Goal: Task Accomplishment & Management: Manage account settings

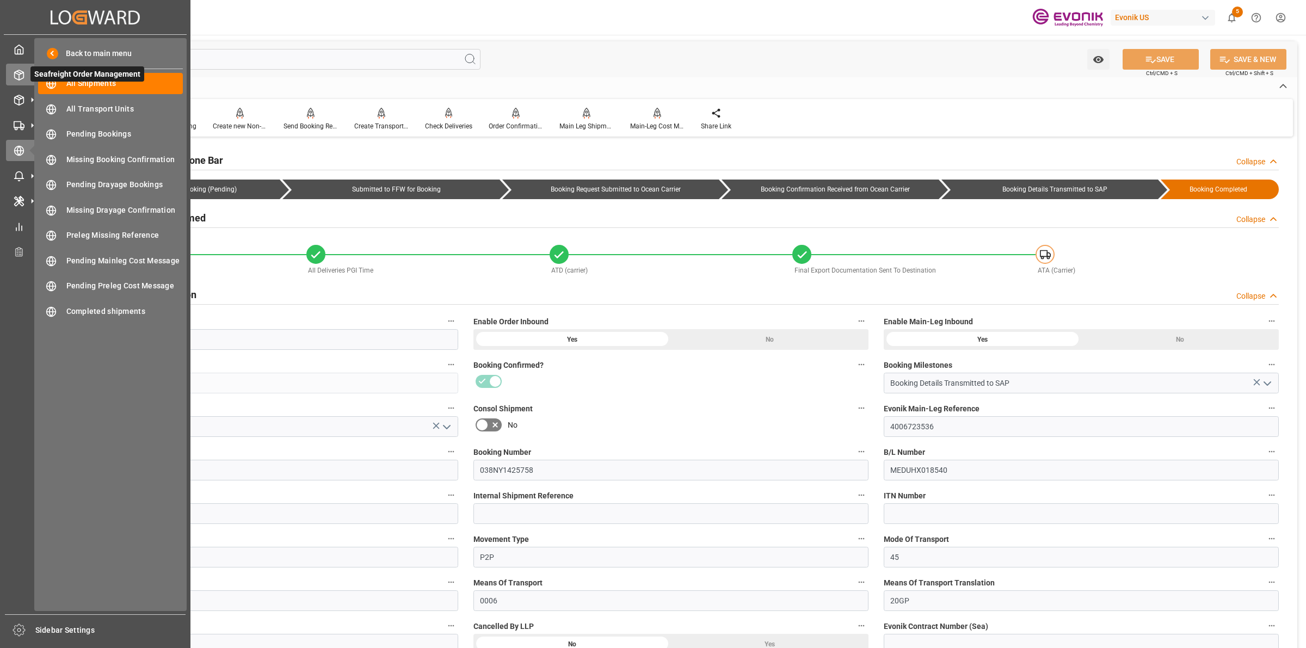
click at [18, 68] on div "Seafreight Order Management Seafreight Order Management" at bounding box center [95, 74] width 179 height 21
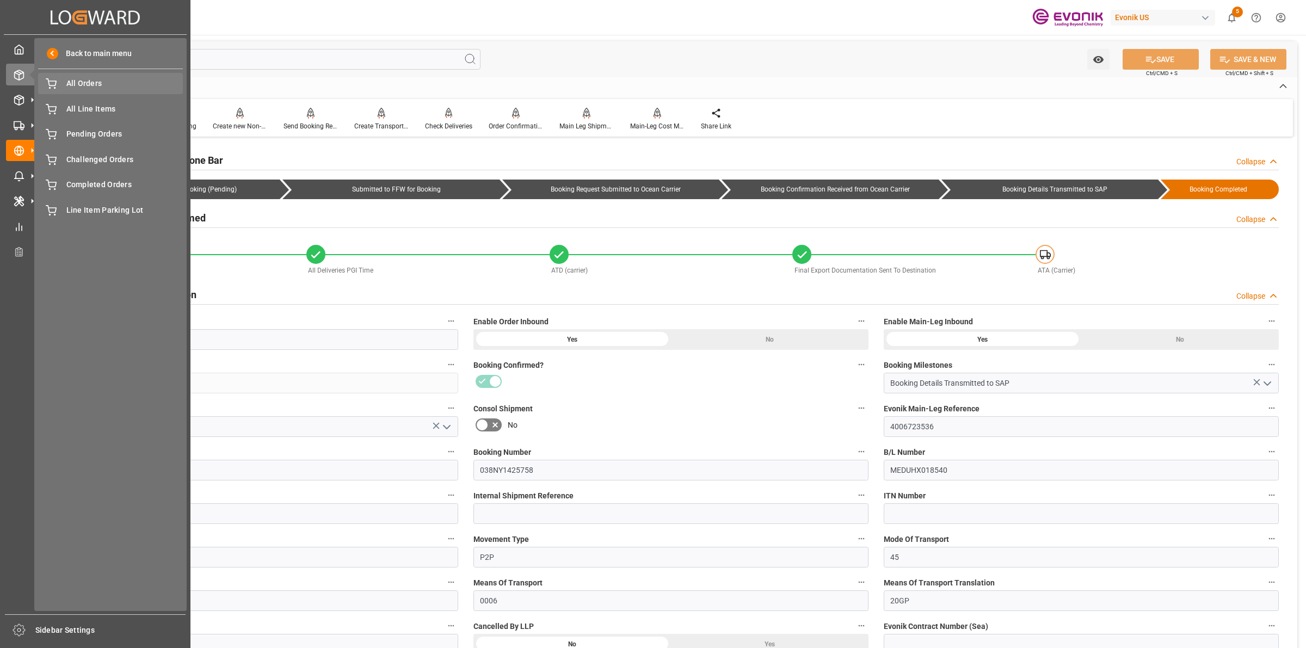
click at [79, 83] on span "All Orders" at bounding box center [124, 83] width 117 height 11
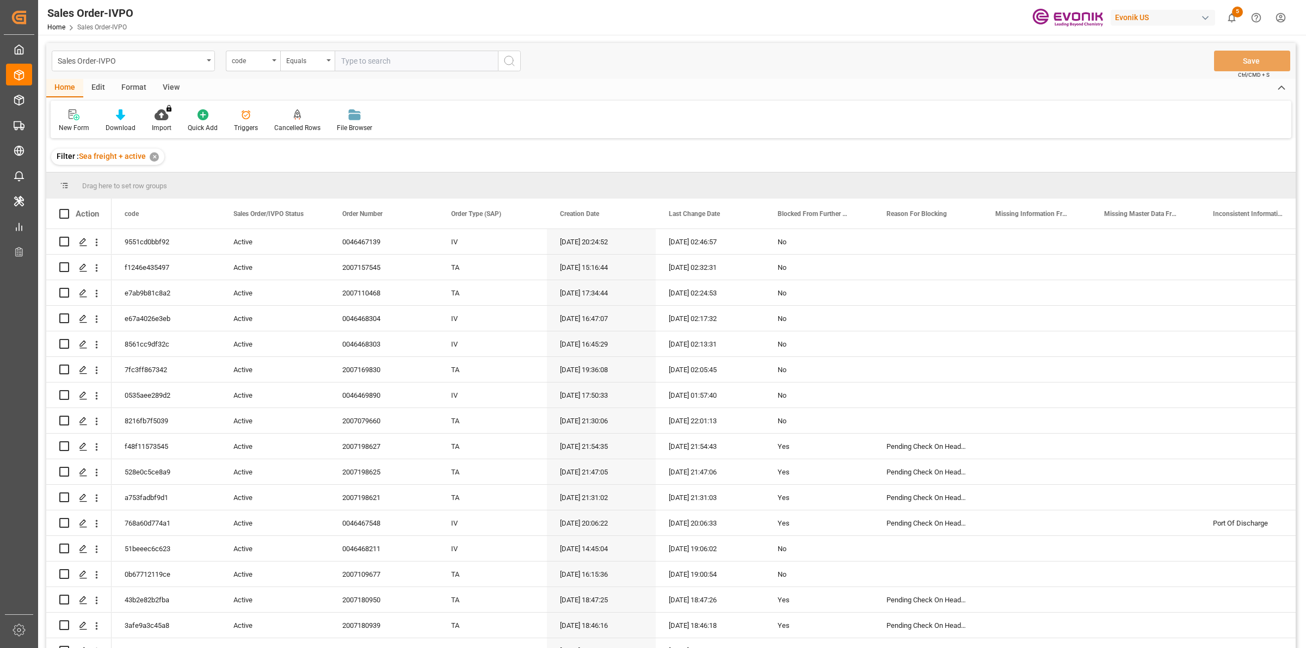
click at [273, 62] on div "code" at bounding box center [253, 61] width 54 height 21
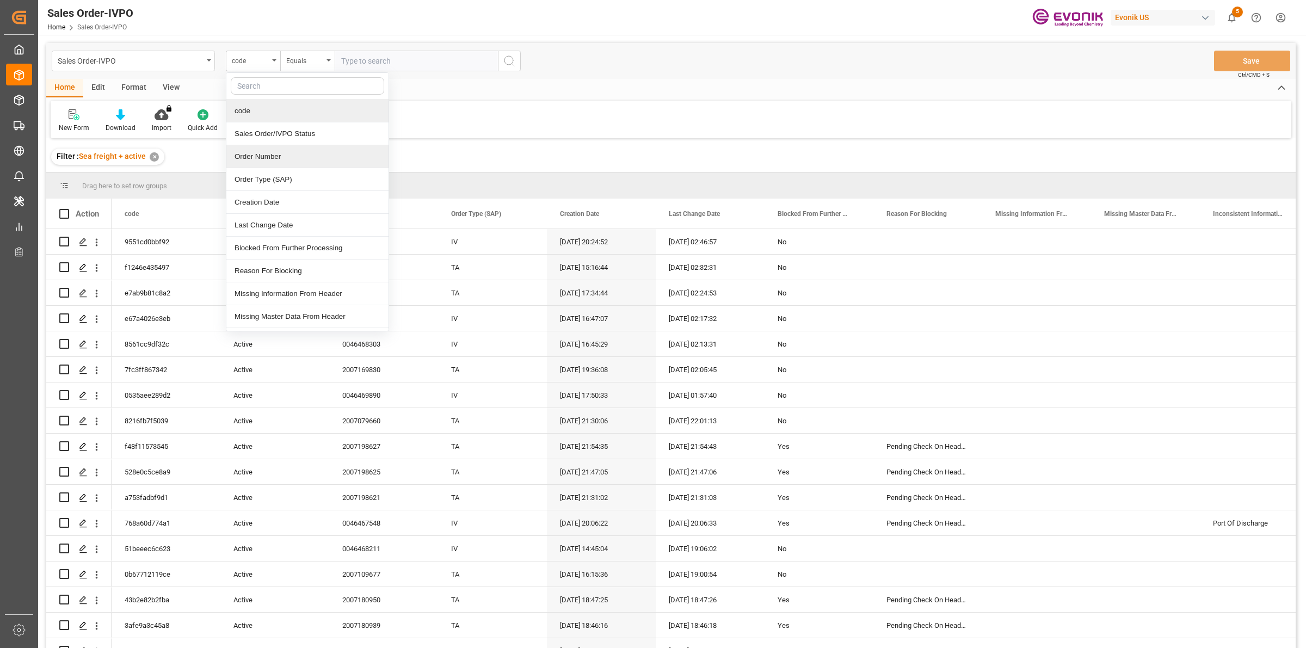
click at [280, 158] on div "Order Number" at bounding box center [307, 156] width 162 height 23
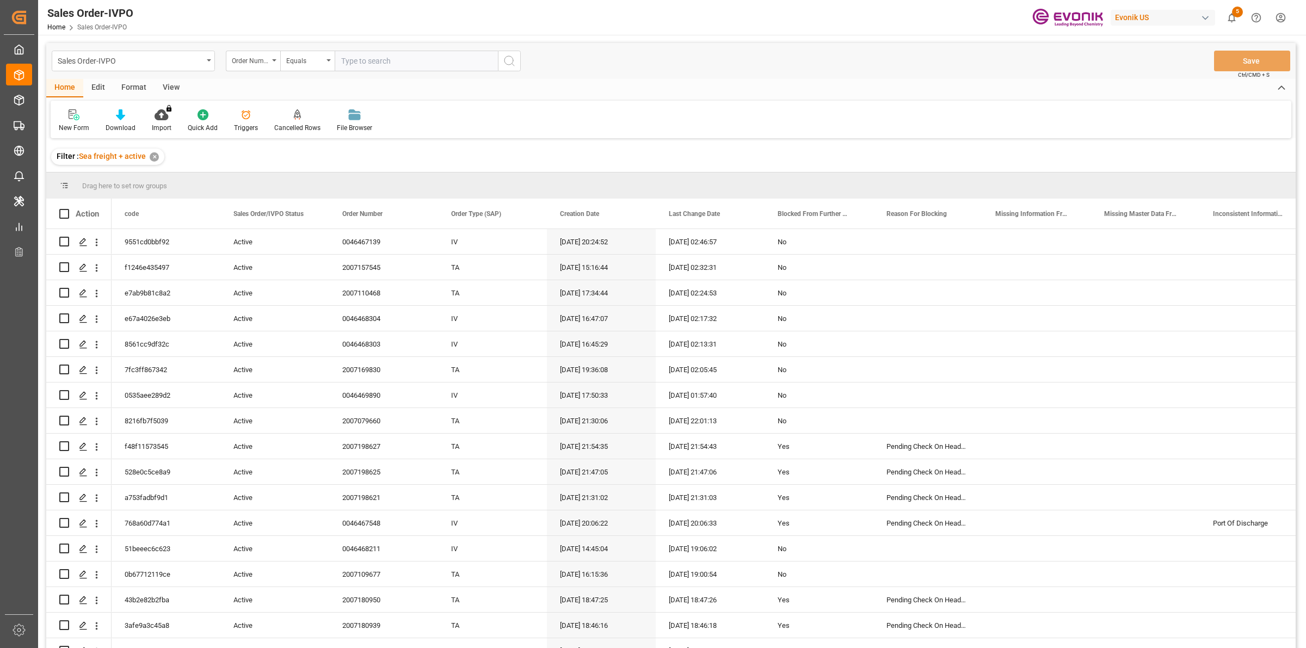
click at [363, 65] on input "text" at bounding box center [416, 61] width 163 height 21
paste input "0046466929"
type input "0046466929"
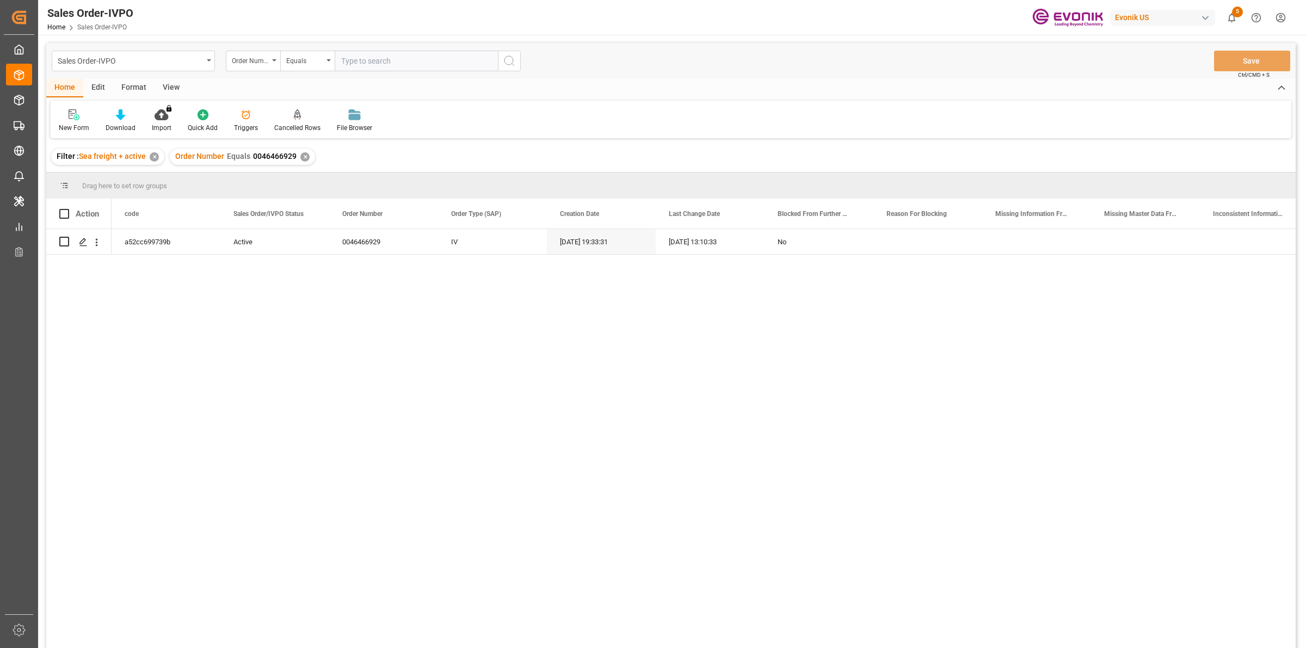
click at [152, 317] on div "a52cc699739b Active 0046466929 IV 05.08.2025 19:33:31 23.09.2025 13:10:33 No" at bounding box center [704, 442] width 1184 height 426
click at [82, 243] on polygon "Press SPACE to select this row." at bounding box center [82, 240] width 5 height 5
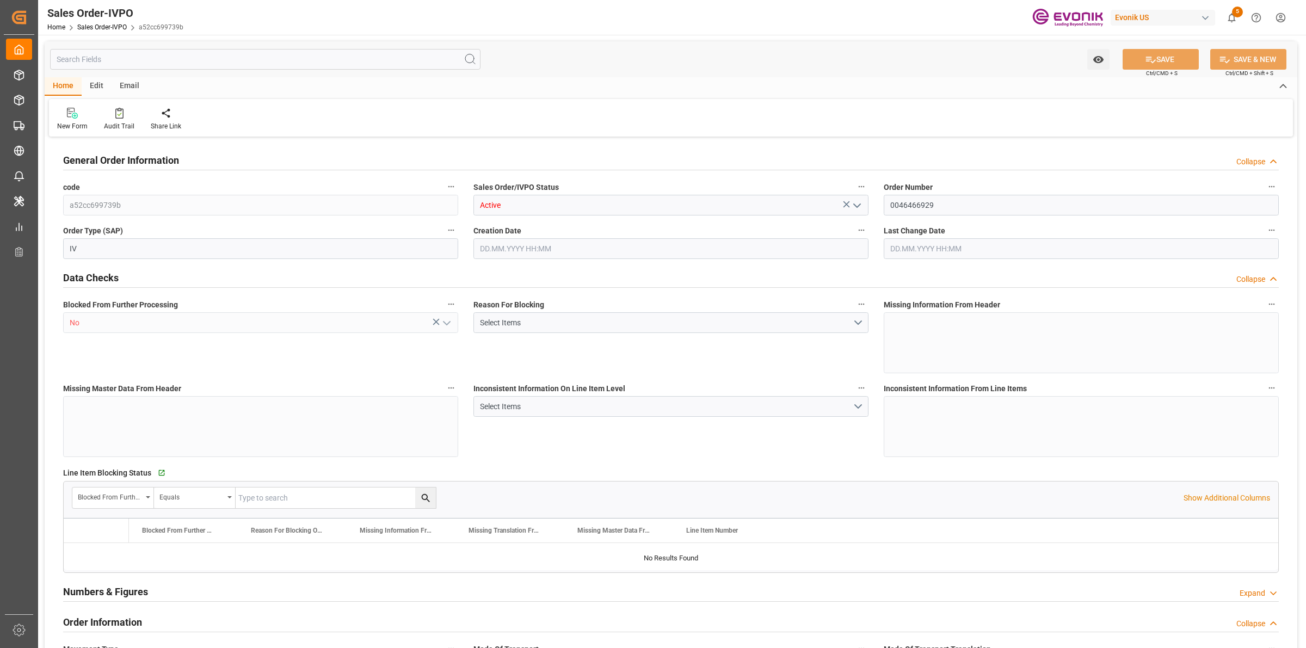
type input "NLRTM"
type input "0"
type input "1"
type input "2"
type input "17252"
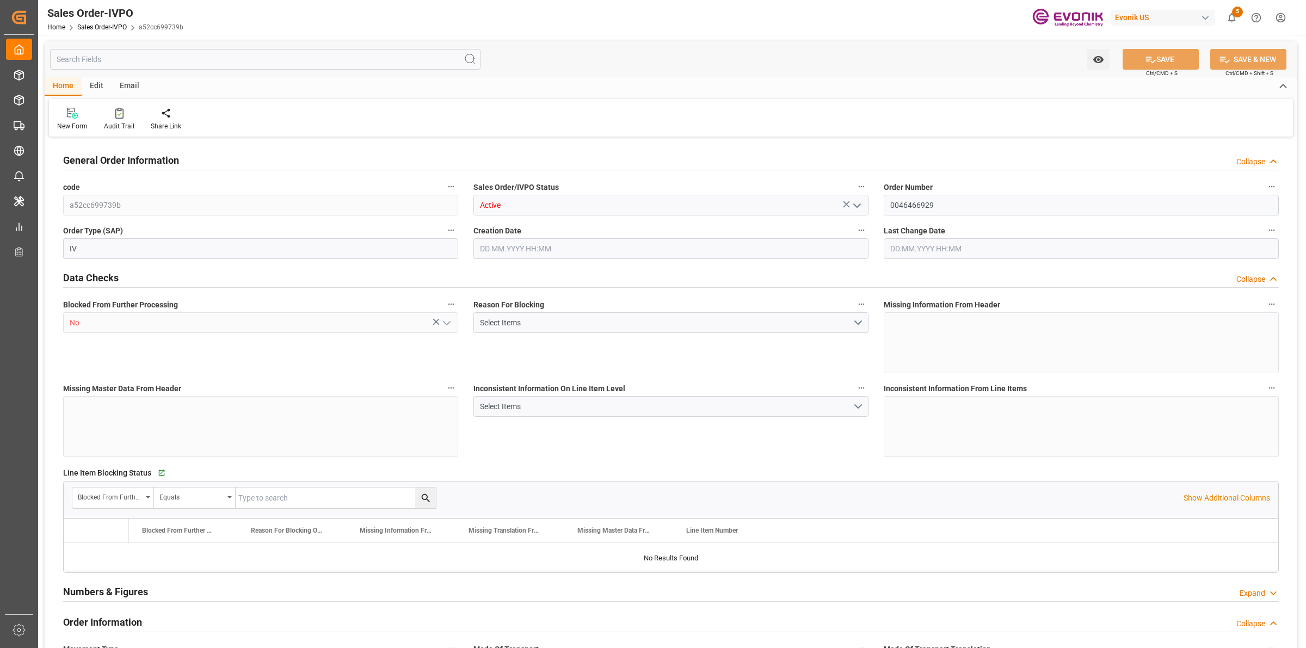
type input "0"
type input "17000"
type input "30"
type input "05.08.2025 19:33"
type input "23.09.2025 13:10"
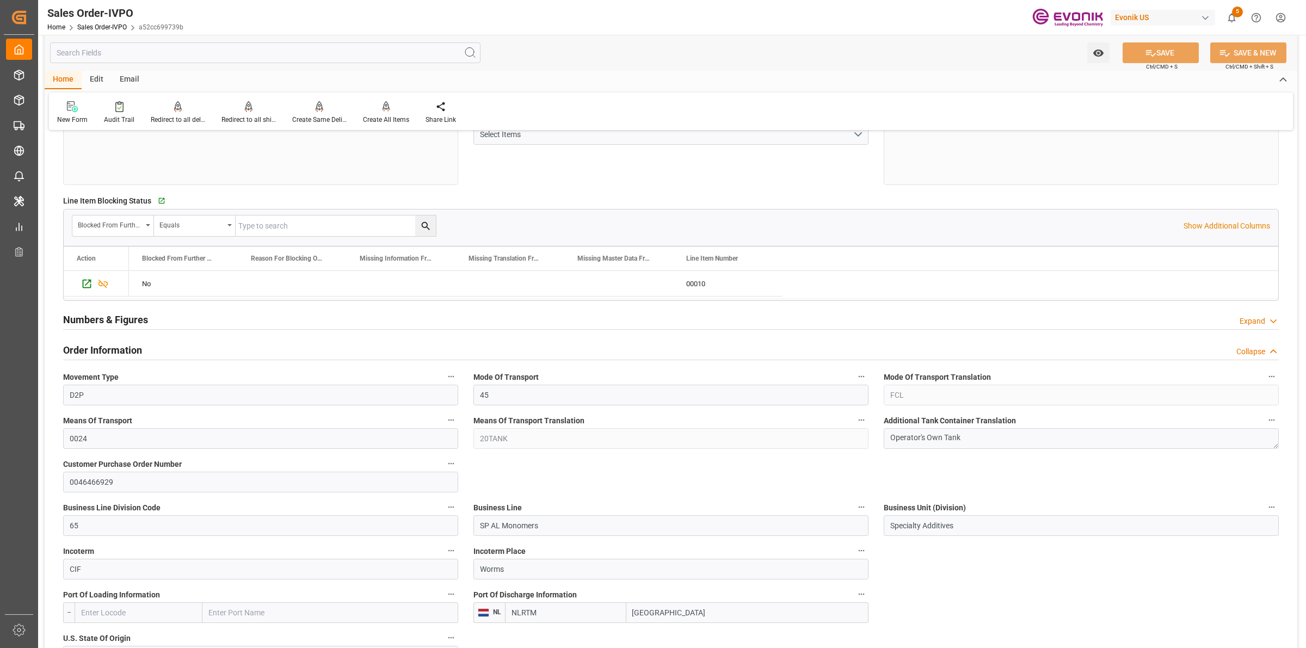
scroll to position [544, 0]
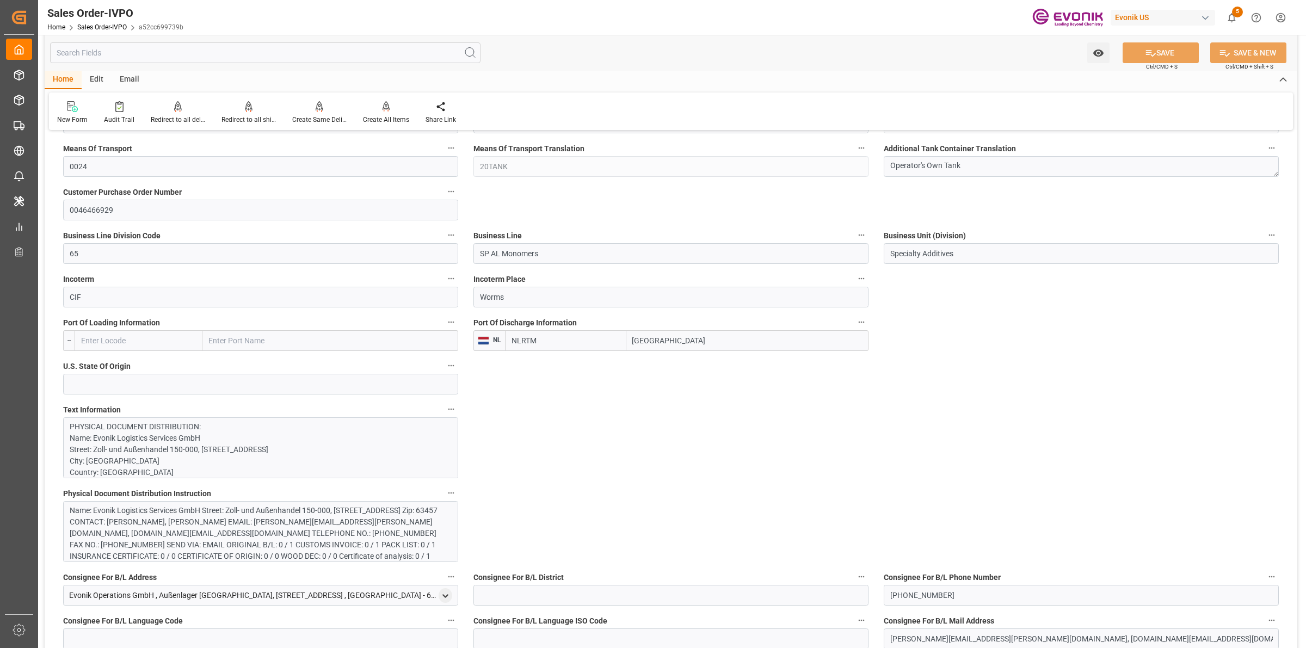
click at [685, 342] on input "Rotterdam" at bounding box center [747, 340] width 242 height 21
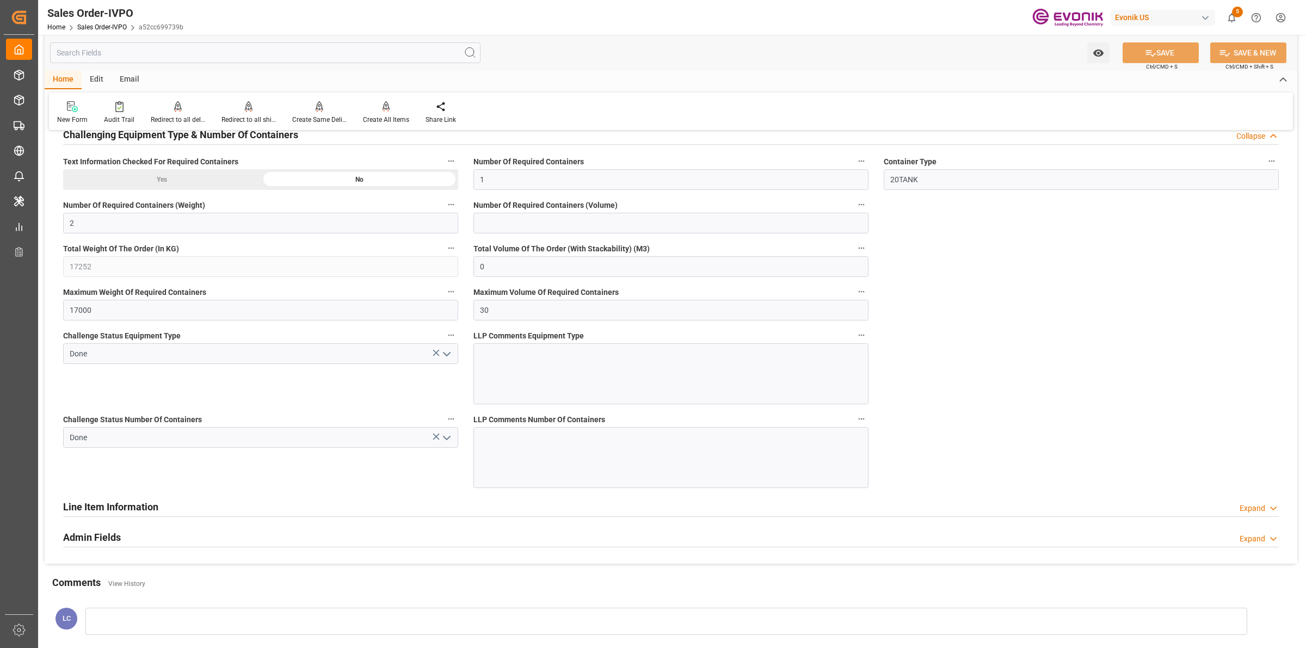
scroll to position [2041, 0]
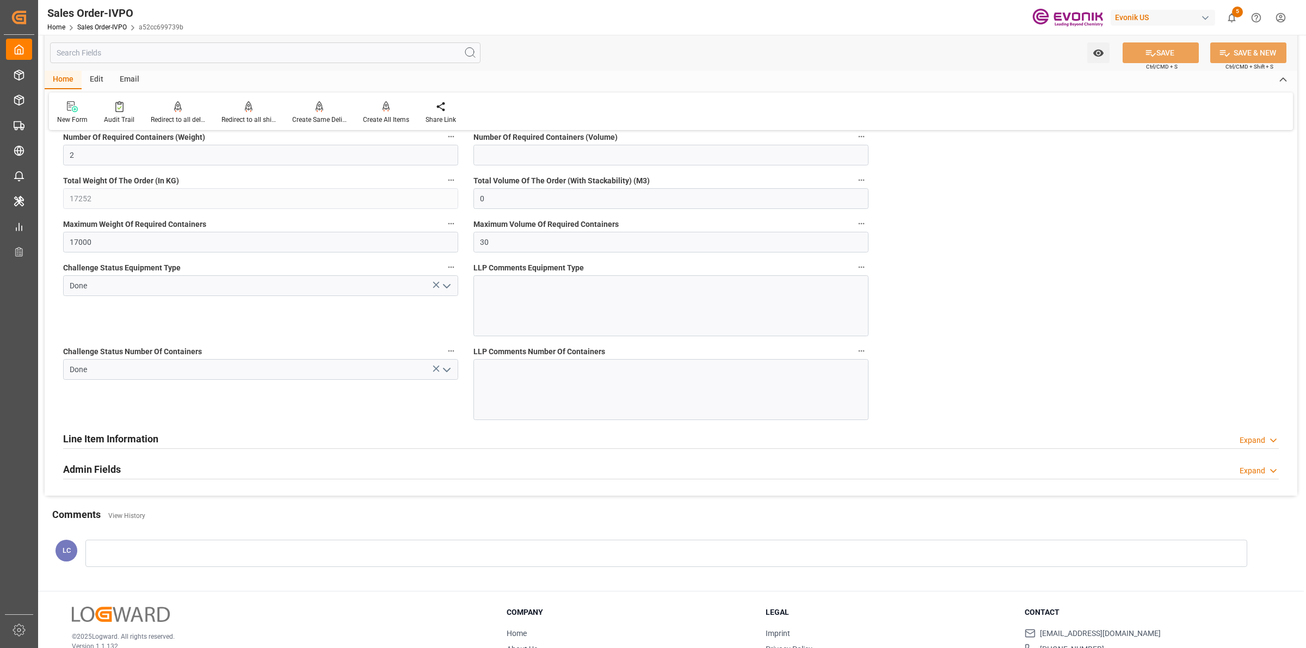
click at [32, 85] on div "Seafreight Order Management Seafreight Order Management" at bounding box center [19, 74] width 26 height 21
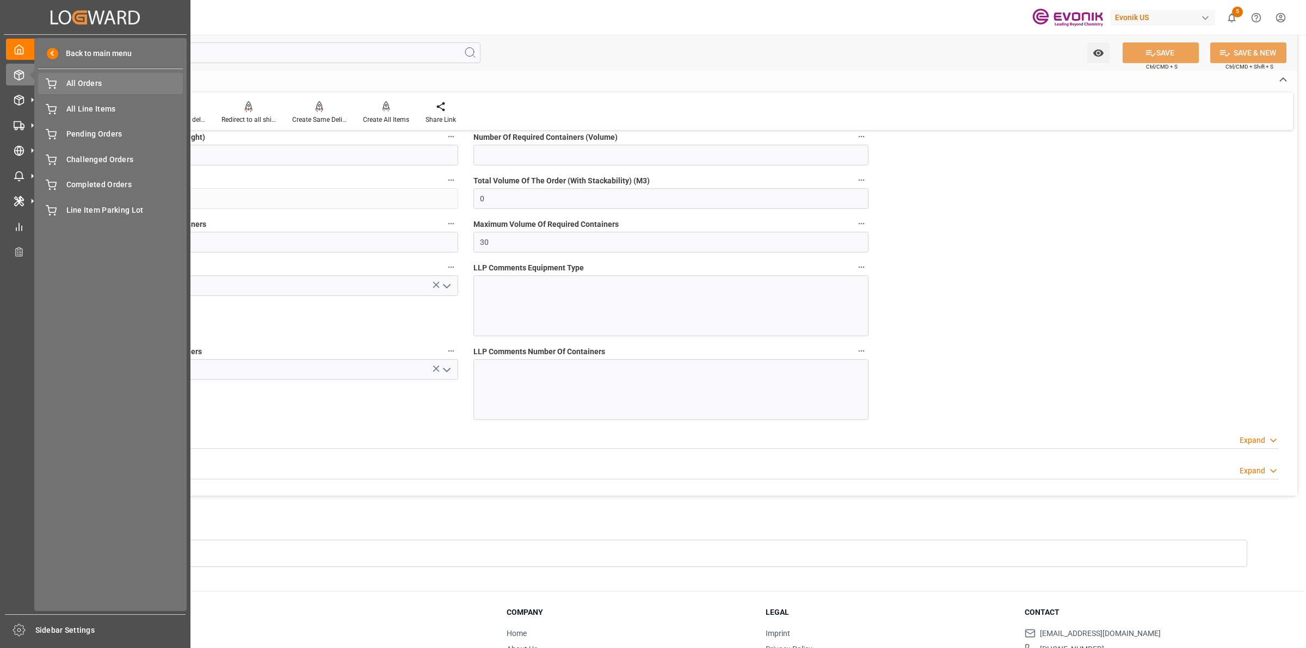
click at [99, 86] on span "All Orders" at bounding box center [124, 83] width 117 height 11
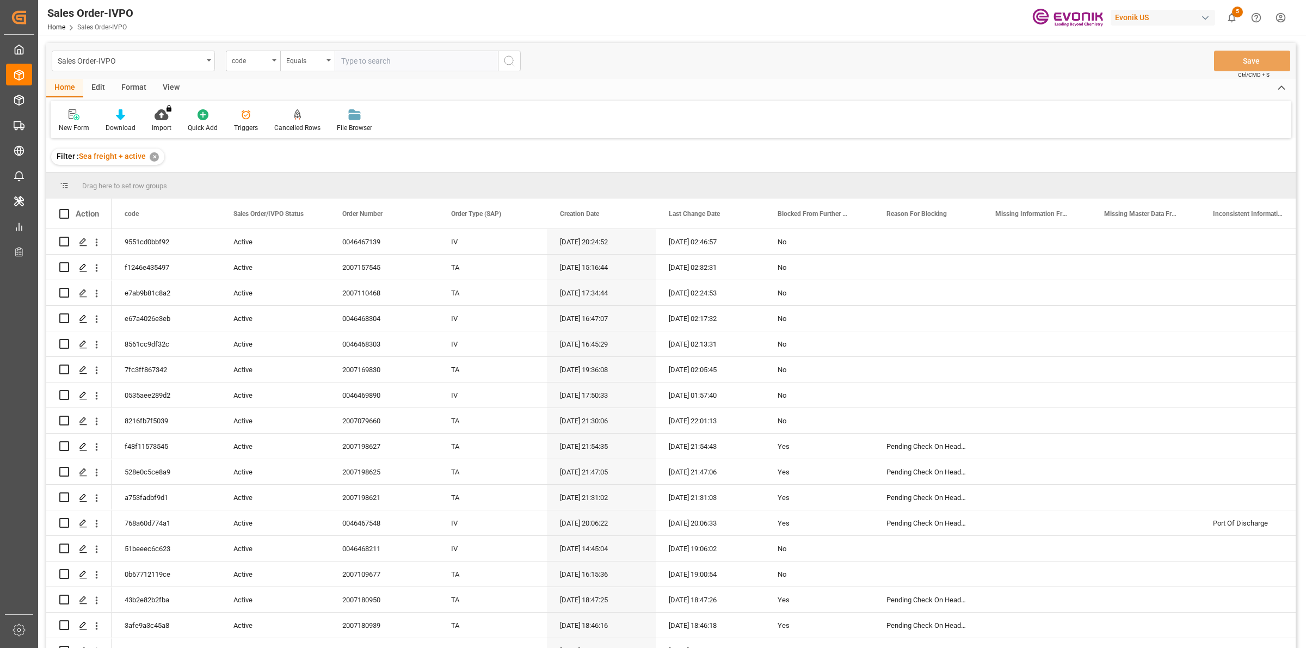
click at [260, 65] on div "code" at bounding box center [250, 59] width 37 height 13
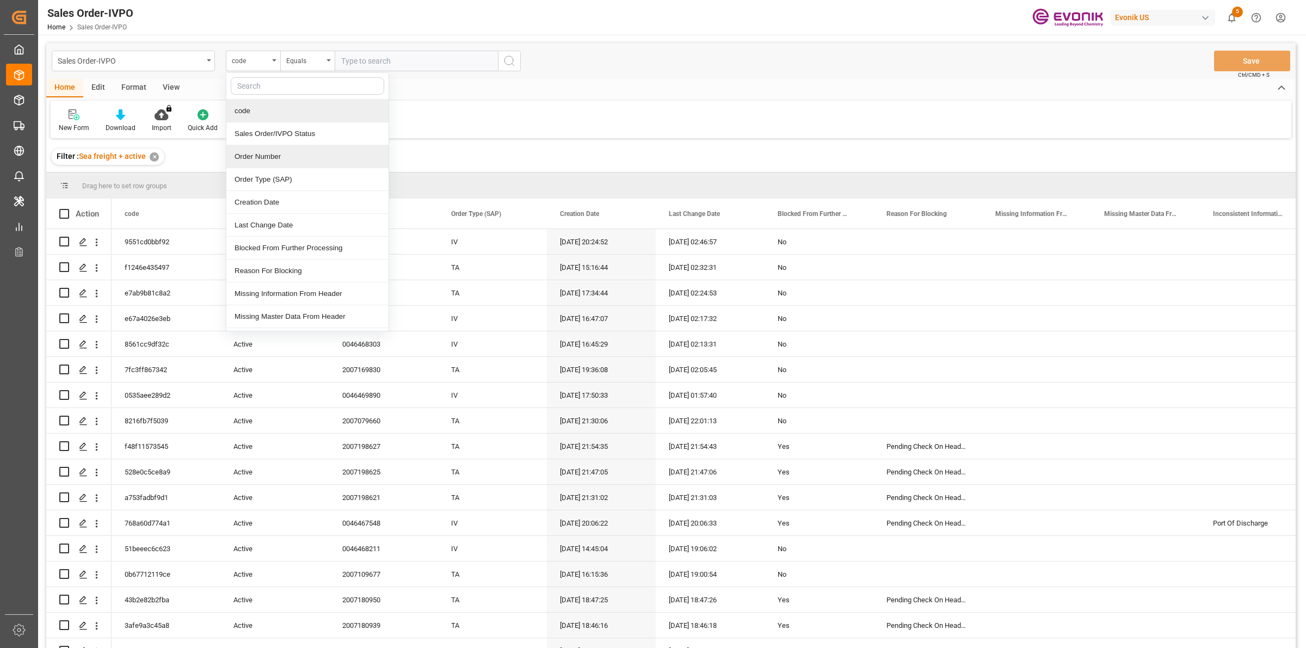
click at [279, 156] on div "Order Number" at bounding box center [307, 156] width 162 height 23
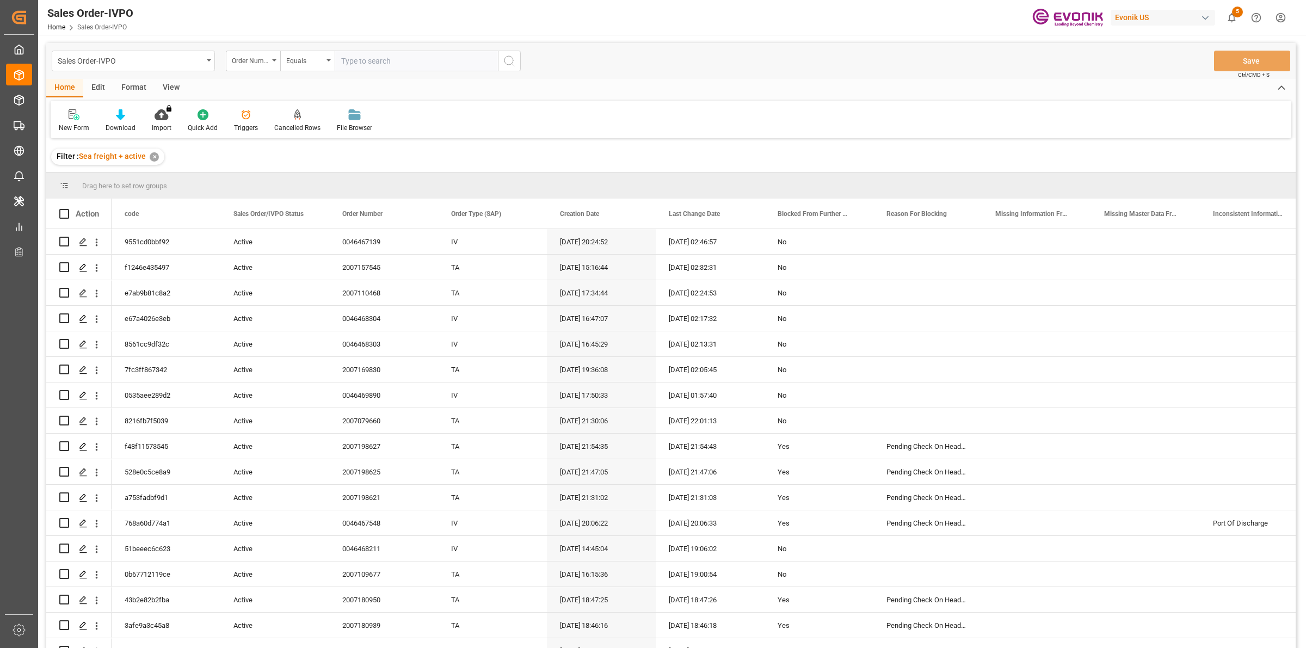
click at [371, 59] on input "text" at bounding box center [416, 61] width 163 height 21
paste input "2007184152"
type input "2007184152"
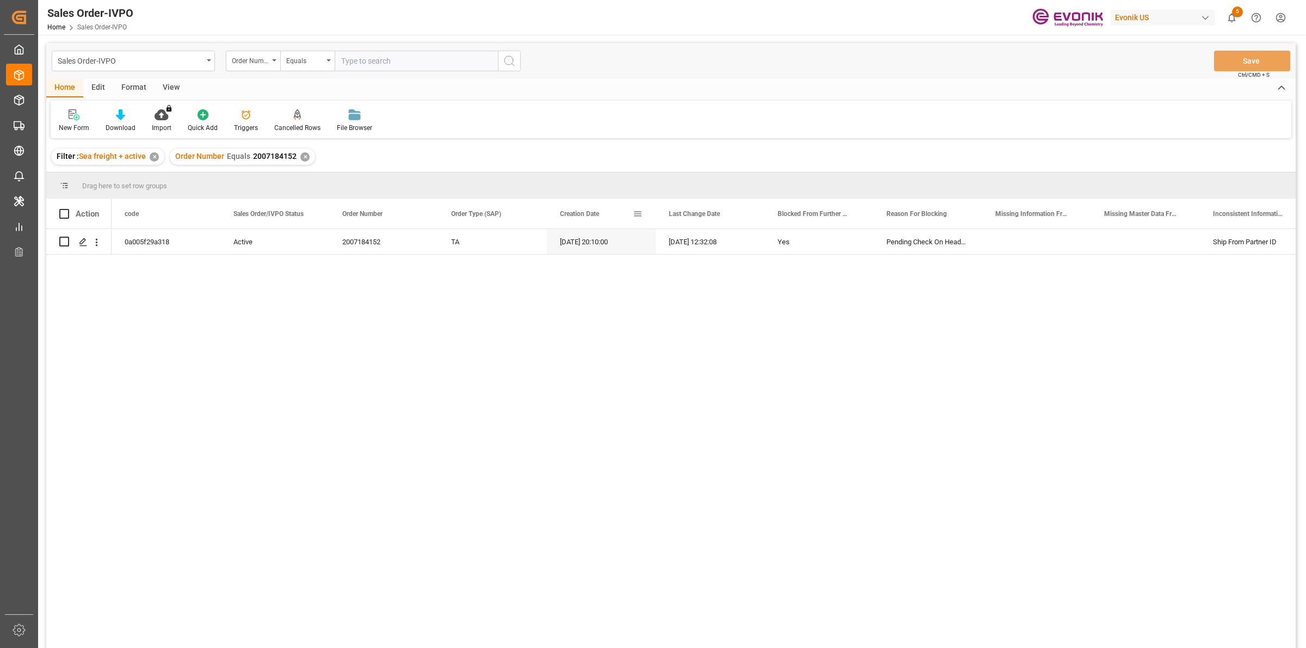
click at [329, 341] on div "0a005f29a318 Active 2007184152 TA 22.09.2025 20:10:00 24.09.2025 12:32:08 Yes P…" at bounding box center [704, 442] width 1184 height 426
click at [77, 243] on div "Press SPACE to select this row." at bounding box center [83, 242] width 16 height 20
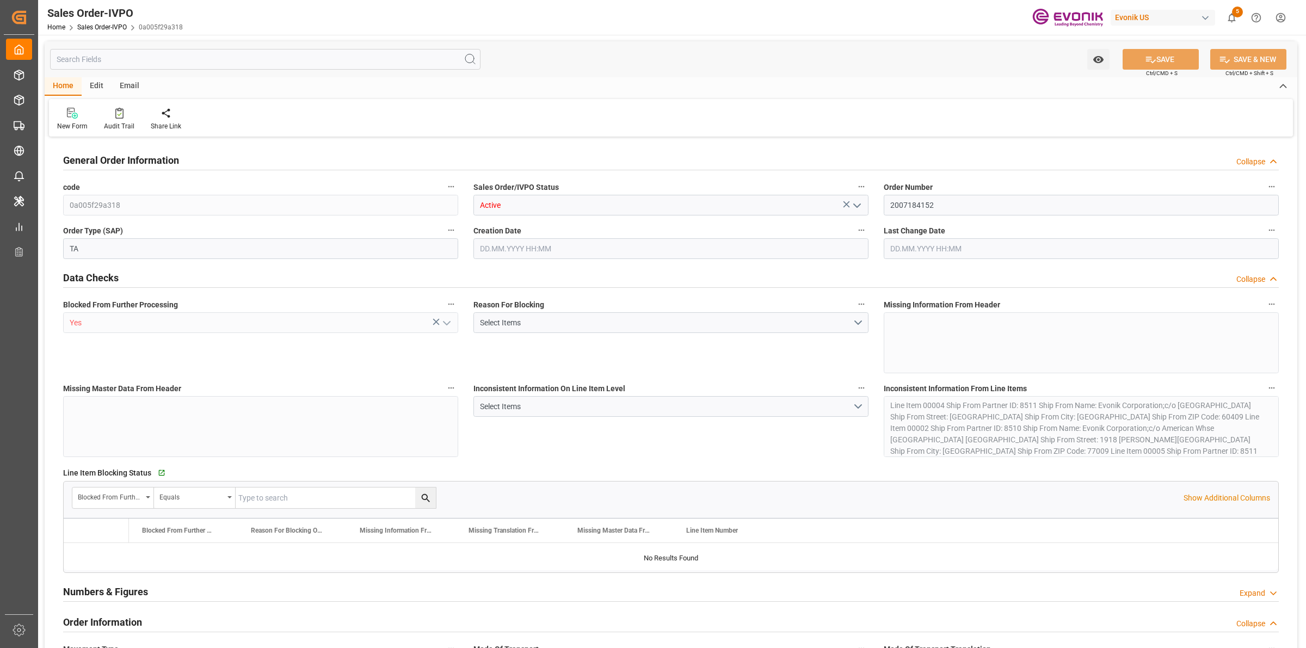
type input "PAPTY"
type input "0"
type input "1"
type input "1333.8"
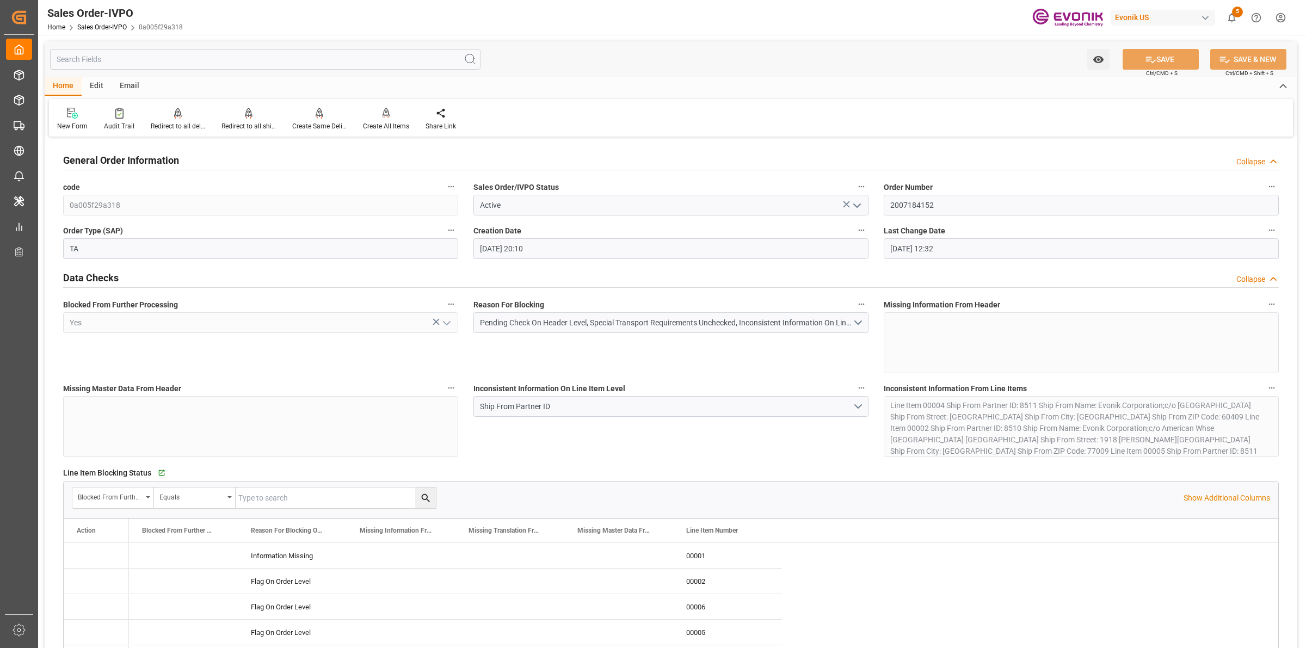
type input "22.09.2025 20:10"
type input "24.09.2025 12:32"
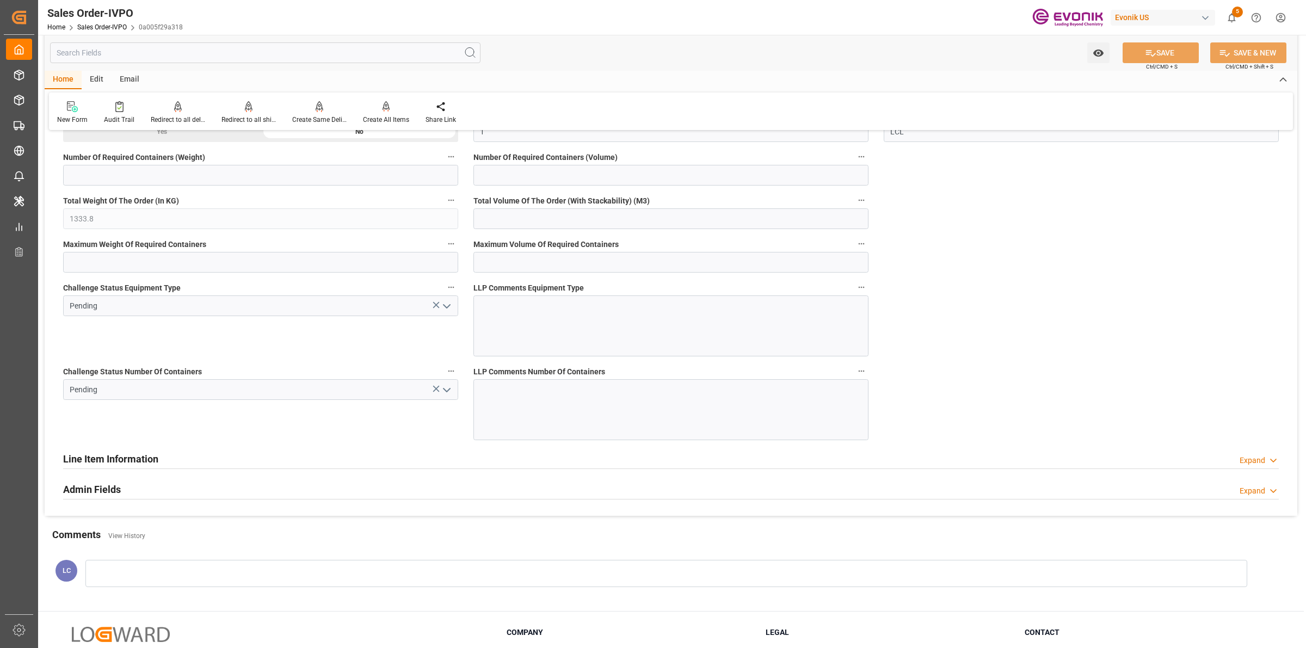
scroll to position [2177, 0]
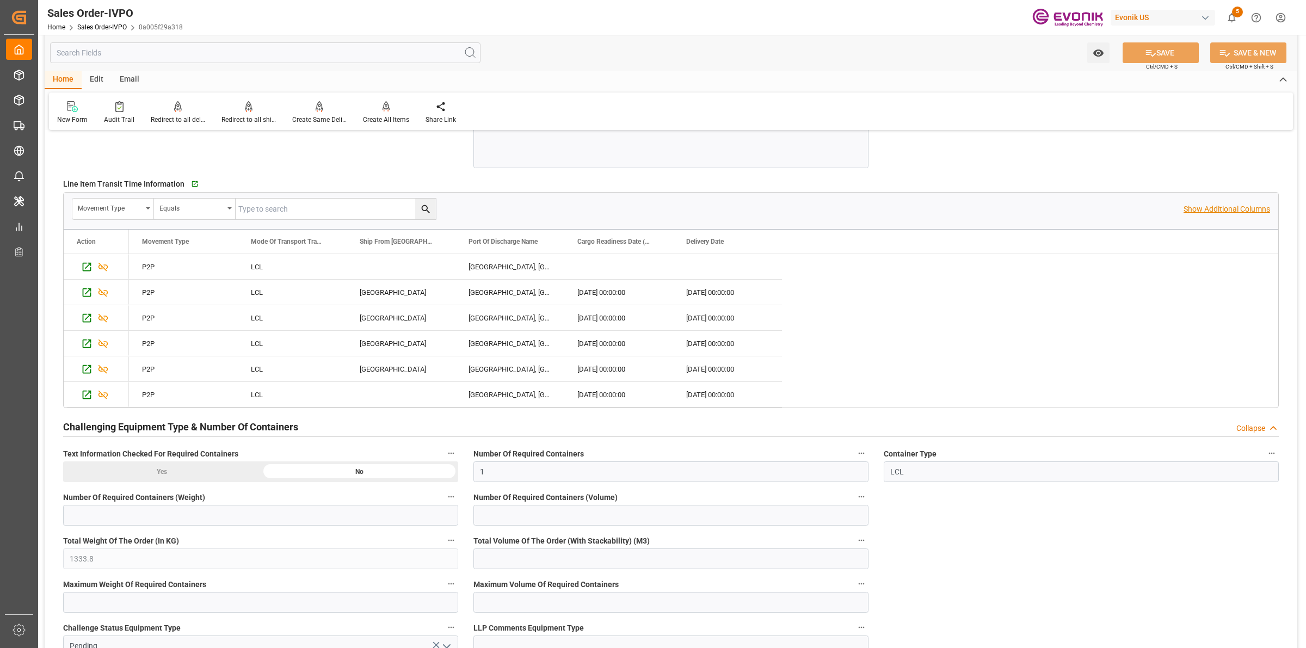
click at [1195, 213] on p "Show Additional Columns" at bounding box center [1227, 209] width 87 height 11
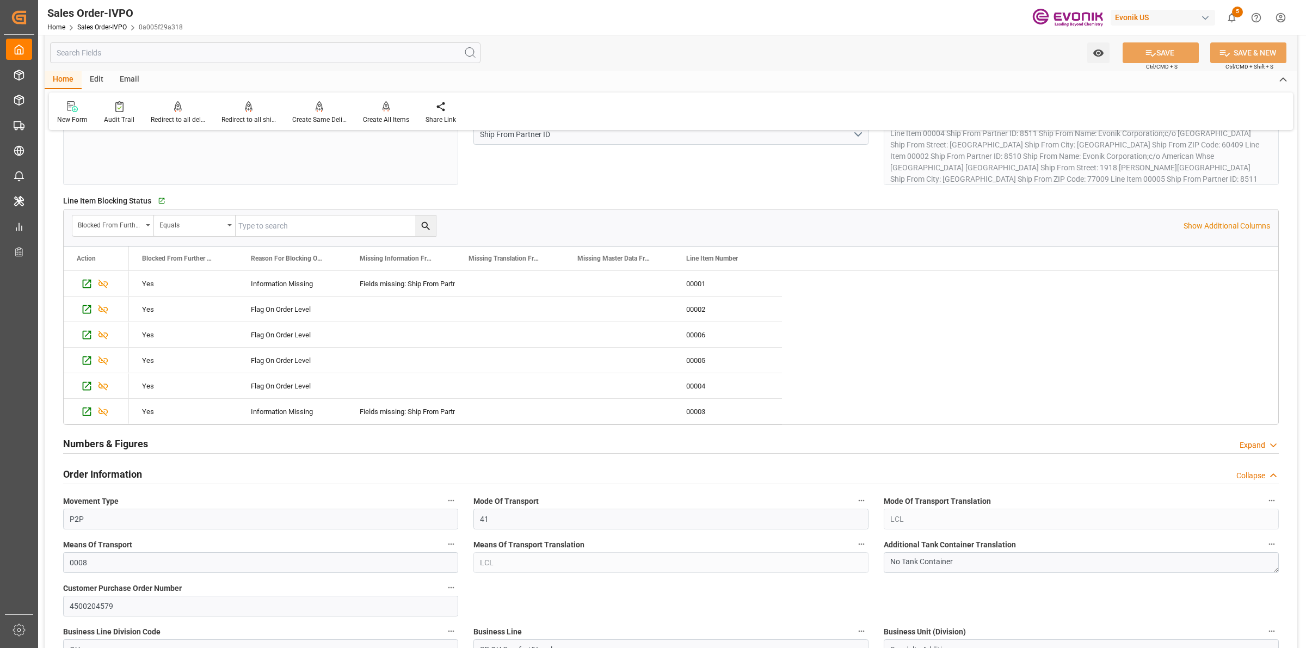
scroll to position [476, 0]
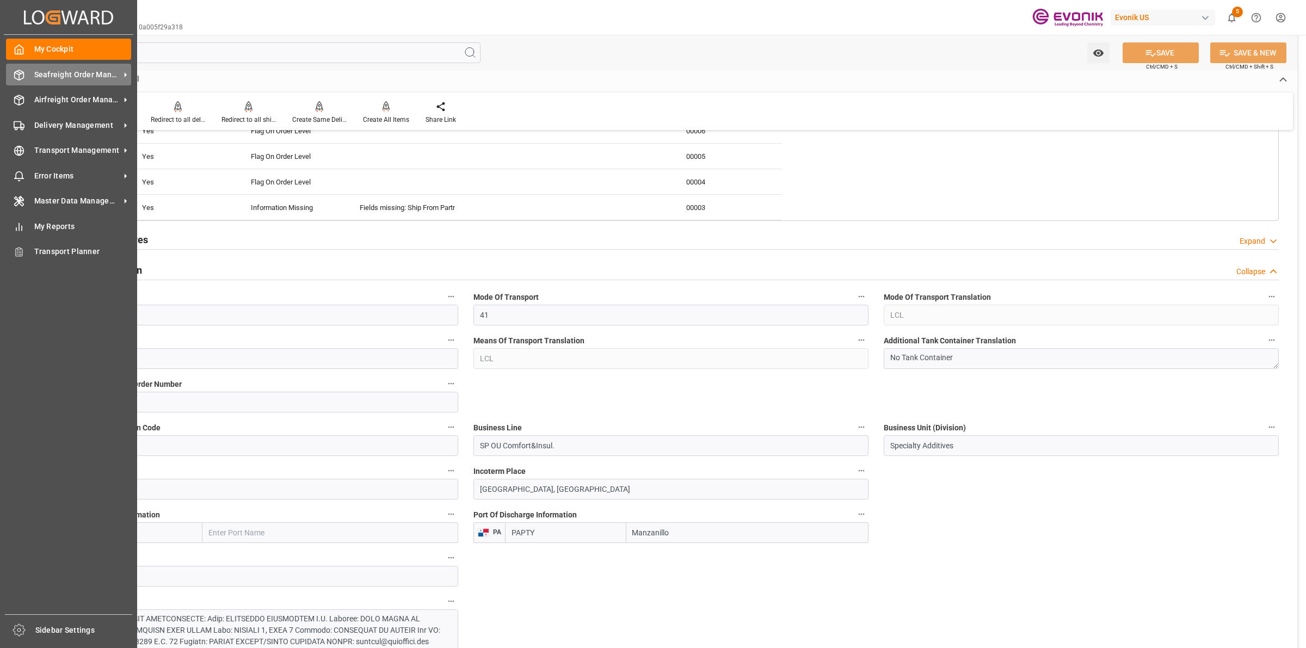
click at [9, 77] on div at bounding box center [15, 74] width 19 height 11
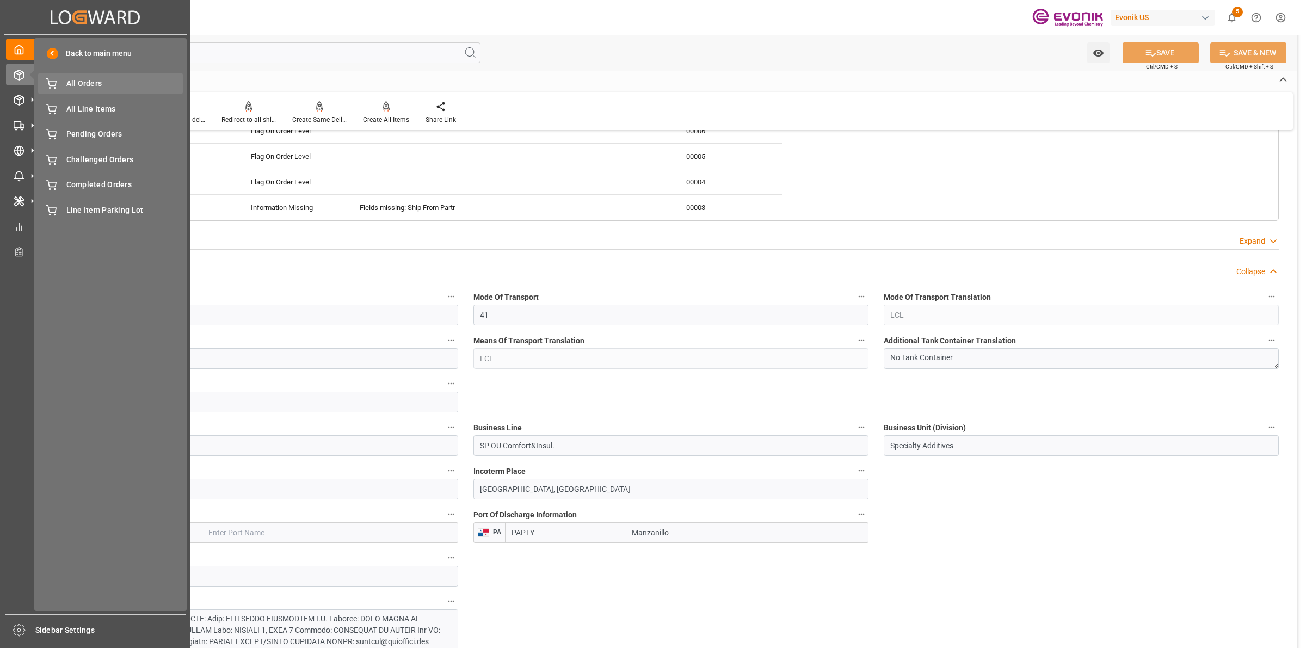
click at [75, 85] on span "All Orders" at bounding box center [124, 83] width 117 height 11
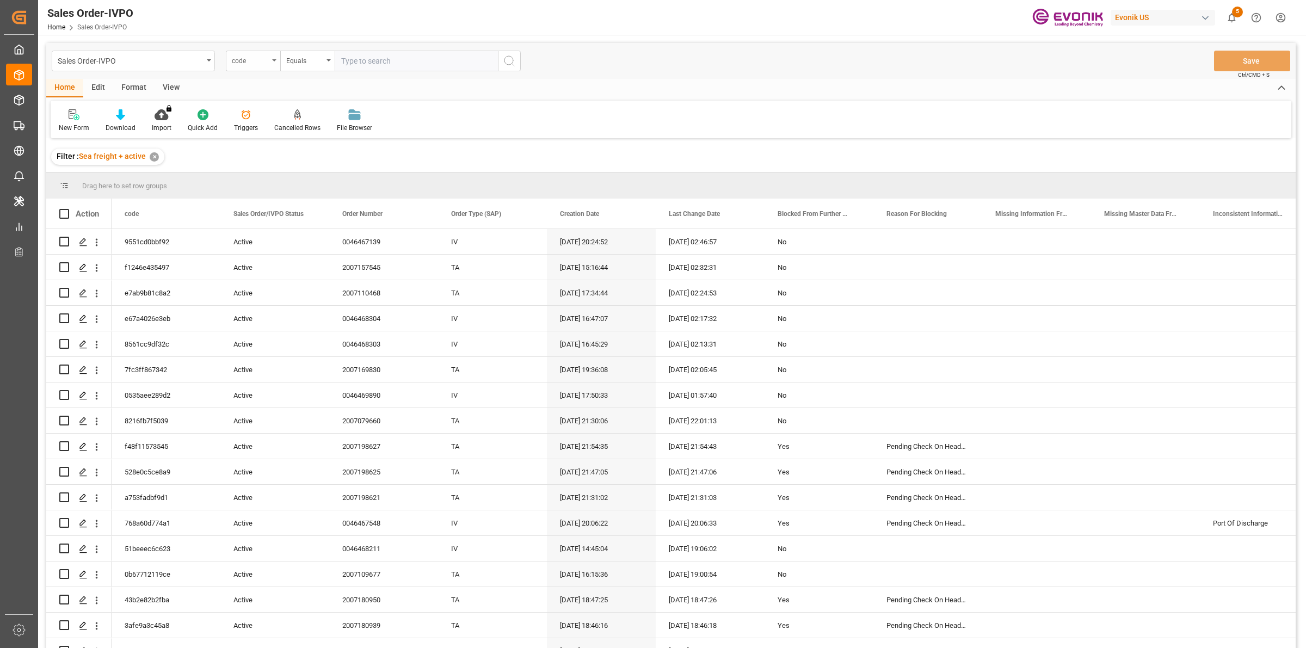
drag, startPoint x: 248, startPoint y: 64, endPoint x: 263, endPoint y: 67, distance: 15.1
click at [248, 64] on div "code" at bounding box center [250, 59] width 37 height 13
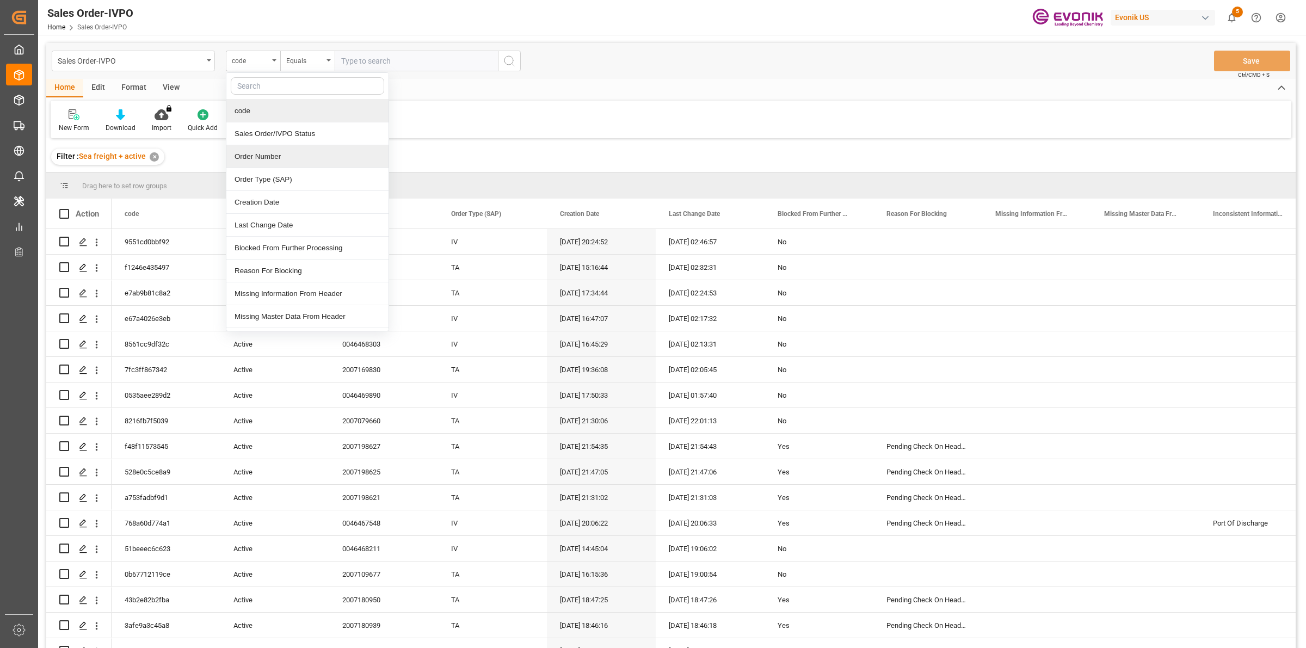
click at [268, 156] on div "Order Number" at bounding box center [307, 156] width 162 height 23
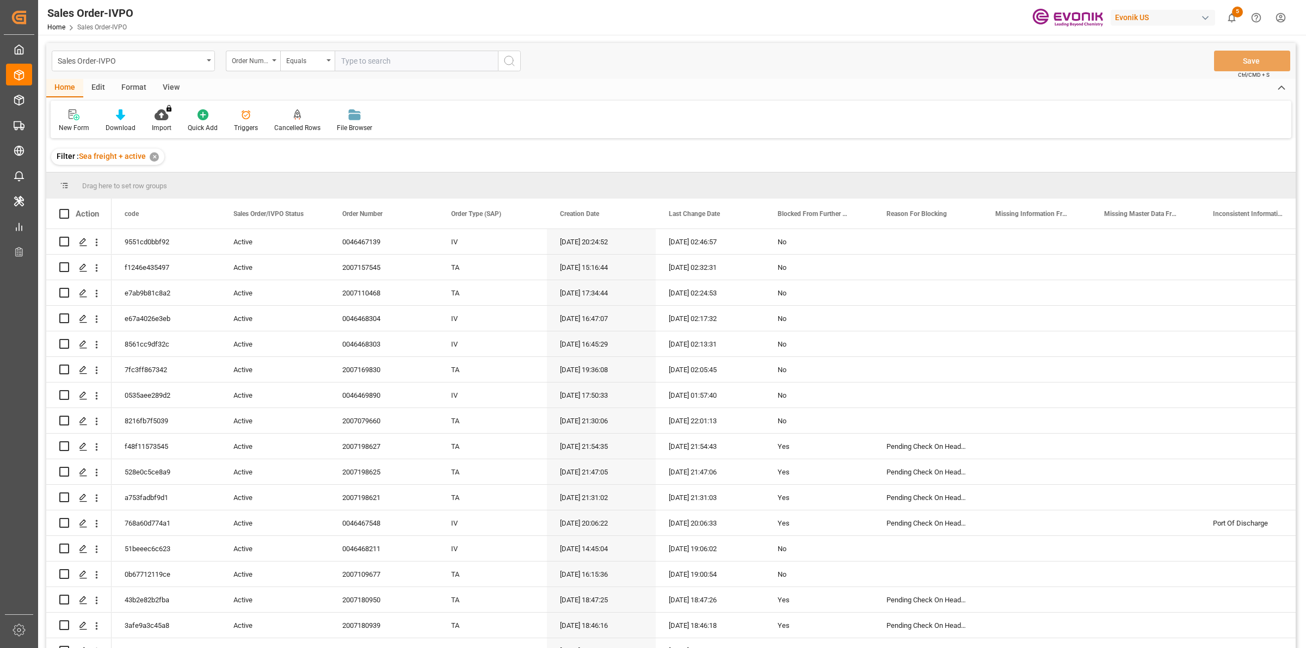
click at [372, 63] on input "text" at bounding box center [416, 61] width 163 height 21
paste input "0046458345"
type input "0046458345"
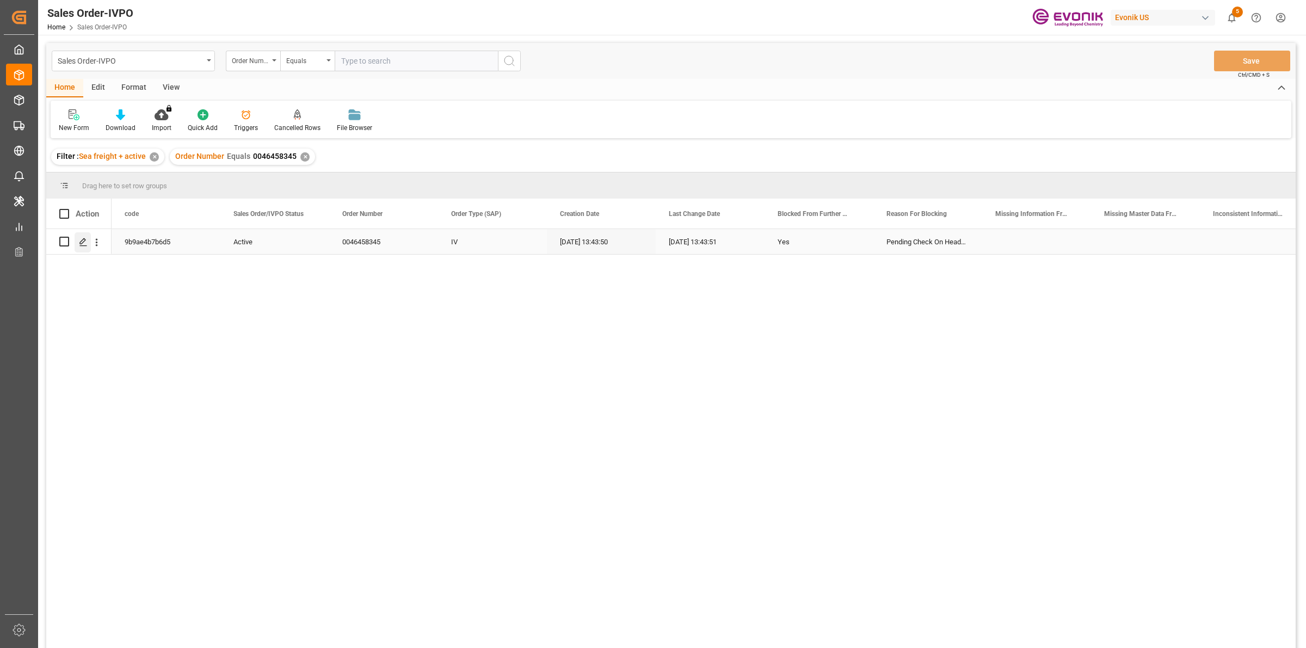
click at [81, 243] on icon "Press SPACE to select this row." at bounding box center [83, 242] width 9 height 9
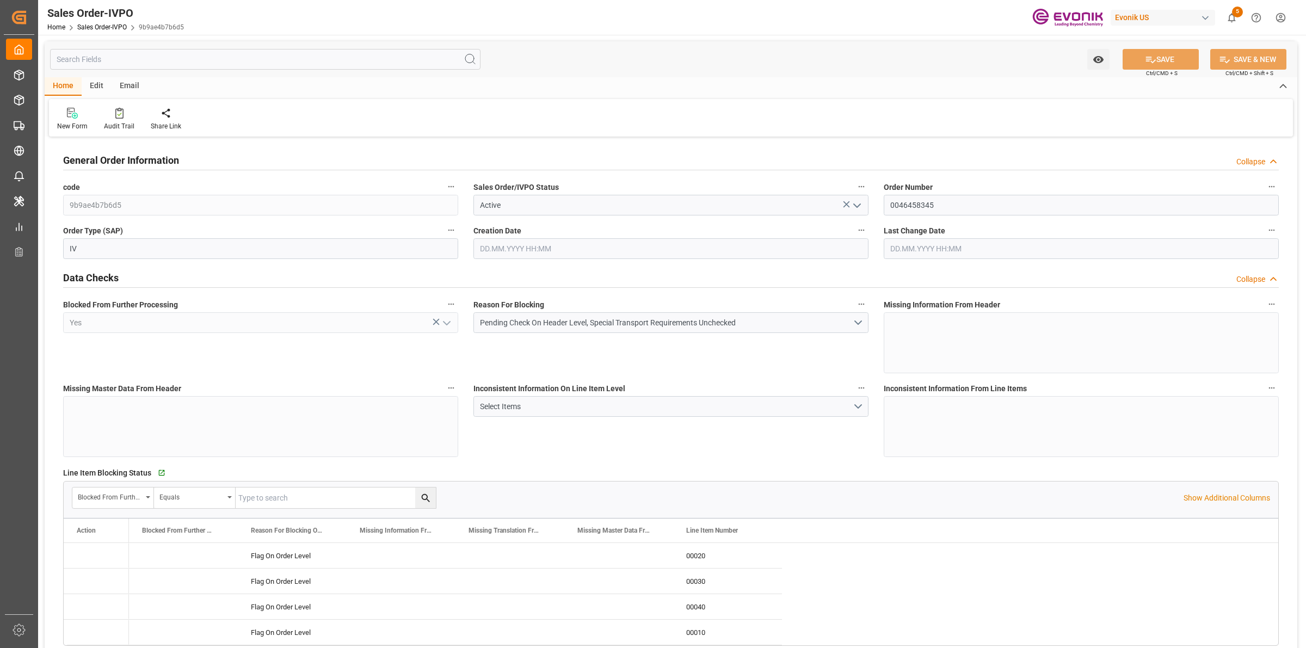
type input "MYPKG"
type input "0"
type input "1"
type input "3251.04"
type input "24.09.2025 13:43"
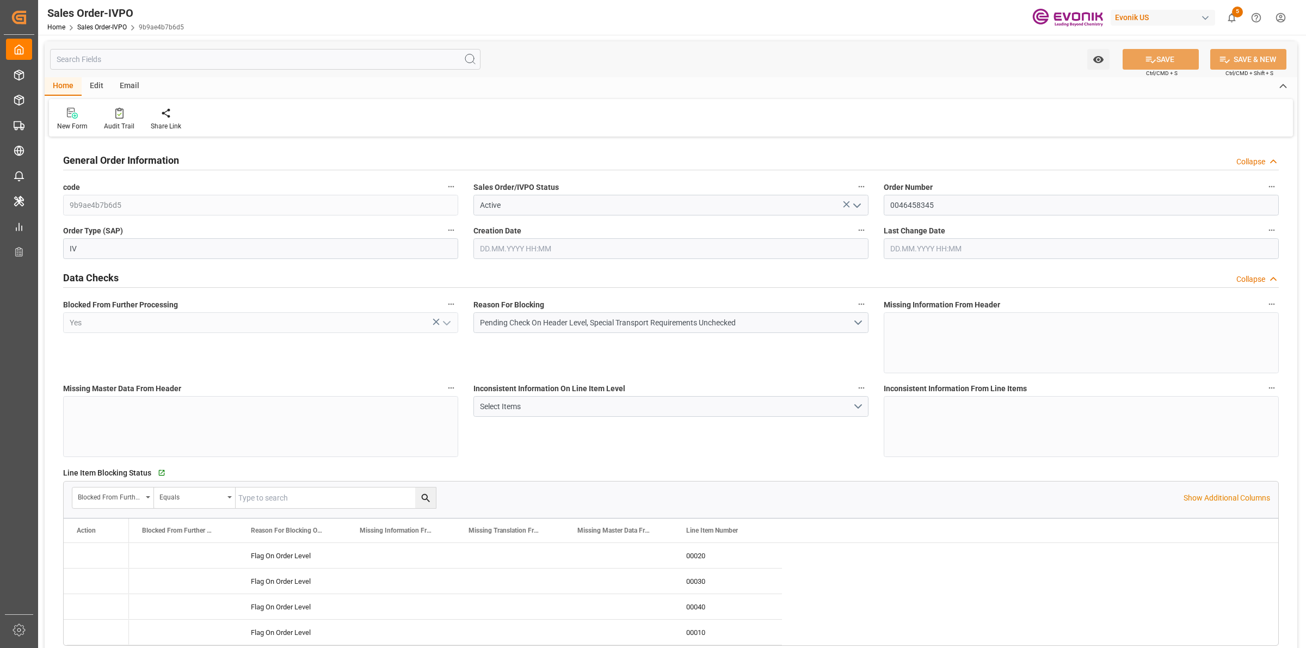
type input "24.09.2025 13:43"
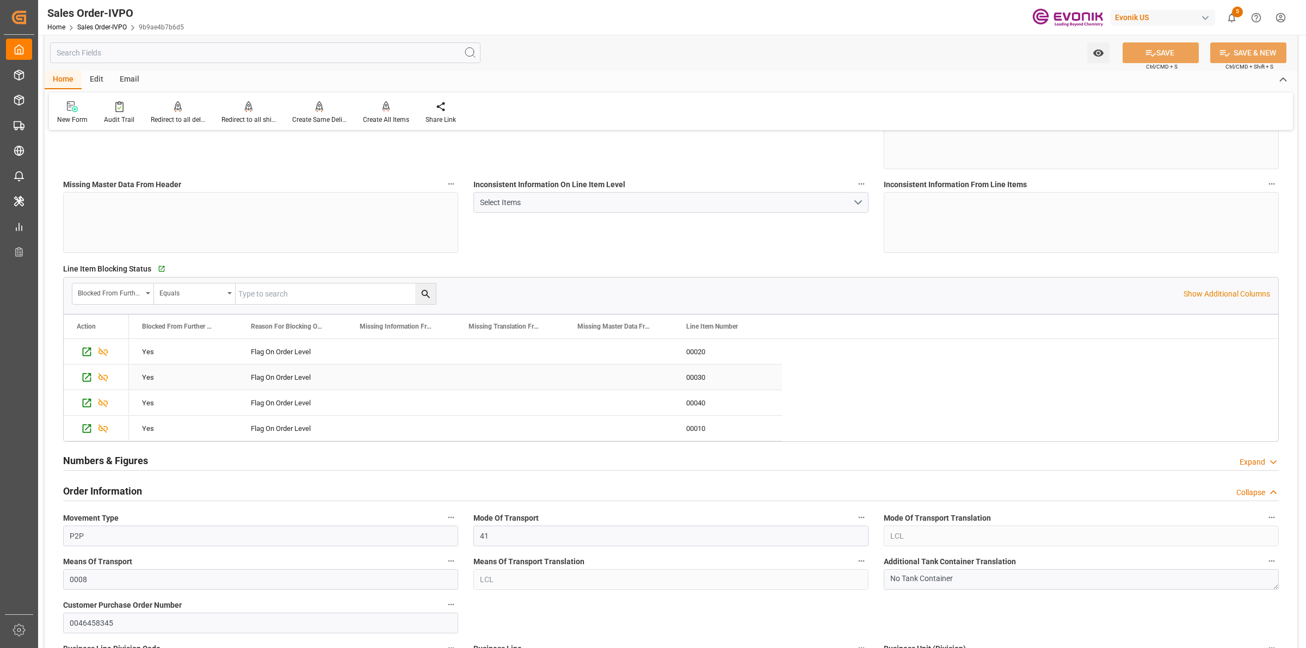
scroll to position [476, 0]
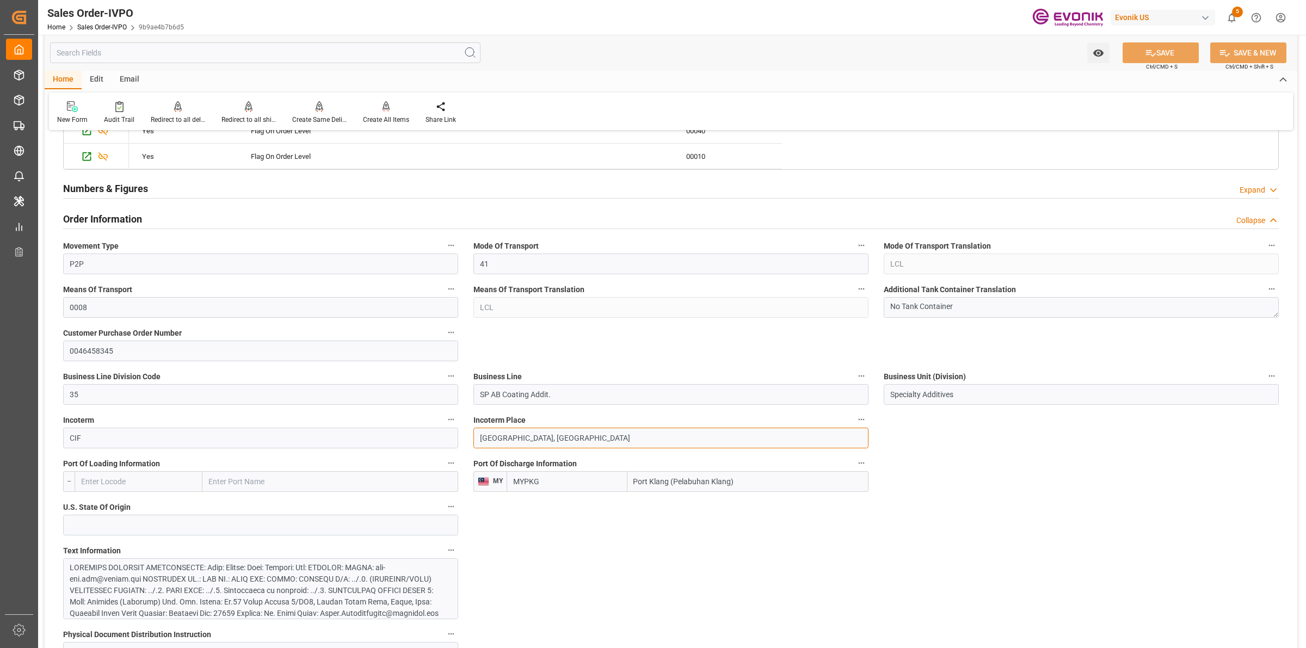
drag, startPoint x: 520, startPoint y: 439, endPoint x: 588, endPoint y: 417, distance: 71.4
drag, startPoint x: 689, startPoint y: 558, endPoint x: 621, endPoint y: 482, distance: 102.2
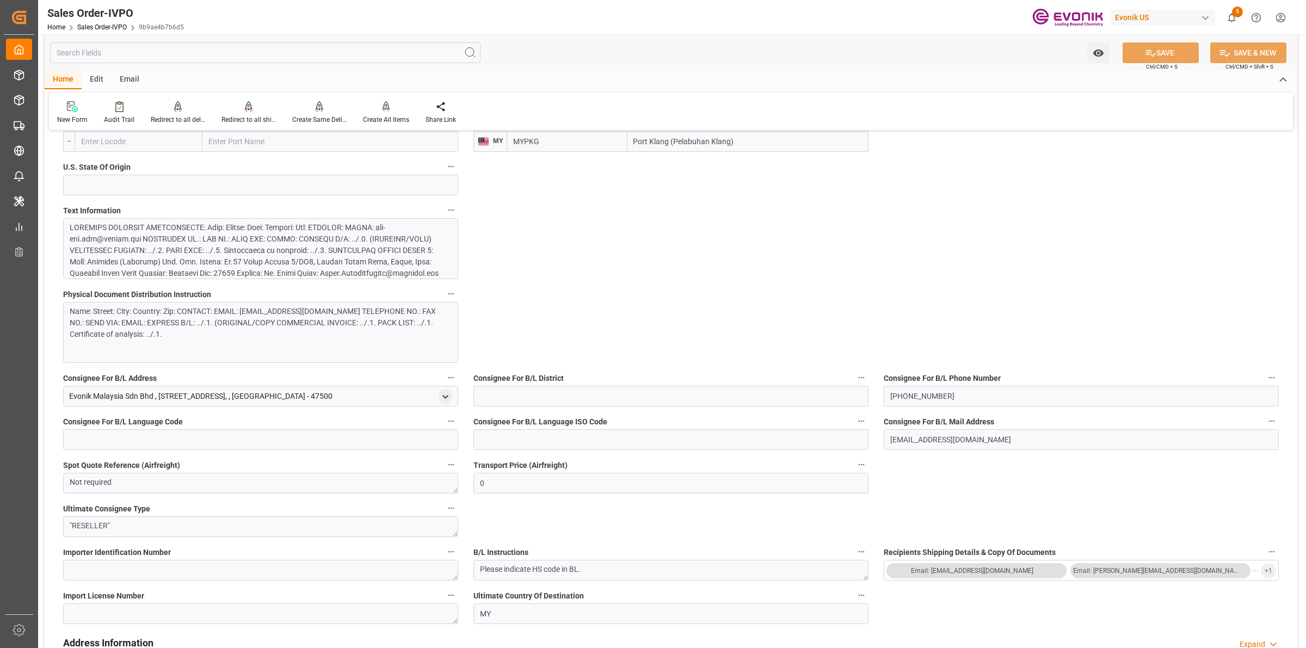
scroll to position [884, 0]
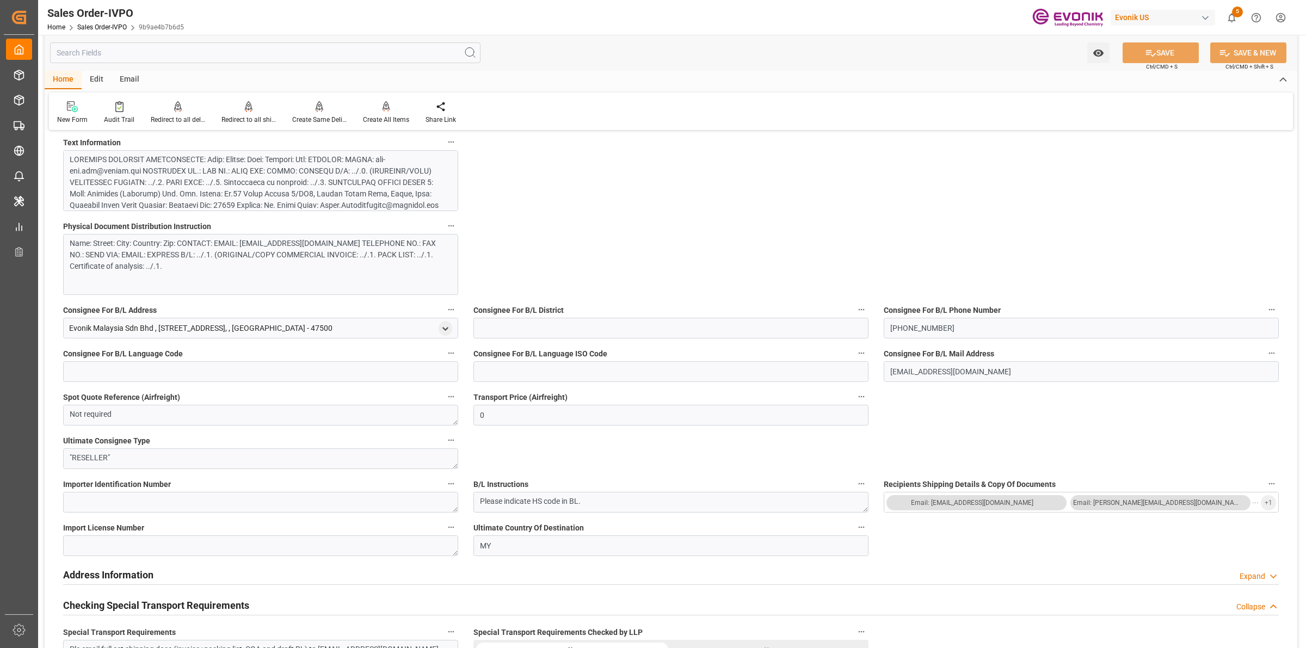
click at [302, 186] on div at bounding box center [255, 239] width 371 height 171
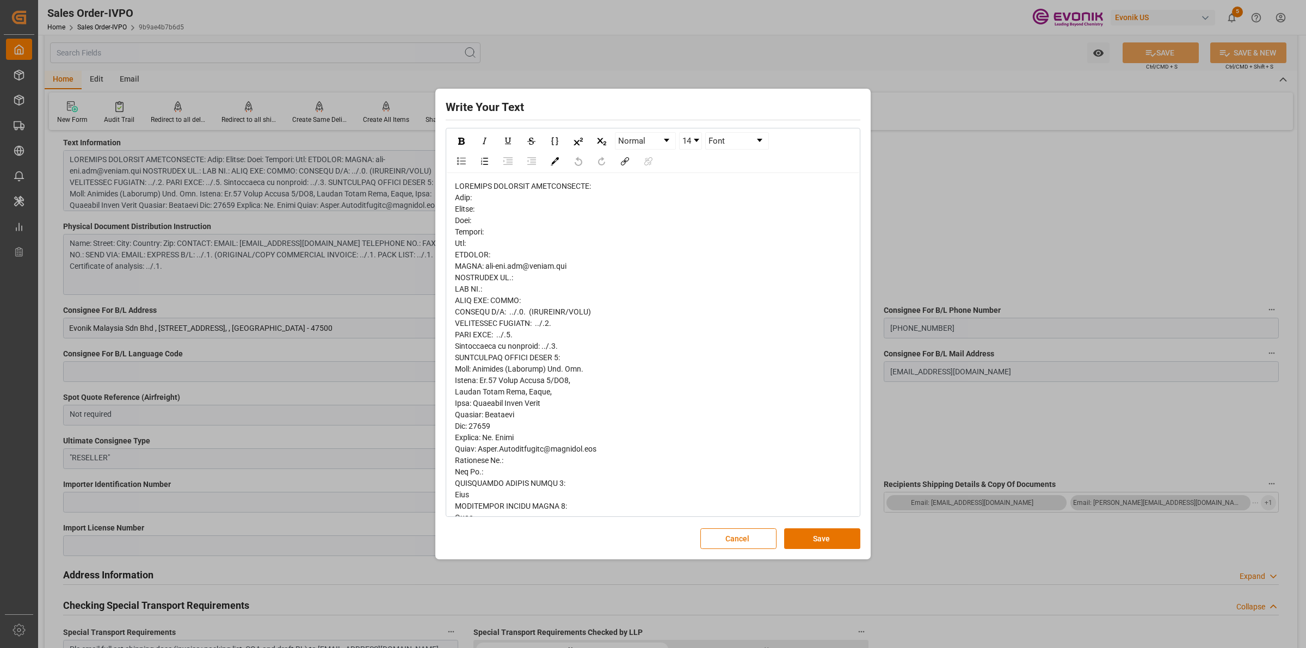
click at [587, 286] on div "rdw-editor" at bounding box center [653, 535] width 397 height 709
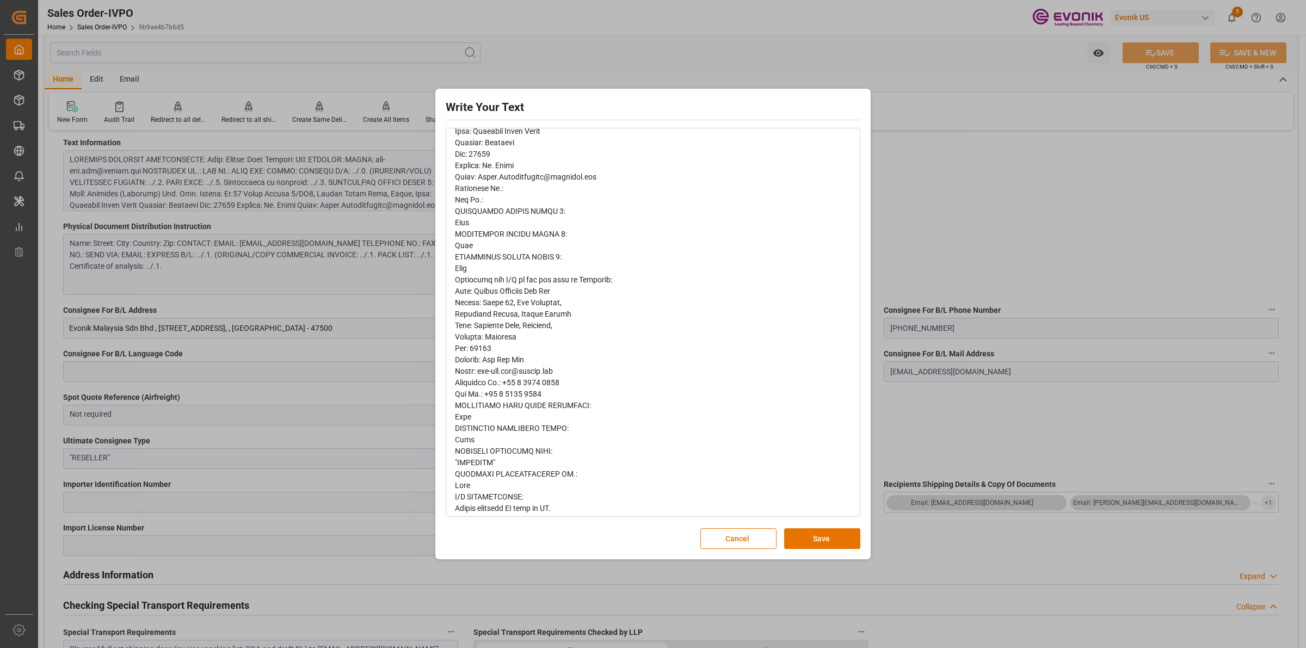
scroll to position [382, 0]
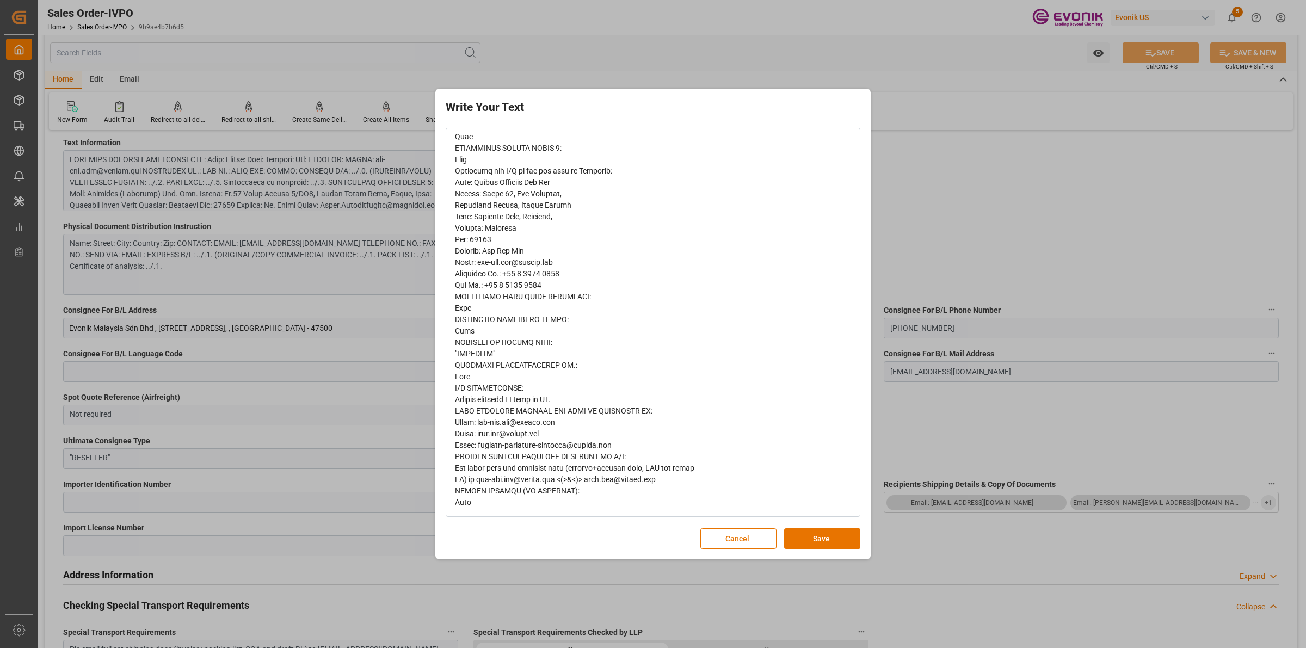
click at [837, 545] on button "Save" at bounding box center [822, 538] width 76 height 21
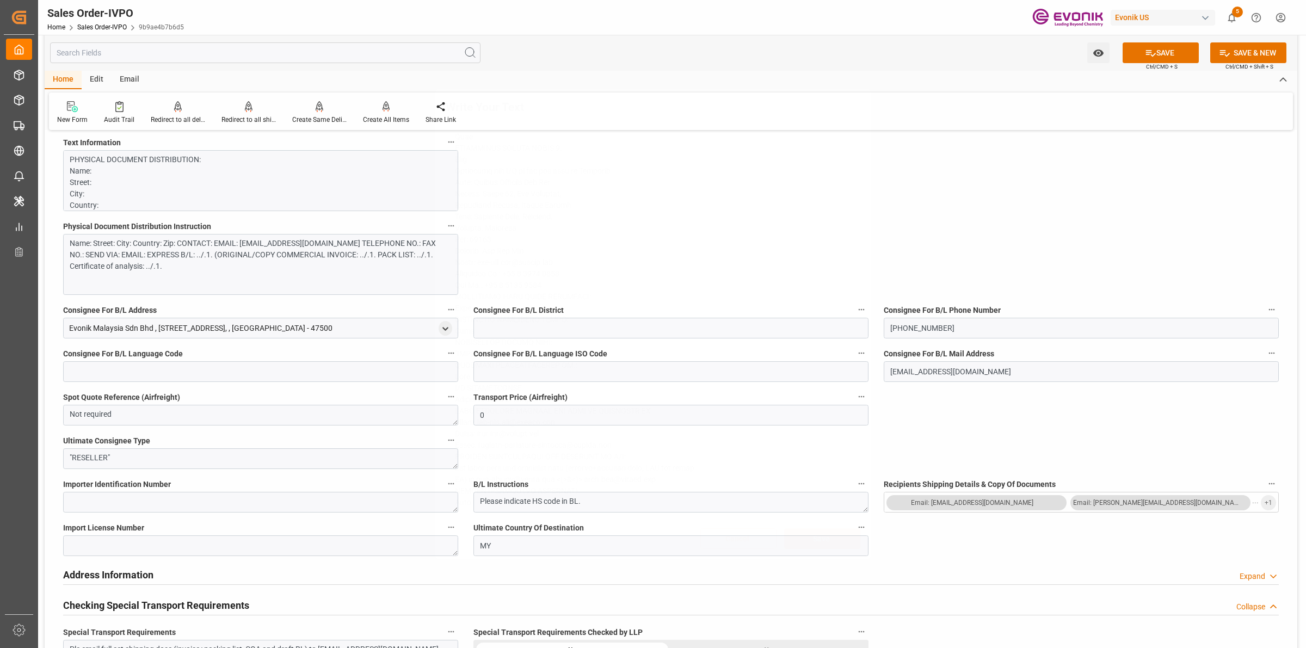
click at [909, 458] on div "Write Your Text Normal 14 Font Cancel Save" at bounding box center [653, 324] width 1306 height 648
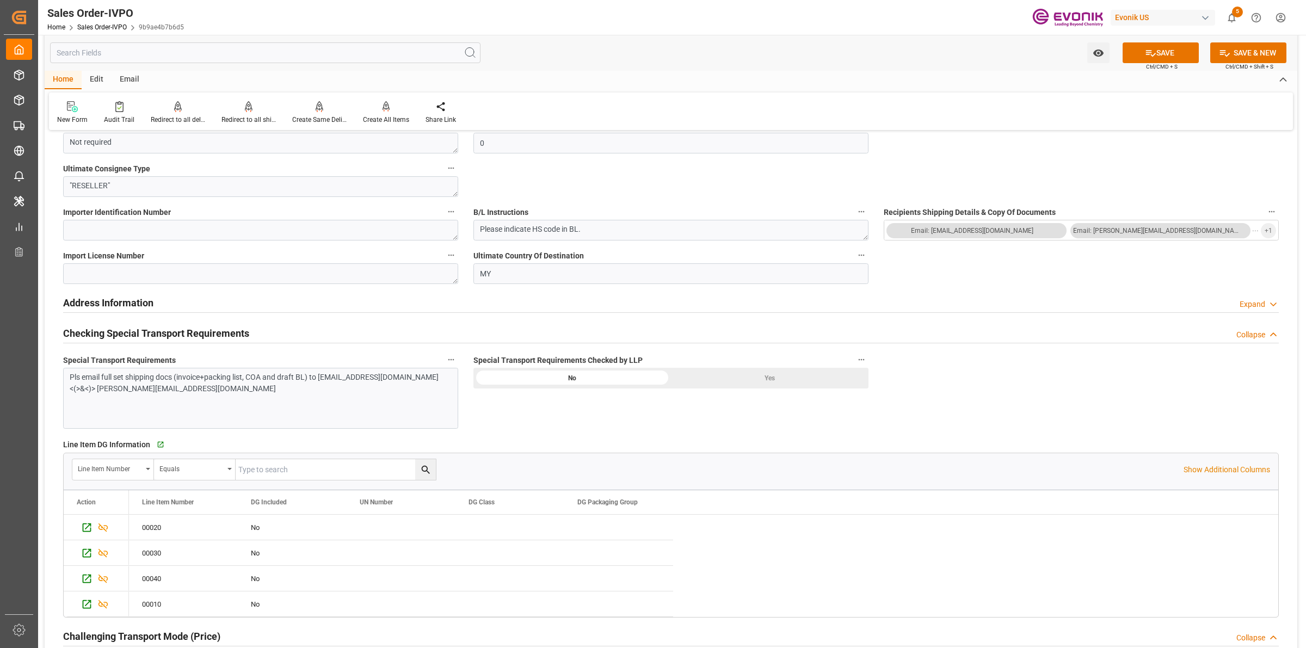
scroll to position [1361, 0]
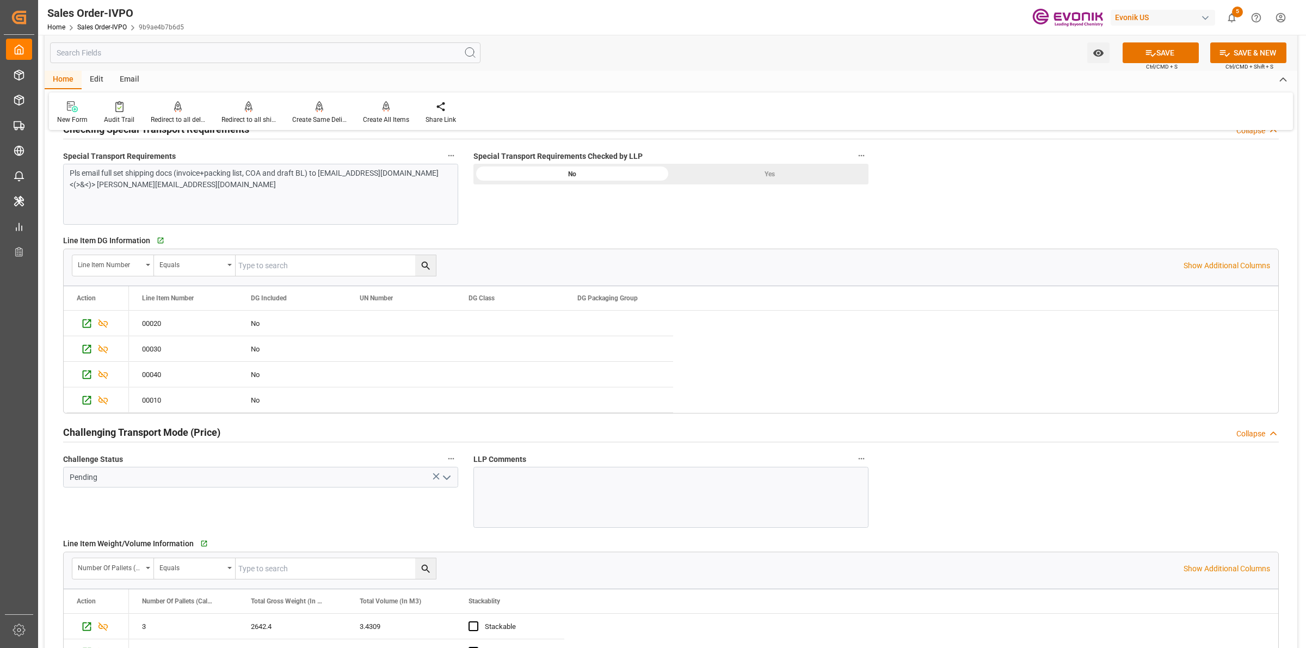
click at [755, 179] on div "Yes" at bounding box center [770, 174] width 198 height 21
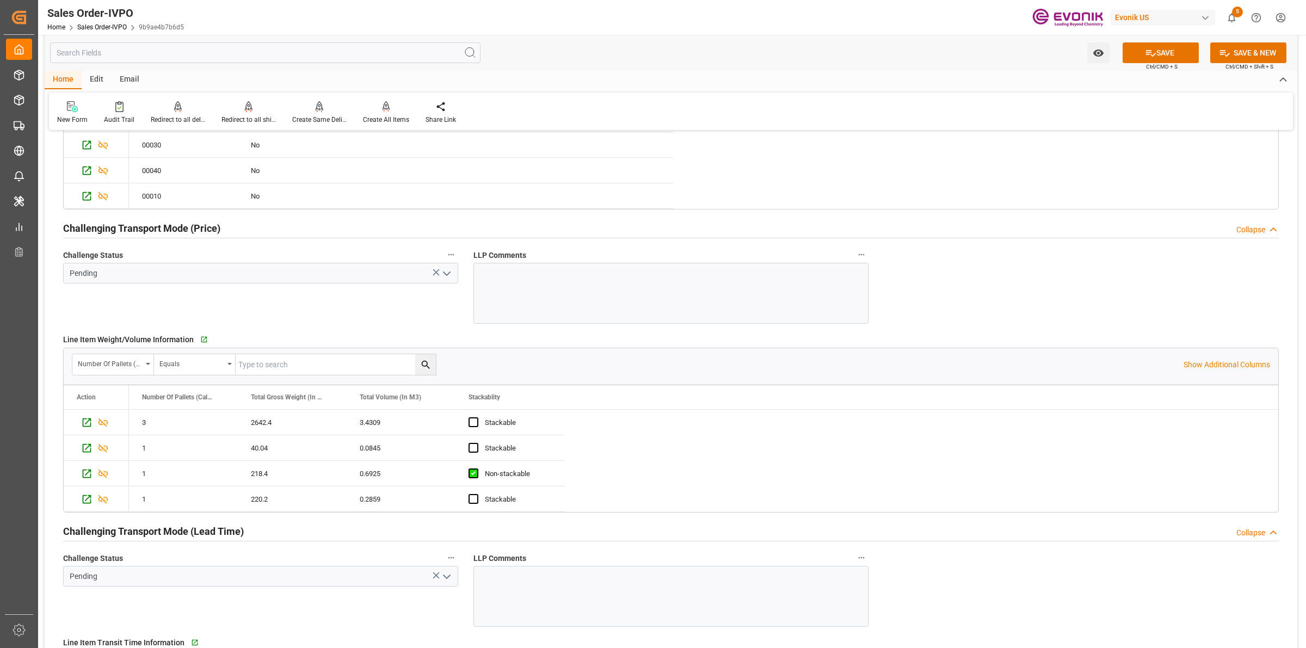
click at [441, 274] on icon "open menu" at bounding box center [446, 273] width 13 height 13
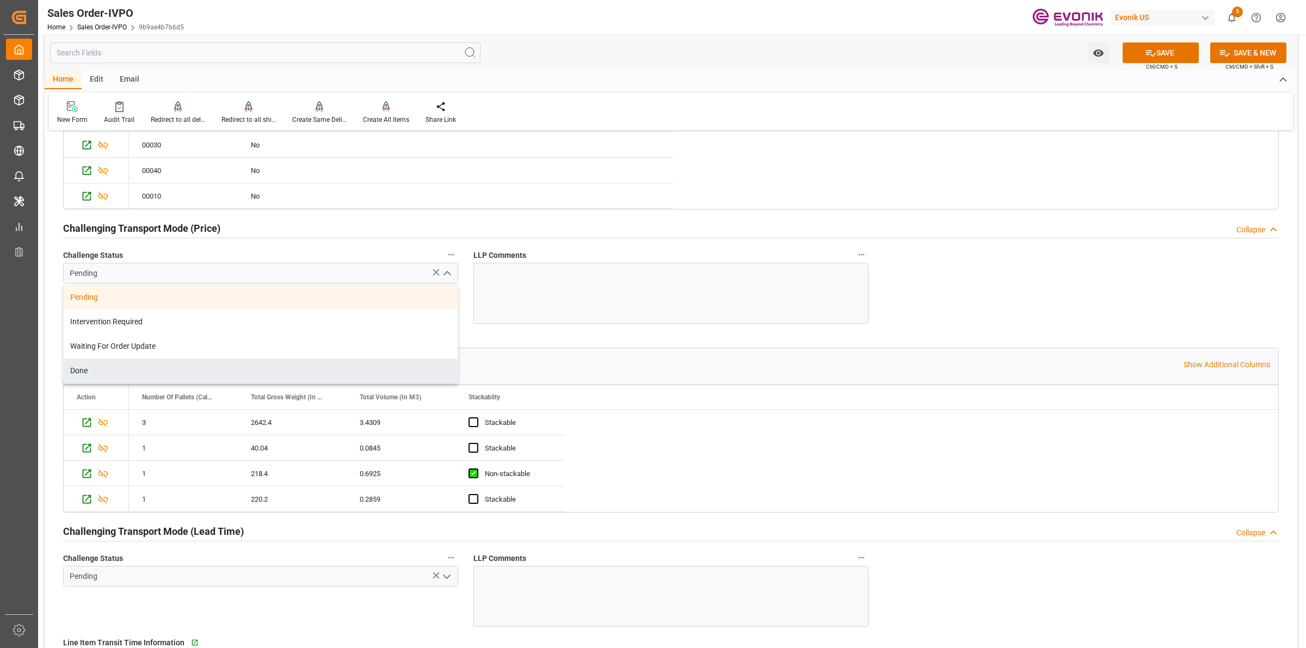
click at [90, 376] on div "Done" at bounding box center [261, 371] width 394 height 24
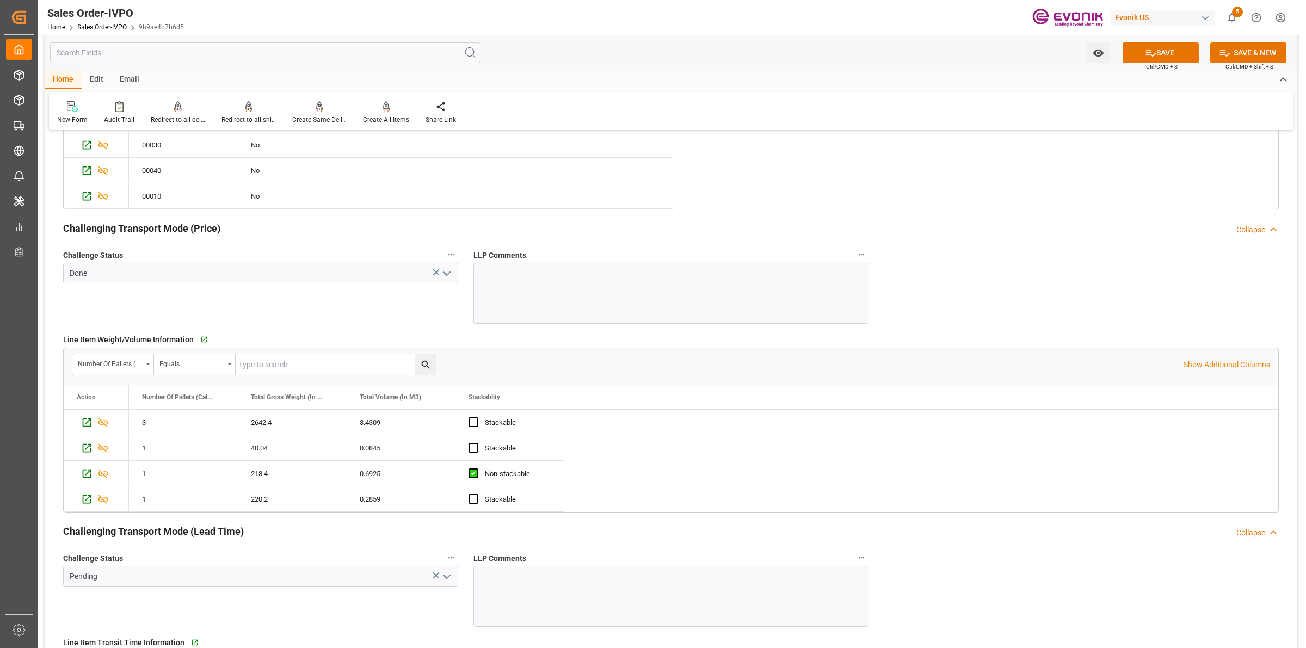
type input "Done"
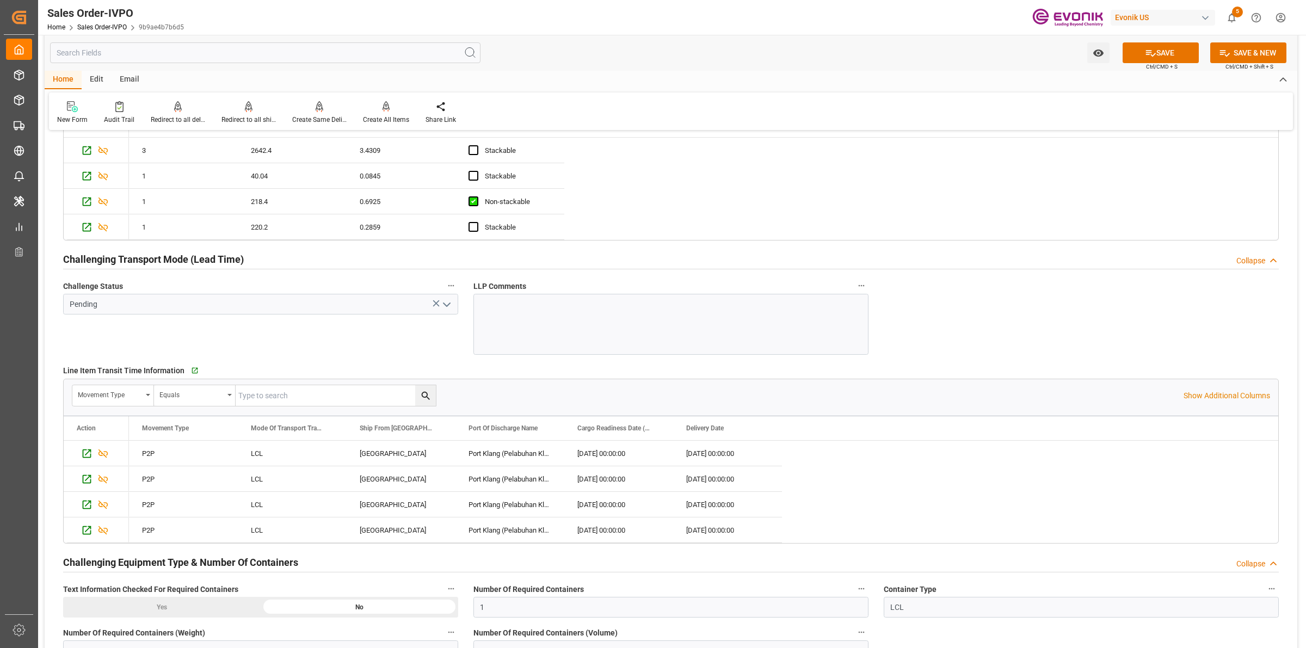
click at [450, 303] on icon "open menu" at bounding box center [446, 304] width 13 height 13
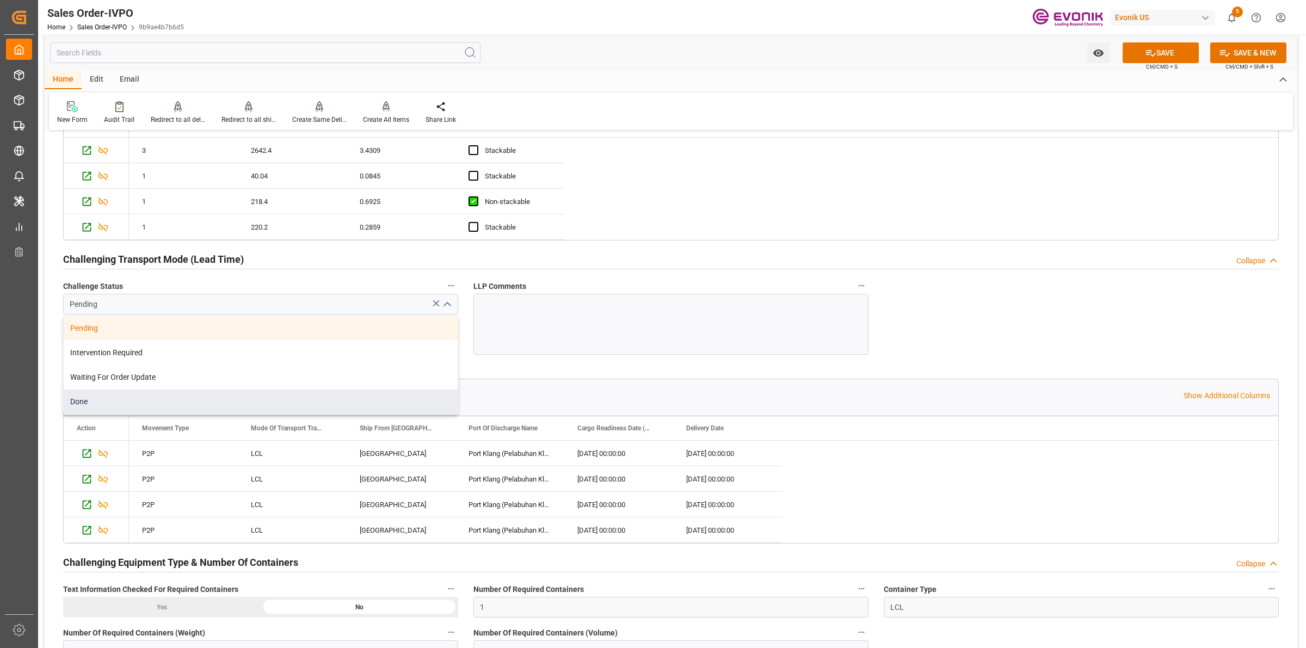
click at [96, 396] on div "Done" at bounding box center [261, 402] width 394 height 24
type input "Done"
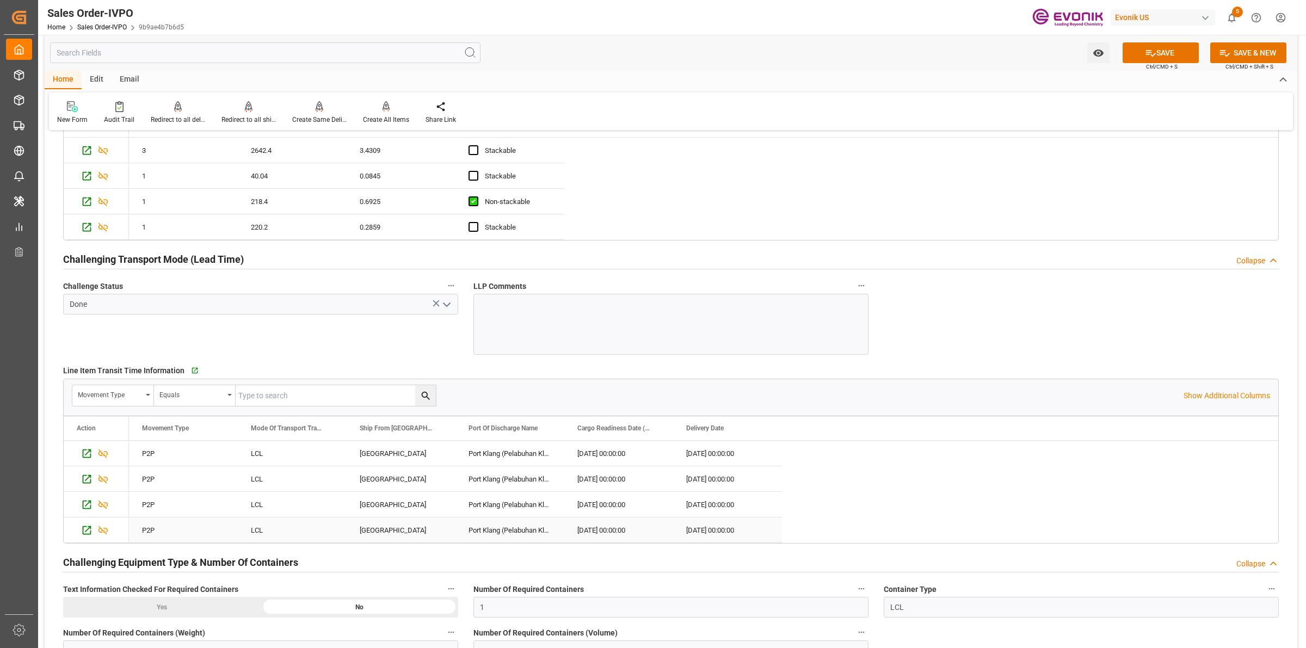
scroll to position [1973, 0]
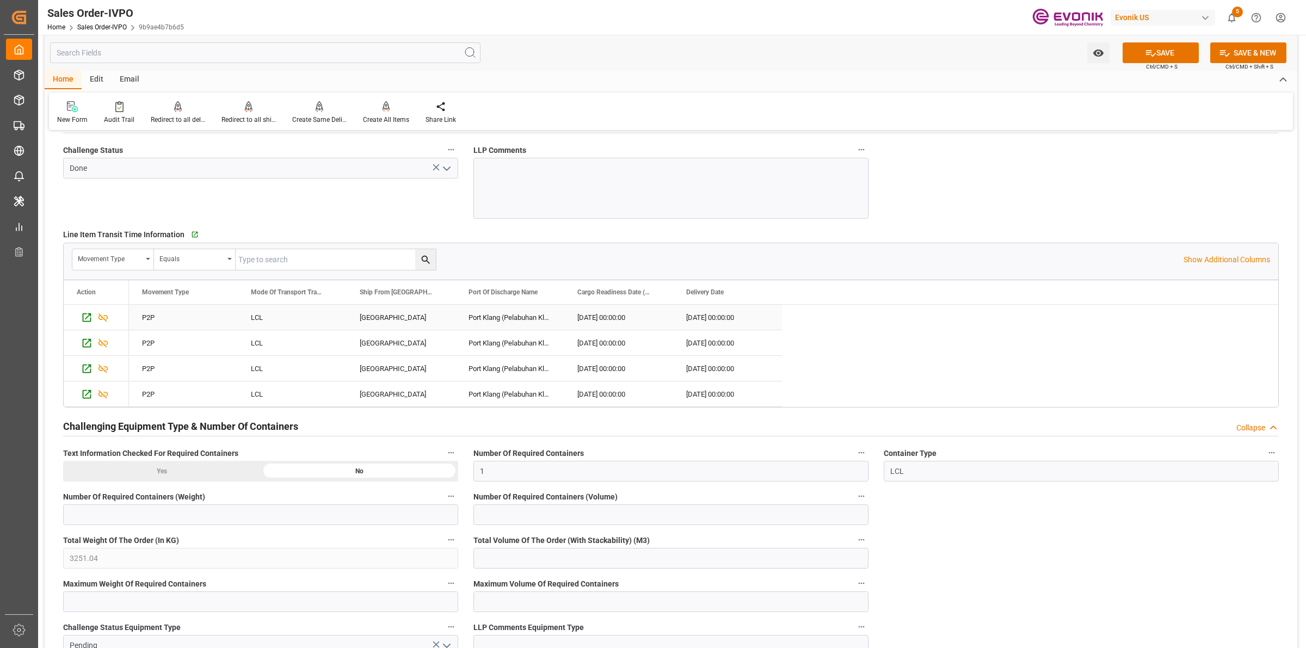
click at [401, 316] on div "CALVERT CITY" at bounding box center [401, 317] width 109 height 25
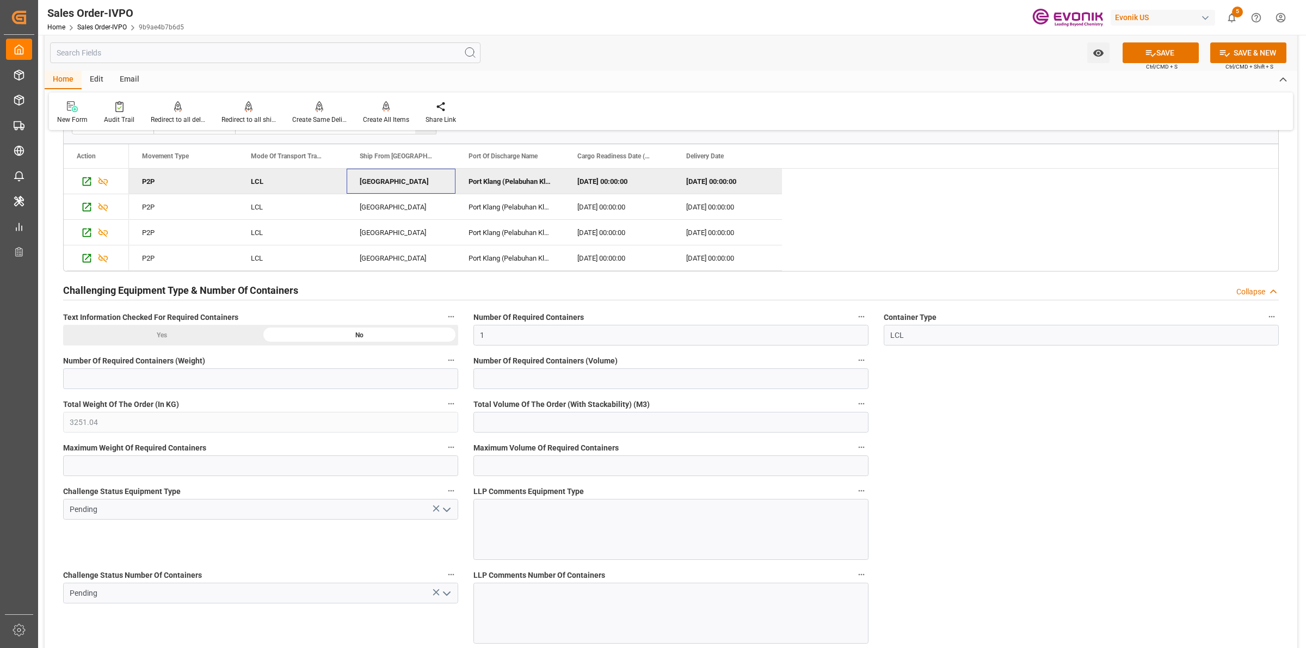
click at [446, 515] on icon "open menu" at bounding box center [446, 509] width 13 height 13
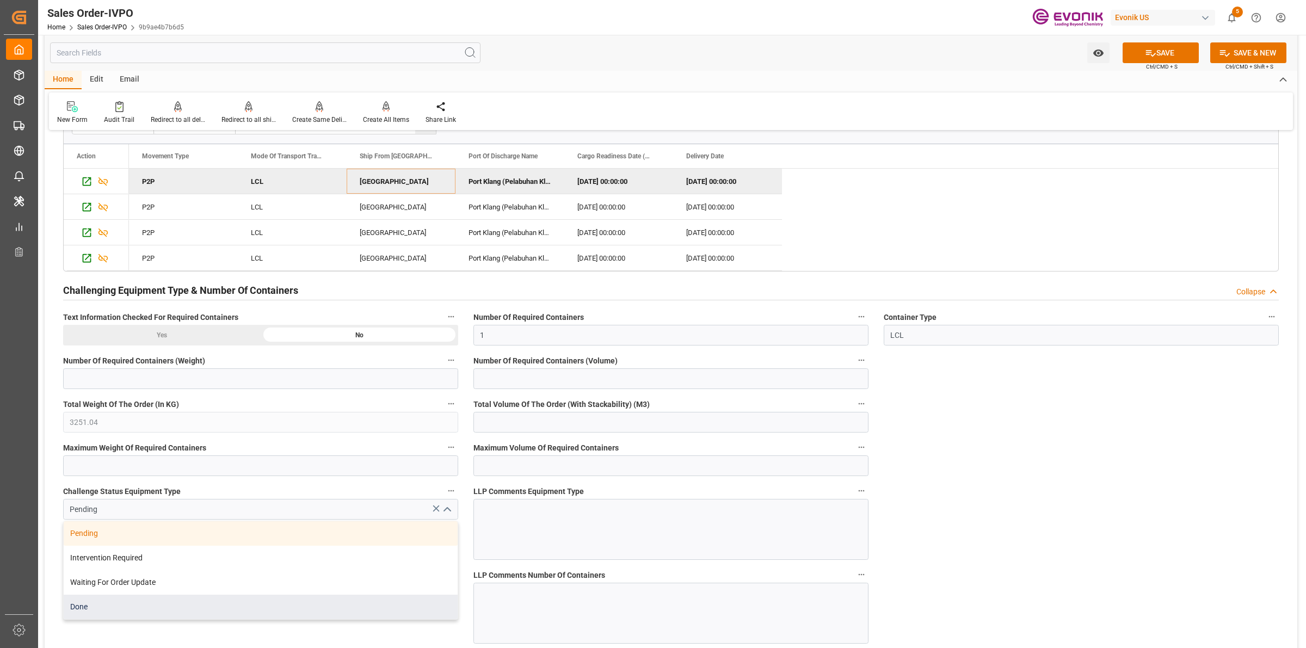
click at [115, 600] on div "Done" at bounding box center [261, 607] width 394 height 24
type input "Done"
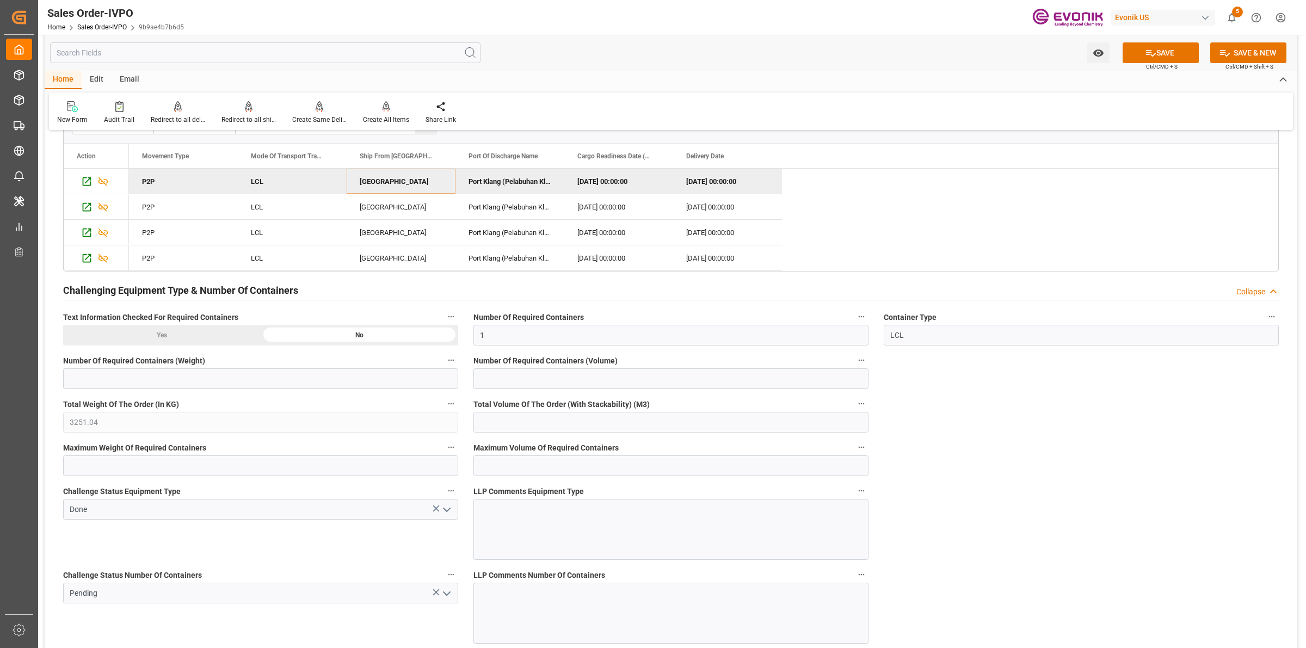
scroll to position [2245, 0]
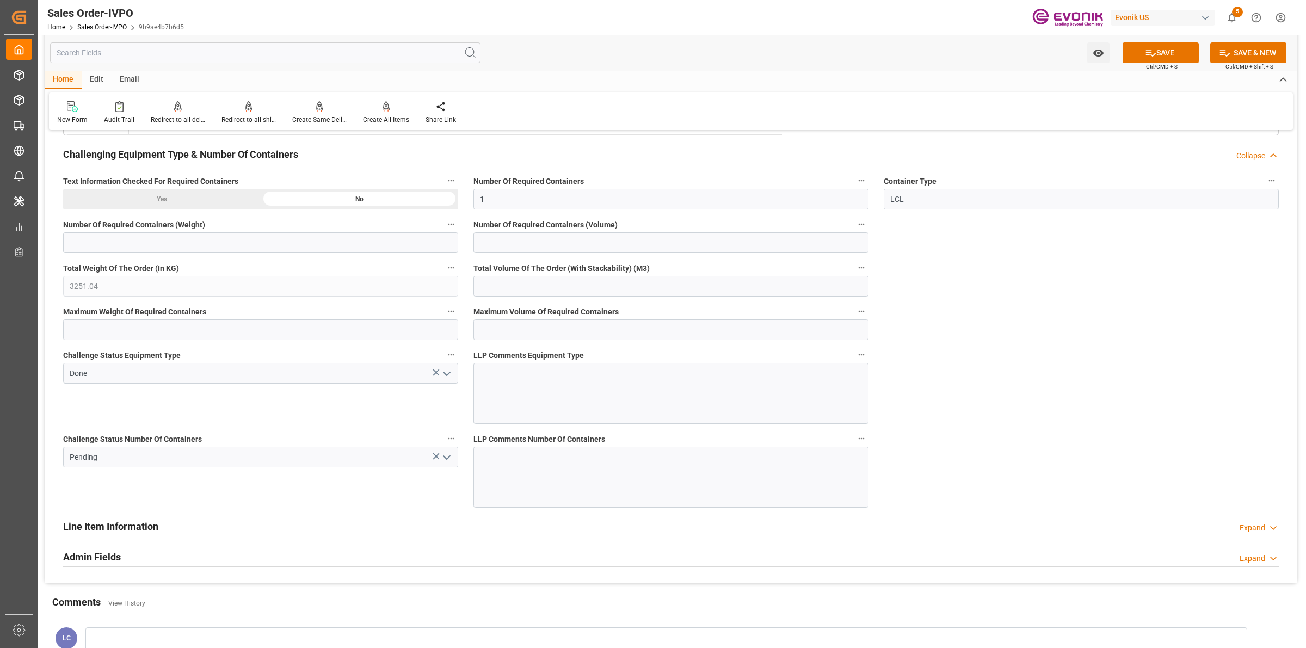
click at [441, 464] on icon "open menu" at bounding box center [446, 457] width 13 height 13
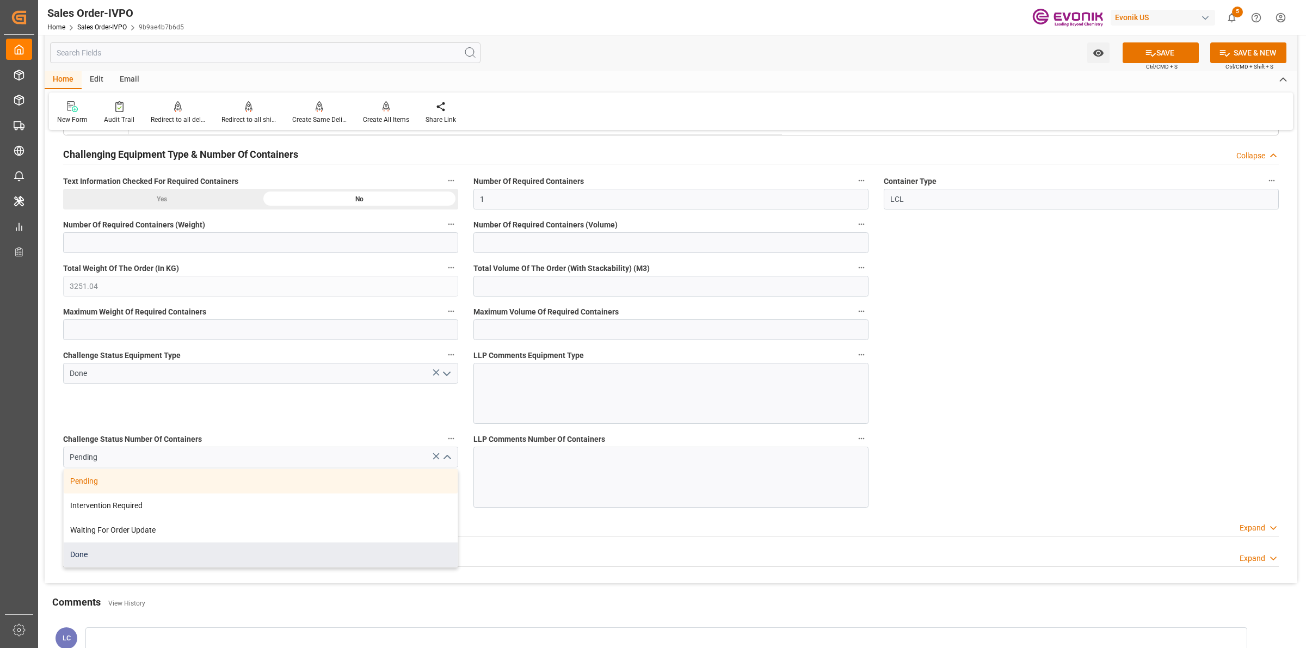
click at [114, 554] on div "Done" at bounding box center [261, 555] width 394 height 24
type input "Done"
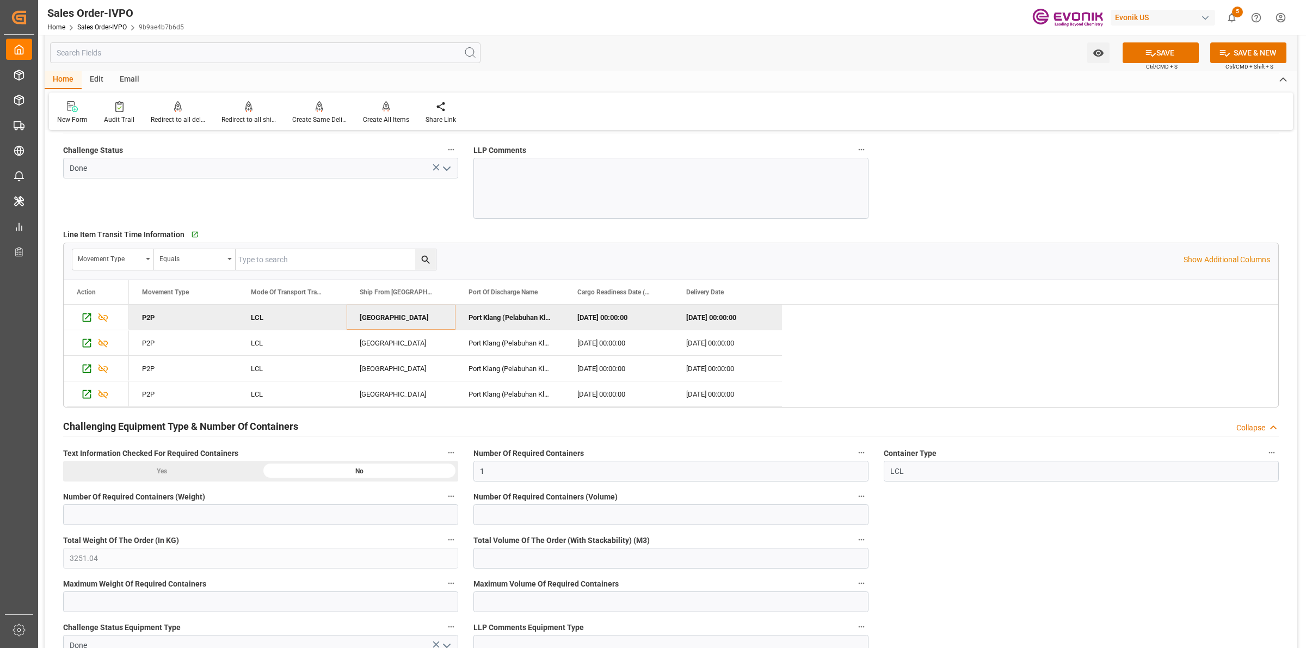
scroll to position [2177, 0]
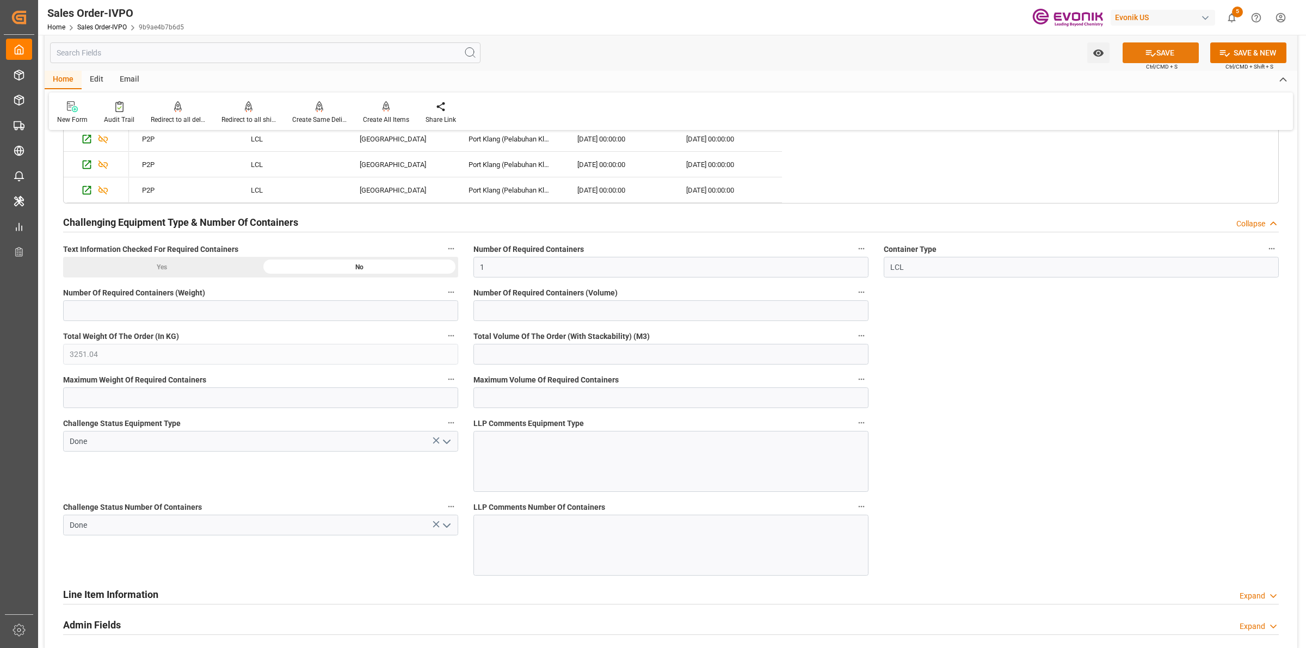
click at [1140, 57] on button "SAVE" at bounding box center [1161, 52] width 76 height 21
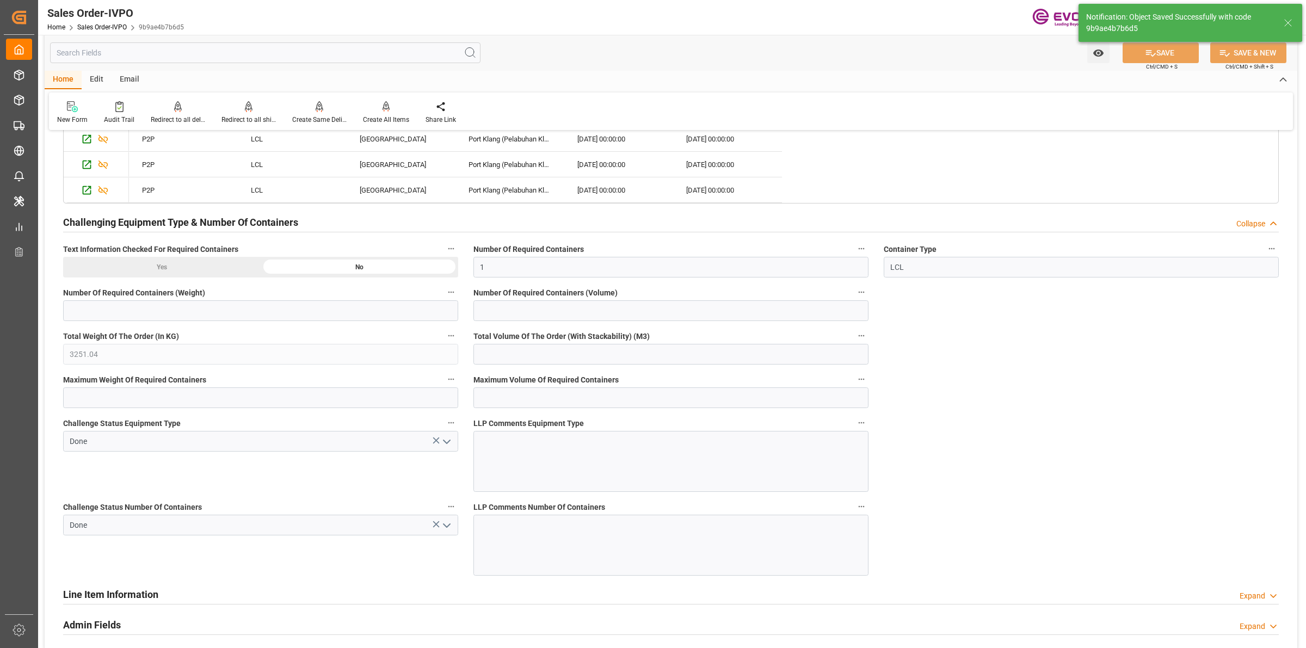
type input "25.09.2025 04:07"
type input "No"
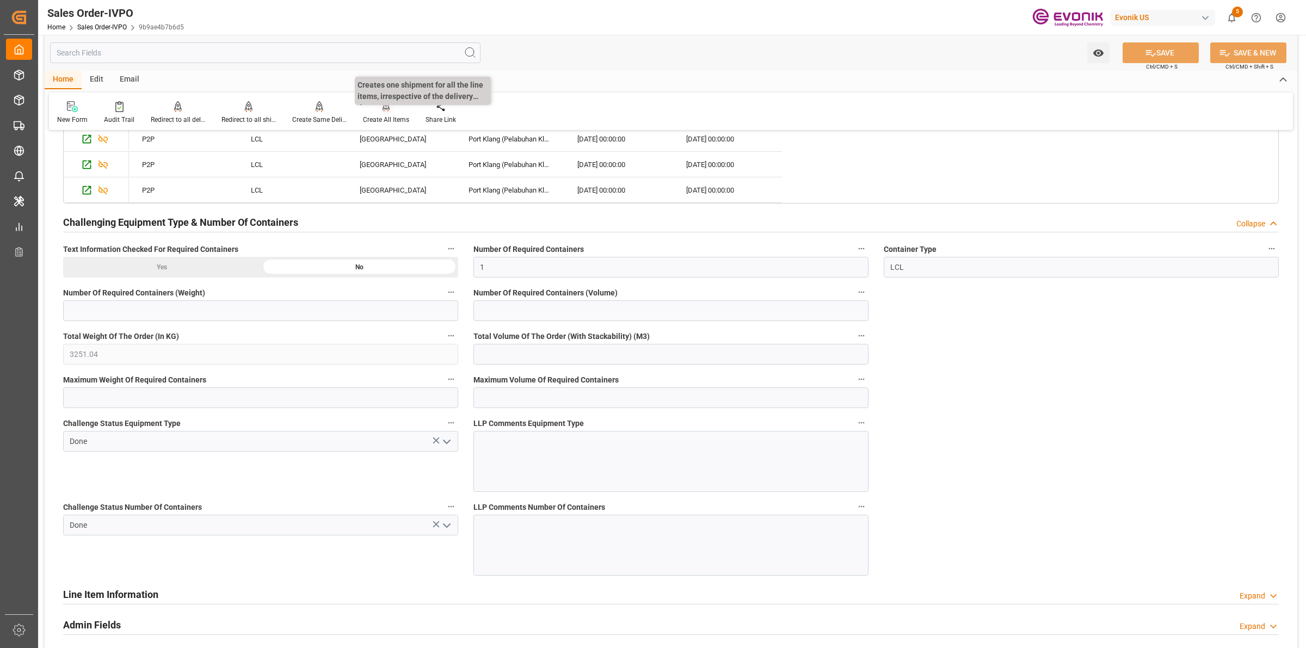
click at [387, 109] on icon at bounding box center [387, 105] width 8 height 9
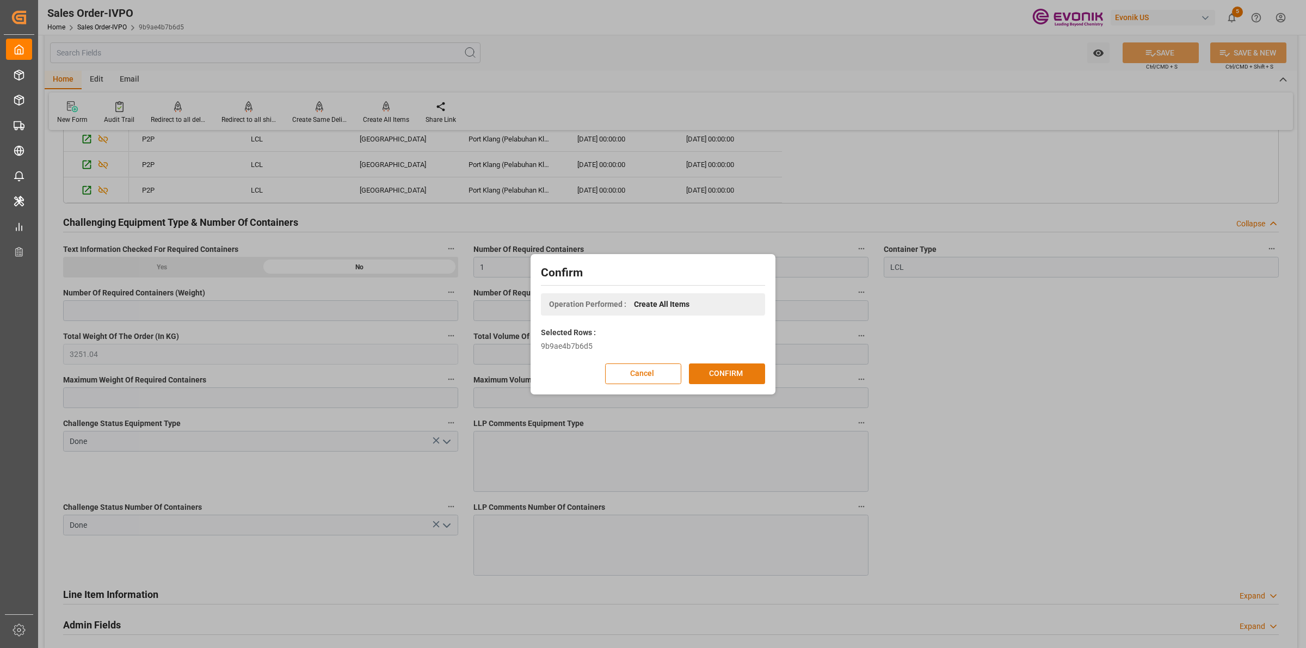
click at [733, 367] on button "CONFIRM" at bounding box center [727, 374] width 76 height 21
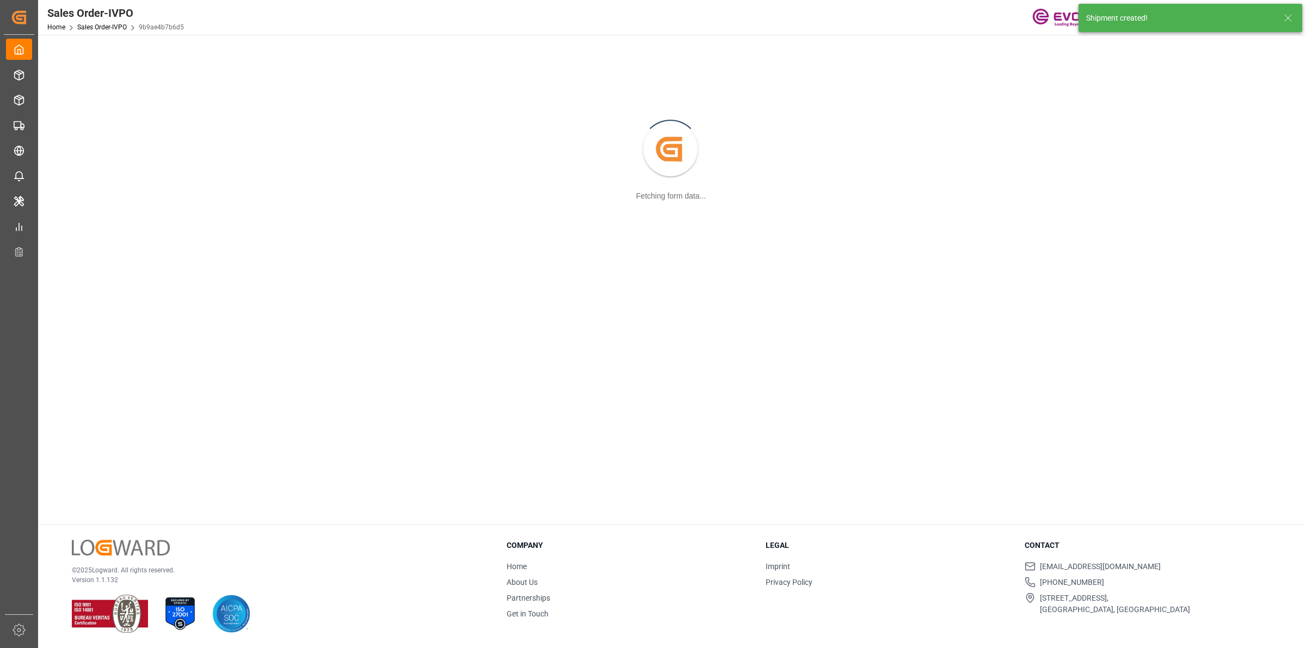
scroll to position [118, 0]
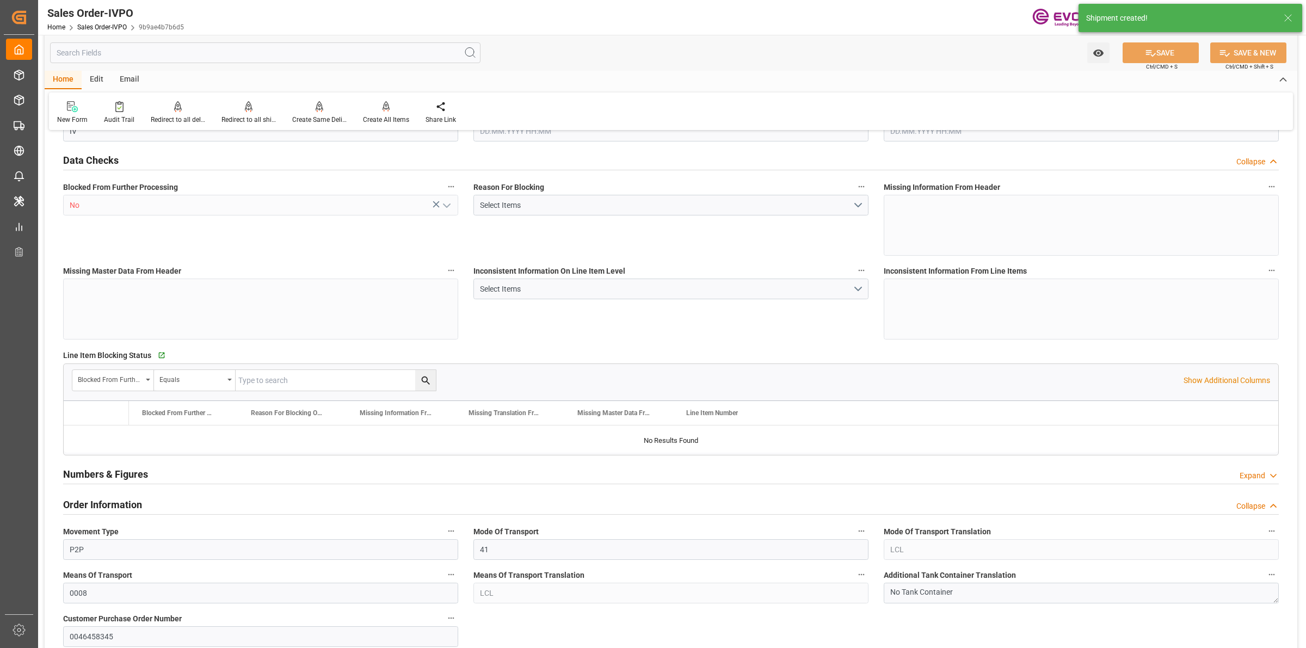
type input "MYPKG"
type input "0"
type input "1"
type input "3251.04"
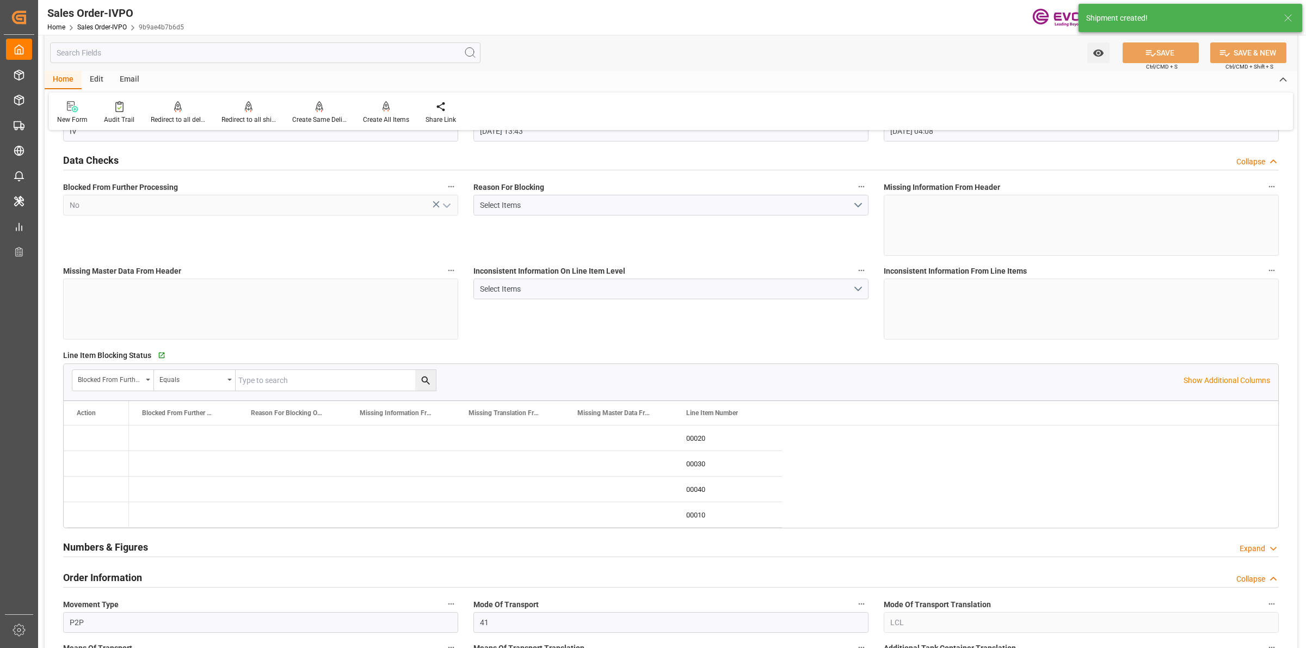
type input "24.09.2025 13:43"
type input "25.09.2025 04:08"
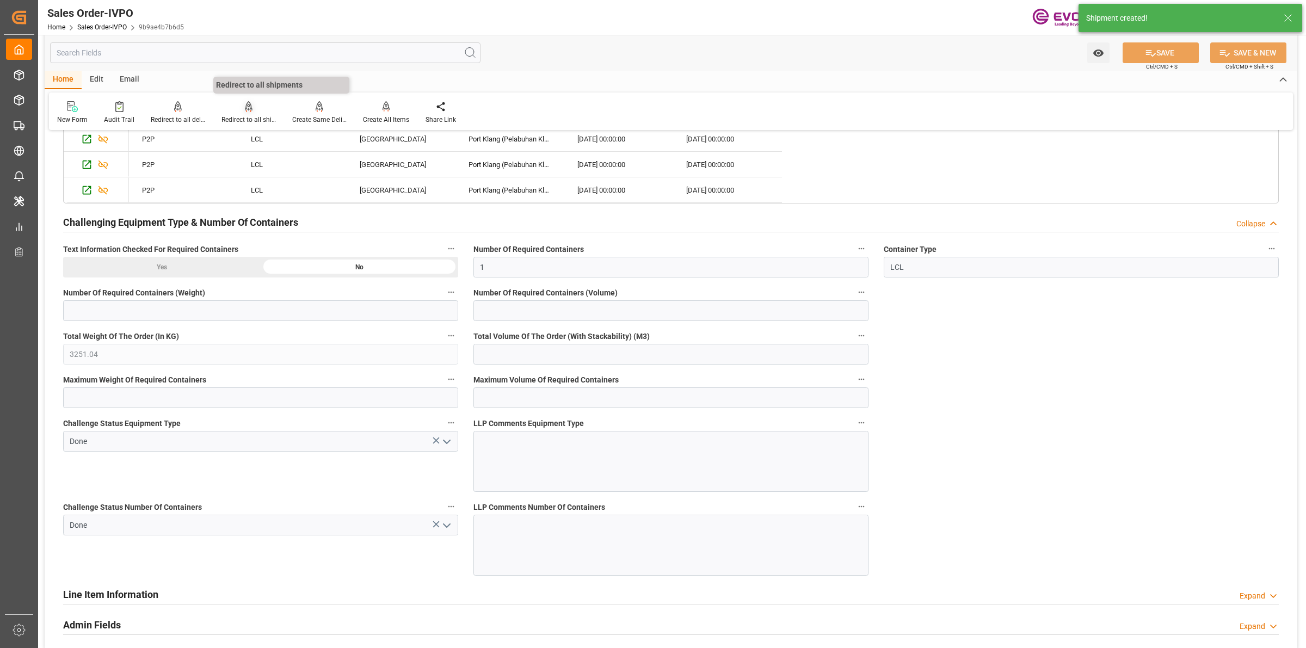
click at [243, 118] on div "Redirect to all shipments" at bounding box center [249, 120] width 54 height 10
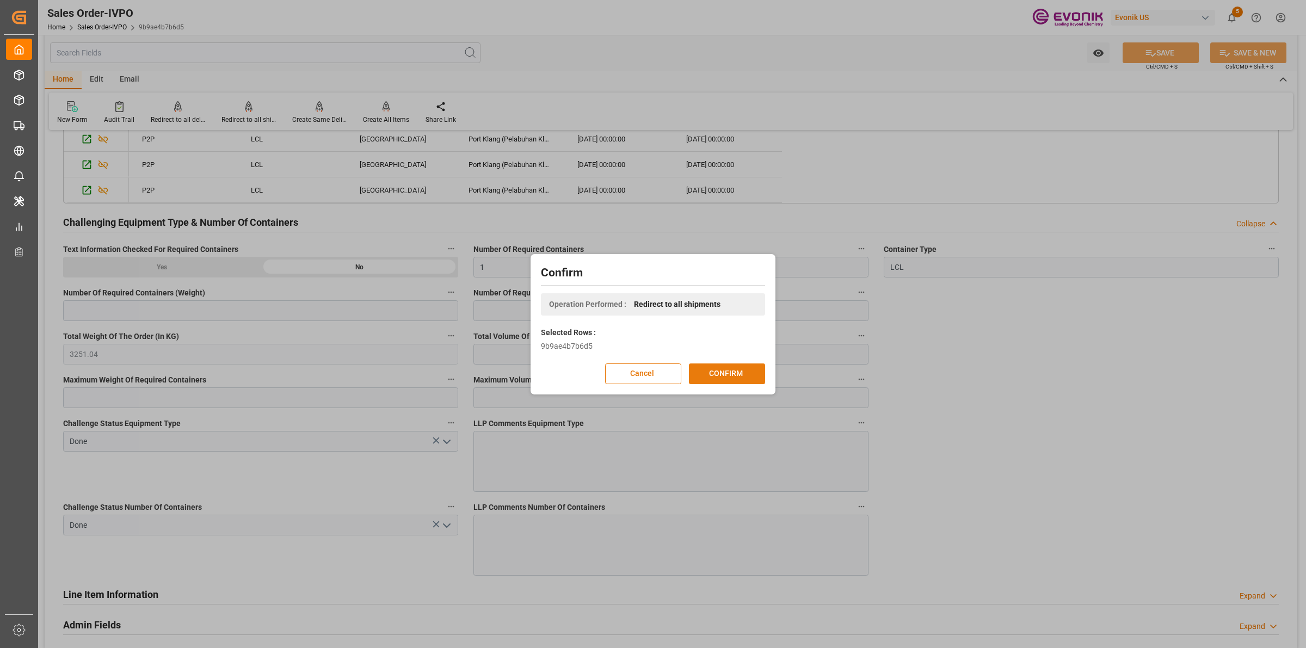
click at [699, 371] on button "CONFIRM" at bounding box center [727, 374] width 76 height 21
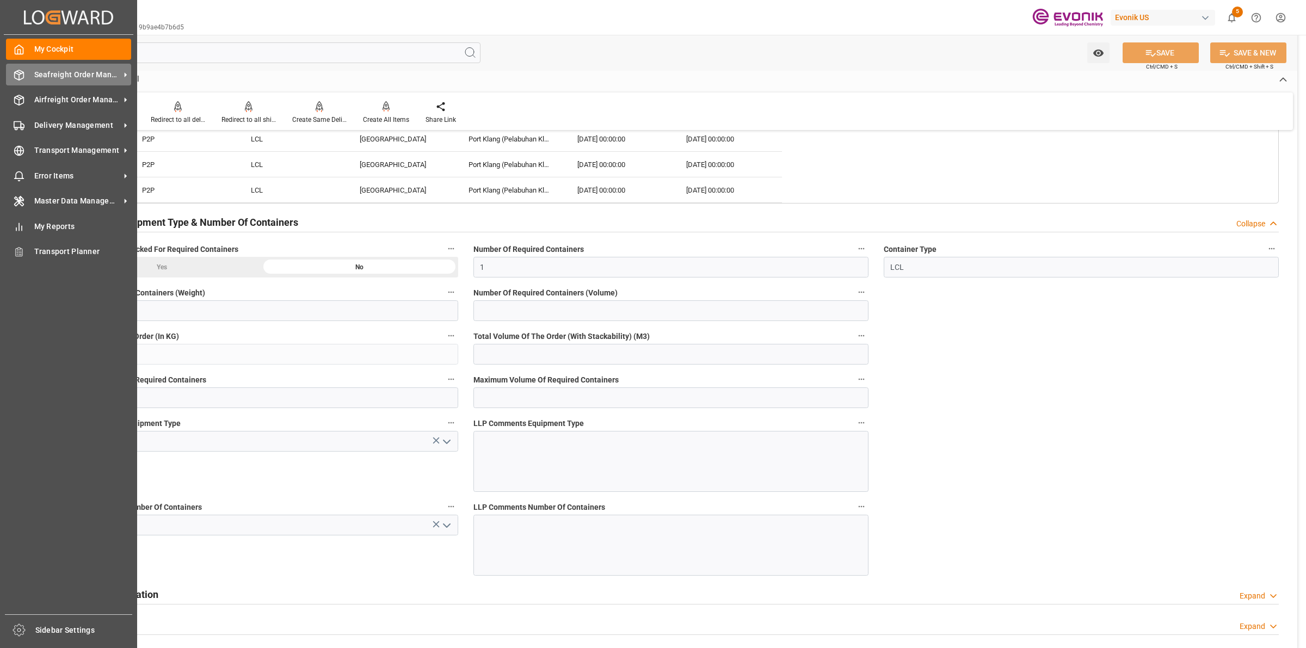
click at [15, 77] on icon at bounding box center [19, 75] width 11 height 11
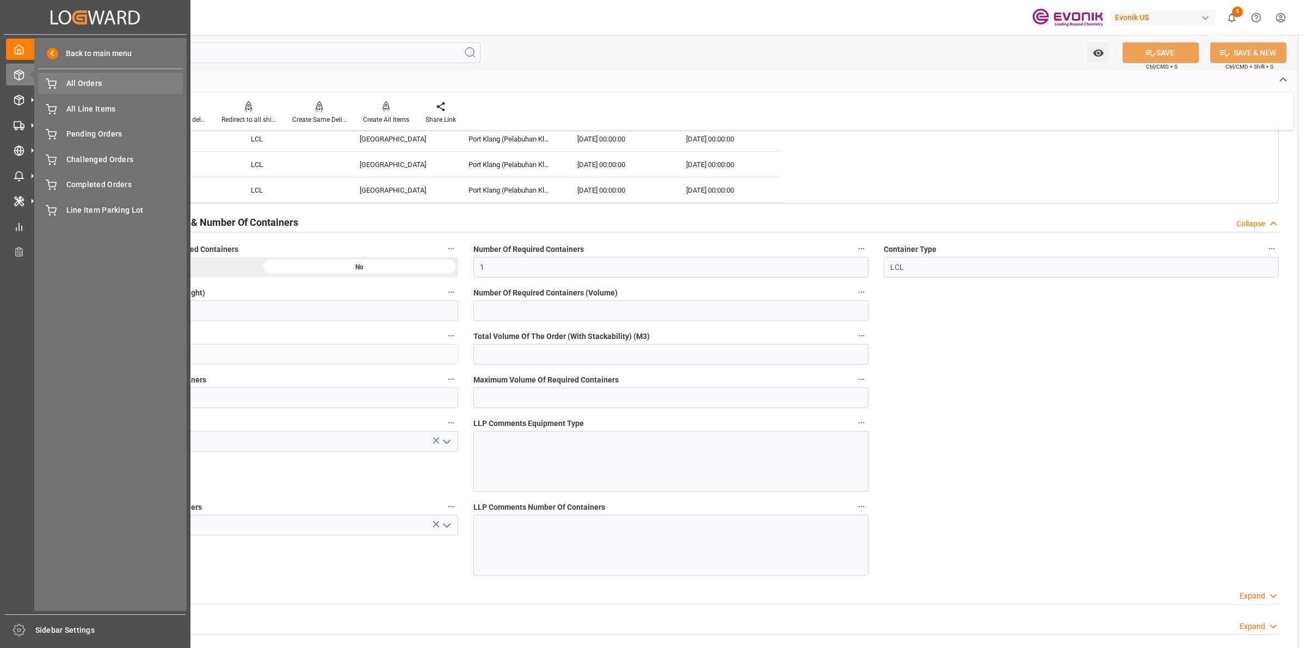
click at [70, 84] on span "All Orders" at bounding box center [124, 83] width 117 height 11
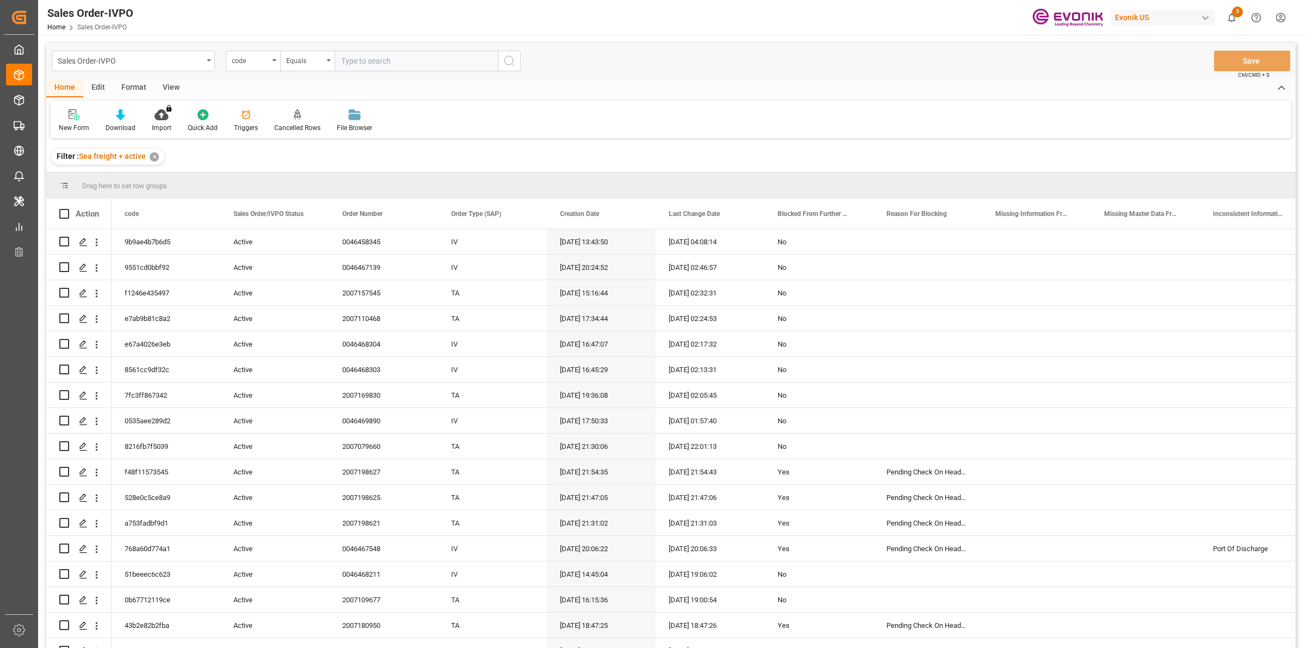
click at [261, 61] on div "code" at bounding box center [250, 59] width 37 height 13
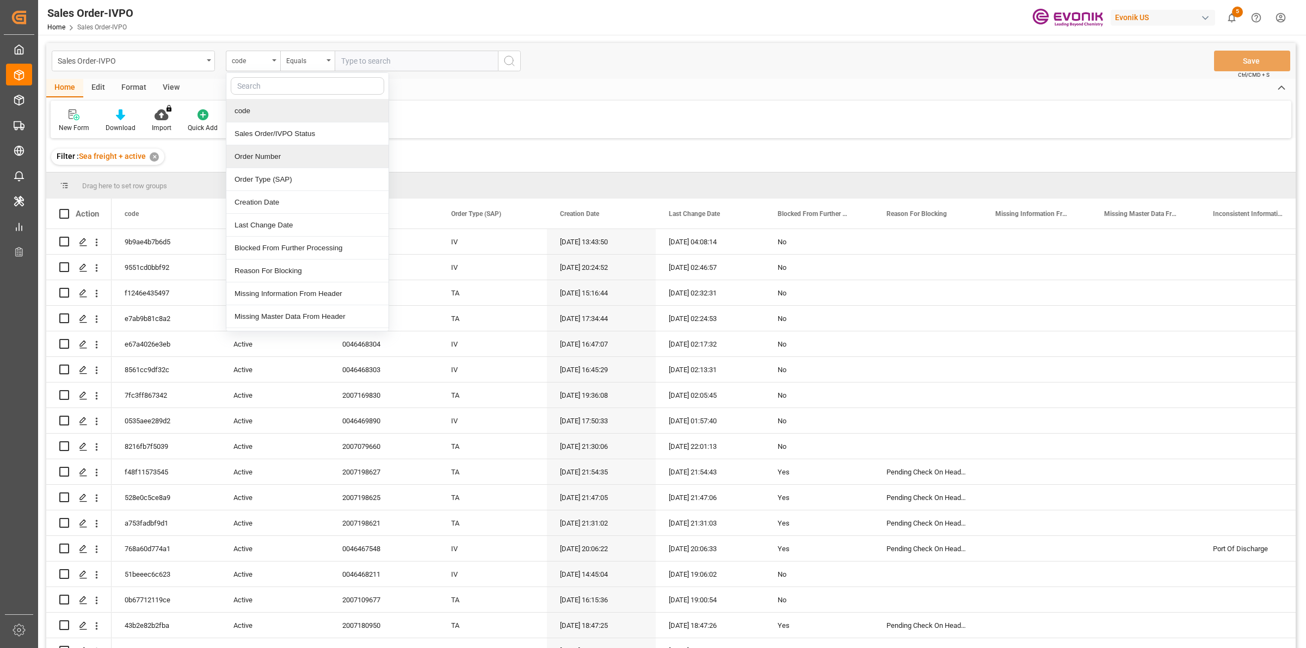
click at [279, 152] on div "Order Number" at bounding box center [307, 156] width 162 height 23
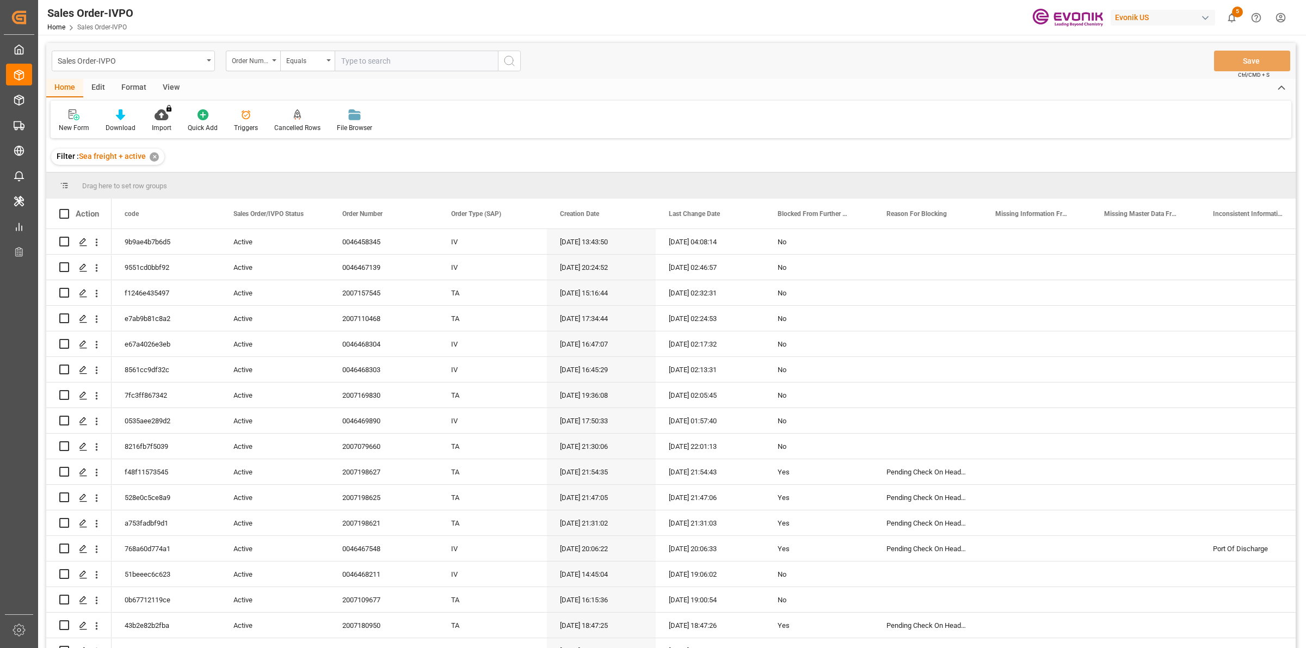
click at [386, 52] on input "text" at bounding box center [416, 61] width 163 height 21
paste input "0046474118"
type input "0046474118"
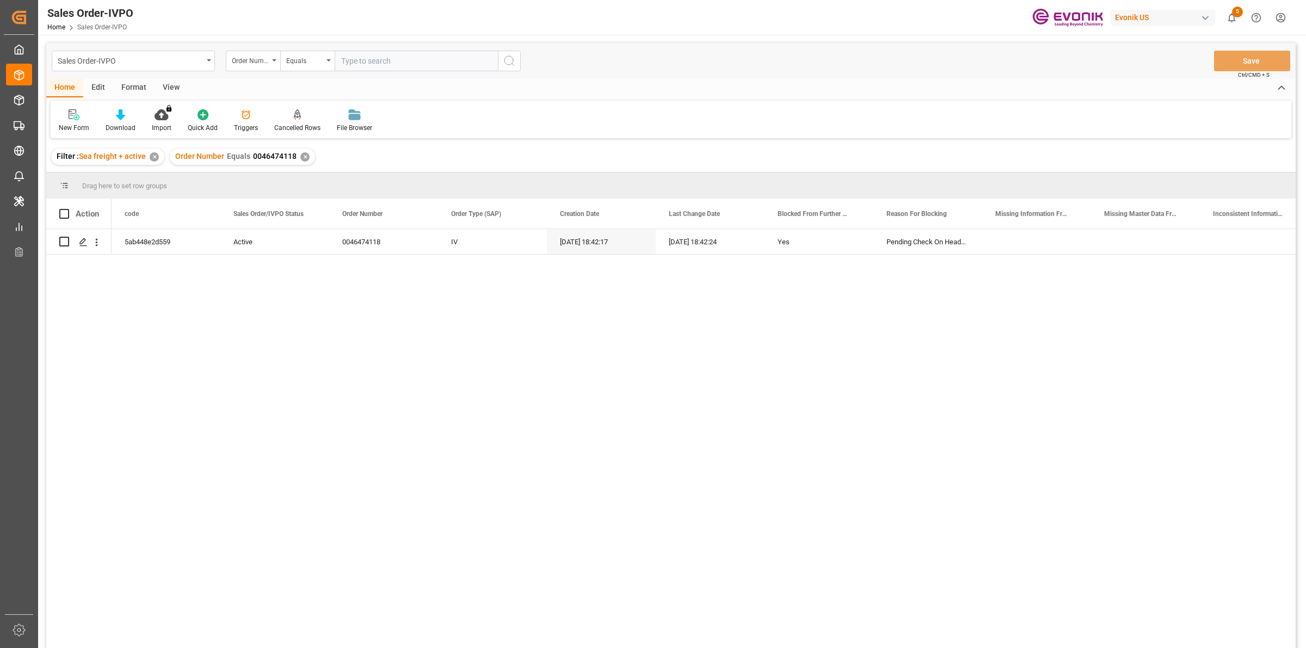
drag, startPoint x: 274, startPoint y: 359, endPoint x: 129, endPoint y: 267, distance: 171.5
click at [268, 355] on div "5ab448e2d559 Active 0046474118 IV 24.09.2025 18:42:17 24.09.2025 18:42:24 Yes P…" at bounding box center [704, 442] width 1184 height 426
click at [77, 242] on div "Press SPACE to select this row." at bounding box center [83, 242] width 16 height 20
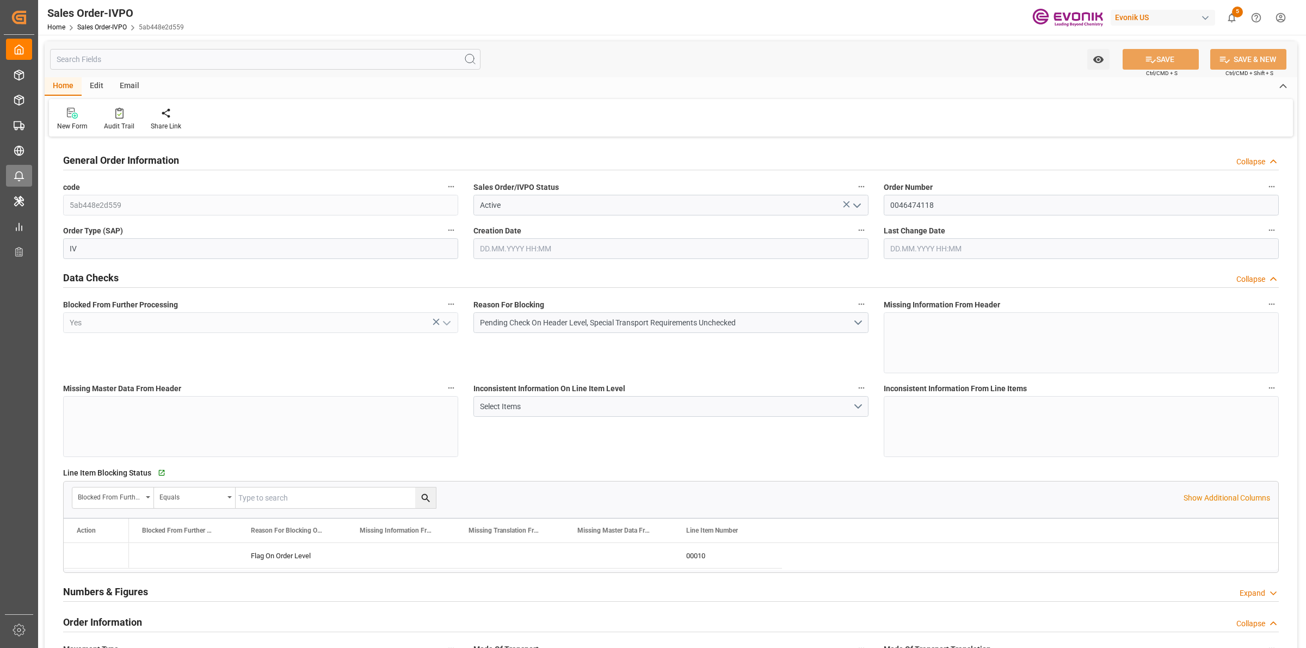
type input "ARBUE"
type input "0"
type input "1"
type input "736.548"
type input "24.09.2025 18:42"
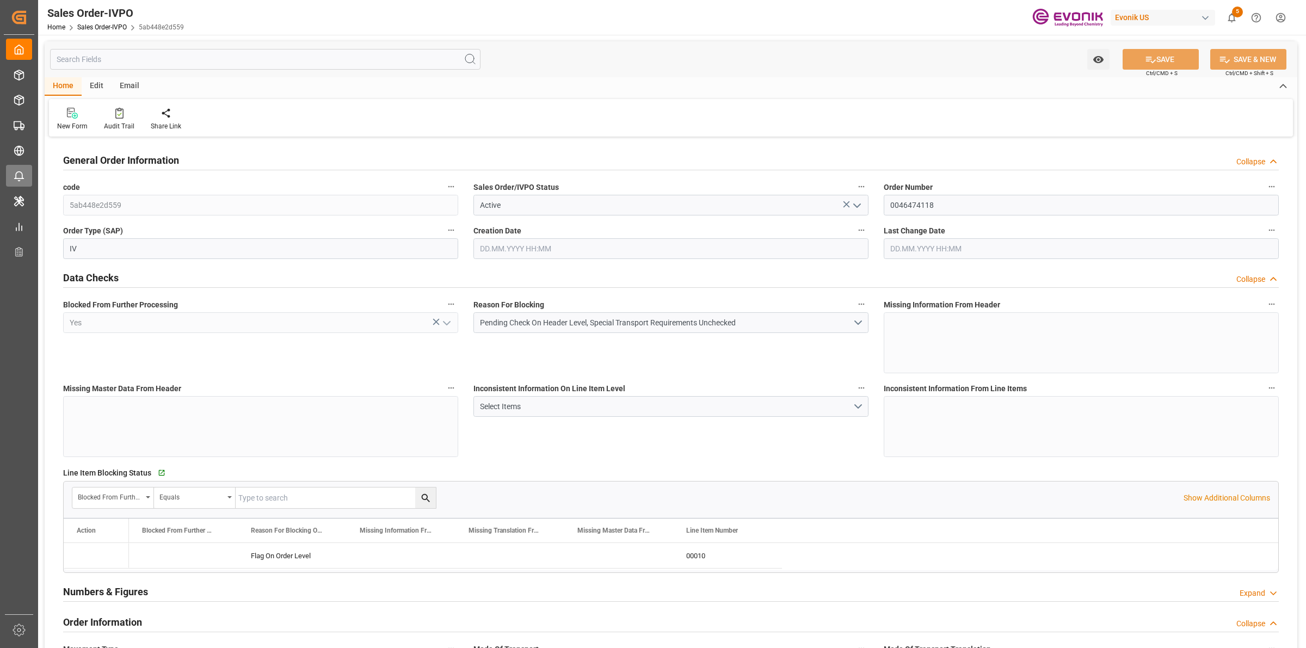
type input "24.09.2025 18:42"
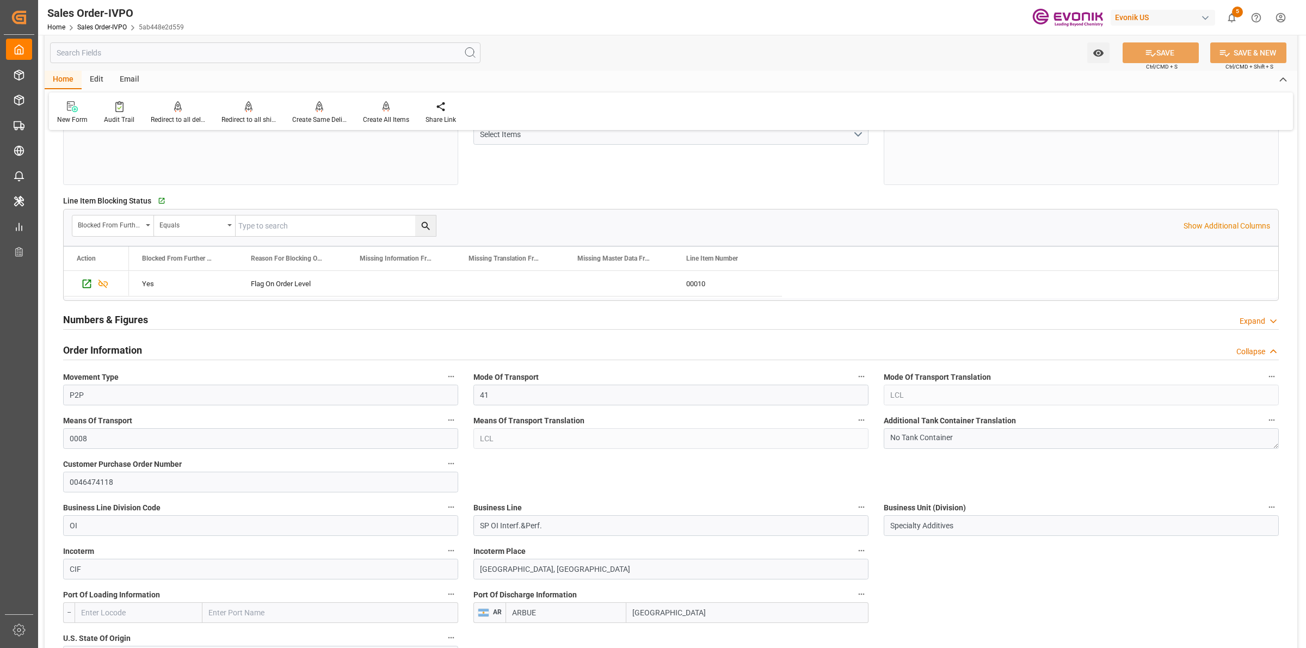
scroll to position [476, 0]
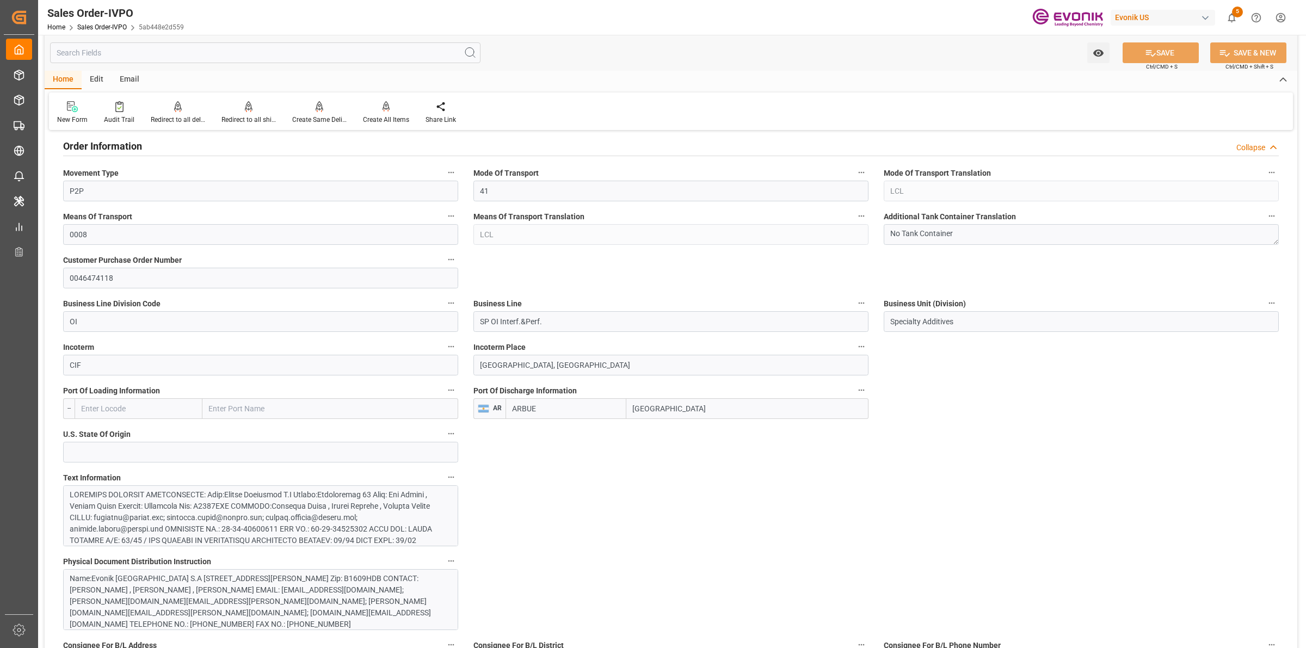
click at [654, 412] on input "Buenos Aires" at bounding box center [747, 408] width 242 height 21
drag, startPoint x: 705, startPoint y: 403, endPoint x: 547, endPoint y: 385, distance: 158.8
click at [547, 385] on div "Port Of Discharge Information AR ARBUE Buenos Aires" at bounding box center [671, 401] width 410 height 44
click at [260, 507] on div at bounding box center [255, 614] width 371 height 251
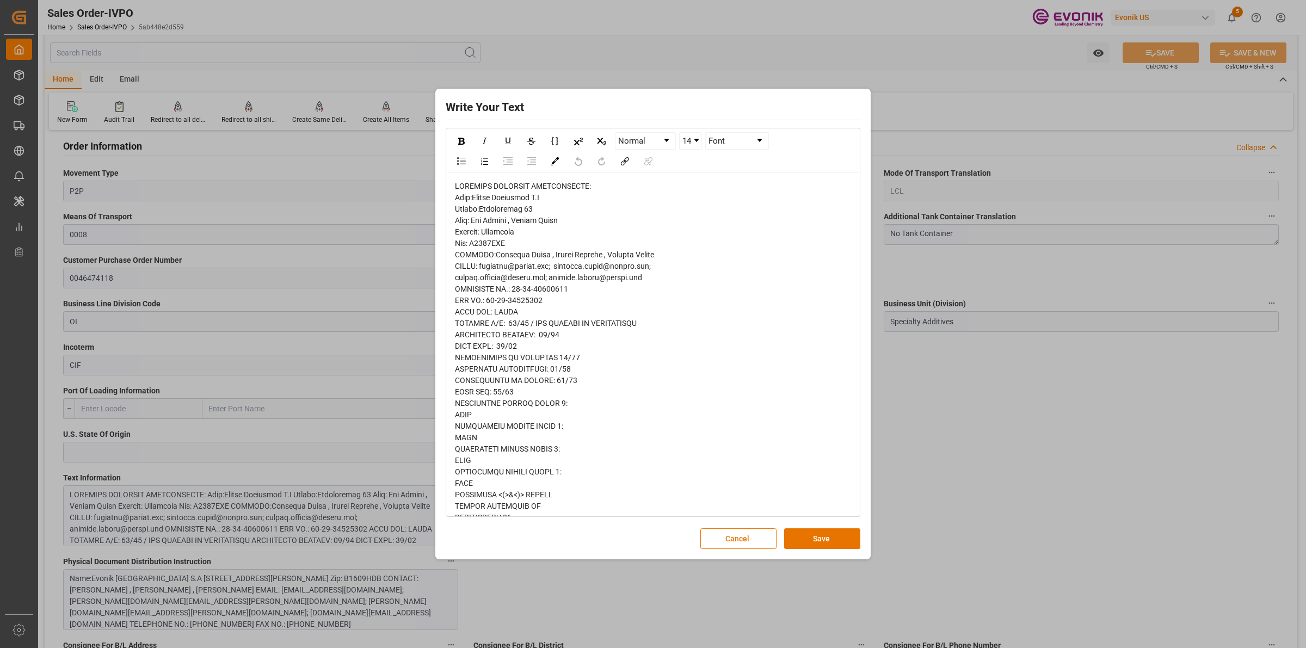
click at [635, 262] on span "rdw-editor" at bounding box center [573, 603] width 237 height 843
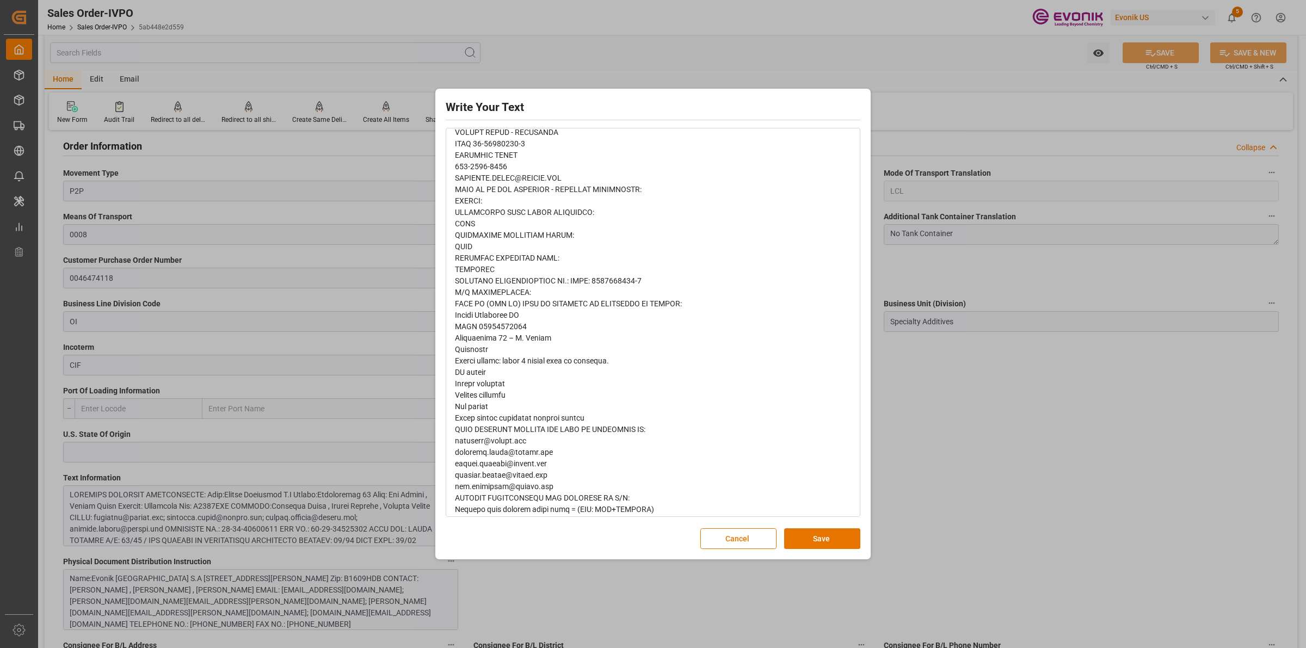
scroll to position [518, 0]
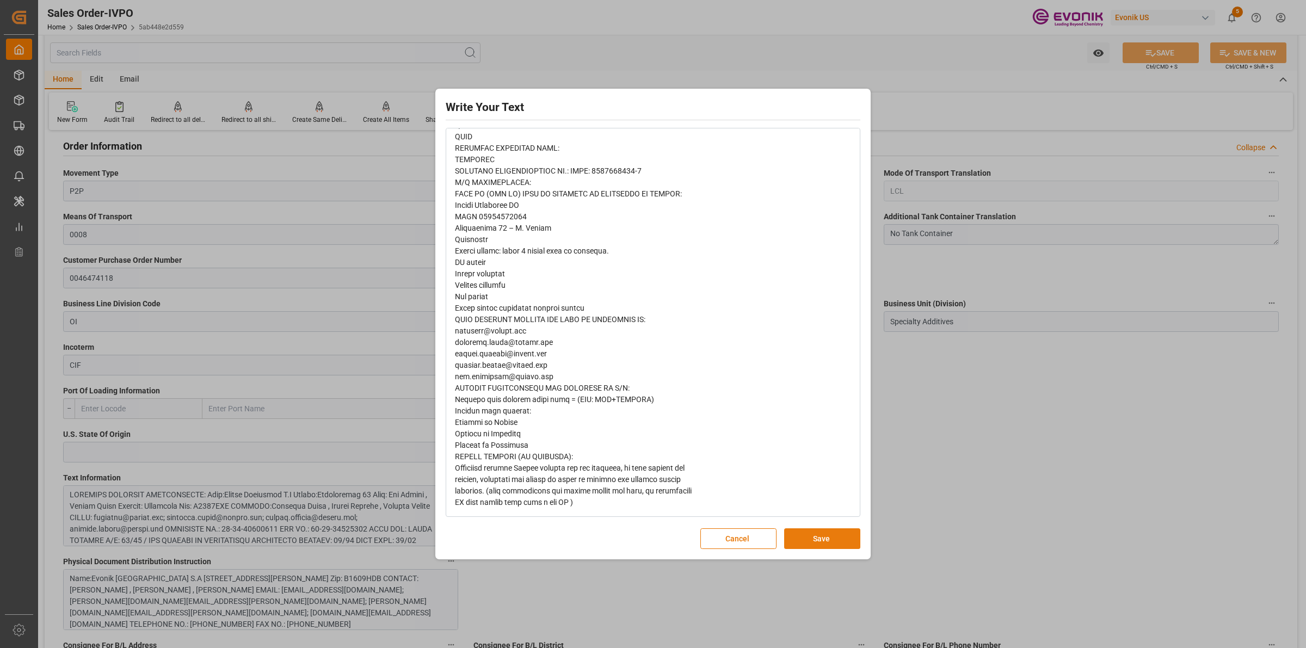
click at [803, 532] on button "Save" at bounding box center [822, 538] width 76 height 21
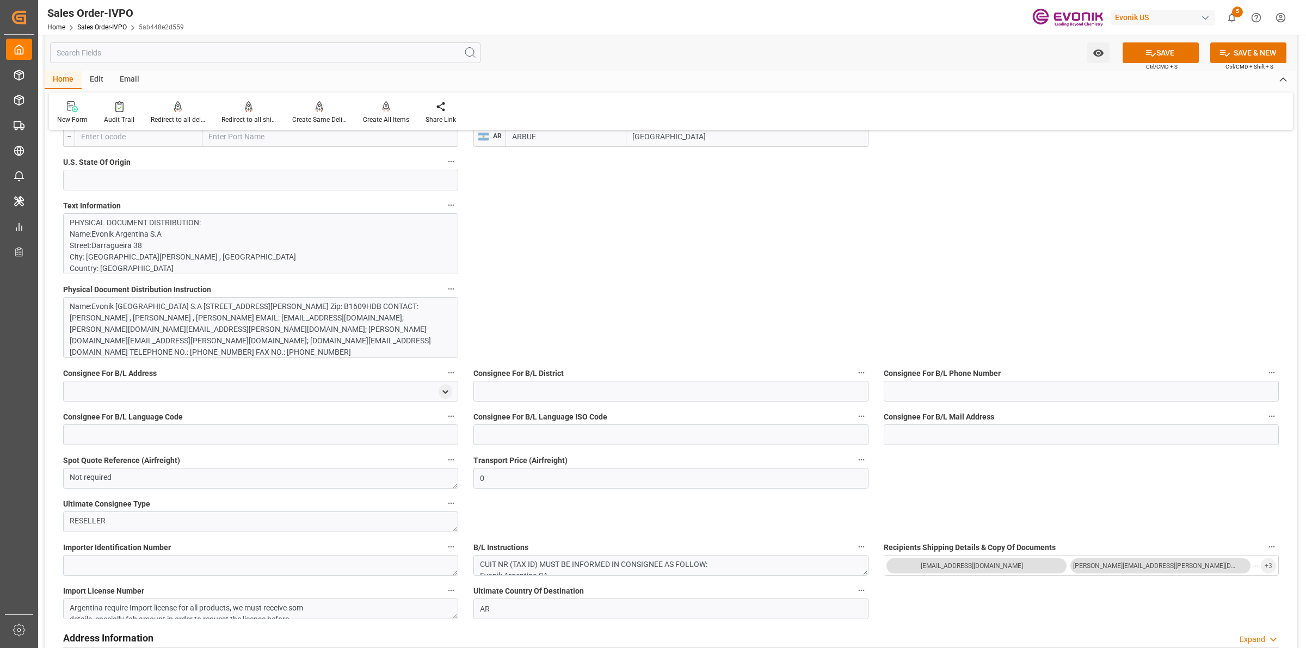
scroll to position [1021, 0]
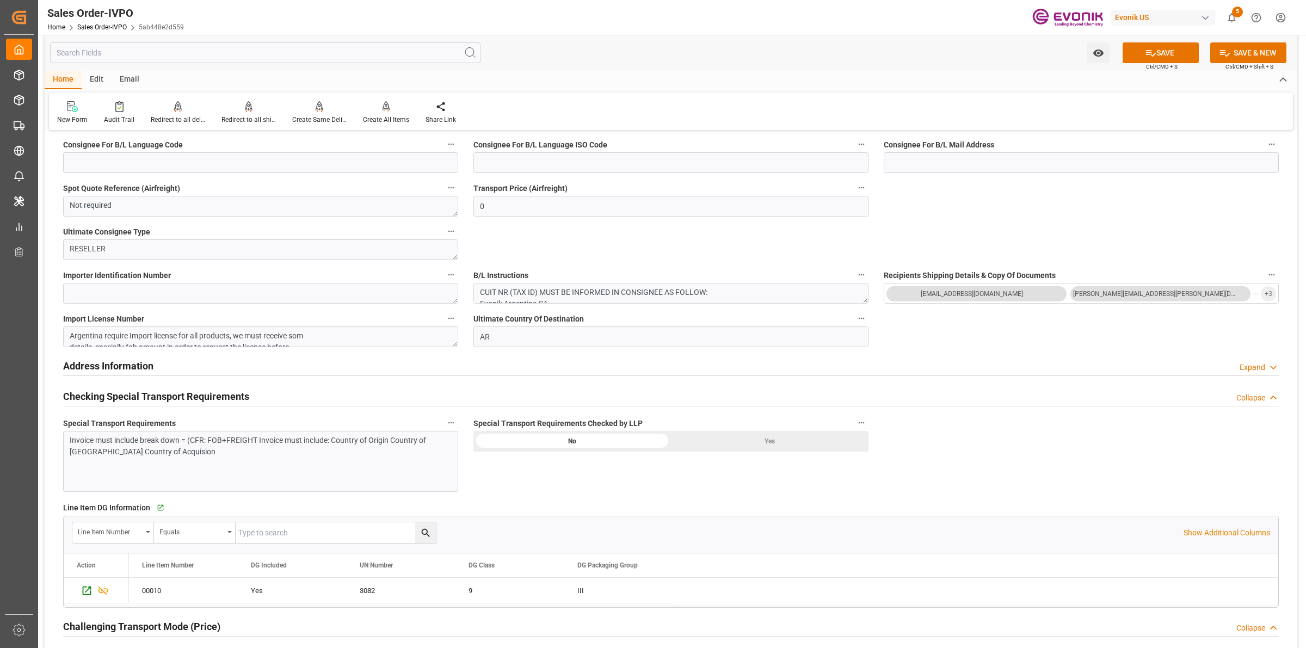
click at [765, 435] on div "Yes" at bounding box center [770, 441] width 198 height 21
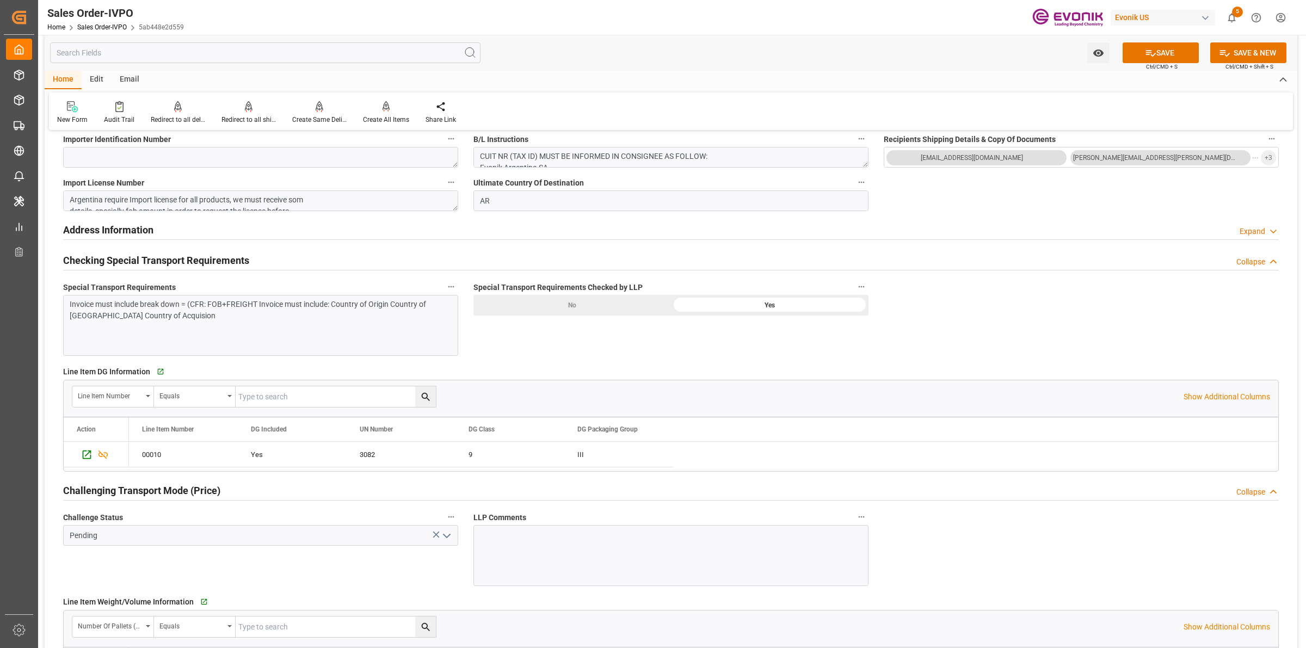
click at [452, 536] on icon "open menu" at bounding box center [446, 536] width 13 height 13
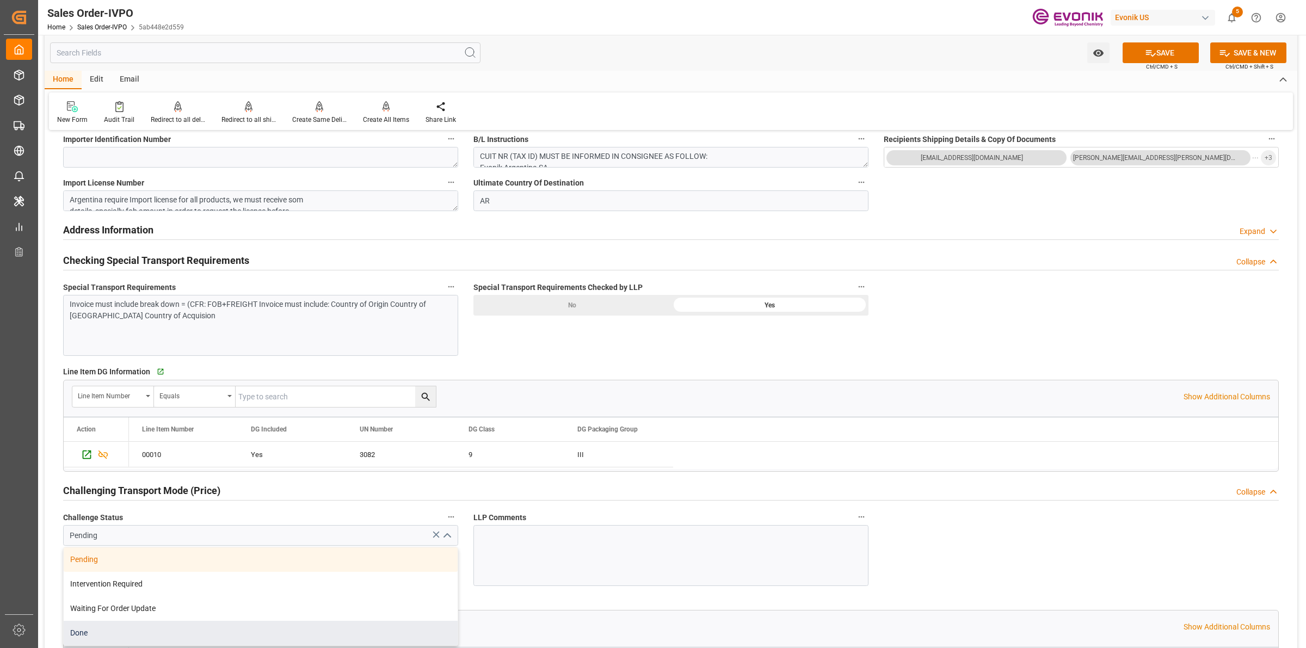
click at [124, 637] on div "Done" at bounding box center [261, 633] width 394 height 24
type input "Done"
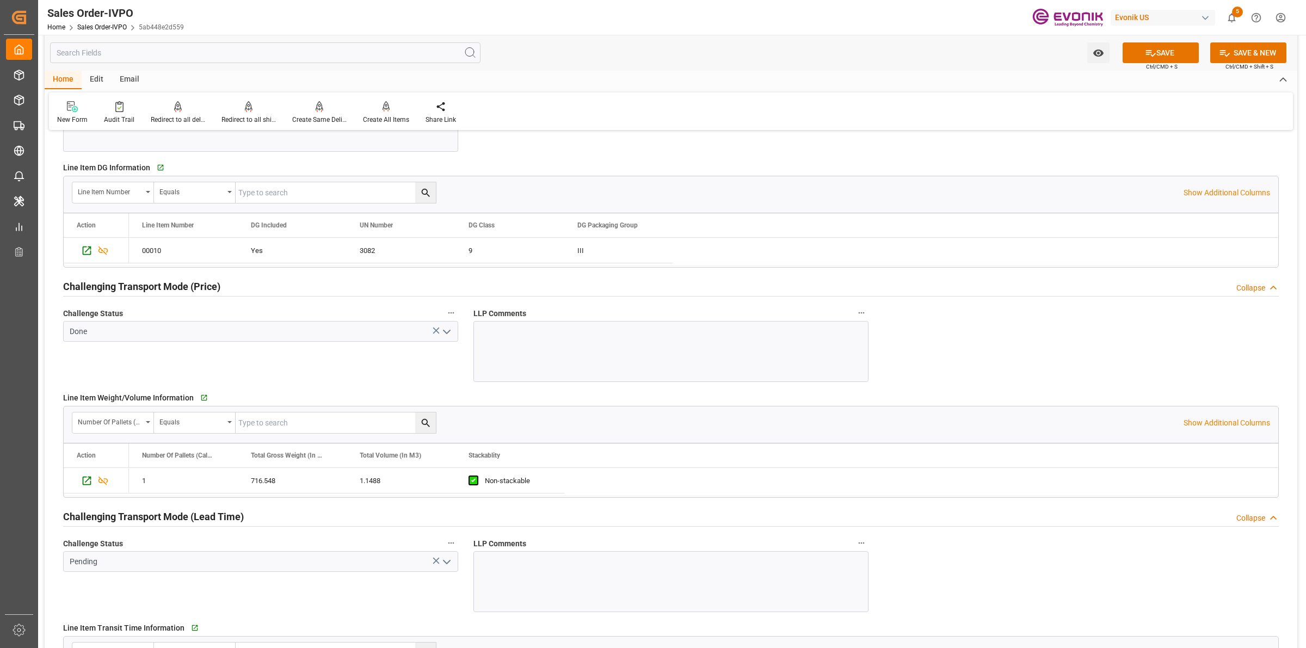
scroll to position [1429, 0]
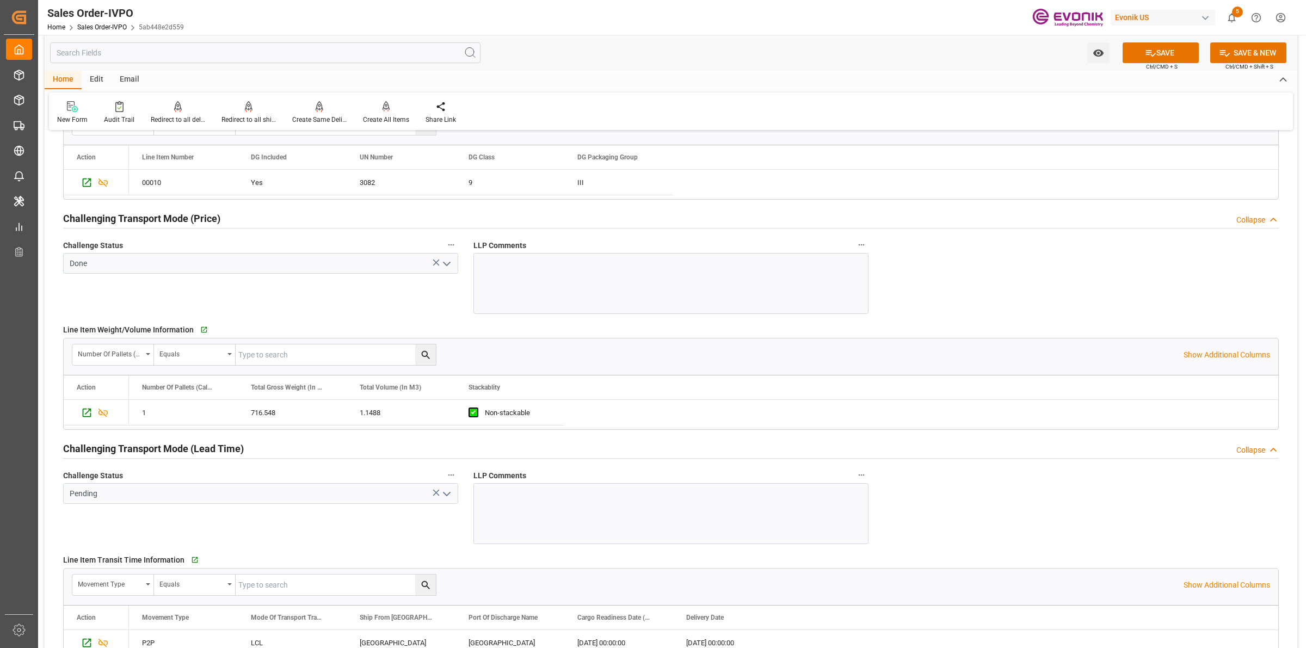
click at [450, 493] on icon "open menu" at bounding box center [446, 494] width 13 height 13
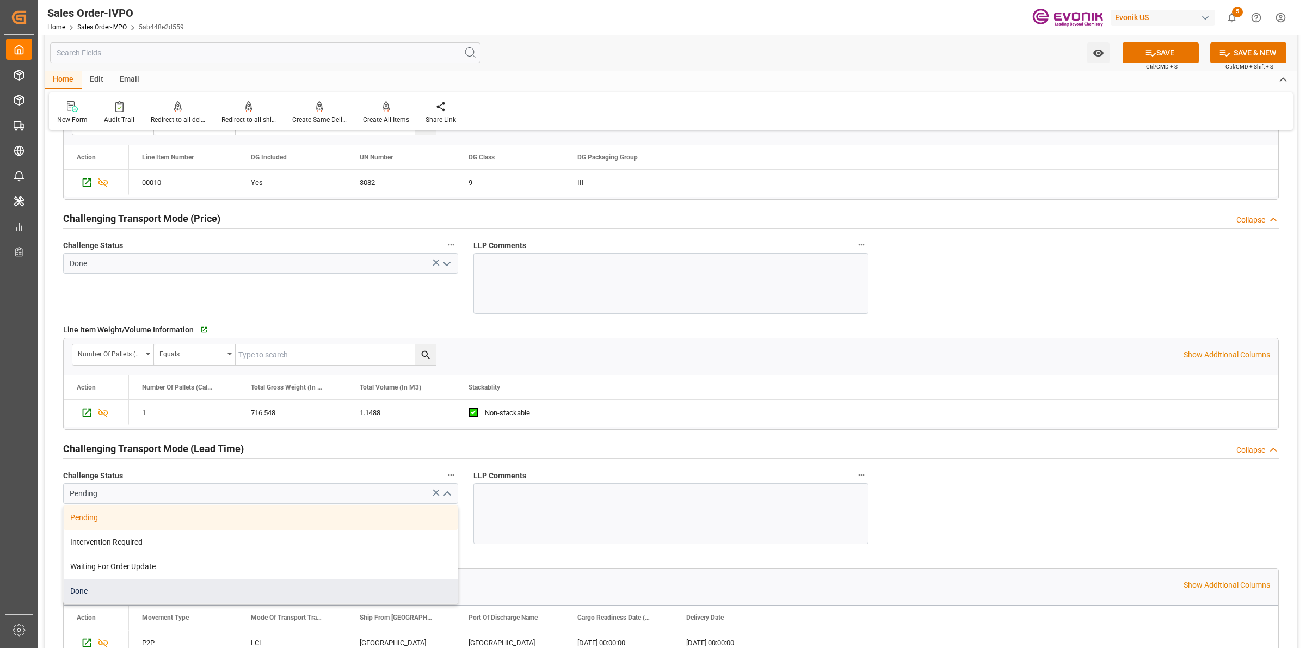
click at [137, 592] on div "Done" at bounding box center [261, 591] width 394 height 24
type input "Done"
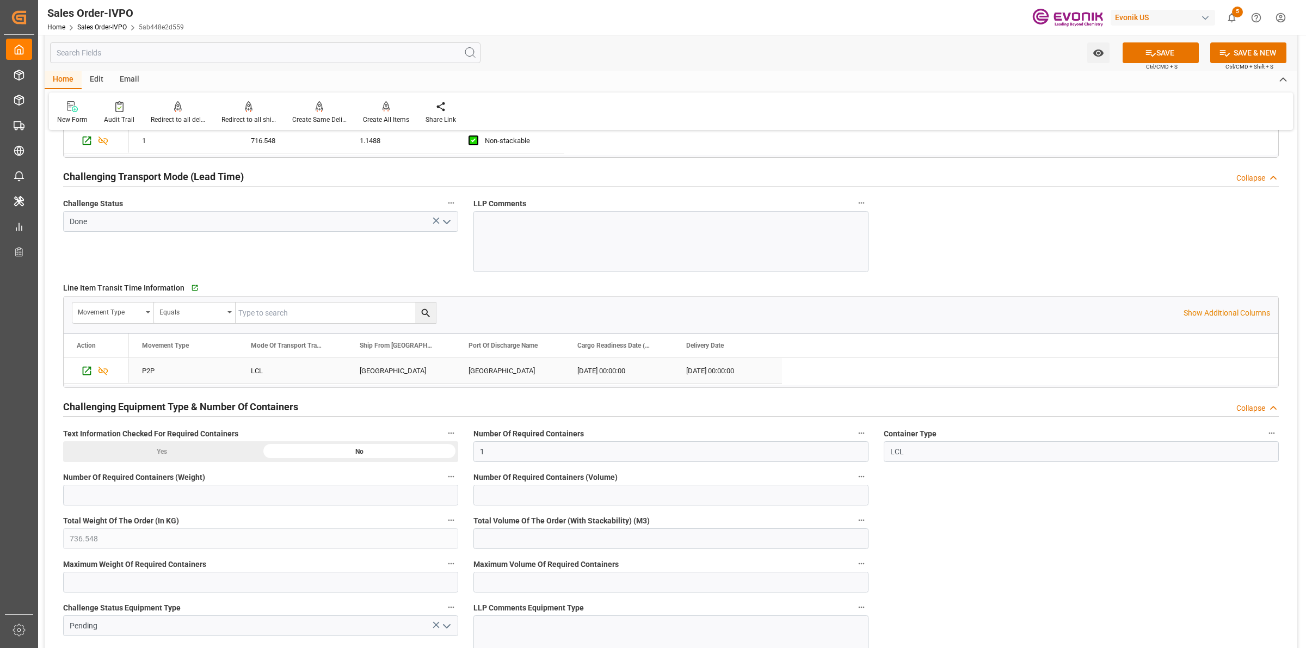
scroll to position [1905, 0]
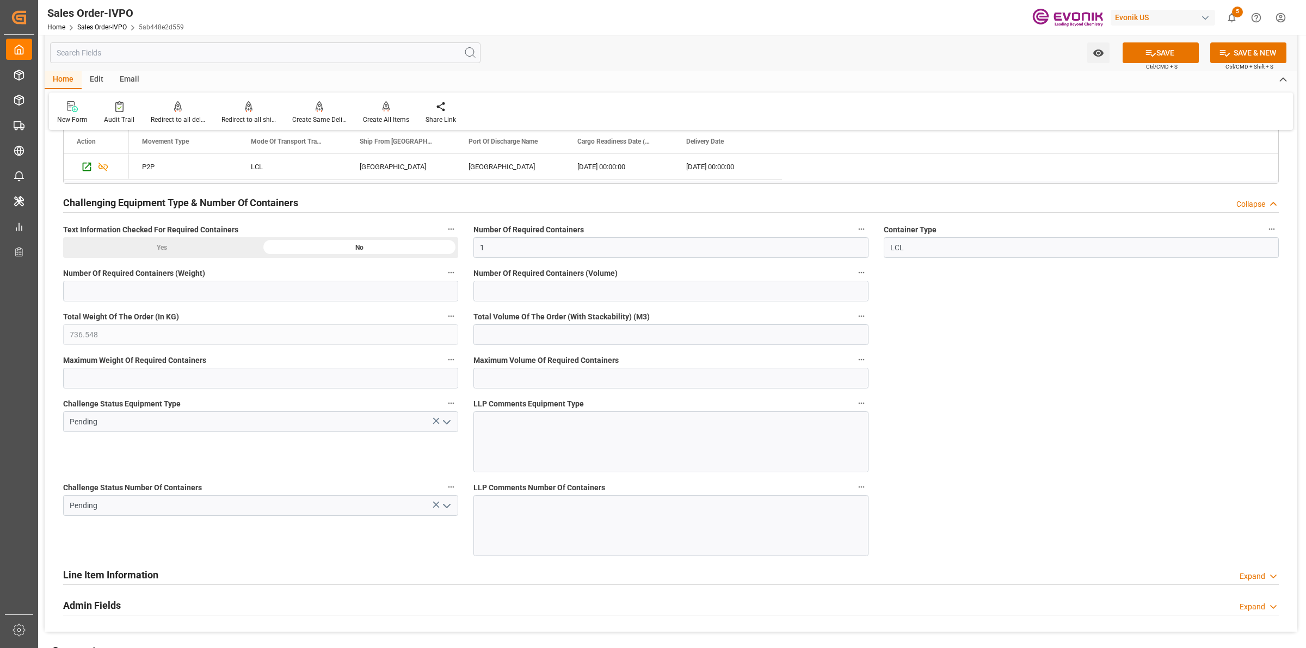
click at [442, 425] on icon "open menu" at bounding box center [446, 422] width 13 height 13
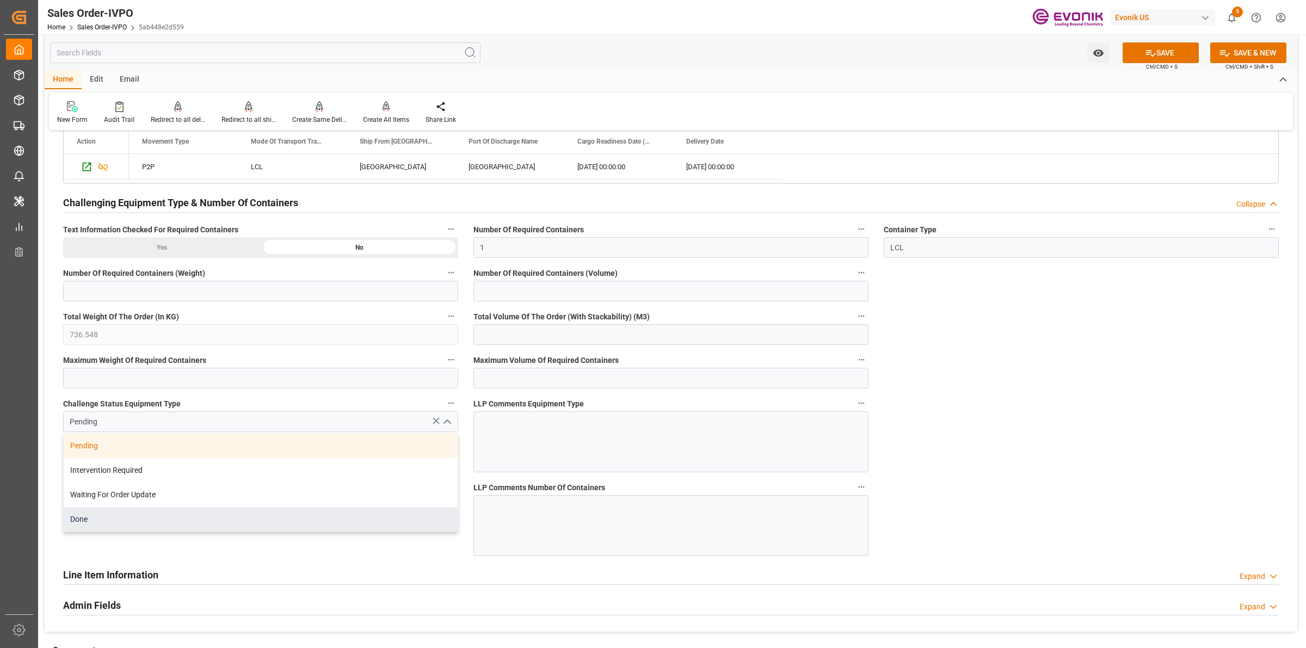
click at [97, 517] on div "Done" at bounding box center [261, 519] width 394 height 24
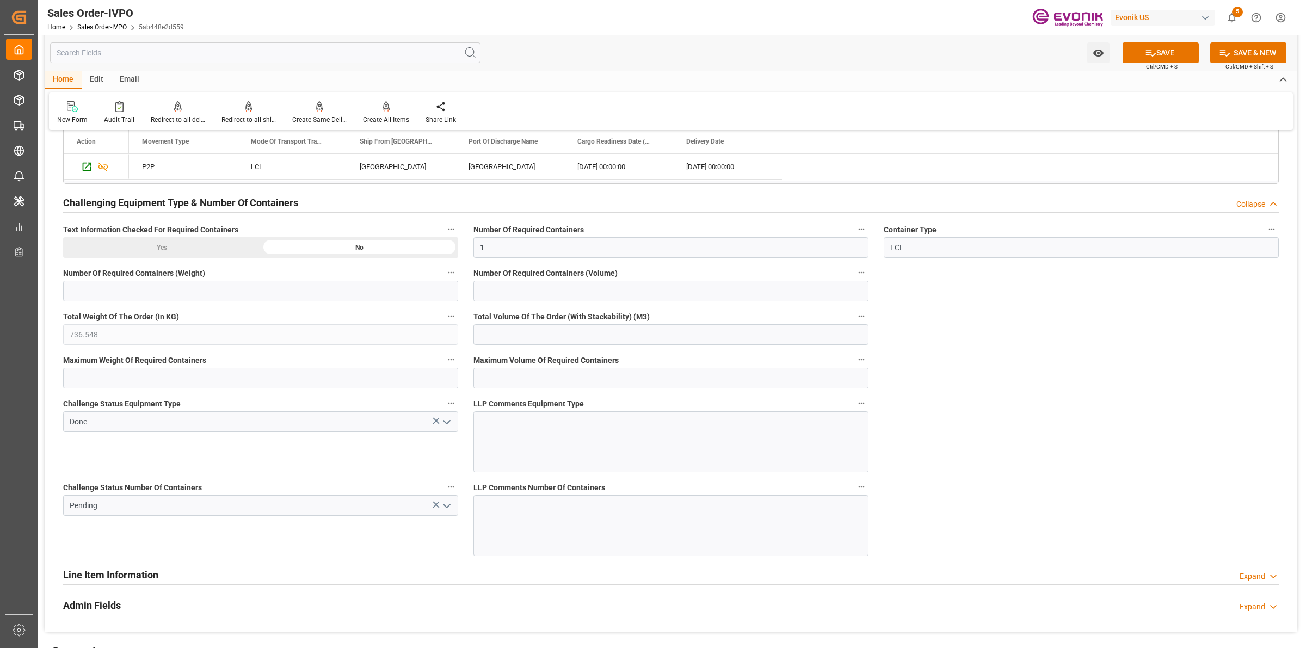
type input "Done"
click at [371, 475] on div "Challenge Status Equipment Type Done" at bounding box center [261, 434] width 410 height 84
click at [444, 504] on icon "open menu" at bounding box center [446, 506] width 13 height 13
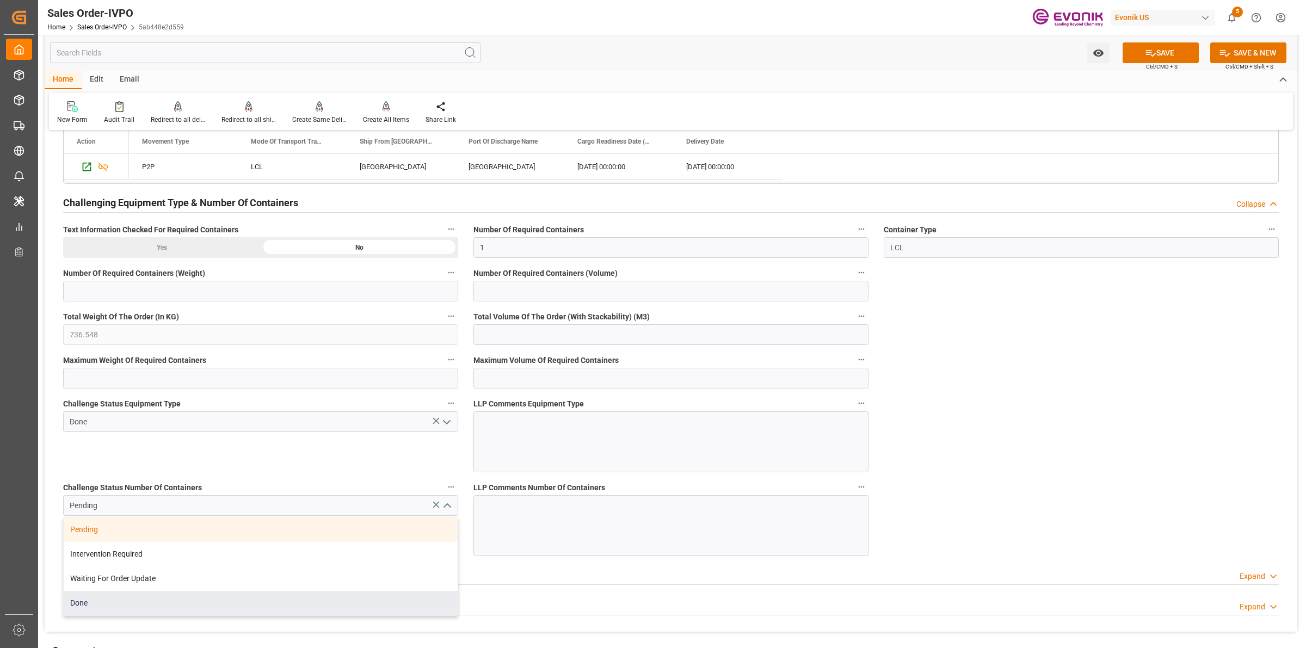
click at [84, 603] on div "Done" at bounding box center [261, 603] width 394 height 24
type input "Done"
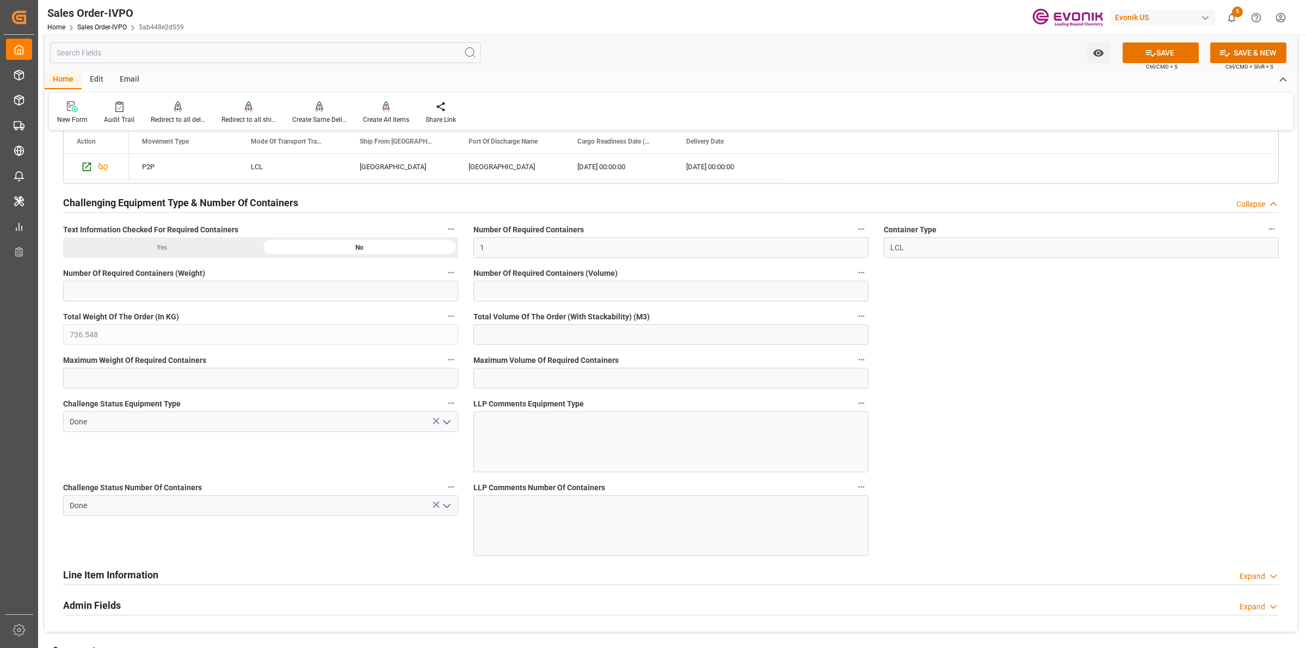
drag, startPoint x: 1090, startPoint y: 390, endPoint x: 1123, endPoint y: 80, distance: 311.5
click at [1117, 49] on div "SAVE Ctrl/CMD + S" at bounding box center [1160, 52] width 99 height 21
click at [1136, 54] on button "SAVE" at bounding box center [1161, 52] width 76 height 21
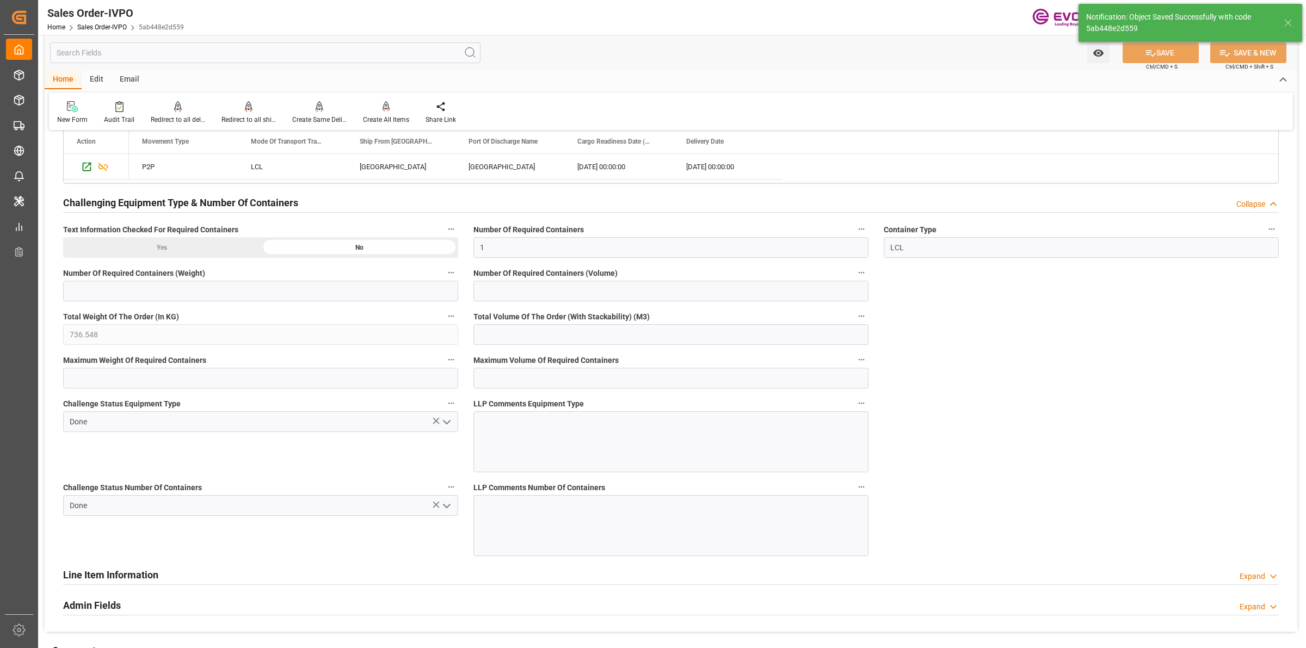
type textarea "Argentina require Import license for all products, we must receive som details,…"
type input "No"
type input "25.09.2025 04:23"
click at [378, 110] on div at bounding box center [386, 106] width 46 height 11
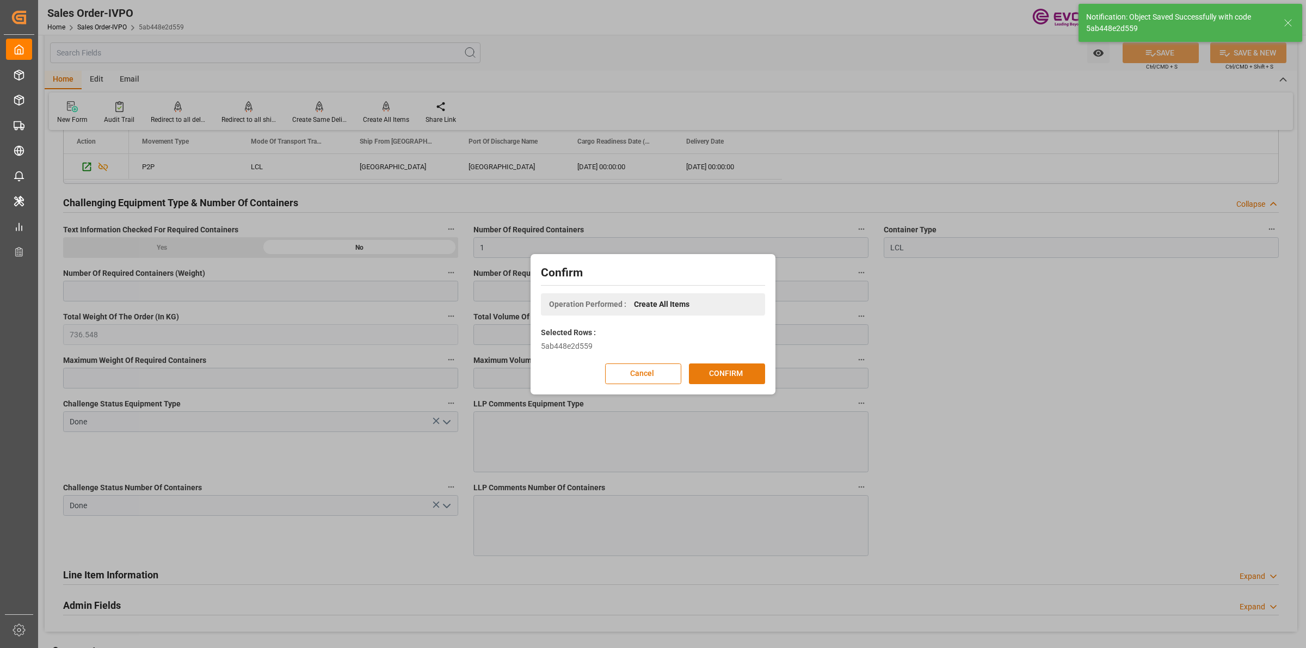
click at [720, 369] on button "CONFIRM" at bounding box center [727, 374] width 76 height 21
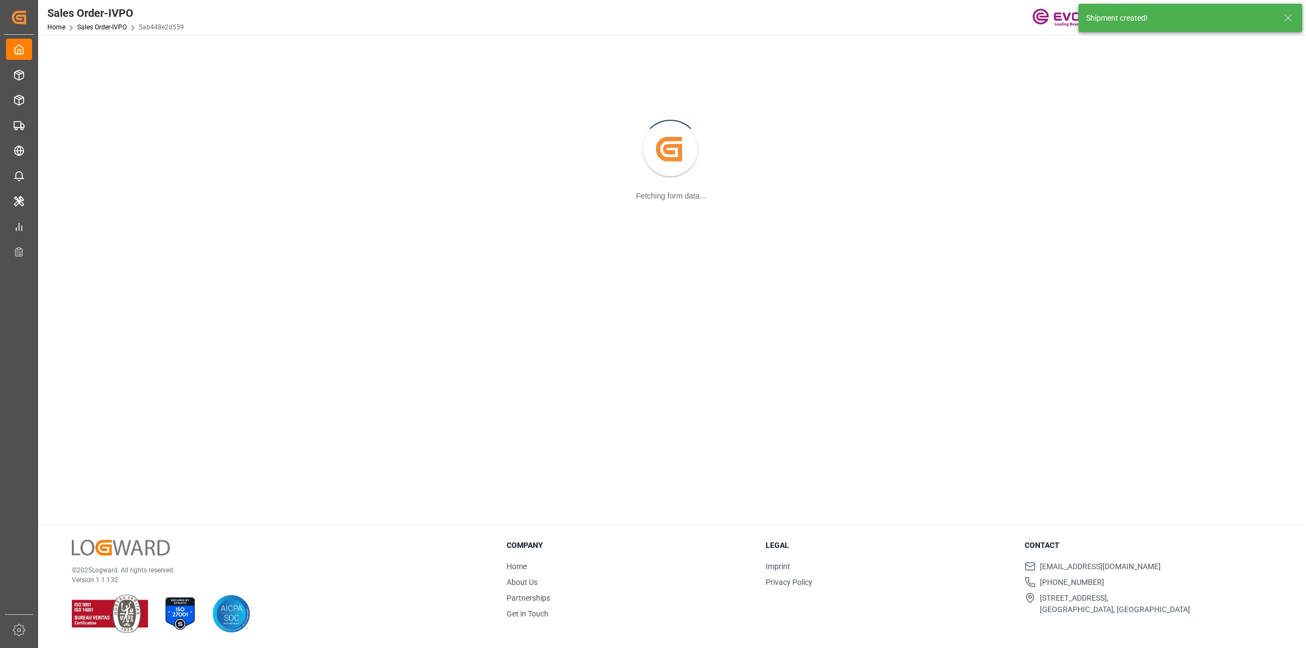
scroll to position [118, 0]
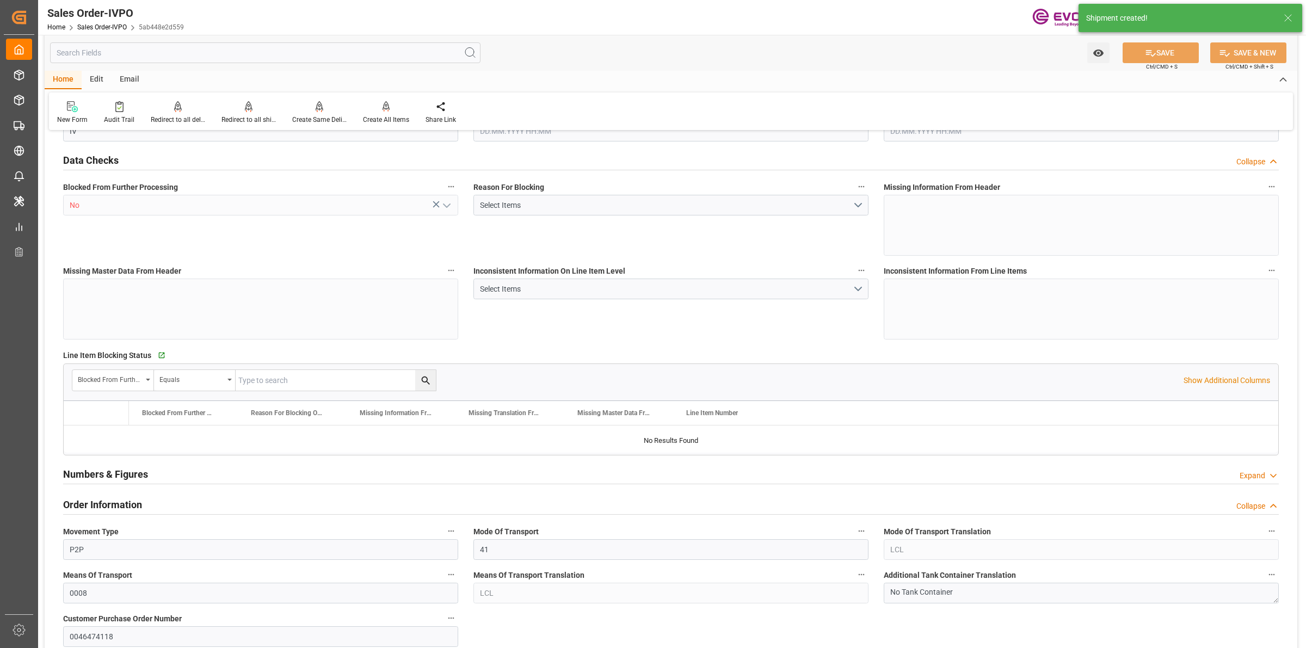
type input "ARBUE"
type input "0"
type input "1"
type input "736.548"
type input "24.09.2025 18:42"
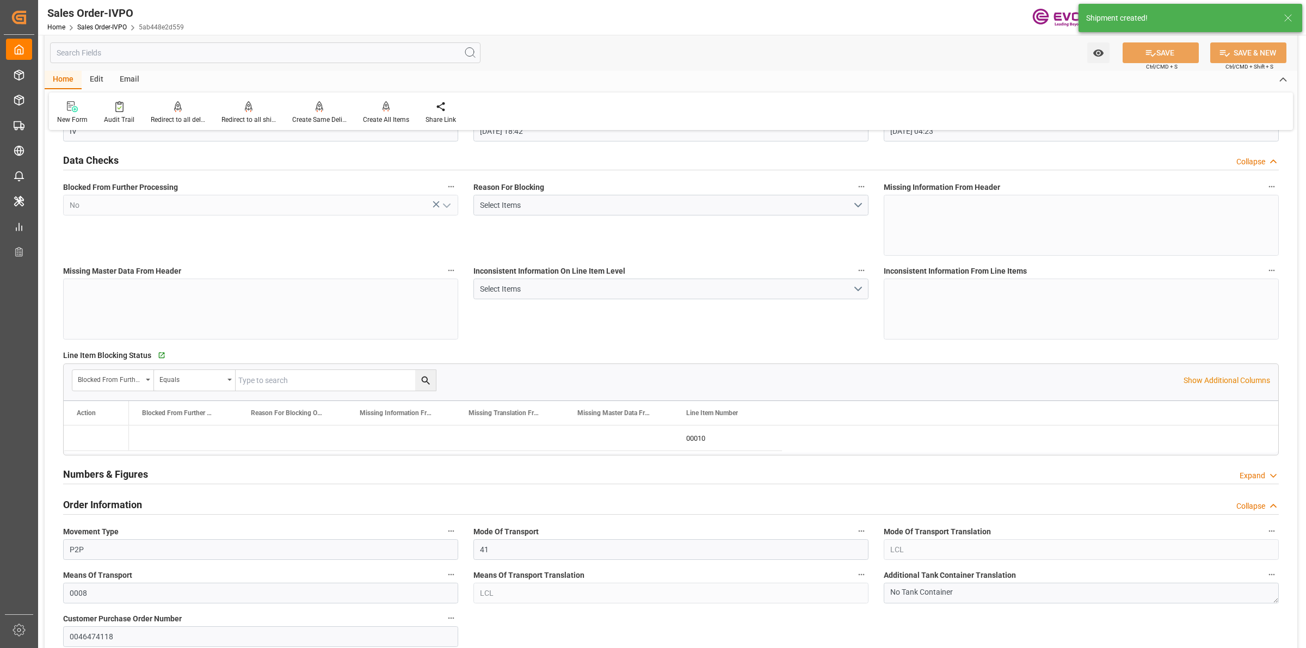
type input "25.09.2025 04:23"
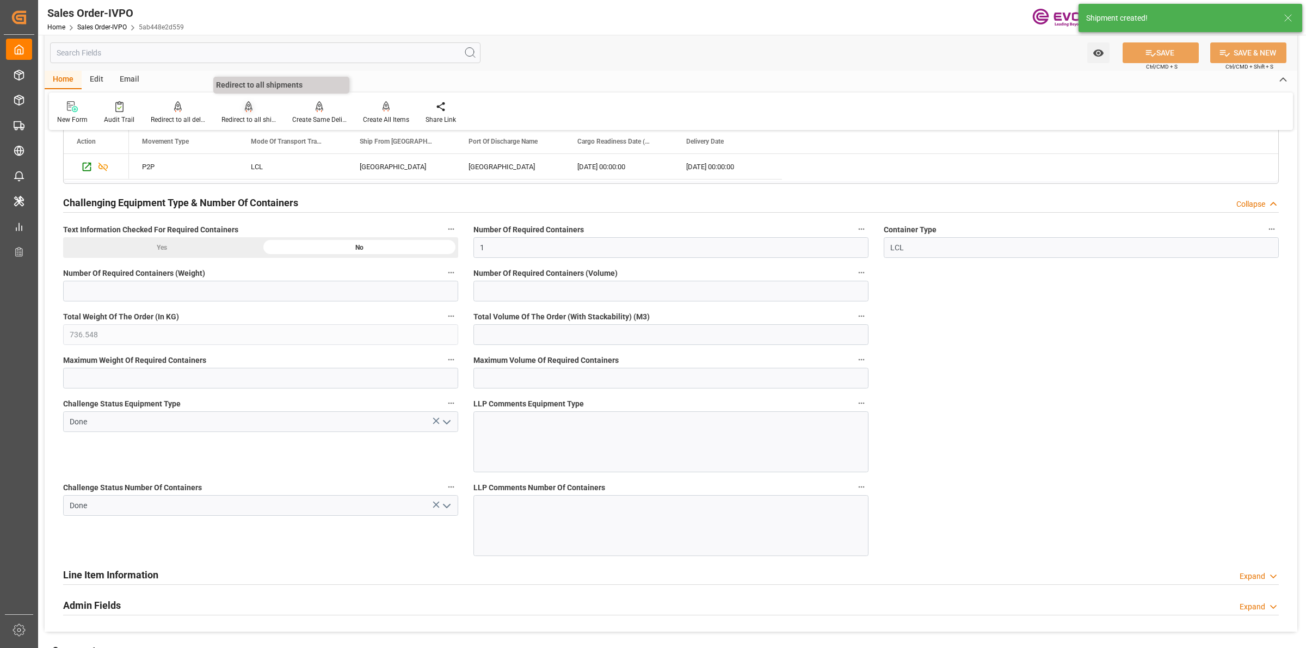
click at [240, 102] on div at bounding box center [249, 106] width 54 height 11
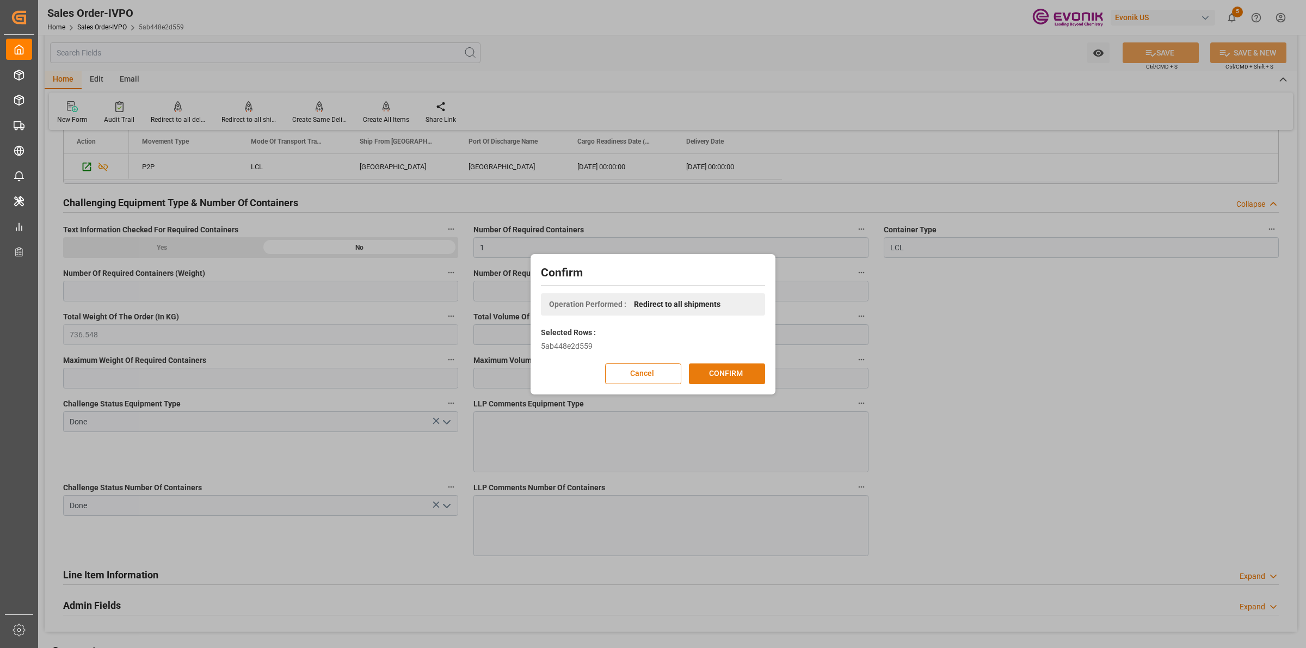
click at [709, 373] on button "CONFIRM" at bounding box center [727, 374] width 76 height 21
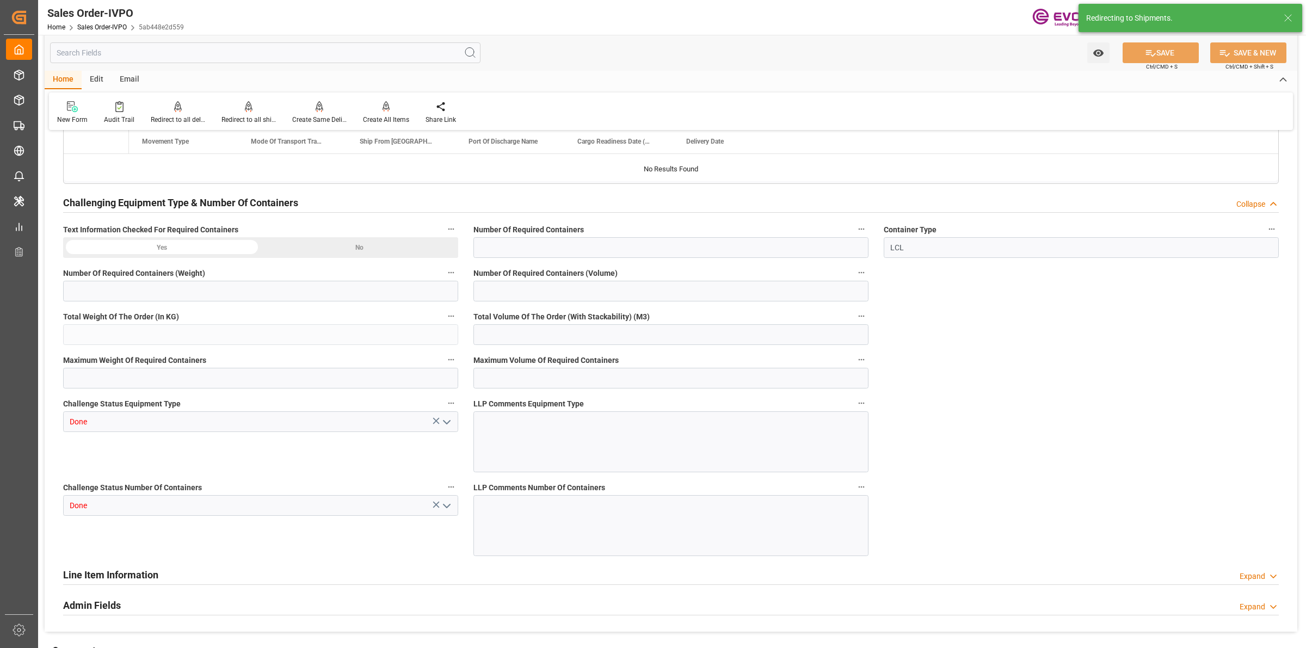
type input "ARBUE"
type input "0"
type input "1"
type input "736.548"
type input "24.09.2025 18:42"
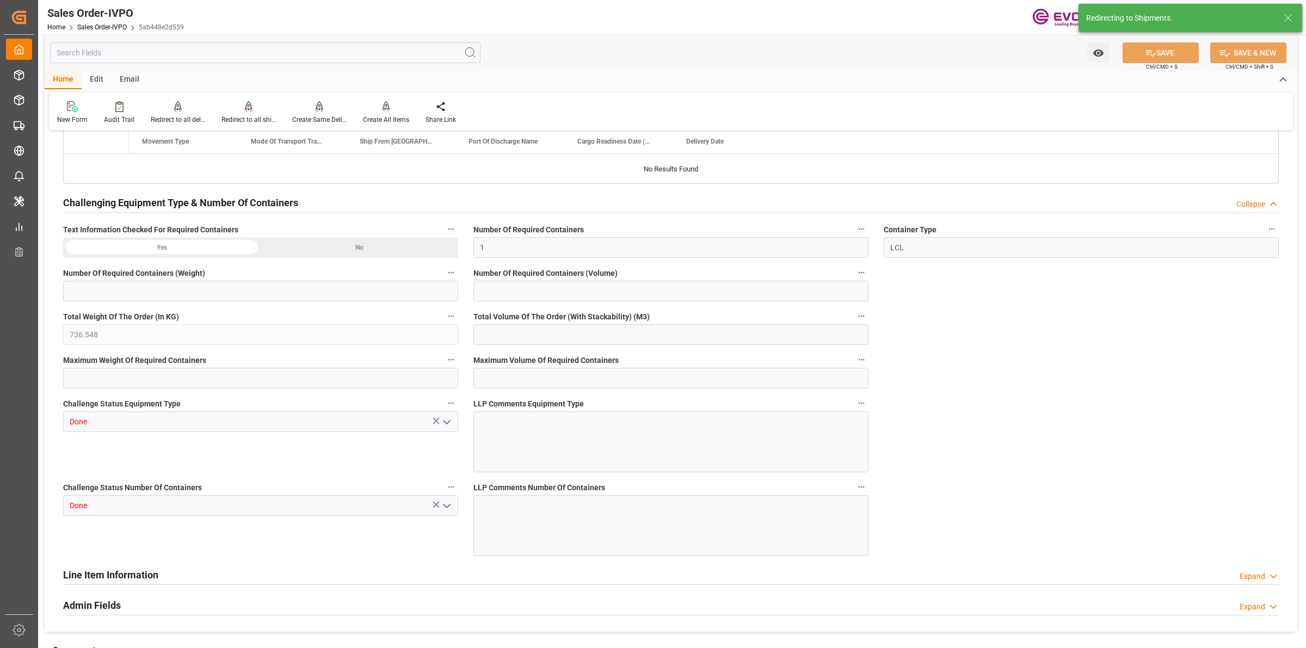
type input "25.09.2025 04:23"
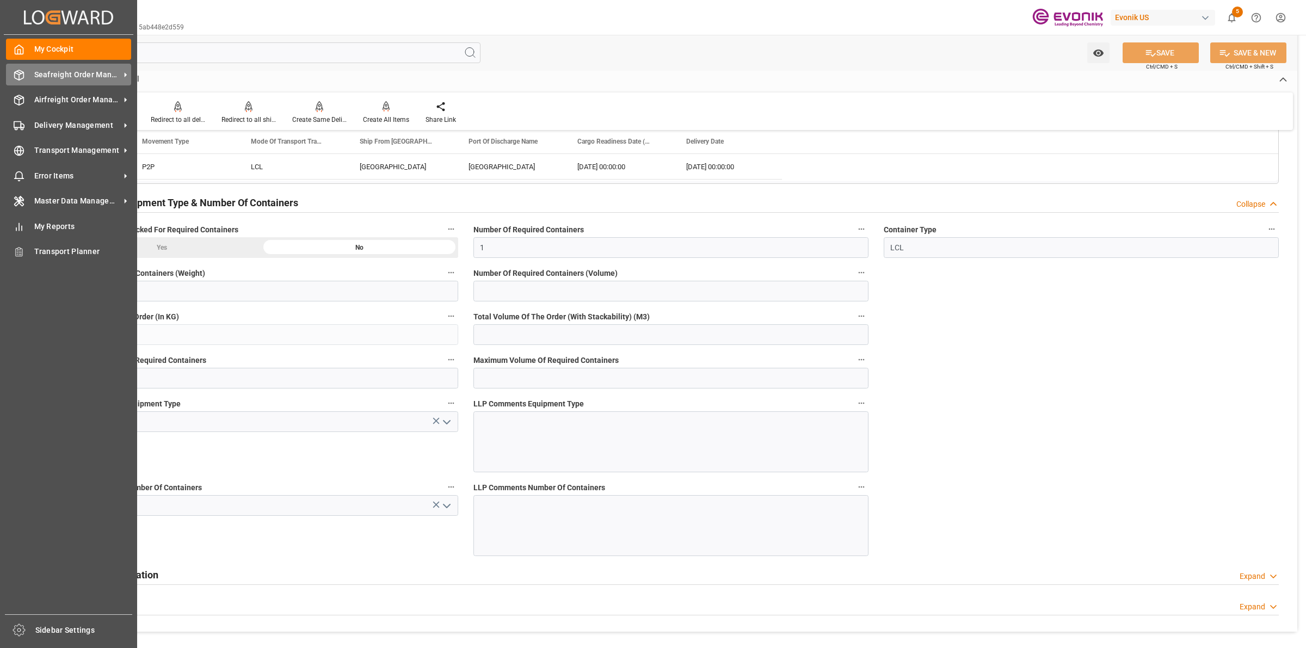
click at [26, 75] on div "Seafreight Order Management Seafreight Order Management" at bounding box center [68, 74] width 125 height 21
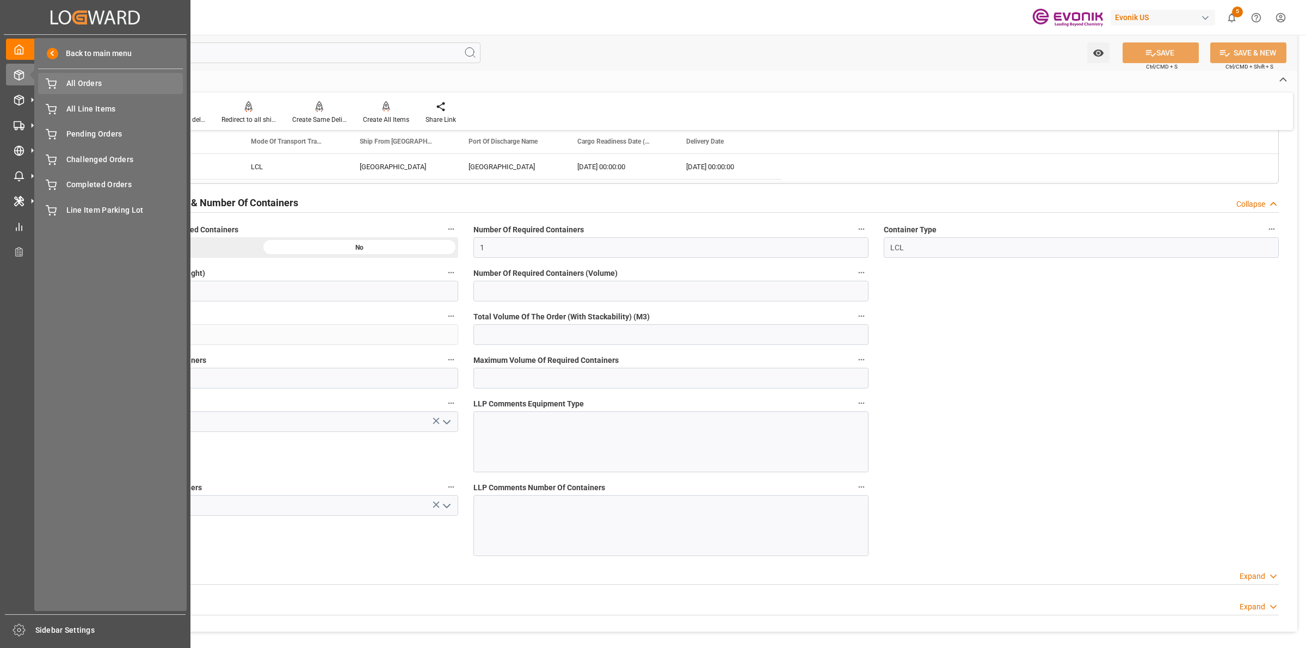
click at [82, 83] on span "All Orders" at bounding box center [124, 83] width 117 height 11
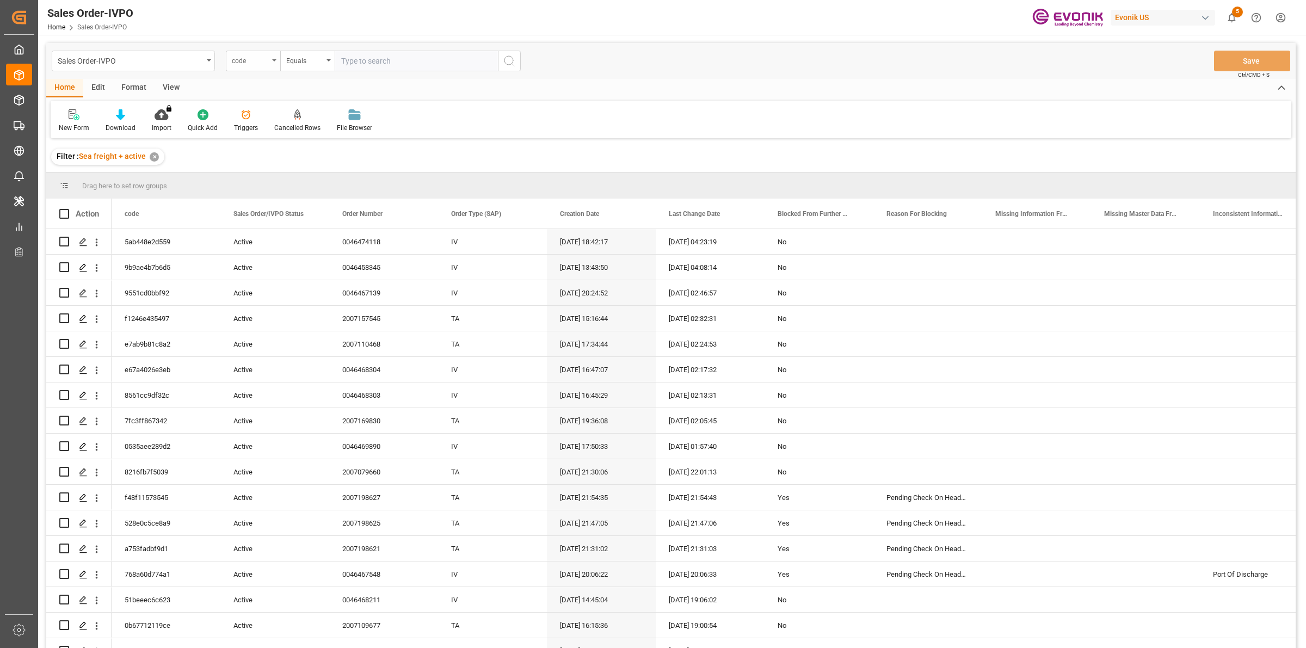
click at [257, 59] on div "code" at bounding box center [250, 59] width 37 height 13
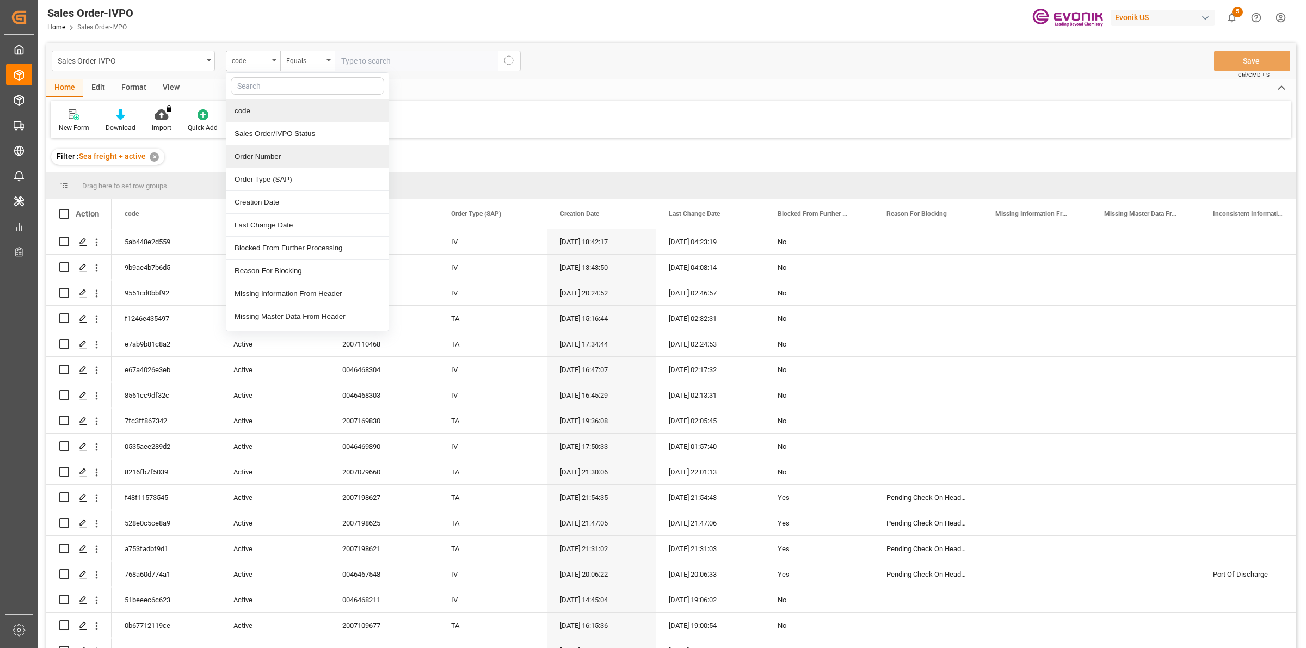
click at [252, 158] on div "Order Number" at bounding box center [307, 156] width 162 height 23
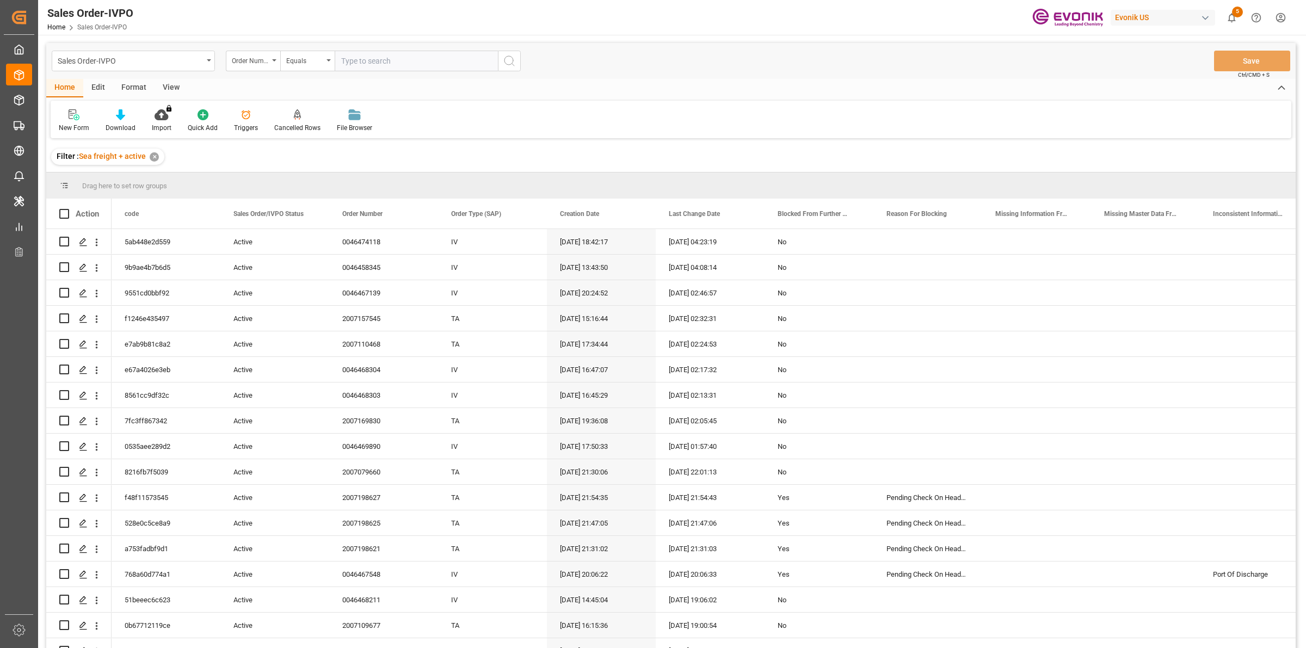
click at [392, 53] on input "text" at bounding box center [416, 61] width 163 height 21
click at [385, 58] on input "text" at bounding box center [416, 61] width 163 height 21
paste input "0046470260"
type input "0046470260"
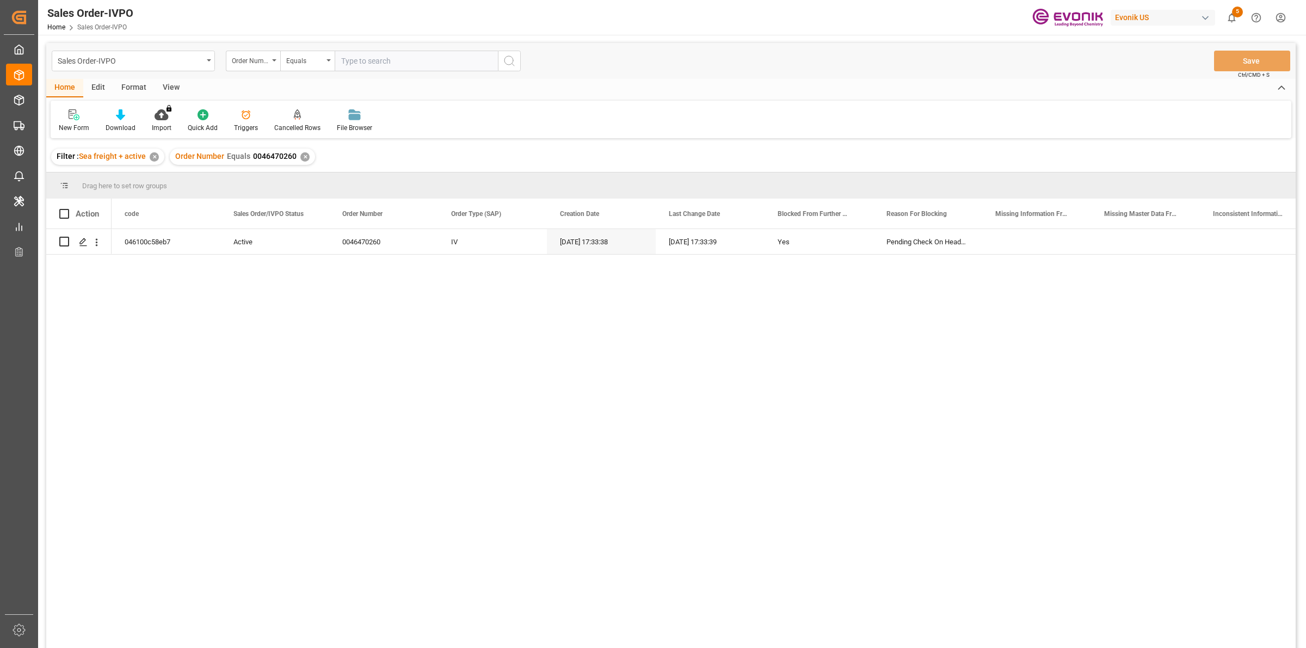
click at [110, 305] on div "046100c58eb7 Active 0046470260 IV 24.09.2025 17:33:38 24.09.2025 17:33:39 Yes P…" at bounding box center [671, 440] width 1250 height 423
click at [83, 238] on icon "Press SPACE to select this row." at bounding box center [83, 242] width 9 height 9
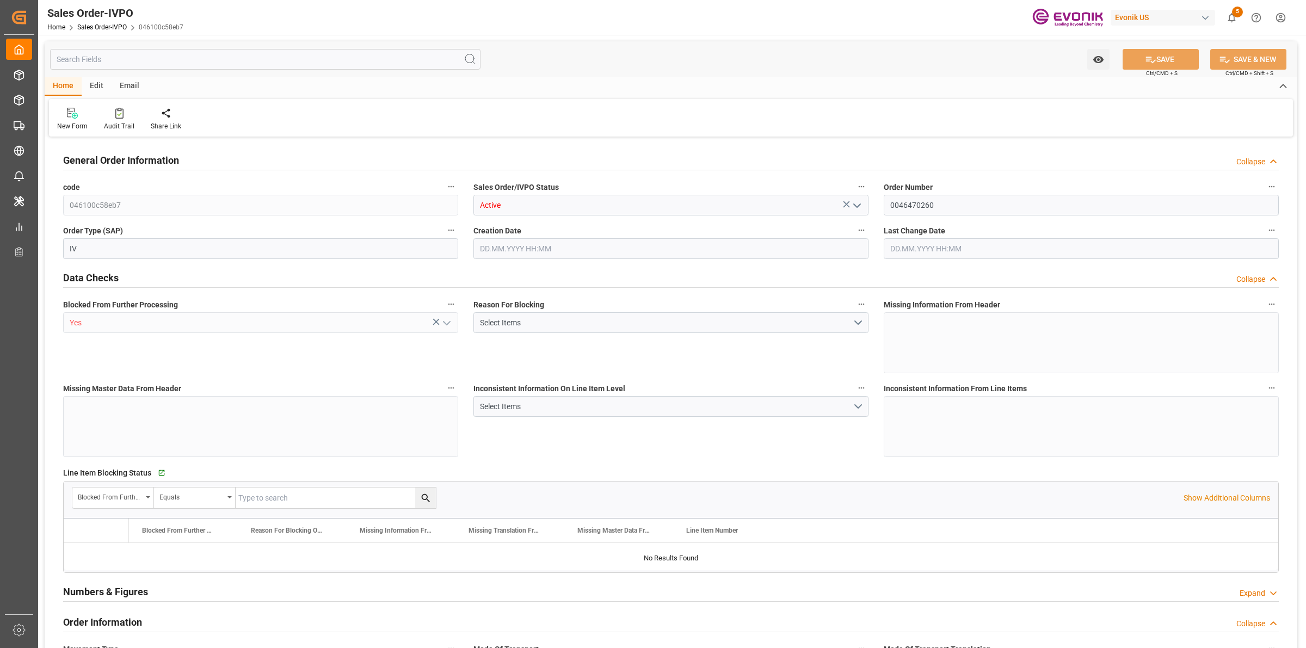
type input "VNCLI"
type input "0"
type input "1"
type input "1721.2"
type input "24.09.2025 17:33"
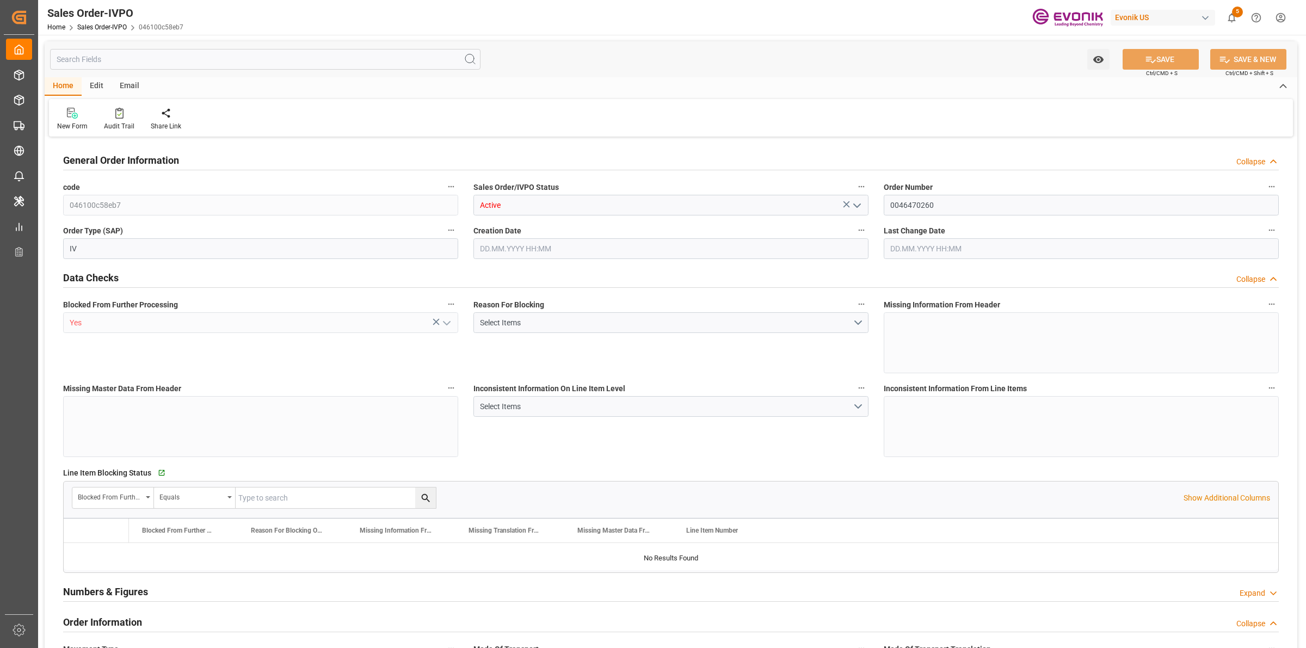
type input "24.09.2025 17:33"
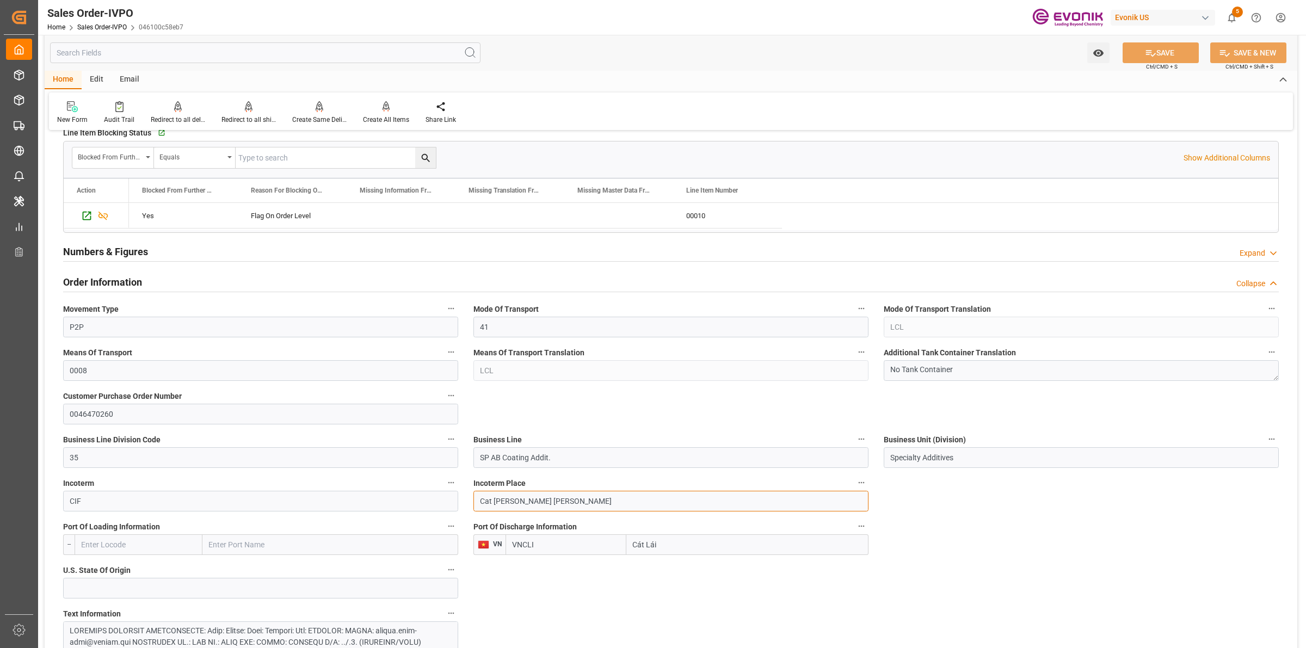
drag, startPoint x: 505, startPoint y: 501, endPoint x: 572, endPoint y: 501, distance: 67.5
click at [572, 501] on input "Cat Lai Ho Chi Minh" at bounding box center [671, 501] width 395 height 21
drag, startPoint x: 577, startPoint y: 551, endPoint x: 591, endPoint y: 548, distance: 13.9
click at [577, 551] on input "VNCLI" at bounding box center [566, 544] width 121 height 21
drag, startPoint x: 534, startPoint y: 547, endPoint x: 580, endPoint y: 542, distance: 46.0
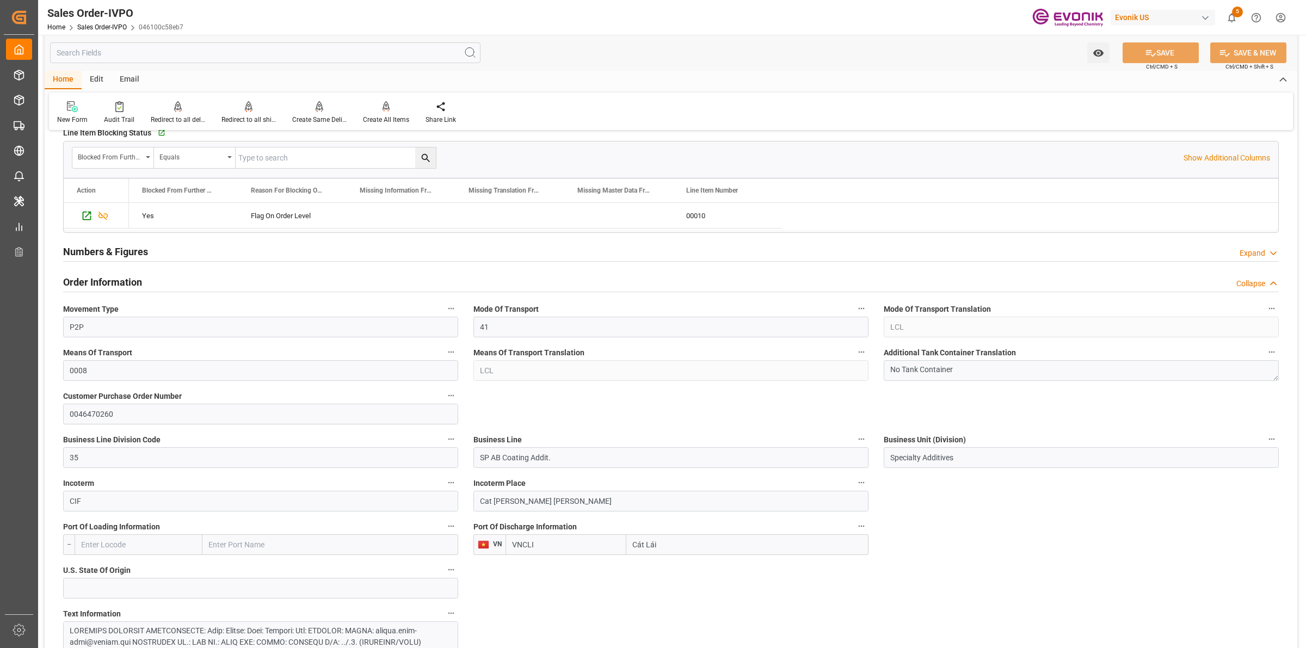
click at [489, 542] on div "VN VNCLI Cát Lái" at bounding box center [671, 544] width 395 height 21
paste input "Ho Chi Minh"
click at [556, 594] on span "VNSGN - Ho Chi Minh City" at bounding box center [564, 593] width 102 height 9
type input "VNSGN"
type input "Ho Chi Minh City"
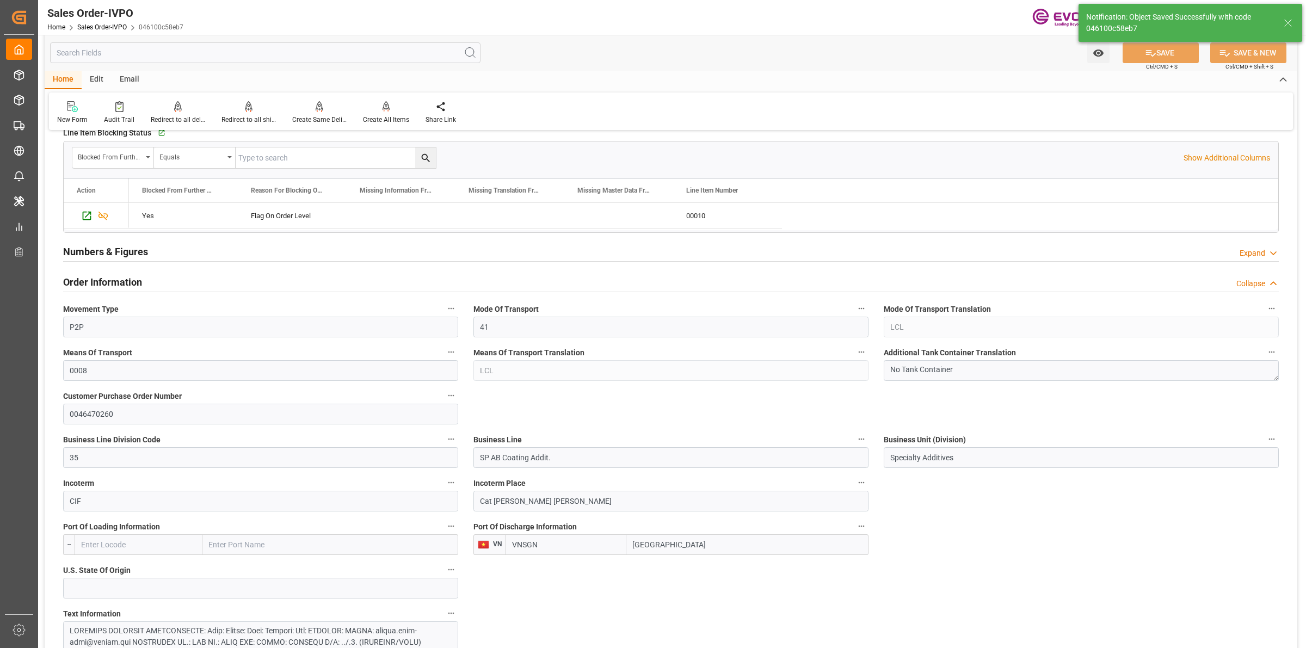
type input "VNCLI"
type input "25.09.2025 04:30"
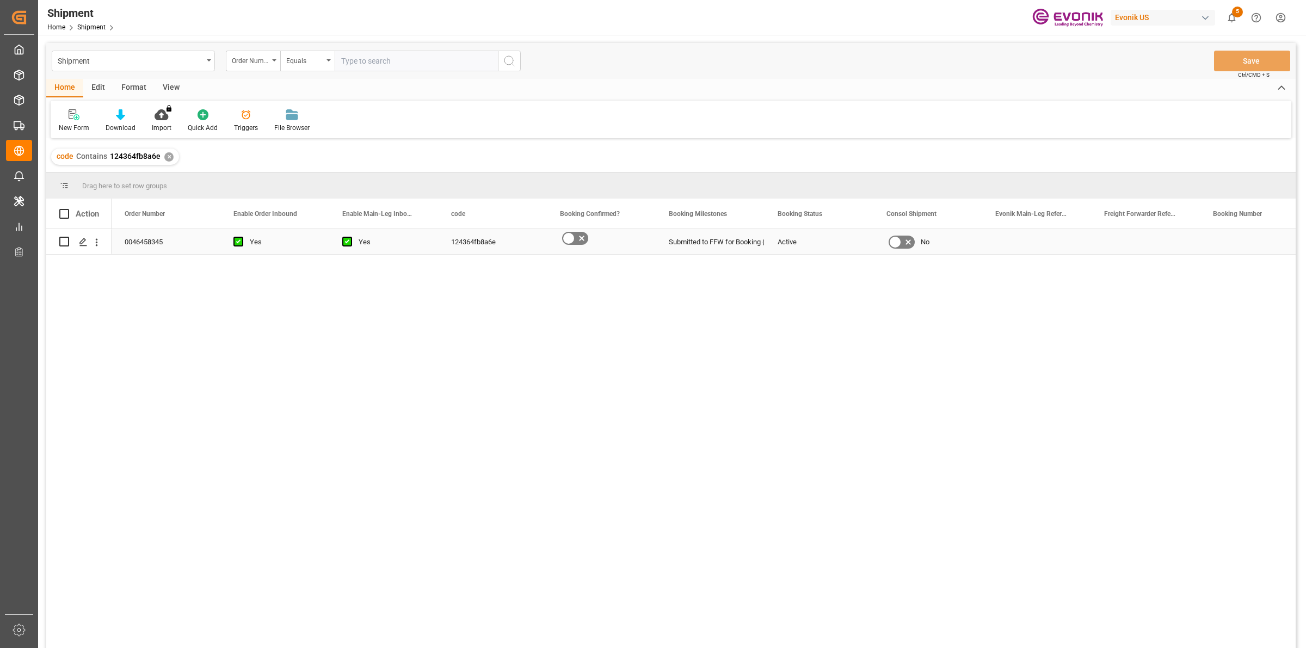
click at [189, 379] on div "0046458345 Yes Yes 124364fb8a6e Submitted to FFW for Booking (Pending) Active No" at bounding box center [704, 442] width 1184 height 426
click at [83, 246] on icon "Press SPACE to select this row." at bounding box center [83, 242] width 9 height 9
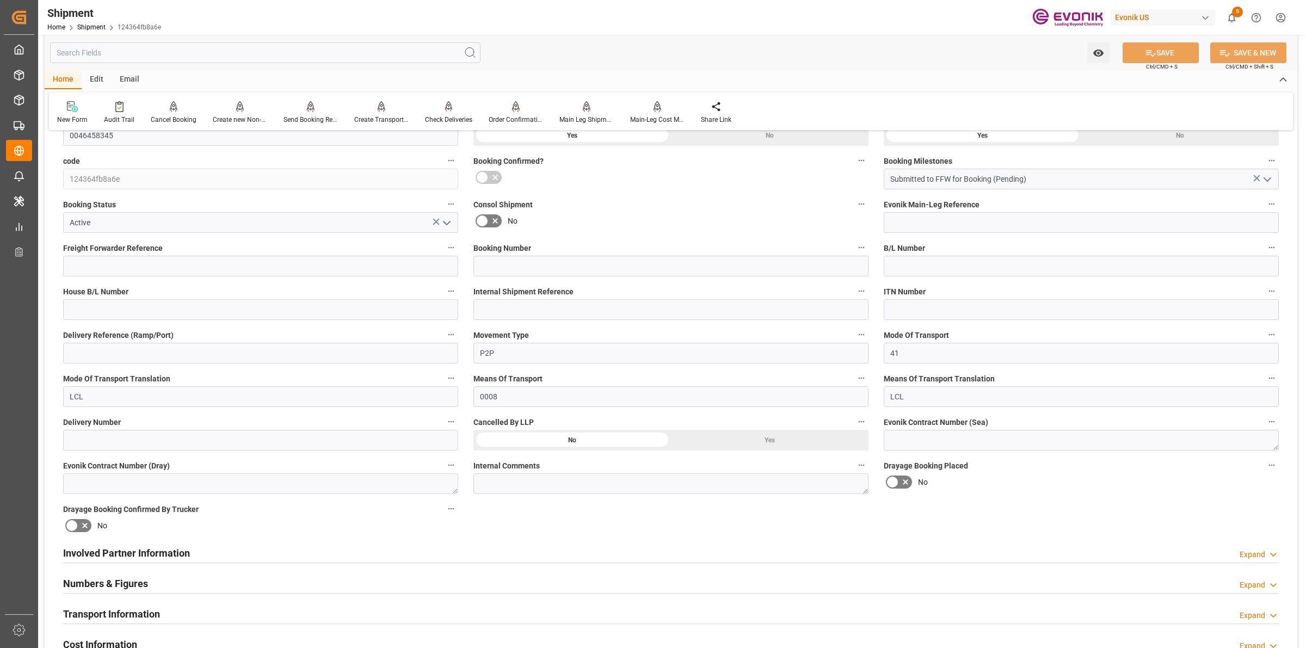
scroll to position [544, 0]
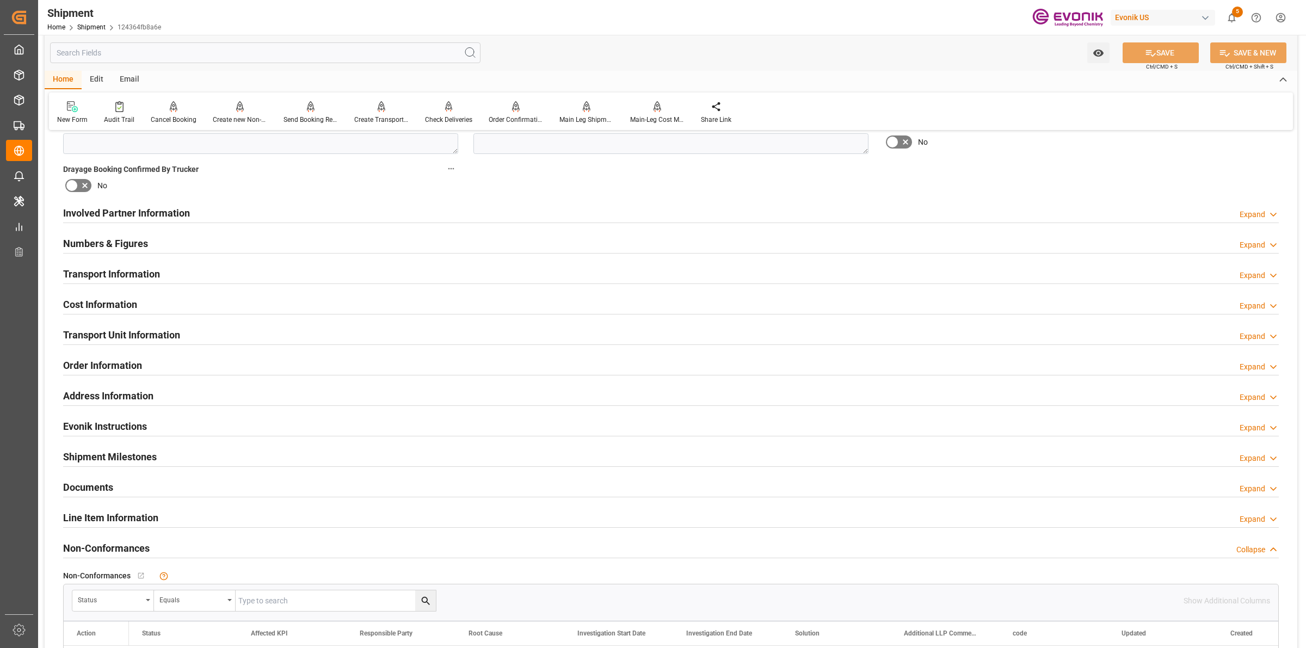
click at [463, 208] on div "Involved Partner Information Expand" at bounding box center [671, 212] width 1216 height 21
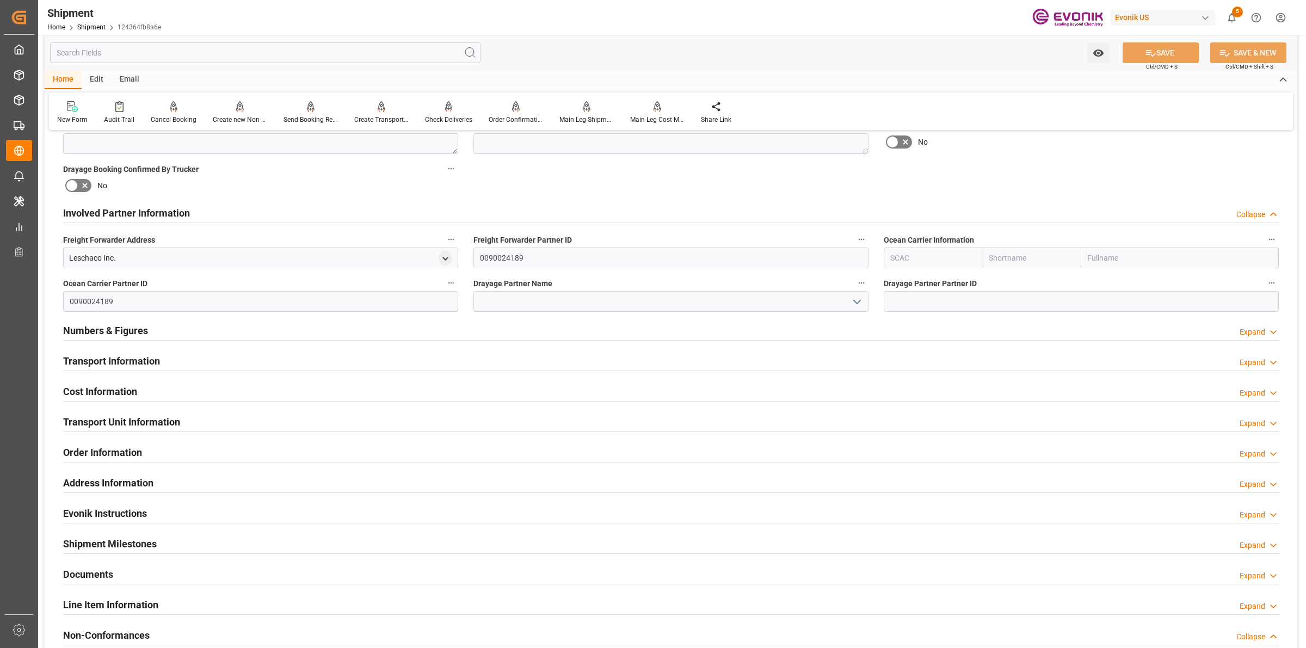
click at [907, 251] on input "text" at bounding box center [933, 258] width 99 height 21
click at [907, 286] on div "ALRB" at bounding box center [900, 282] width 32 height 24
type input "ALRB"
type input "AC Containerline"
type input "AC Containerline GmbH"
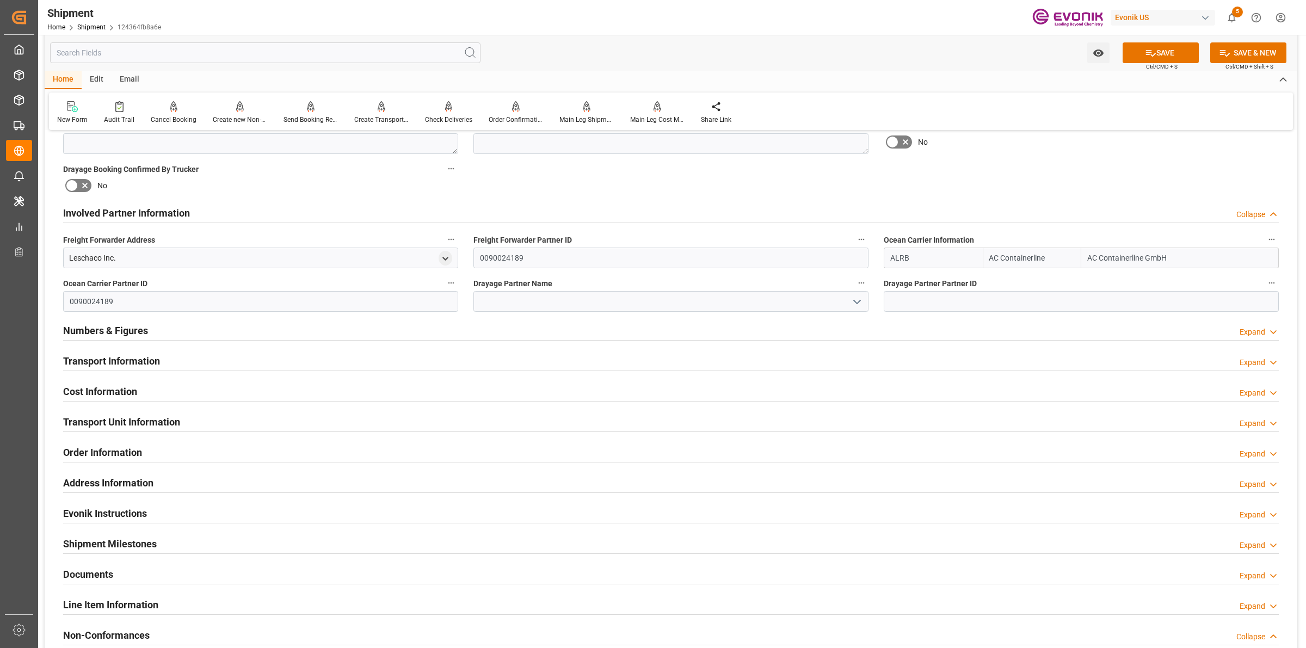
type input "ALRB"
click at [648, 319] on div "Numbers & Figures Expand" at bounding box center [671, 329] width 1216 height 21
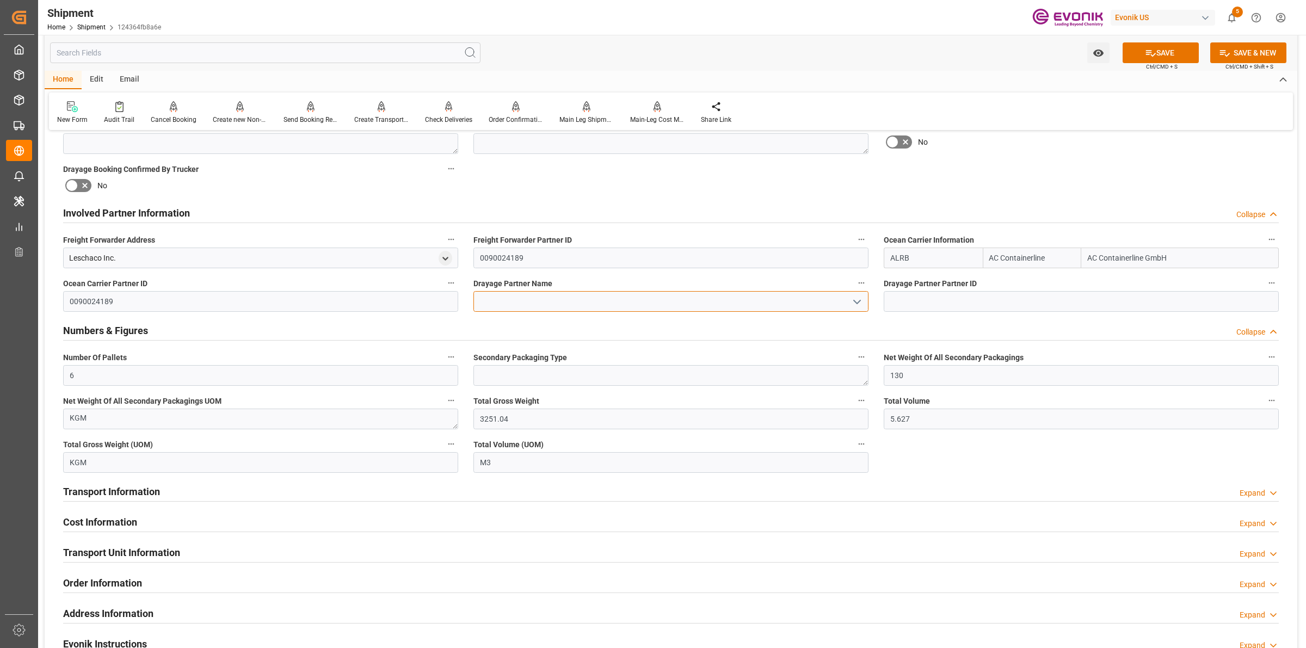
click at [662, 303] on input at bounding box center [671, 301] width 395 height 21
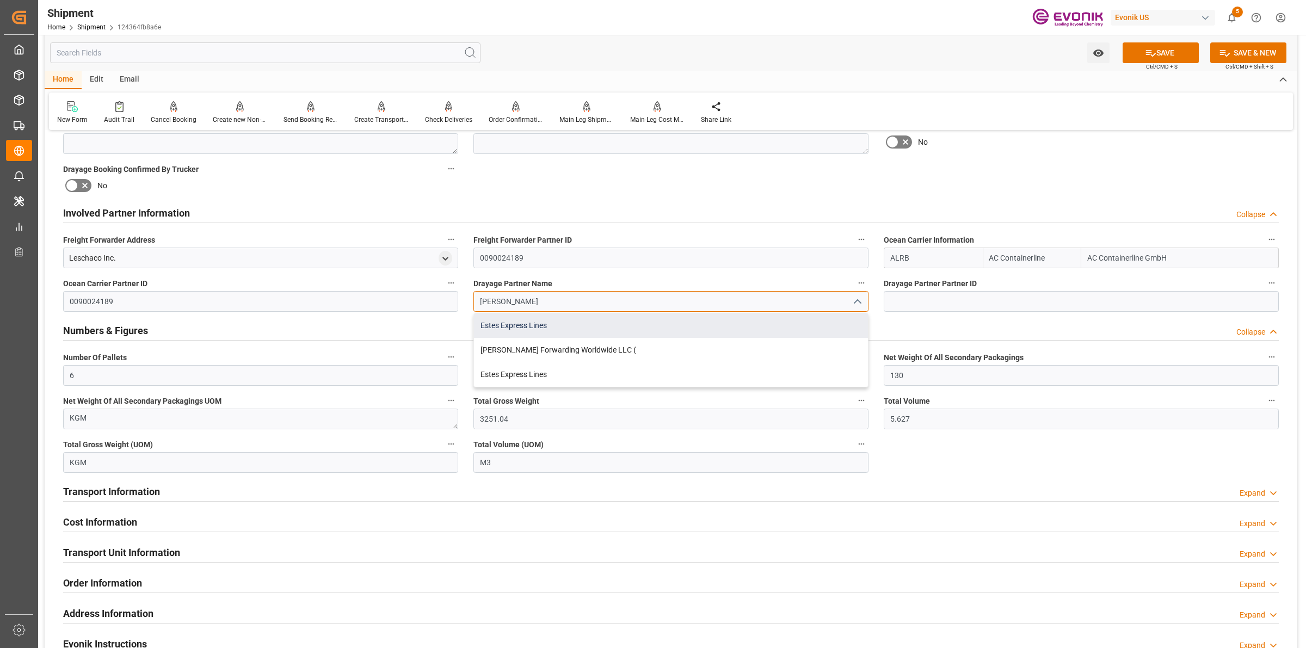
click at [553, 327] on div "Estes Express Lines" at bounding box center [671, 326] width 394 height 24
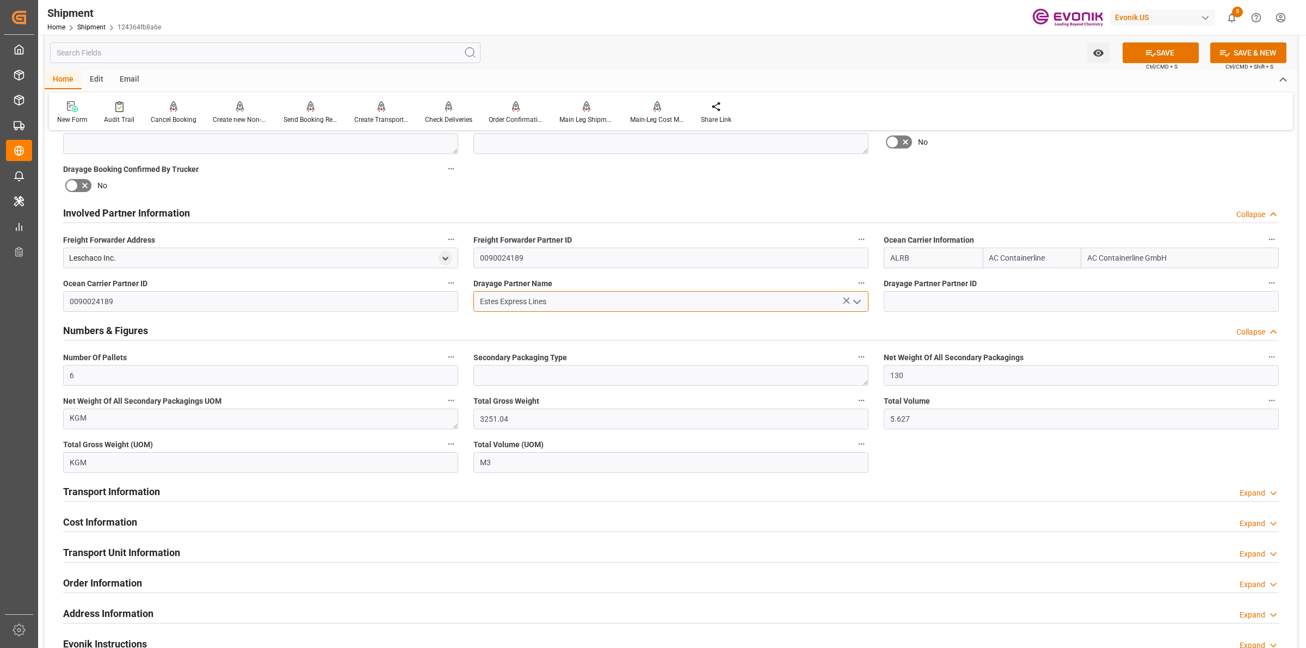
type input "Estes Express Lines"
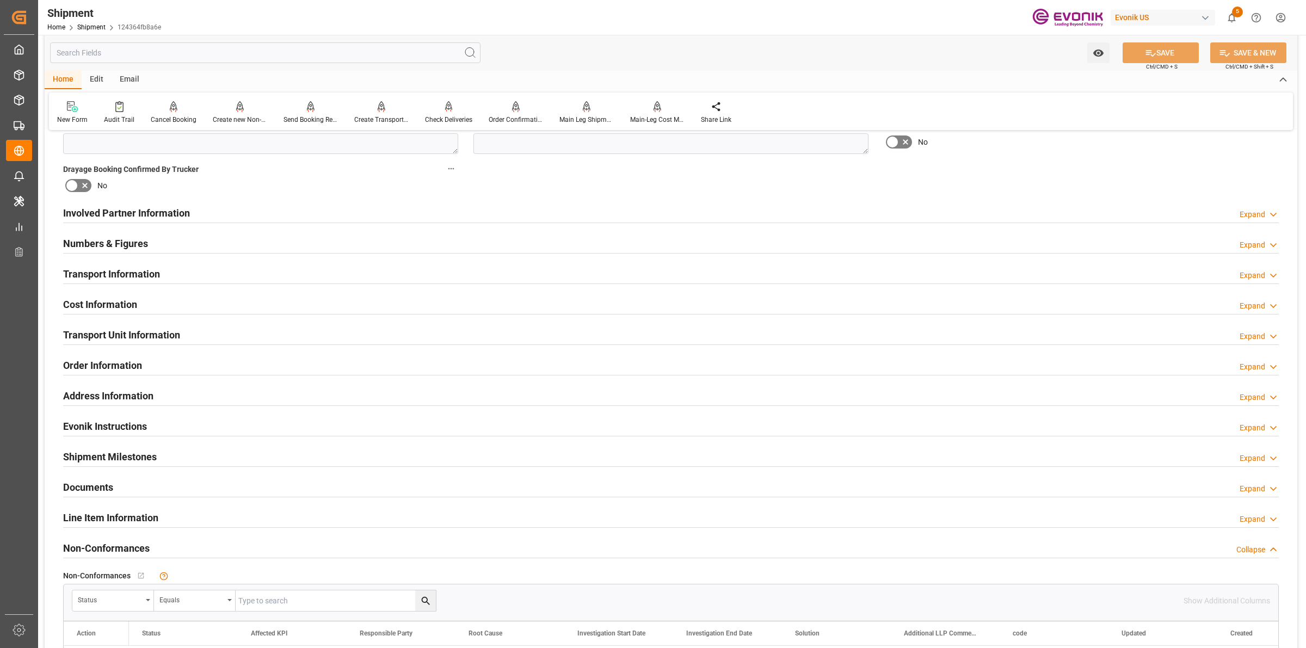
click at [153, 238] on div "Numbers & Figures Expand" at bounding box center [671, 242] width 1216 height 21
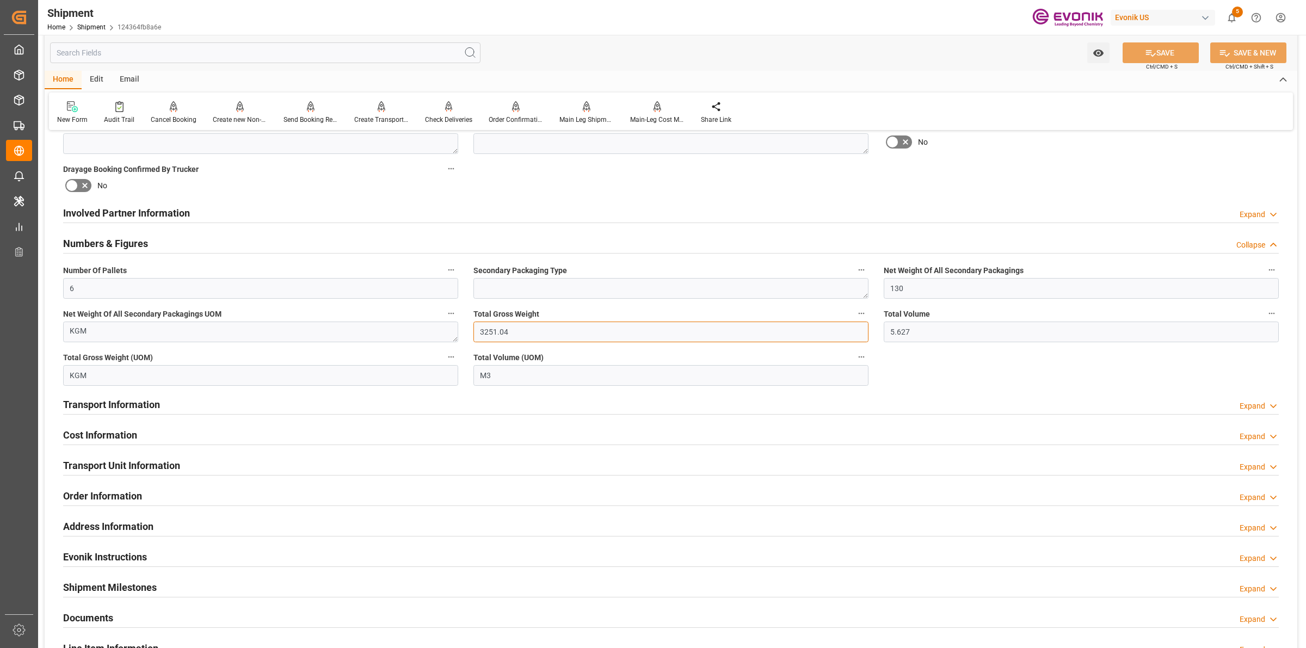
drag, startPoint x: 519, startPoint y: 333, endPoint x: 425, endPoint y: 317, distance: 94.9
click at [425, 317] on div "Booking Confirmation Milestone Bar Collapse Submitted to FFW for Booking (Pendi…" at bounding box center [671, 224] width 1253 height 1256
click at [167, 403] on div "Transport Information Expand" at bounding box center [671, 404] width 1216 height 21
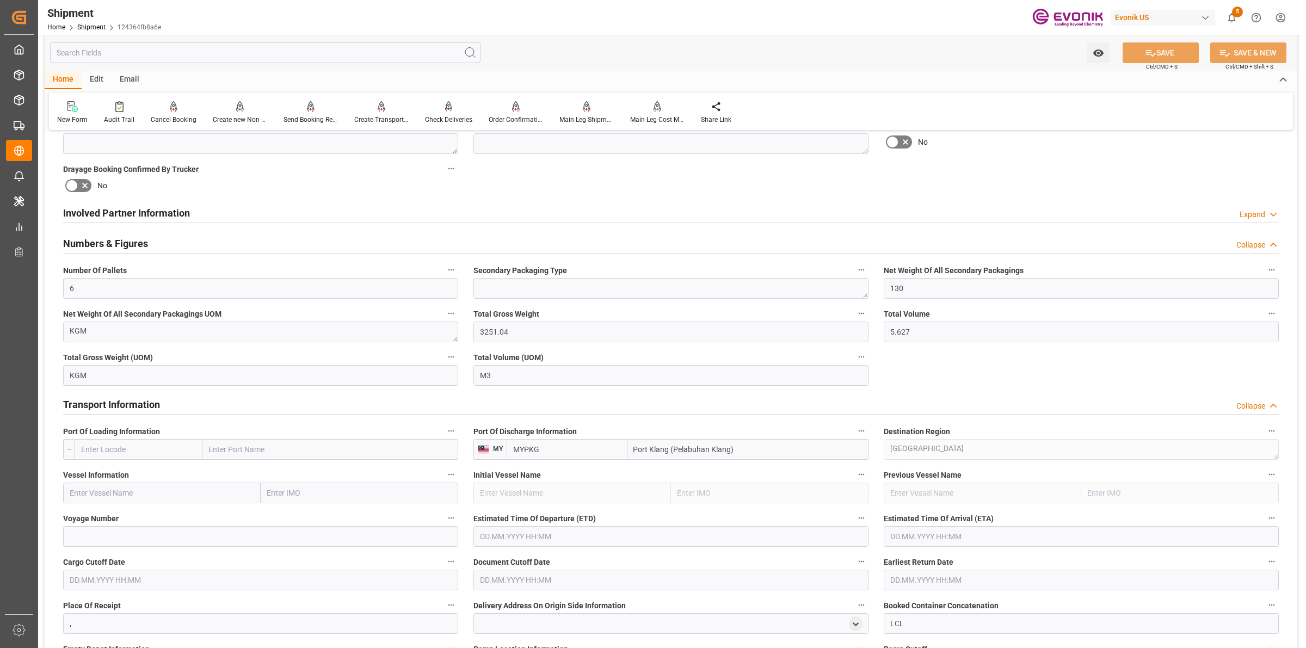
click at [137, 439] on input "text" at bounding box center [139, 449] width 128 height 21
paste input "USLAX"
type input "USLAX"
click at [129, 469] on span "USLAX - Los Angeles" at bounding box center [132, 473] width 100 height 9
type input "Los Angeles"
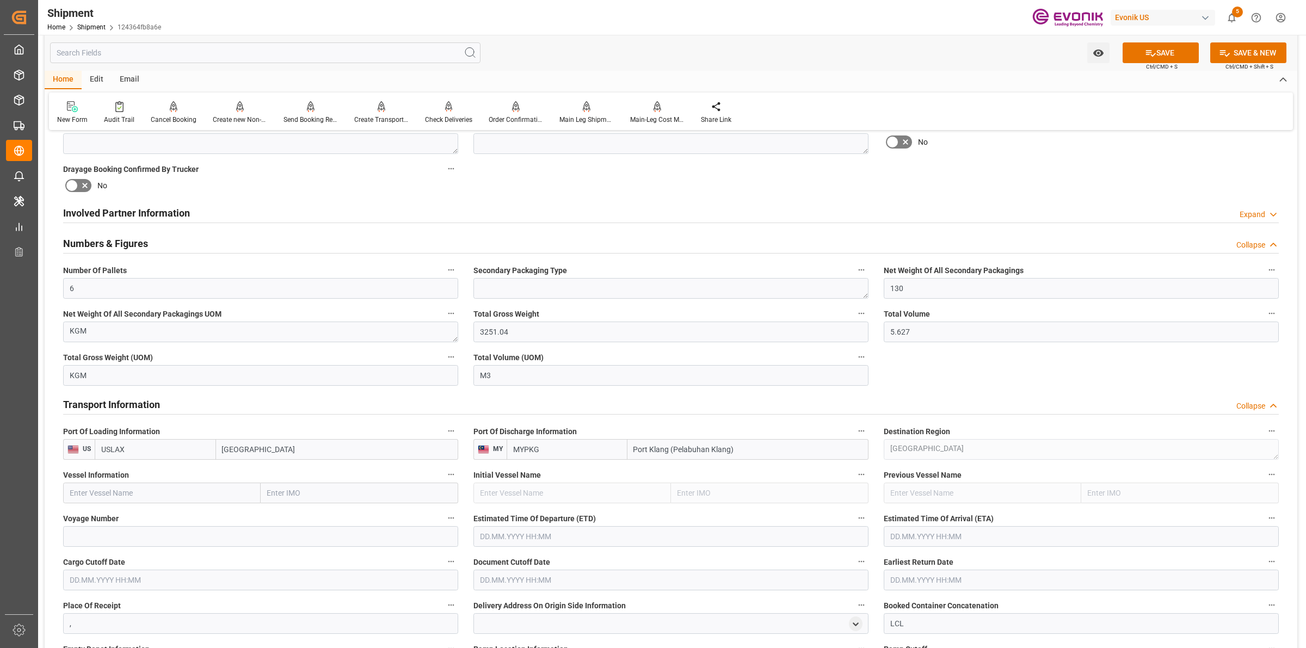
type input "USLAX"
click at [194, 485] on input "text" at bounding box center [162, 493] width 198 height 21
paste input "CMA CGM LYRA"
click at [131, 519] on span "CMA CGM Lyra - 9410806" at bounding box center [112, 517] width 84 height 9
type input "CMA CGM Lyra"
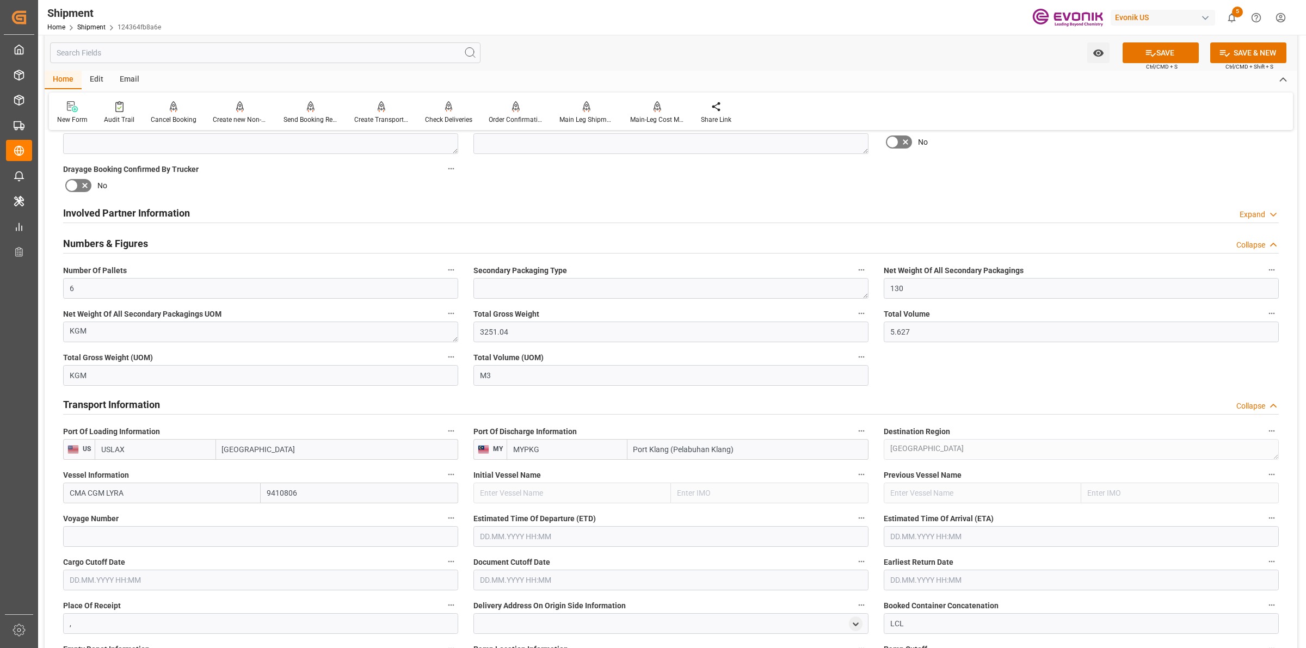
type input "9410806"
type input "CMA CGM Lyra"
click at [155, 537] on input at bounding box center [260, 536] width 395 height 21
paste input "1TUEPW1MA"
type input "1TUEPW1MA"
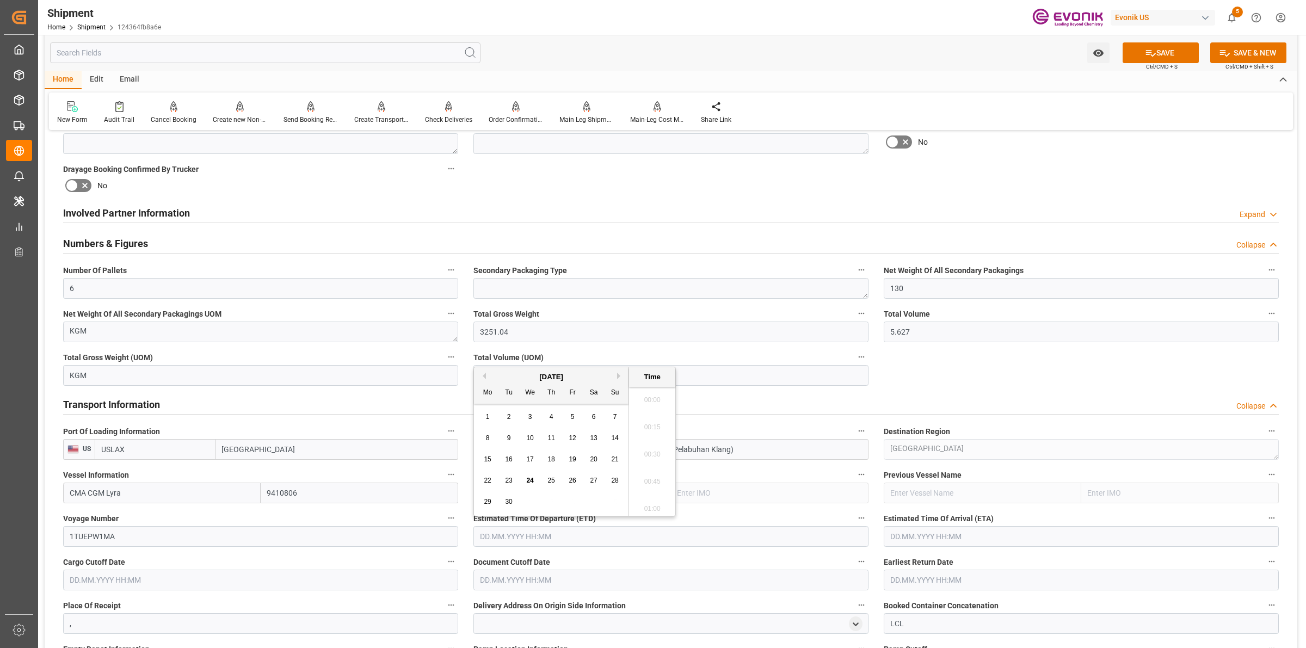
scroll to position [2453, 0]
type input "28.10.2025 00:00"
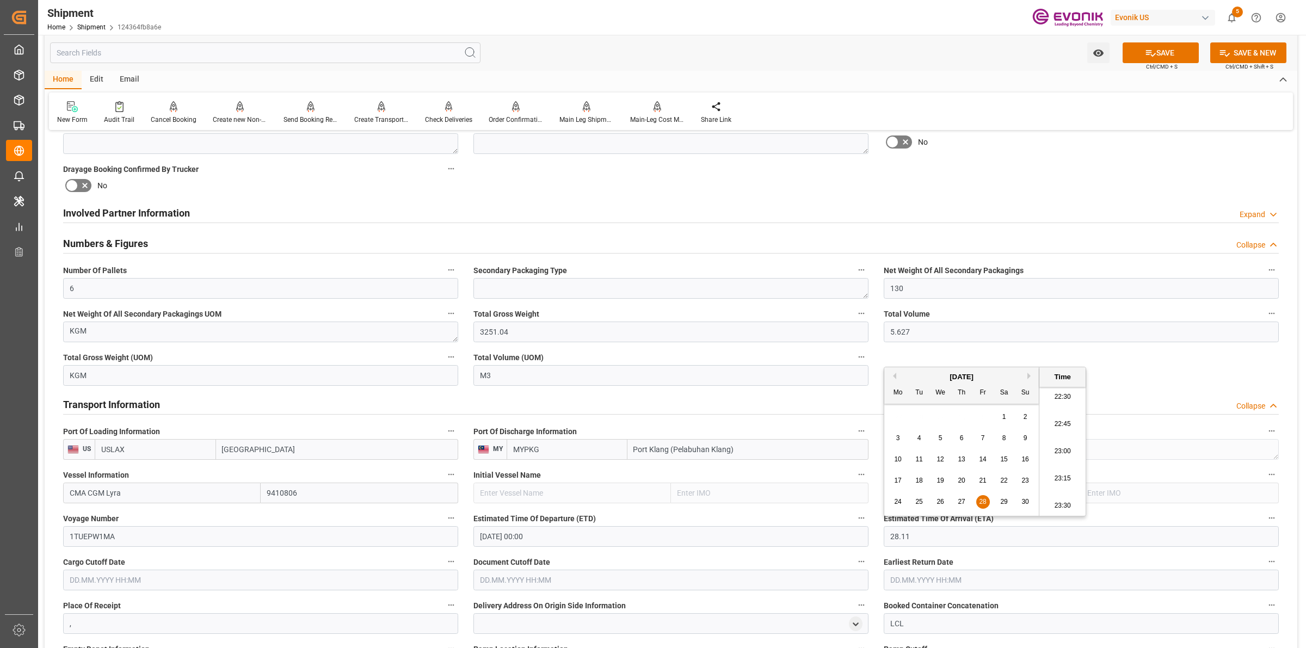
type input "28.11.2025 00:00"
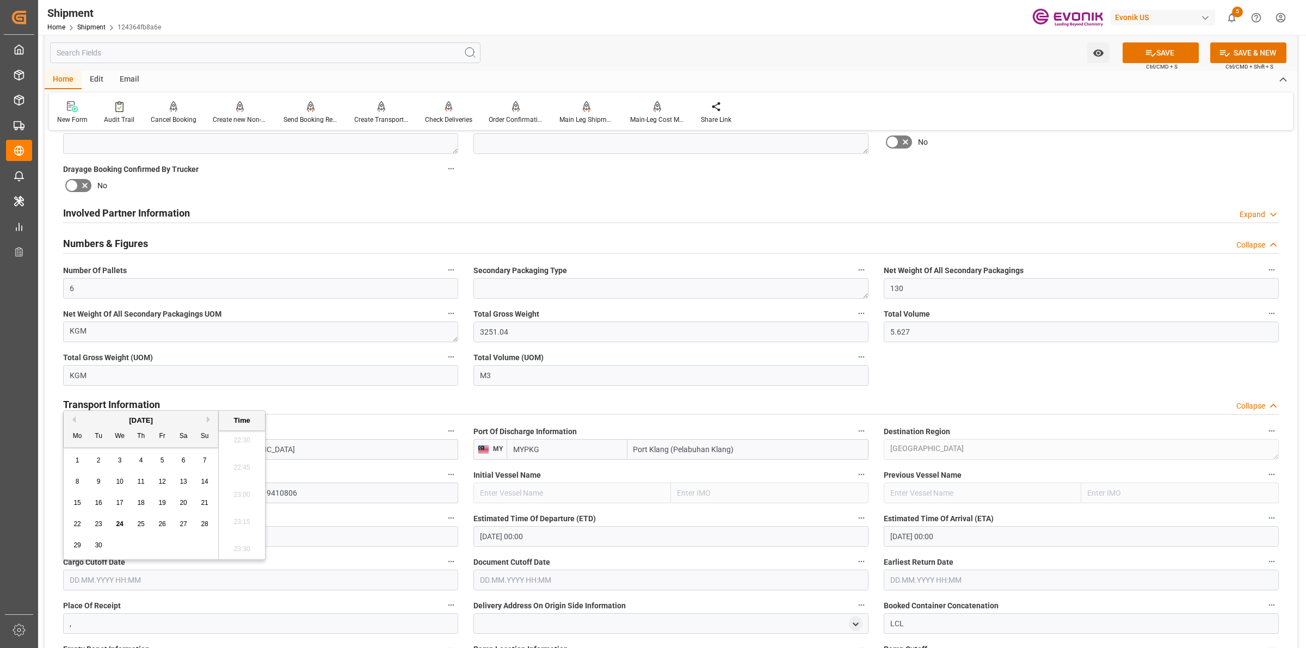
click at [315, 576] on input "text" at bounding box center [260, 580] width 395 height 21
type input "06.10.2025 00:00"
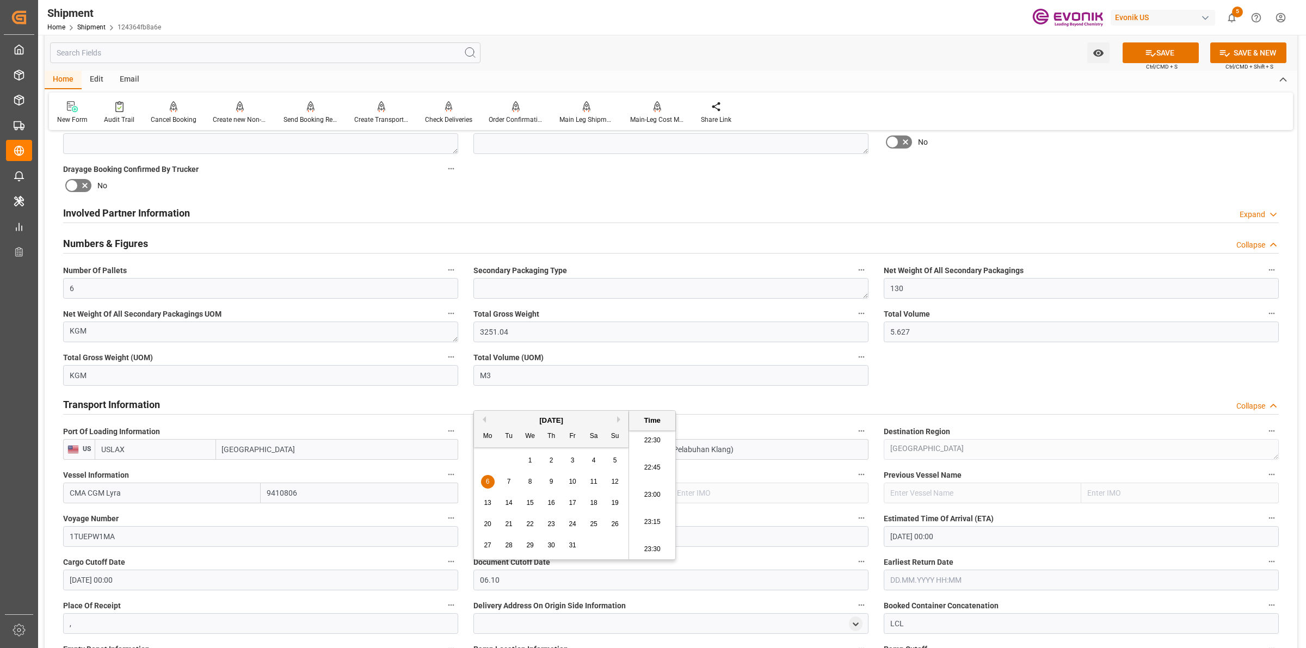
type input "06.10.2025 00:00"
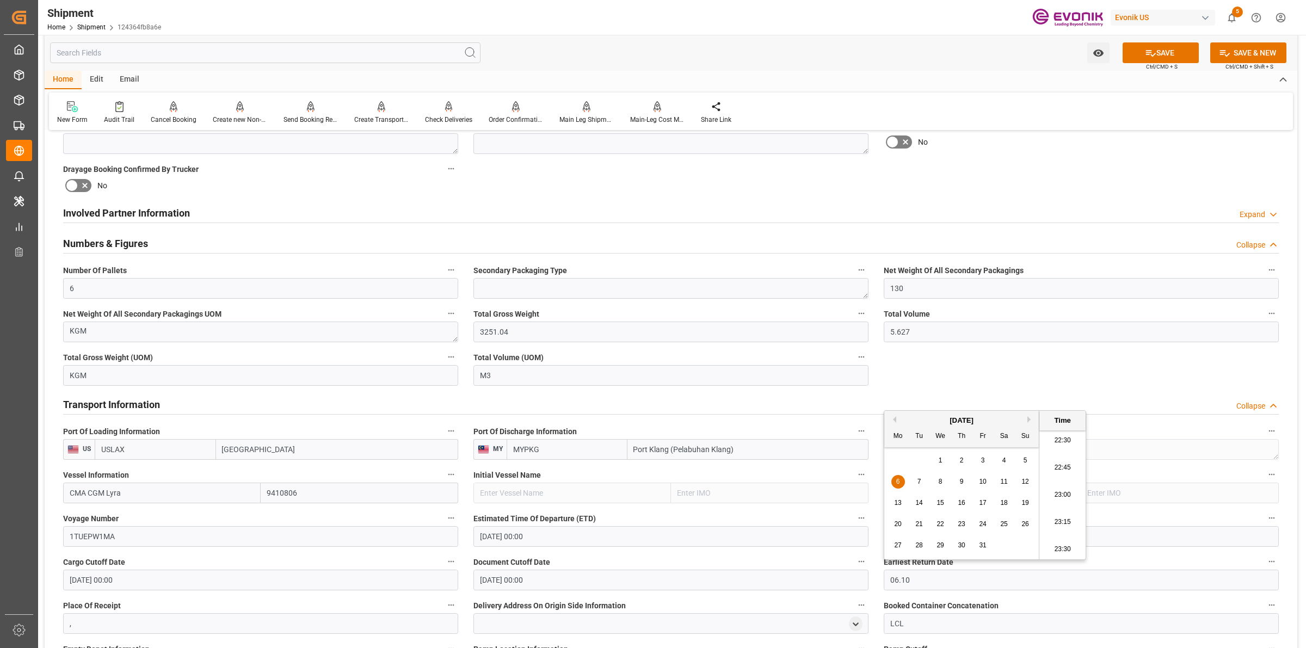
type input "06.10.2025 00:00"
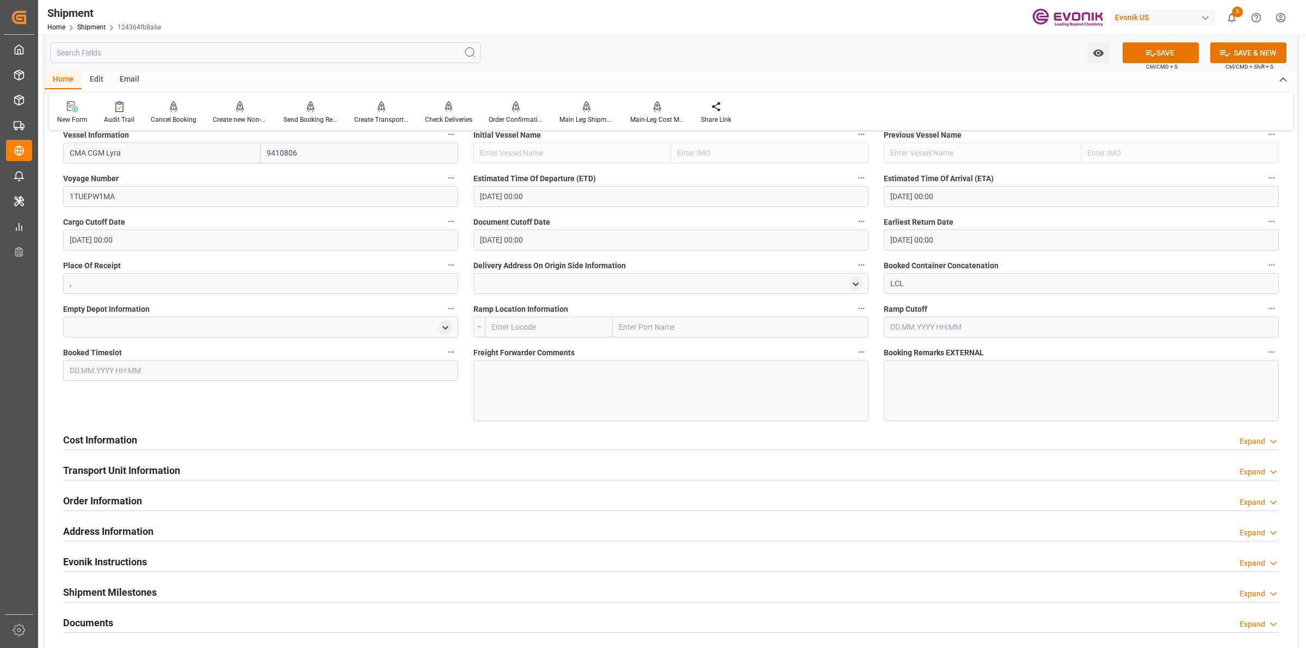
click at [516, 317] on input "text" at bounding box center [549, 327] width 128 height 21
type input "USCHI"
click at [516, 343] on div "USCHI - Chicago" at bounding box center [540, 351] width 111 height 24
type input "Chicago"
type input "USCHI"
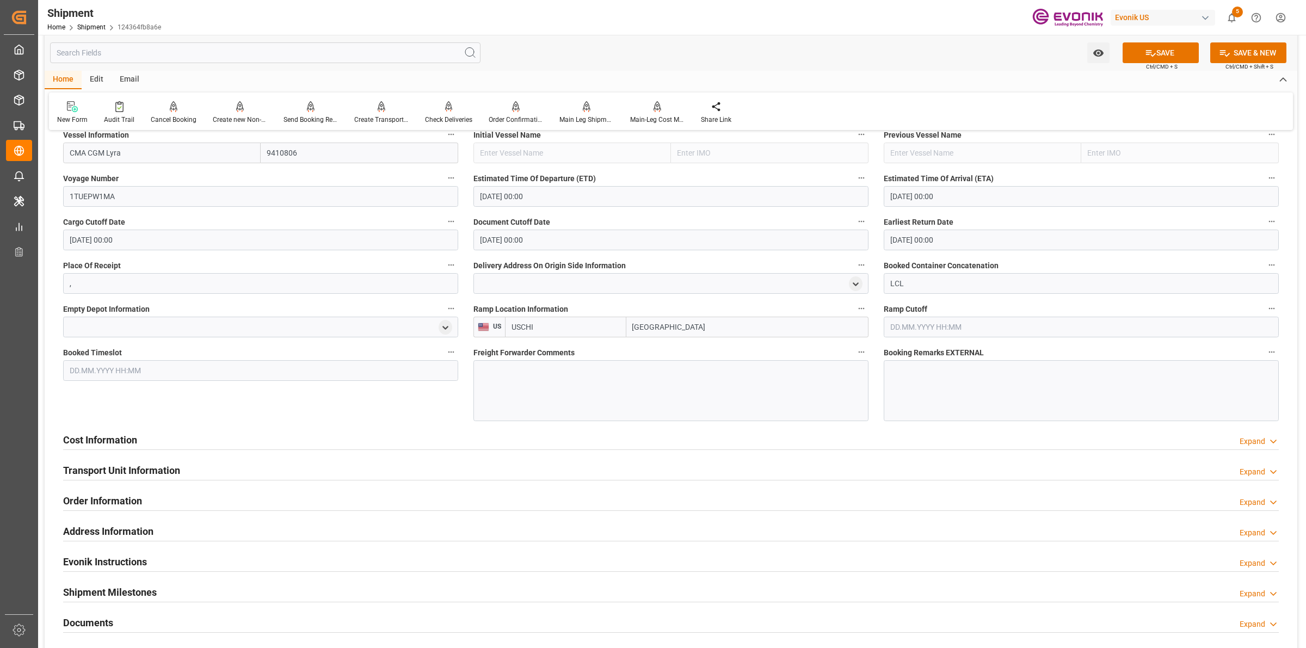
click at [595, 409] on div at bounding box center [671, 390] width 395 height 61
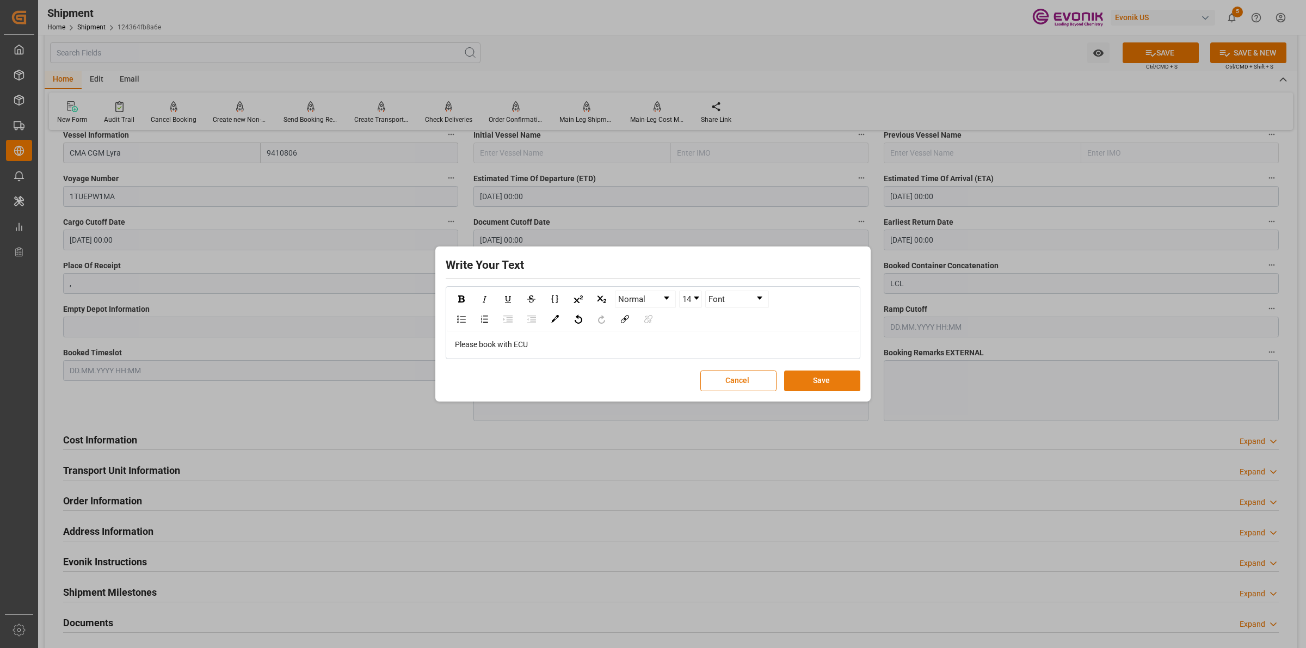
click at [809, 390] on button "Save" at bounding box center [822, 381] width 76 height 21
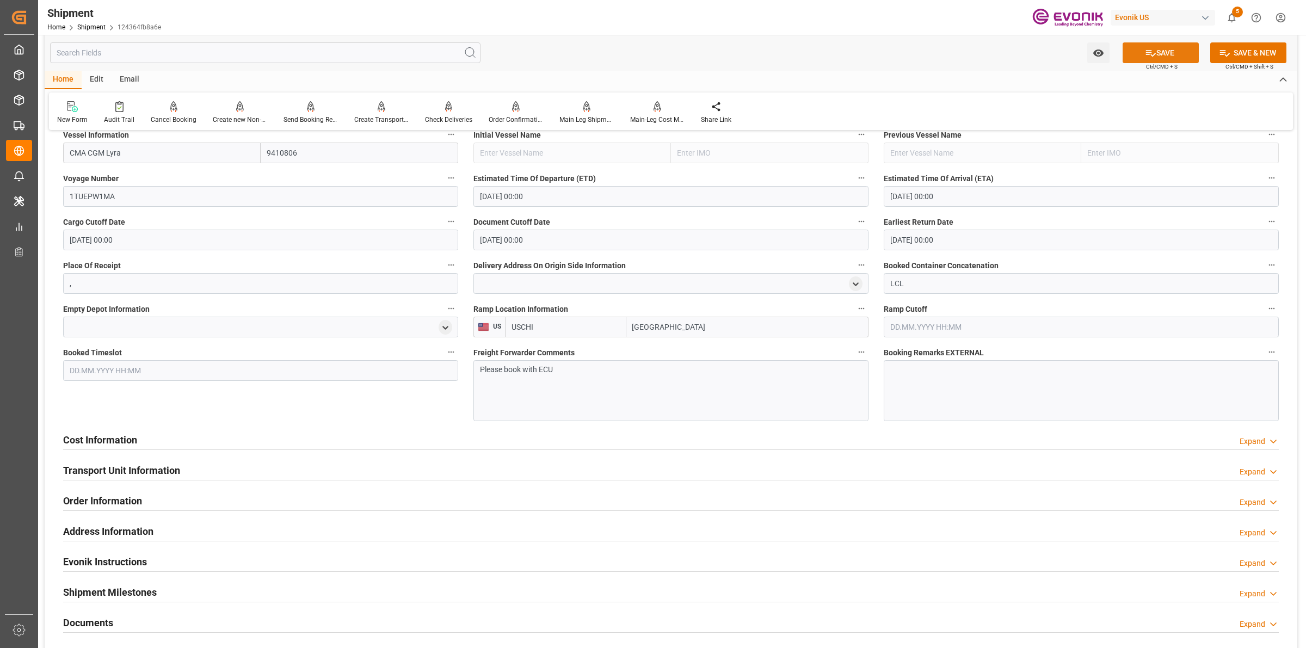
click at [1130, 51] on button "SAVE" at bounding box center [1161, 52] width 76 height 21
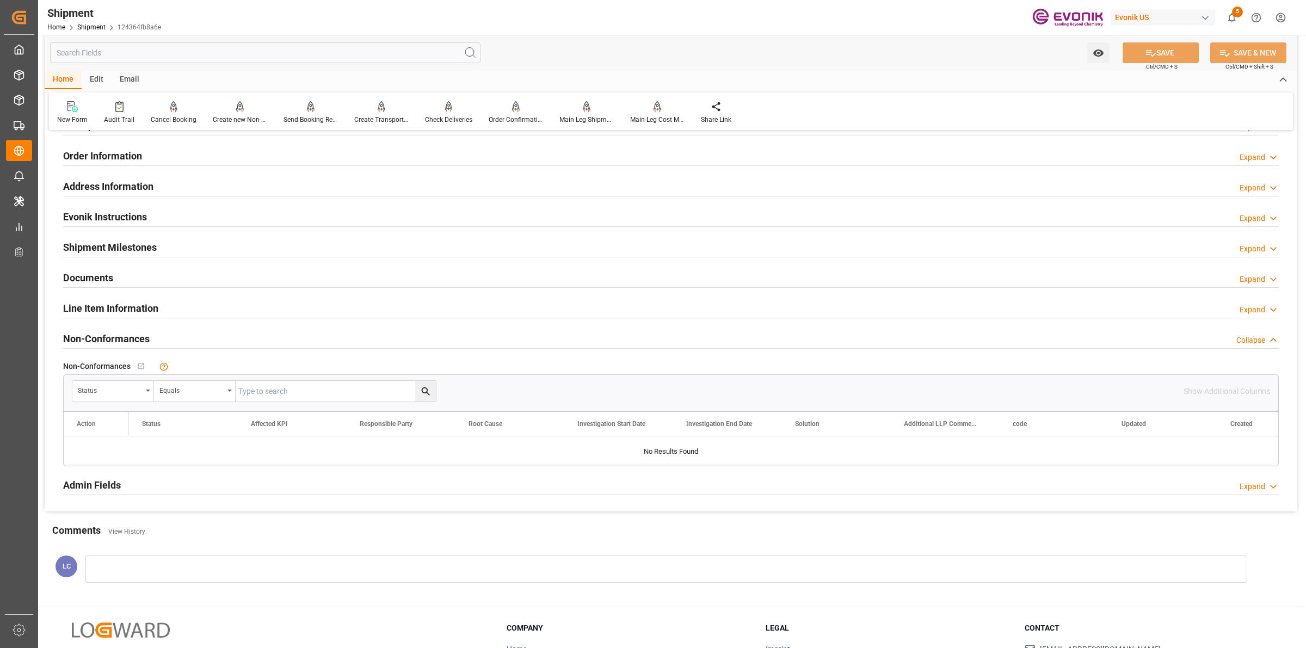
scroll to position [482, 0]
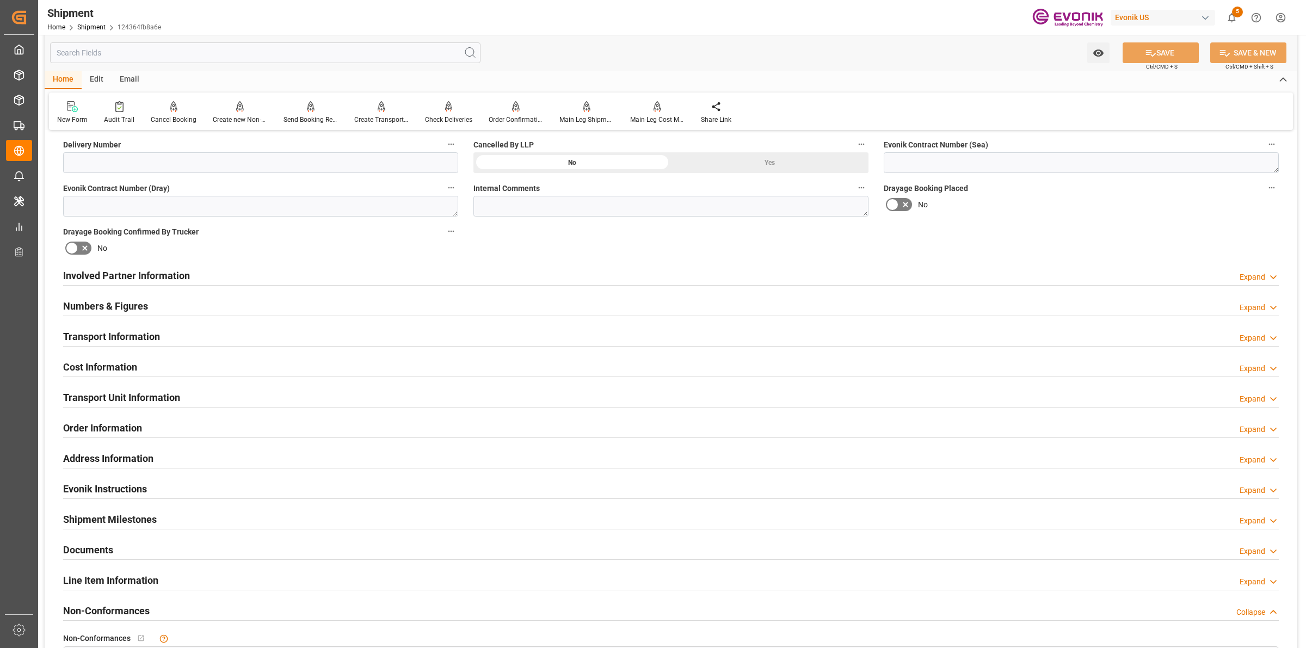
click at [126, 337] on h2 "Transport Information" at bounding box center [111, 336] width 97 height 15
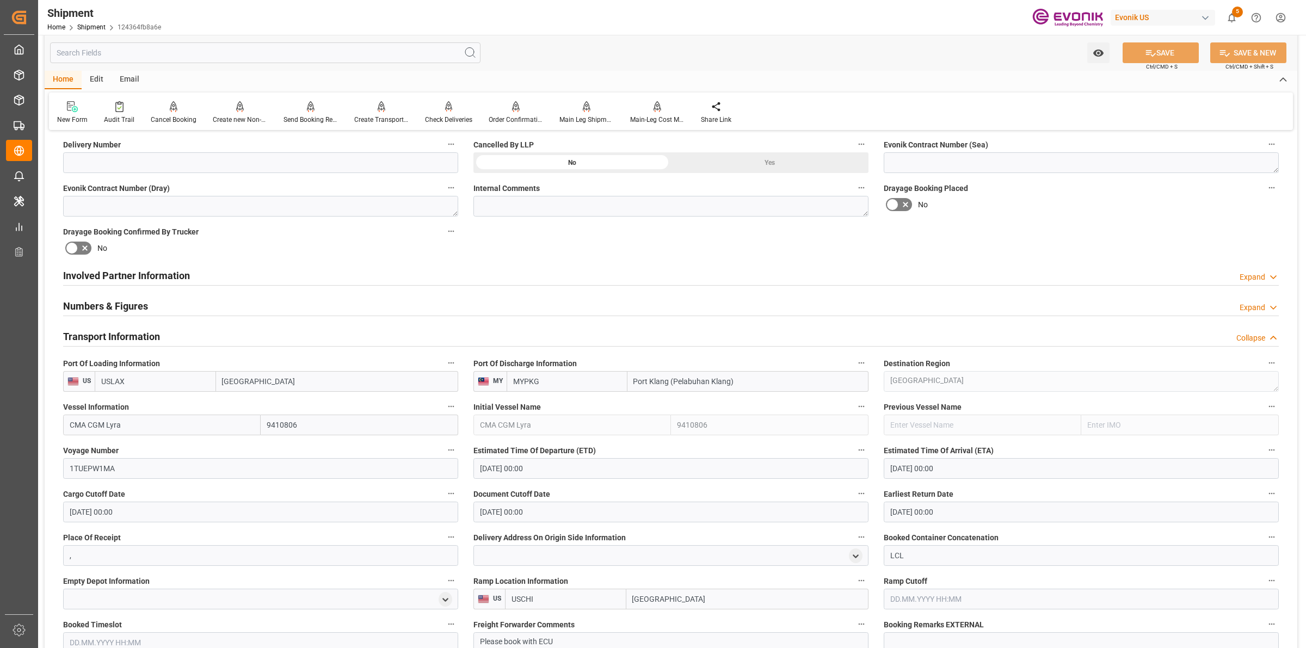
click at [126, 337] on h2 "Transport Information" at bounding box center [111, 336] width 97 height 15
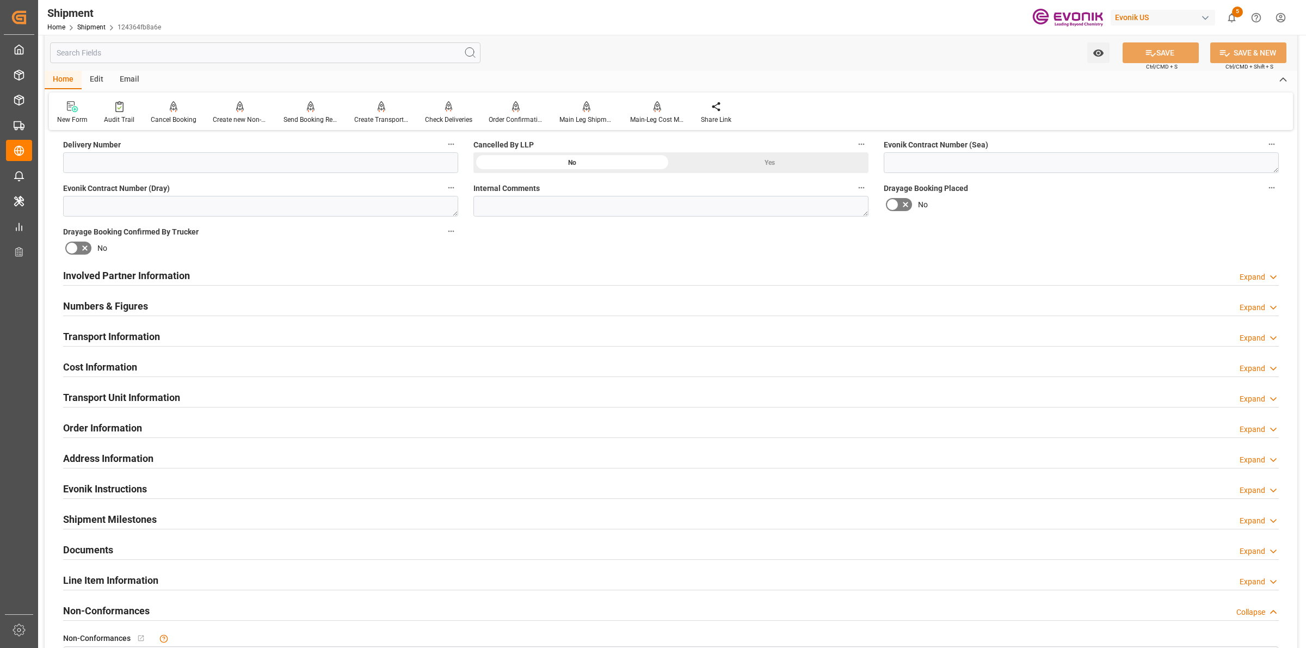
click at [123, 371] on h2 "Cost Information" at bounding box center [100, 367] width 74 height 15
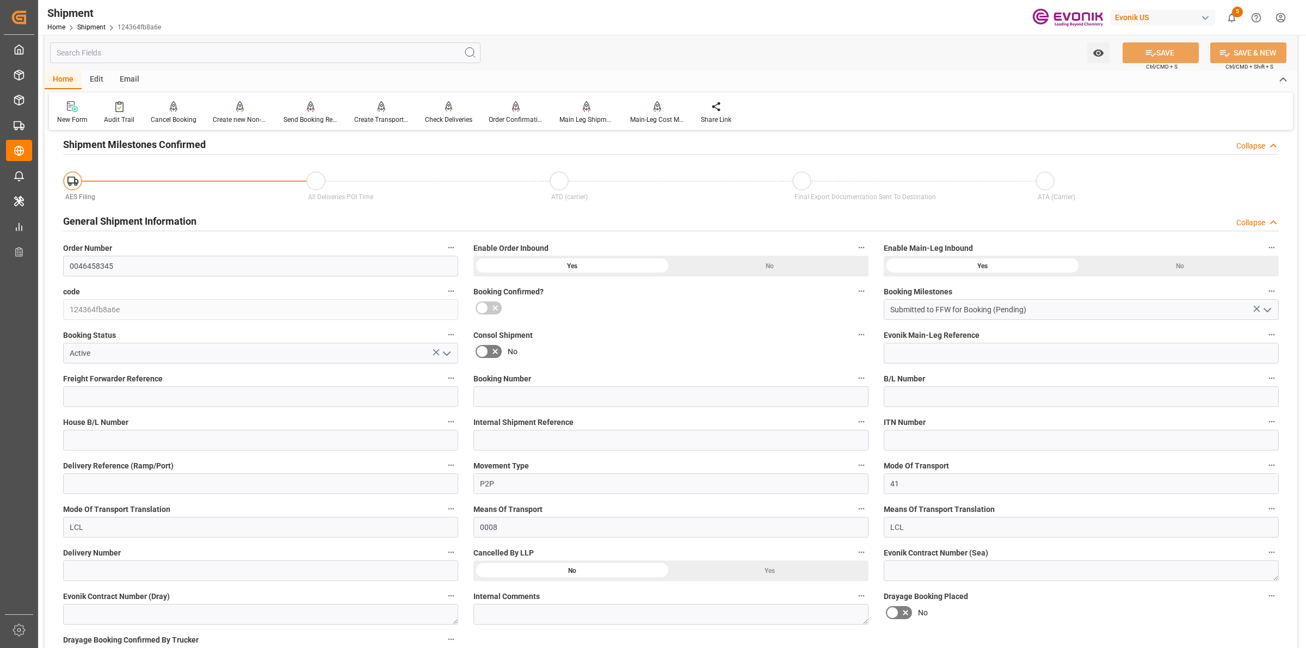
scroll to position [414, 0]
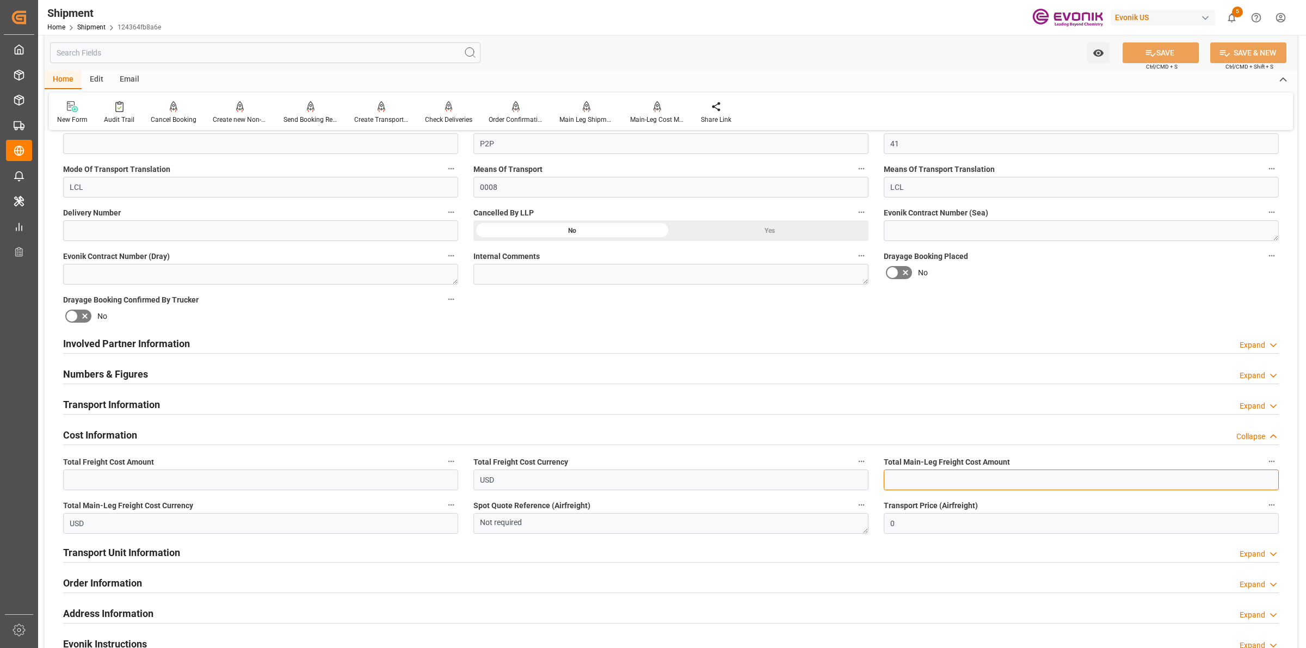
click at [920, 483] on input "text" at bounding box center [1081, 480] width 395 height 21
paste input "585.8"
type input "585.8"
click at [194, 479] on input "text" at bounding box center [260, 480] width 395 height 21
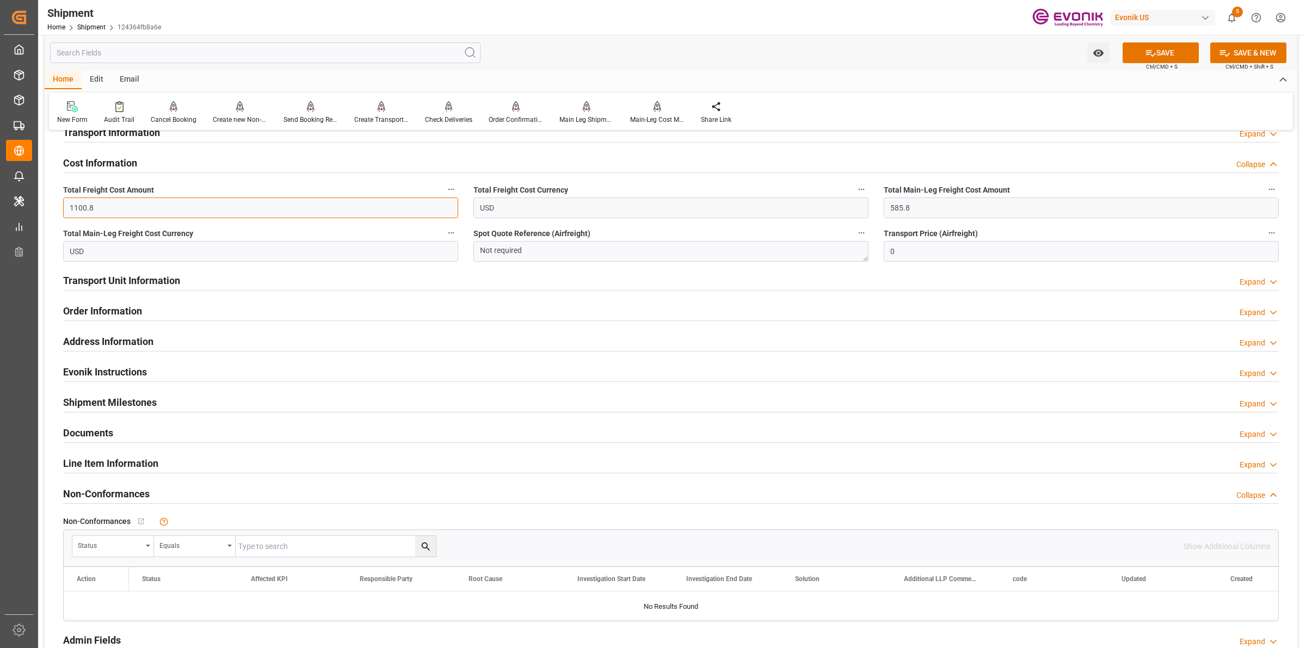
type input "1100.8"
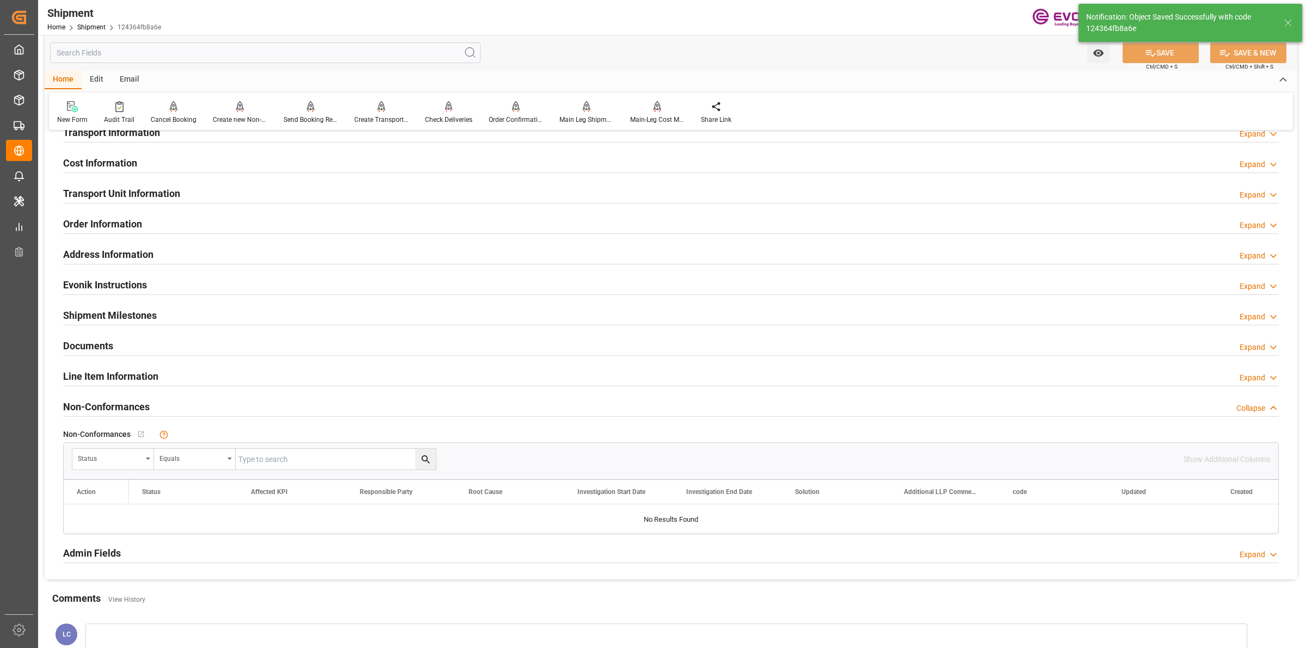
click at [135, 162] on h2 "Cost Information" at bounding box center [100, 163] width 74 height 15
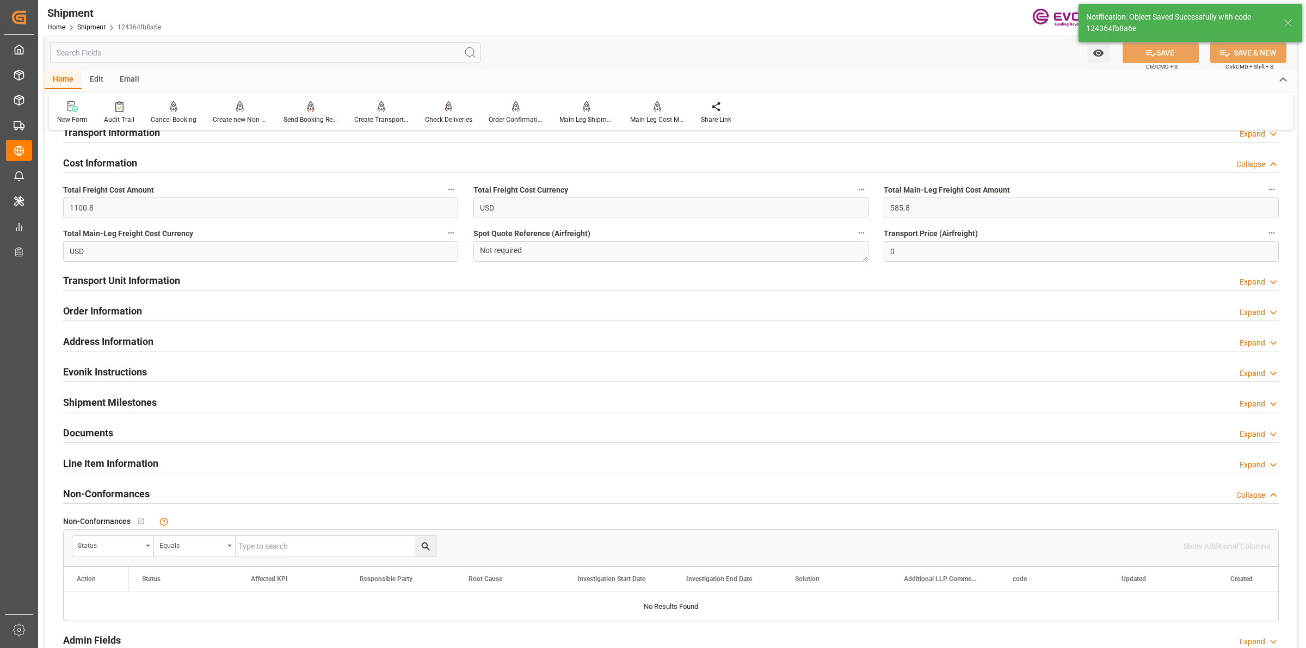
click at [135, 162] on h2 "Cost Information" at bounding box center [100, 163] width 74 height 15
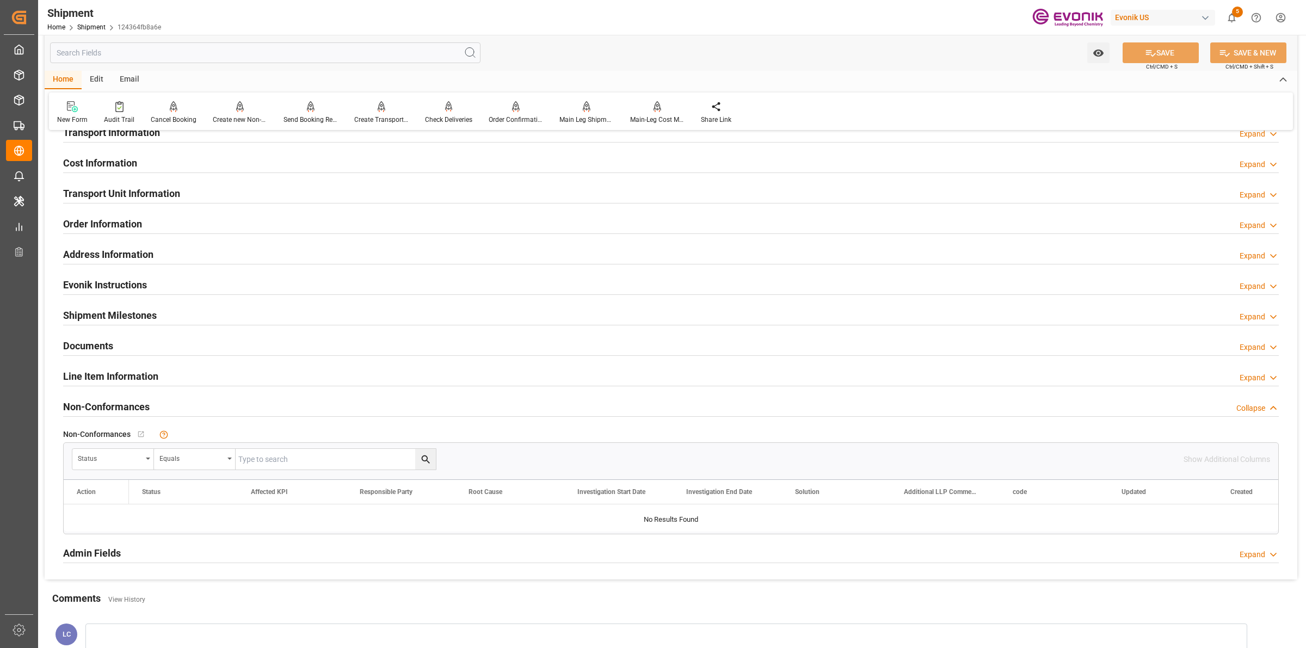
click at [134, 197] on h2 "Transport Unit Information" at bounding box center [121, 193] width 117 height 15
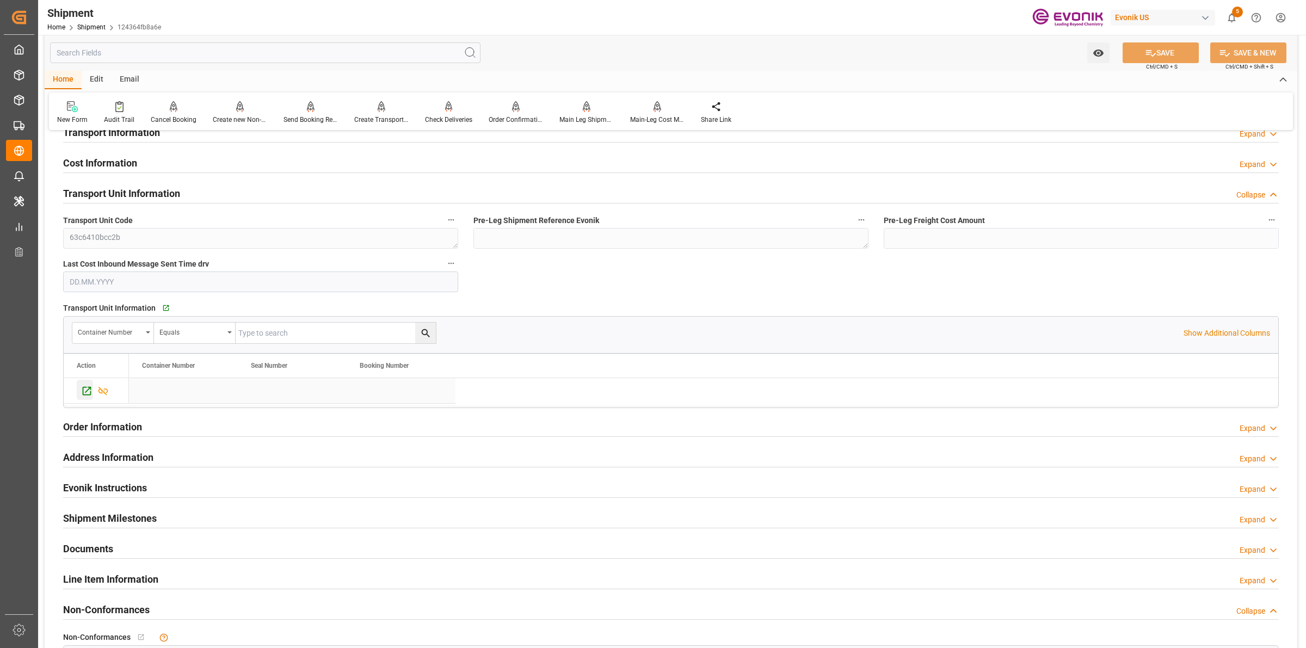
click at [89, 387] on icon "Press SPACE to select this row." at bounding box center [87, 391] width 9 height 9
click at [147, 433] on div "Order Information Expand" at bounding box center [671, 426] width 1216 height 21
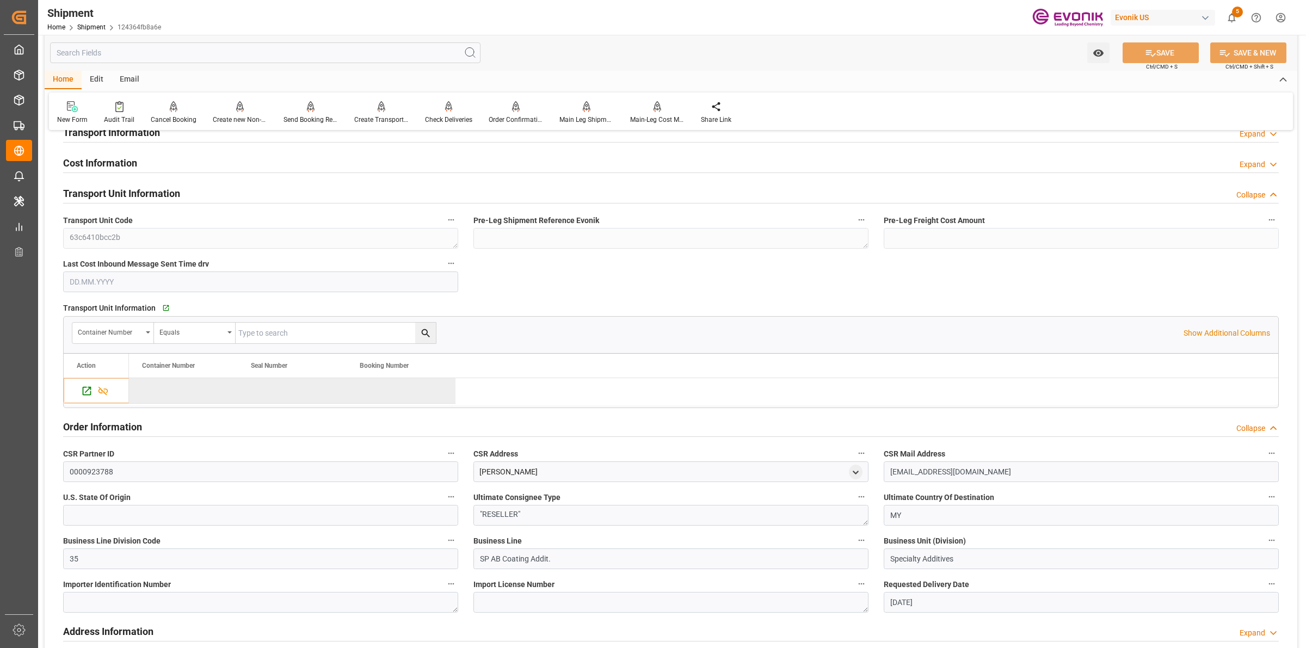
click at [147, 433] on div "Order Information Collapse" at bounding box center [671, 426] width 1216 height 21
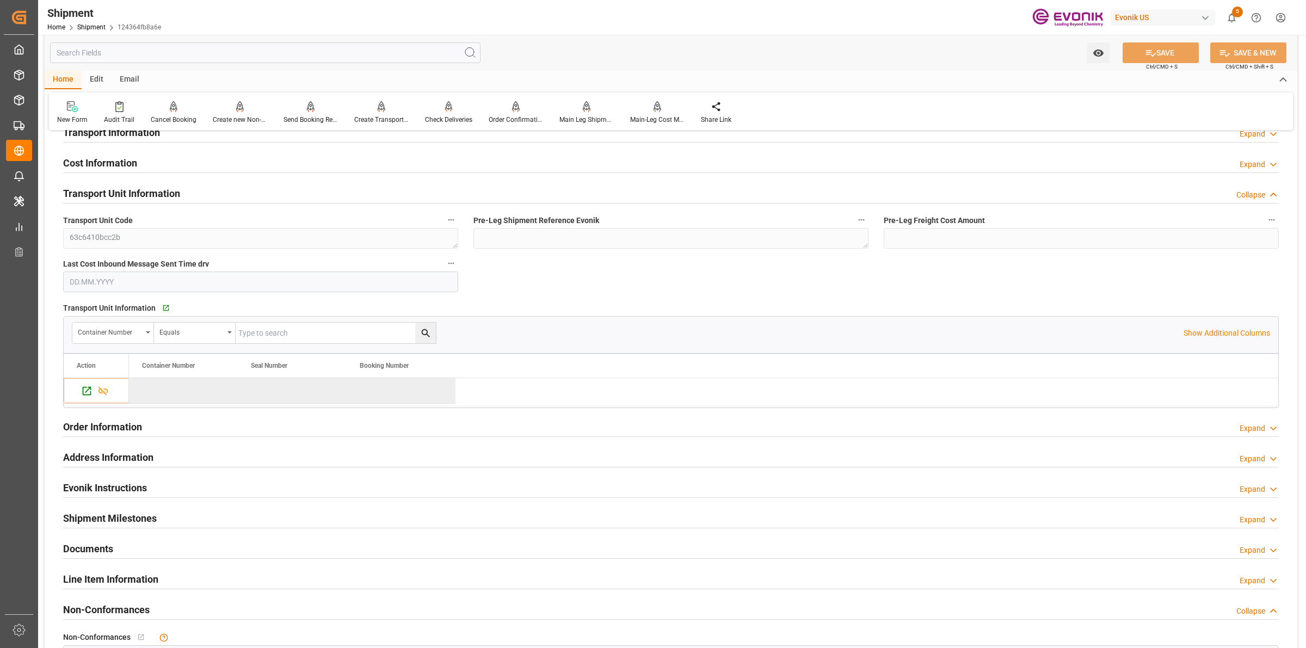
click at [110, 161] on h2 "Cost Information" at bounding box center [100, 163] width 74 height 15
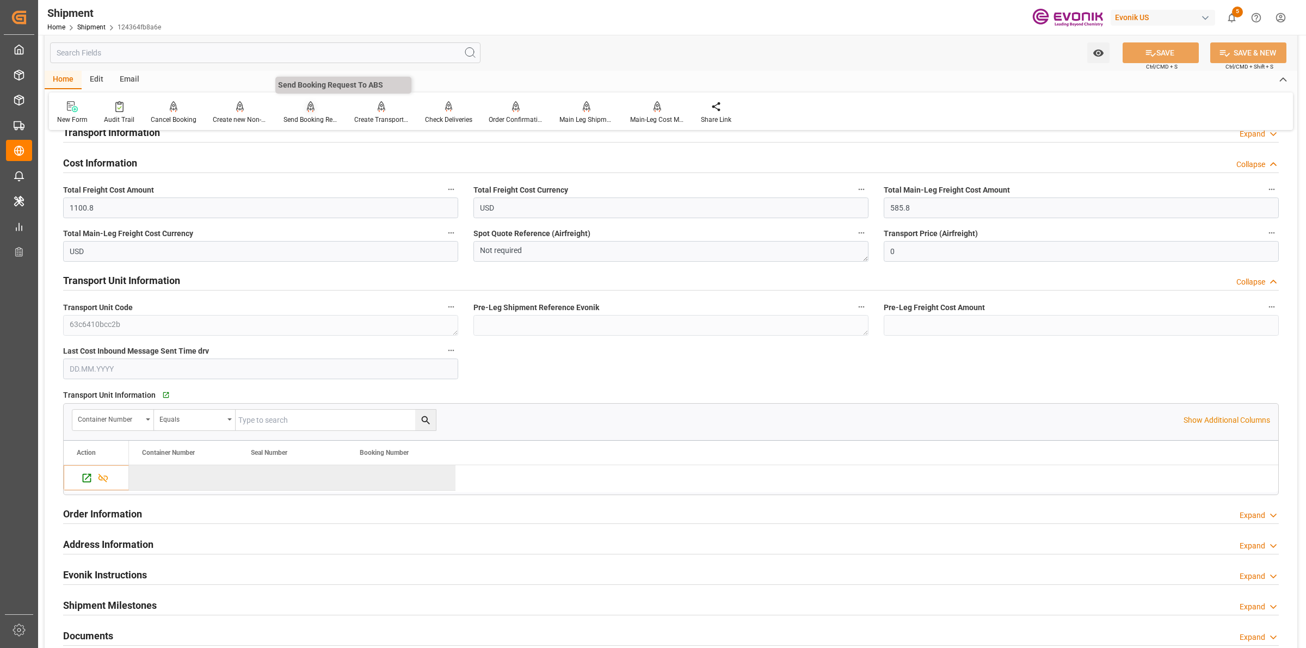
click at [309, 113] on div "Send Booking Request To ABS" at bounding box center [310, 113] width 71 height 24
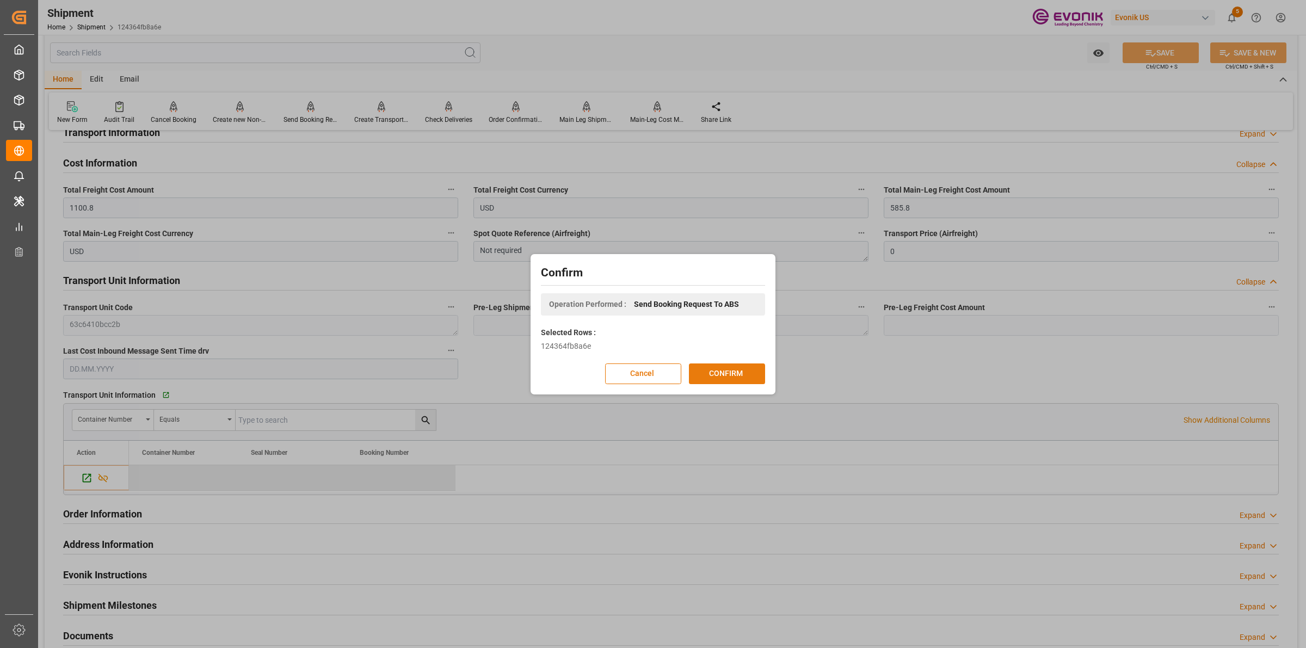
click at [741, 373] on button "CONFIRM" at bounding box center [727, 374] width 76 height 21
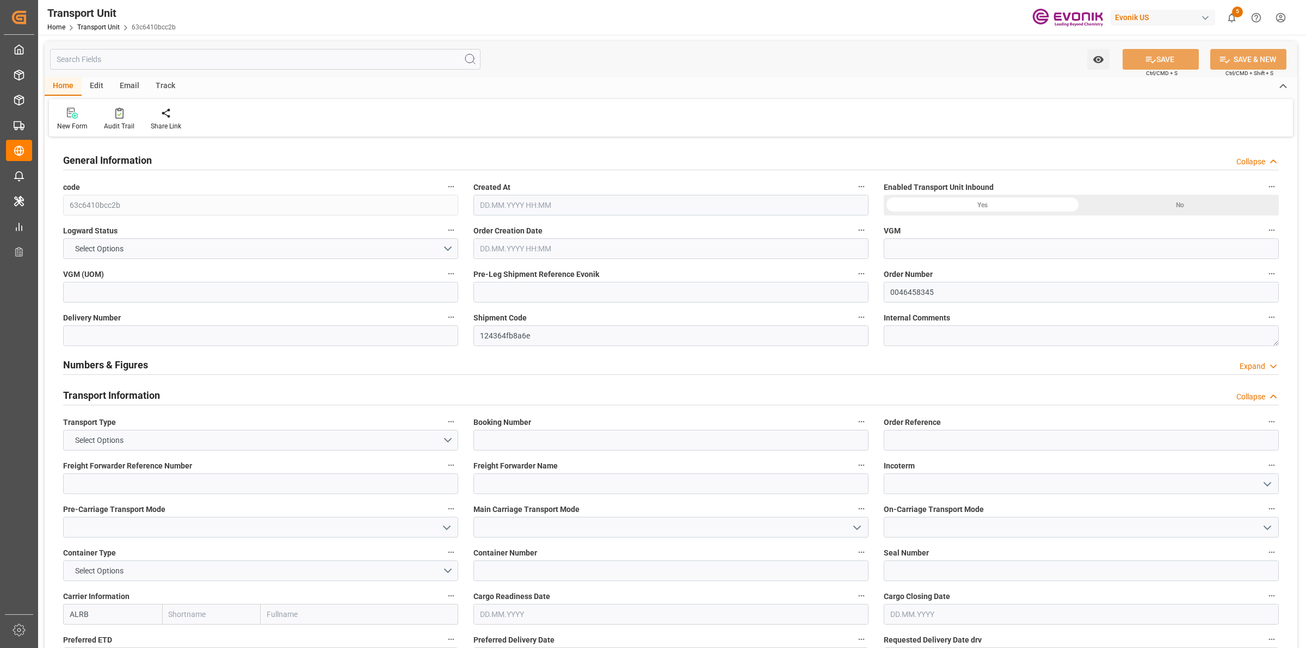
type input "AC Containerline"
type input "Leschaco Inc."
type input "USLAX"
type input "MYPKG"
type input "3251.04"
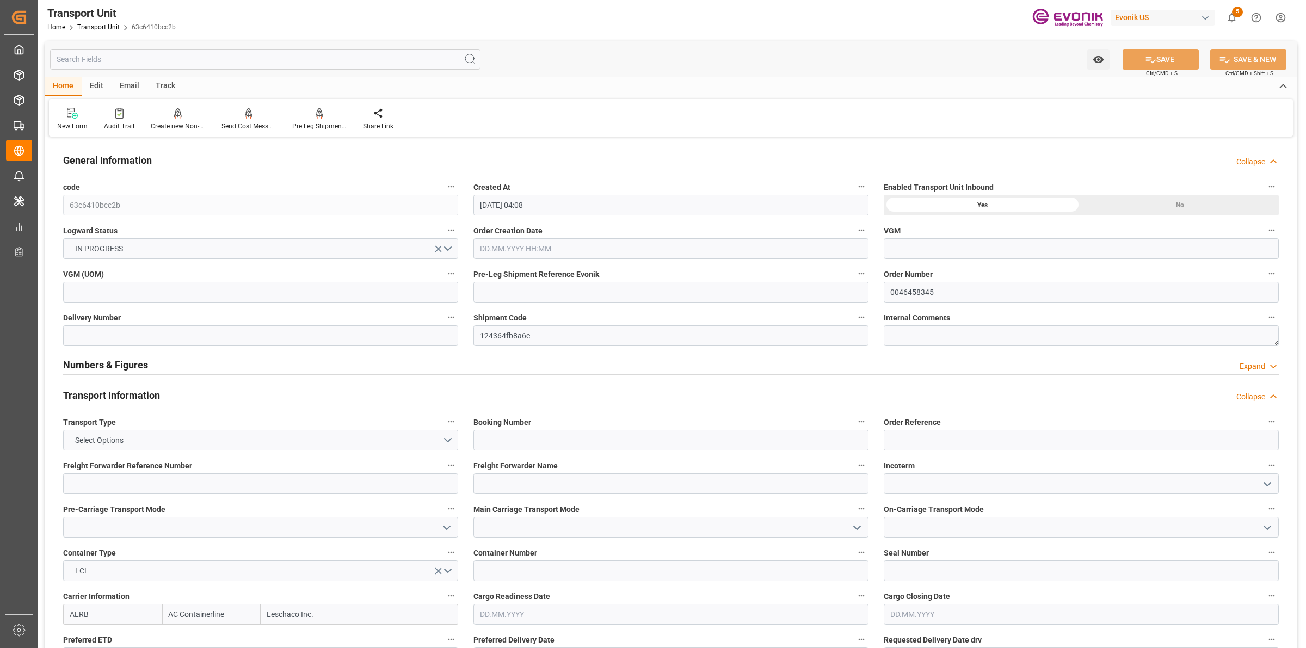
type input "[DATE] 04:08"
type input "25.11.2025"
type input "28.10.2025 00:00"
type input "28.11.2025 00:00"
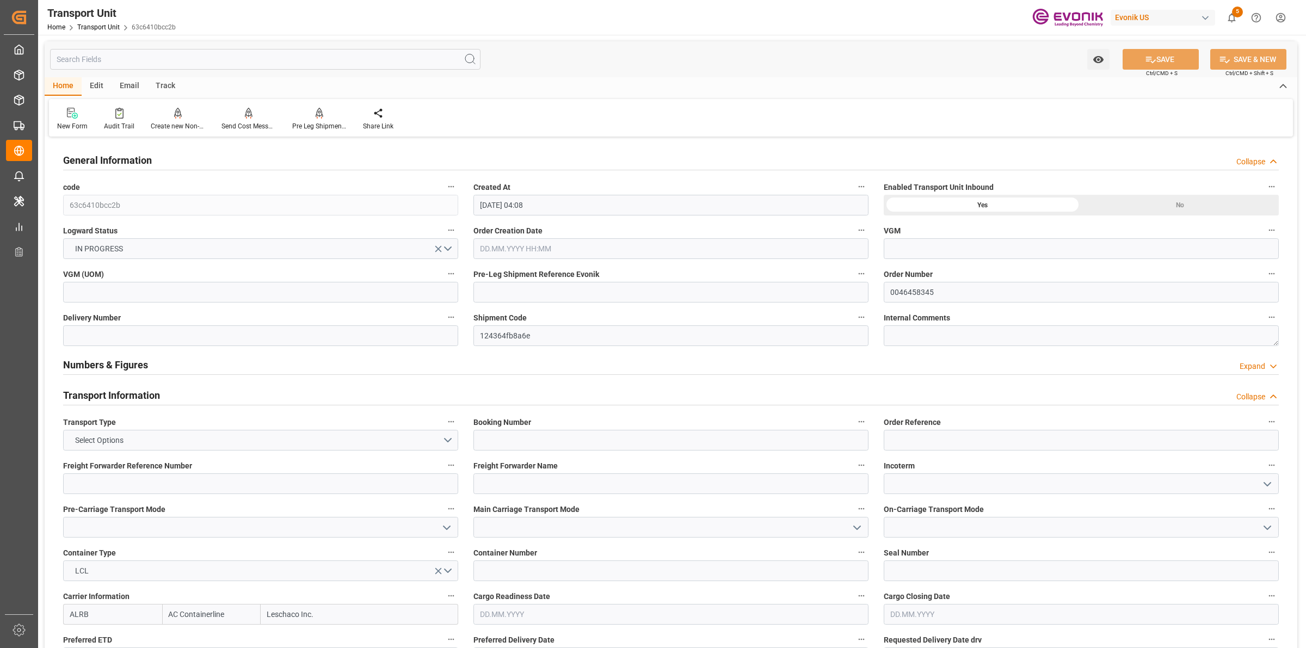
type input "28.11.2025 00:00"
type input "06.10.2025 00:00"
click at [121, 399] on h2 "Transport Information" at bounding box center [111, 395] width 97 height 15
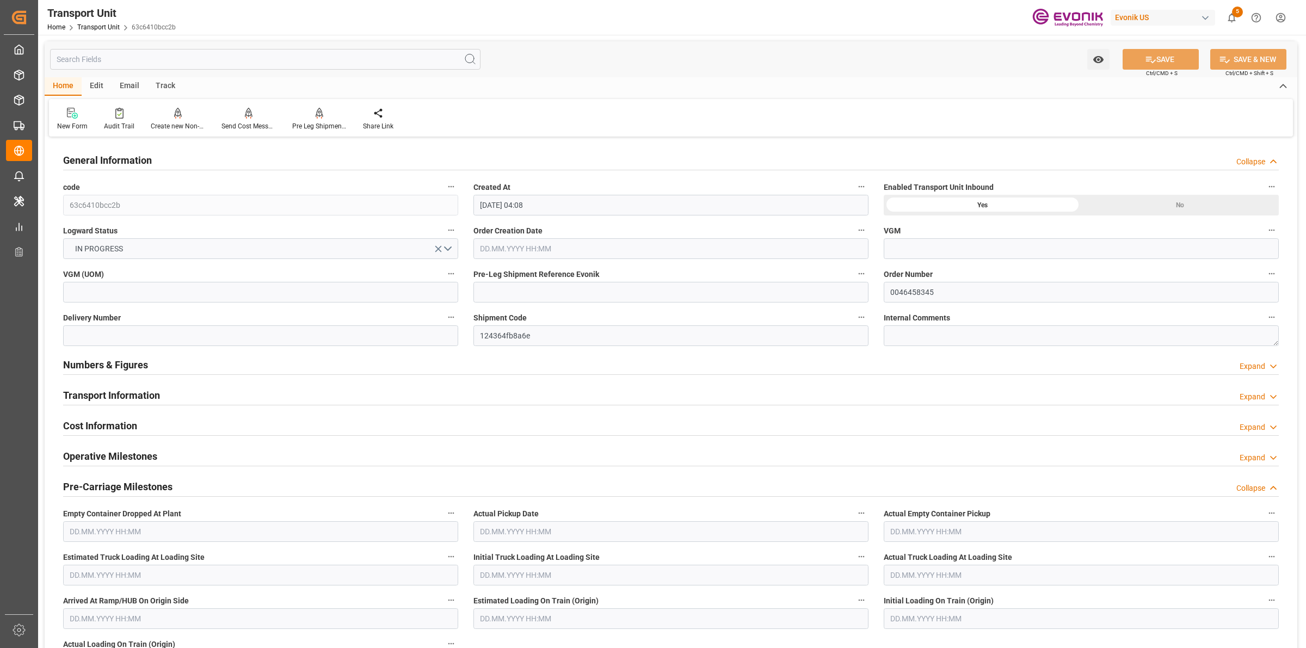
scroll to position [136, 0]
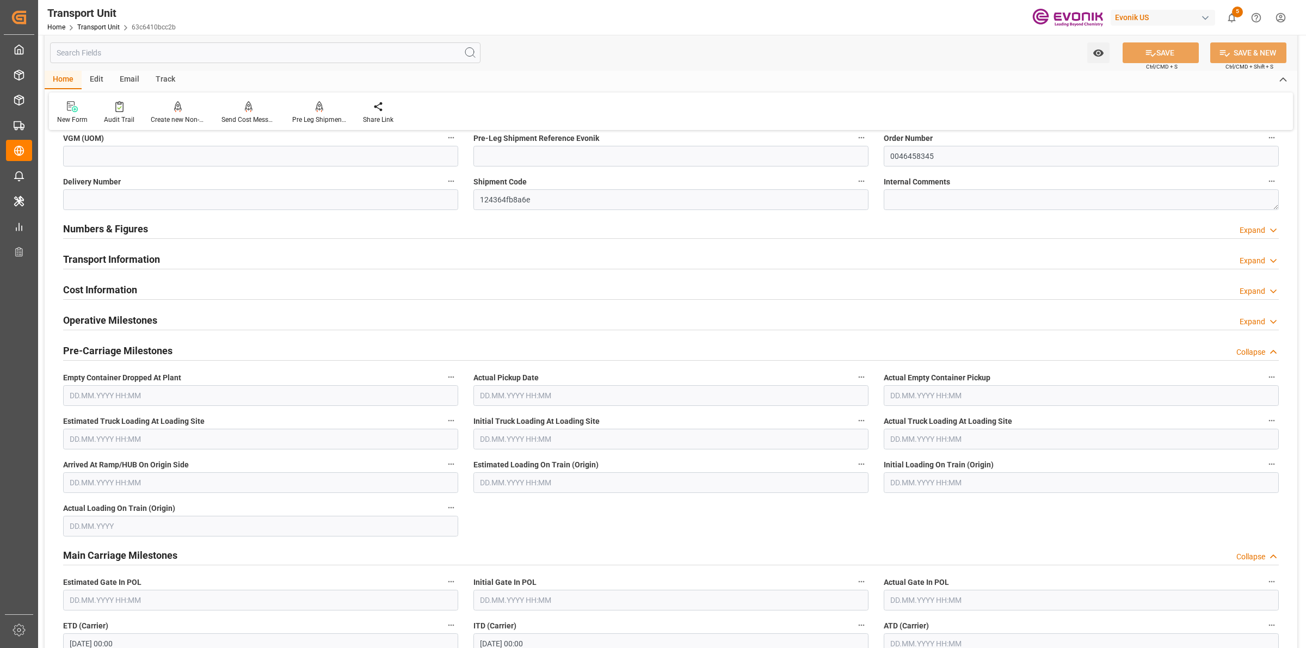
click at [135, 348] on h2 "Pre-Carriage Milestones" at bounding box center [117, 350] width 109 height 15
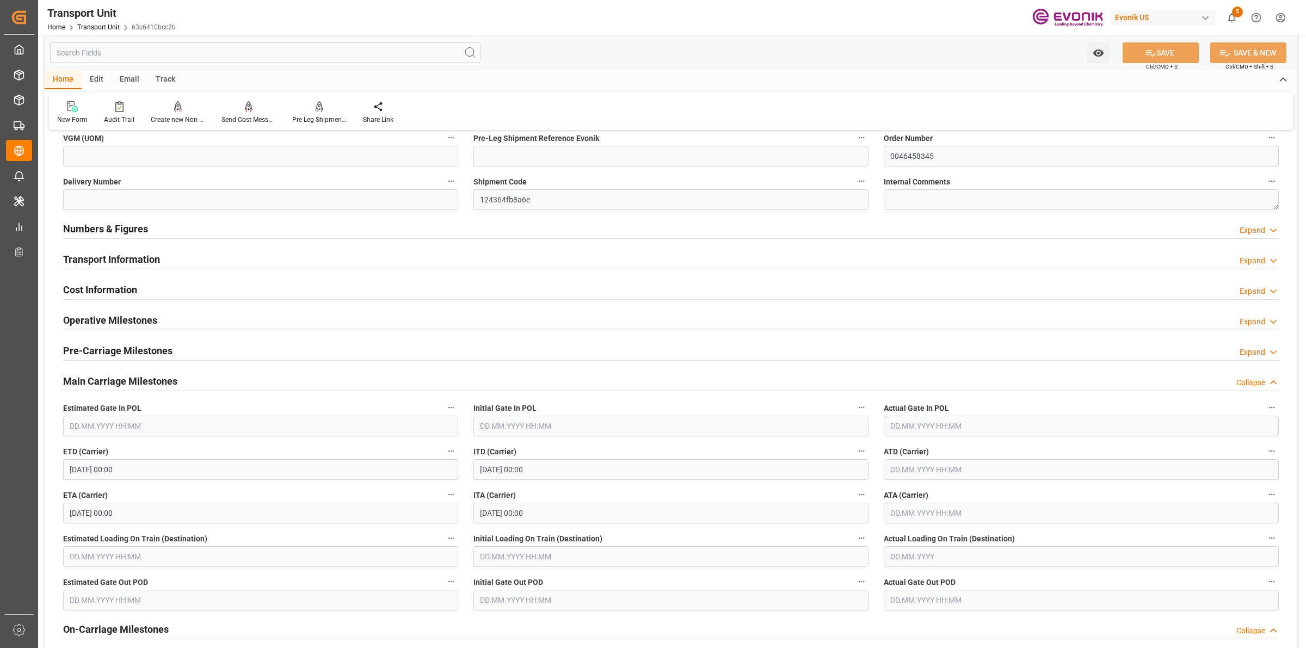
scroll to position [0, 0]
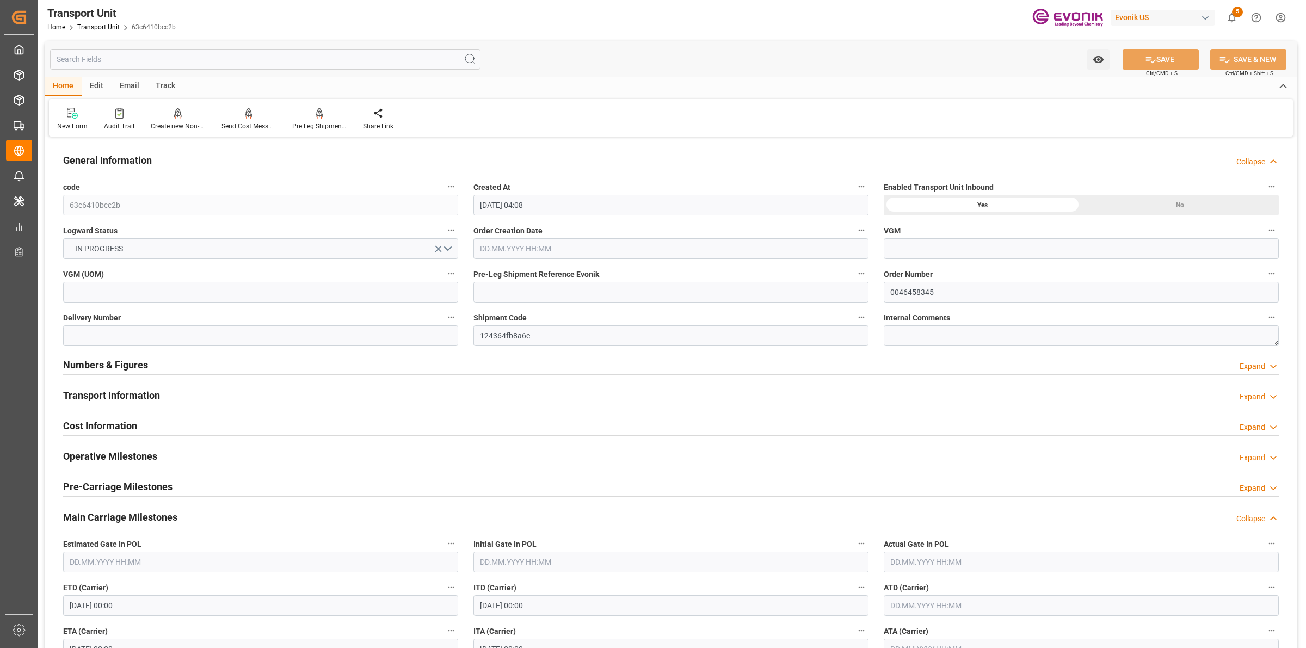
click at [118, 419] on h2 "Cost Information" at bounding box center [100, 426] width 74 height 15
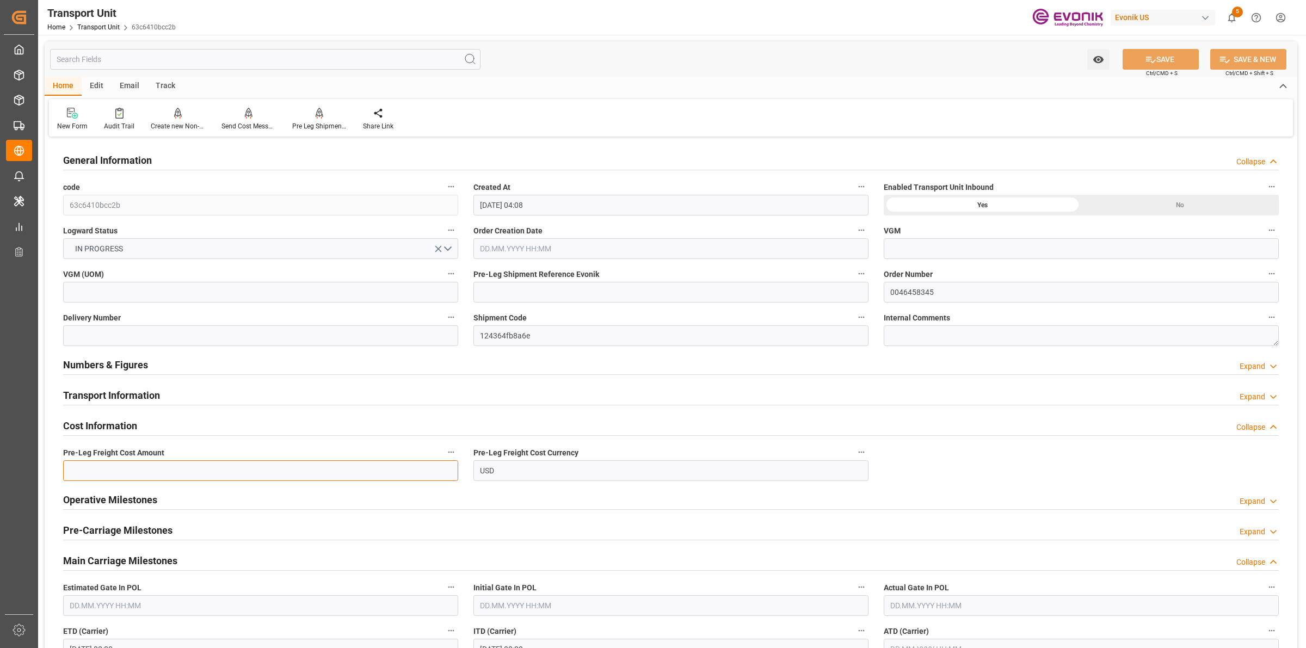
click at [188, 468] on input "text" at bounding box center [260, 470] width 395 height 21
paste input "515"
type input "515"
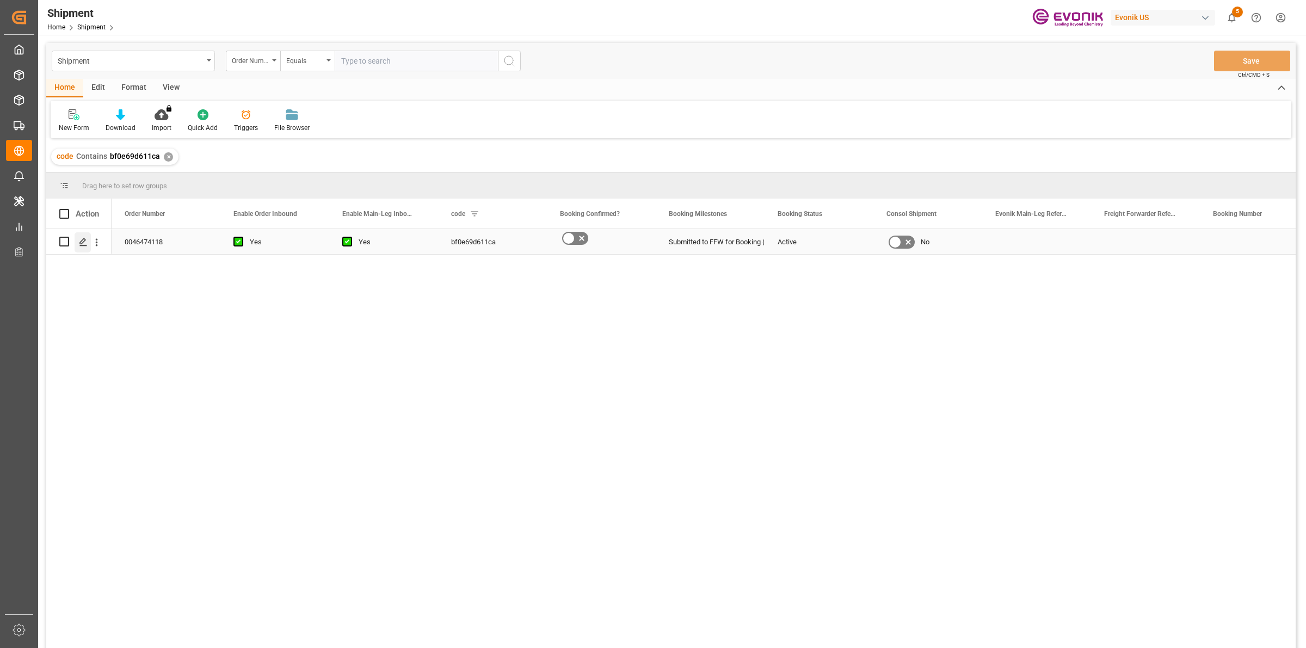
click at [82, 240] on polygon "Press SPACE to select this row." at bounding box center [82, 240] width 5 height 5
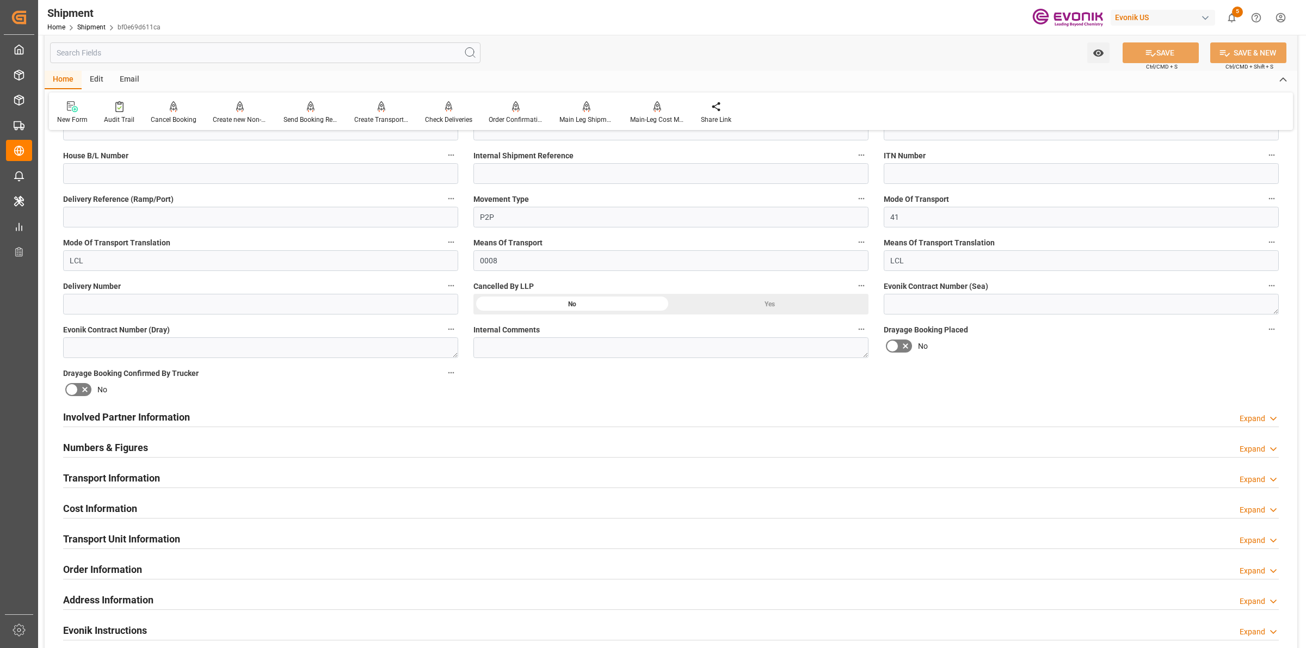
scroll to position [408, 0]
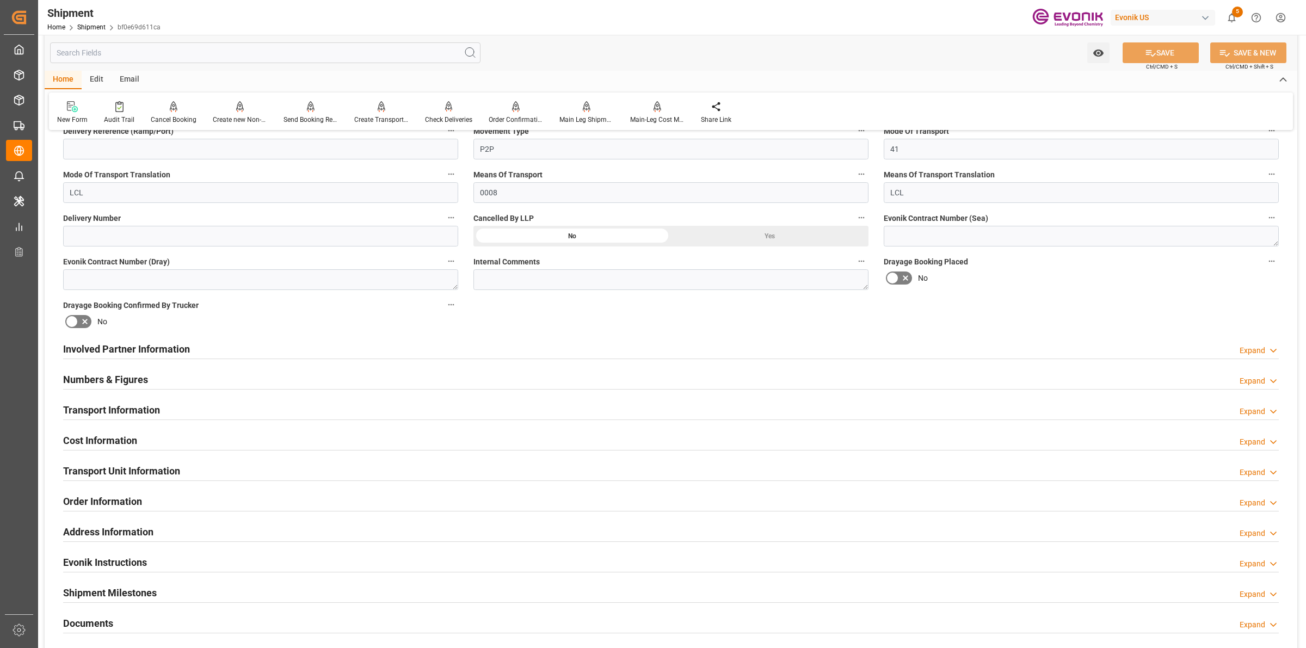
click at [441, 349] on div "Involved Partner Information Expand" at bounding box center [671, 348] width 1216 height 21
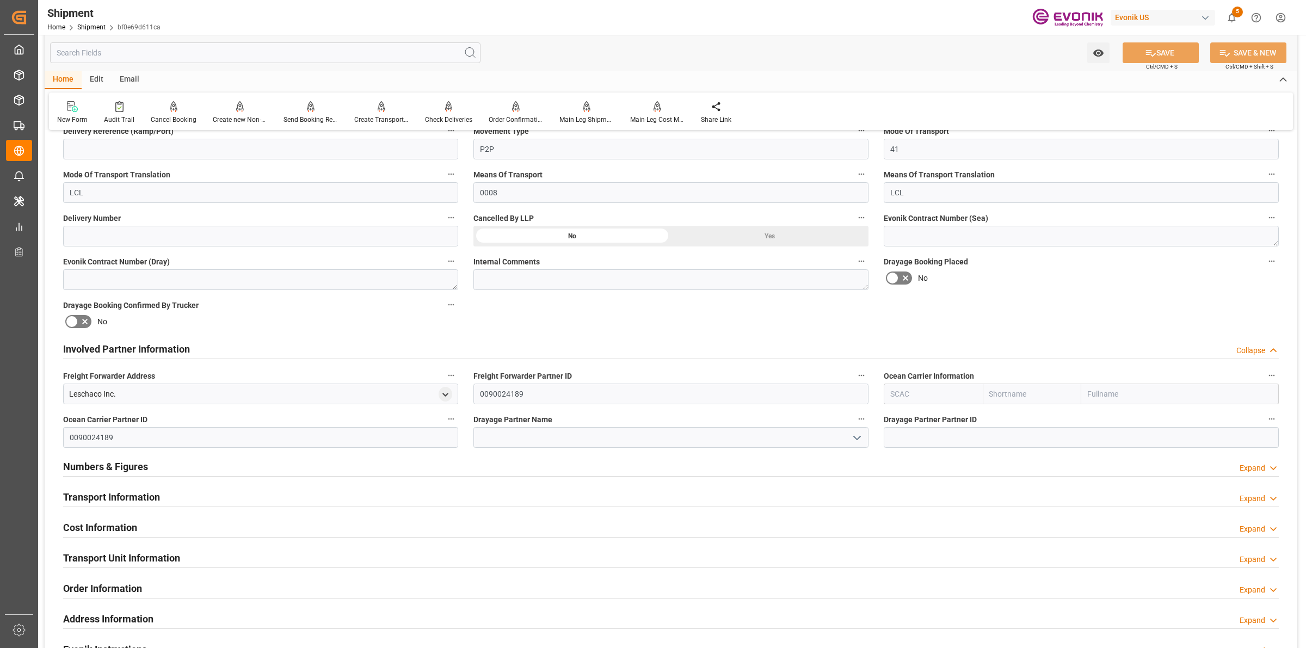
click at [909, 396] on input "text" at bounding box center [933, 394] width 99 height 21
click at [902, 414] on b "ALRB" at bounding box center [900, 418] width 19 height 9
type input "ALRB"
type input "AC Containerline"
type input "AC Containerline GmbH"
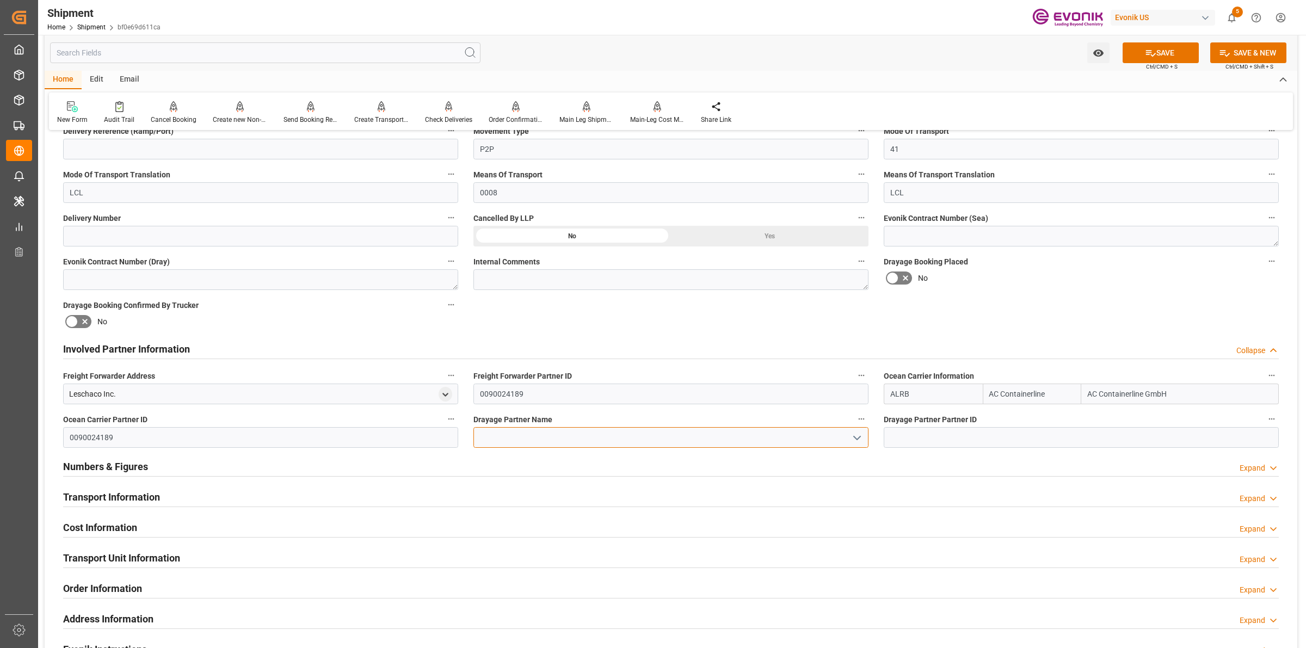
click at [588, 444] on input at bounding box center [671, 437] width 395 height 21
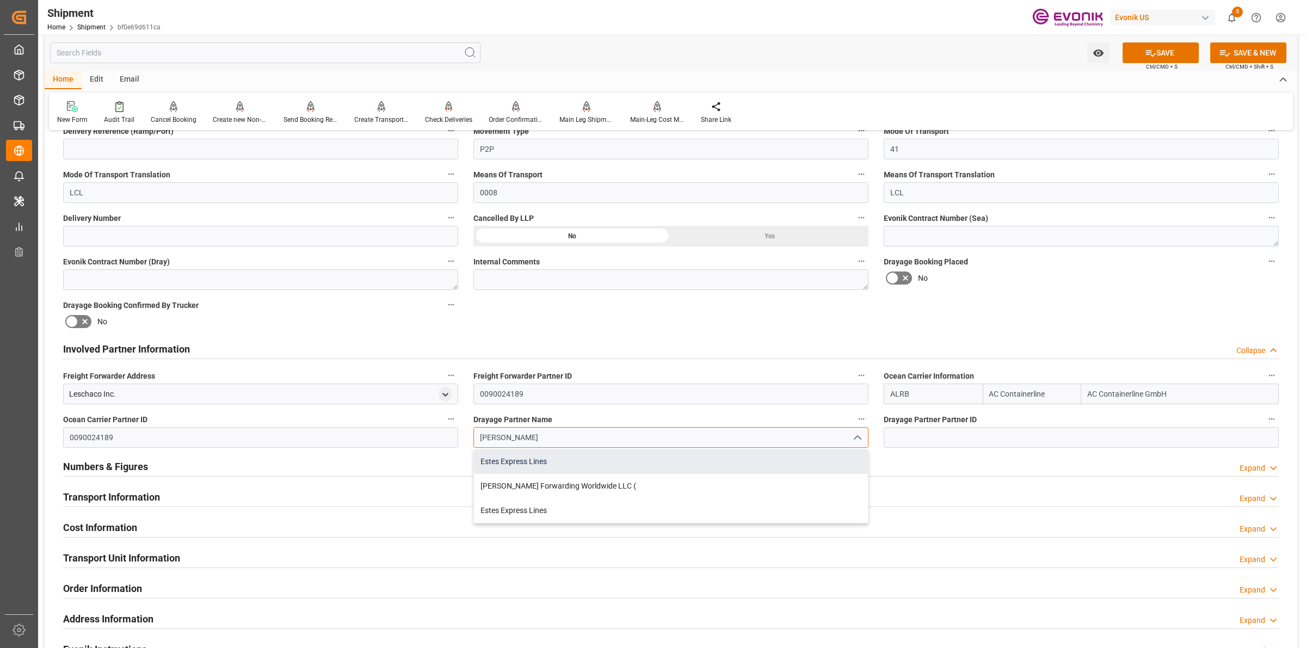
click at [547, 462] on div "Estes Express Lines" at bounding box center [671, 462] width 394 height 24
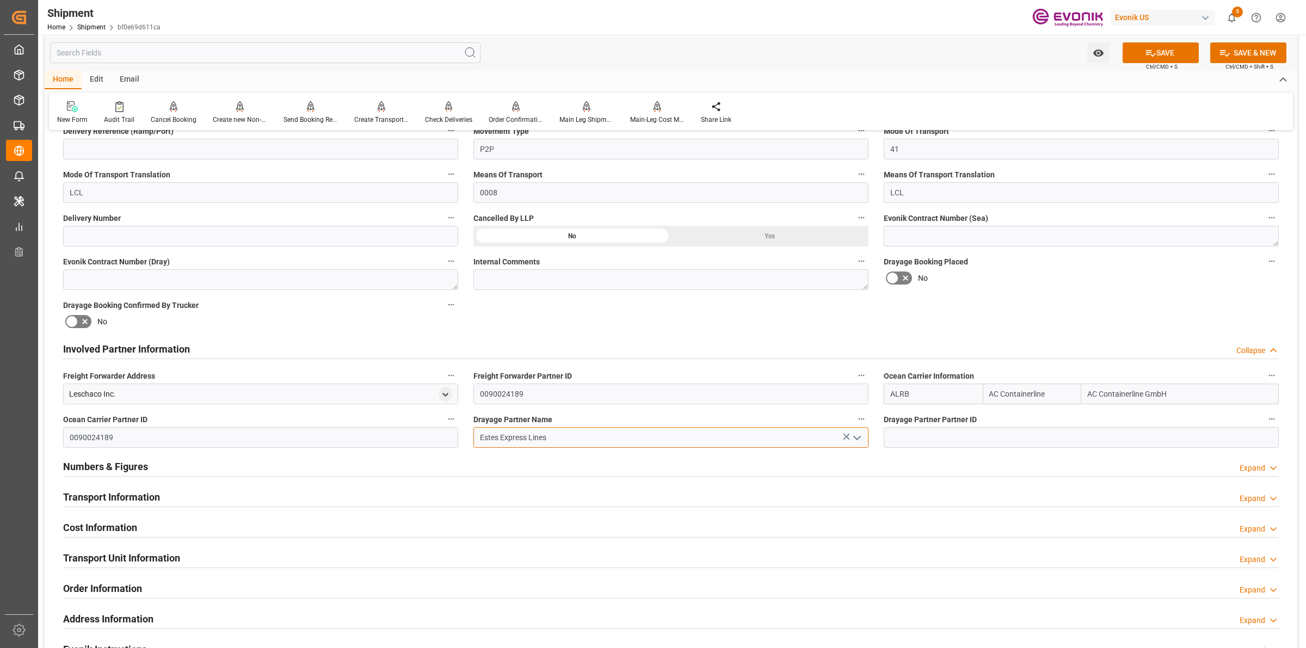
type input "Estes Express Lines"
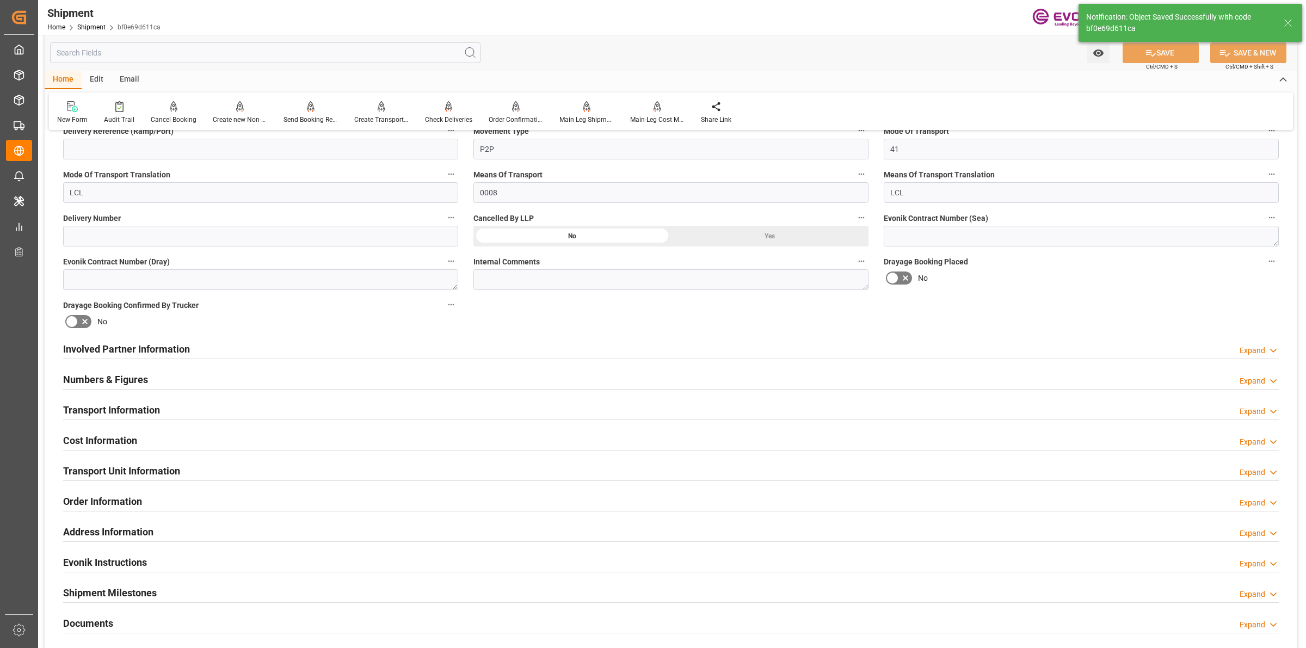
type input "0090029590"
click at [227, 349] on div "Involved Partner Information Expand" at bounding box center [671, 348] width 1216 height 21
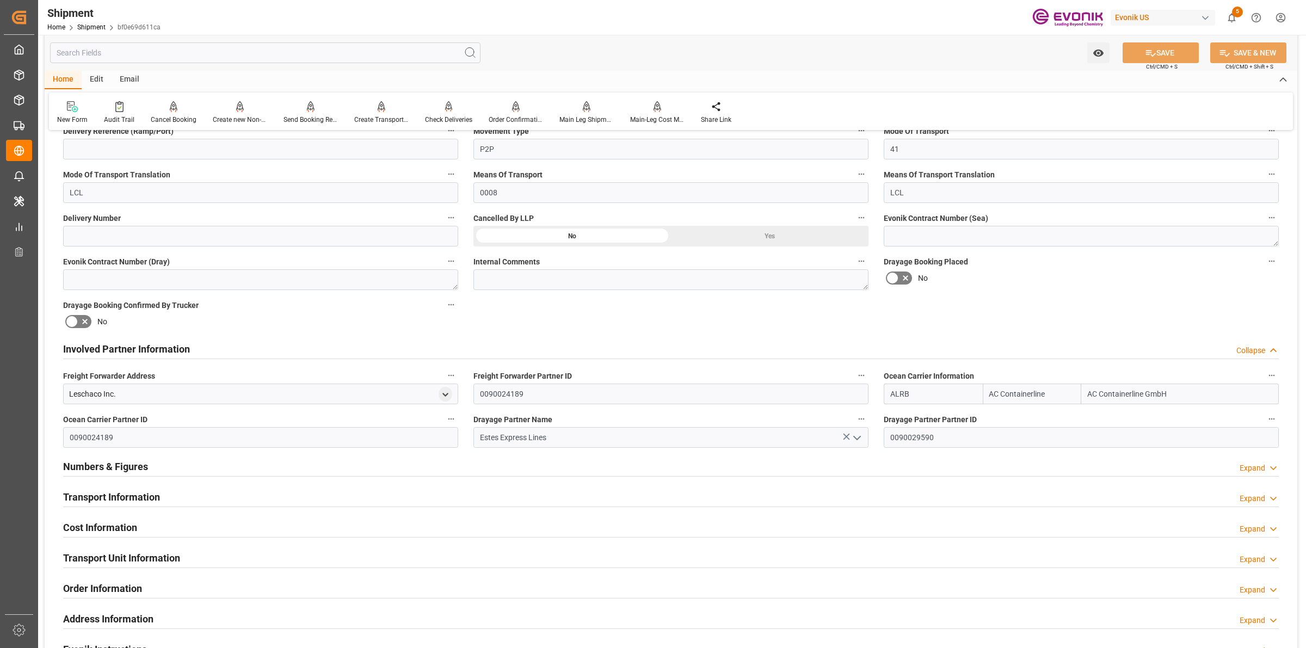
click at [227, 349] on div "Involved Partner Information Collapse" at bounding box center [671, 348] width 1216 height 21
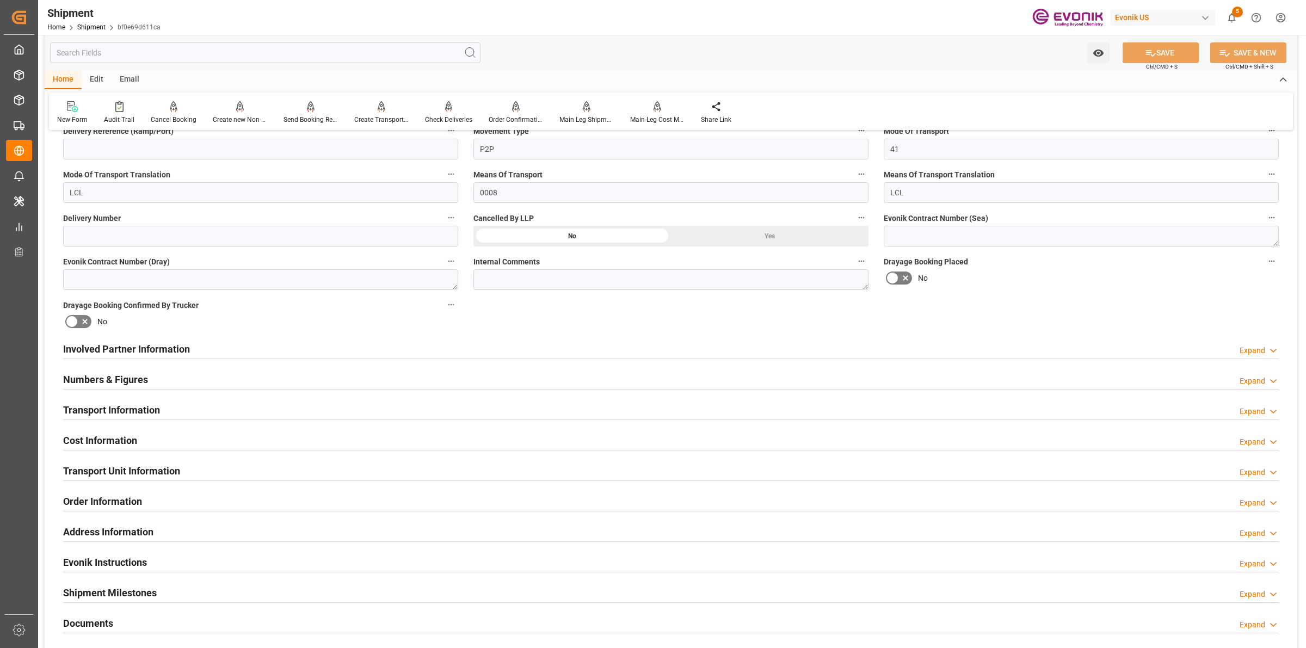
click at [152, 380] on div "Numbers & Figures Expand" at bounding box center [671, 378] width 1216 height 21
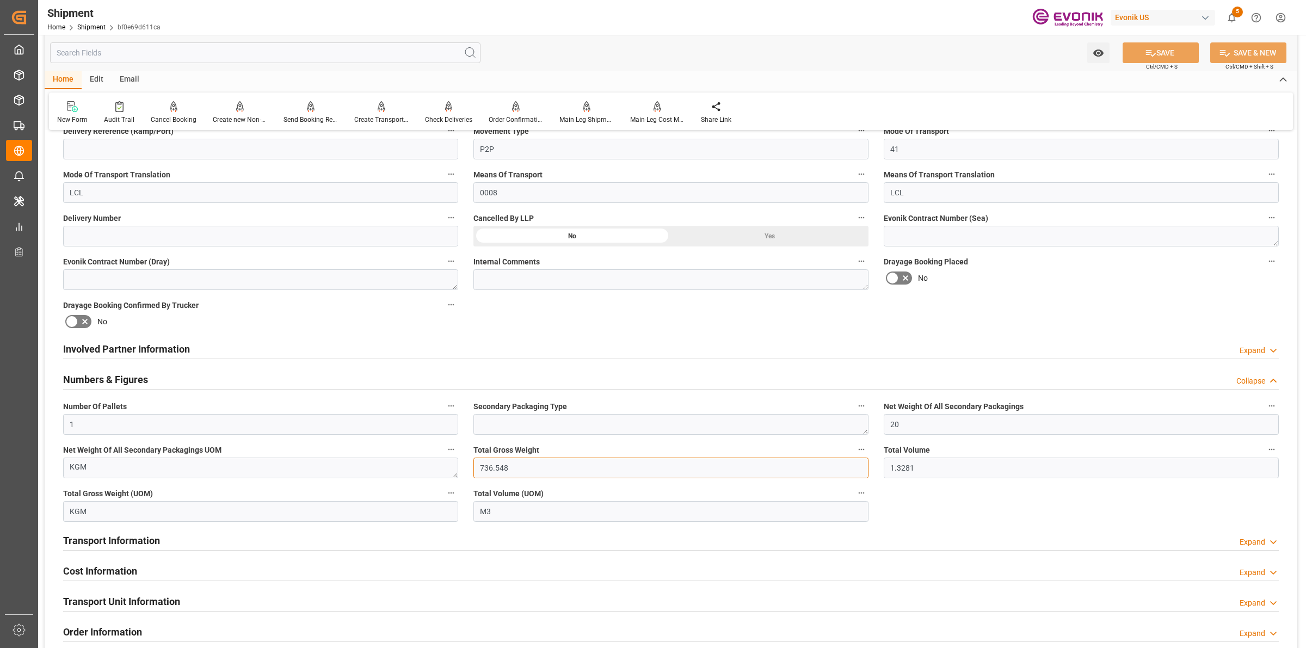
drag, startPoint x: 545, startPoint y: 467, endPoint x: 394, endPoint y: 447, distance: 153.1
click at [394, 447] on div "Booking Confirmation Milestone Bar Collapse Submitted to FFW for Booking (Pendi…" at bounding box center [671, 360] width 1253 height 1256
click at [855, 463] on div "Booking Confirmation Milestone Bar Collapse Submitted to FFW for Booking (Pendi…" at bounding box center [671, 360] width 1253 height 1256
click at [178, 377] on div "Numbers & Figures Collapse" at bounding box center [671, 378] width 1216 height 21
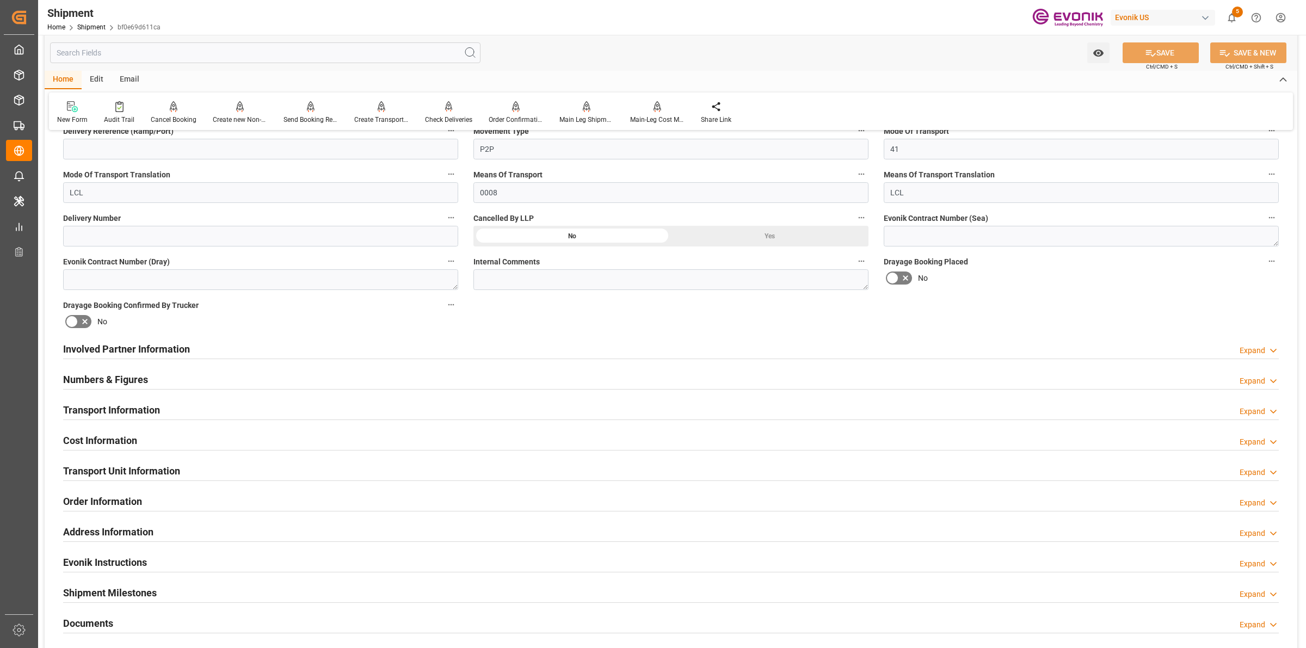
click at [142, 399] on div "Transport Information" at bounding box center [111, 409] width 97 height 21
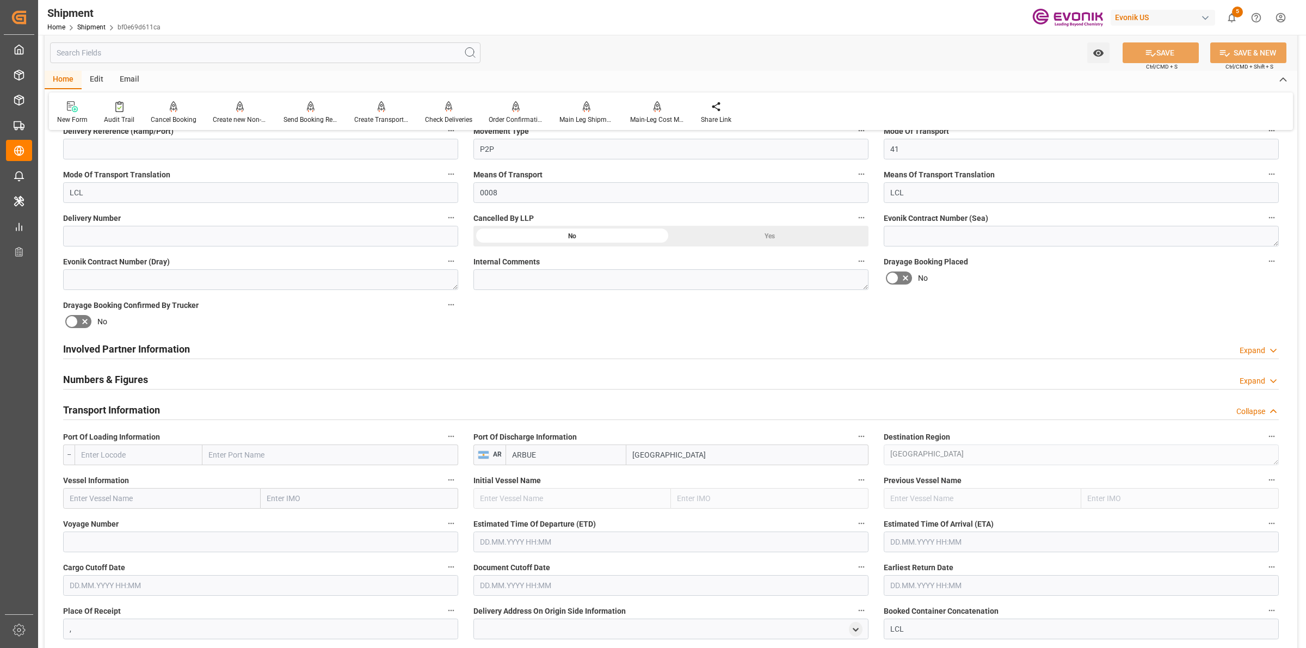
click at [124, 453] on input "text" at bounding box center [139, 455] width 128 height 21
paste input "USJAX"
type input "USJAX"
click at [115, 476] on span "USJAX - Jacksonville" at bounding box center [132, 479] width 100 height 9
type input "Jacksonville"
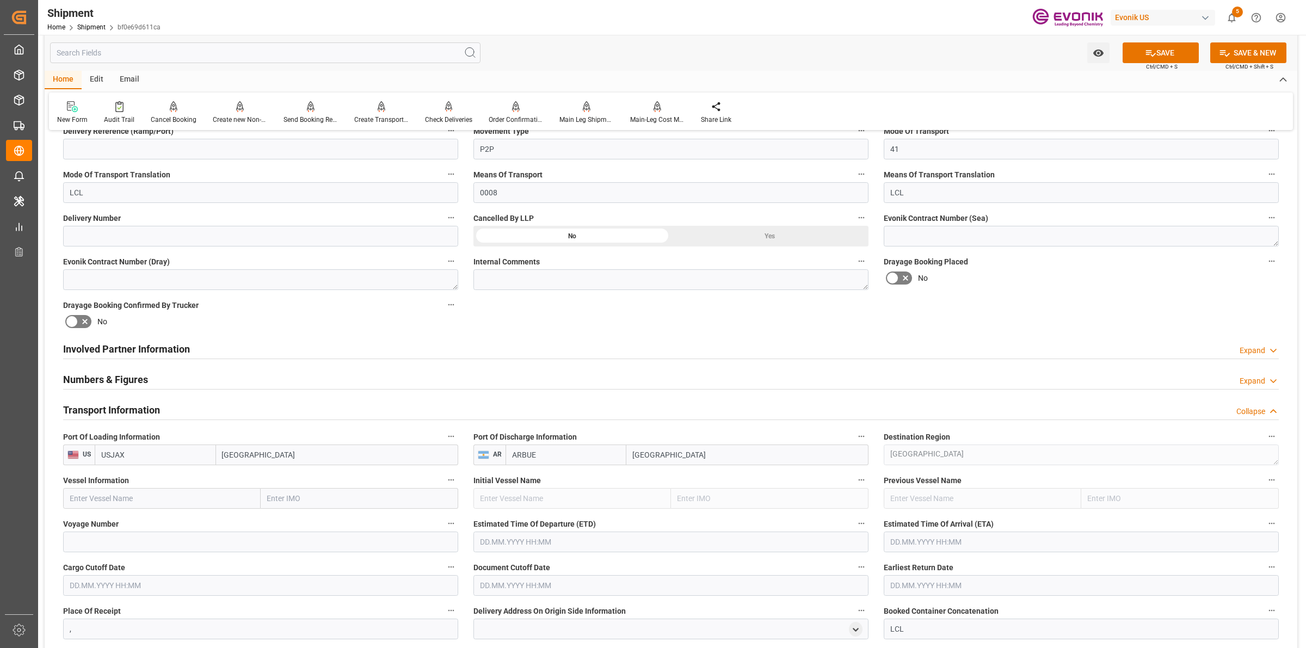
type input "USJAX"
click at [179, 498] on input "text" at bounding box center [162, 498] width 198 height 21
click at [193, 500] on input "text" at bounding box center [162, 498] width 198 height 21
type input "v"
paste input "RDO FORTUNE"
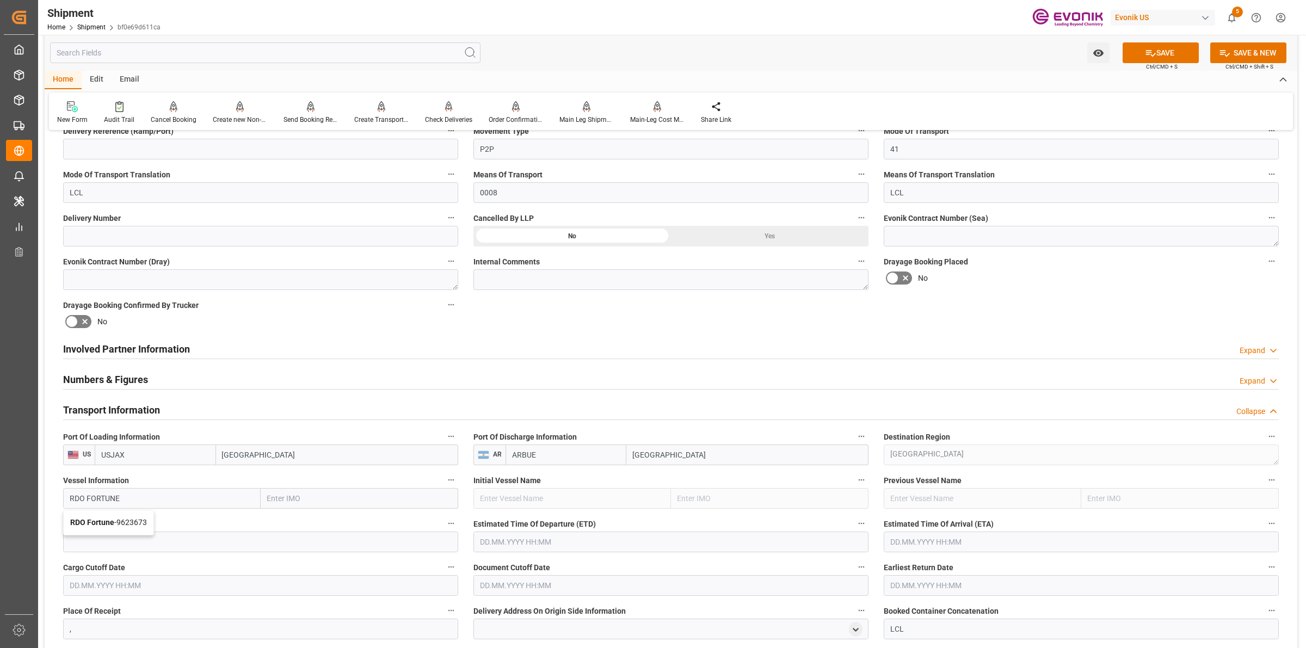
click at [123, 523] on span "RDO Fortune - 9623673" at bounding box center [108, 522] width 77 height 9
type input "RDO Fortune"
type input "9623673"
type input "RDO Fortune"
click at [130, 535] on input at bounding box center [260, 542] width 395 height 21
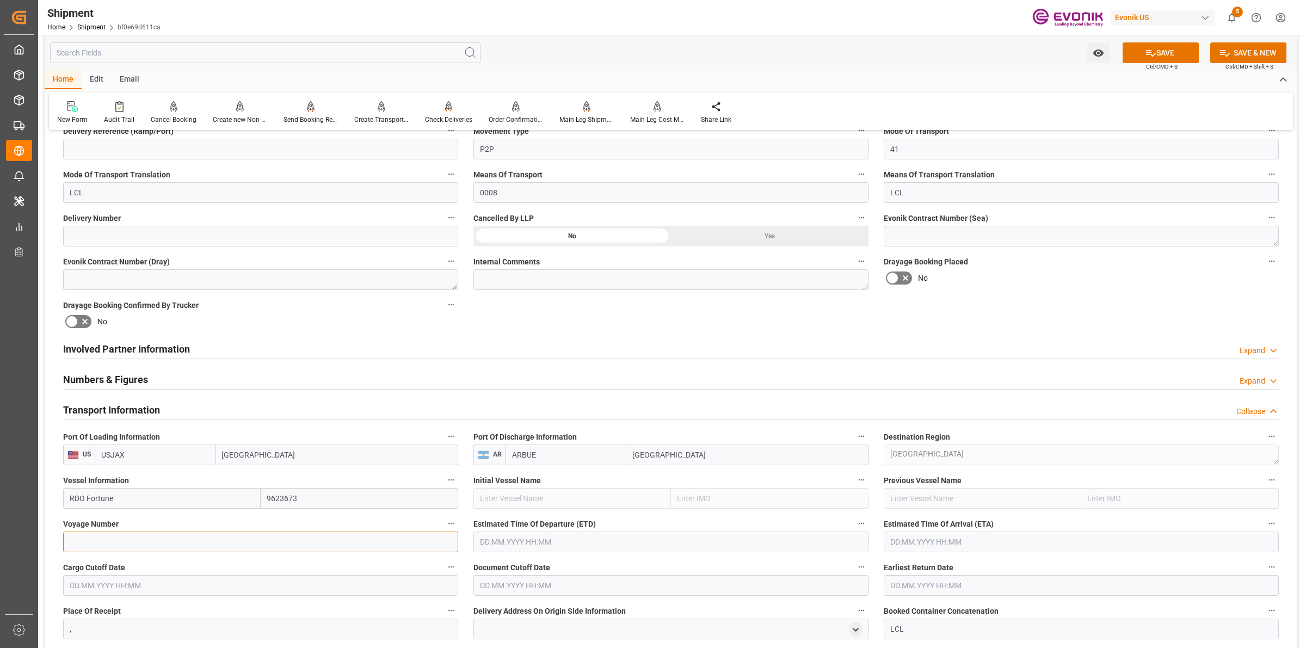
paste input "543S"
type input "543S"
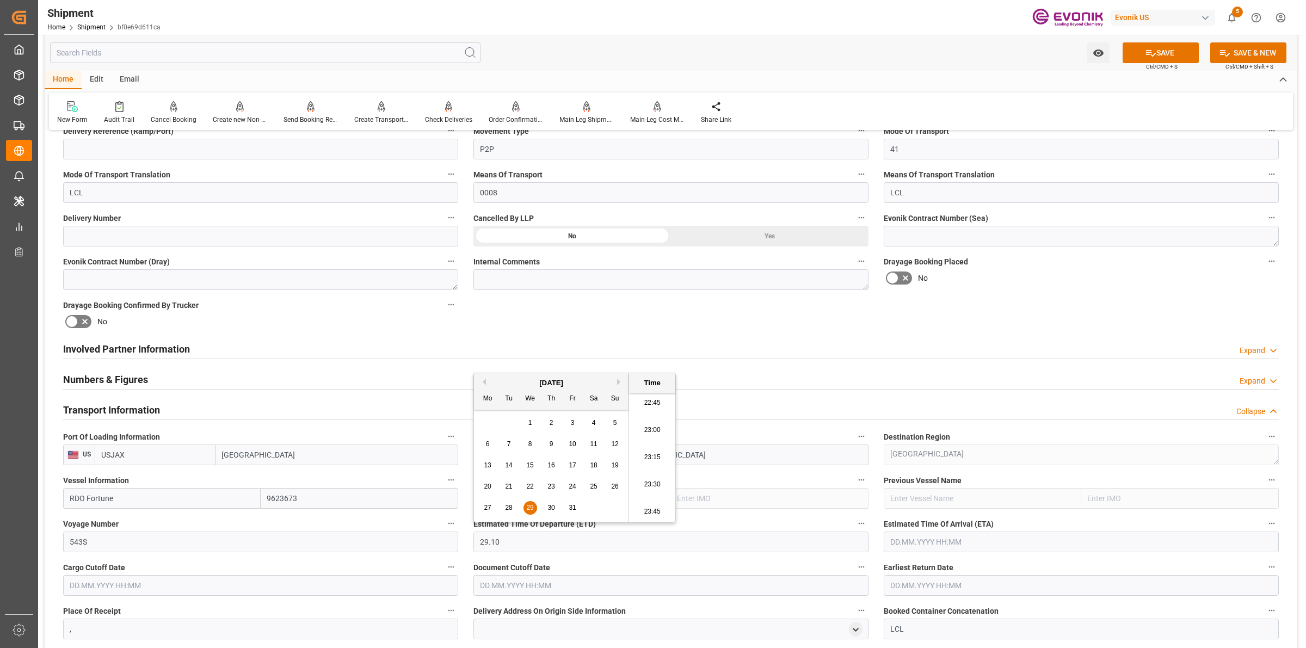
type input "[DATE] 00:00"
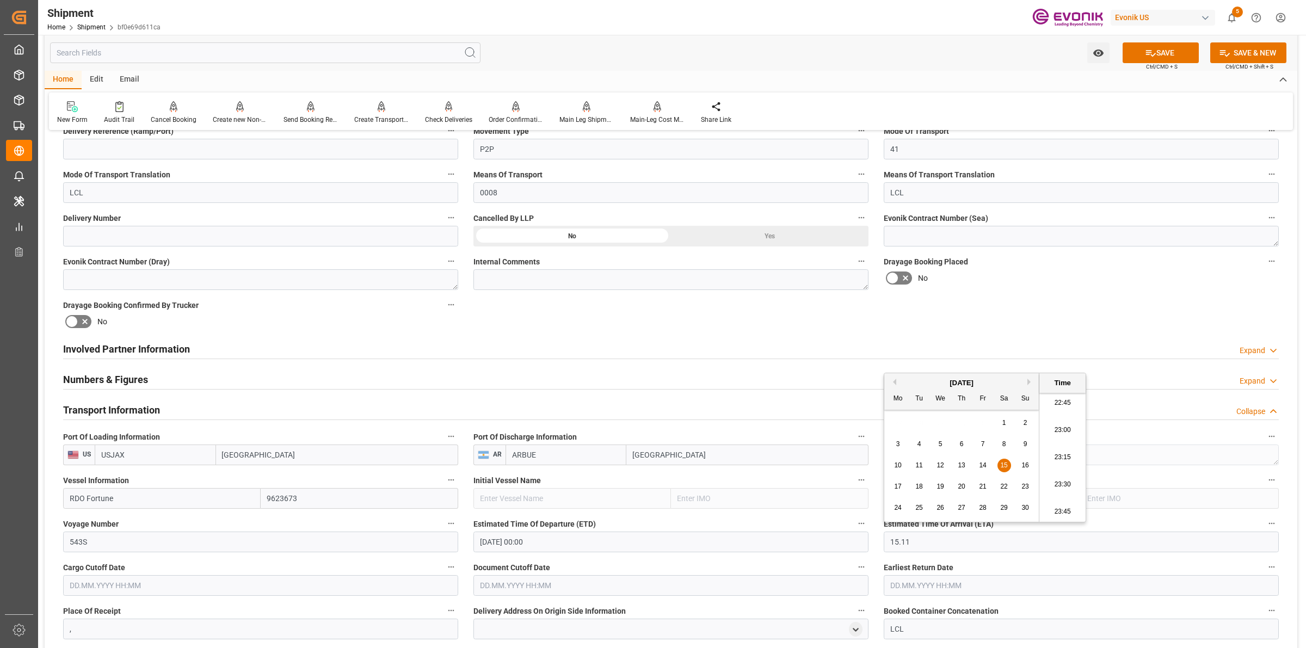
type input "[DATE] 00:00"
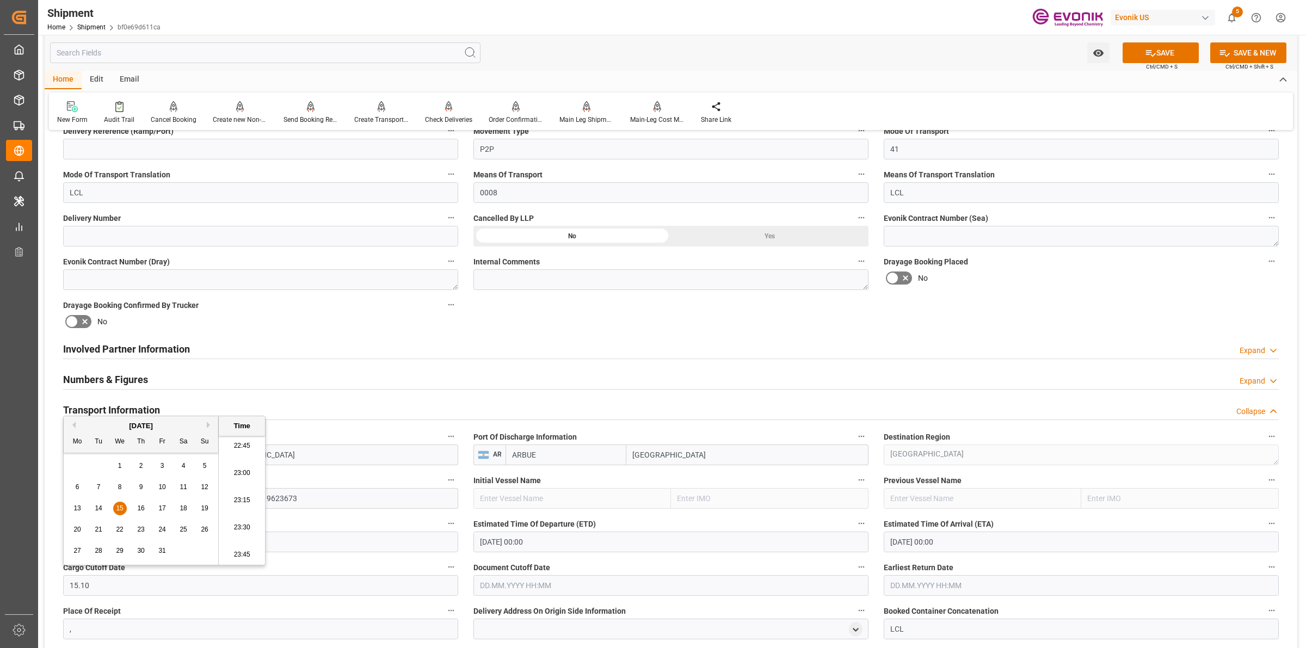
type input "[DATE] 00:00"
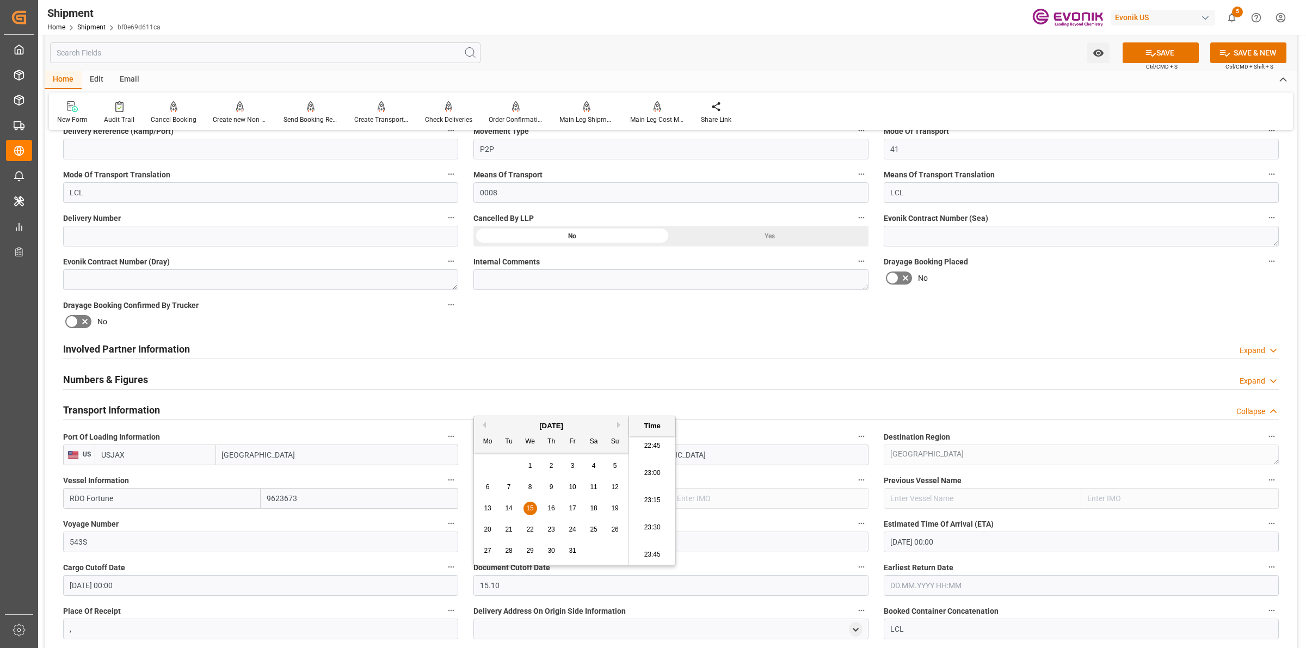
type input "[DATE] 00:00"
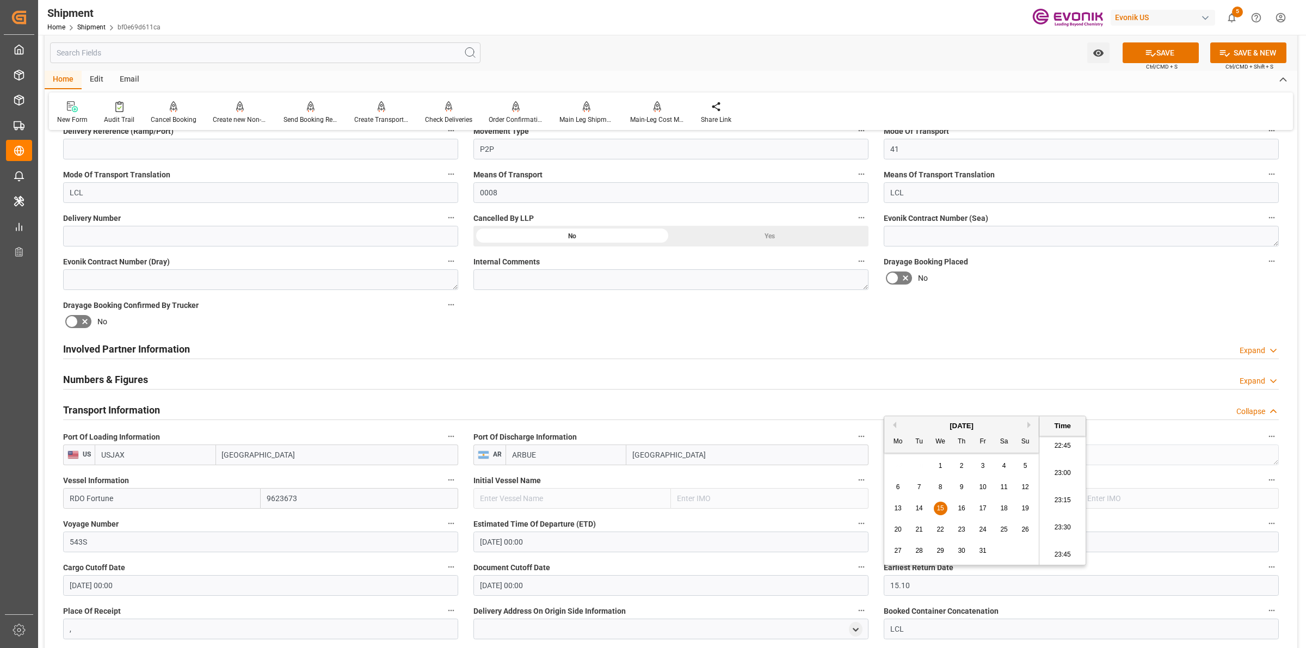
type input "15.10"
type input "[DATE] 00:00"
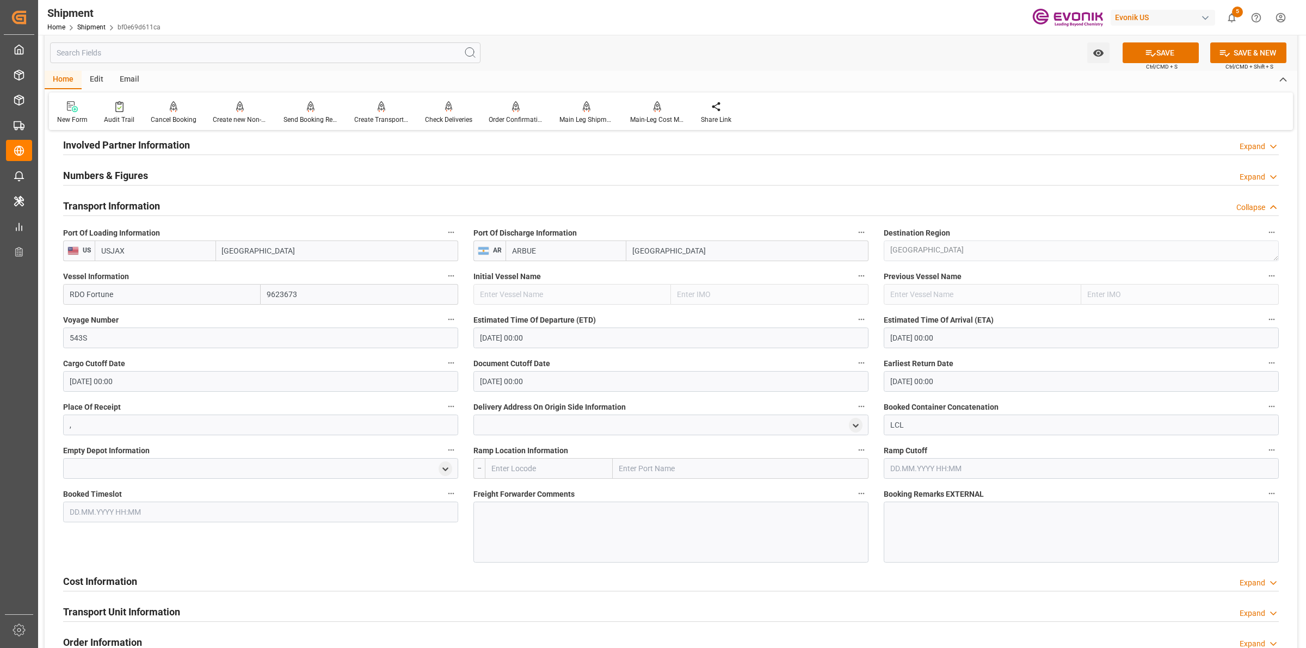
click at [544, 469] on input "text" at bounding box center [549, 468] width 128 height 21
click at [524, 490] on span "USCHI - Chicago" at bounding box center [541, 492] width 98 height 9
type input "USCHI"
type input "Chicago"
type input "USCHI"
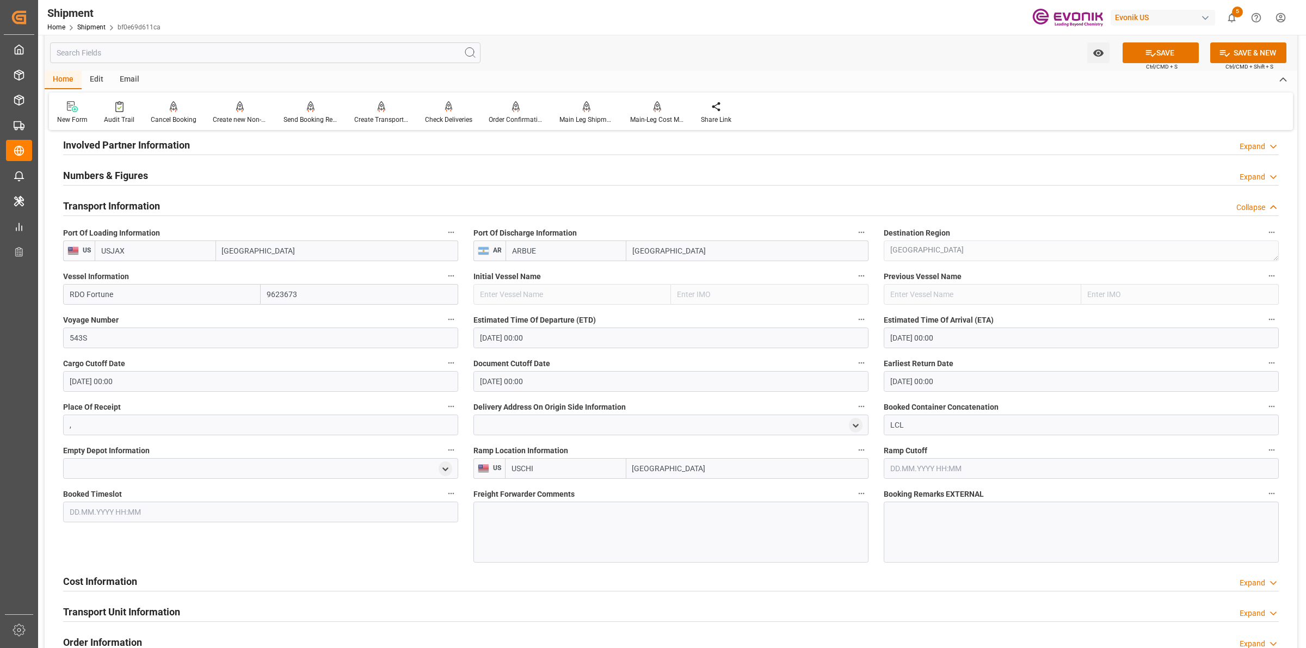
click at [569, 550] on div at bounding box center [671, 532] width 395 height 61
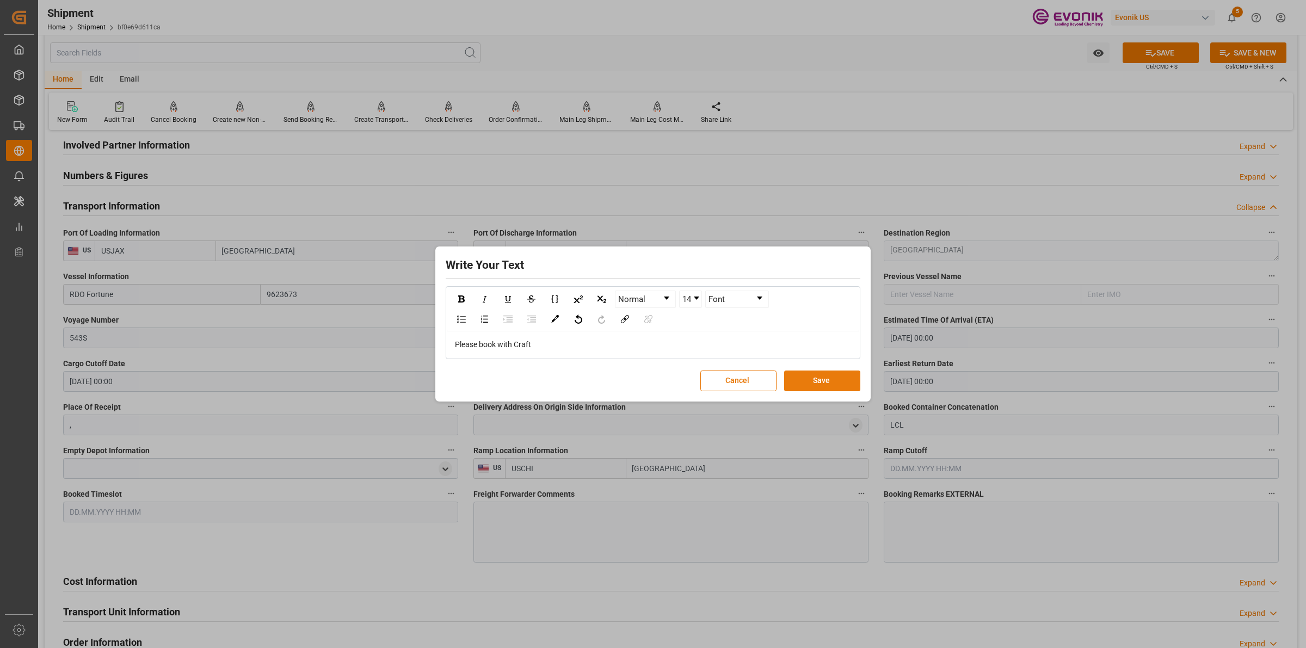
click at [812, 378] on button "Save" at bounding box center [822, 381] width 76 height 21
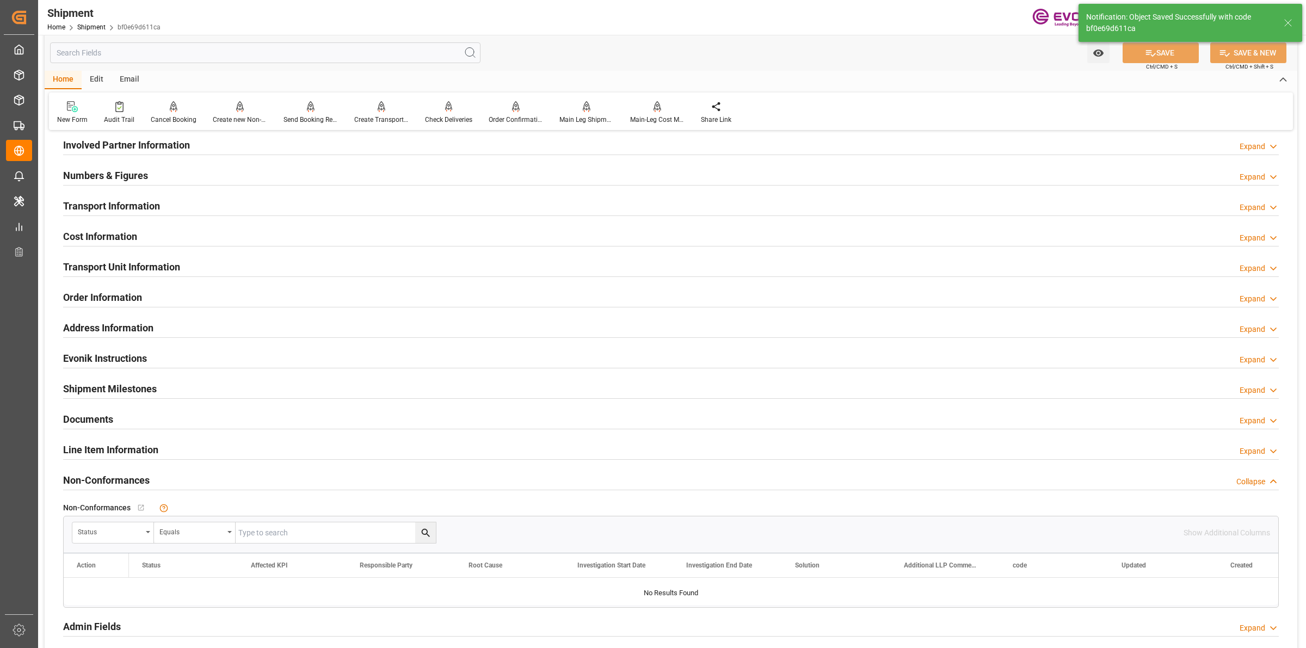
click at [128, 230] on h2 "Cost Information" at bounding box center [100, 236] width 74 height 15
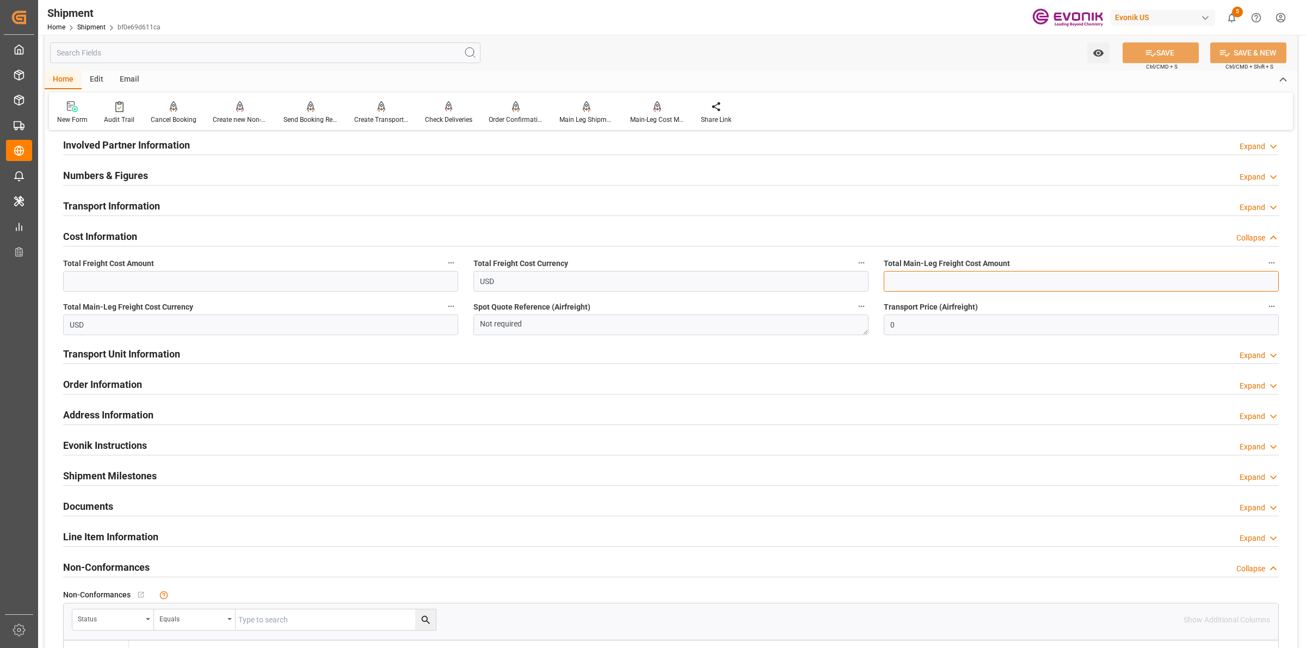
click at [946, 286] on input "text" at bounding box center [1081, 281] width 395 height 21
paste input "444"
type input "444"
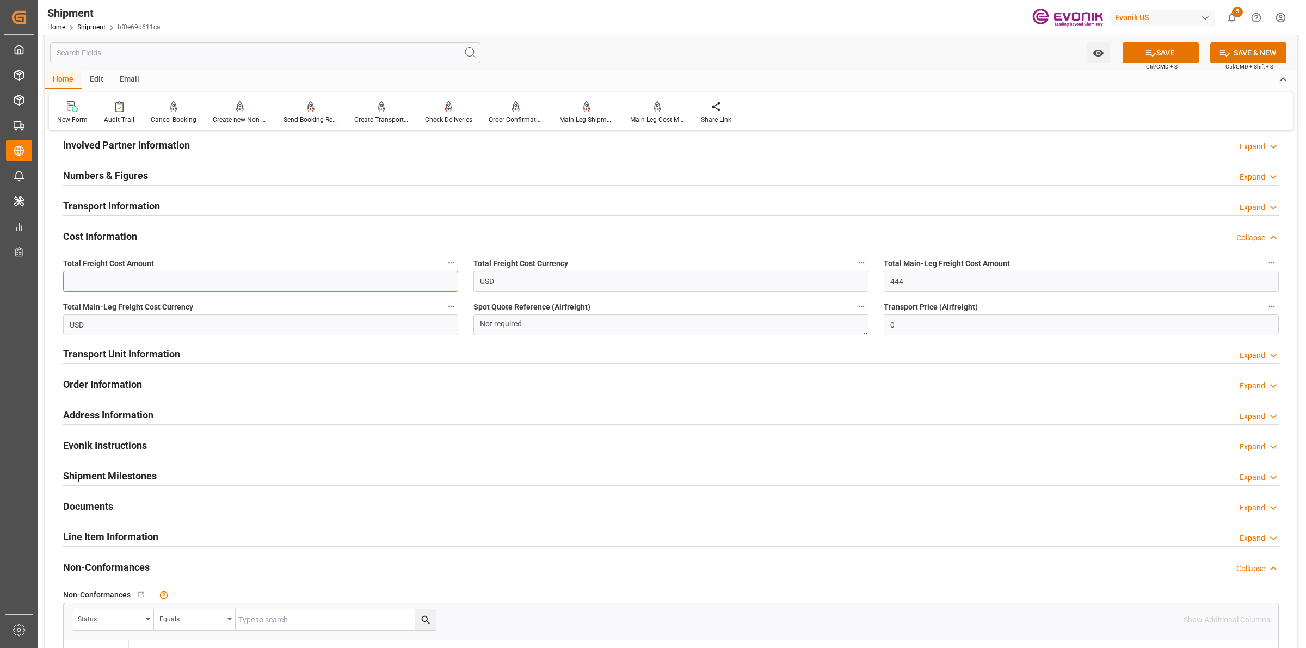
click at [232, 283] on input "text" at bounding box center [260, 281] width 395 height 21
type input "663"
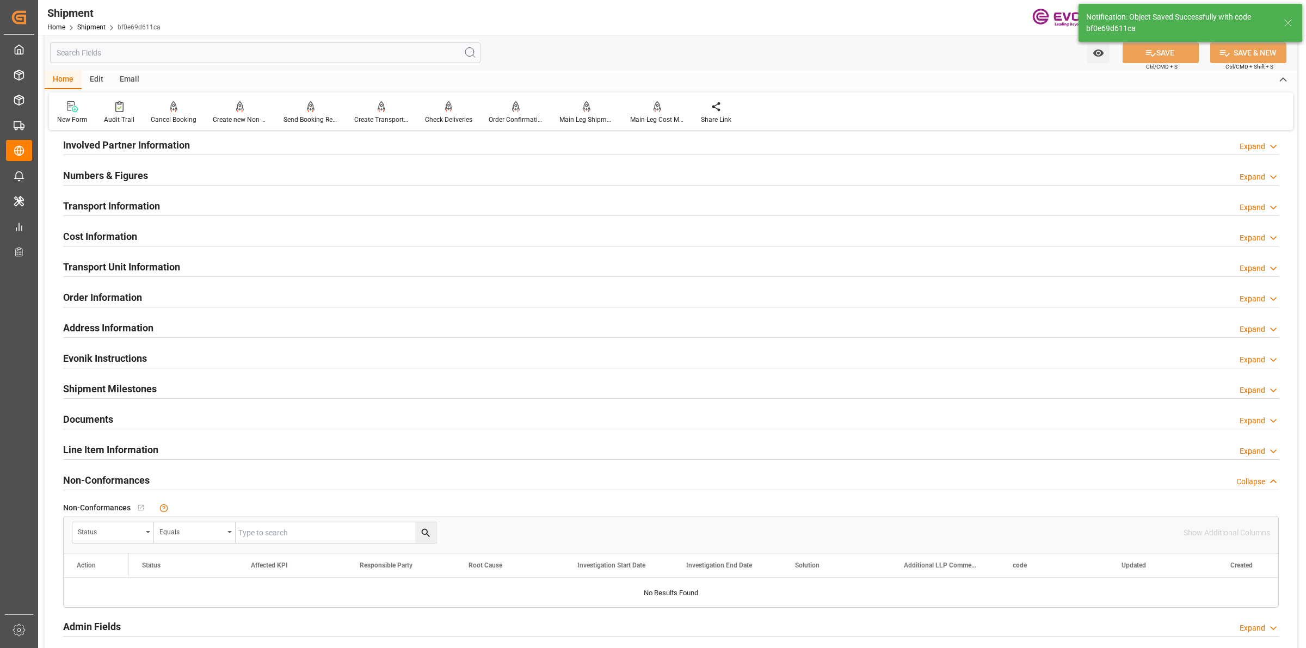
click at [117, 202] on h2 "Transport Information" at bounding box center [111, 206] width 97 height 15
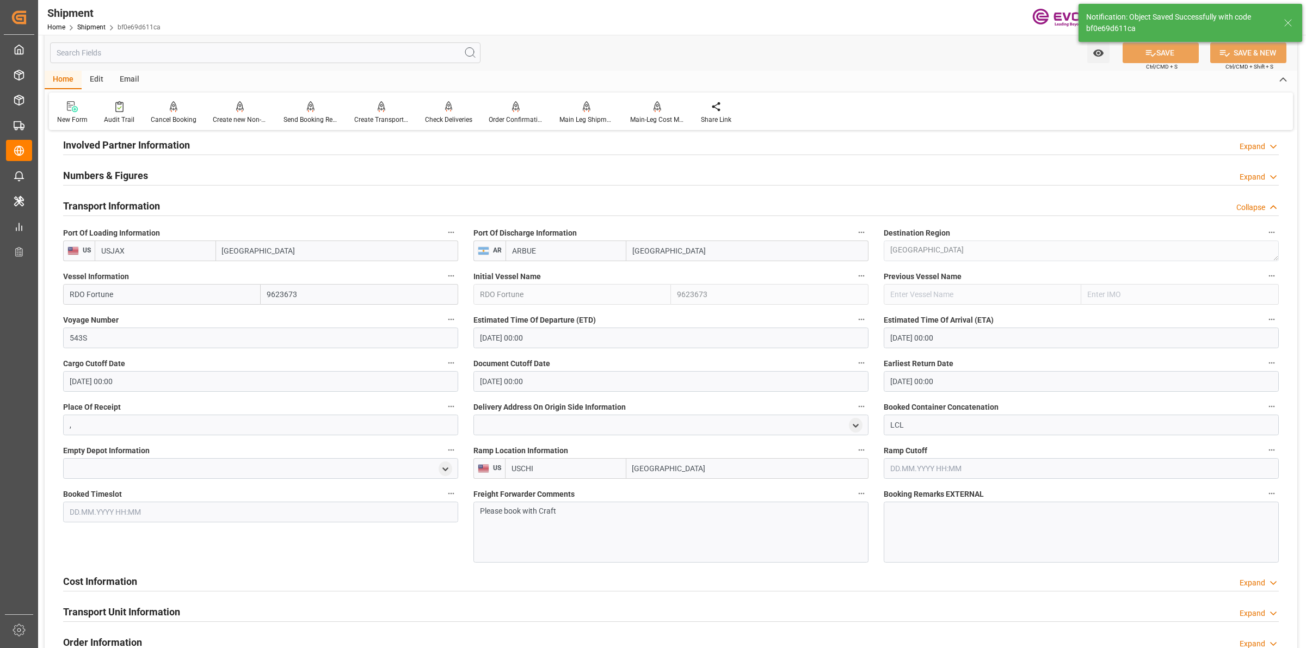
click at [104, 206] on h2 "Transport Information" at bounding box center [111, 206] width 97 height 15
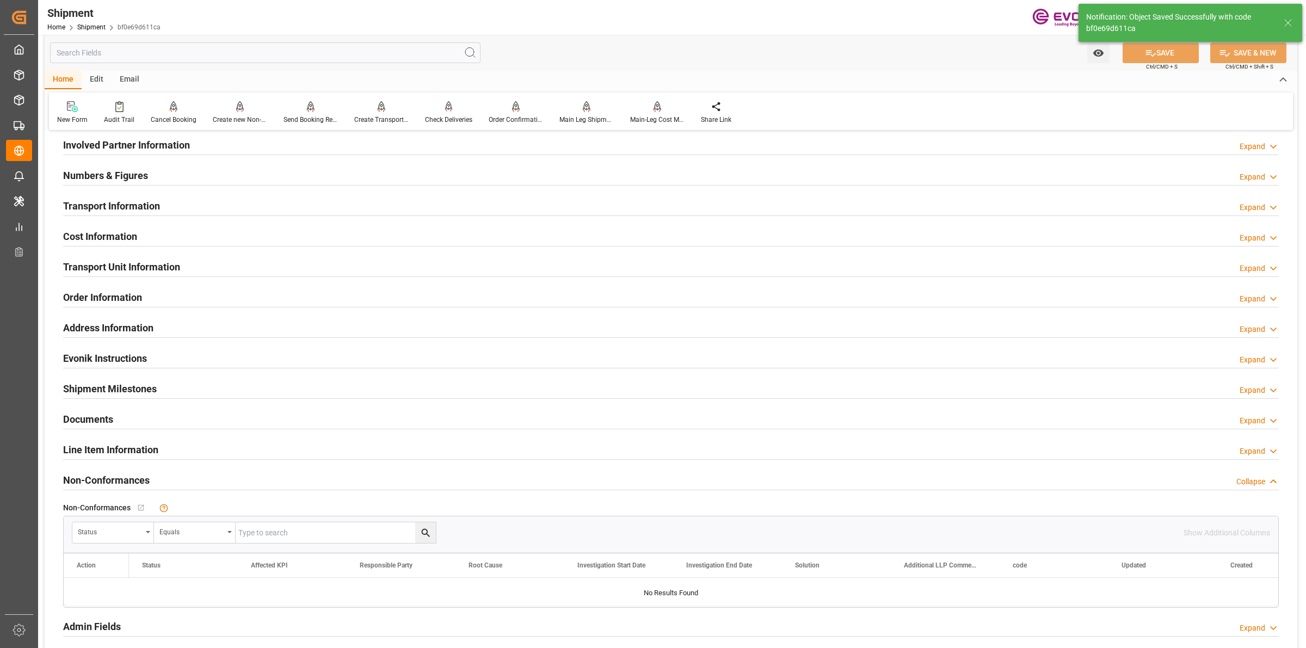
click at [106, 230] on h2 "Cost Information" at bounding box center [100, 236] width 74 height 15
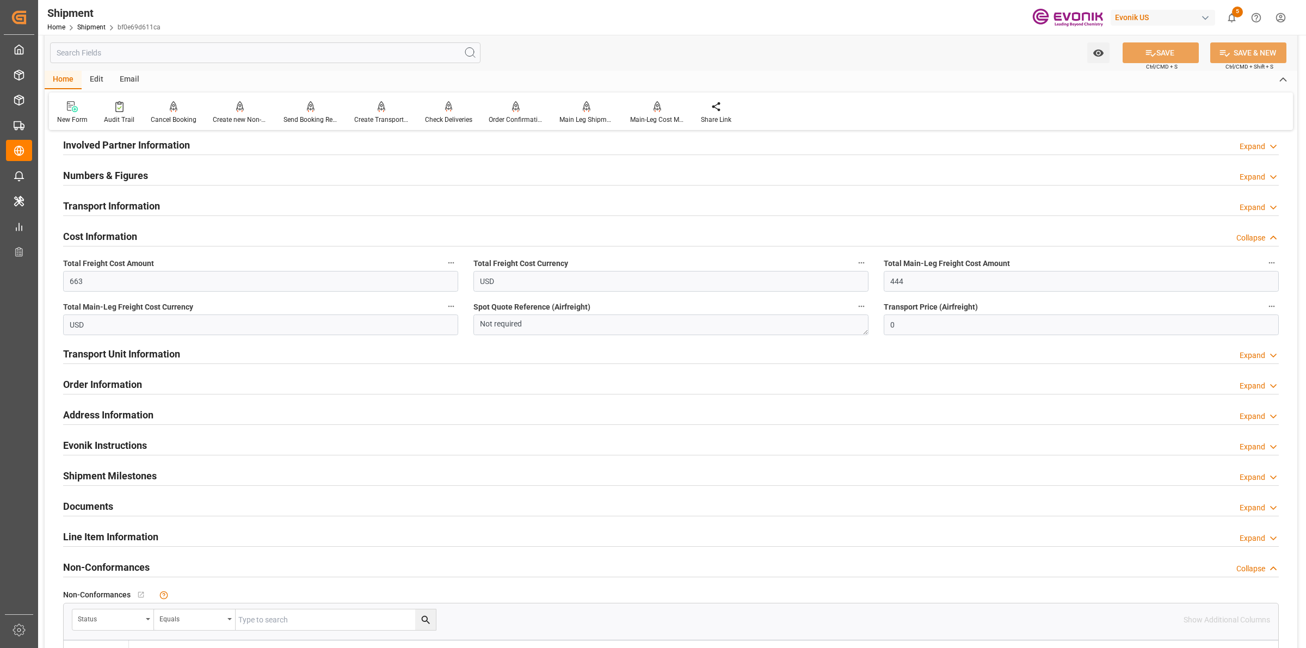
click at [121, 233] on h2 "Cost Information" at bounding box center [100, 236] width 74 height 15
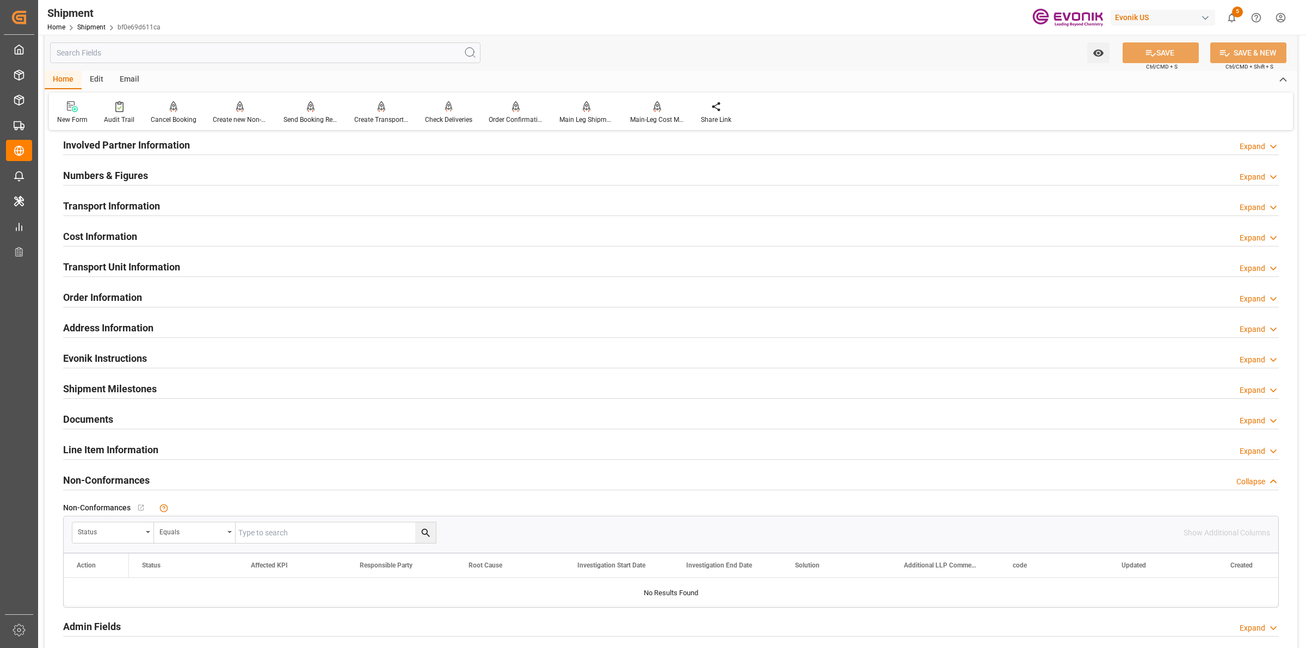
click at [121, 267] on h2 "Transport Unit Information" at bounding box center [121, 267] width 117 height 15
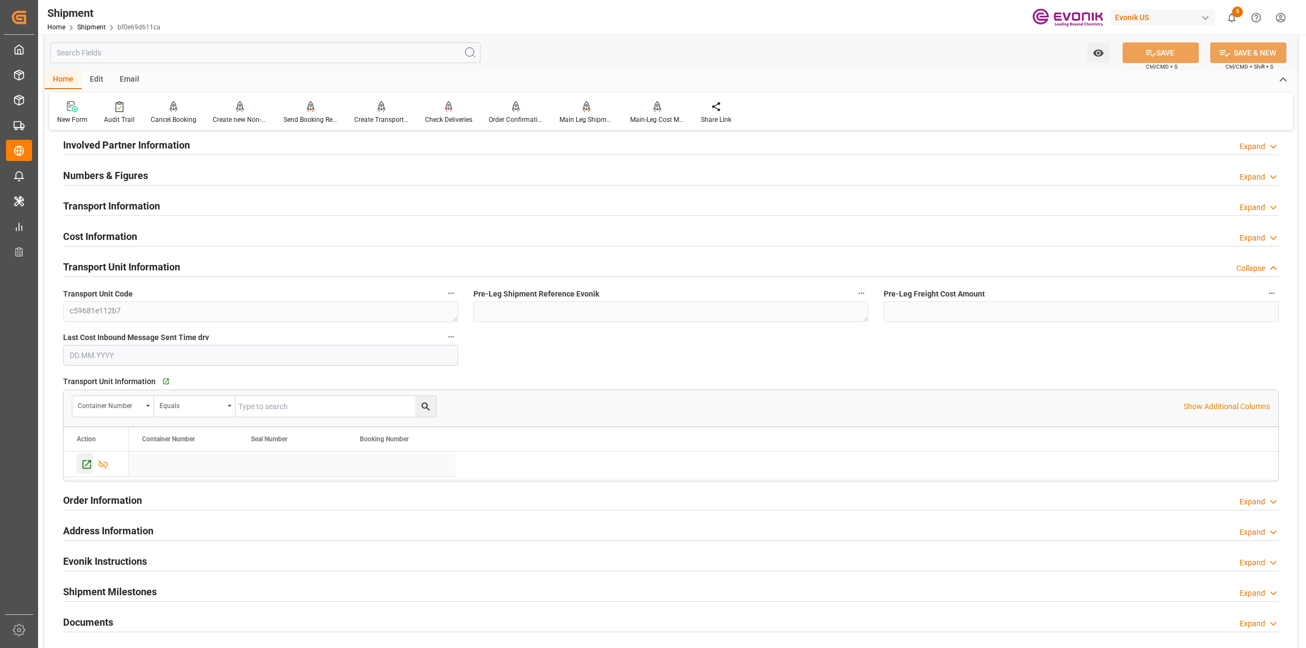
click at [85, 463] on icon "Press SPACE to select this row." at bounding box center [86, 464] width 11 height 11
click at [302, 113] on div "Send Booking Request To ABS" at bounding box center [310, 113] width 71 height 24
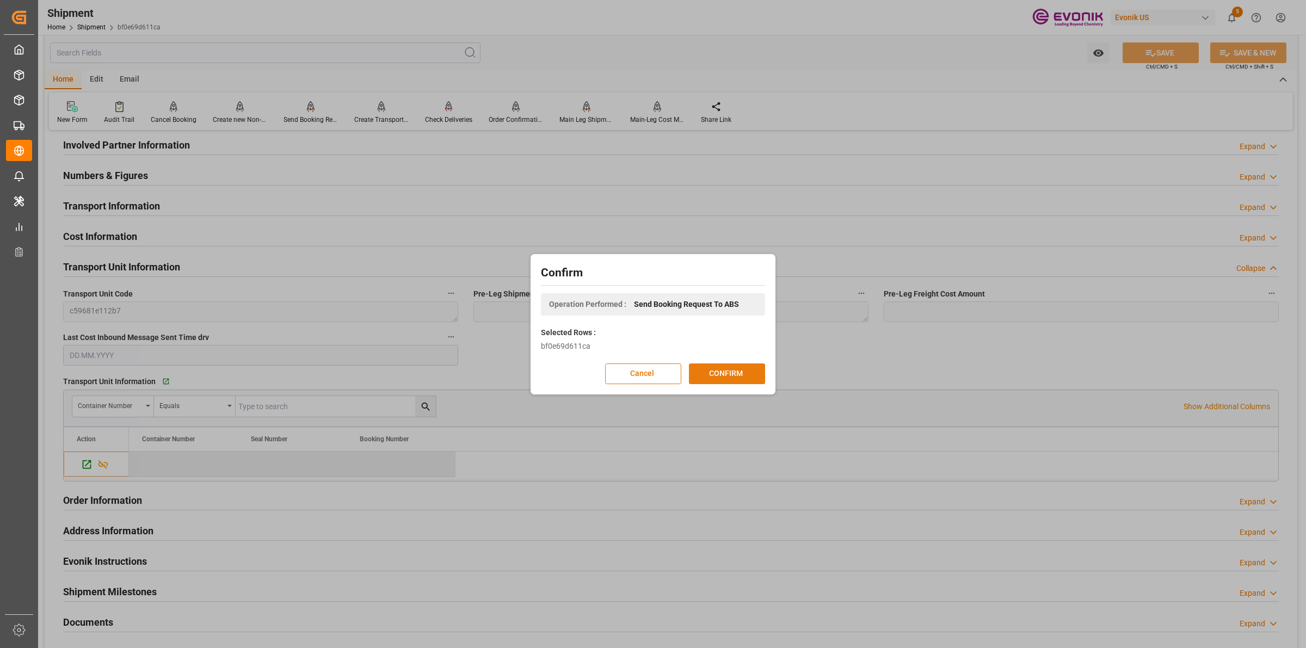
click at [705, 376] on button "CONFIRM" at bounding box center [727, 374] width 76 height 21
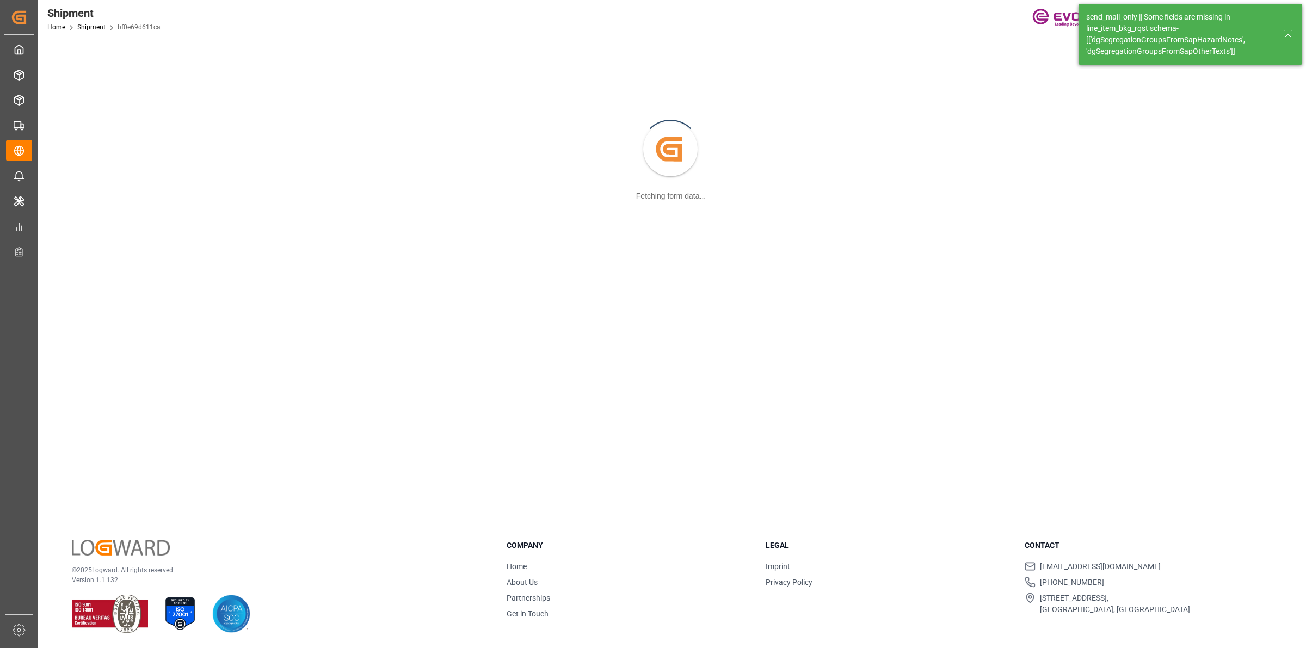
scroll to position [118, 0]
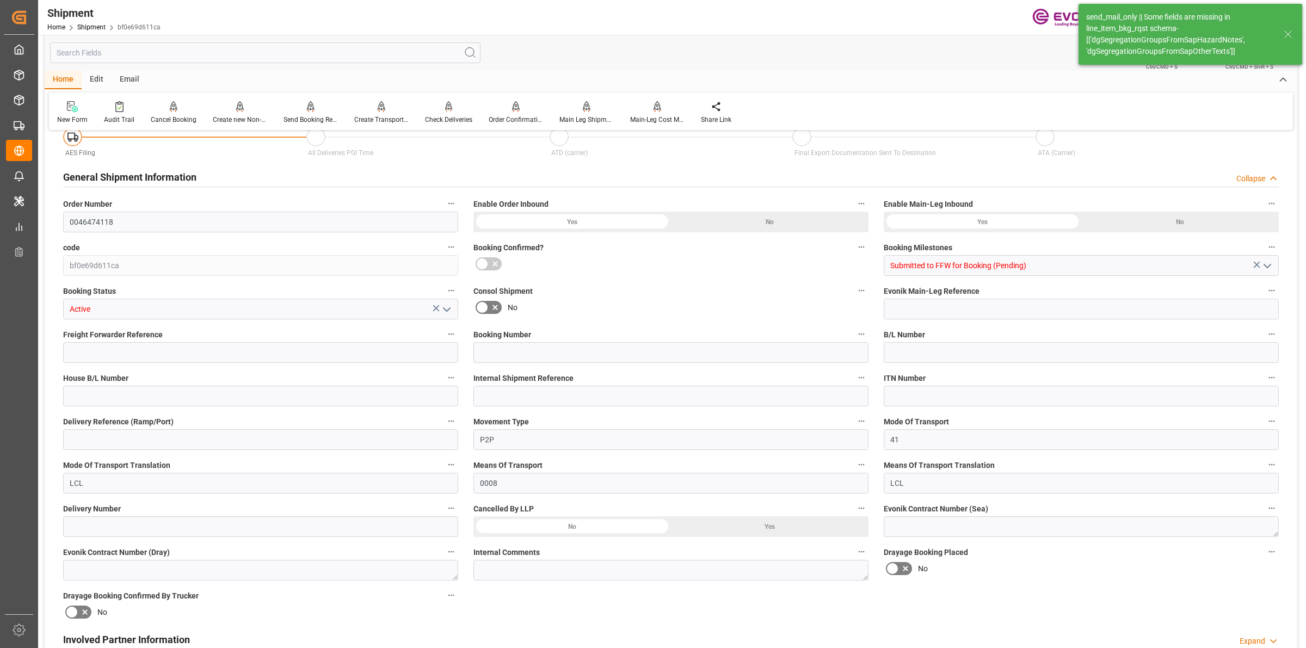
type input "4"
type input "DR"
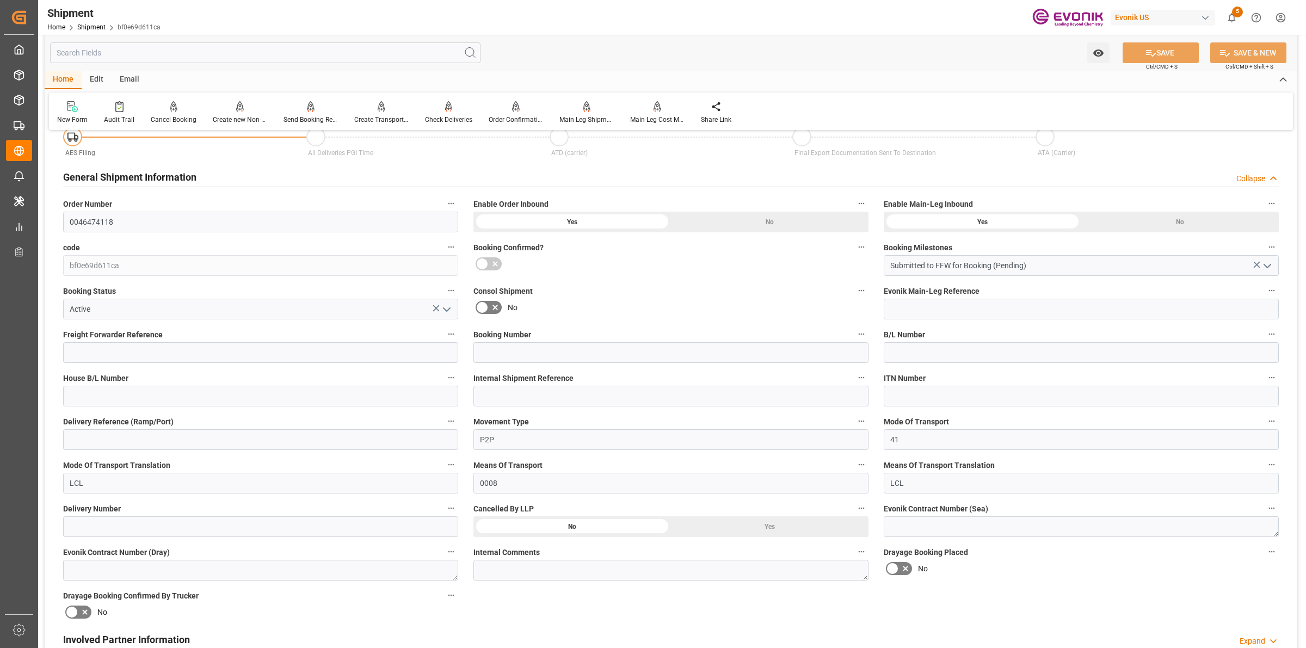
scroll to position [612, 0]
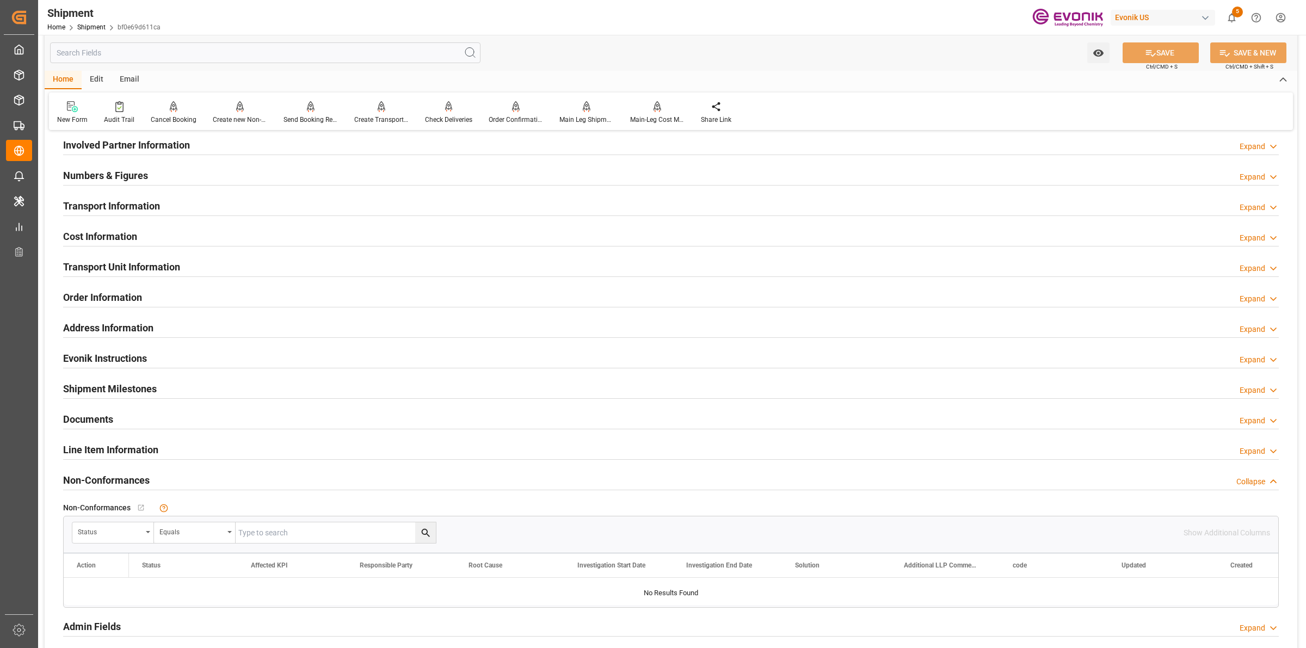
click at [194, 46] on input "text" at bounding box center [265, 52] width 431 height 21
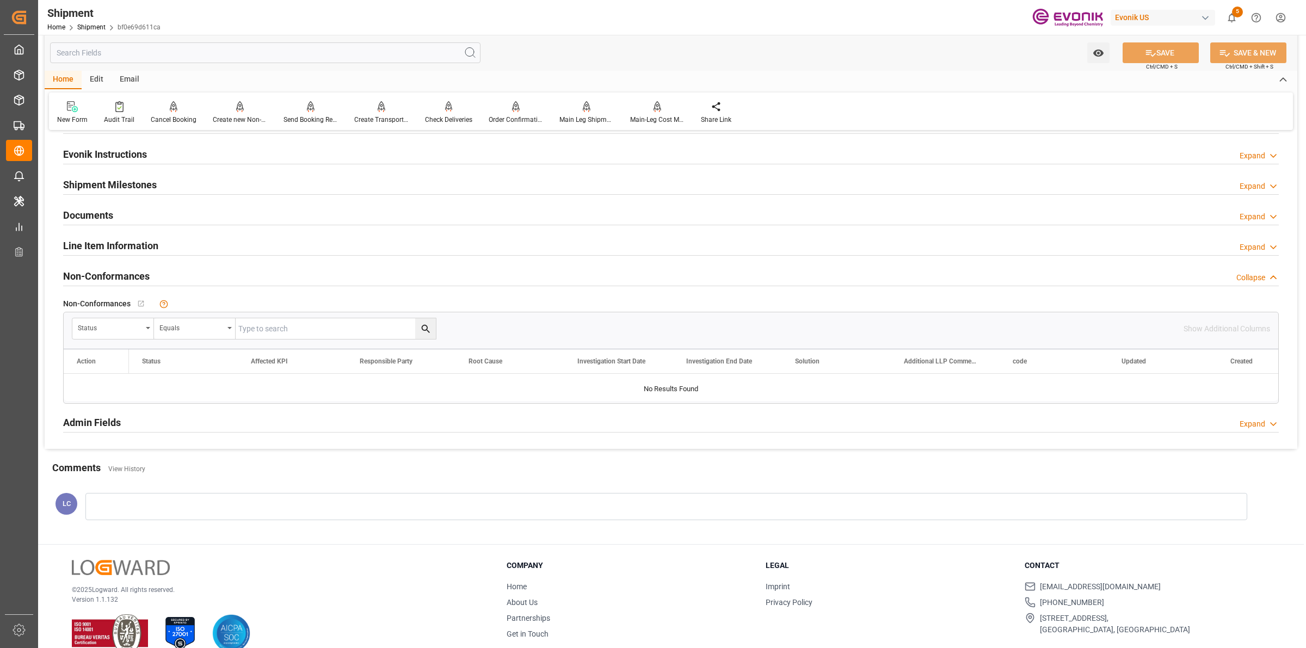
click at [98, 240] on h2 "Line Item Information" at bounding box center [110, 245] width 95 height 15
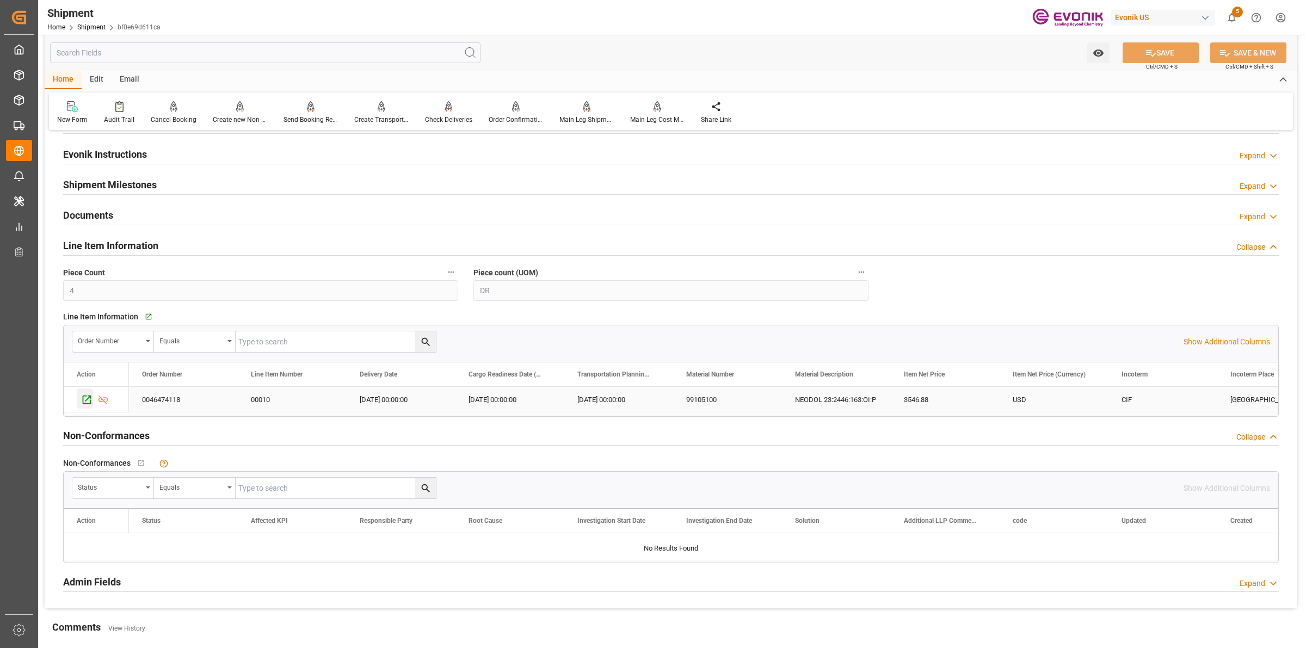
click at [84, 401] on icon "Press SPACE to select this row." at bounding box center [86, 399] width 11 height 11
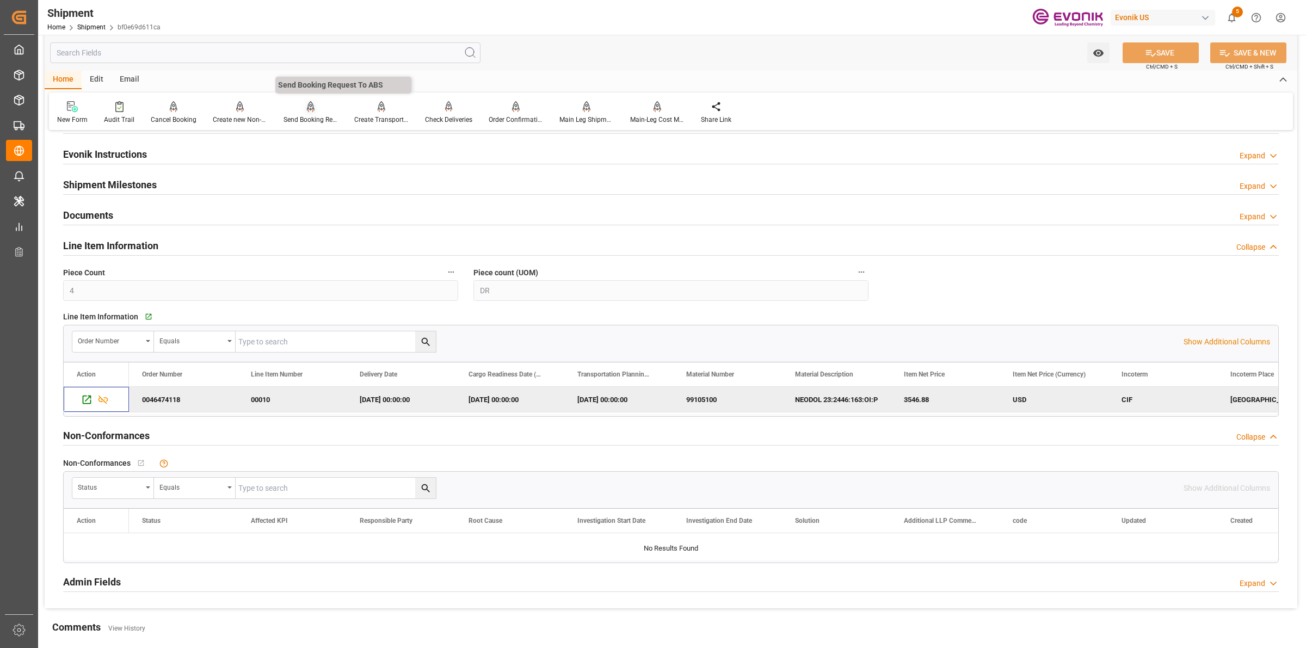
click at [310, 122] on div "Send Booking Request To ABS" at bounding box center [311, 120] width 54 height 10
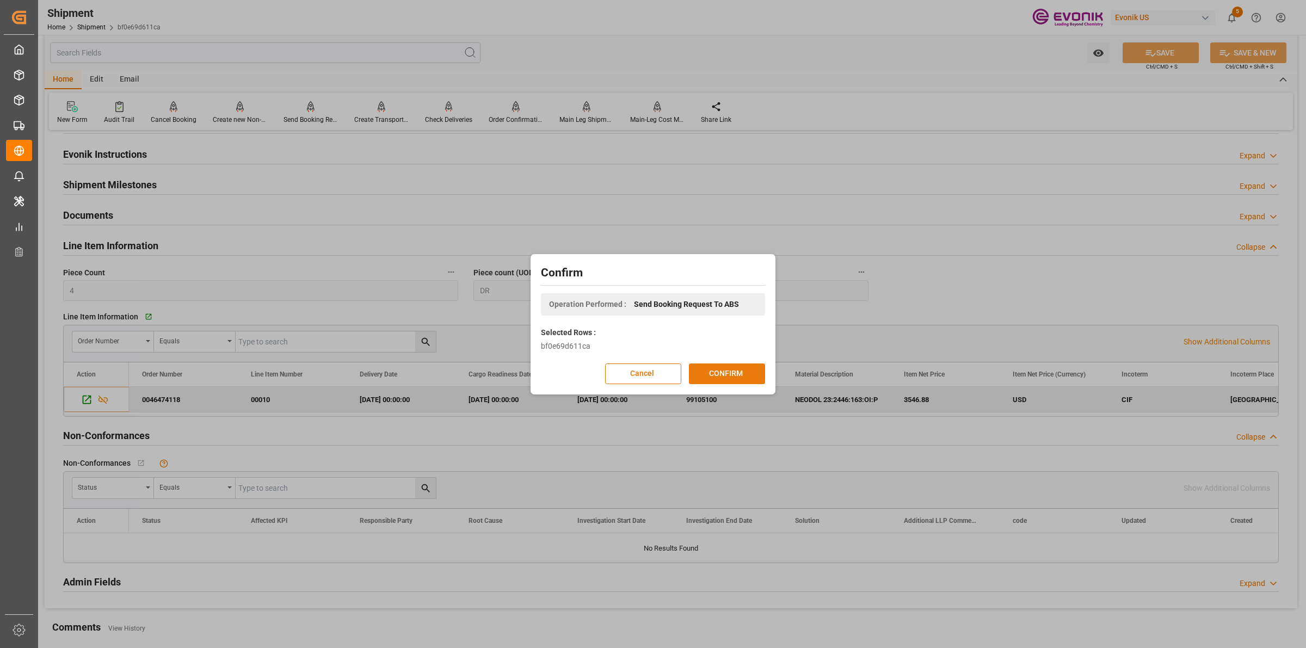
click at [711, 373] on button "CONFIRM" at bounding box center [727, 374] width 76 height 21
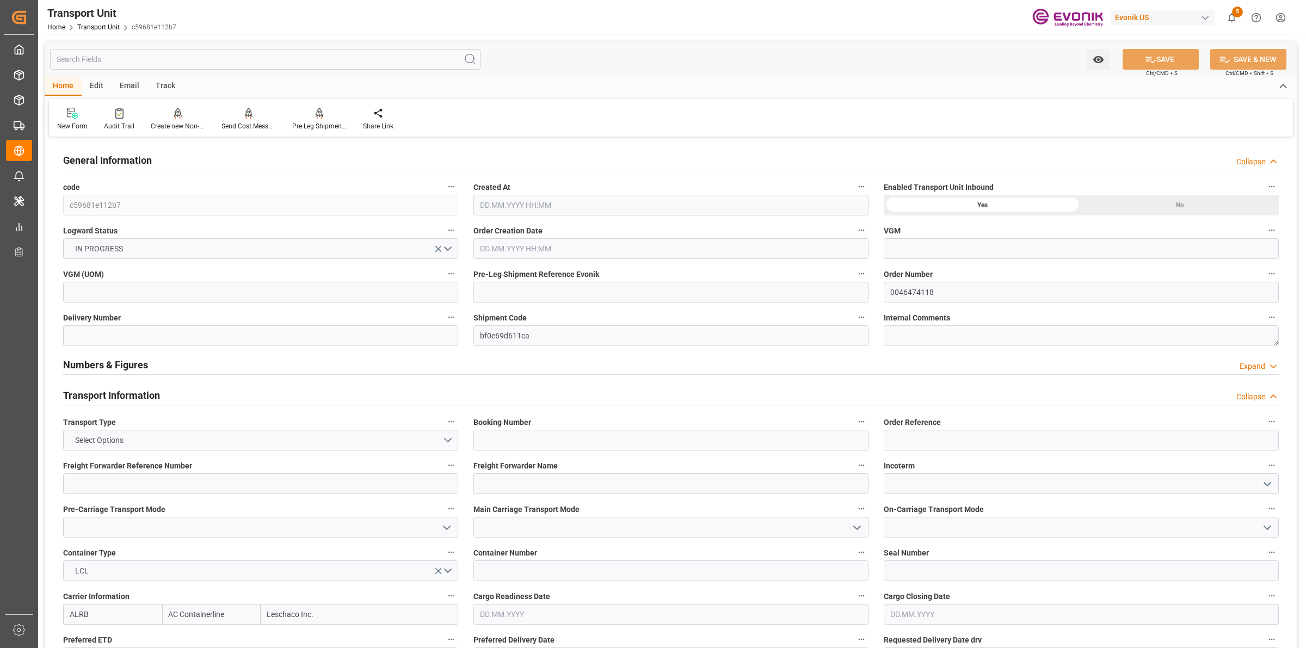
type input "AC Containerline"
type input "Leschaco Inc."
type input "USJAX"
type input "ARBUE"
type input "736.548"
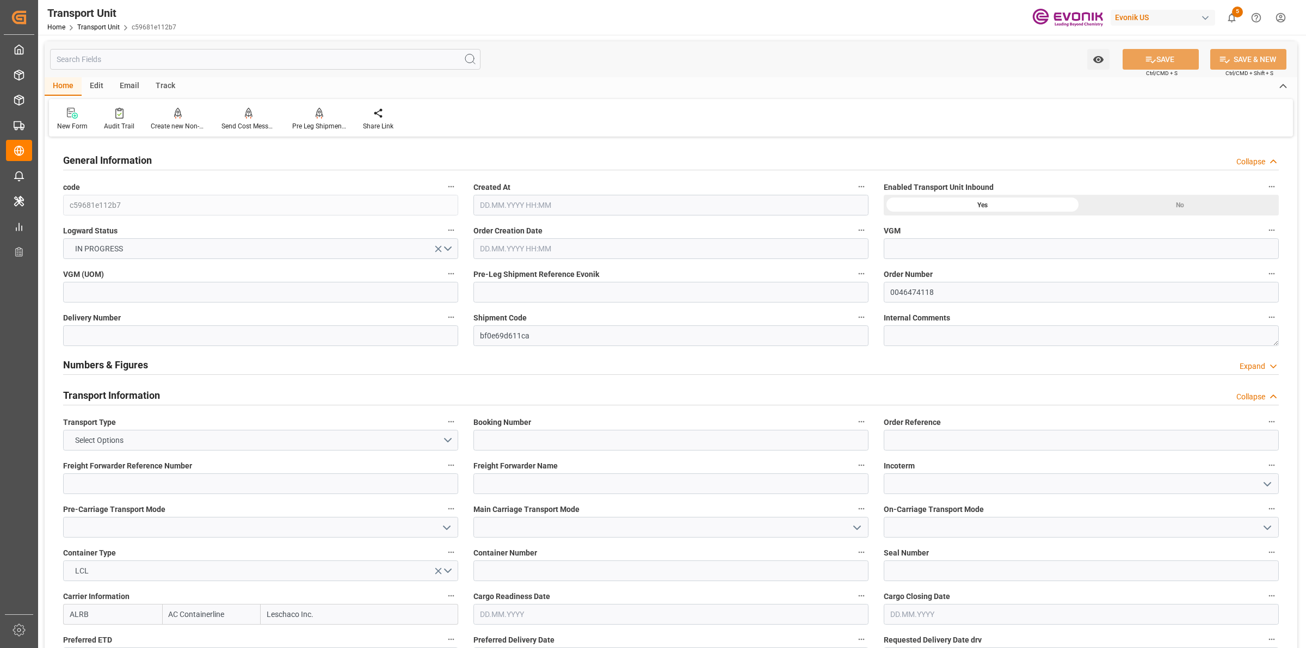
type input "[DATE] 04:23"
type input "[DATE]"
type input "29.10.2025 00:00"
type input "15.11.2025 00:00"
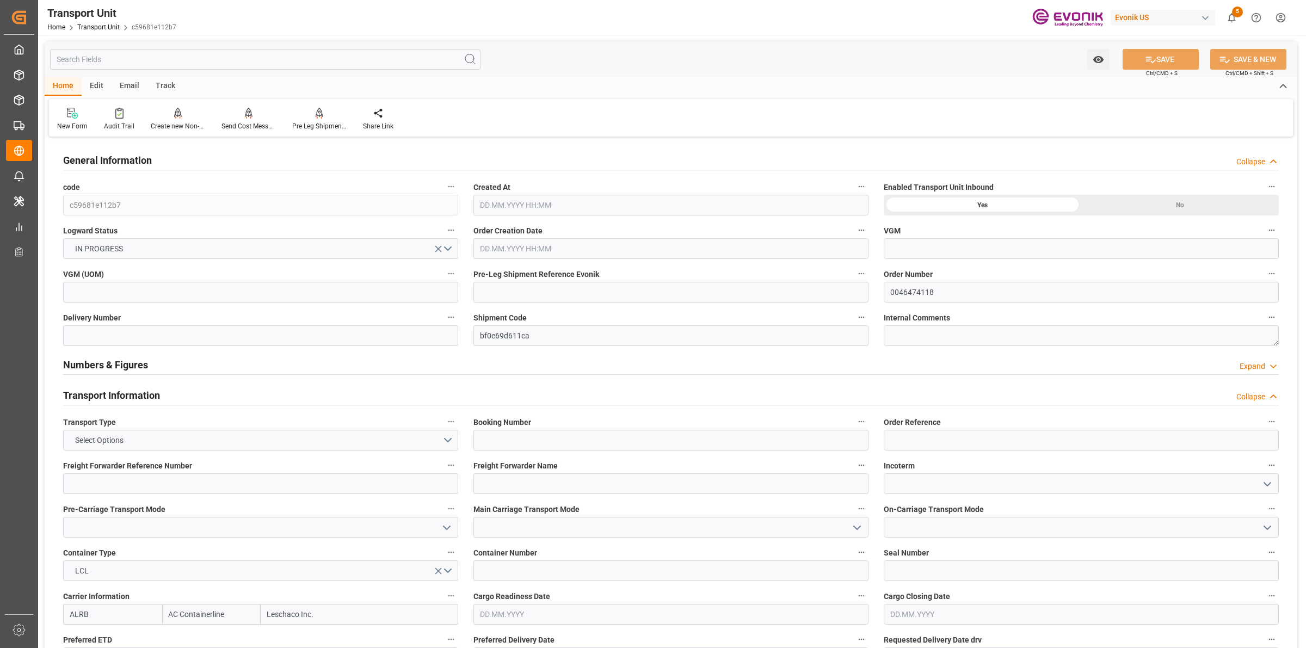
type input "15.11.2025 00:00"
type input "[DATE] 00:00"
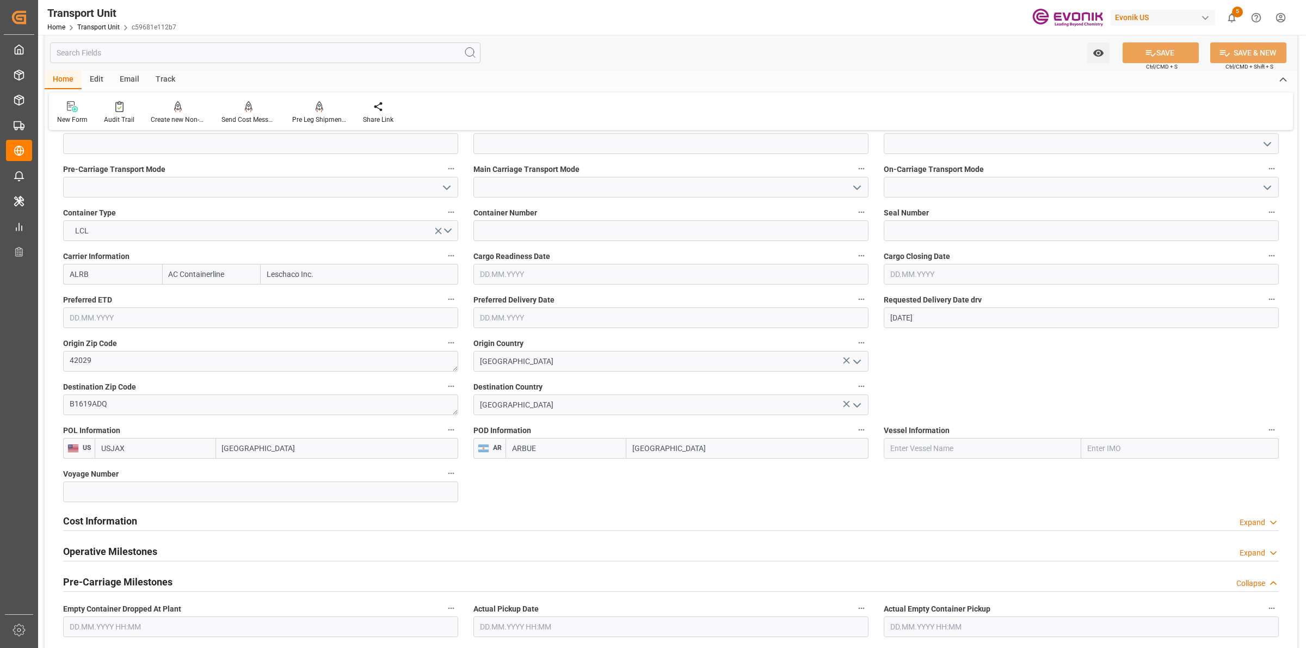
scroll to position [544, 0]
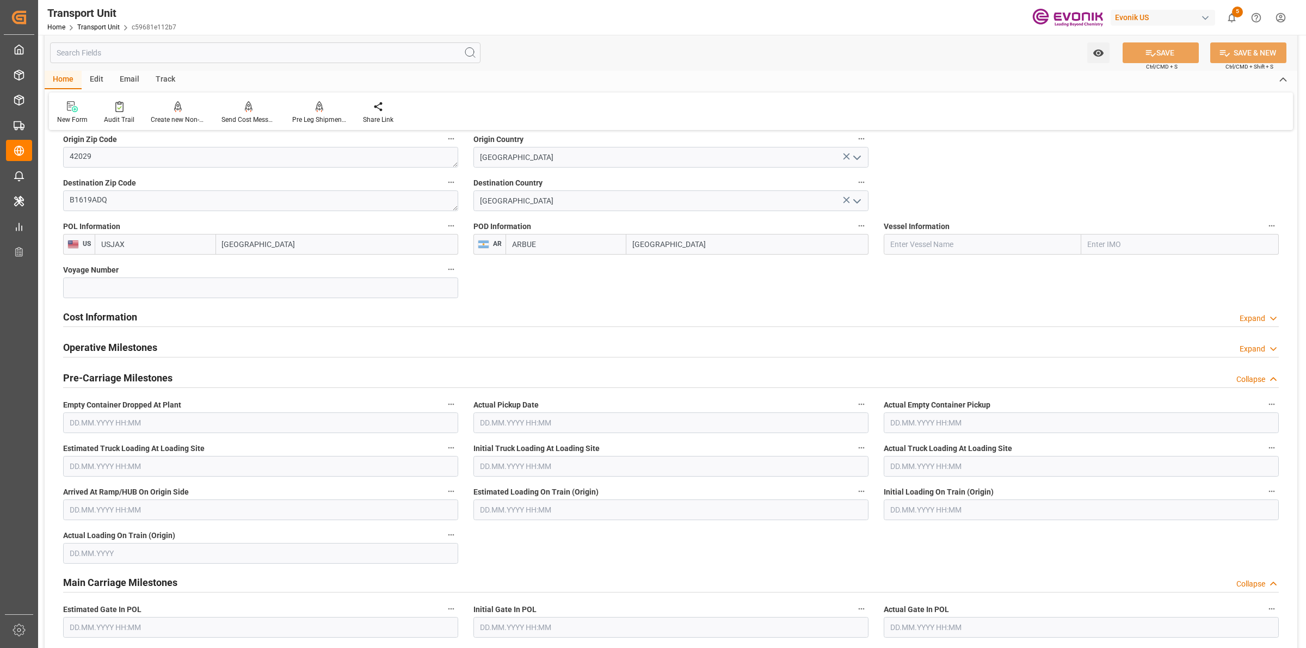
click at [110, 317] on h2 "Cost Information" at bounding box center [100, 317] width 74 height 15
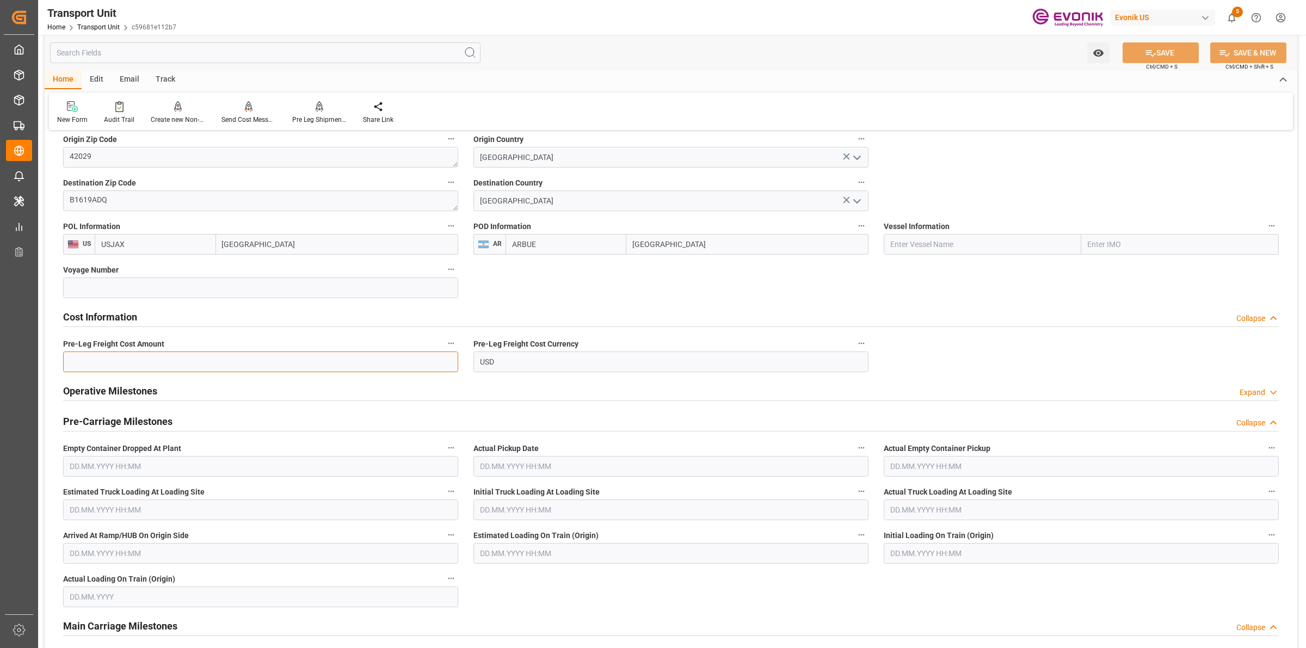
click at [192, 354] on input "text" at bounding box center [260, 362] width 395 height 21
paste input "219"
type input "219"
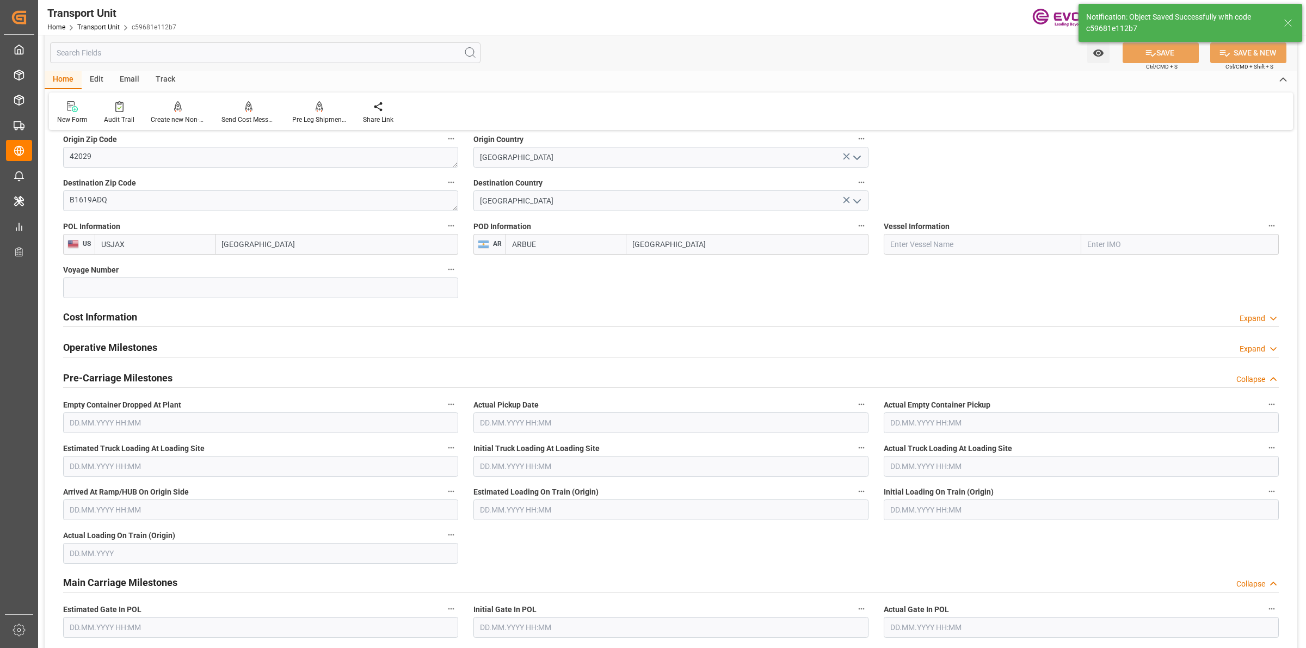
click at [136, 319] on h2 "Cost Information" at bounding box center [100, 317] width 74 height 15
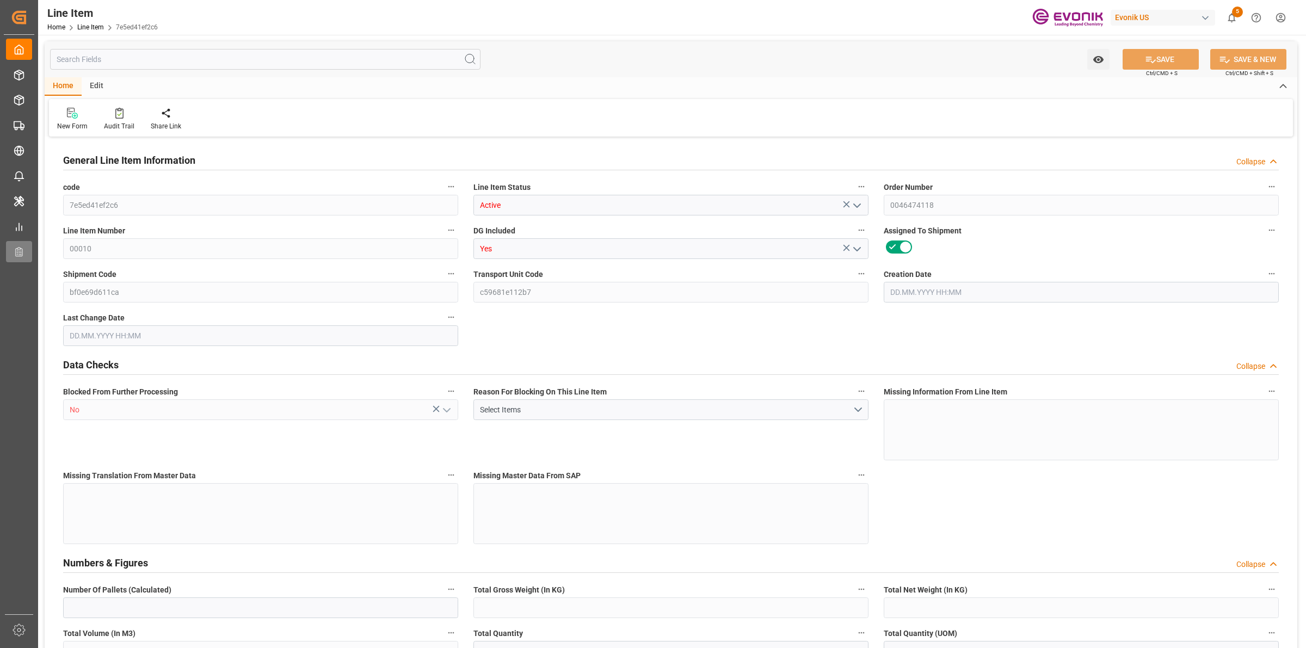
type input "1"
type input "716.548"
type input "652"
type input "1.1488"
type input "4"
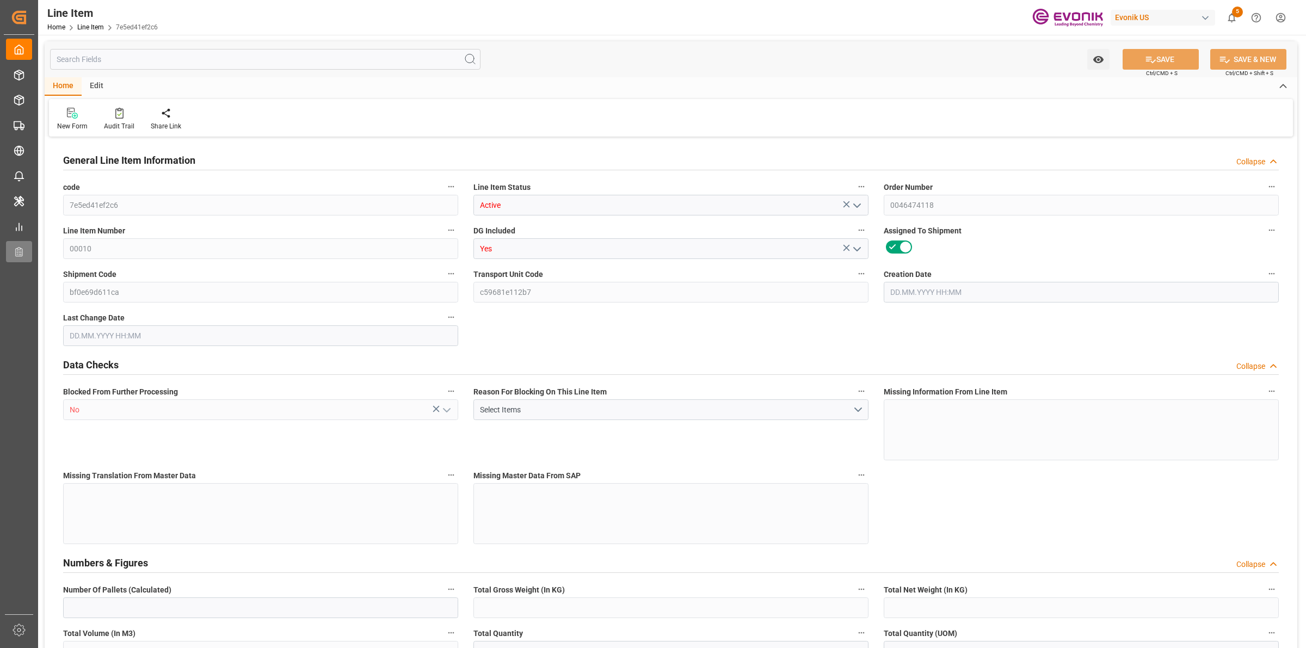
type input "3546.88"
type input "4"
type input "652"
type input "716.548"
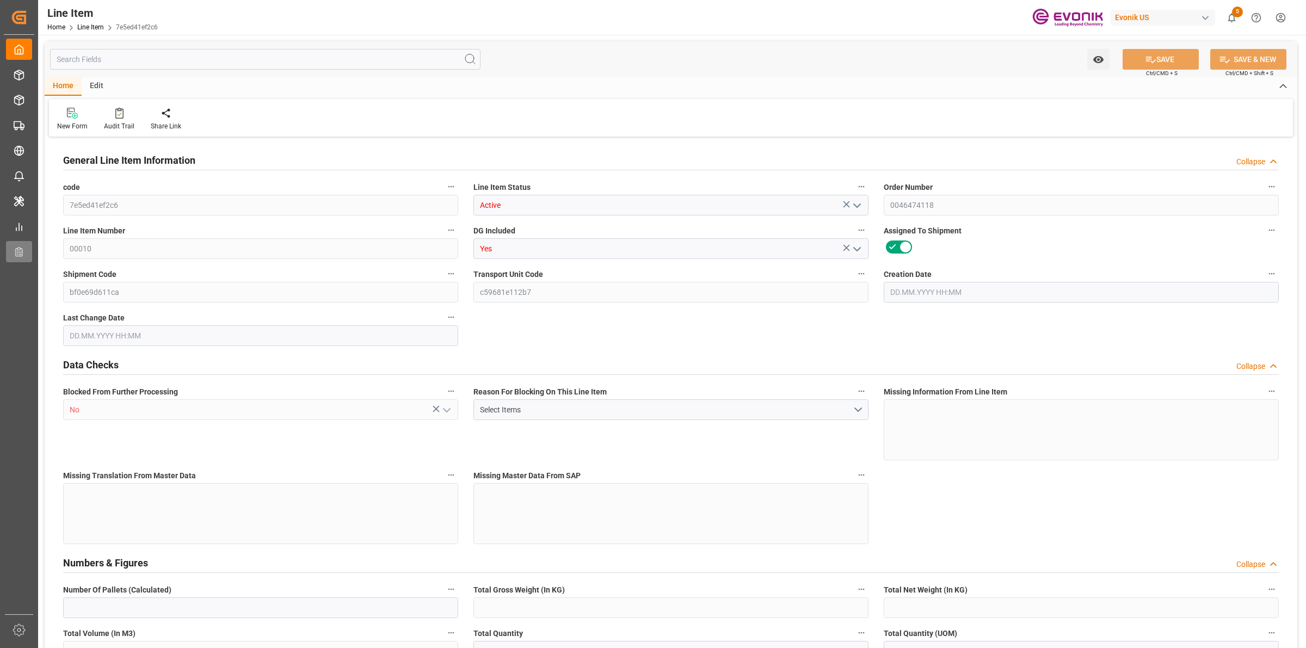
type input "736.548"
type input "652"
type input "1.1488"
type input "1148.824"
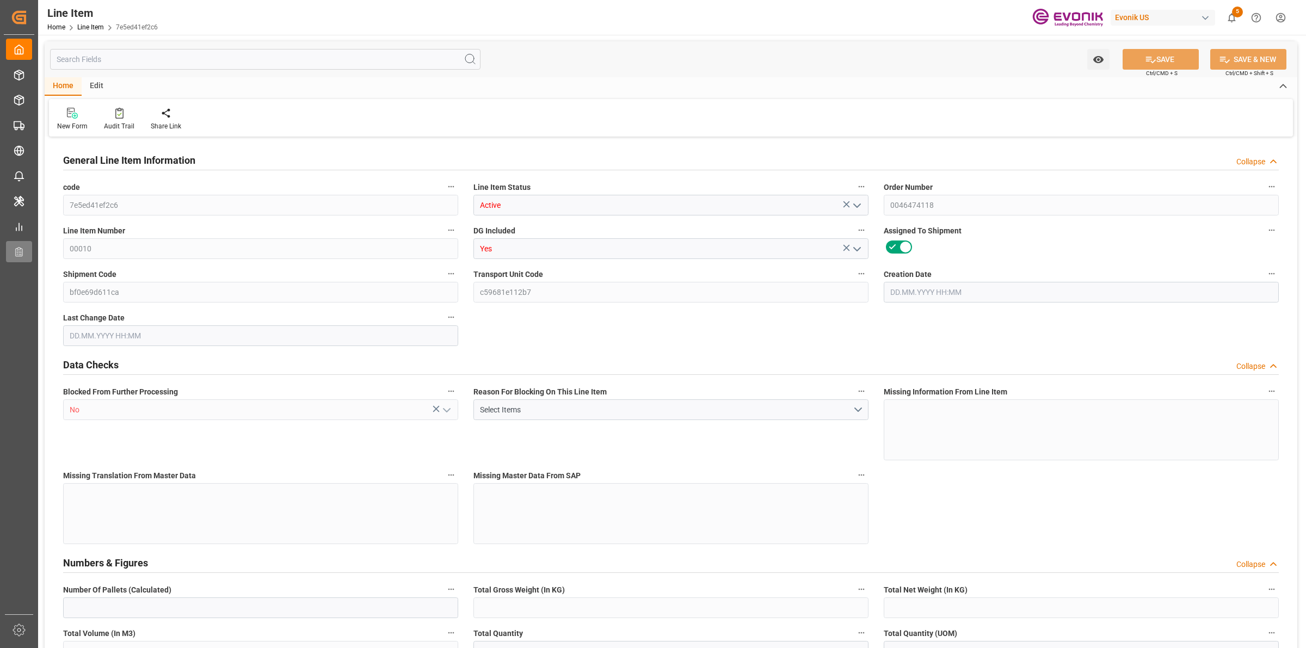
type input "0"
type input "[DATE] 18:42"
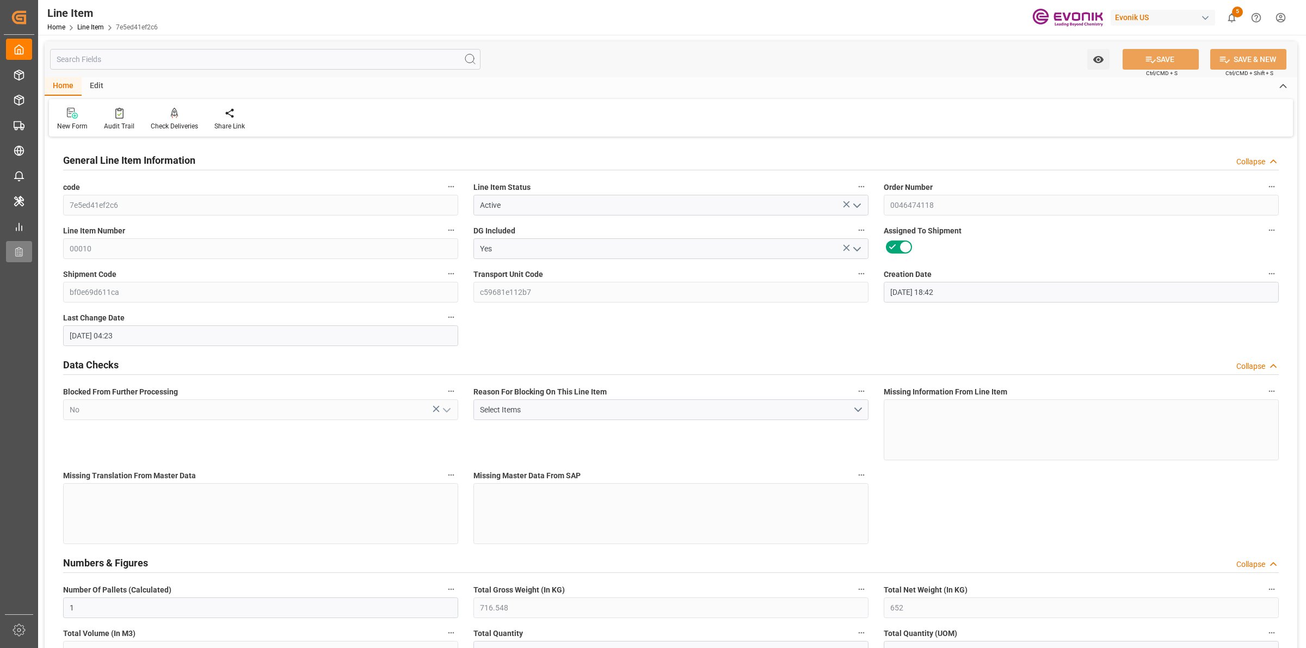
type input "[DATE] 04:23"
type input "[DATE]"
click at [198, 45] on div "Watch Option SAVE Ctrl/CMD + S SAVE & NEW Ctrl/CMD + Shift + S" at bounding box center [671, 59] width 1253 height 36
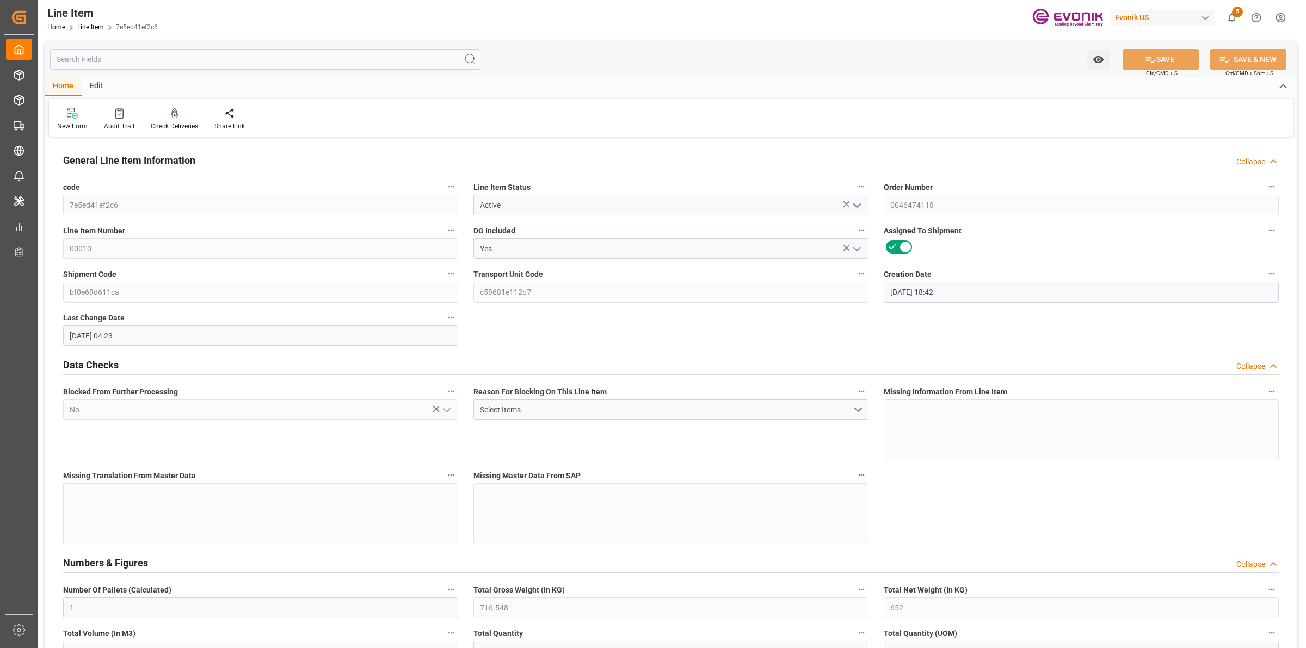
click at [189, 56] on input "text" at bounding box center [265, 59] width 431 height 21
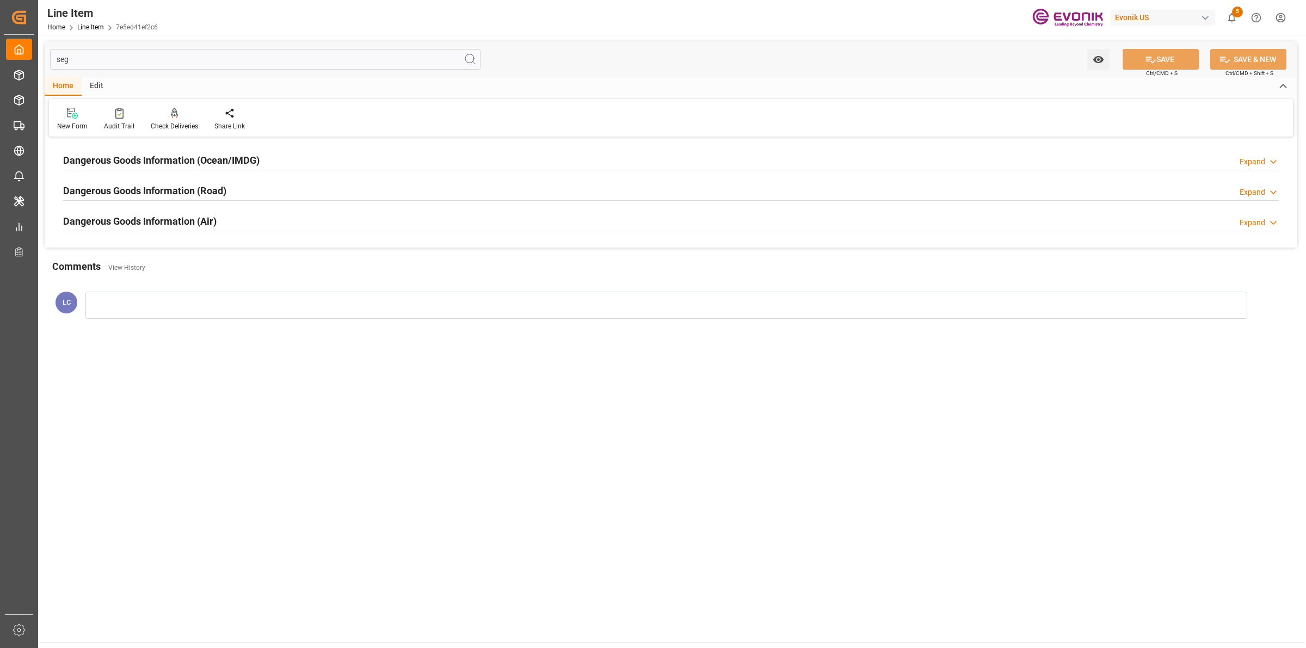
type input "seg"
click at [159, 147] on div "Dangerous Goods Information (Ocean/IMDG) Expand" at bounding box center [671, 160] width 1231 height 30
click at [158, 156] on h2 "Dangerous Goods Information (Ocean/IMDG)" at bounding box center [161, 160] width 196 height 15
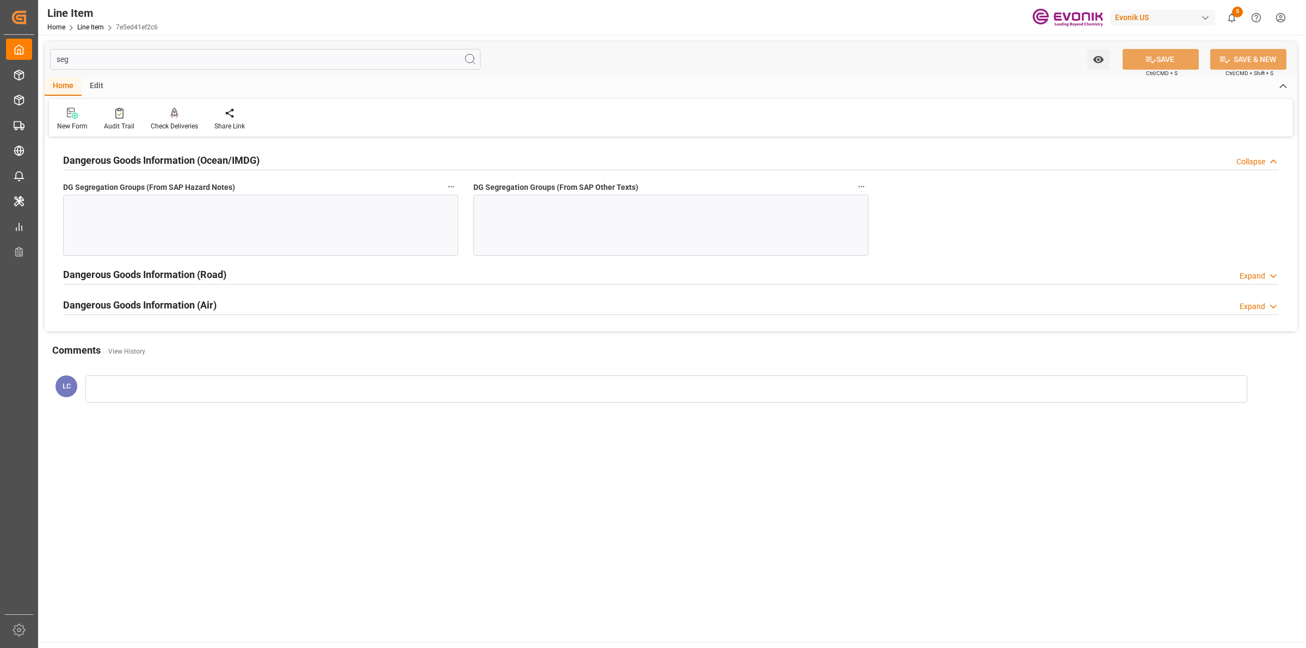
click at [570, 218] on div at bounding box center [671, 225] width 395 height 61
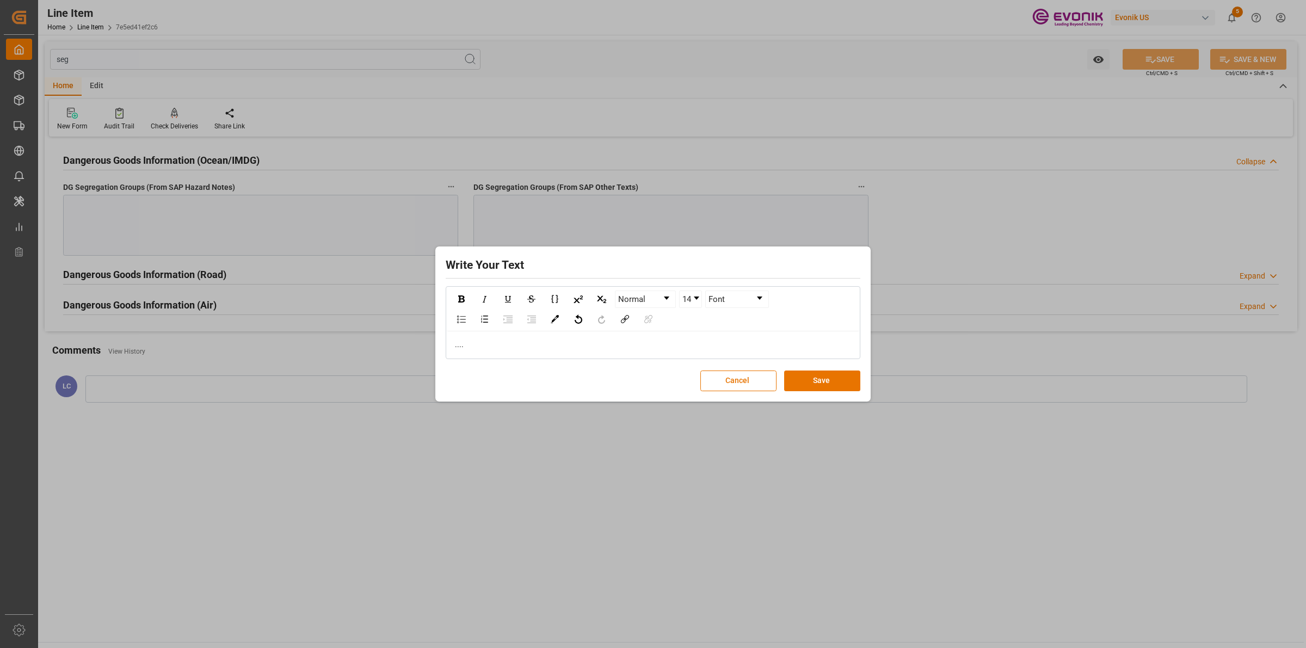
click at [575, 346] on div "...." at bounding box center [653, 344] width 397 height 11
copy span "."
click at [499, 360] on div "Write Your Text Normal 14 Font .... Cancel Save" at bounding box center [653, 324] width 430 height 150
click at [464, 344] on div "...." at bounding box center [653, 344] width 397 height 11
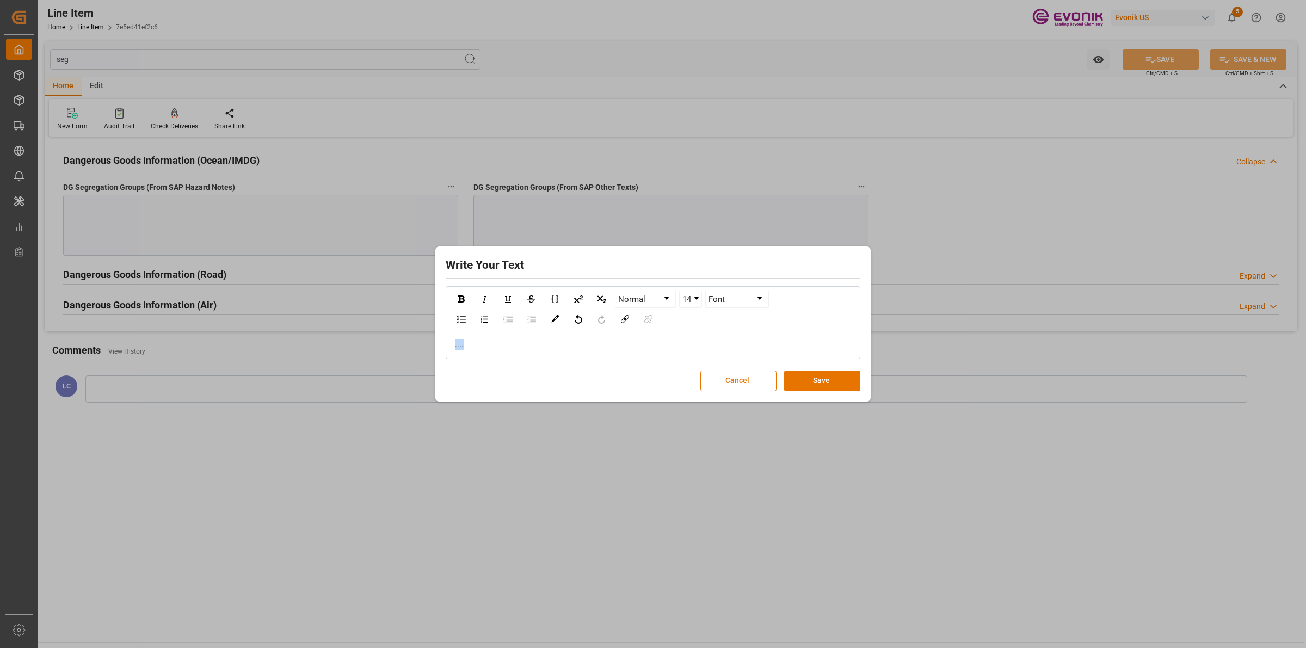
drag, startPoint x: 451, startPoint y: 342, endPoint x: 432, endPoint y: 339, distance: 19.2
click at [432, 339] on div "Write Your Text Normal 14 Font .... Cancel Save" at bounding box center [653, 324] width 1306 height 648
copy span "...."
click at [812, 379] on button "Save" at bounding box center [822, 381] width 76 height 21
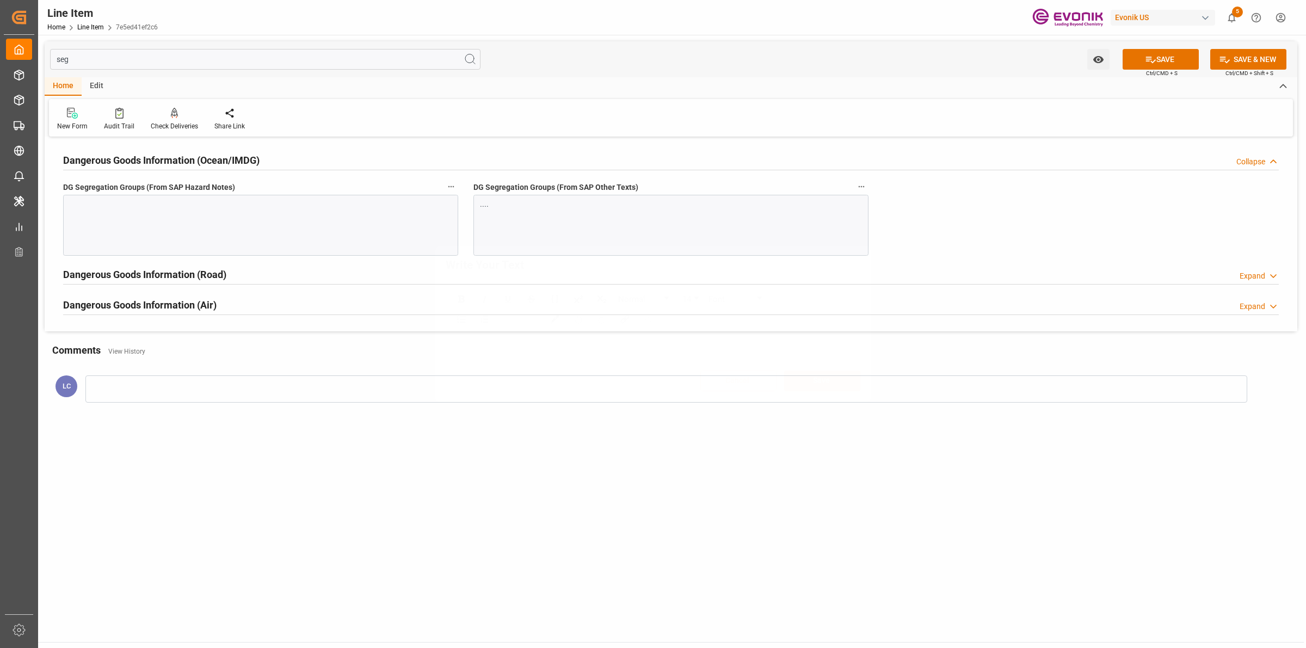
click at [730, 448] on div "Write Your Text Normal 14 Font .... Cancel Save" at bounding box center [653, 324] width 1306 height 648
click at [287, 244] on div at bounding box center [260, 225] width 395 height 61
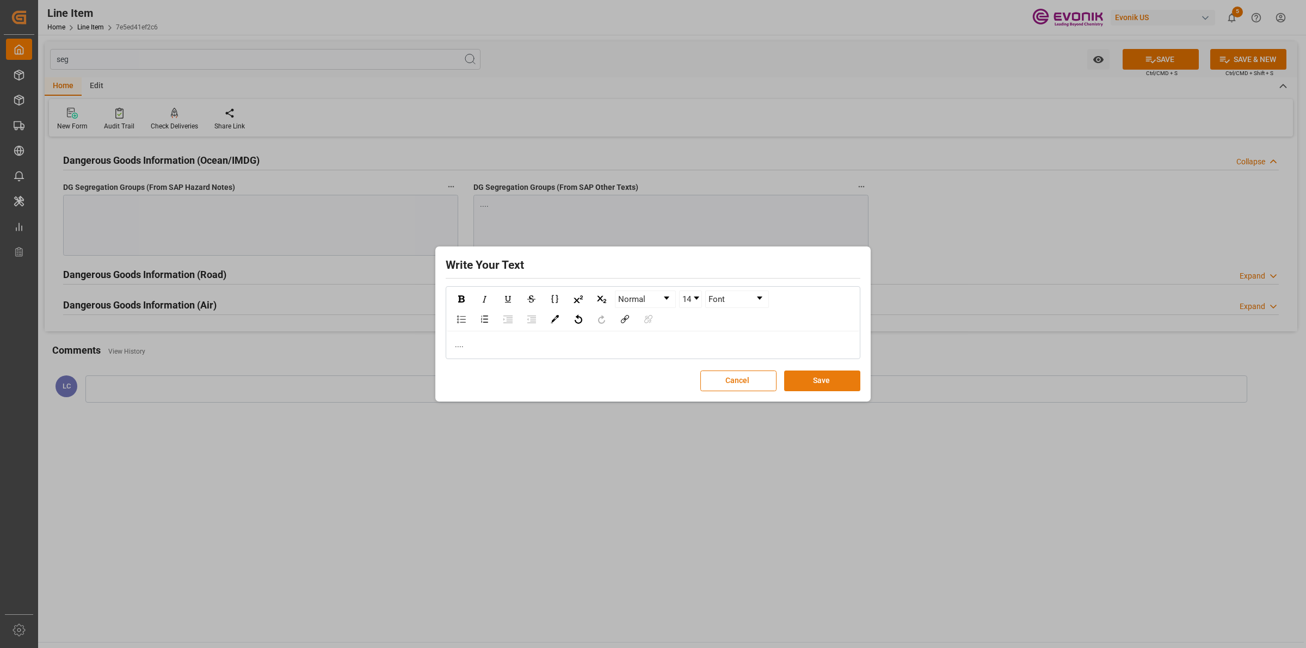
click at [827, 388] on button "Save" at bounding box center [822, 381] width 76 height 21
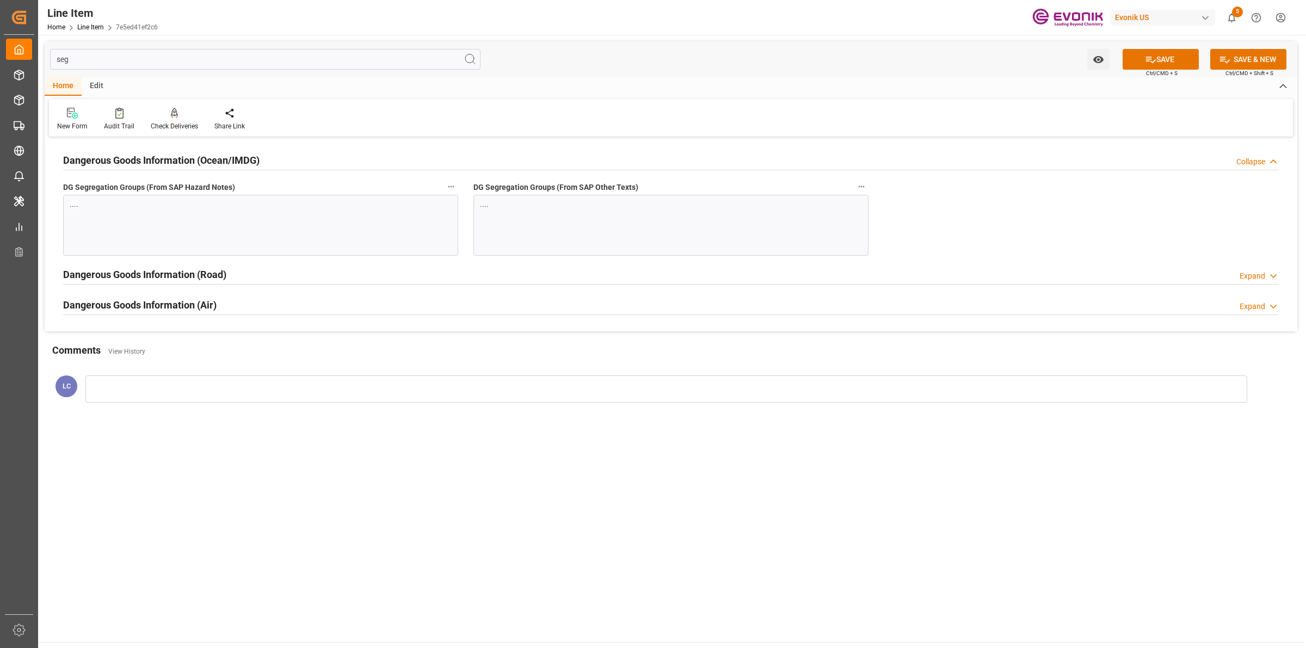
click at [1161, 71] on span "Ctrl/CMD + S" at bounding box center [1162, 73] width 32 height 8
click at [1162, 64] on button "SAVE" at bounding box center [1161, 59] width 76 height 21
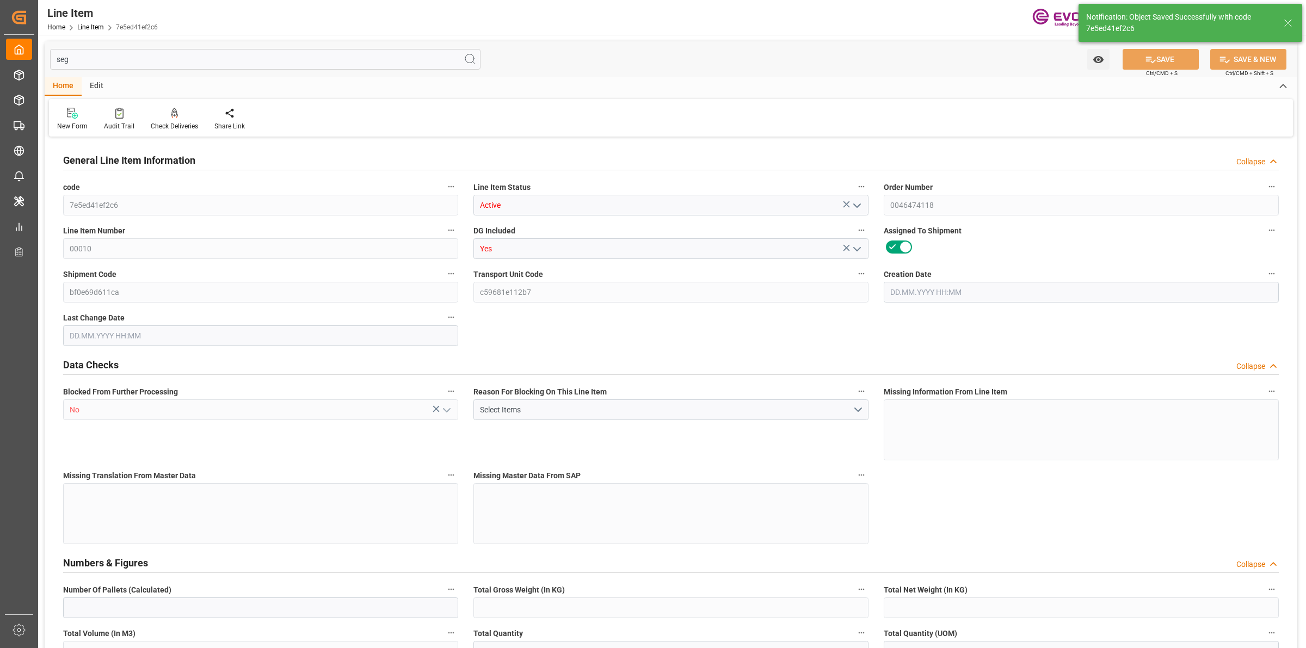
type input "1"
type input "716.548"
type input "652"
type input "1.1488"
type input "4"
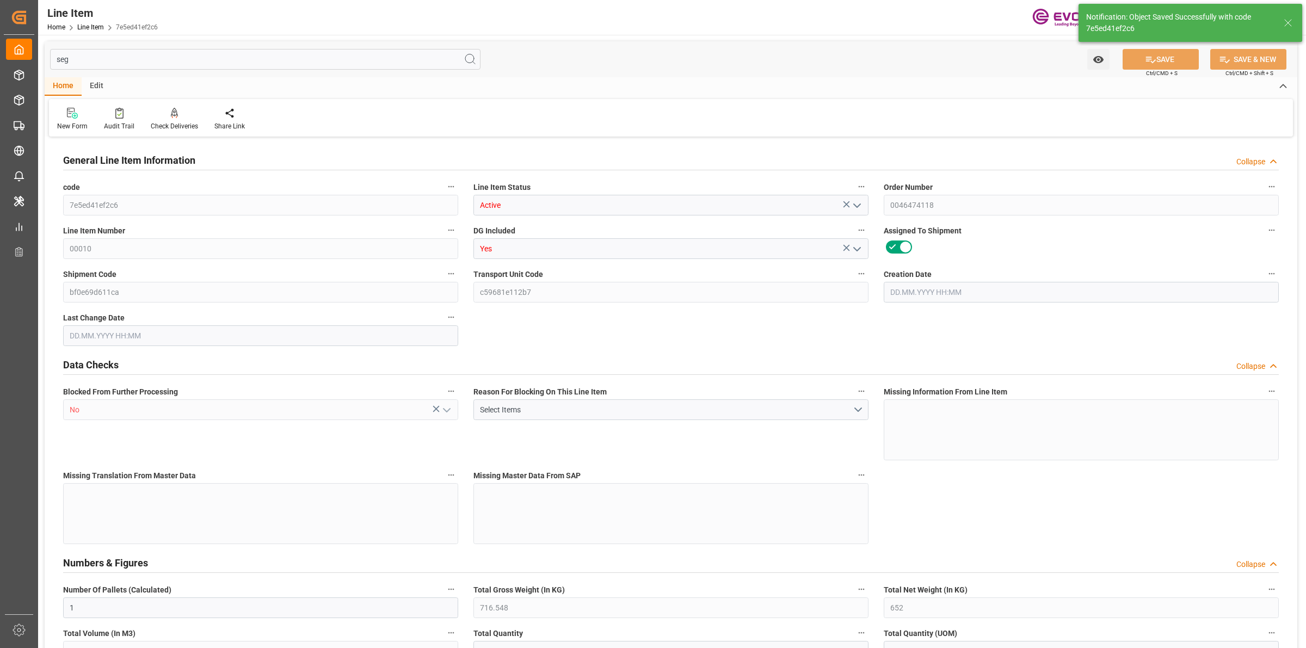
type input "3546.88"
type input "4"
type input "652"
type input "716.548"
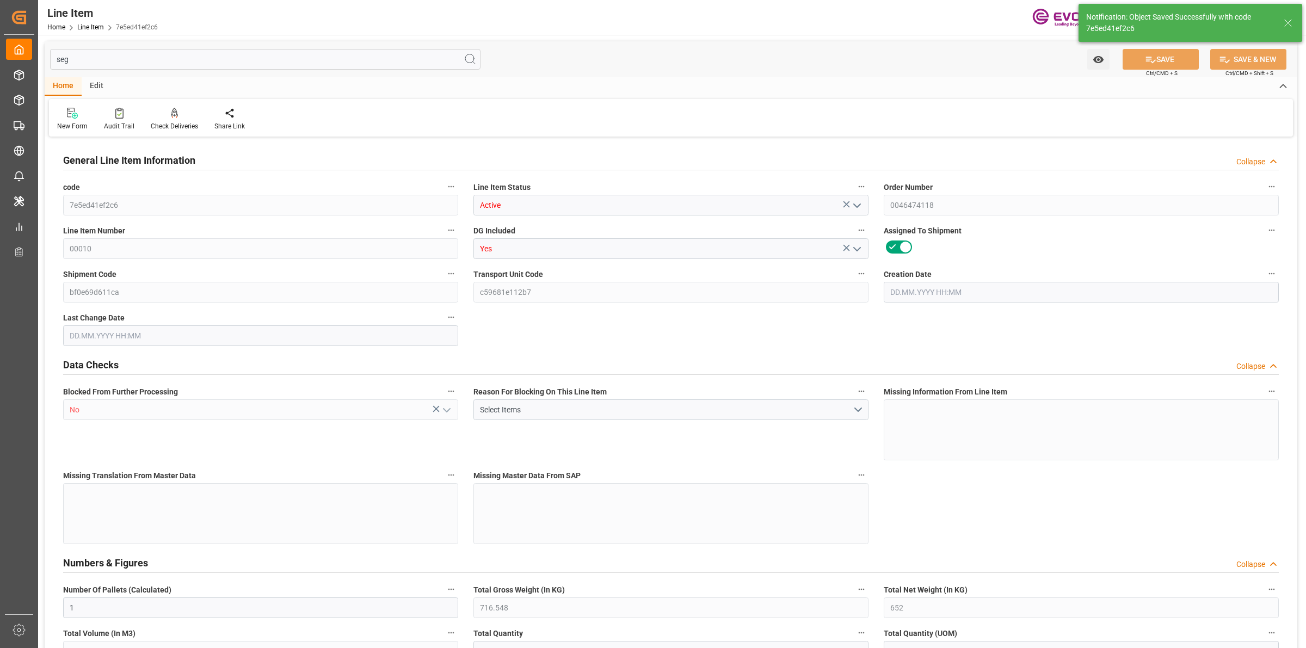
type input "736.548"
type input "652"
type input "1.1488"
type input "1148.824"
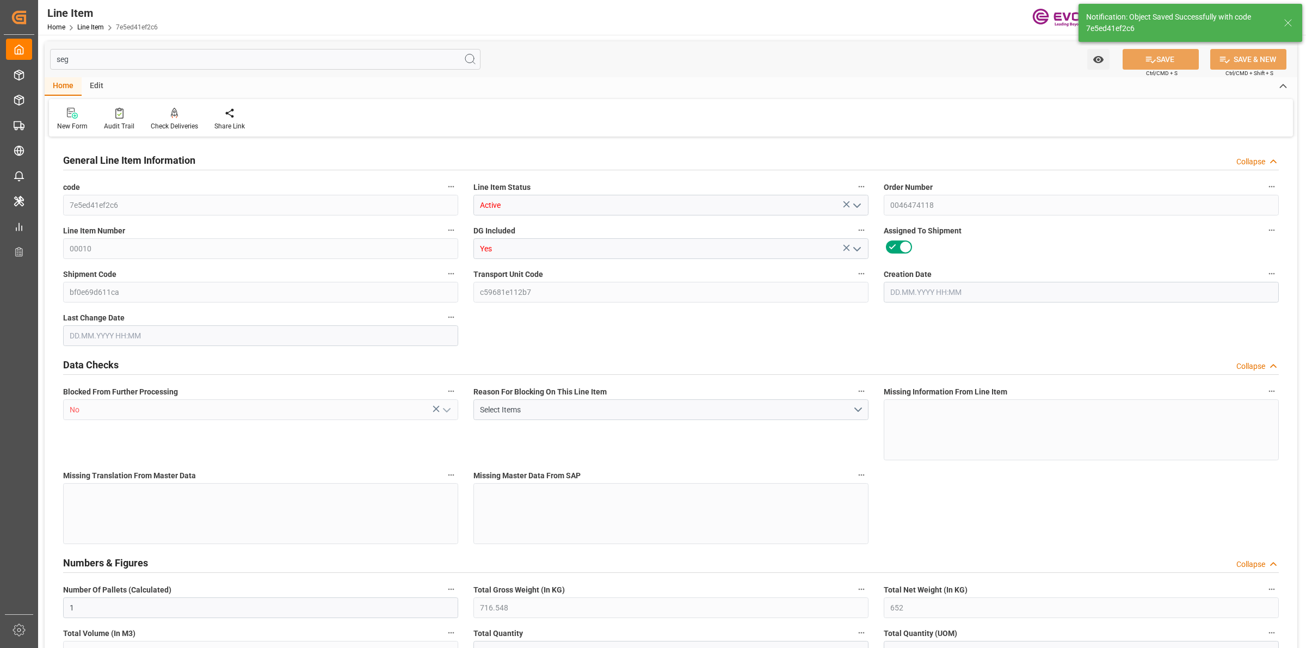
type input "0"
type input "[DATE] 18:42"
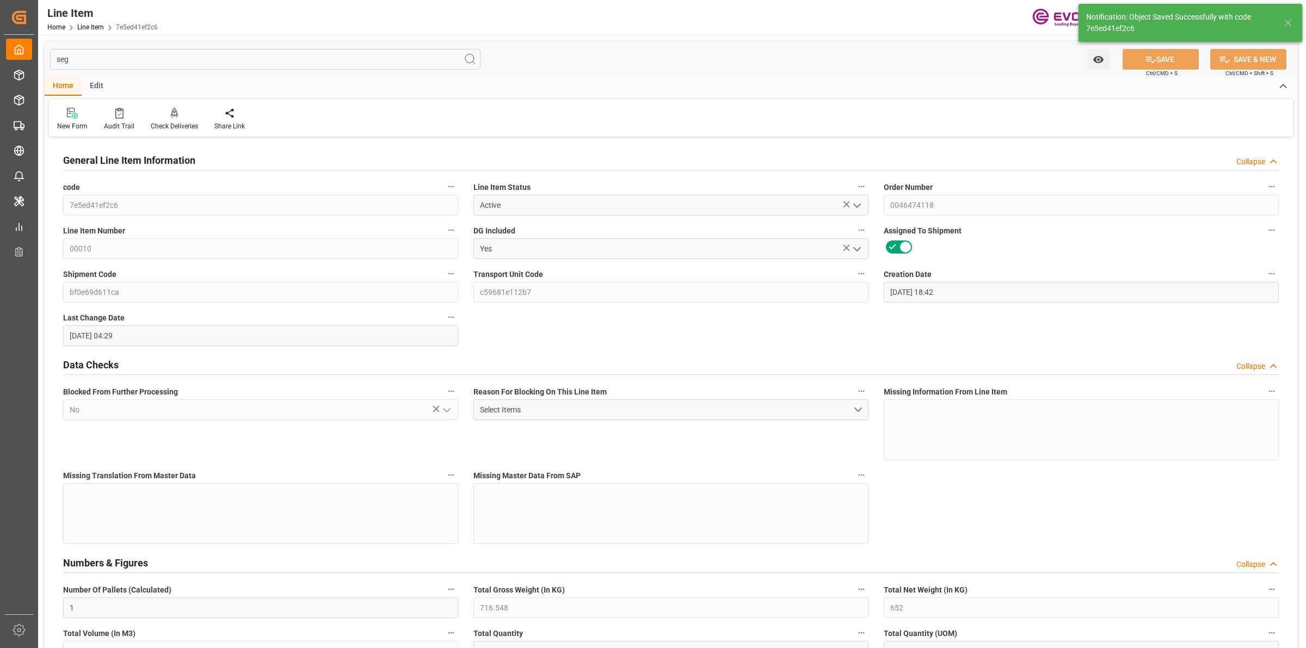
type input "[DATE] 04:29"
type input "[DATE]"
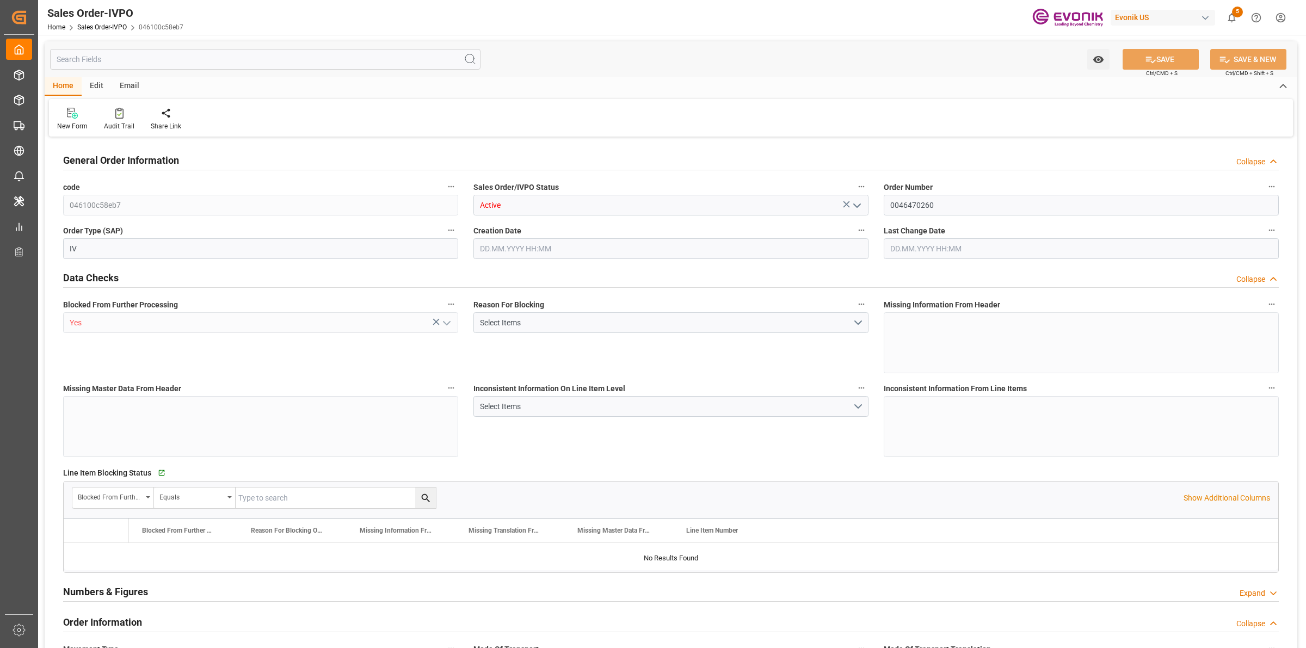
type input "VNCLI"
type input "0"
type input "1"
type input "1721.2"
type input "[DATE] 17:33"
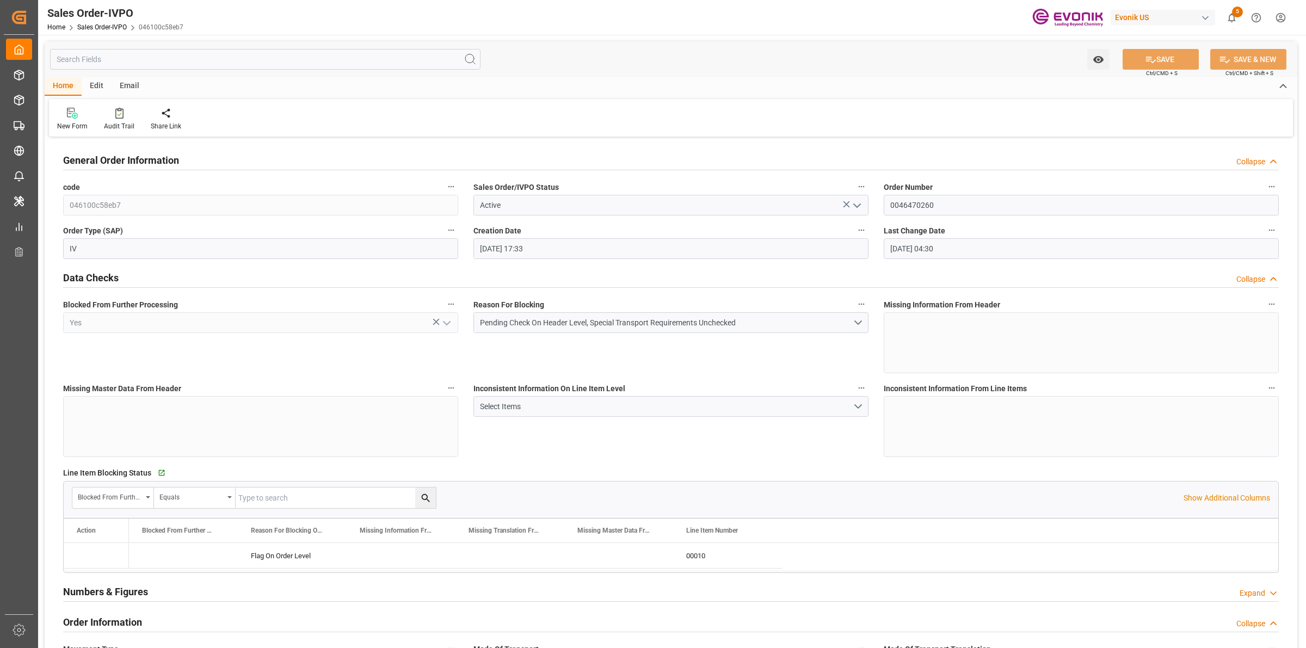
type input "[DATE] 04:30"
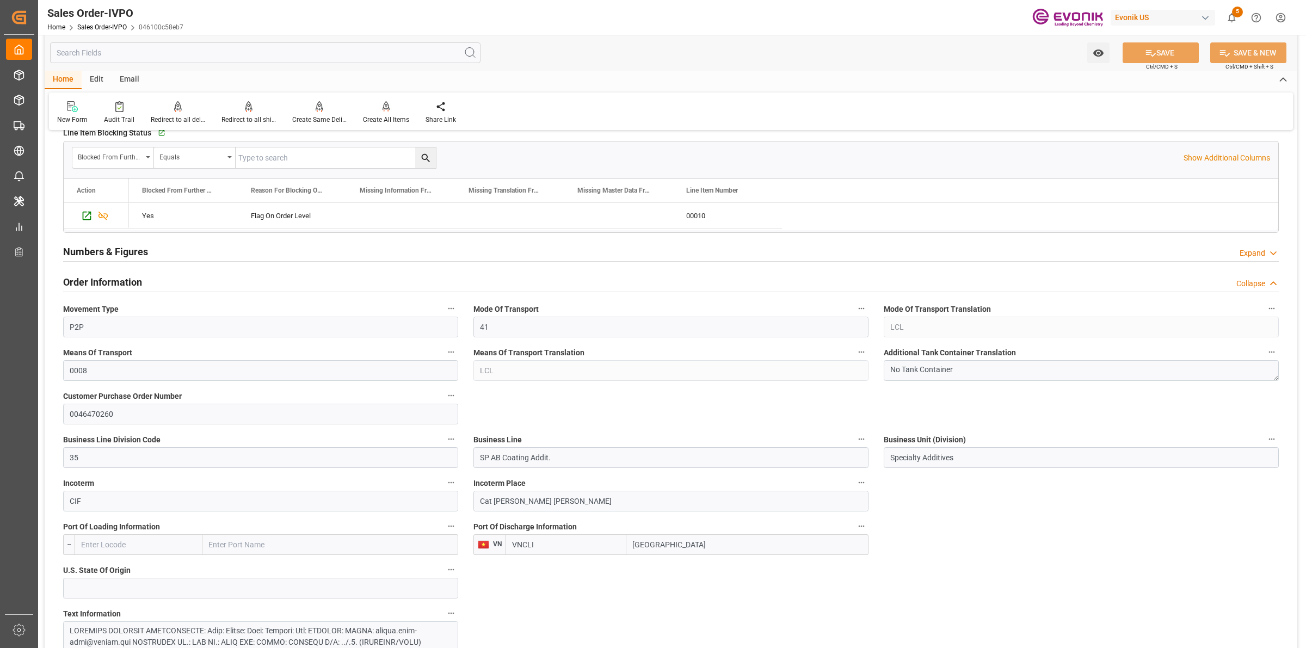
scroll to position [544, 0]
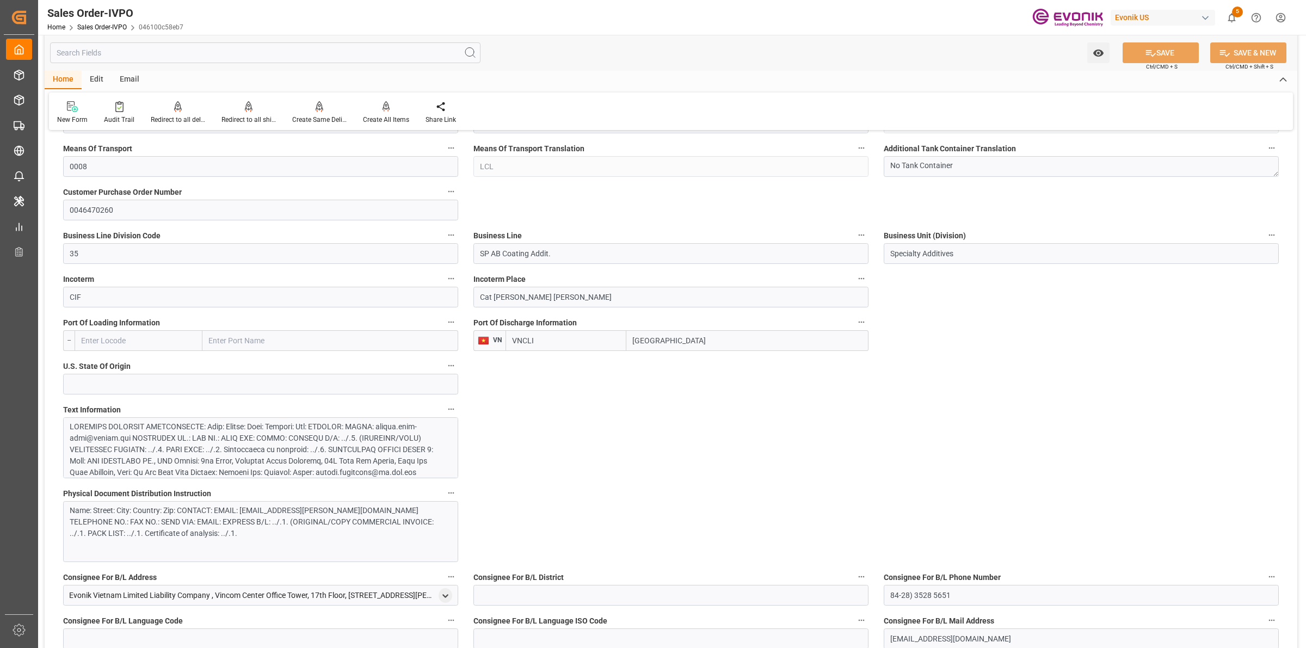
click at [215, 450] on div at bounding box center [255, 512] width 371 height 183
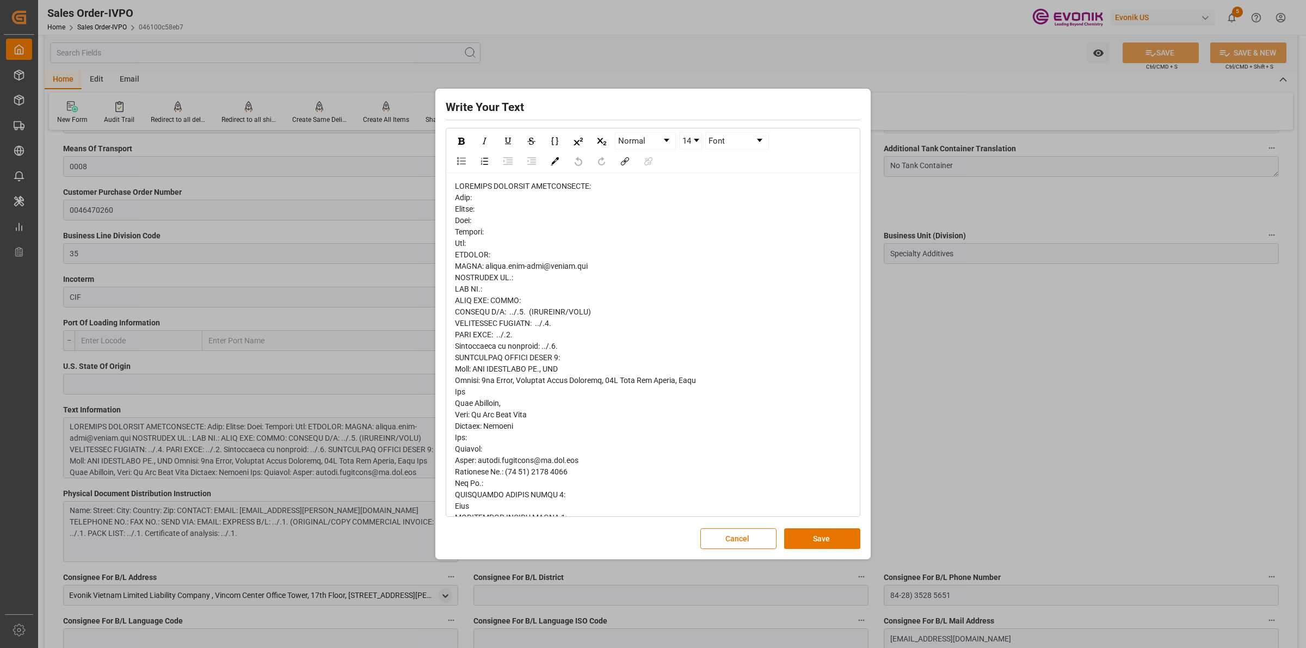
click at [594, 303] on div "rdw-editor" at bounding box center [653, 558] width 397 height 754
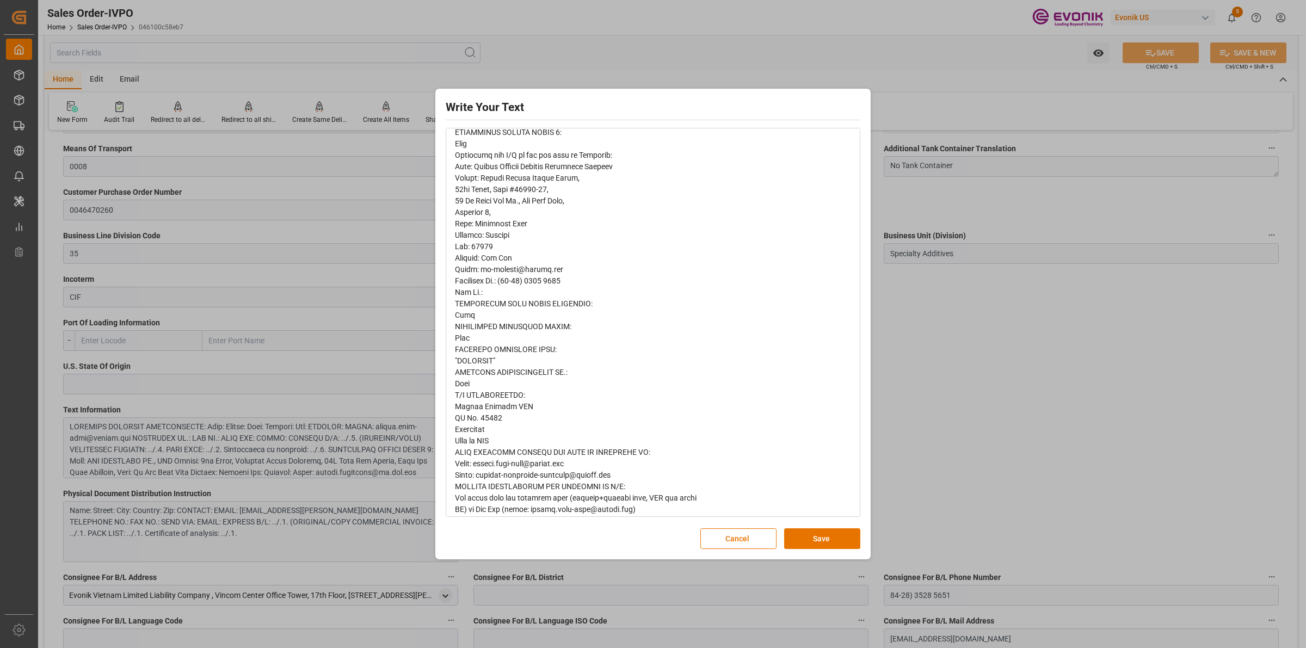
scroll to position [427, 0]
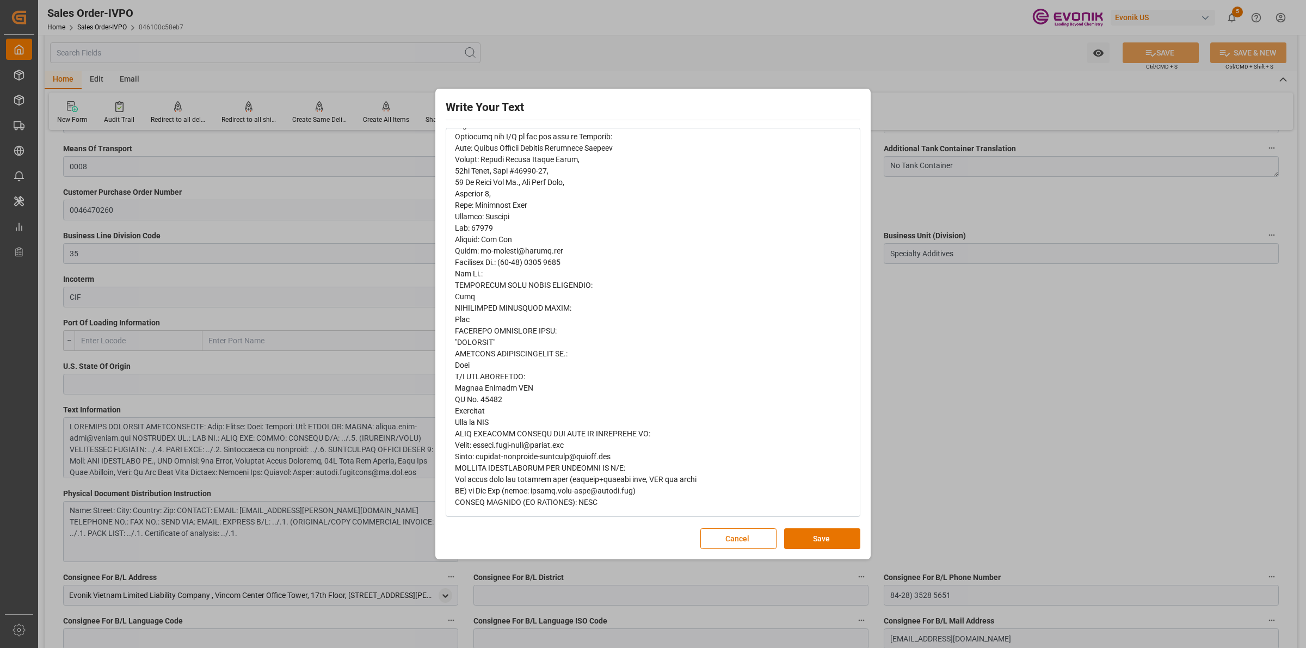
click at [657, 314] on div "rdw-editor" at bounding box center [653, 131] width 397 height 754
drag, startPoint x: 852, startPoint y: 548, endPoint x: 884, endPoint y: 526, distance: 39.2
click at [852, 548] on button "Save" at bounding box center [822, 538] width 76 height 21
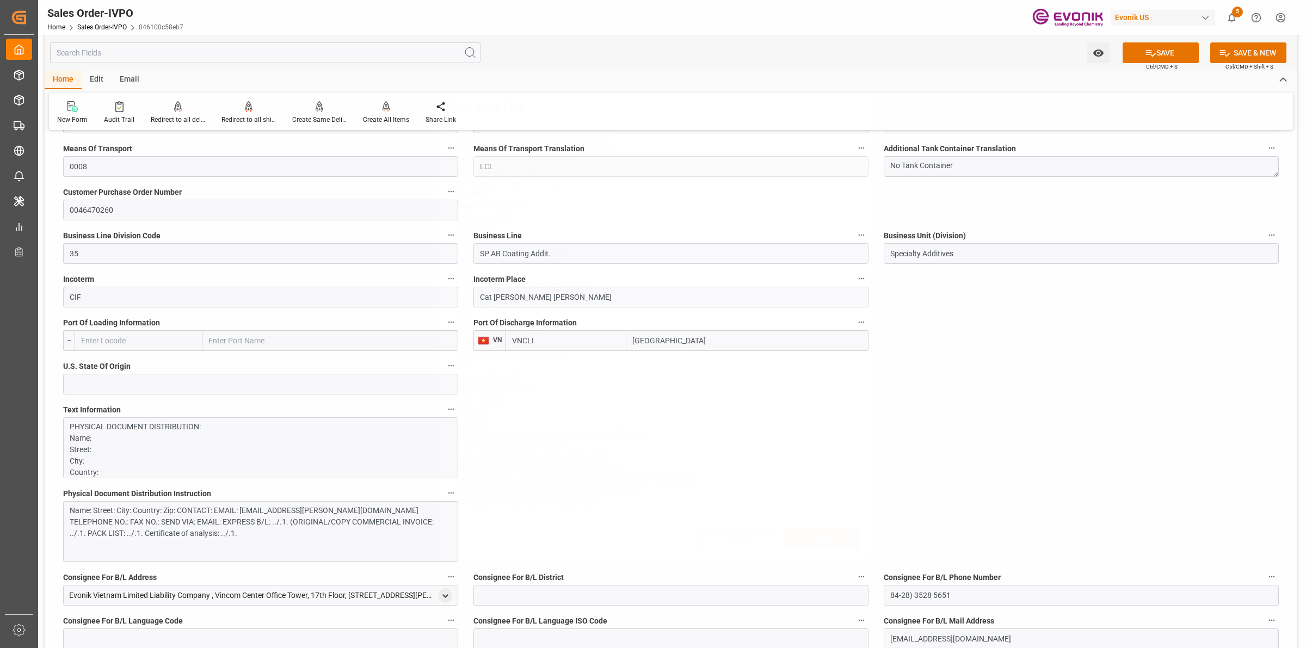
click at [935, 496] on div "Write Your Text Normal 14 Font Cancel Save" at bounding box center [653, 324] width 1306 height 648
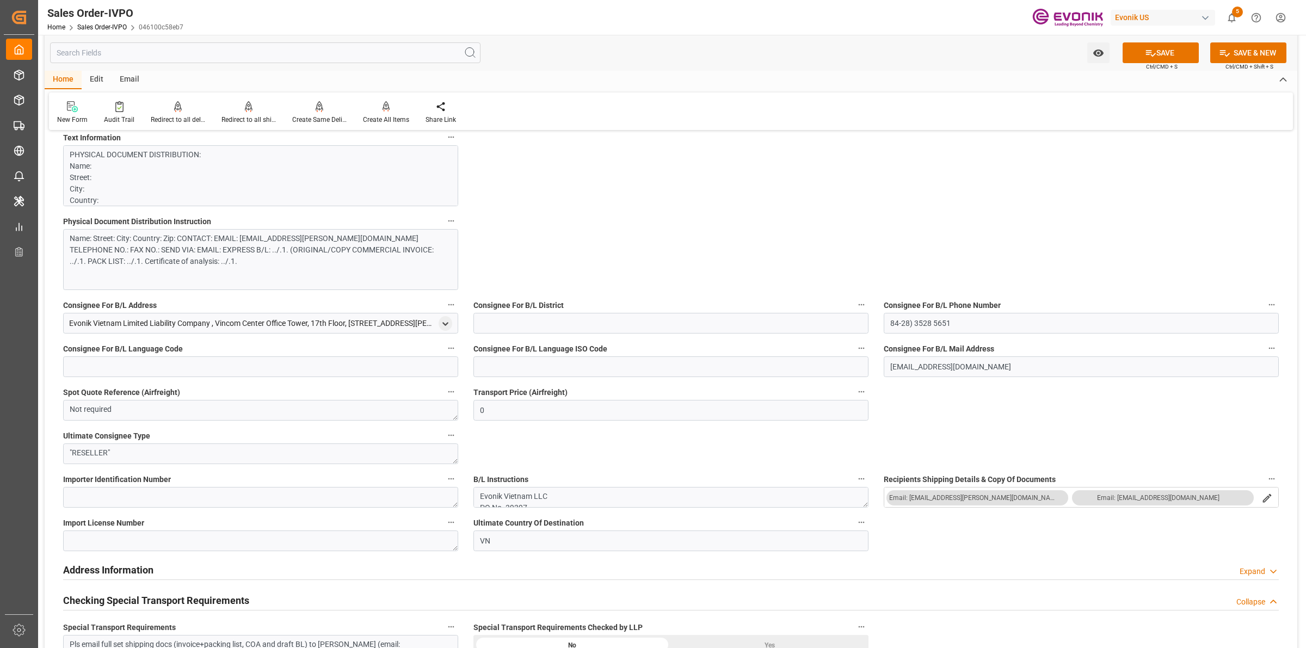
scroll to position [952, 0]
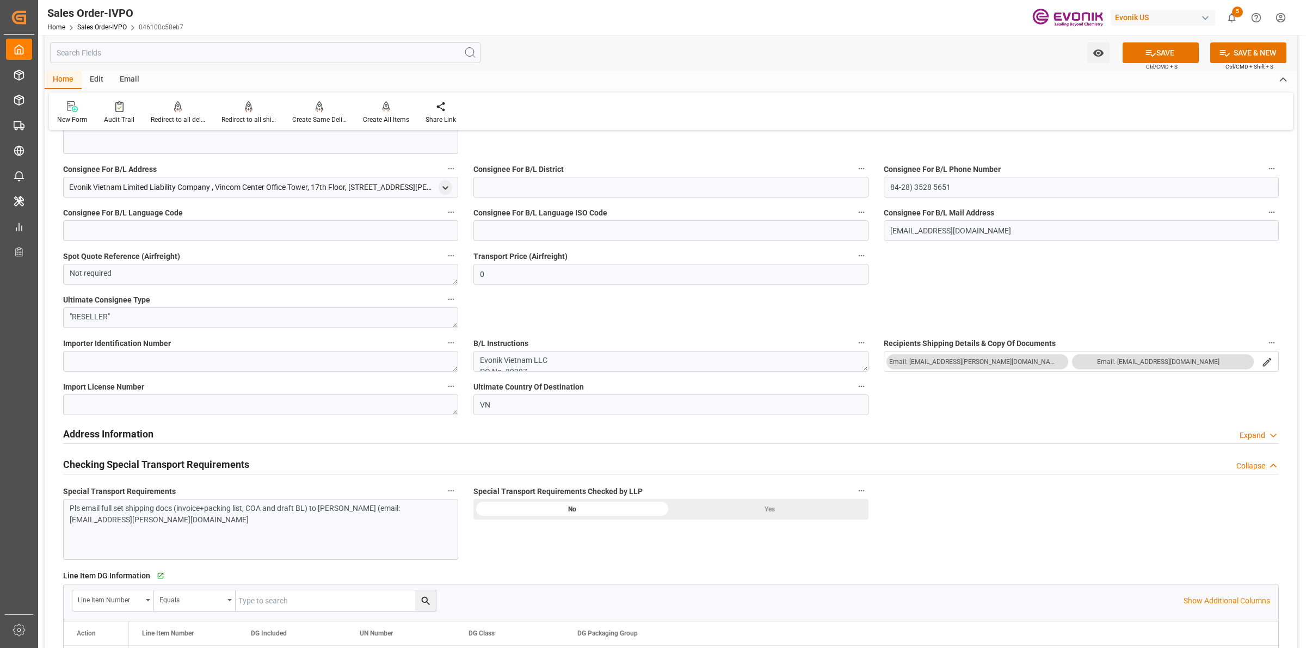
click at [773, 515] on div "Yes" at bounding box center [770, 509] width 198 height 21
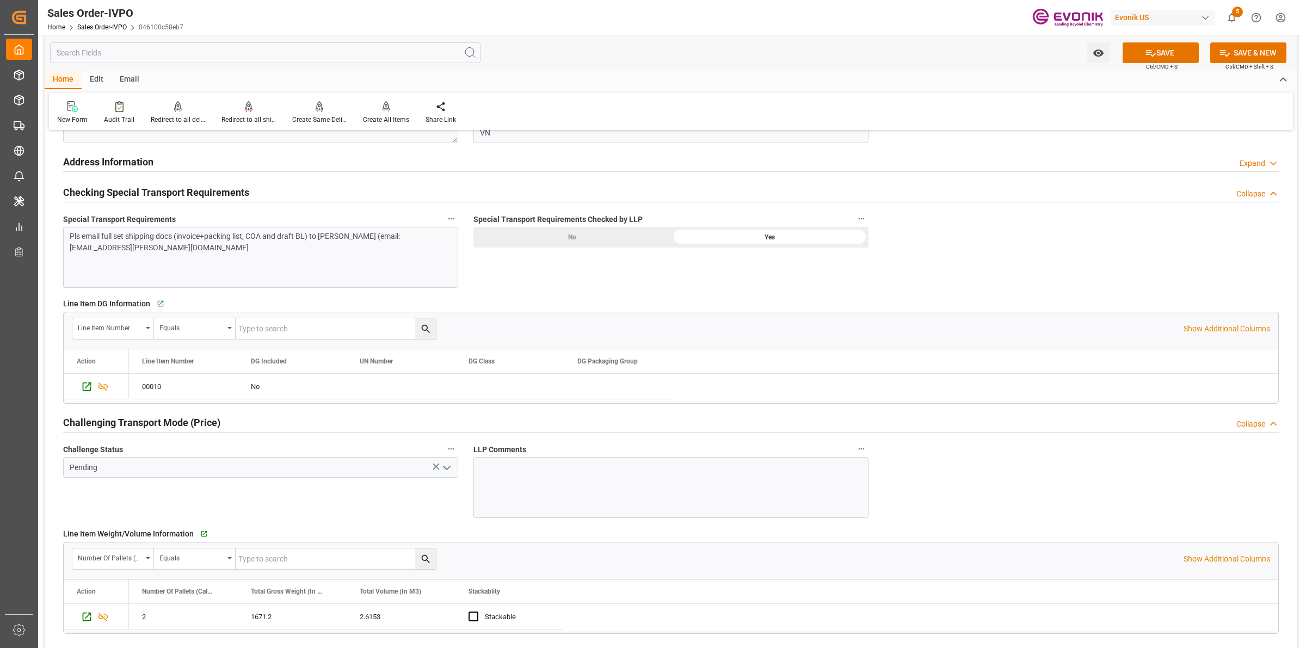
click at [442, 471] on icon "open menu" at bounding box center [446, 468] width 13 height 13
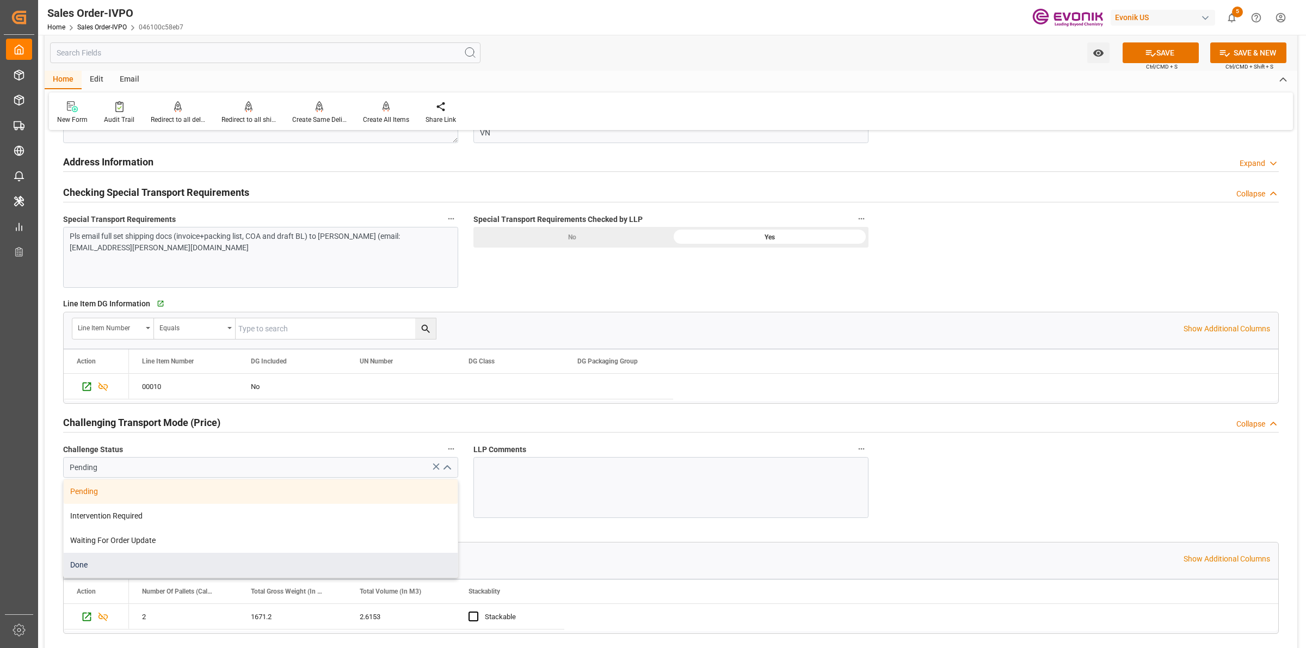
click at [102, 566] on div "Done" at bounding box center [261, 565] width 394 height 24
type input "Done"
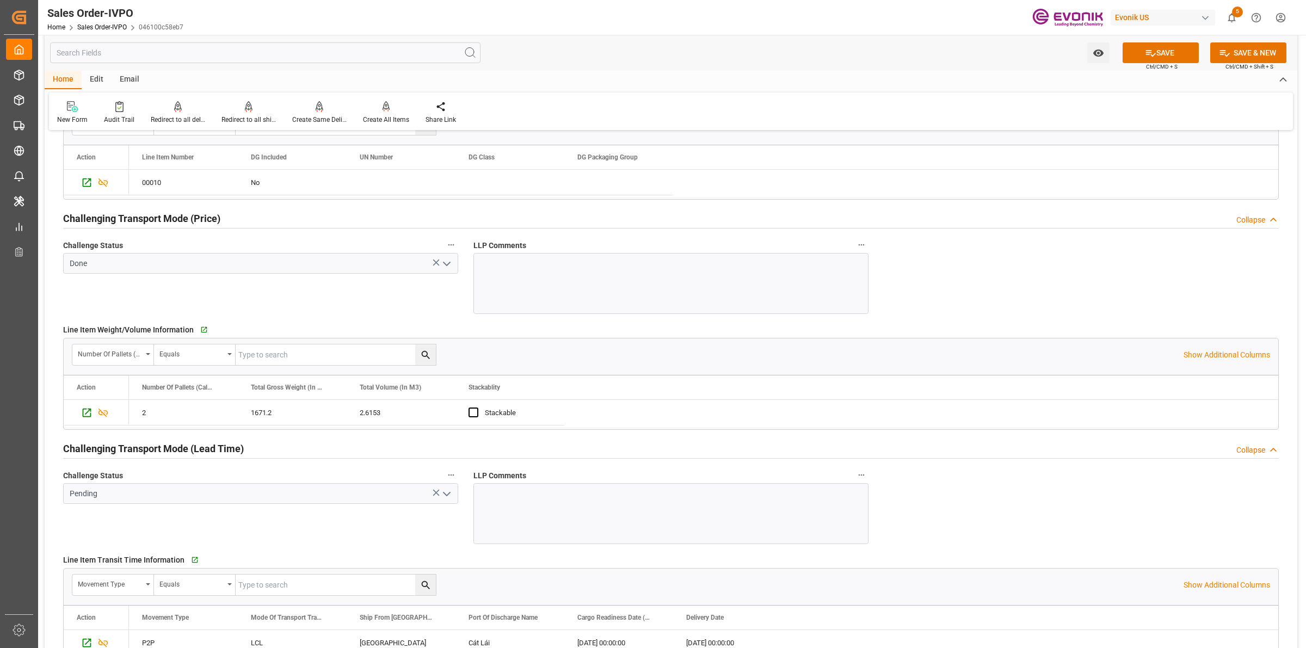
scroll to position [1633, 0]
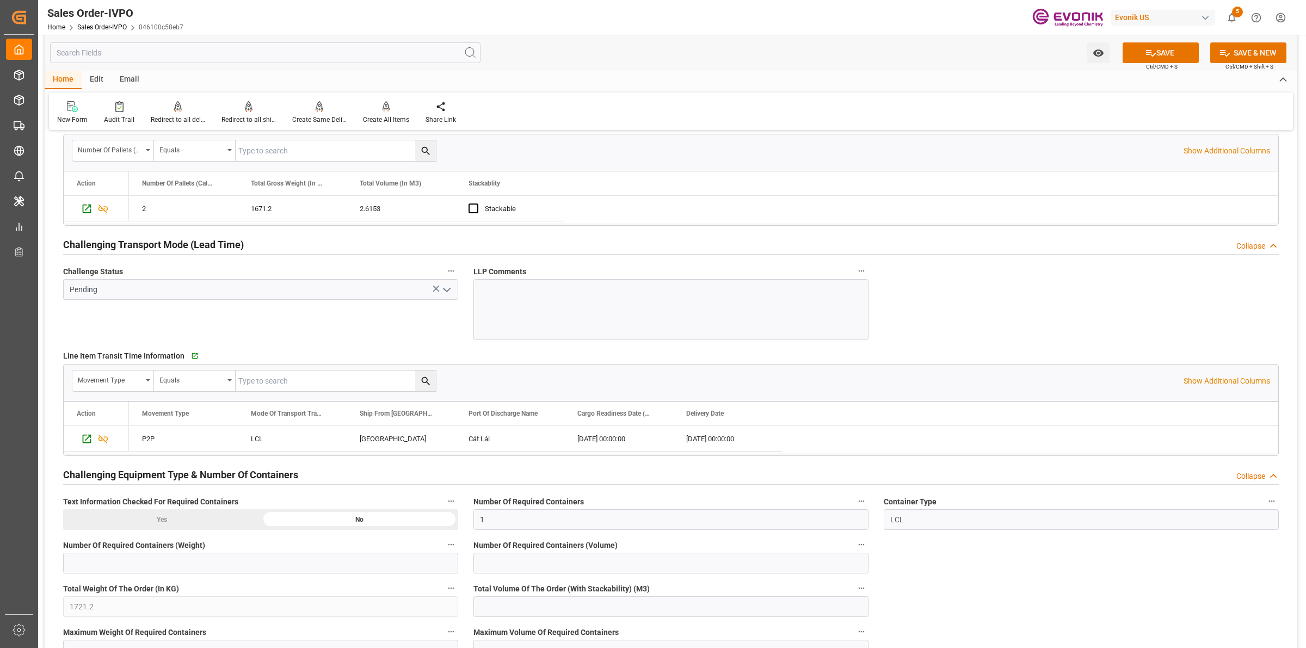
click at [444, 291] on polyline "open menu" at bounding box center [447, 289] width 7 height 3
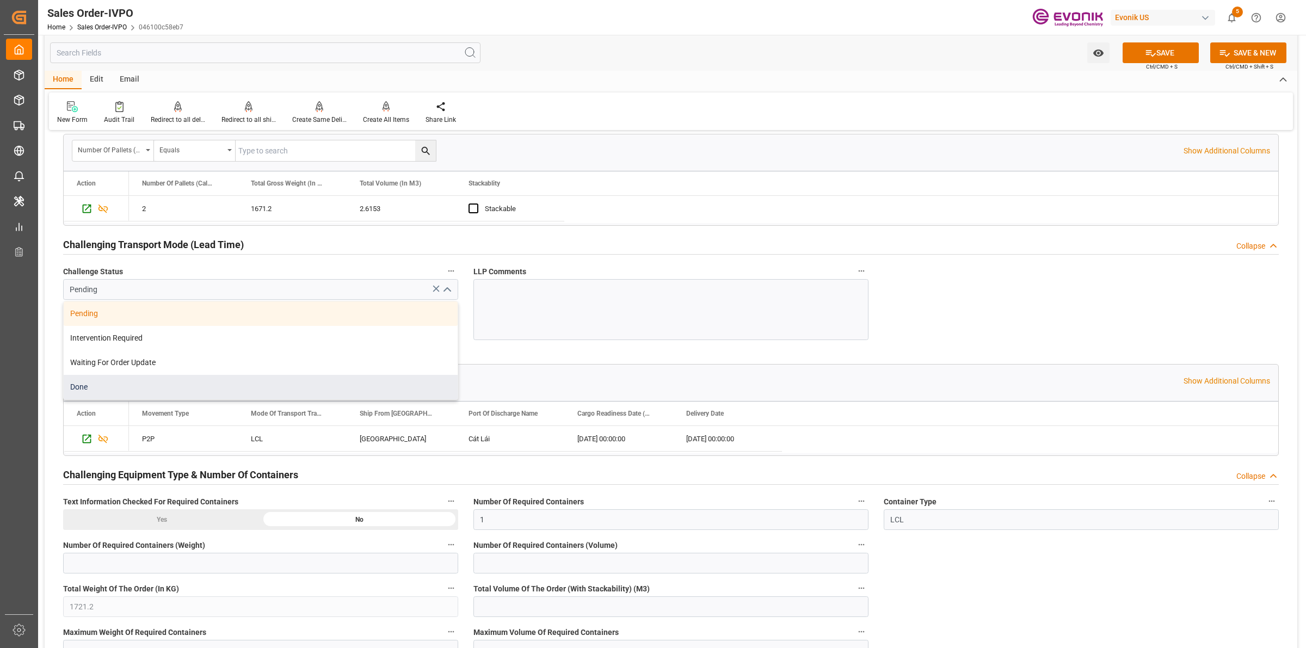
click at [124, 393] on div "Done" at bounding box center [261, 387] width 394 height 24
type input "Done"
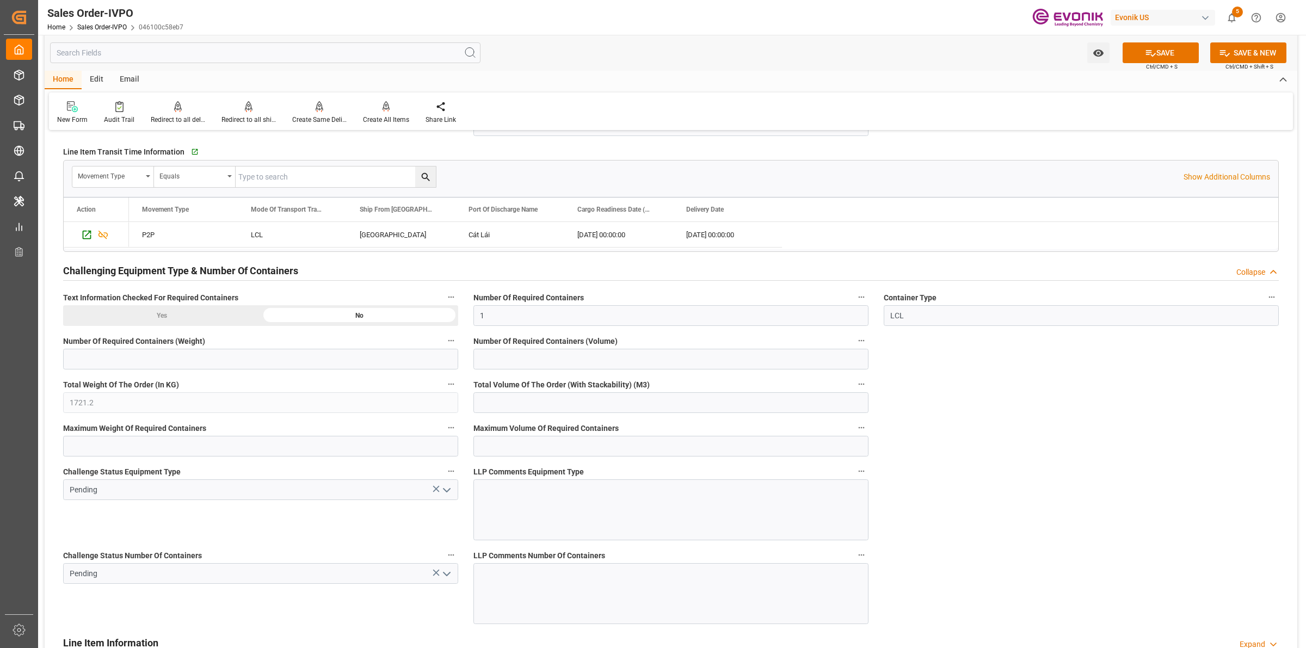
scroll to position [2041, 0]
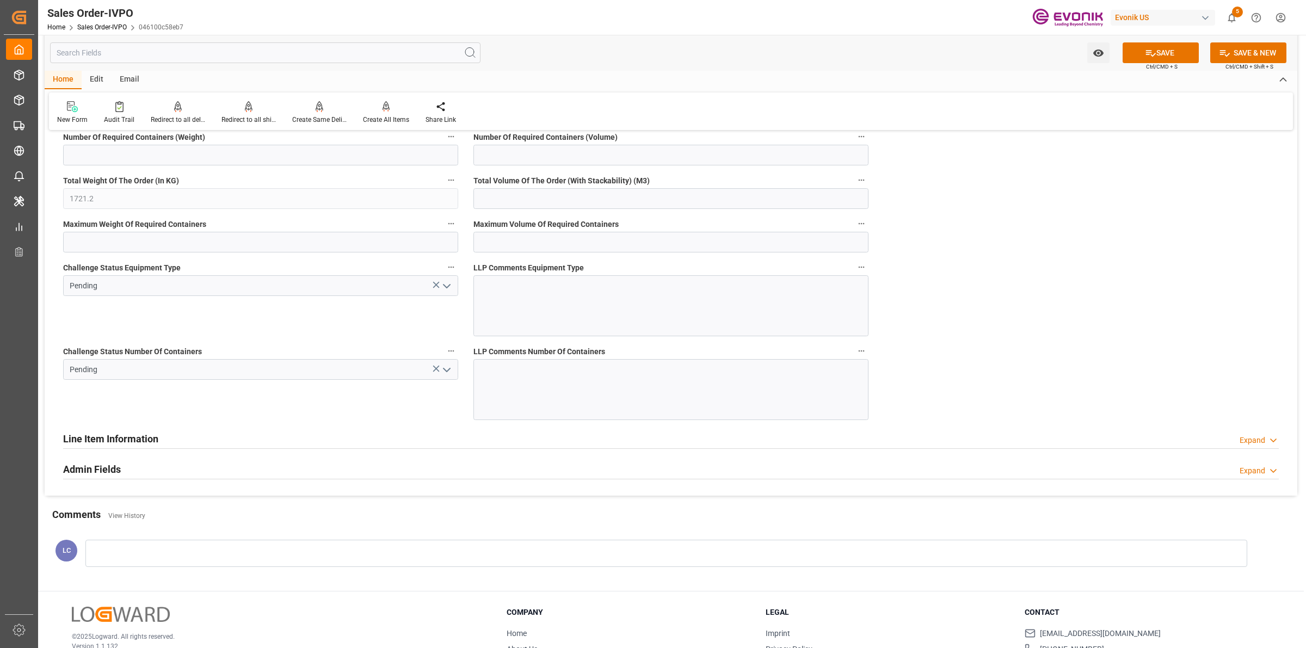
click at [446, 294] on button "open menu" at bounding box center [446, 286] width 16 height 17
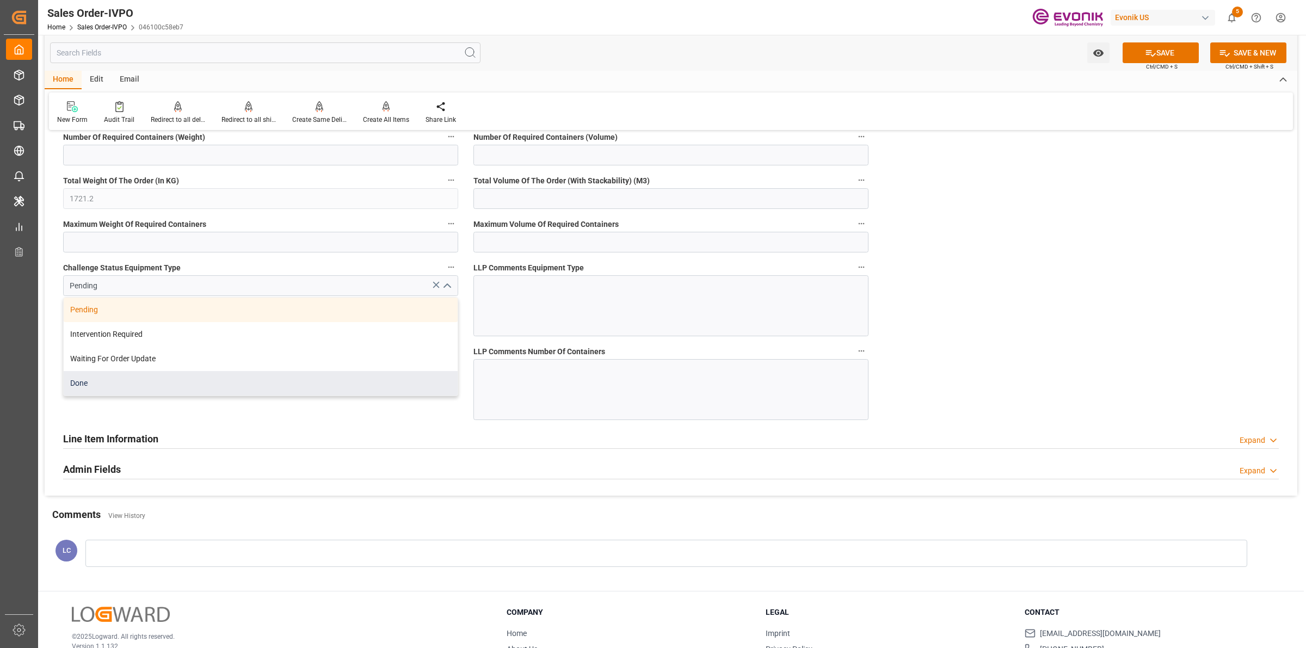
click at [120, 377] on div "Done" at bounding box center [261, 383] width 394 height 24
type input "Done"
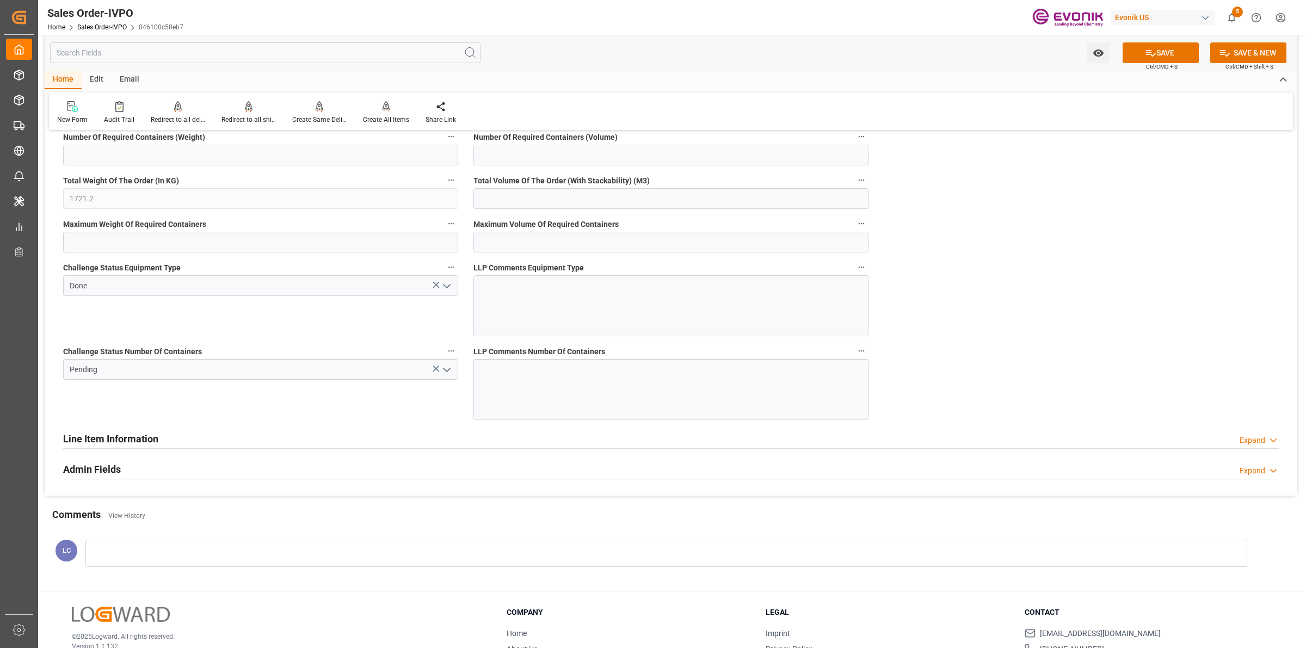
click at [383, 434] on div "Line Item Information Expand" at bounding box center [671, 438] width 1216 height 21
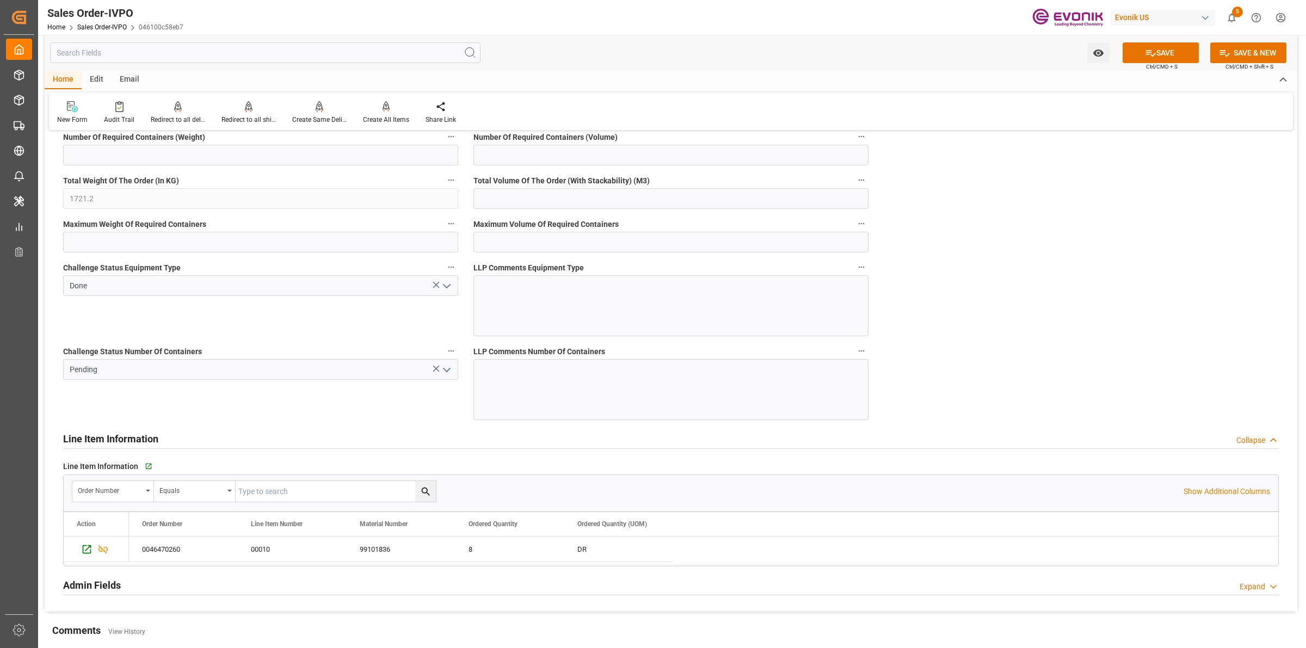
click at [447, 370] on icon "open menu" at bounding box center [446, 370] width 13 height 13
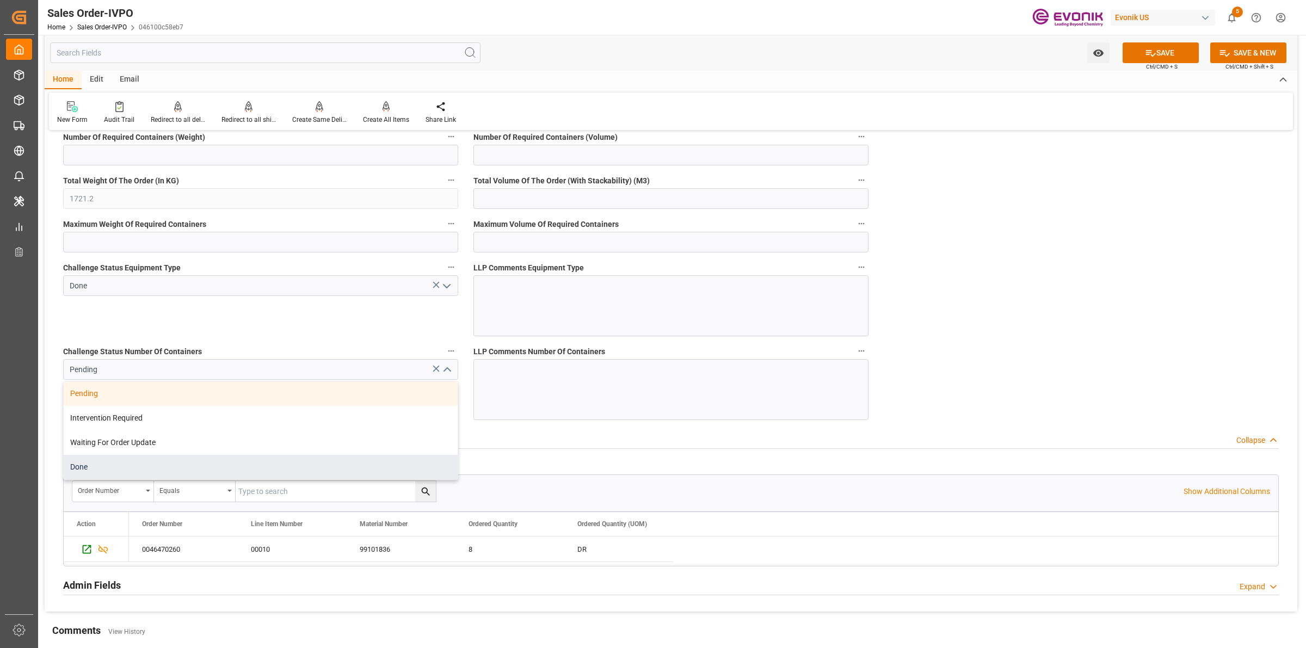
click at [105, 474] on div "Done" at bounding box center [261, 467] width 394 height 24
type input "Done"
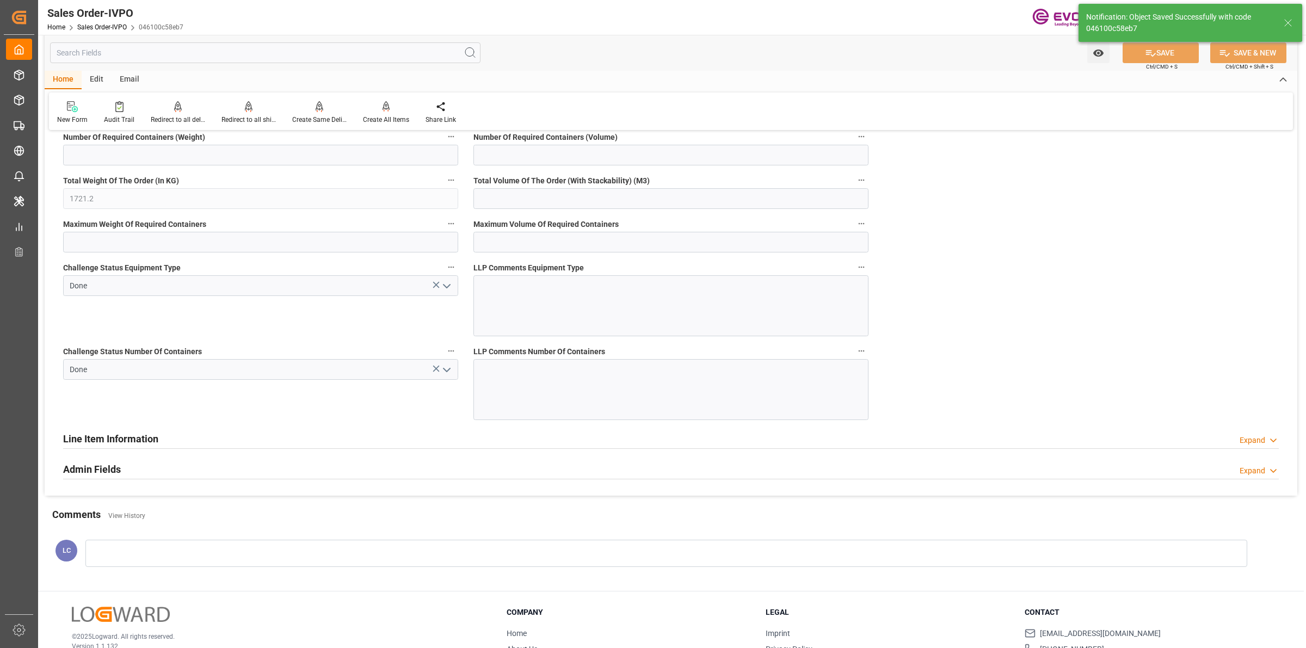
type input "No"
type input "[DATE] 04:33"
click at [369, 115] on div "Create All Items" at bounding box center [386, 120] width 46 height 10
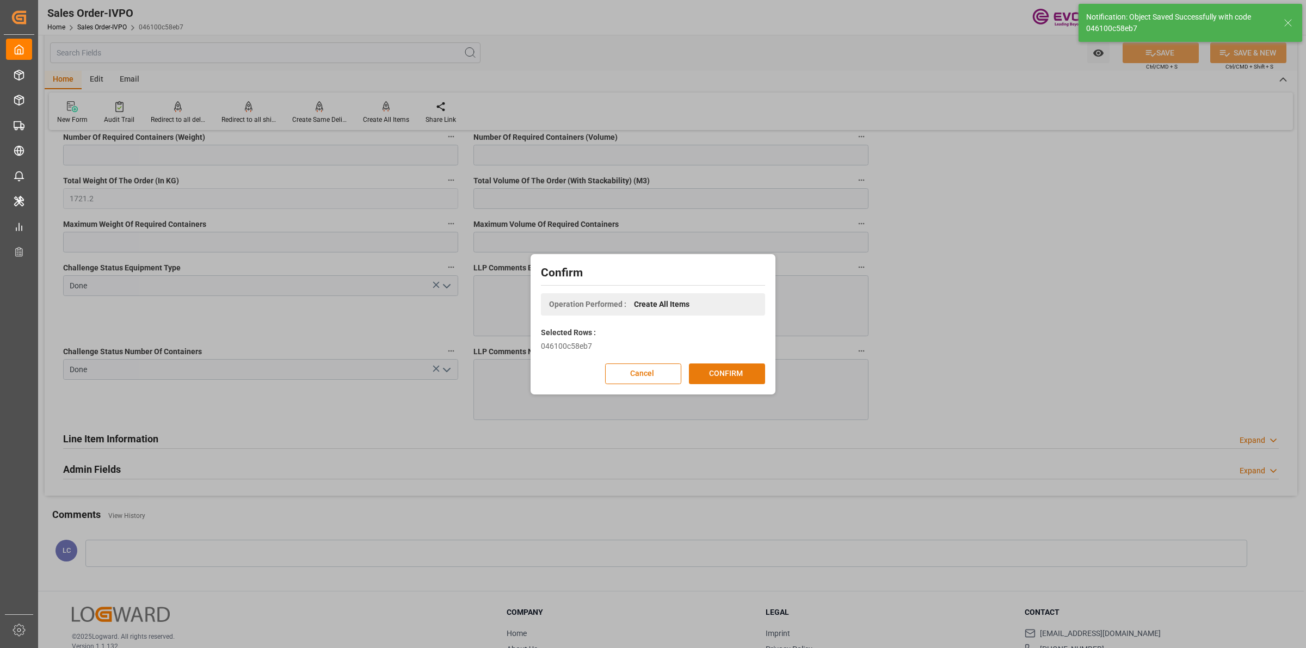
click at [729, 379] on button "CONFIRM" at bounding box center [727, 374] width 76 height 21
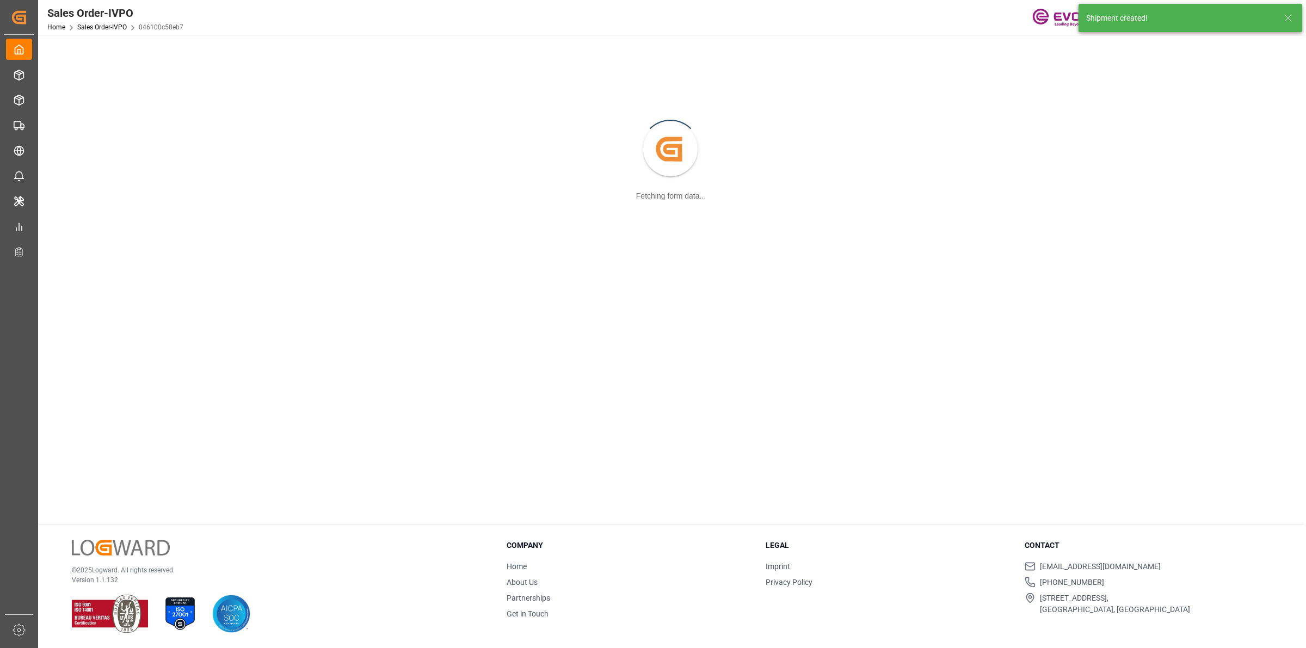
scroll to position [118, 0]
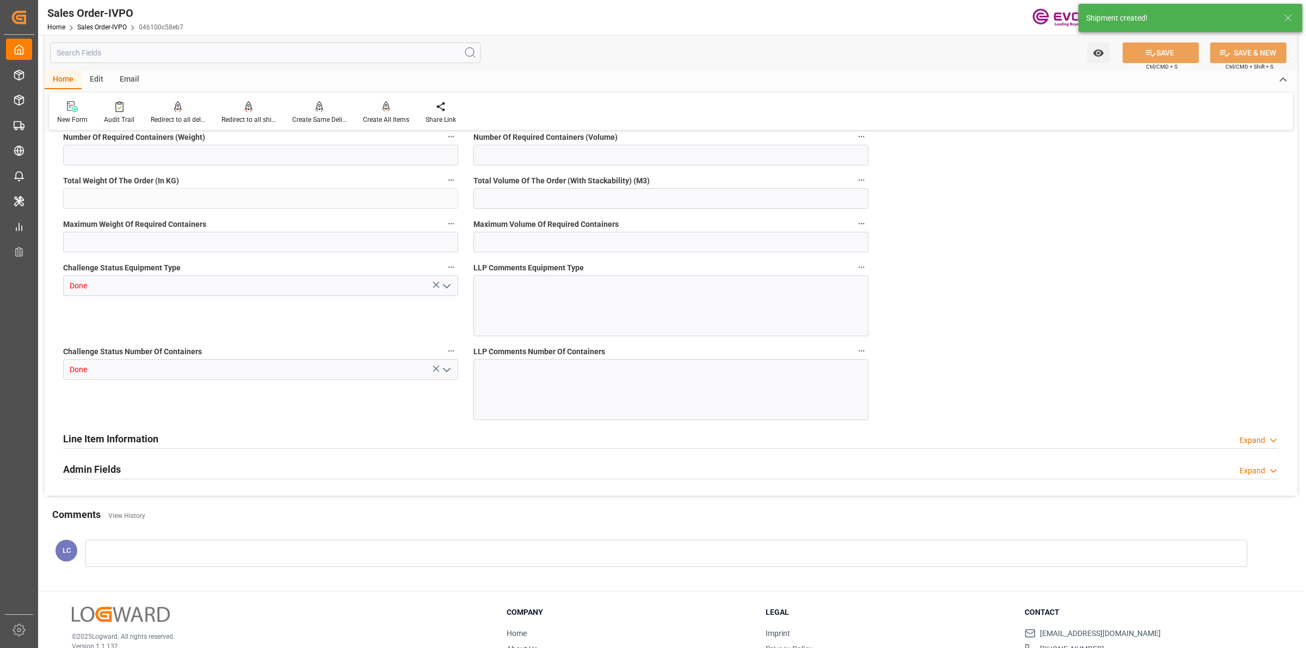
type input "VNCLI"
type input "0"
type input "1"
type input "1721.2"
type input "24.09.2025 17:33"
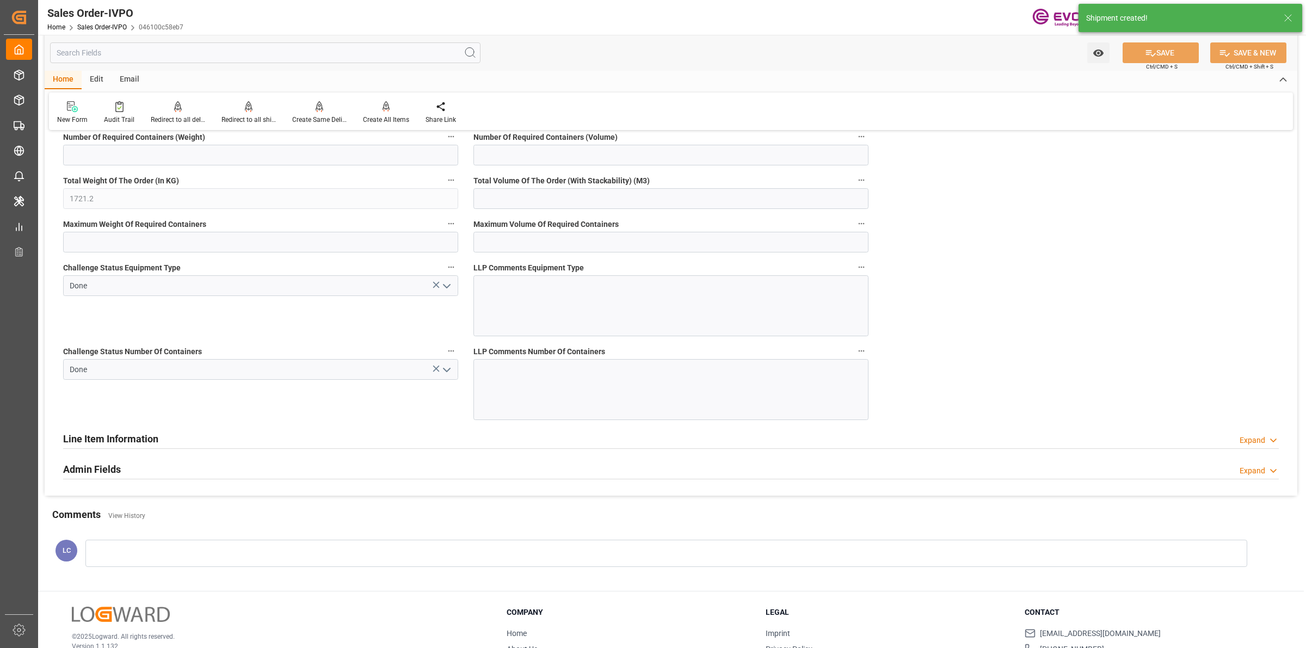
type input "[DATE] 04:33"
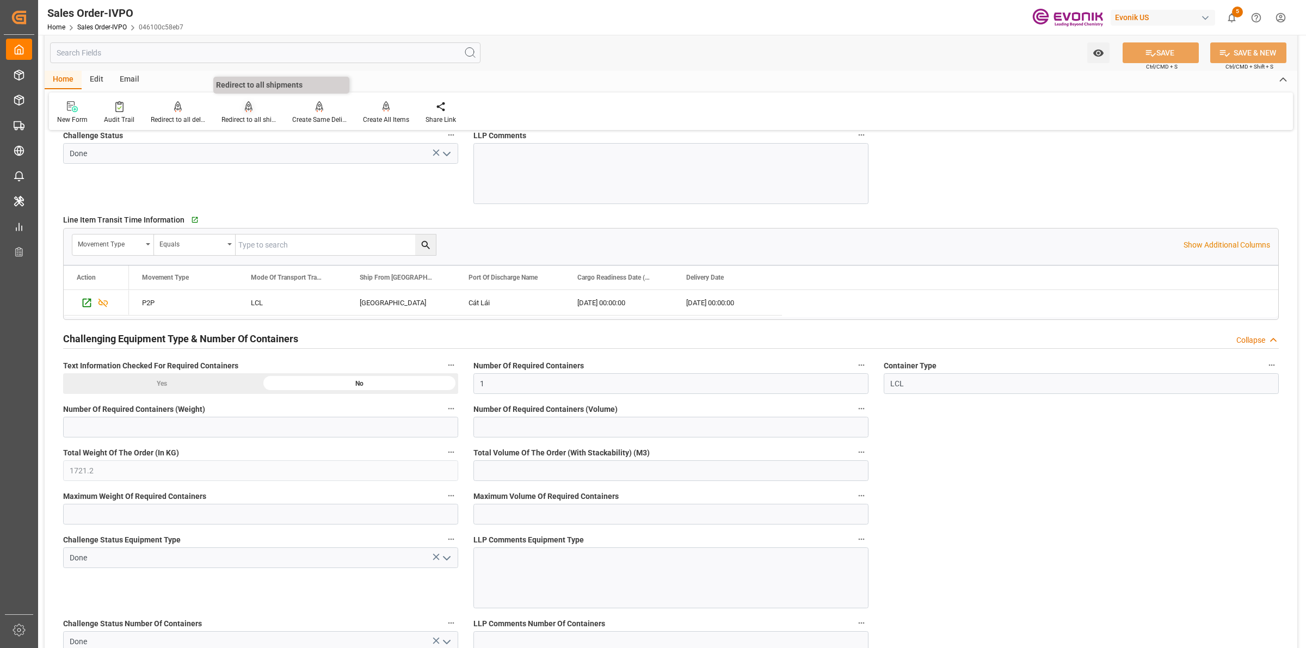
click at [238, 115] on div "Redirect to all shipments" at bounding box center [249, 120] width 54 height 10
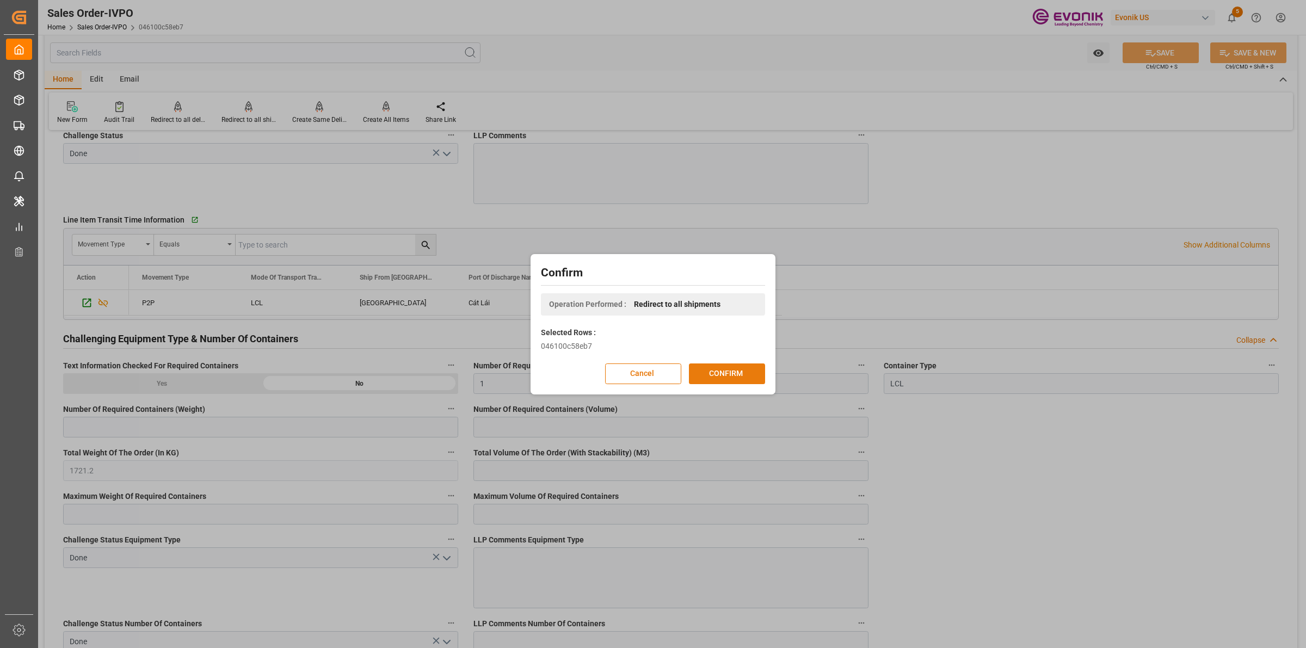
click at [710, 372] on button "CONFIRM" at bounding box center [727, 374] width 76 height 21
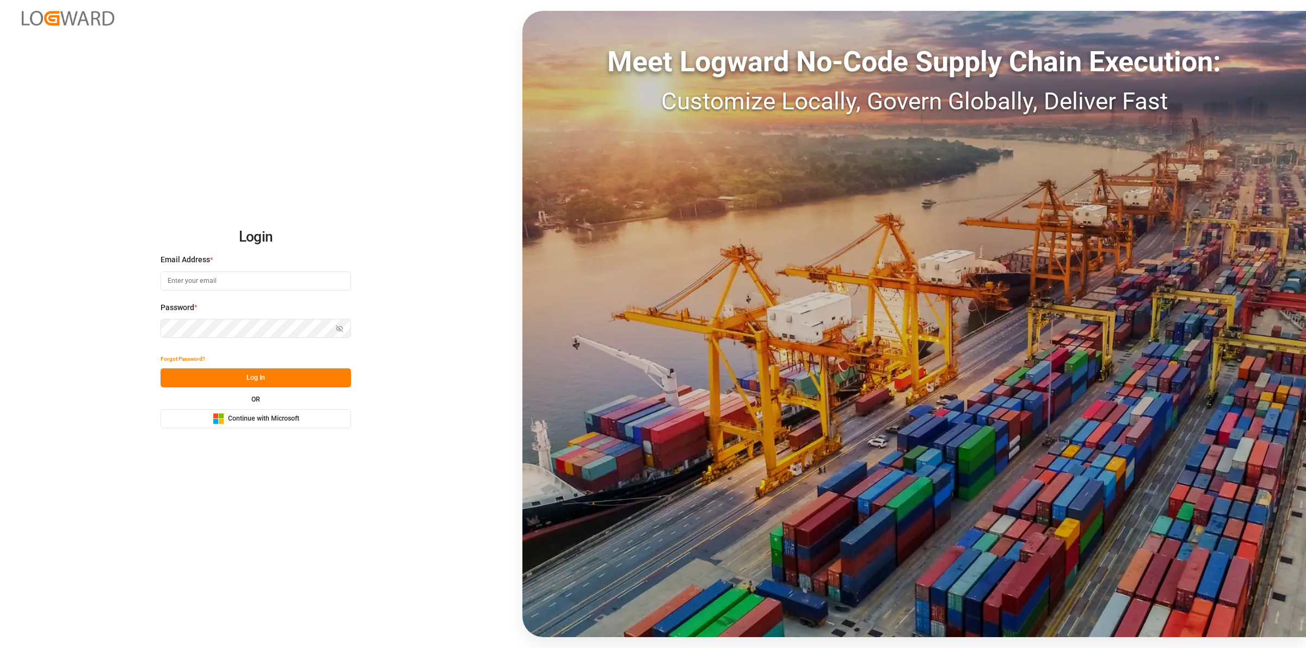
type input "[EMAIL_ADDRESS][DOMAIN_NAME]"
click at [252, 378] on button "Log In" at bounding box center [256, 377] width 190 height 19
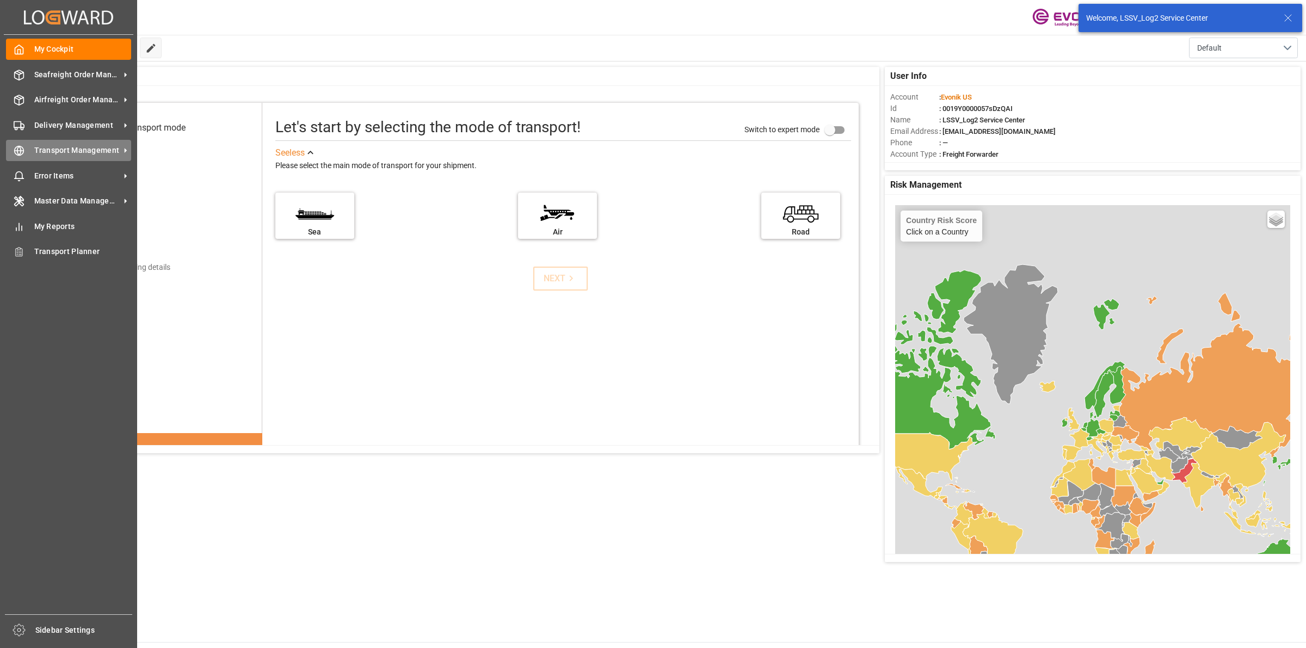
click at [17, 154] on icon at bounding box center [19, 150] width 4 height 9
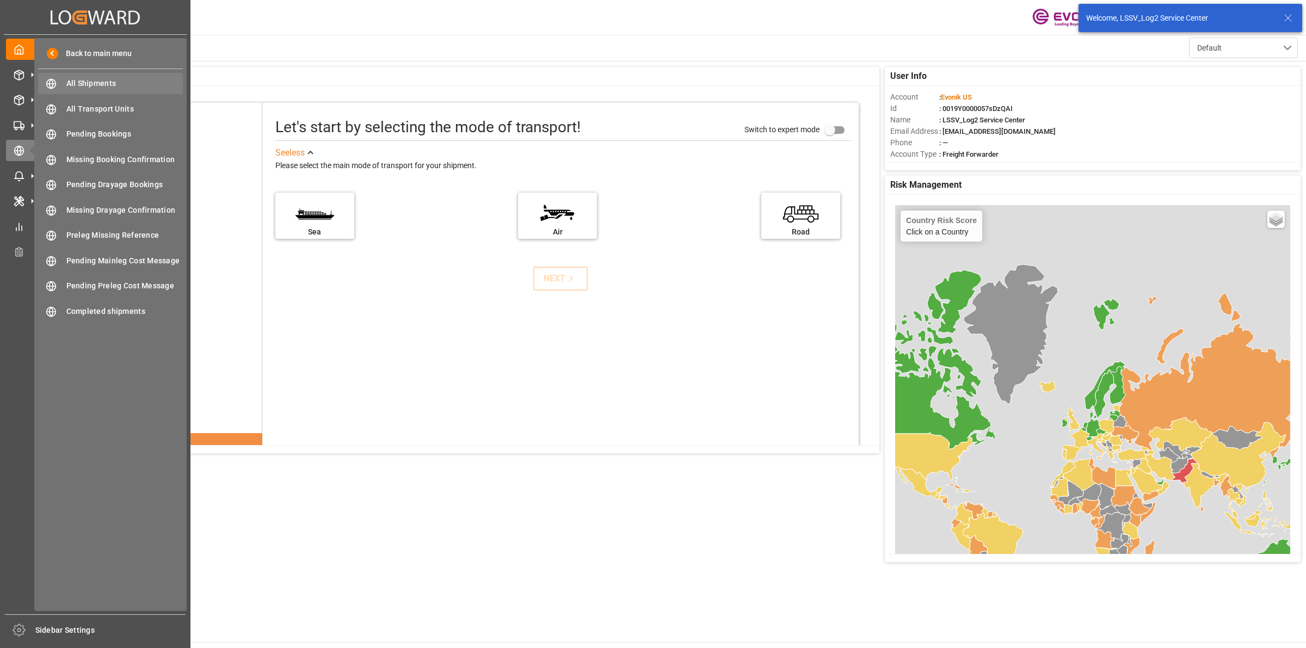
click at [100, 76] on div "All Shipments All Shipments" at bounding box center [110, 83] width 145 height 21
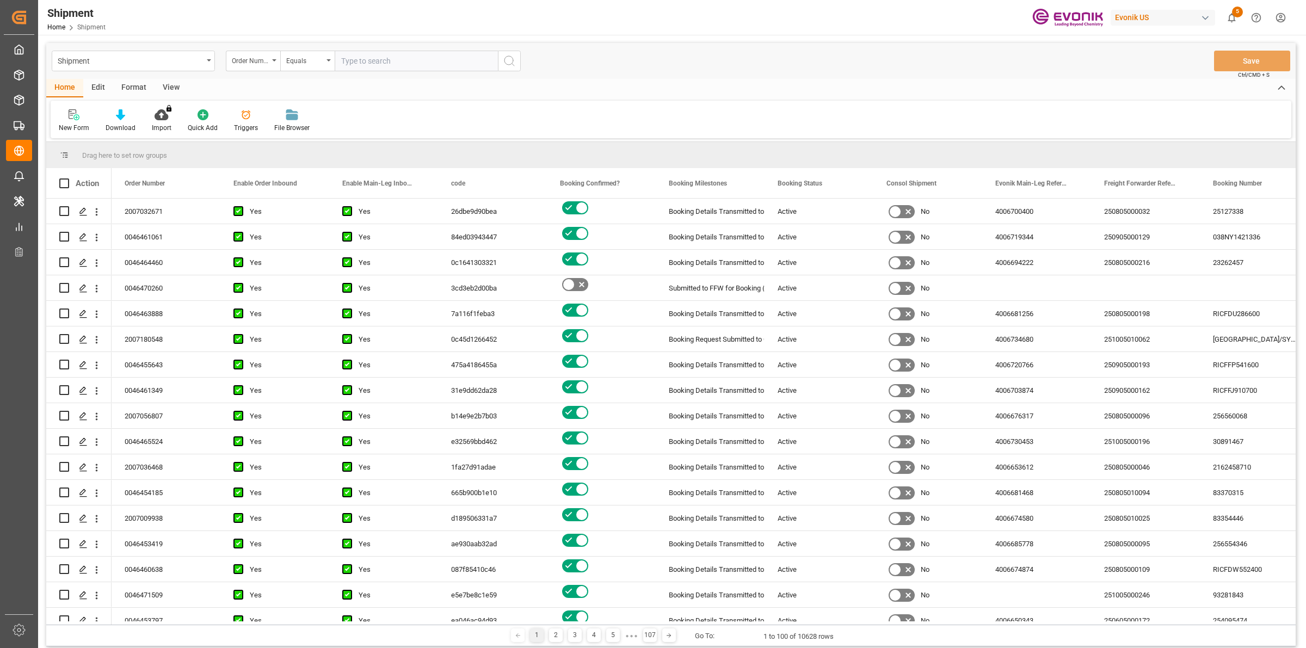
click at [377, 63] on input "text" at bounding box center [416, 61] width 163 height 21
paste input "0046470260"
type input "0046470260"
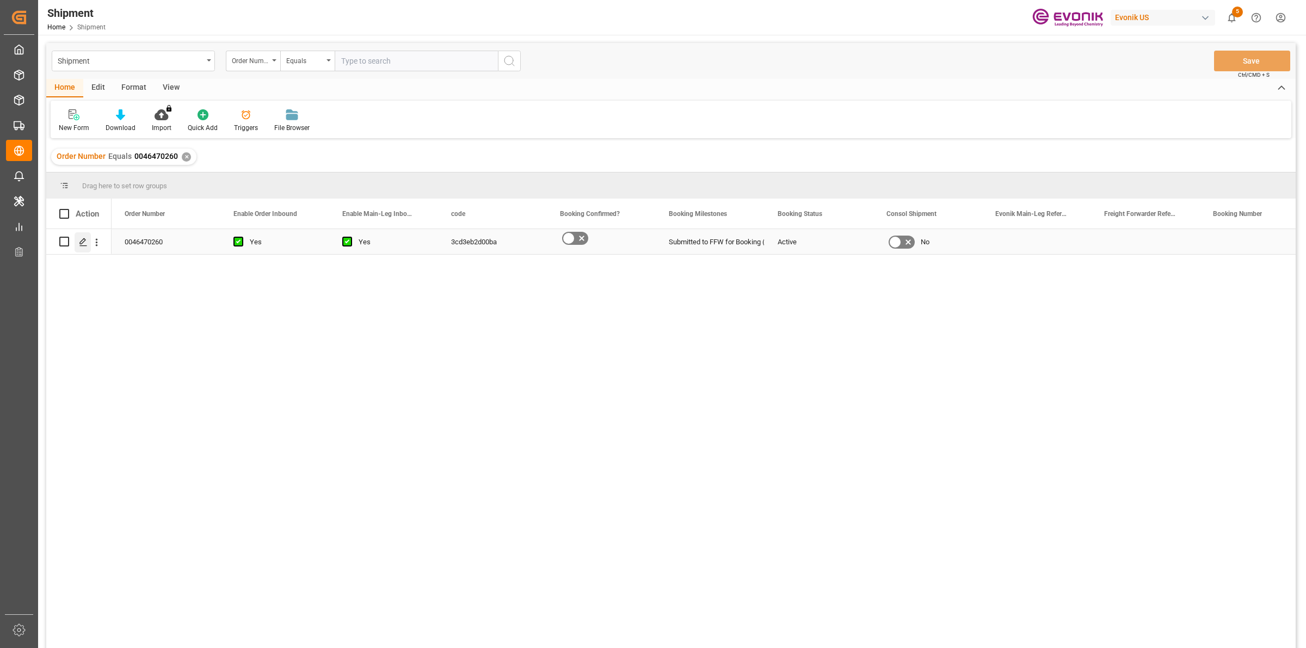
click at [77, 246] on div "Press SPACE to select this row." at bounding box center [83, 242] width 16 height 20
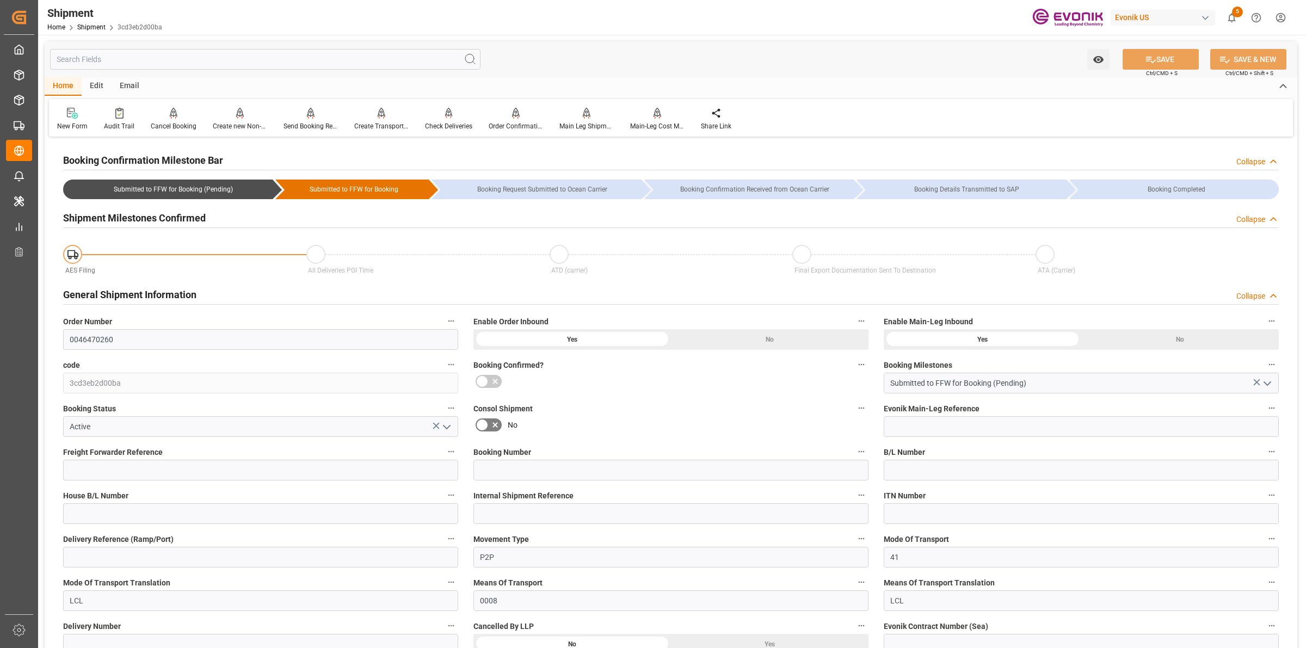
scroll to position [408, 0]
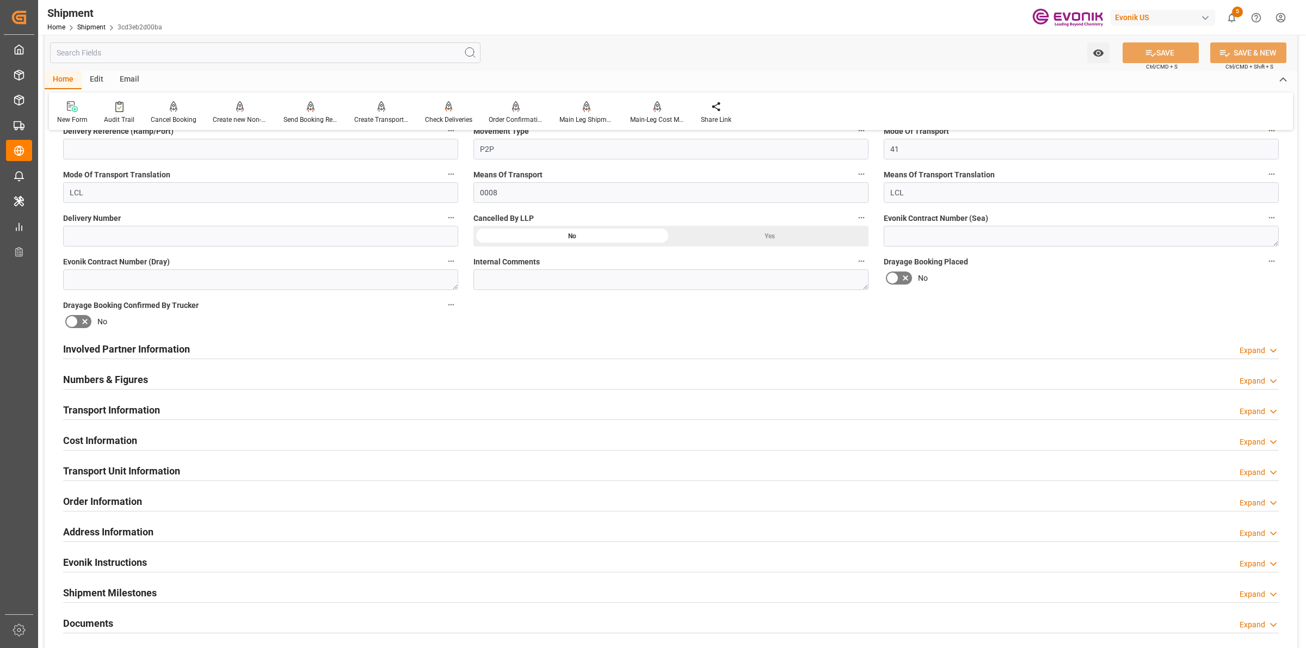
click at [476, 354] on div "Involved Partner Information Expand" at bounding box center [671, 348] width 1216 height 21
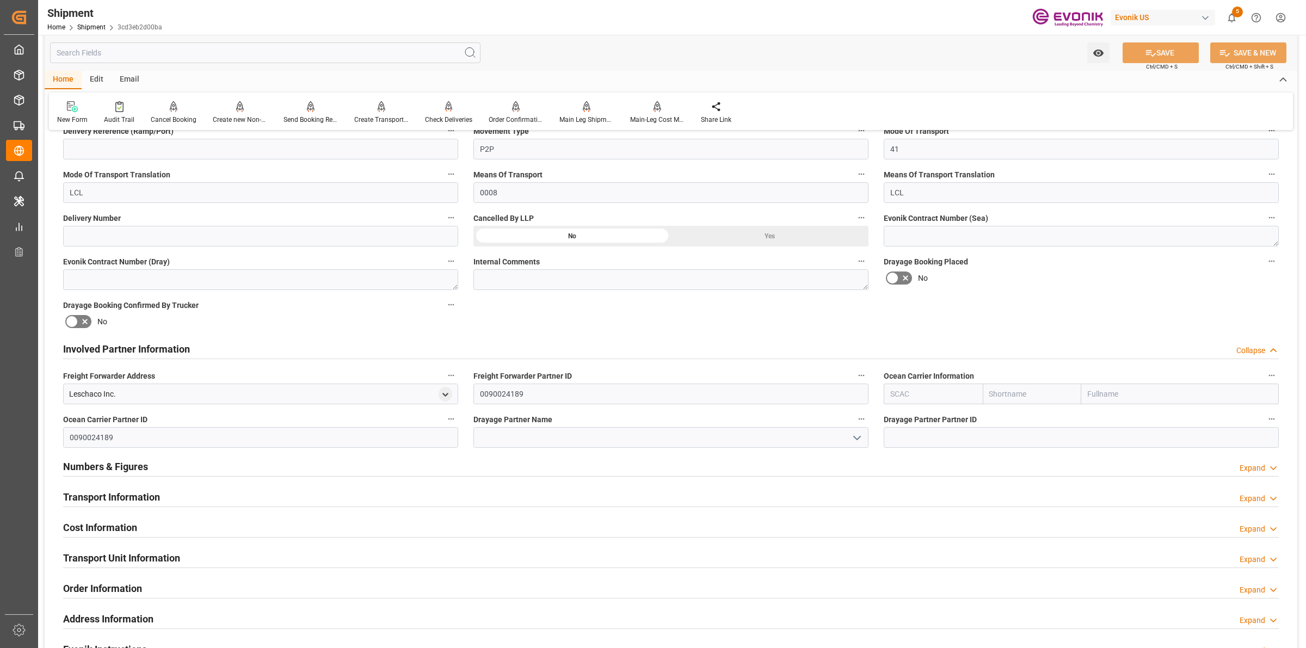
click at [895, 384] on input "text" at bounding box center [933, 394] width 99 height 21
click at [894, 418] on b "ALRB" at bounding box center [900, 418] width 19 height 9
type input "ALRB"
type input "AC Containerline"
type input "AC Containerline GmbH"
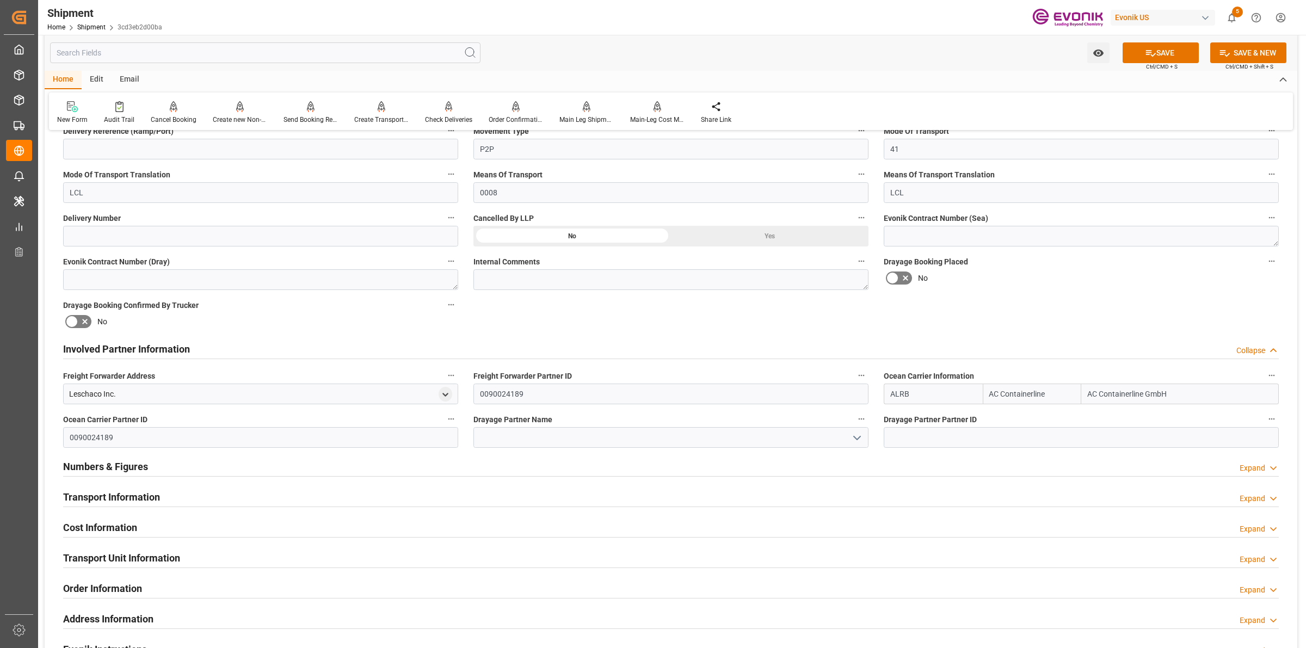
type input "ALRB"
click at [649, 437] on input at bounding box center [671, 437] width 395 height 21
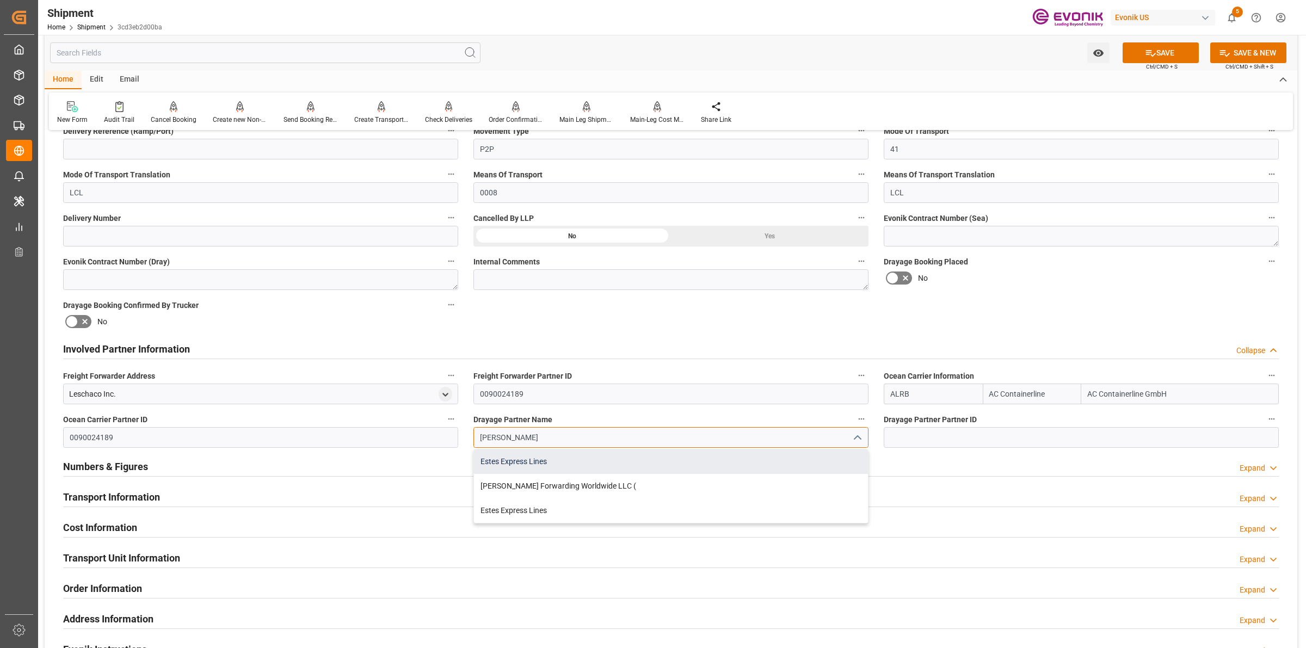
click at [597, 458] on div "Estes Express Lines" at bounding box center [671, 462] width 394 height 24
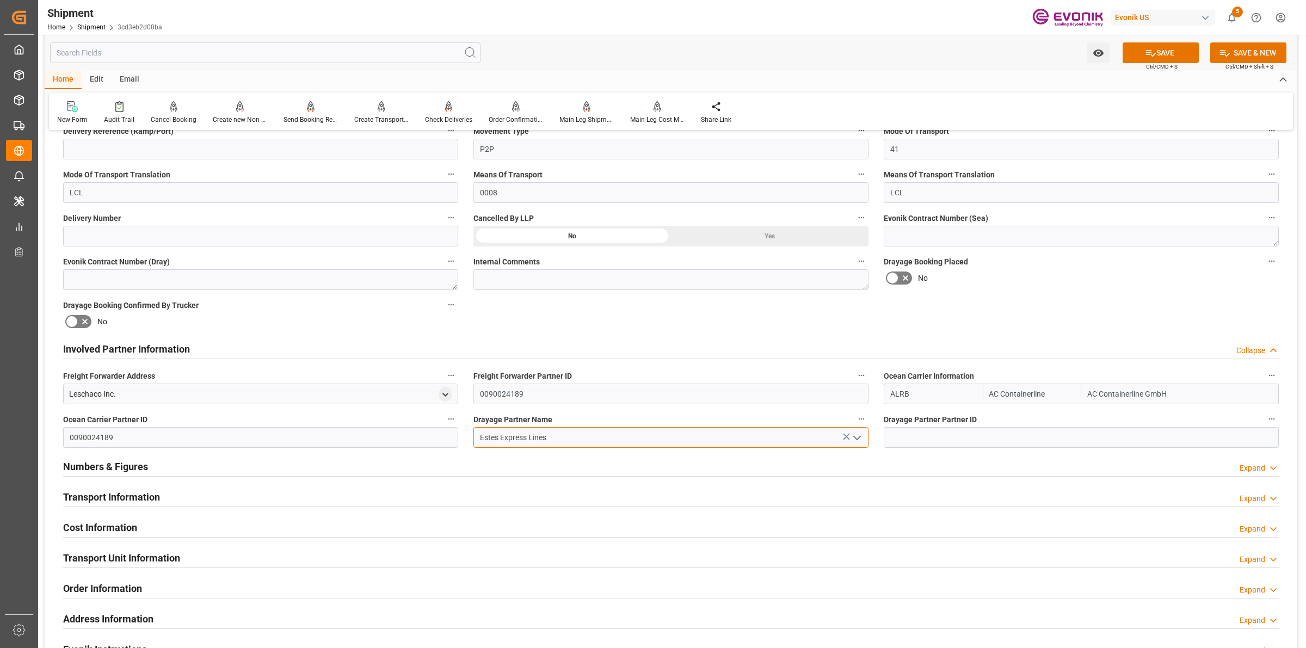
type input "Estes Express Lines"
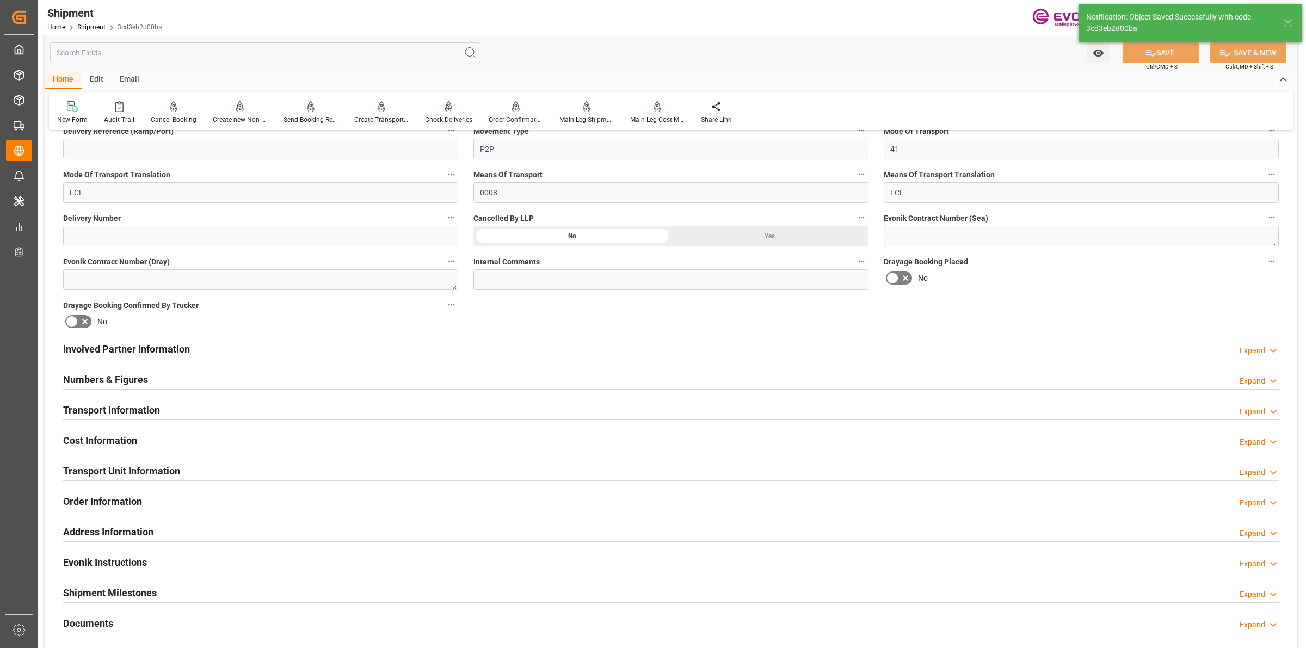
click at [184, 347] on h2 "Involved Partner Information" at bounding box center [126, 349] width 127 height 15
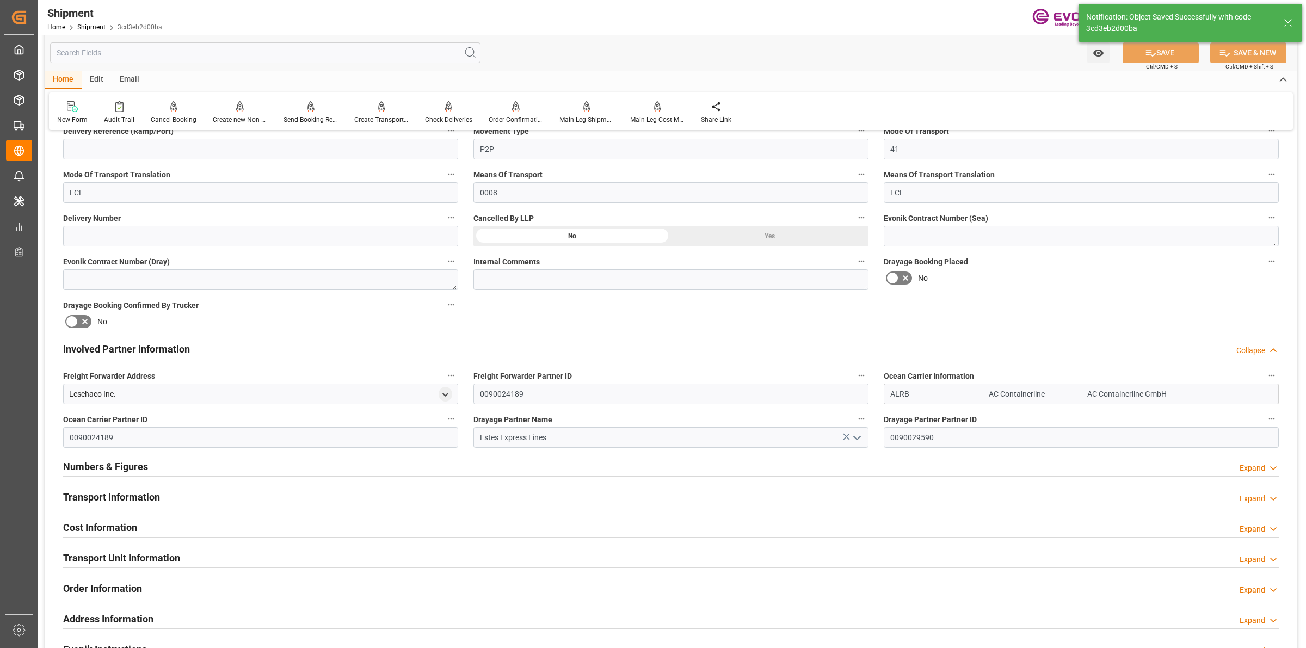
click at [184, 347] on h2 "Involved Partner Information" at bounding box center [126, 349] width 127 height 15
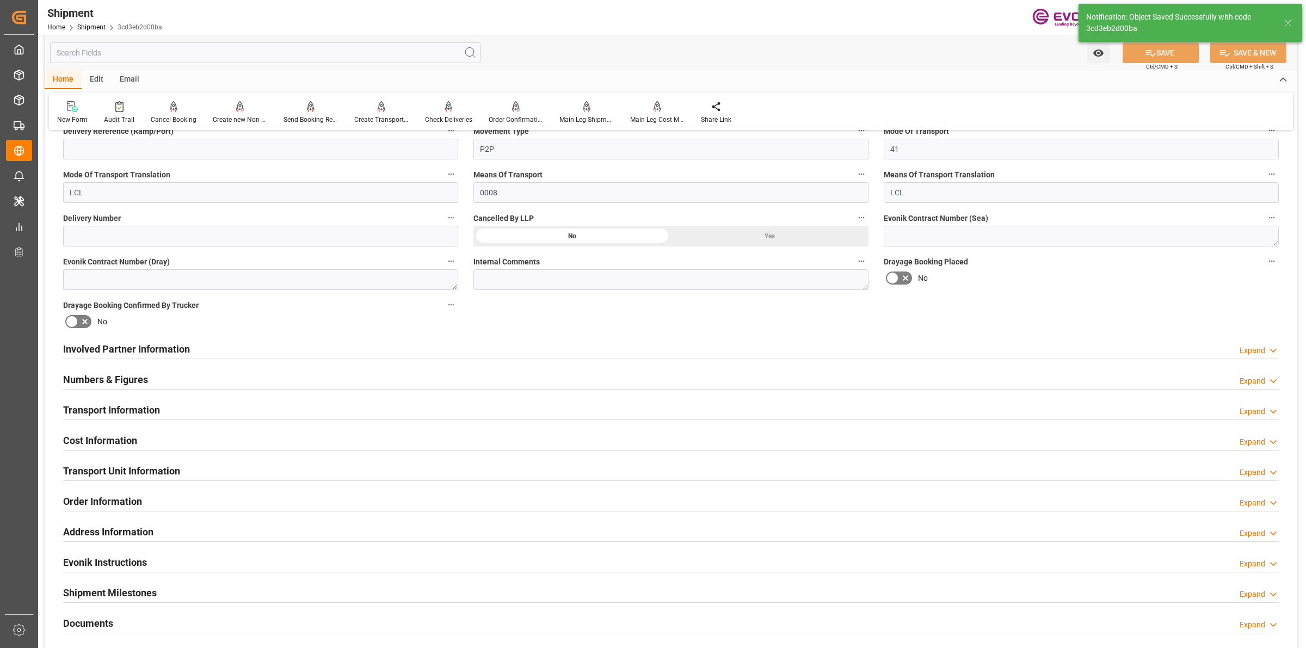
click at [147, 373] on div "Numbers & Figures Expand" at bounding box center [671, 378] width 1216 height 21
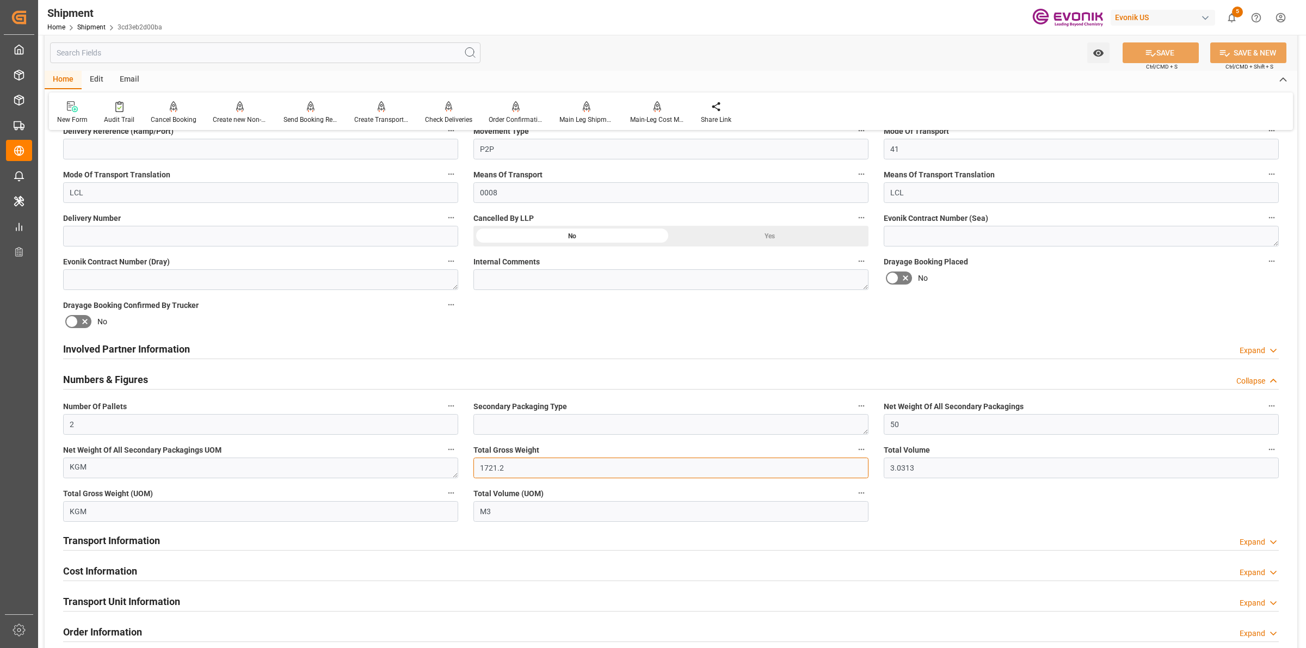
drag, startPoint x: 535, startPoint y: 466, endPoint x: 429, endPoint y: 454, distance: 106.8
click at [429, 454] on div "Booking Confirmation Milestone Bar Collapse Submitted to FFW for Booking (Pendi…" at bounding box center [671, 360] width 1253 height 1256
click at [147, 380] on div "Numbers & Figures Collapse" at bounding box center [671, 378] width 1216 height 21
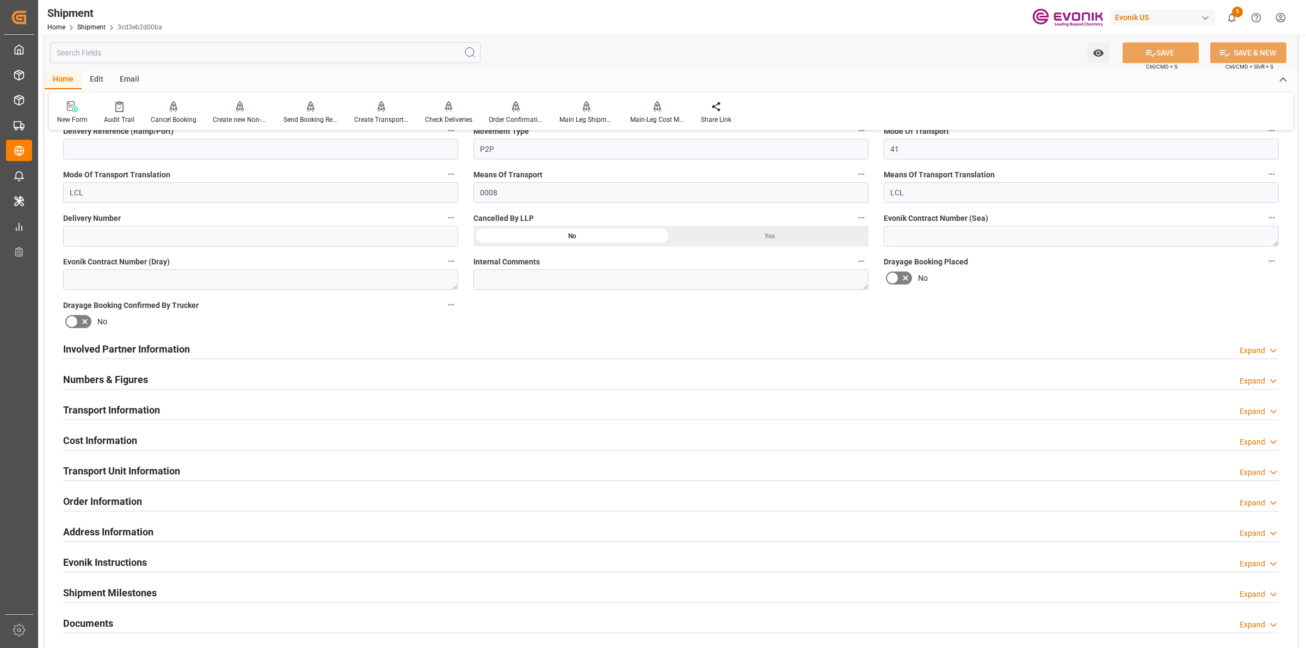
click at [130, 407] on h2 "Transport Information" at bounding box center [111, 410] width 97 height 15
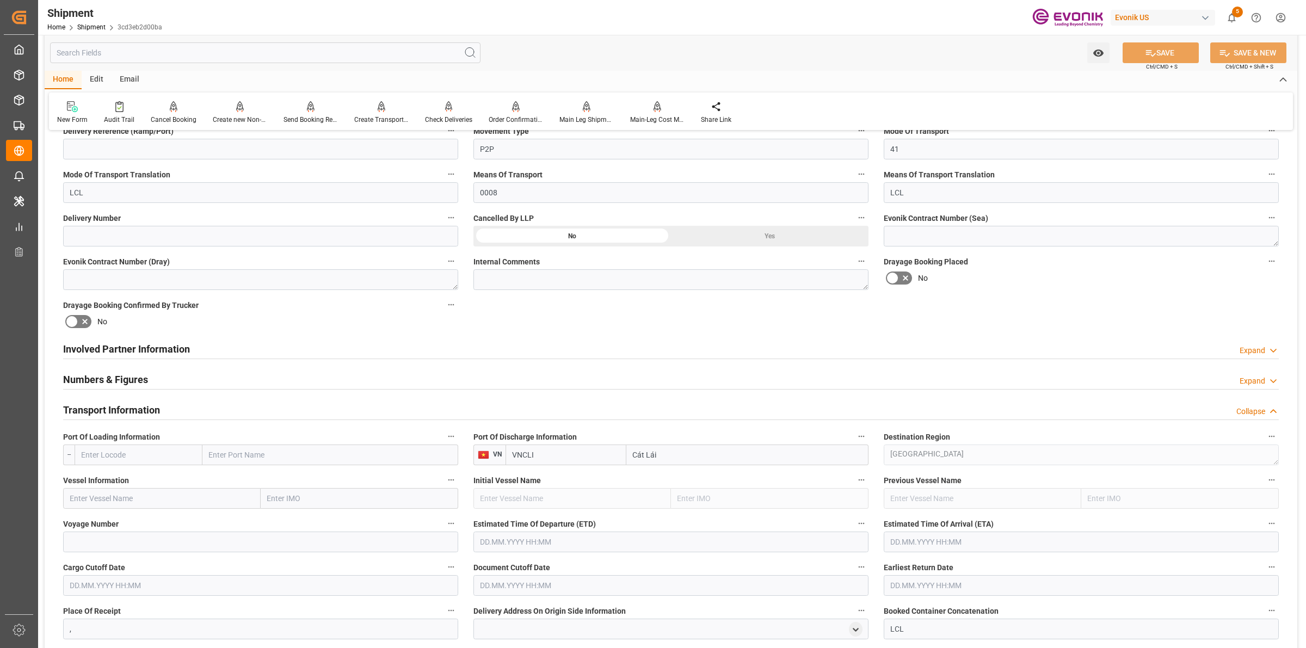
click at [153, 446] on input "text" at bounding box center [139, 455] width 128 height 21
paste input "USLAX"
type input "USLAX"
click at [112, 486] on div "USLAX - Los Angeles" at bounding box center [131, 479] width 113 height 24
type input "[GEOGRAPHIC_DATA]"
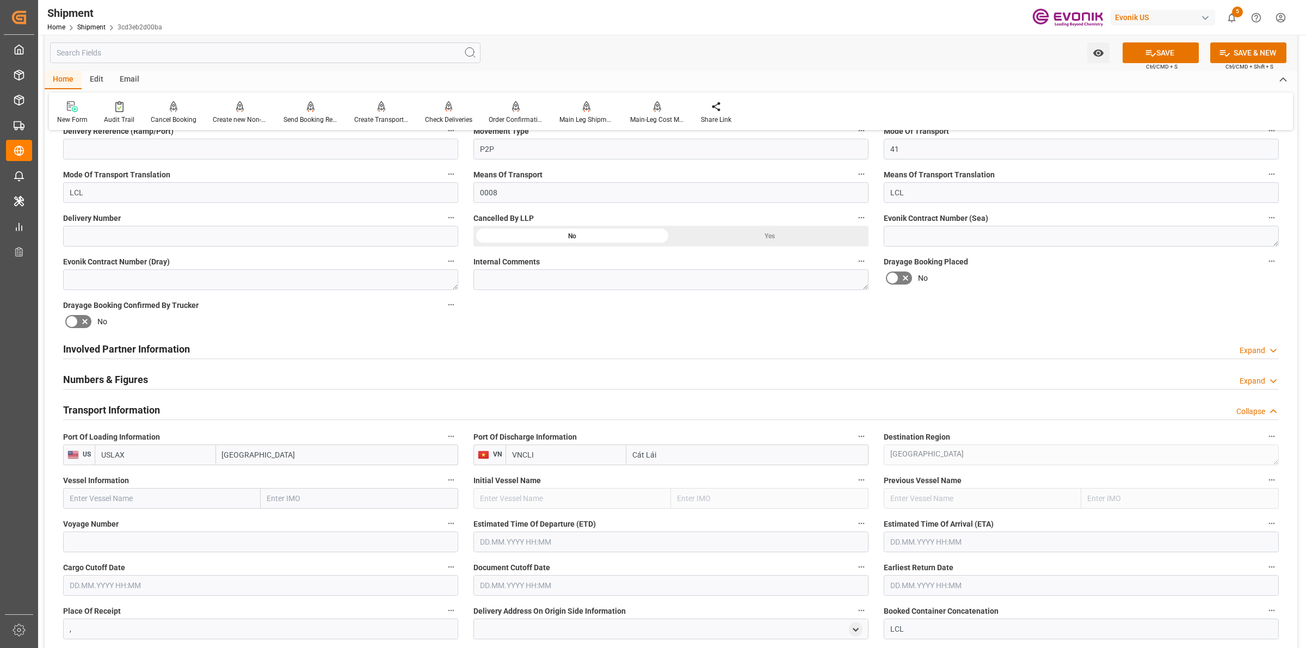
type input "USLAX"
click at [236, 501] on input "text" at bounding box center [162, 498] width 198 height 21
paste input "APL ESPLANADE /"
type input "APL ESPLANADE"
click at [124, 525] on b "APL ESPLANADE" at bounding box center [99, 522] width 59 height 9
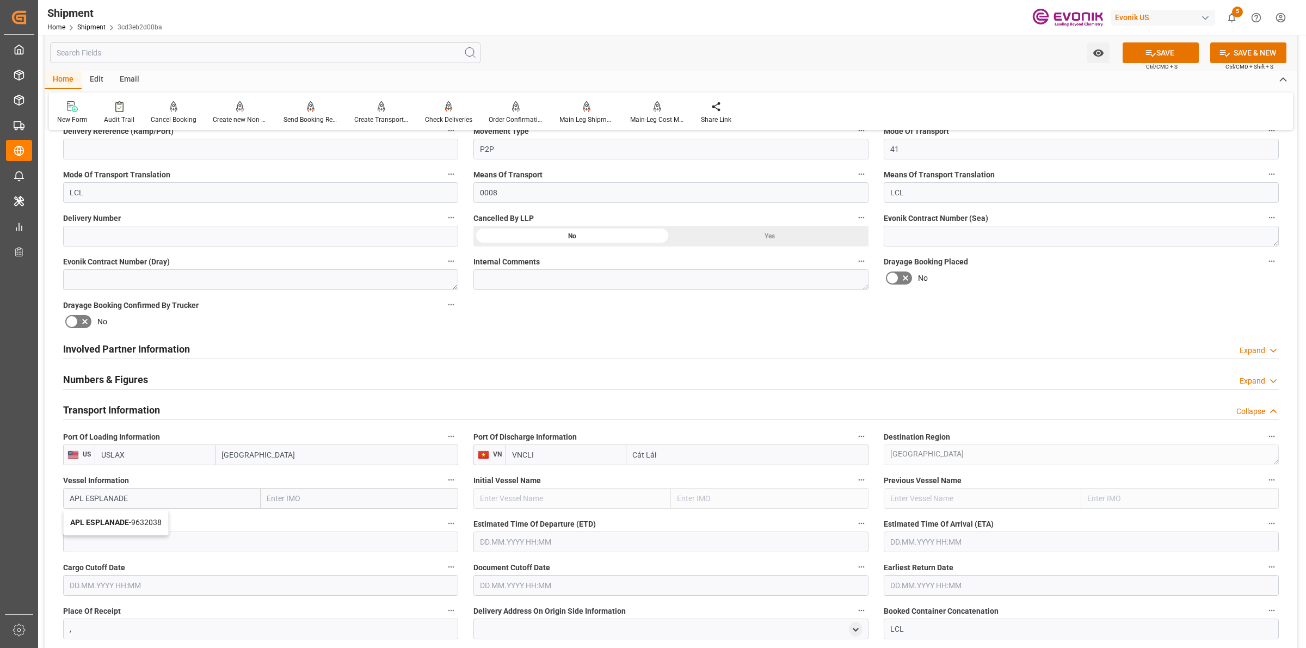
type input "9632038"
type input "APL ESPLANADE"
click at [195, 546] on input at bounding box center [260, 542] width 395 height 21
paste input "1TUEXW1MA"
type input "1TUEXW1MA"
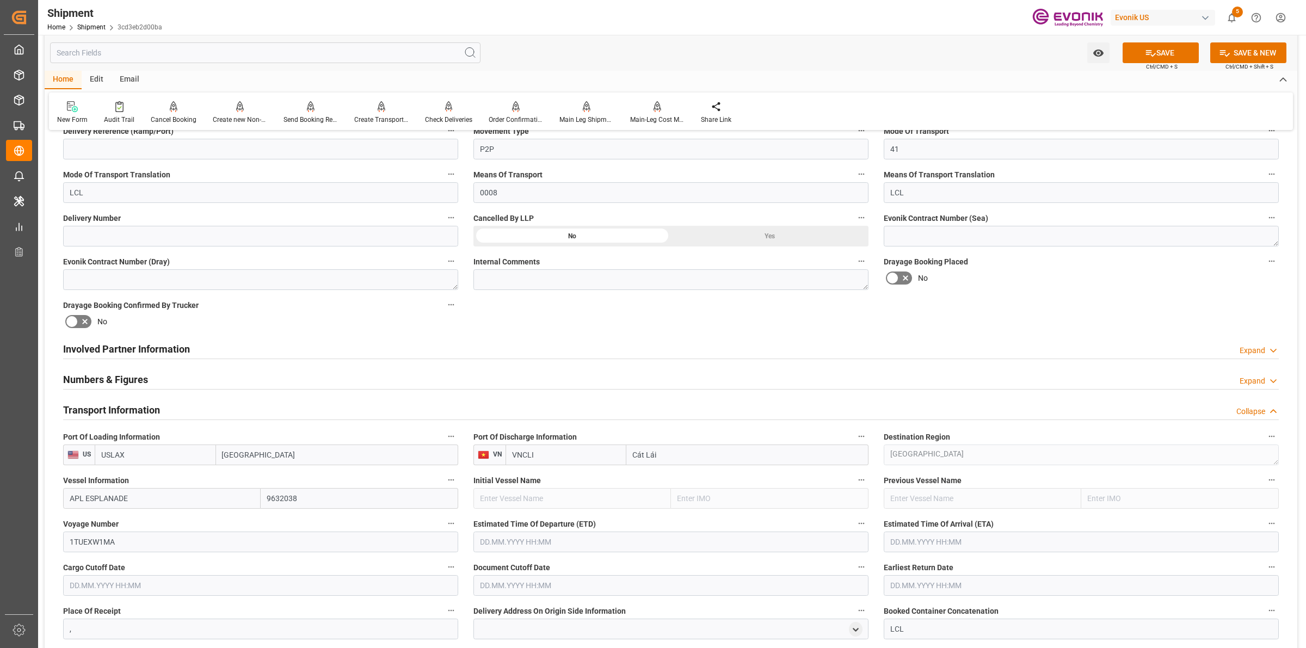
click at [504, 545] on input "text" at bounding box center [671, 542] width 395 height 21
type input "07.11"
type input "[DATE] 00:00"
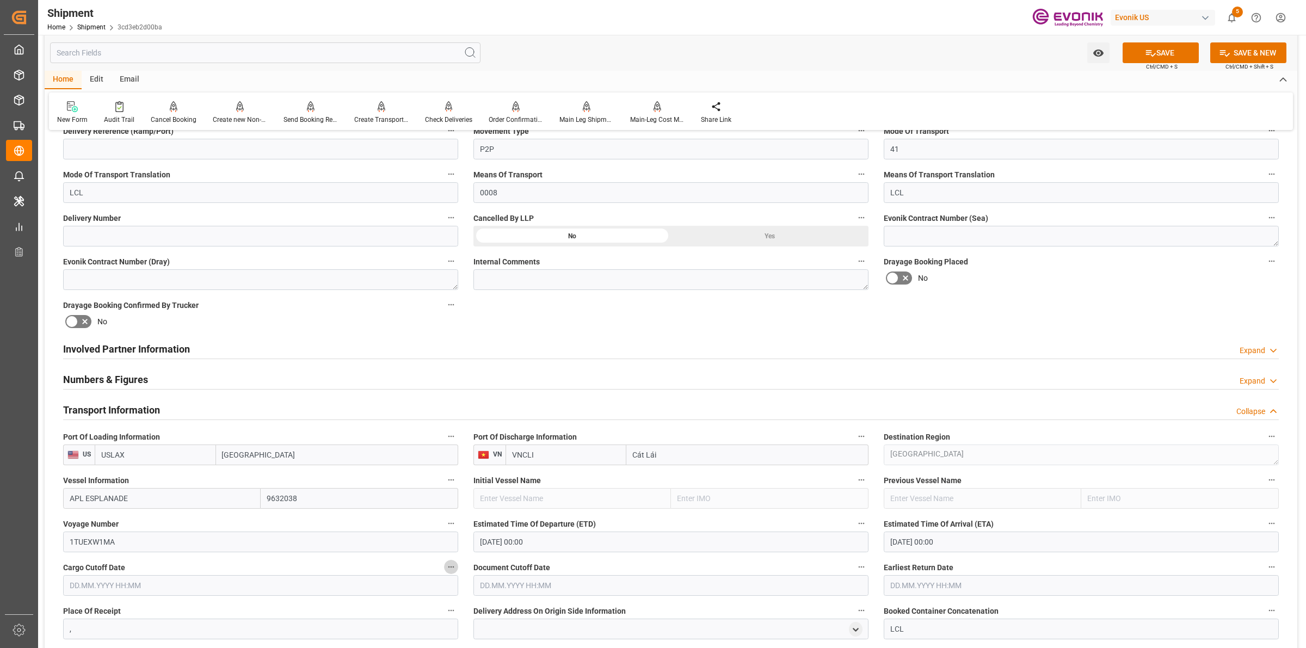
click at [186, 578] on input "text" at bounding box center [260, 585] width 395 height 21
type input "15.10.2025 00:00"
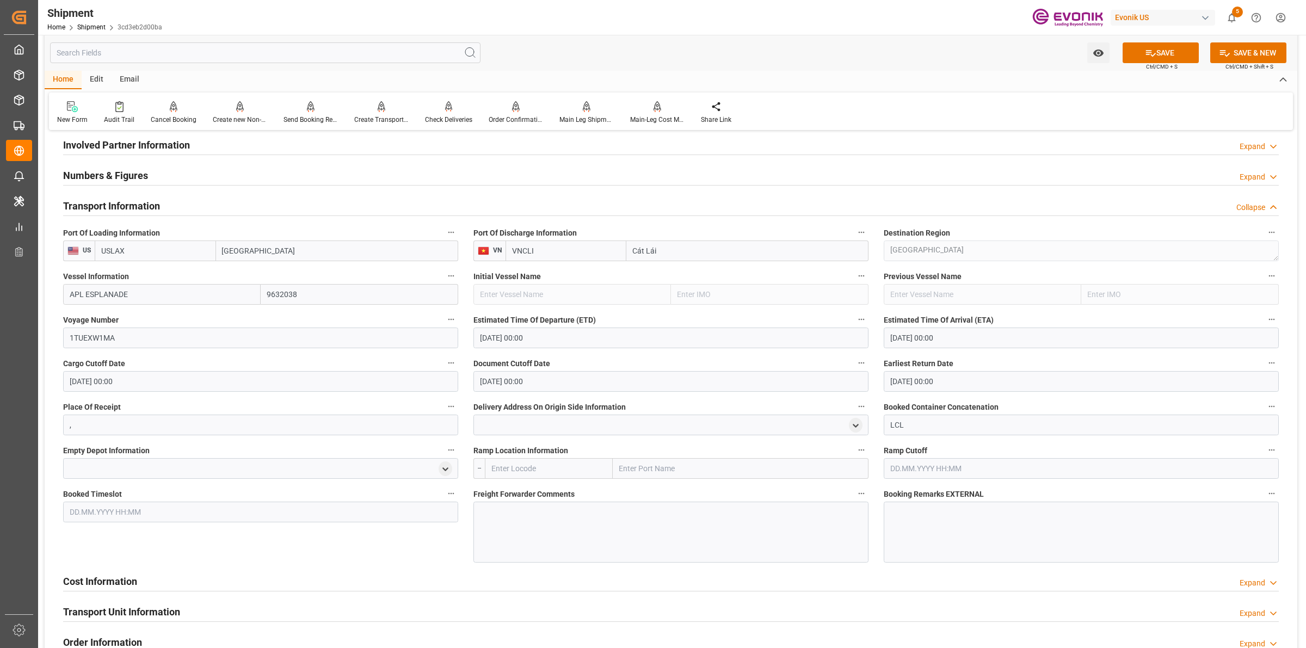
click at [532, 524] on div at bounding box center [671, 532] width 395 height 61
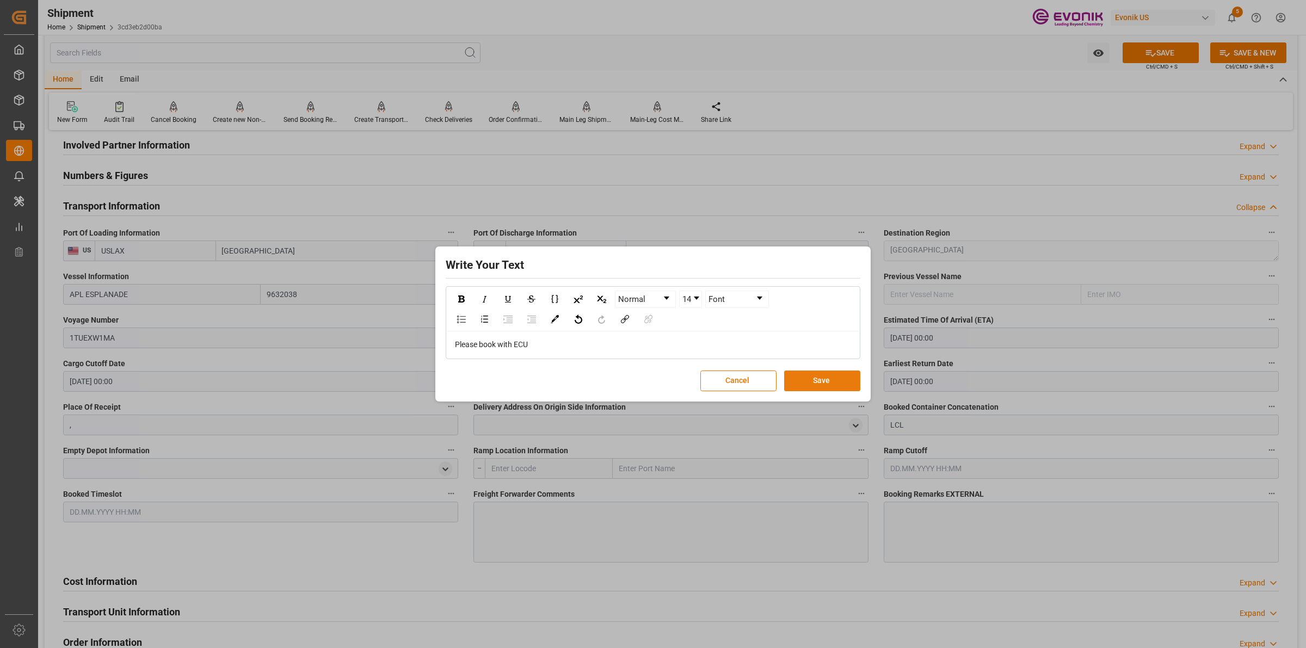
click at [826, 379] on button "Save" at bounding box center [822, 381] width 76 height 21
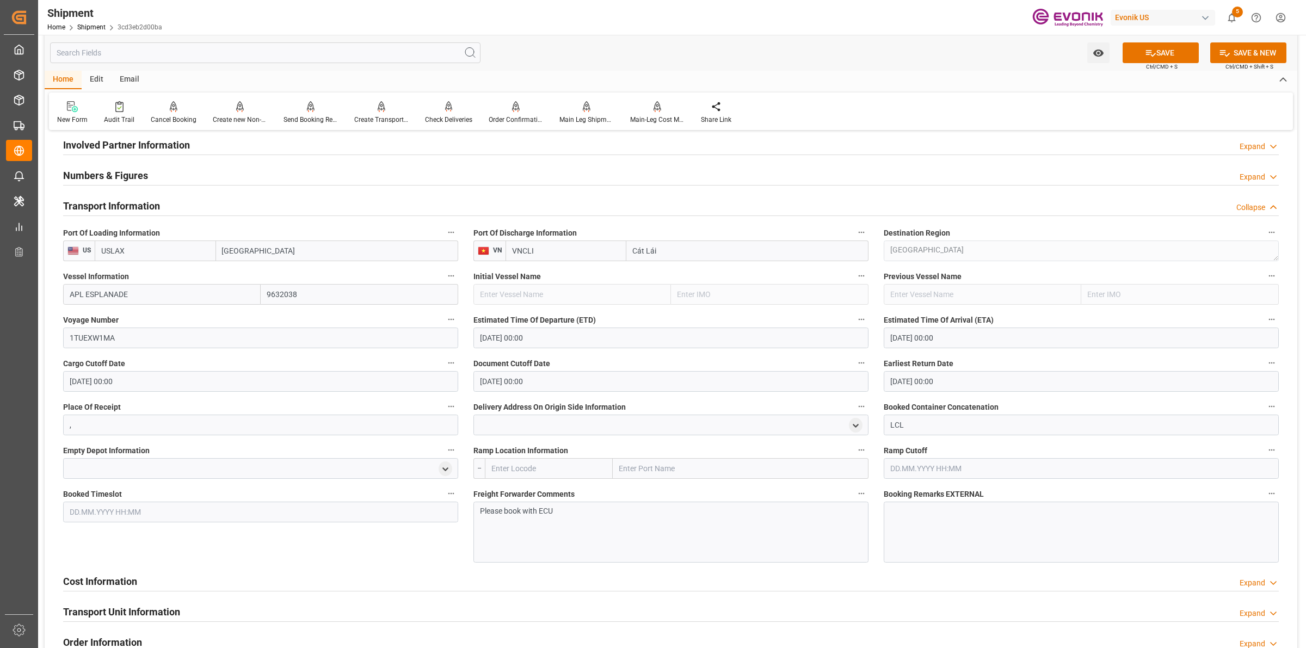
click at [523, 466] on input "text" at bounding box center [549, 468] width 128 height 21
click at [511, 493] on b "USCHI" at bounding box center [503, 492] width 22 height 9
type input "USCHI"
type input "Chicago"
type input "USCHI"
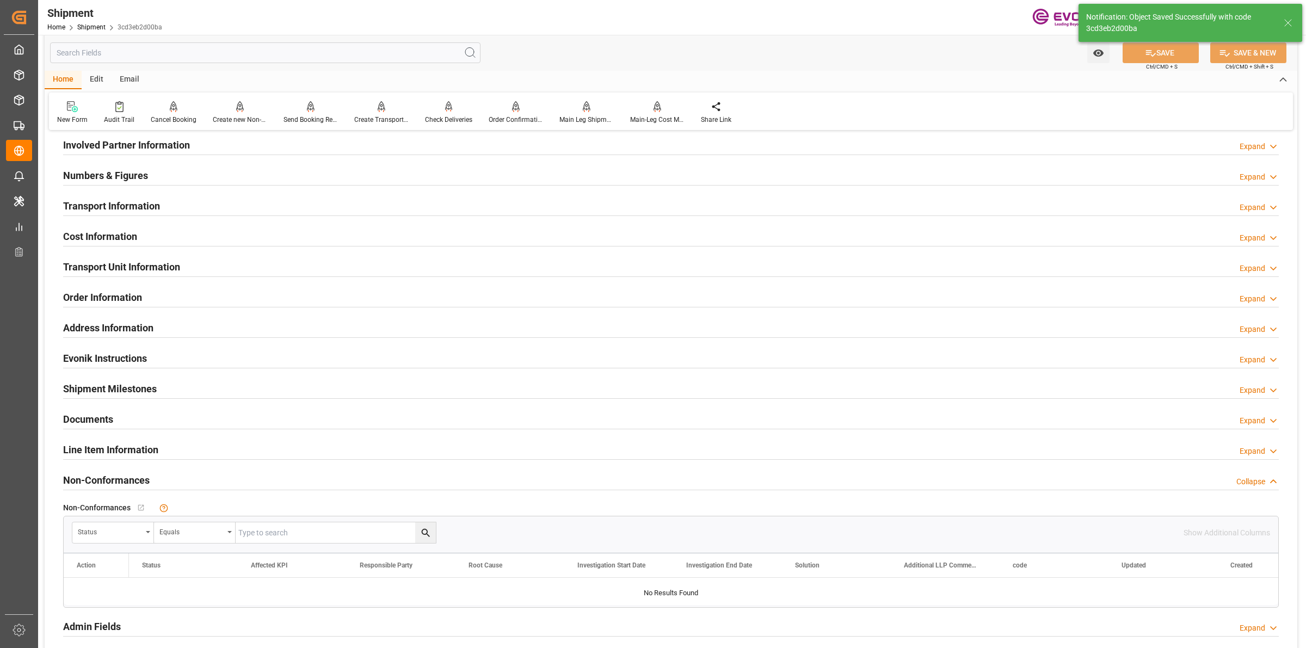
click at [140, 199] on h2 "Transport Information" at bounding box center [111, 206] width 97 height 15
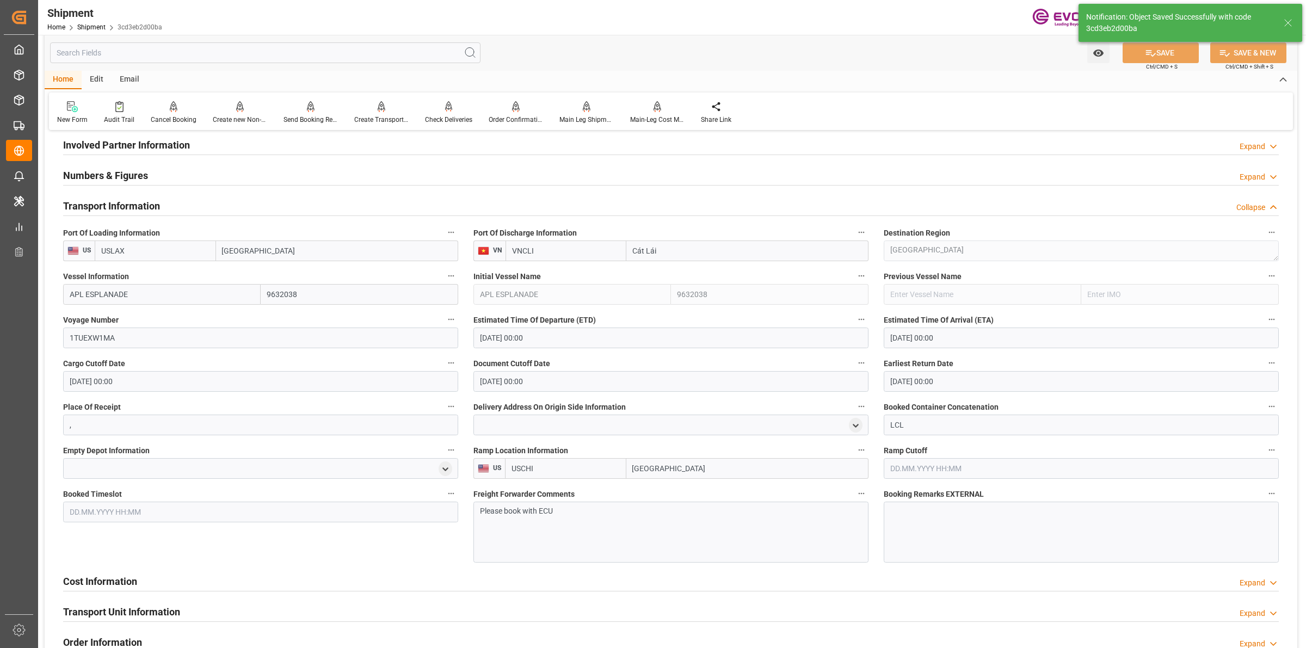
click at [546, 256] on input "VNCLI" at bounding box center [566, 251] width 121 height 21
drag, startPoint x: 558, startPoint y: 253, endPoint x: 456, endPoint y: 232, distance: 104.5
click at [456, 232] on div "Booking Confirmation Milestone Bar Collapse Submitted to FFW for Booking (Pendi…" at bounding box center [671, 263] width 1253 height 1471
paste input "Ho Chi Minh"
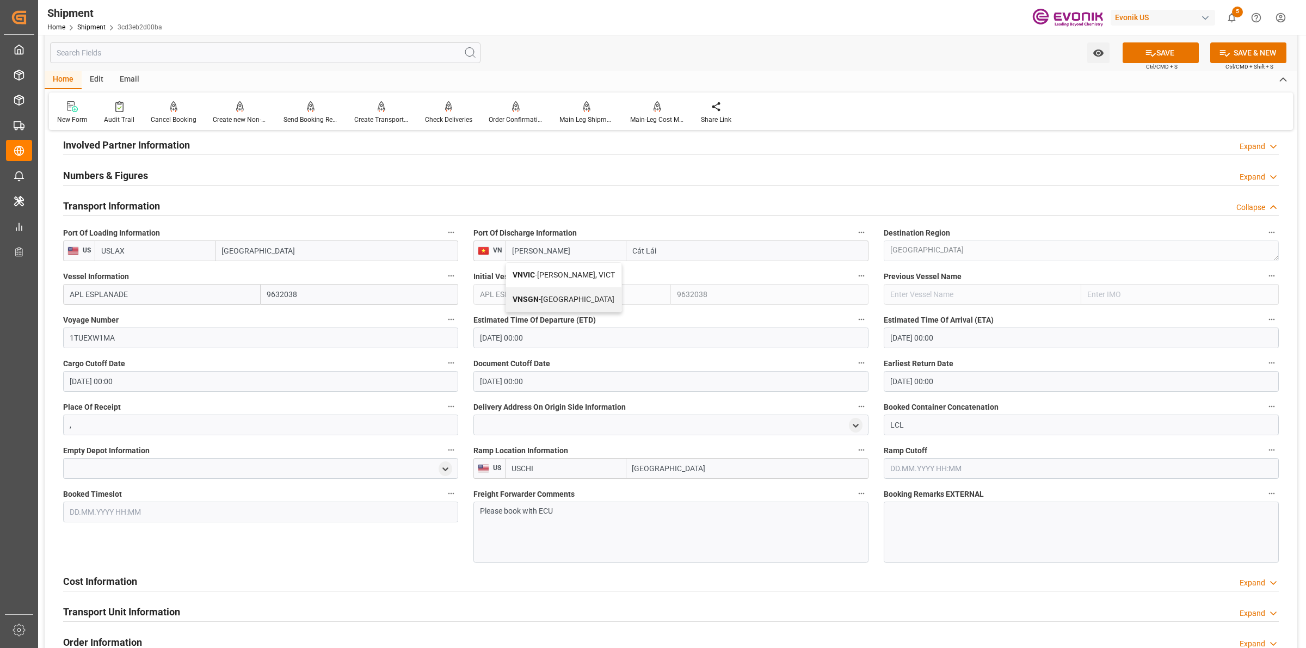
click at [556, 268] on div "VNVIC - Ho Chi Minh, VICT" at bounding box center [563, 275] width 115 height 24
type input "VNVIC"
type input "Ho Chi Minh, VICT"
drag, startPoint x: 439, startPoint y: 240, endPoint x: 567, endPoint y: 265, distance: 129.7
click at [415, 239] on div "Booking Confirmation Milestone Bar Collapse Submitted to FFW for Booking (Pendi…" at bounding box center [671, 263] width 1253 height 1471
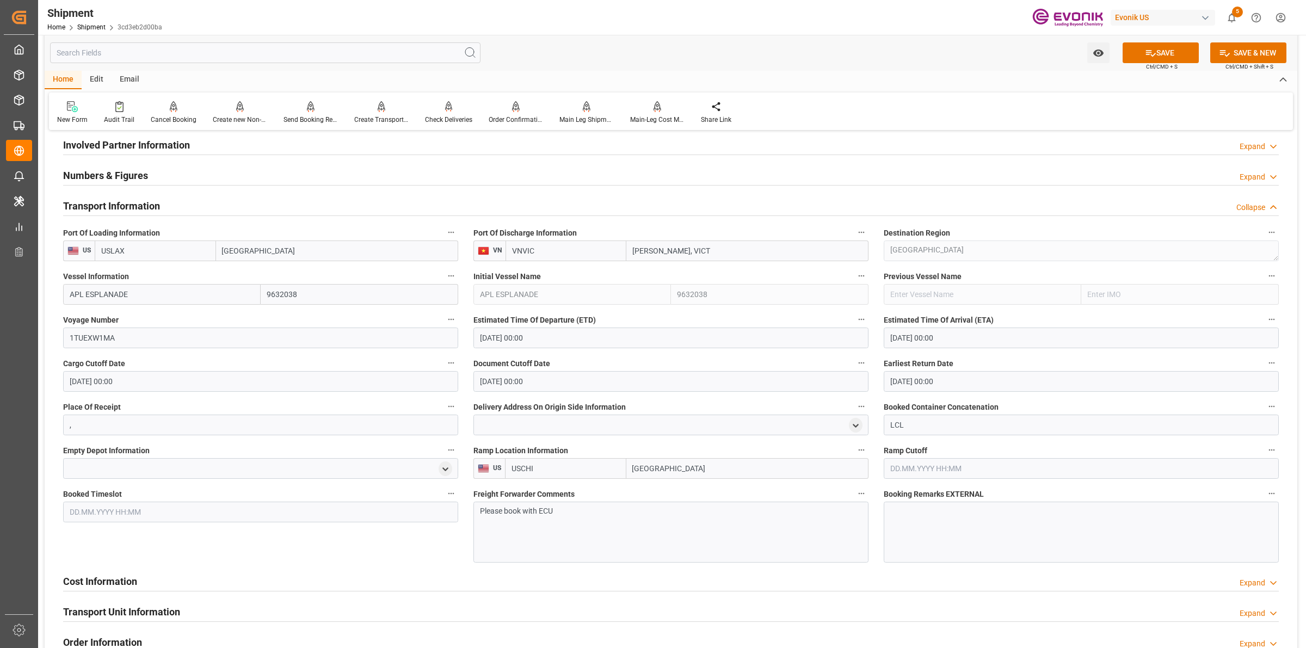
paste input "Ho Chi Minh"
click at [561, 299] on span "VNSGN - Ho Chi Minh City" at bounding box center [564, 299] width 102 height 9
type input "VNSGN"
type input "[GEOGRAPHIC_DATA]"
type input "VNSGN"
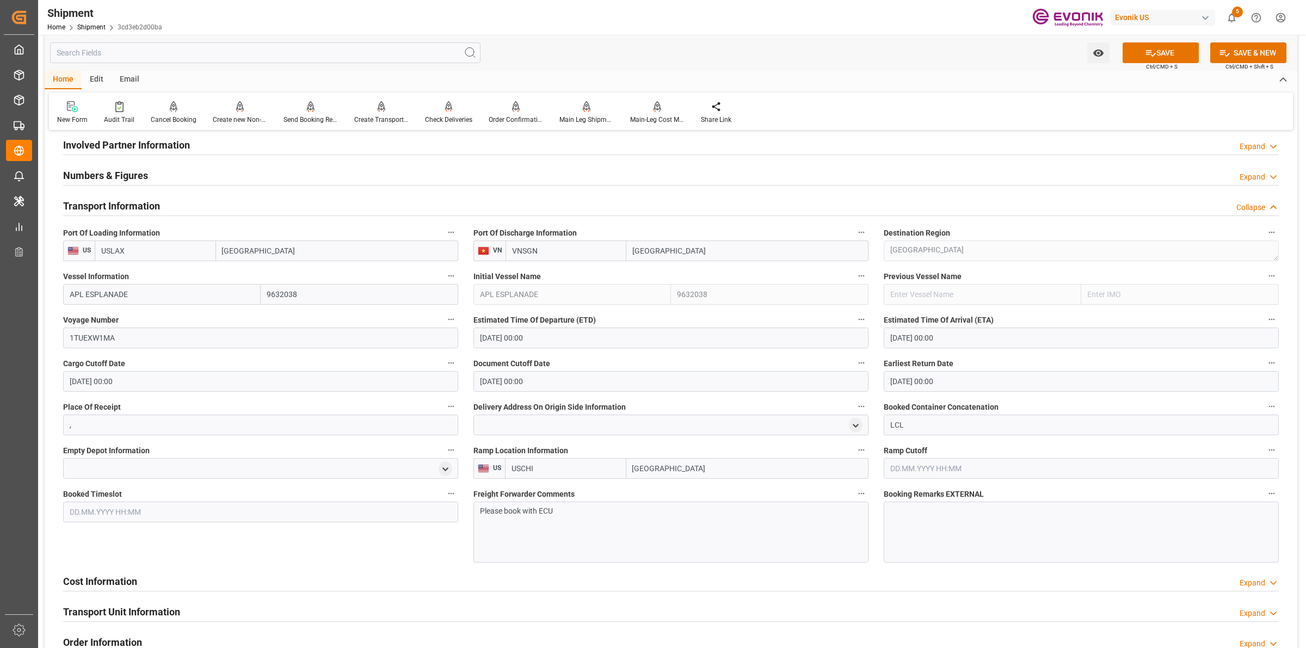
click at [613, 525] on div "Please book with ECU" at bounding box center [671, 532] width 395 height 61
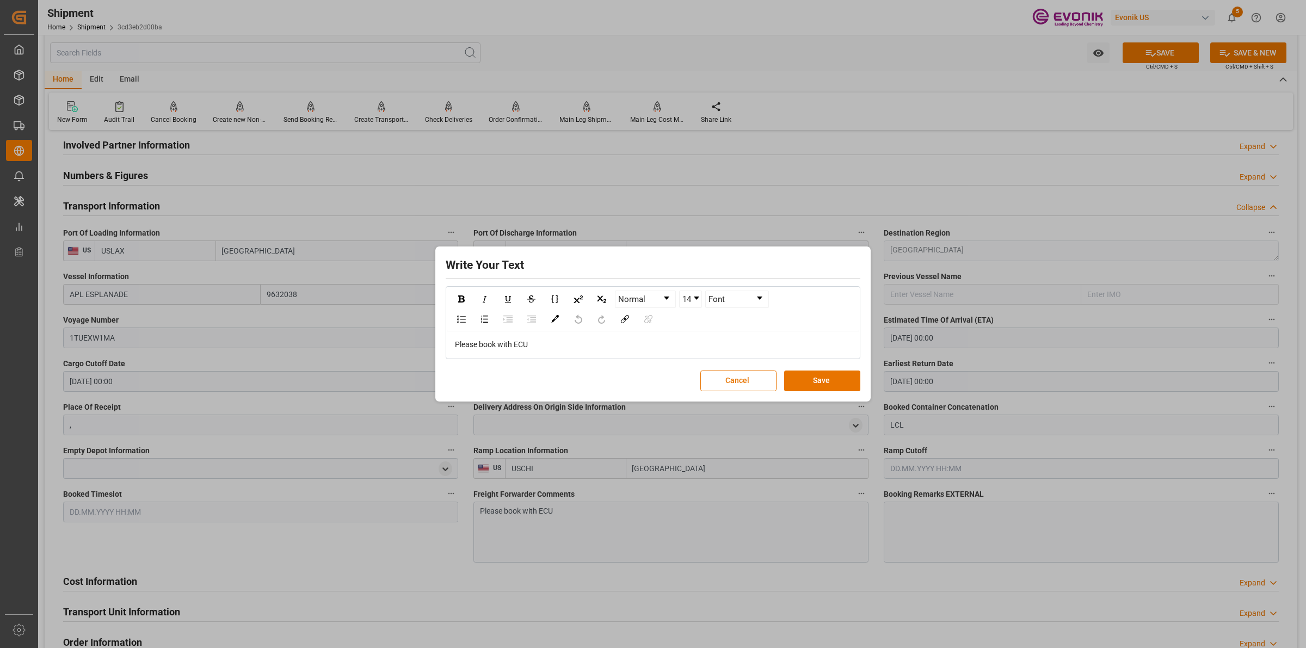
click at [581, 343] on div "Please book with ECU" at bounding box center [653, 344] width 397 height 11
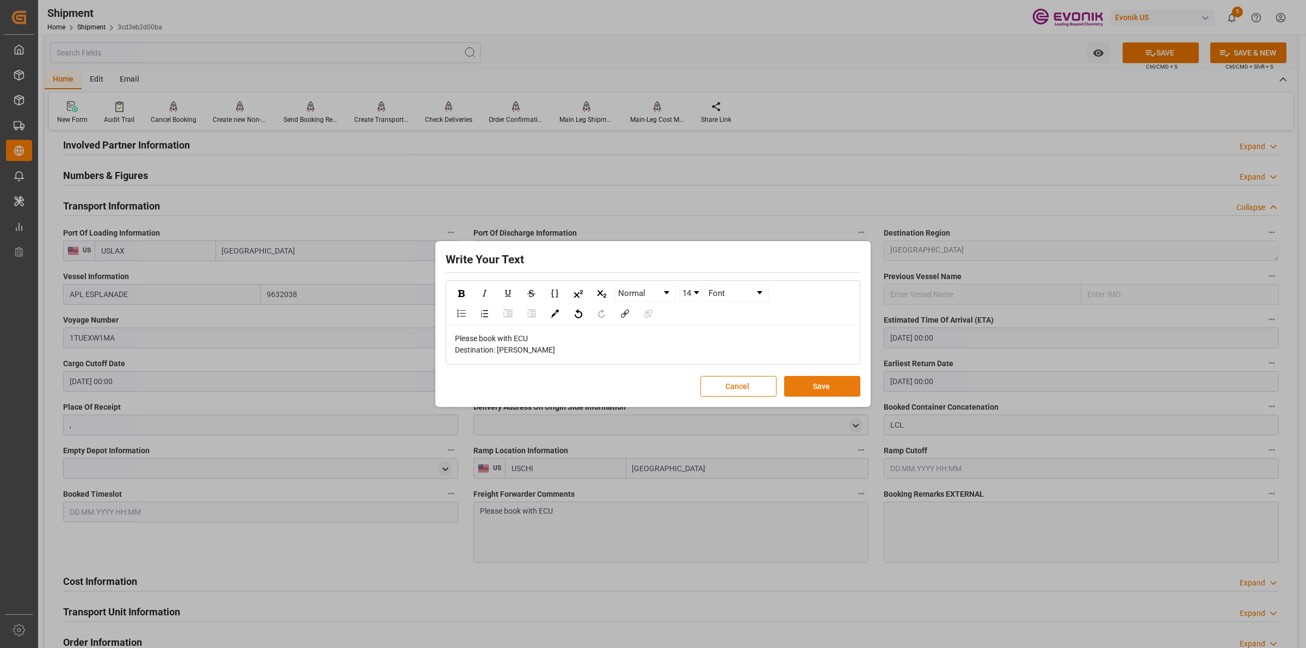
click at [814, 385] on button "Save" at bounding box center [822, 386] width 76 height 21
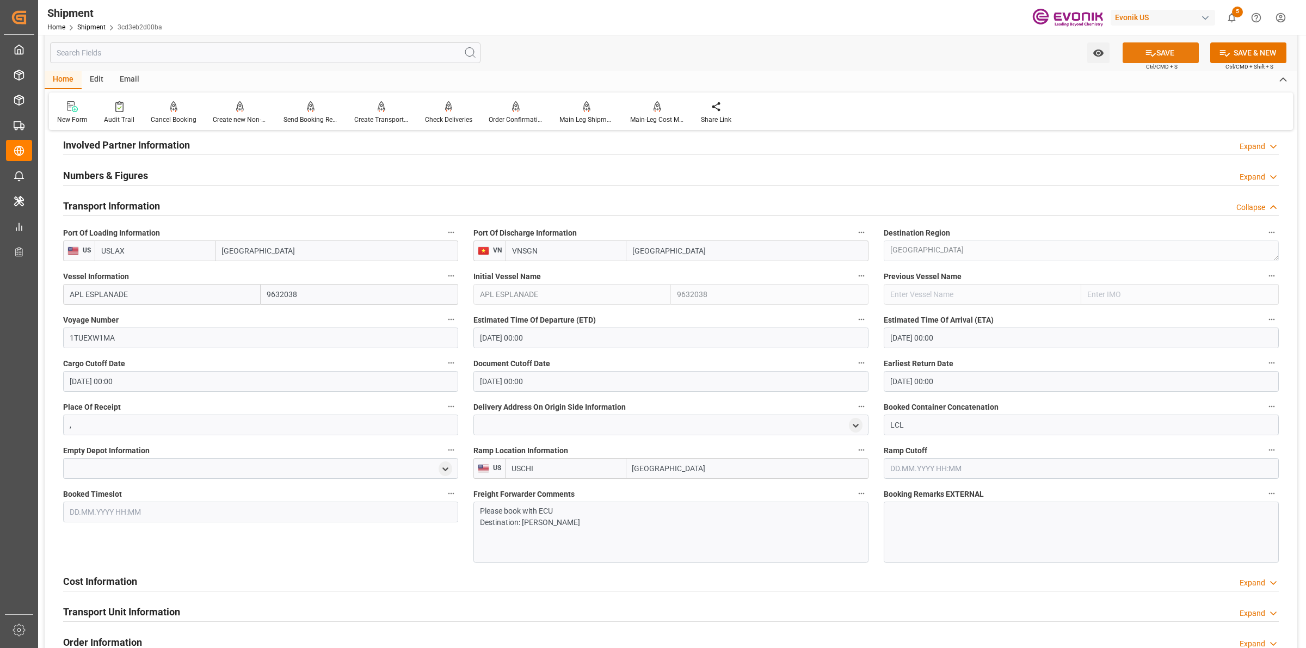
click at [1181, 58] on button "SAVE" at bounding box center [1161, 52] width 76 height 21
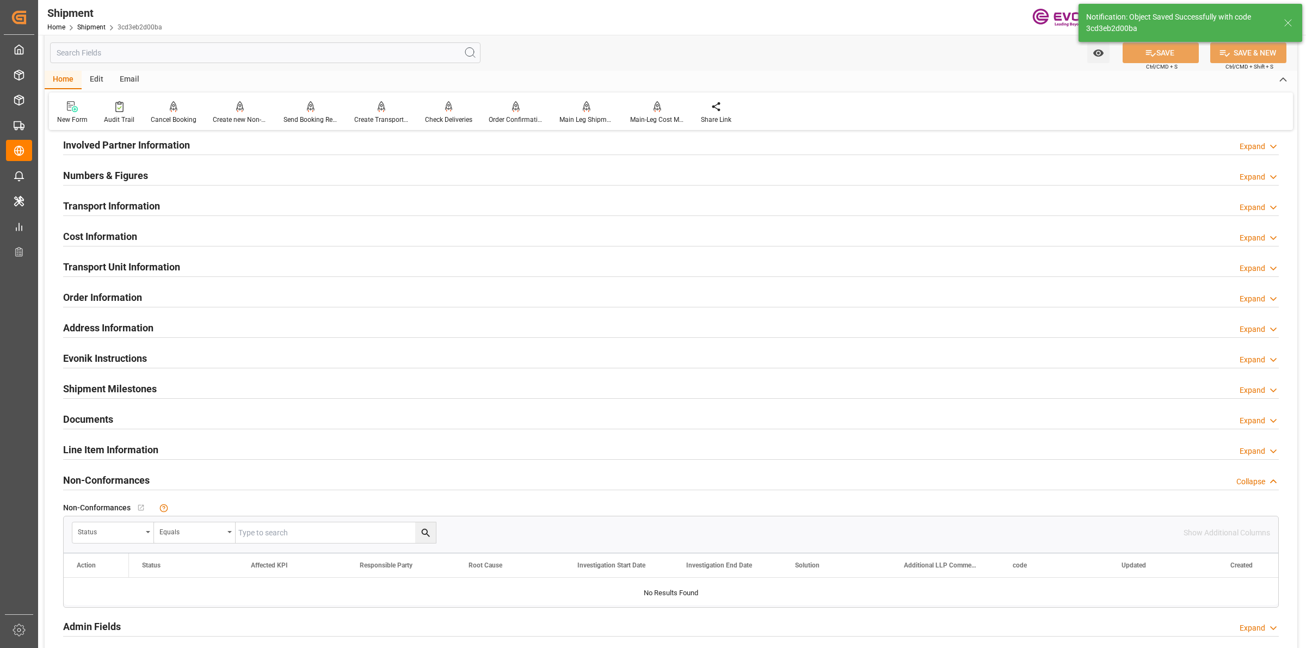
click at [173, 208] on div "Transport Information Expand" at bounding box center [671, 205] width 1216 height 21
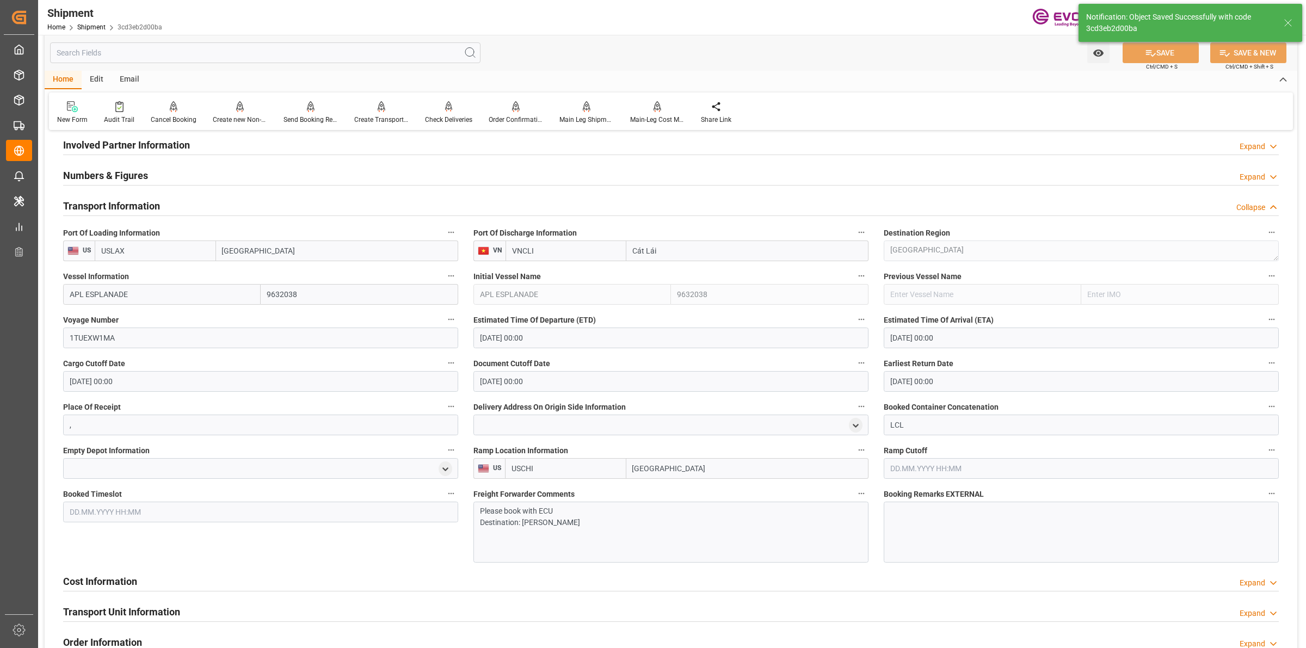
click at [173, 208] on div "Transport Information Collapse" at bounding box center [671, 205] width 1216 height 21
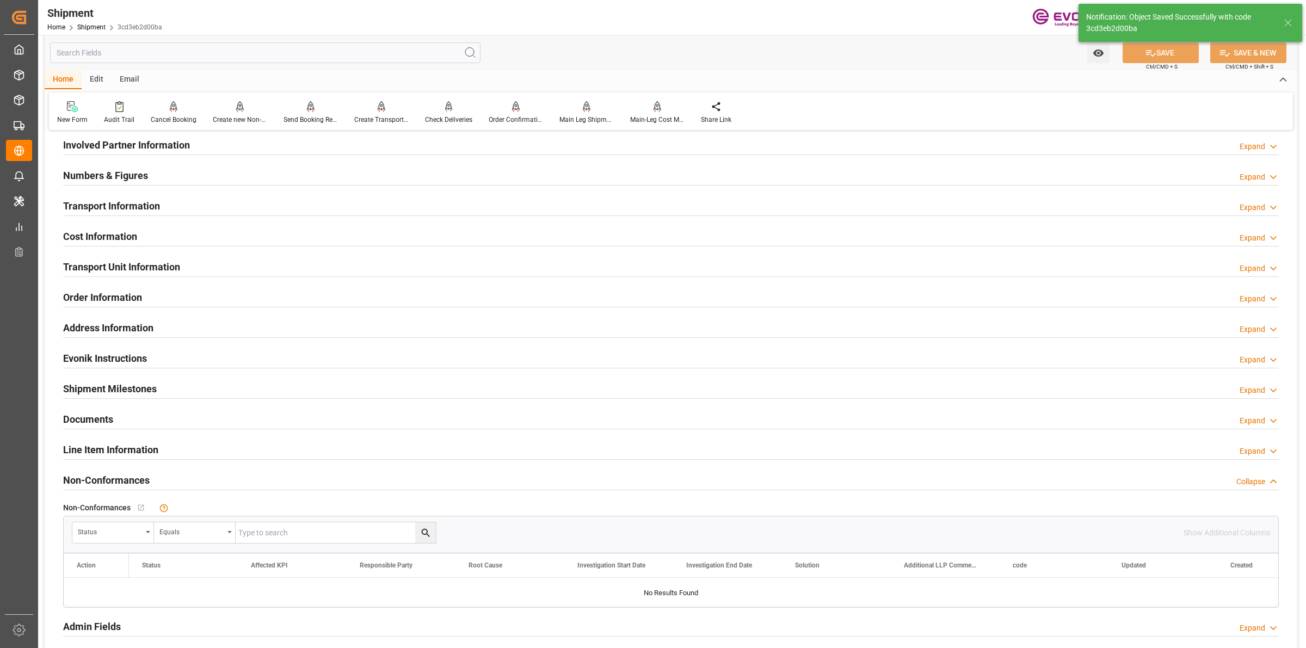
click at [140, 236] on div "Cost Information Expand" at bounding box center [671, 235] width 1216 height 21
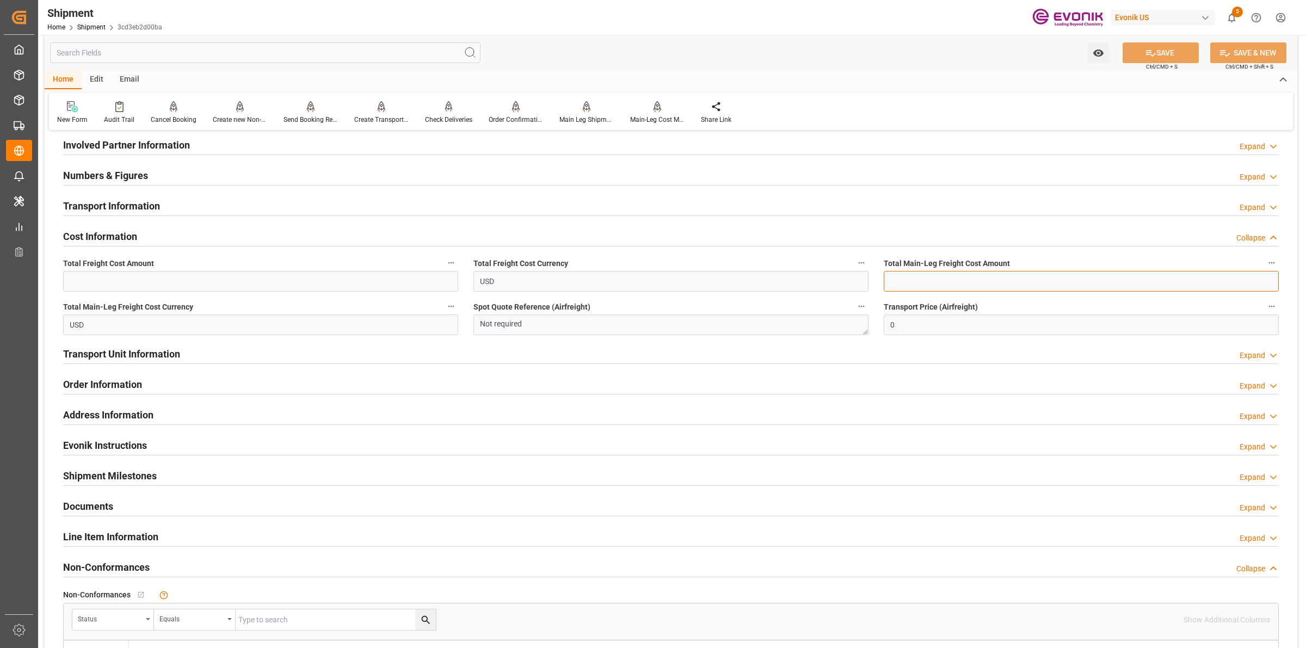
click at [940, 283] on input "text" at bounding box center [1081, 281] width 395 height 21
paste input "362"
type input "362"
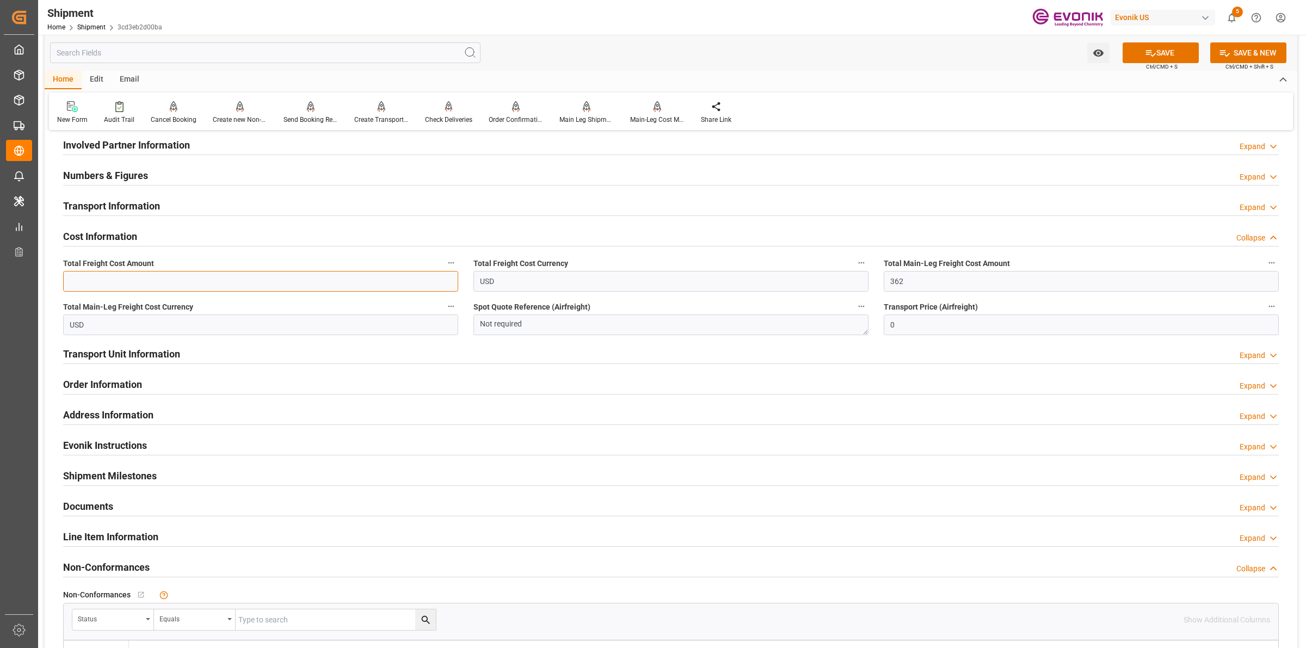
click at [275, 279] on input "text" at bounding box center [260, 281] width 395 height 21
type input "721"
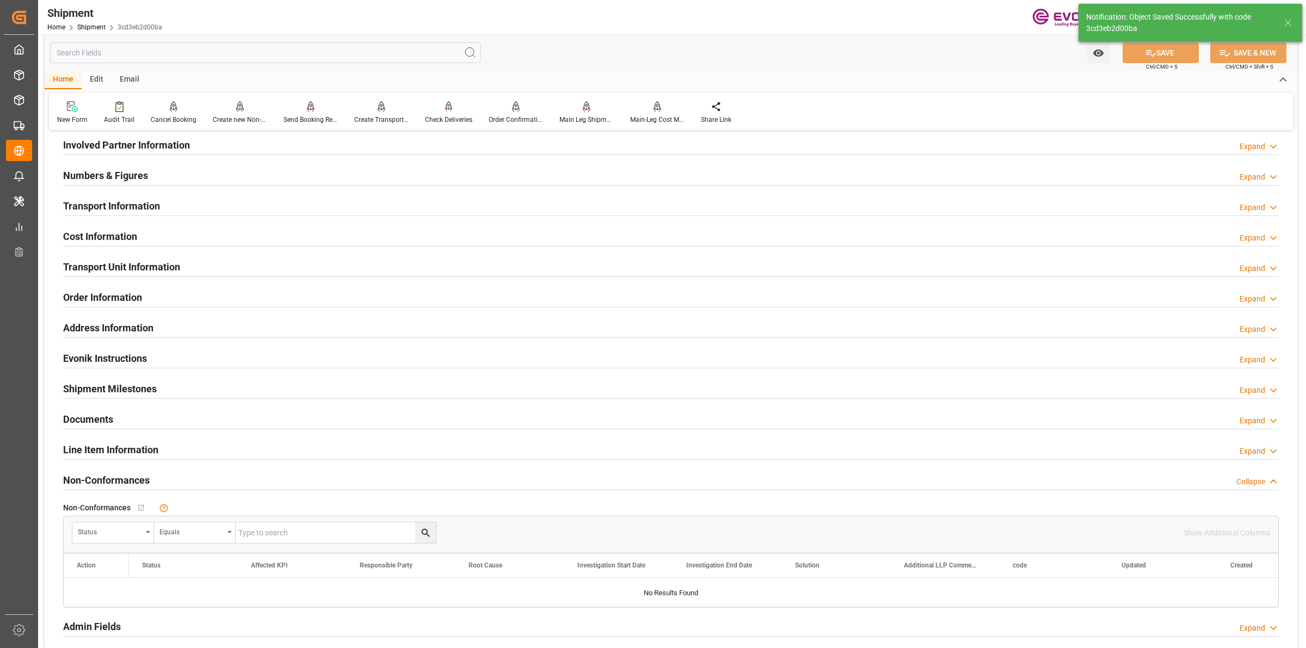
click at [150, 142] on h2 "Involved Partner Information" at bounding box center [126, 145] width 127 height 15
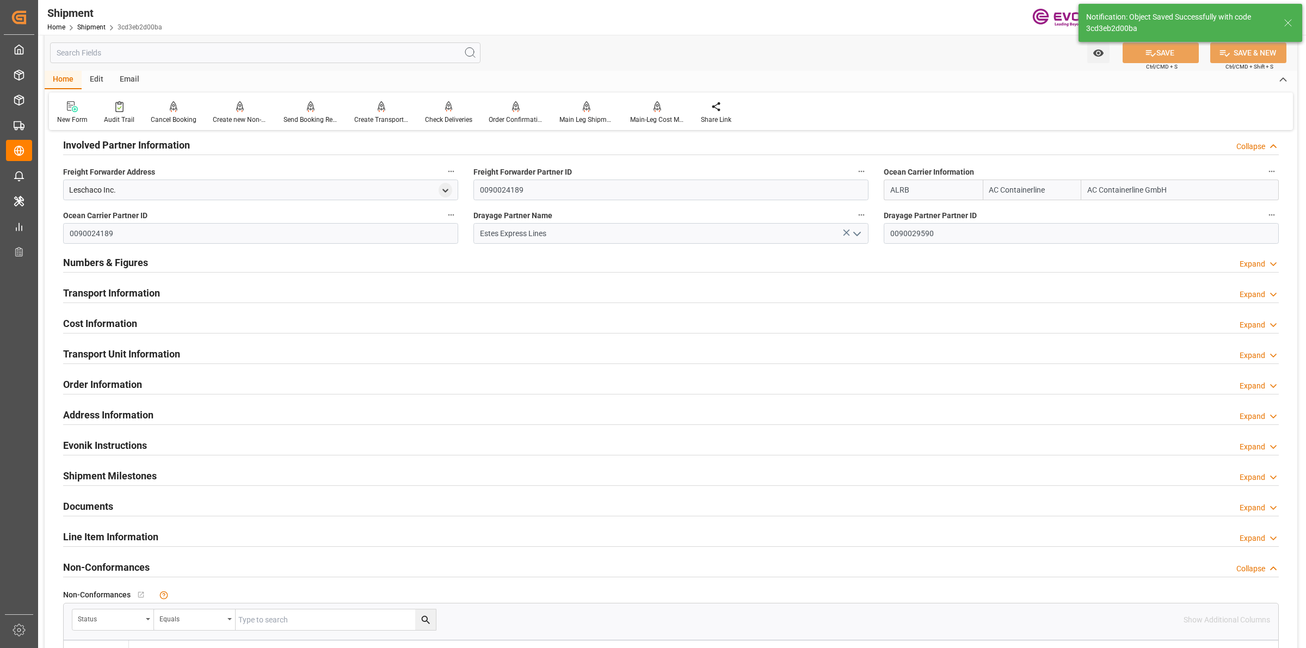
click at [150, 142] on h2 "Involved Partner Information" at bounding box center [126, 145] width 127 height 15
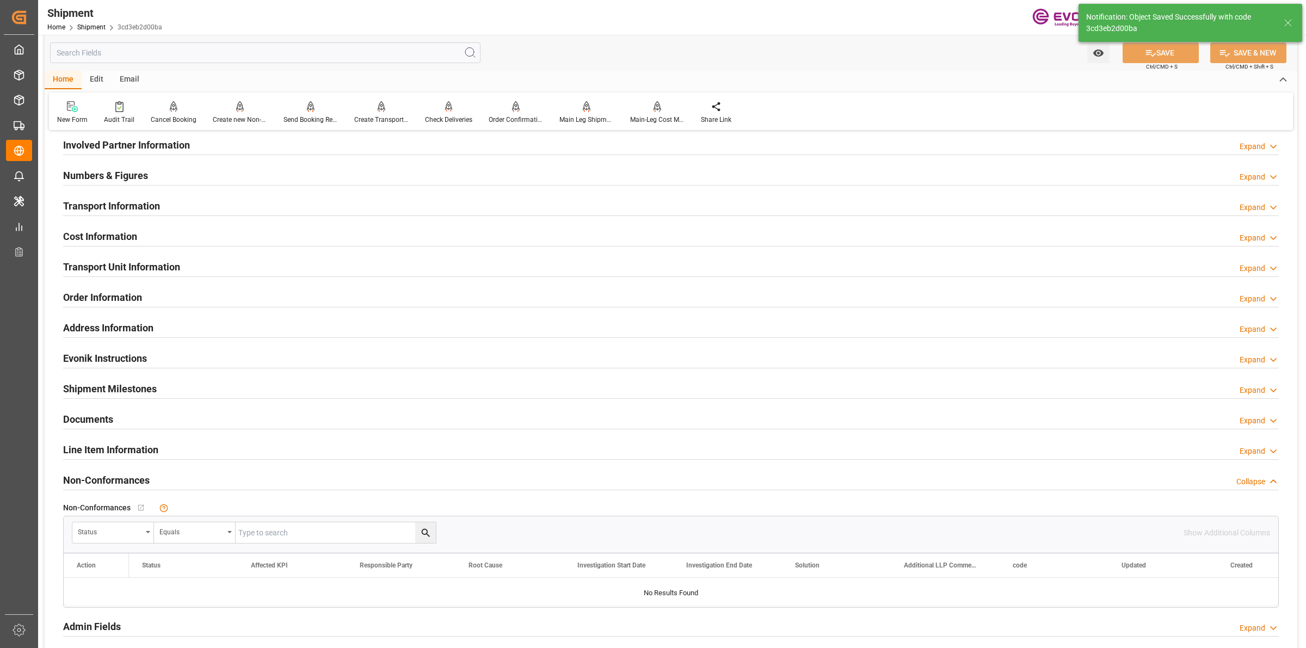
click at [121, 268] on h2 "Transport Unit Information" at bounding box center [121, 267] width 117 height 15
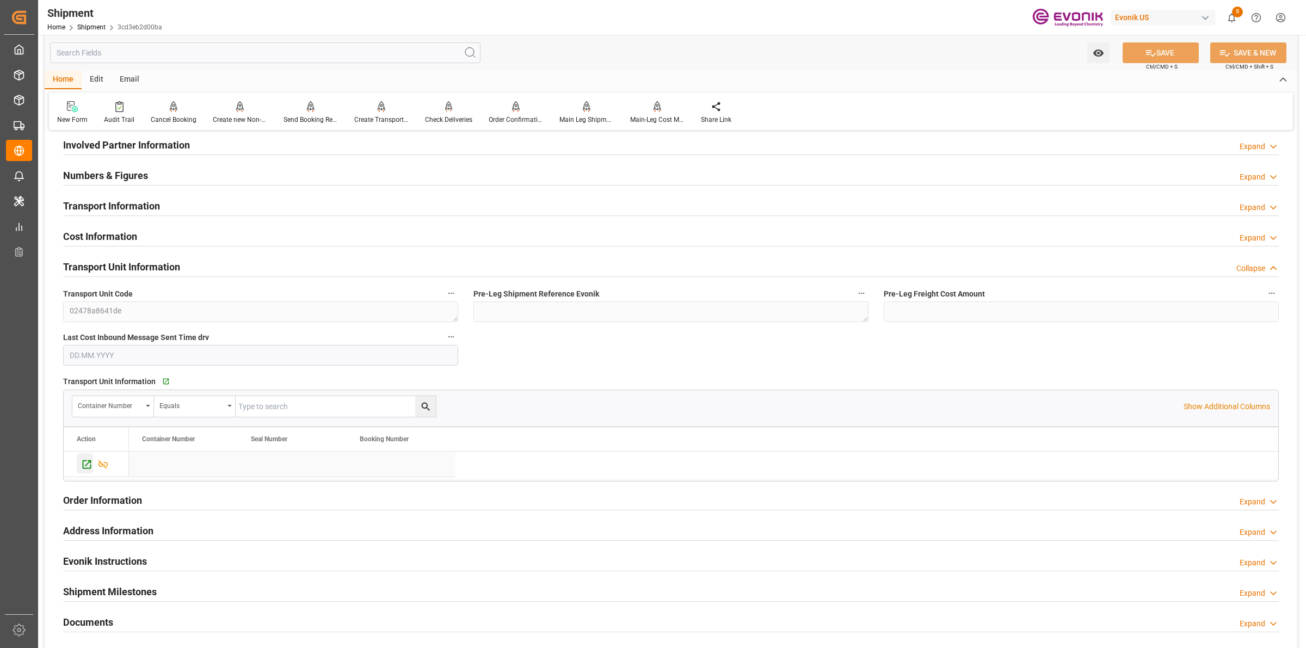
click at [83, 465] on icon "Press SPACE to select this row." at bounding box center [87, 464] width 9 height 9
click at [308, 112] on icon at bounding box center [310, 111] width 5 height 2
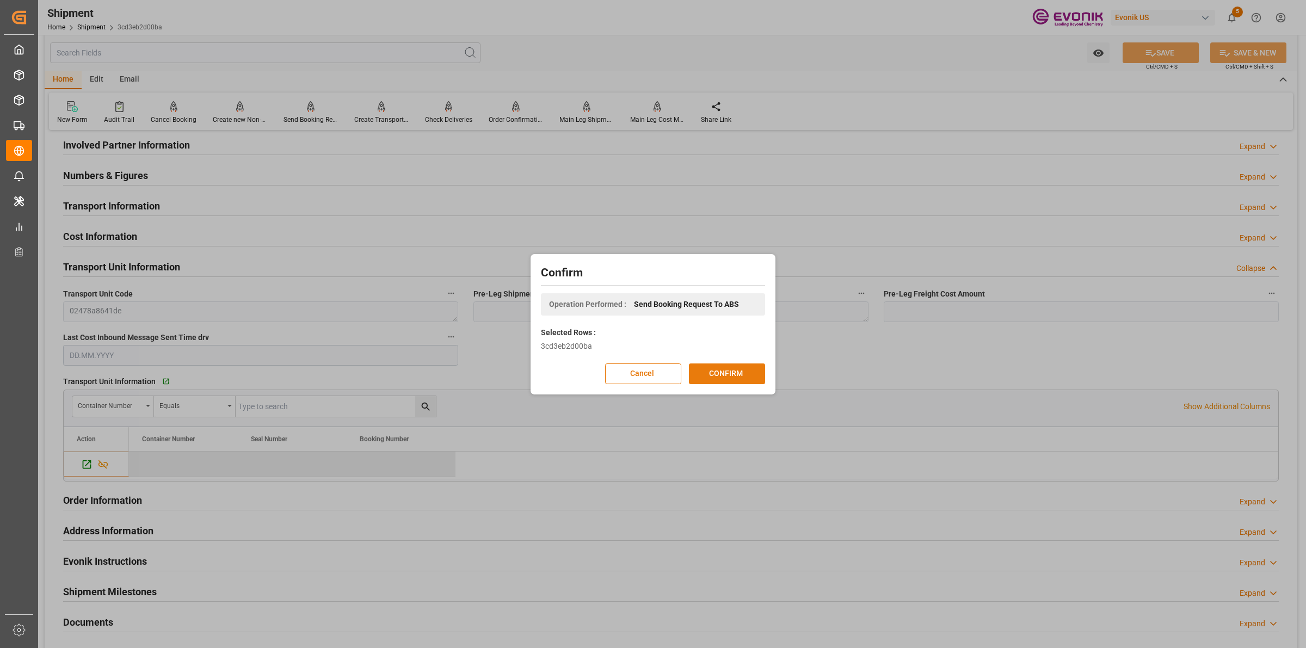
click at [727, 376] on button "CONFIRM" at bounding box center [727, 374] width 76 height 21
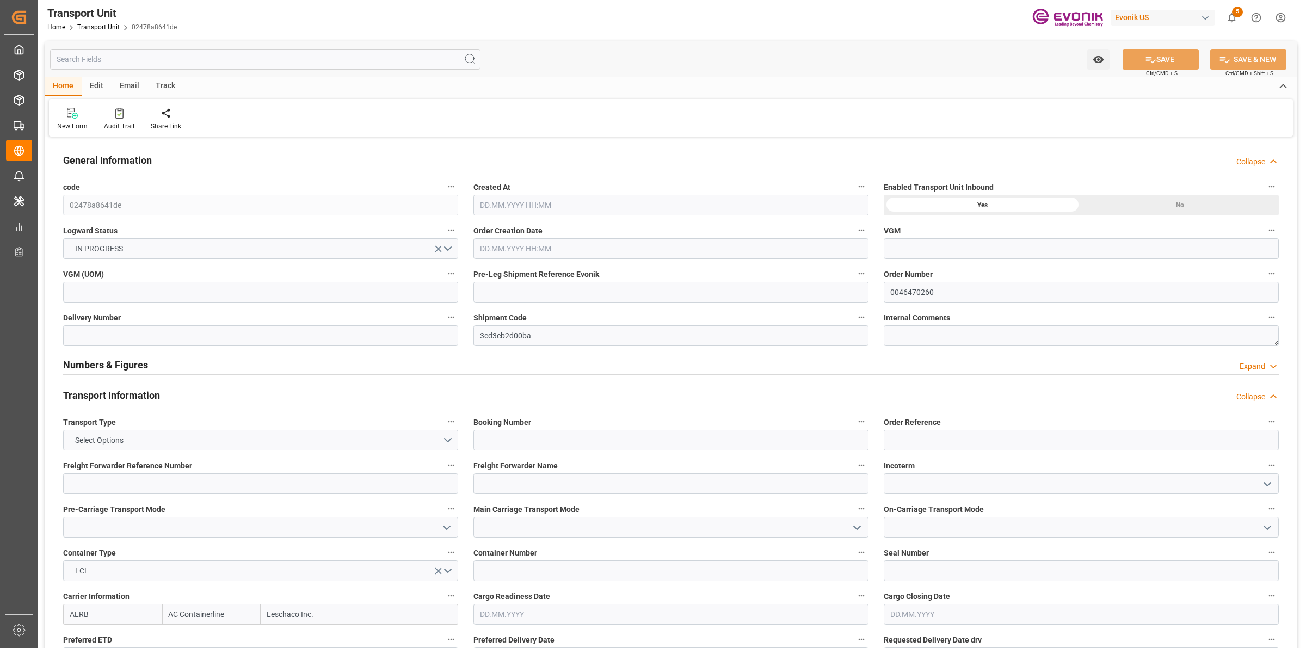
type input "AC Containerline"
type input "Leschaco Inc."
type input "USLAX"
type input "VNCLI"
type input "1721.2"
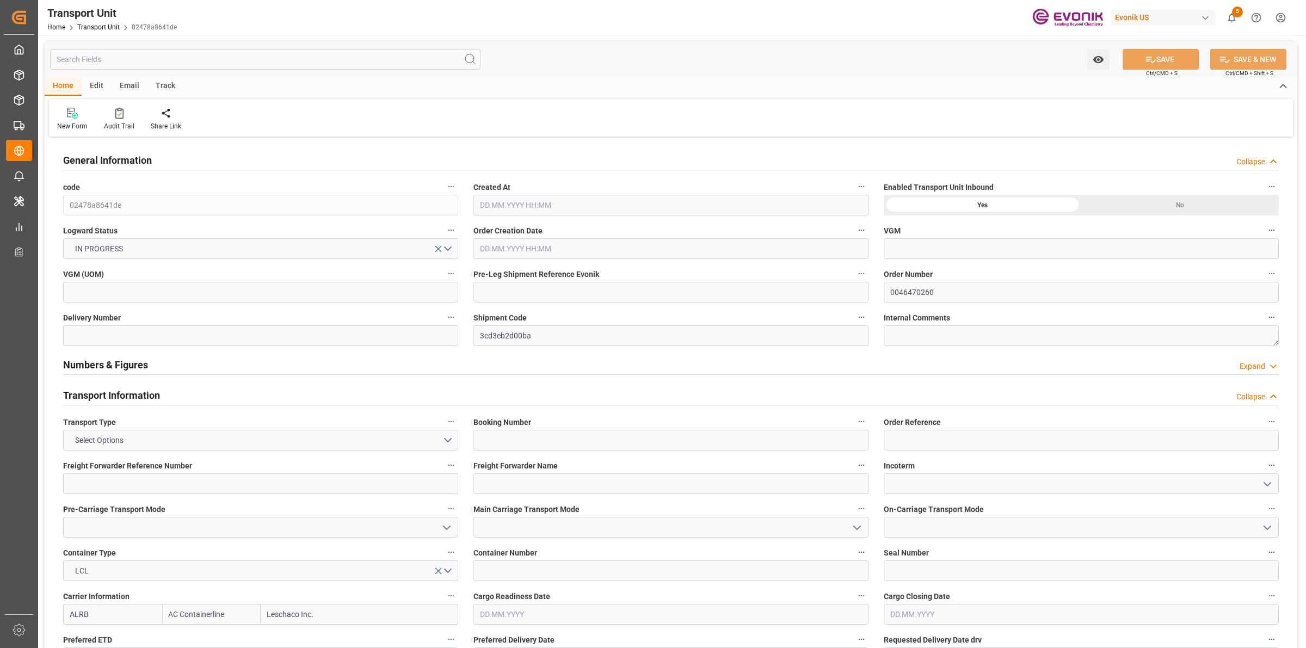
type input "[DATE] 04:33"
type input "[DATE]"
type input "[DATE] 00:00"
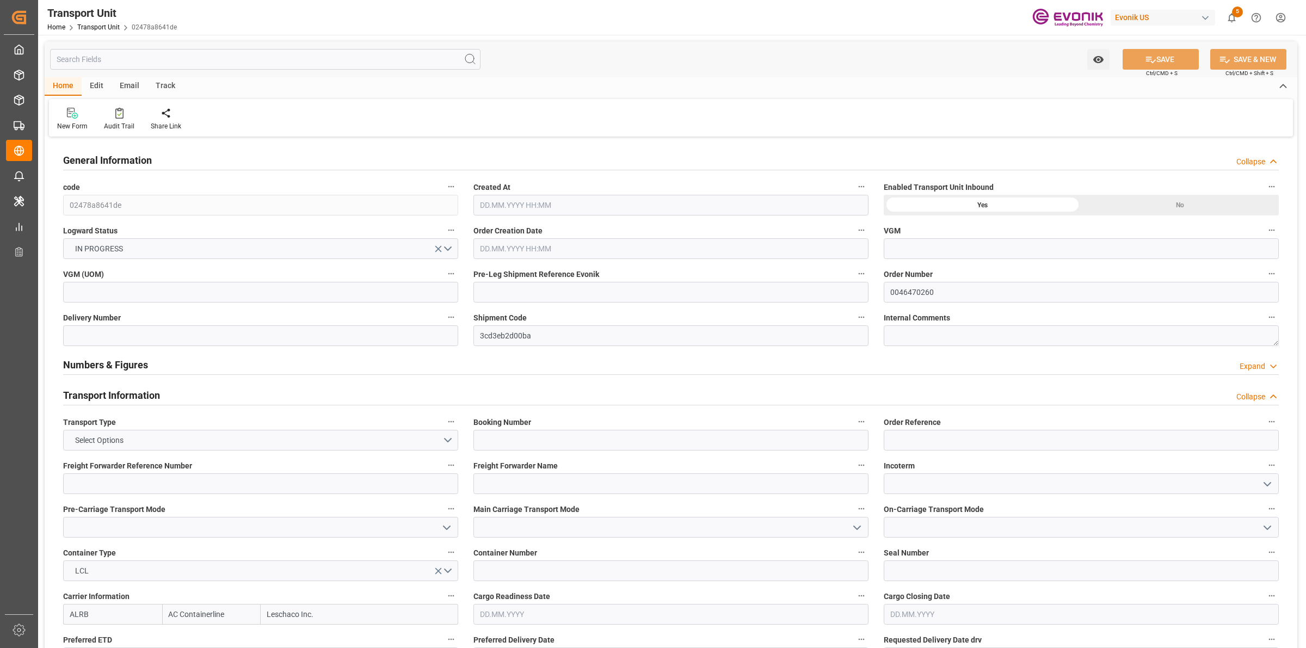
type input "[DATE] 00:00"
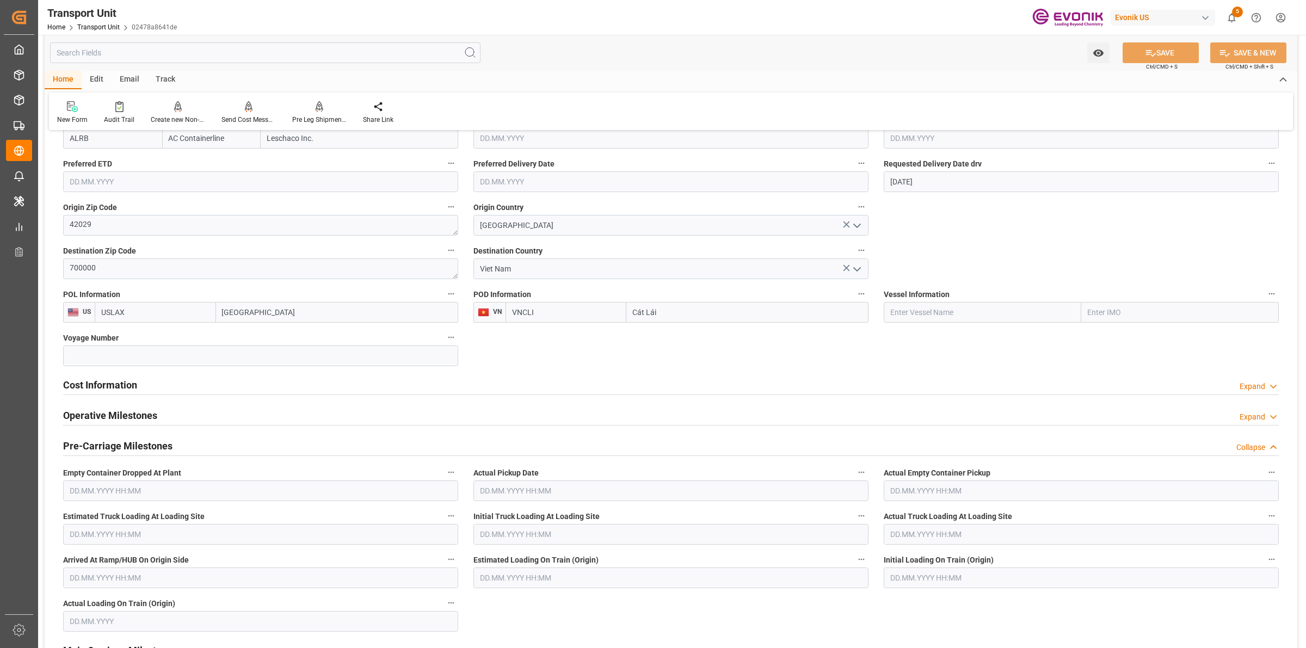
drag, startPoint x: 134, startPoint y: 385, endPoint x: 19, endPoint y: 390, distance: 115.5
click at [134, 385] on h2 "Cost Information" at bounding box center [100, 385] width 74 height 15
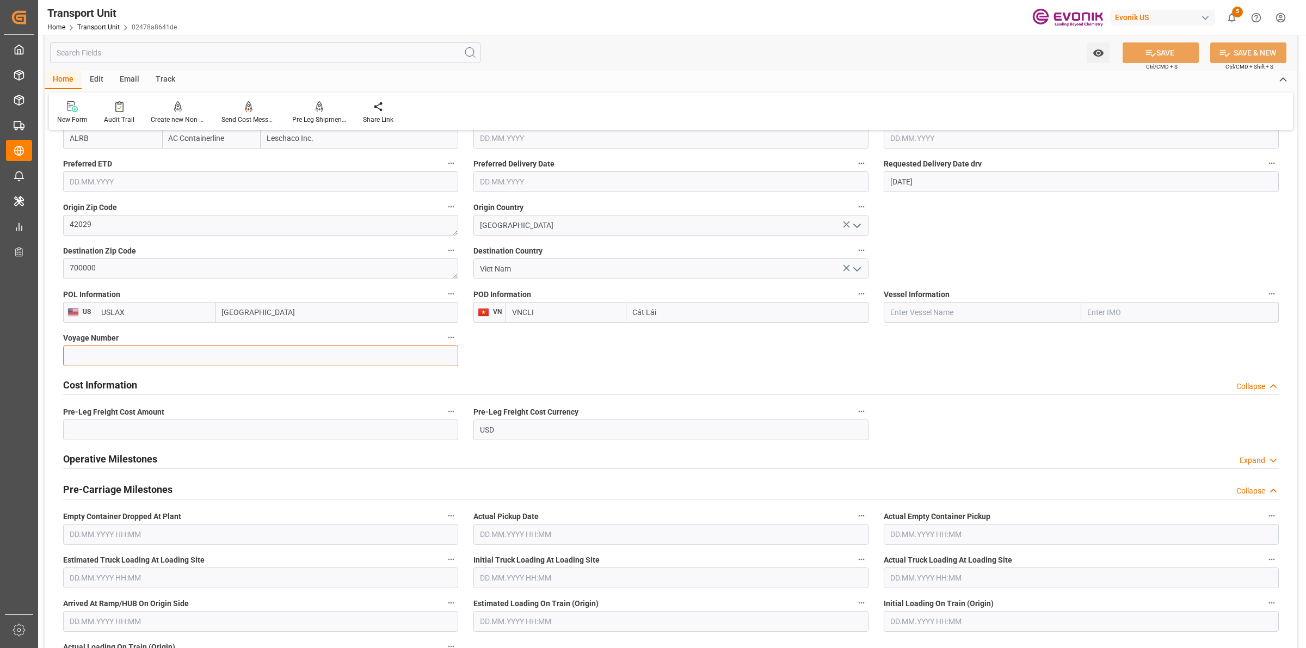
click at [219, 354] on input at bounding box center [260, 356] width 395 height 21
paste input "359"
type input "359"
click at [217, 446] on div "Operative Milestones Expand" at bounding box center [671, 459] width 1231 height 30
click at [225, 433] on input "text" at bounding box center [260, 430] width 395 height 21
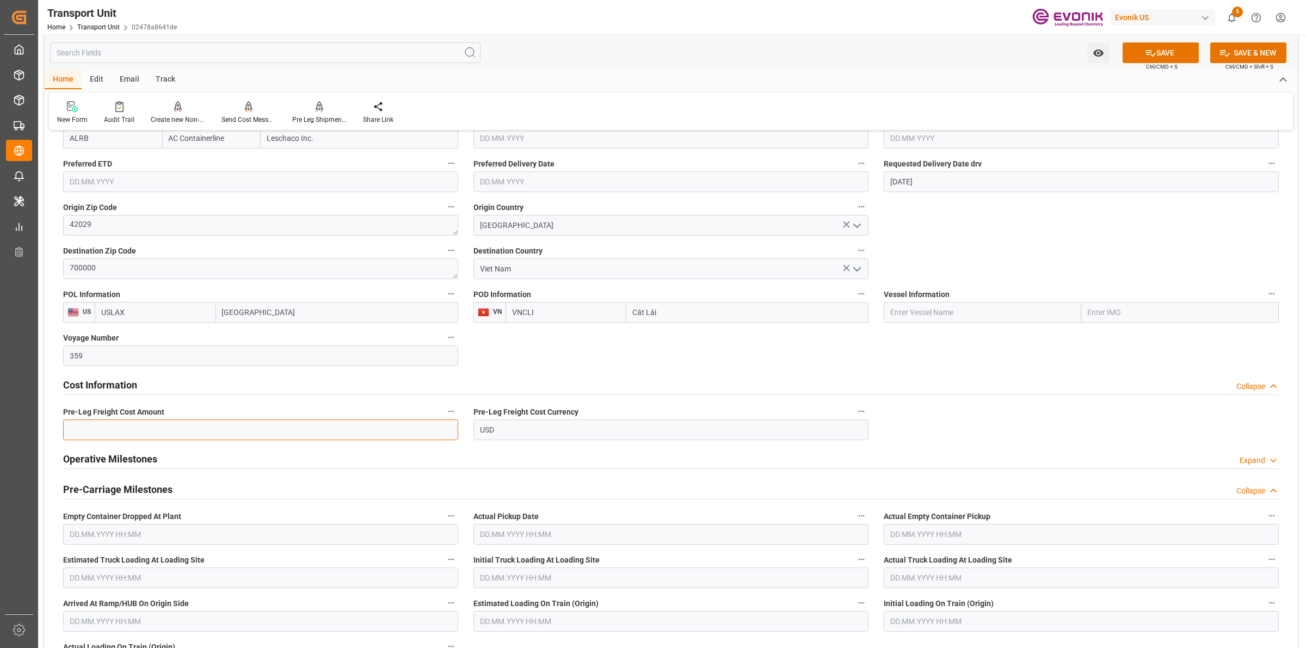
paste input "359"
type input "359"
click at [61, 346] on div "Voyage Number 359" at bounding box center [261, 349] width 410 height 44
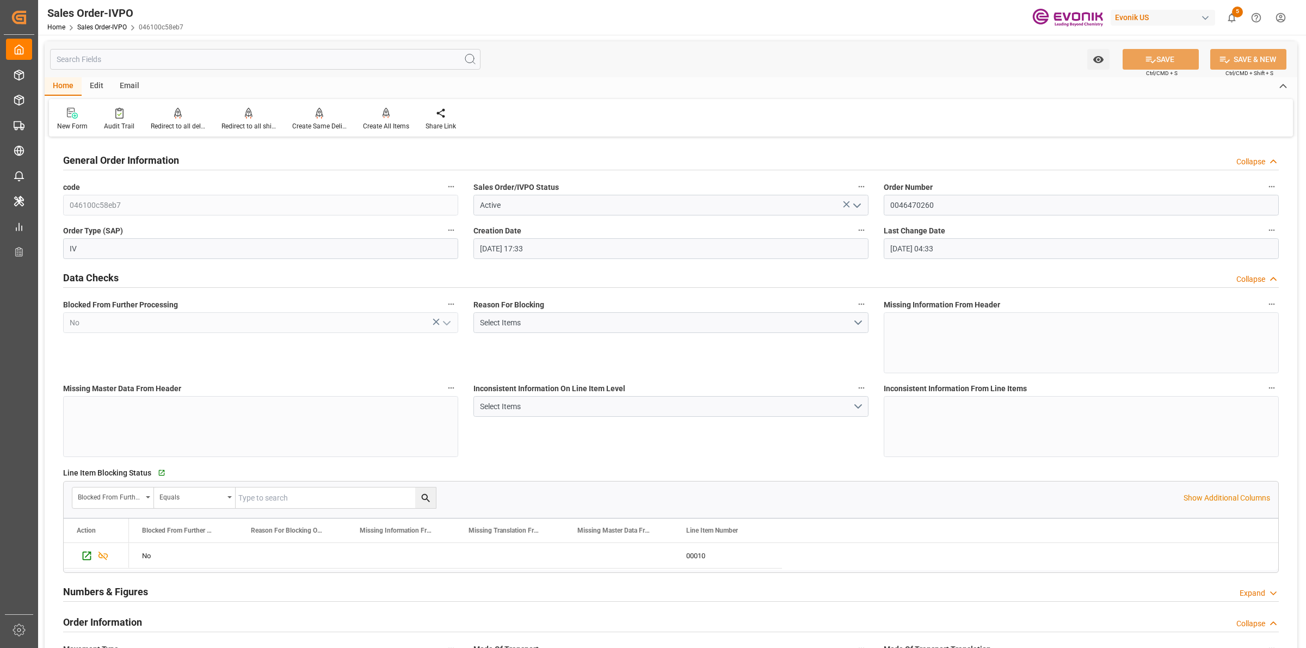
scroll to position [1769, 0]
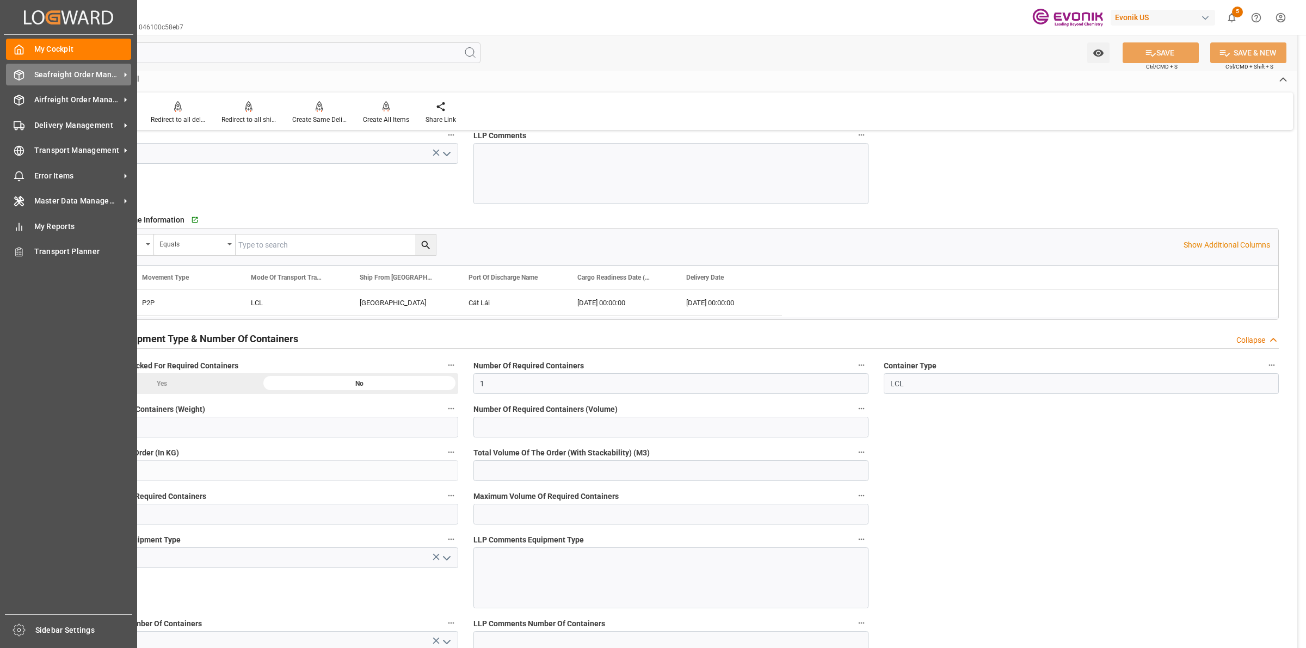
click at [23, 68] on div "Seafreight Order Management Seafreight Order Management" at bounding box center [68, 74] width 125 height 21
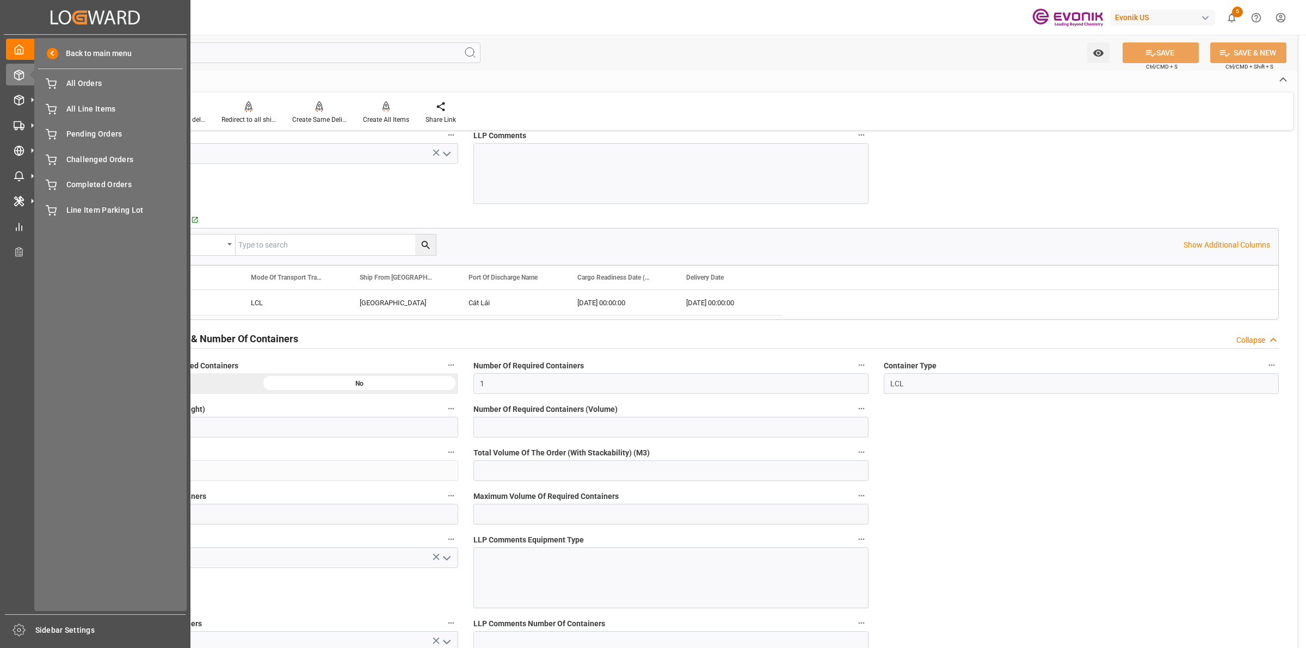
click at [72, 71] on div "Back to main menu All Orders All Orders All Line Items All Line Items Pending O…" at bounding box center [110, 324] width 152 height 573
click at [67, 85] on span "All Orders" at bounding box center [124, 83] width 117 height 11
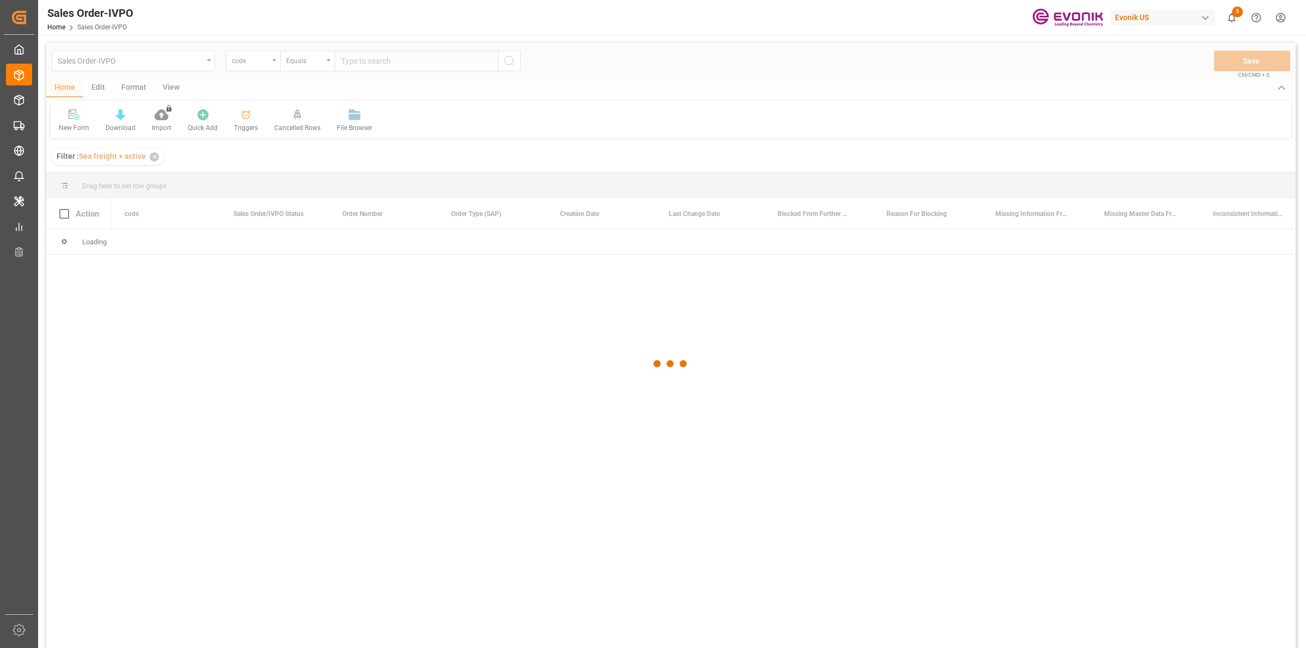
click at [4, 196] on div "My Cockpit My Cockpit Seafreight Order Management Seafreight Order Management A…" at bounding box center [19, 325] width 30 height 580
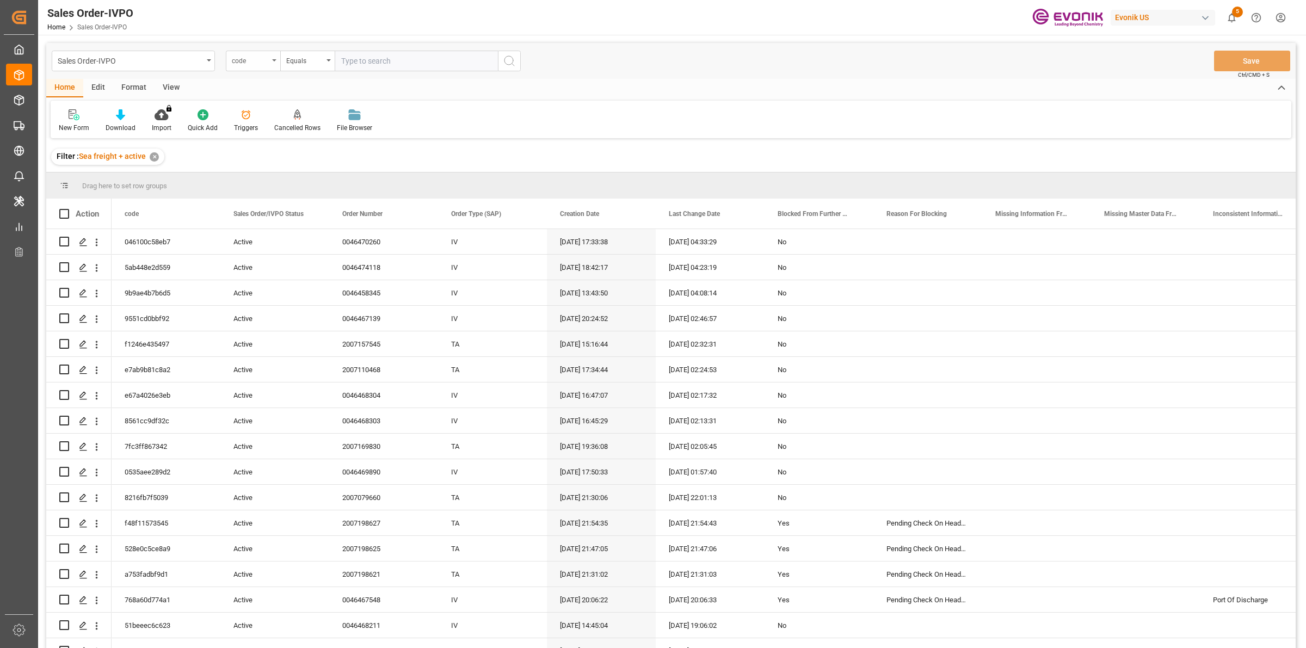
click at [264, 59] on div "code" at bounding box center [250, 59] width 37 height 13
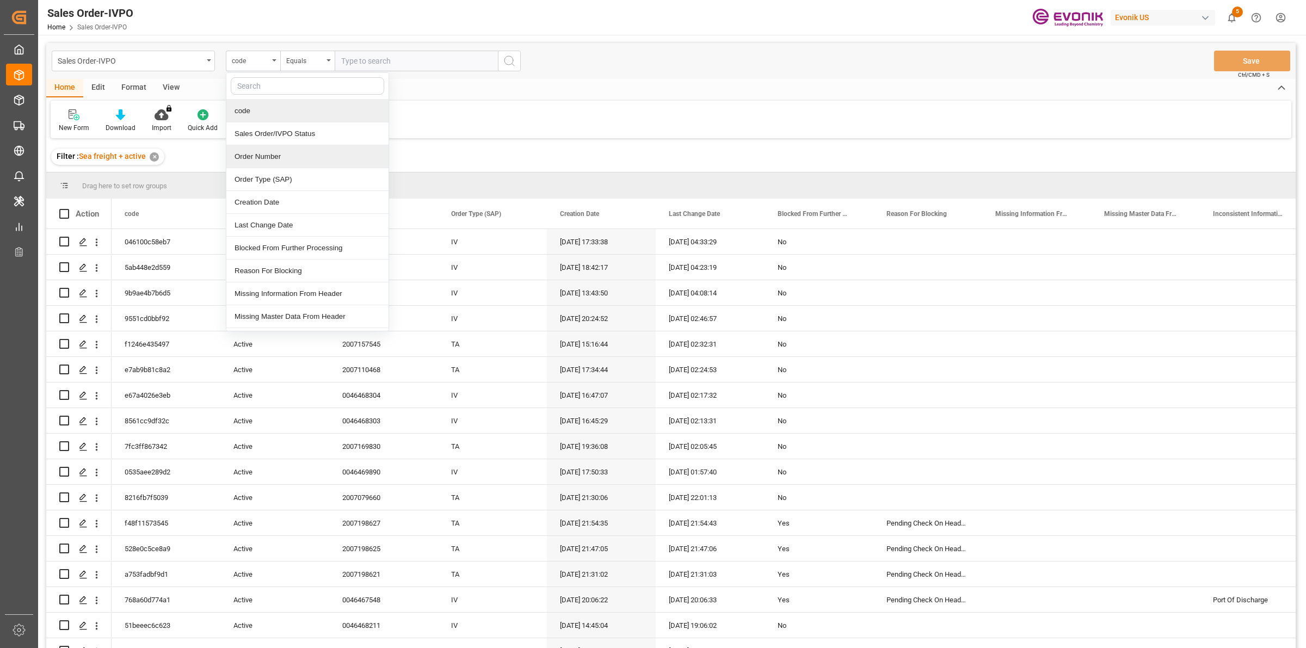
click at [265, 158] on div "Order Number" at bounding box center [307, 156] width 162 height 23
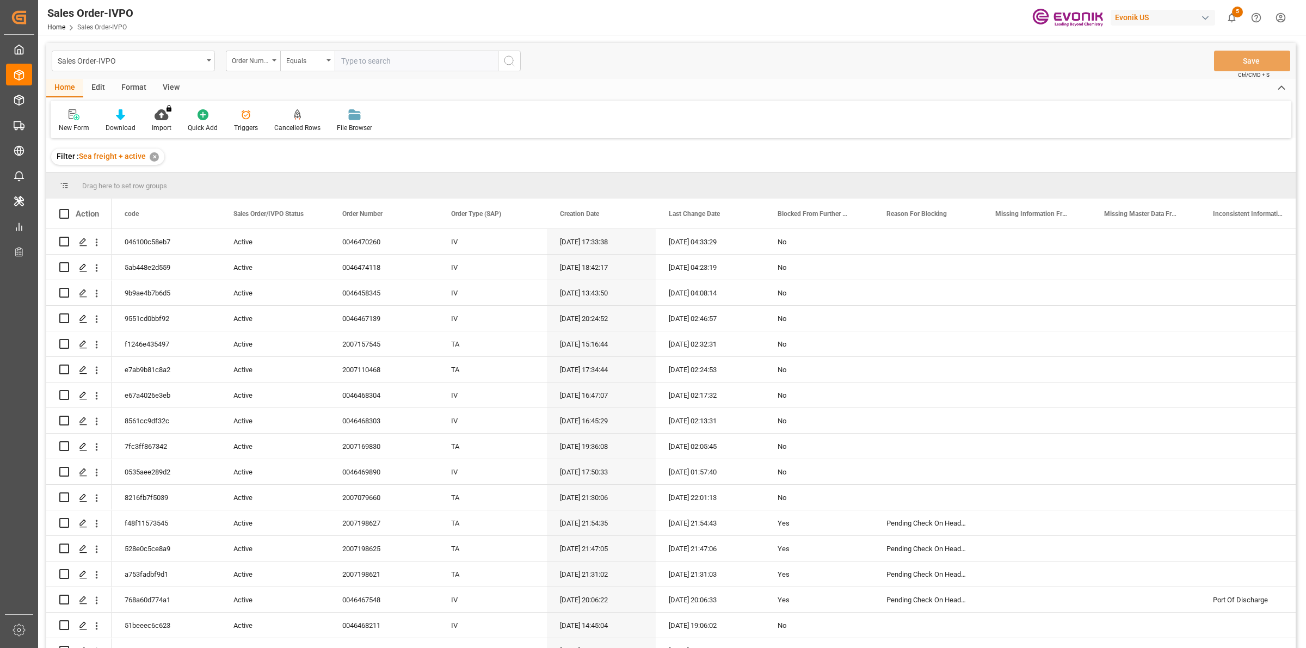
click at [403, 56] on input "text" at bounding box center [416, 61] width 163 height 21
paste input "2007115566"
type input "2007115566"
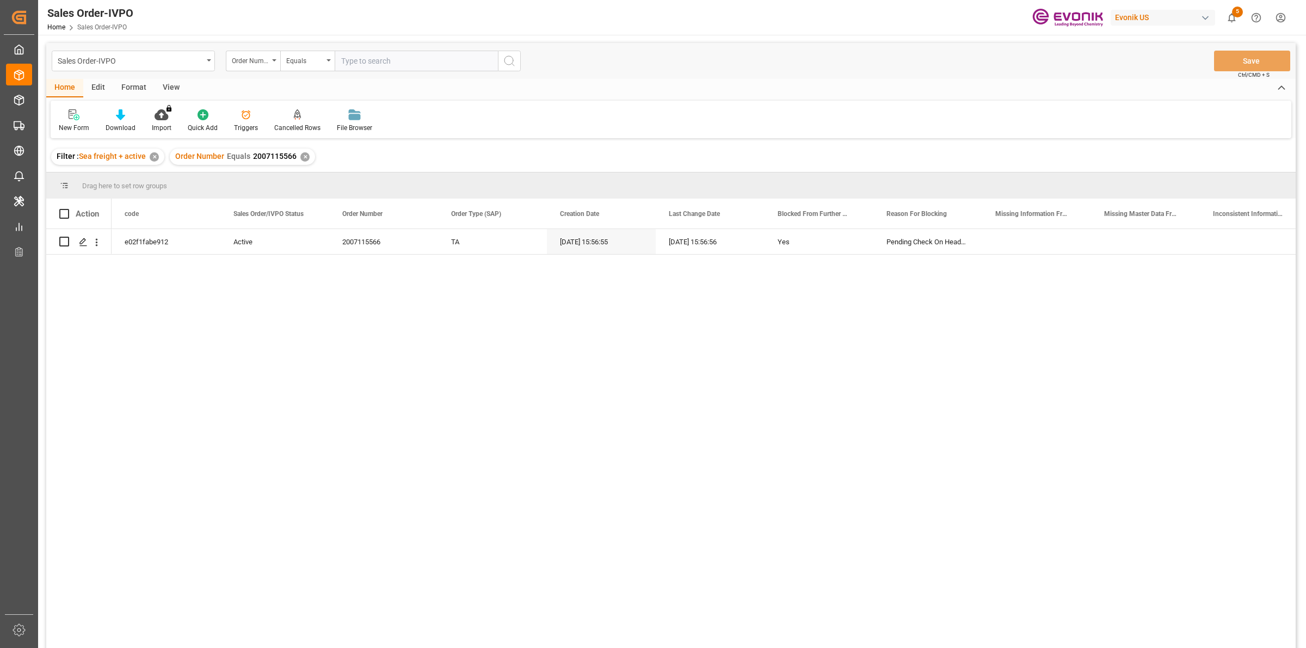
drag, startPoint x: 250, startPoint y: 324, endPoint x: 234, endPoint y: 316, distance: 18.0
click at [248, 322] on div "e02f1fabe912 Active 2007115566 TA 24.09.2025 15:56:55 24.09.2025 15:56:56 Yes P…" at bounding box center [704, 442] width 1184 height 426
click at [86, 241] on icon "Press SPACE to select this row." at bounding box center [83, 242] width 9 height 9
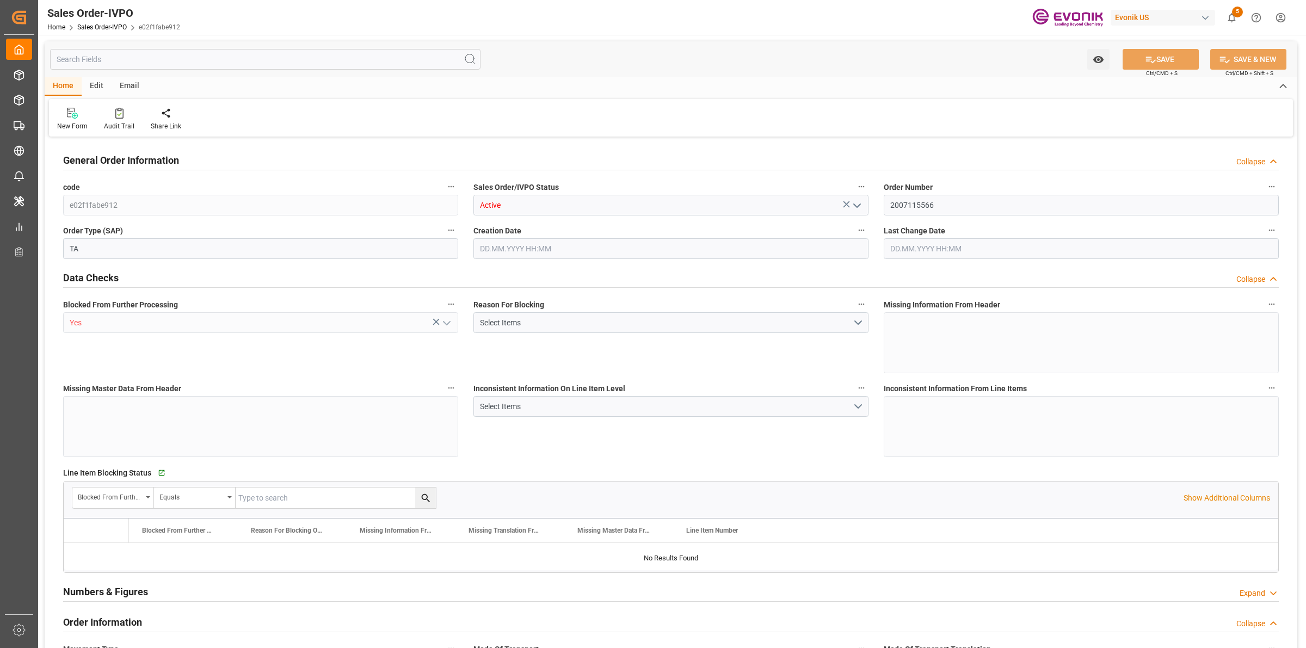
type input "AEJEA"
type input "0"
type input "1"
type input "3324.8"
type input "24.09.2025 15:56"
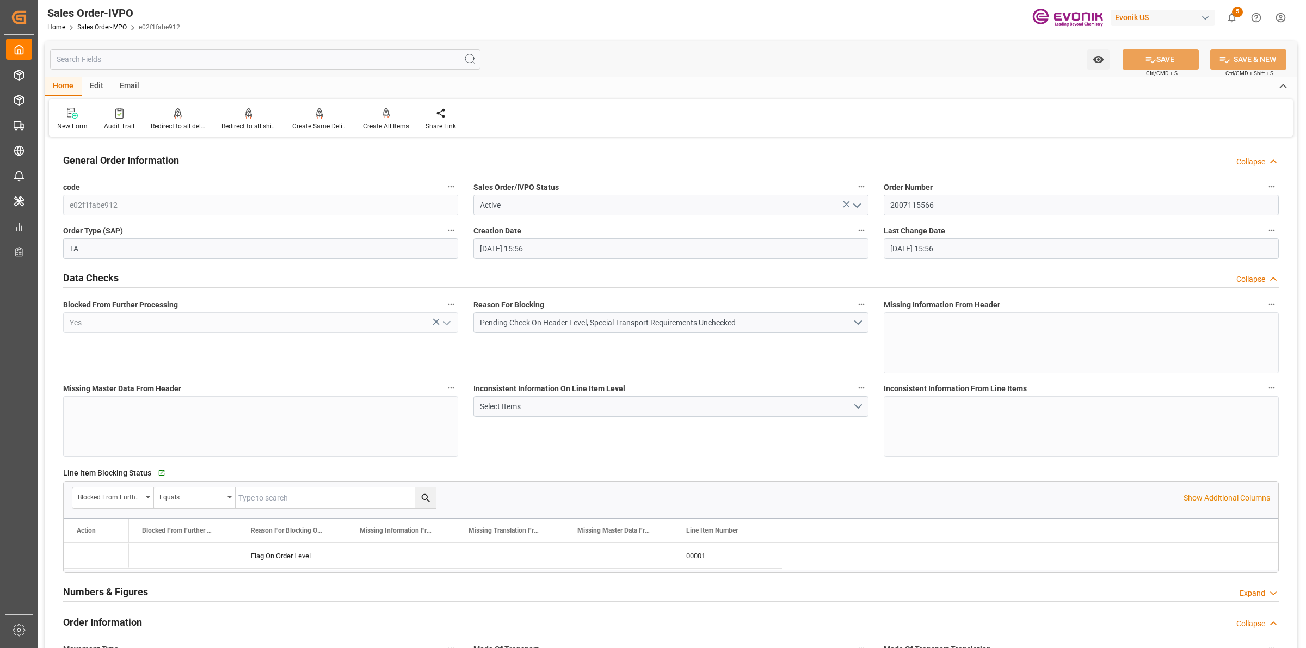
type input "24.09.2025 15:56"
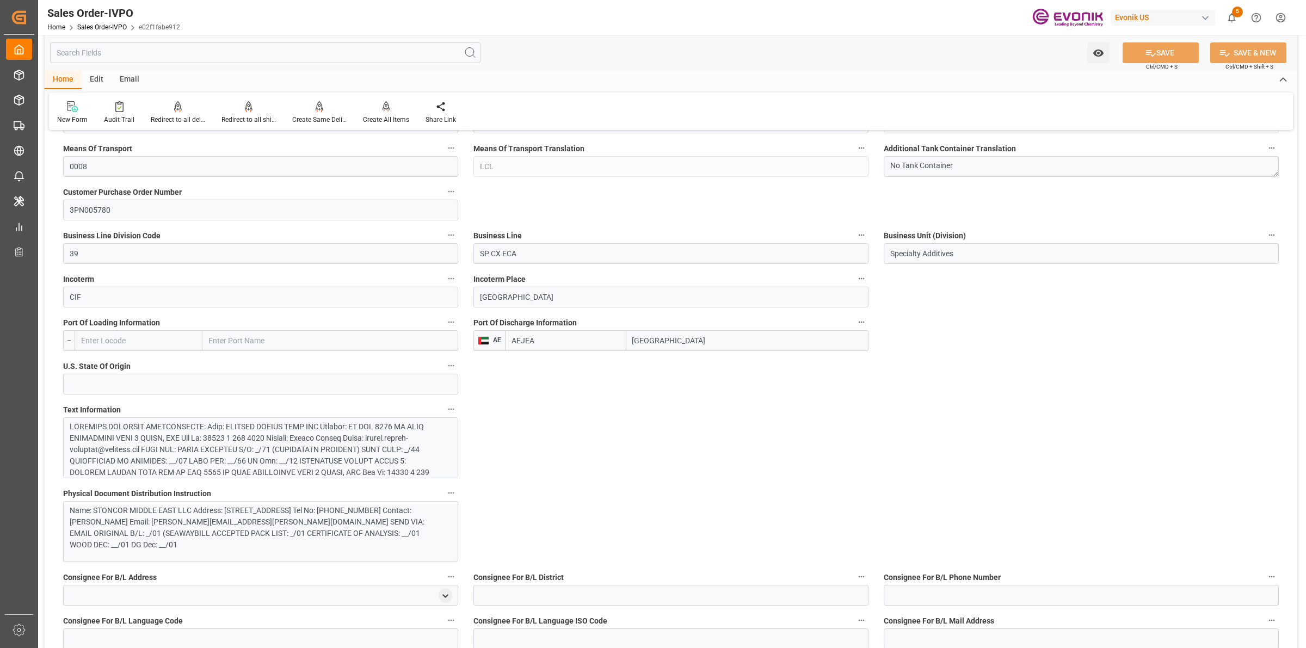
scroll to position [408, 0]
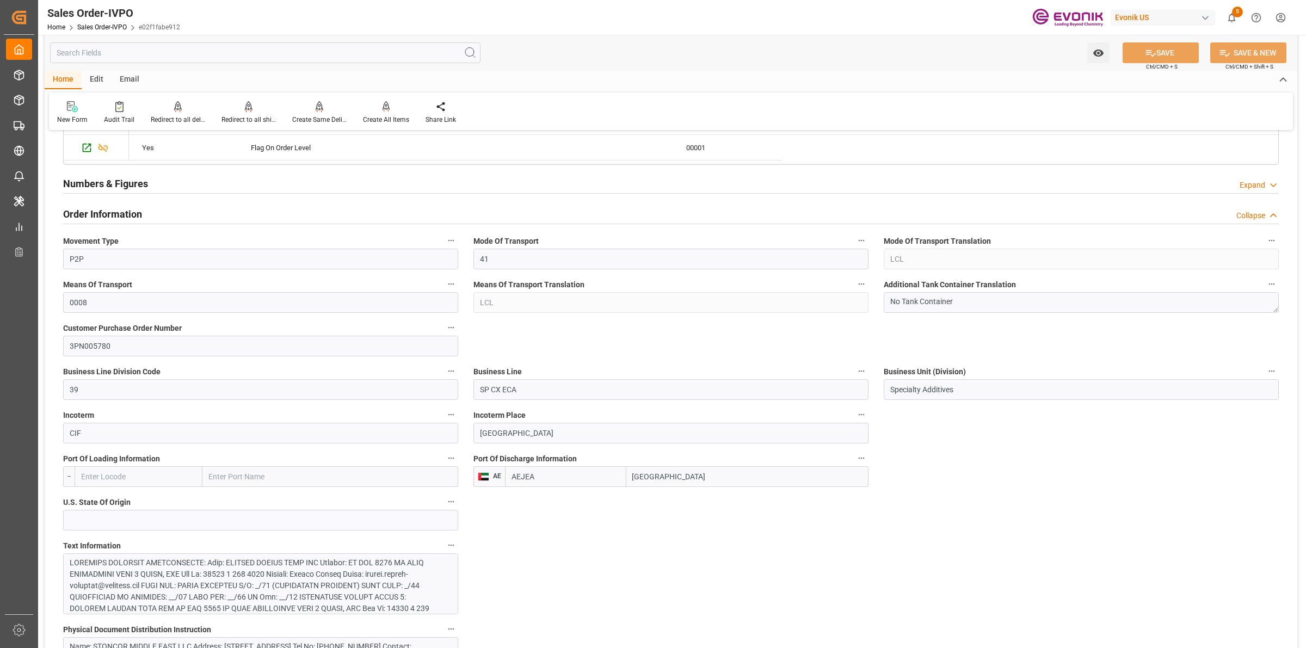
drag, startPoint x: 649, startPoint y: 476, endPoint x: 542, endPoint y: 447, distance: 111.2
click at [527, 450] on div "Port Of Discharge Information AE AEJEA Jebel Ali" at bounding box center [671, 469] width 410 height 44
click at [269, 564] on div at bounding box center [255, 637] width 371 height 160
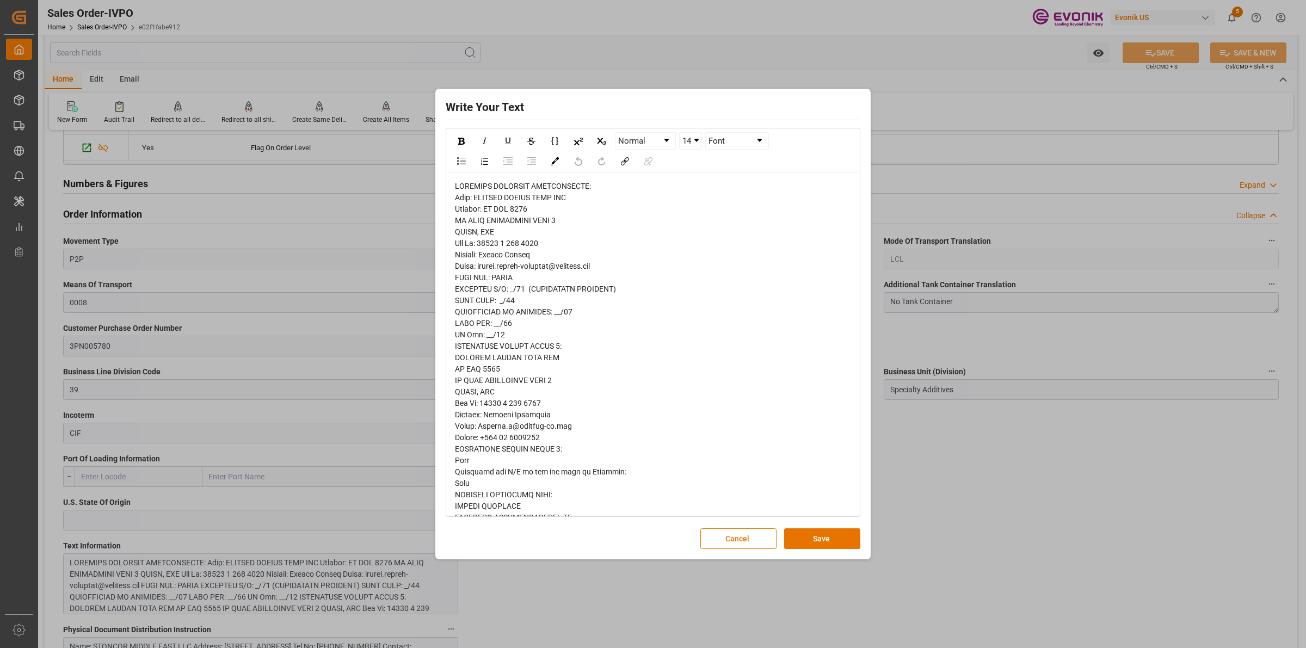
click at [597, 271] on span "rdw-editor" at bounding box center [574, 449] width 239 height 534
click at [554, 252] on div "rdw-editor" at bounding box center [653, 449] width 397 height 537
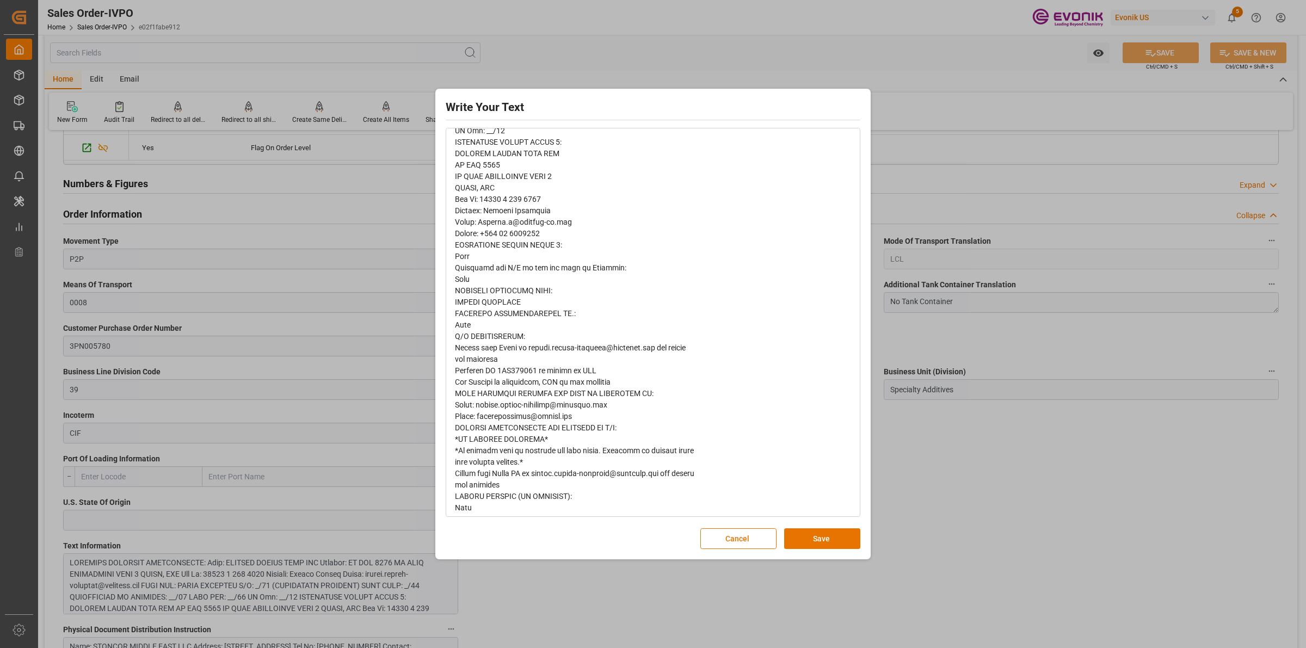
scroll to position [210, 0]
drag, startPoint x: 812, startPoint y: 542, endPoint x: 1006, endPoint y: 536, distance: 193.8
click at [812, 542] on button "Save" at bounding box center [822, 538] width 76 height 21
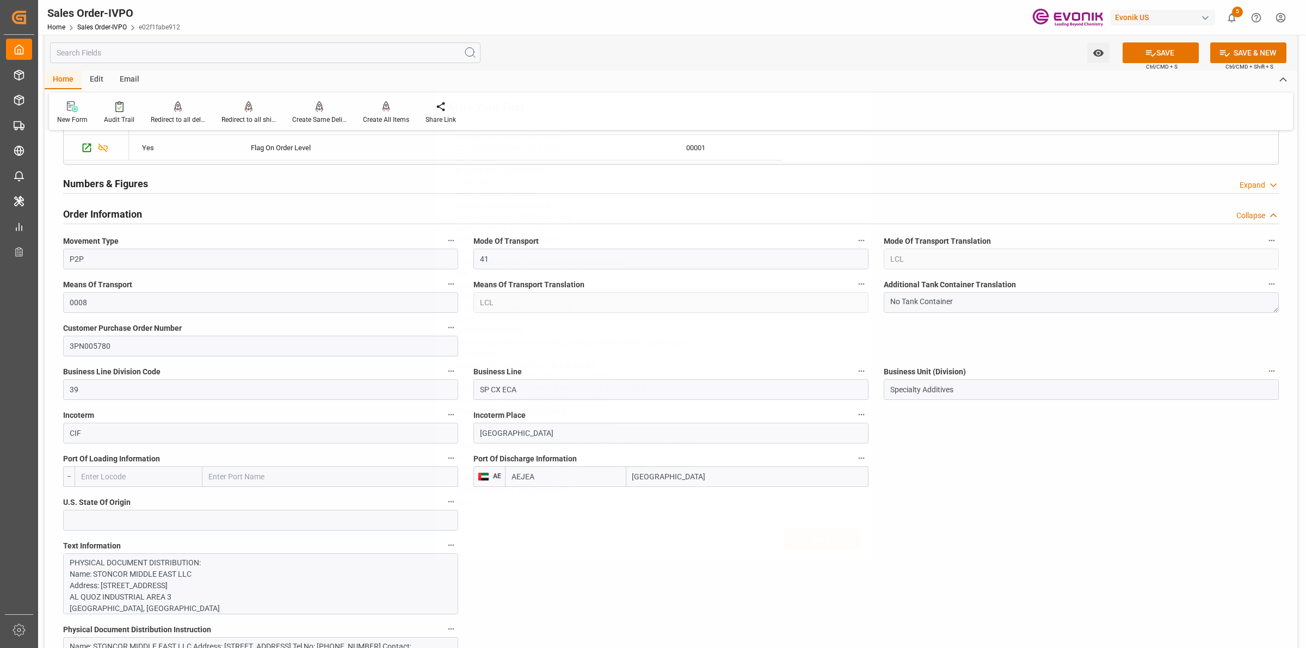
click at [981, 512] on div "Write Your Text Normal 14 Font Cancel Save" at bounding box center [653, 324] width 1306 height 648
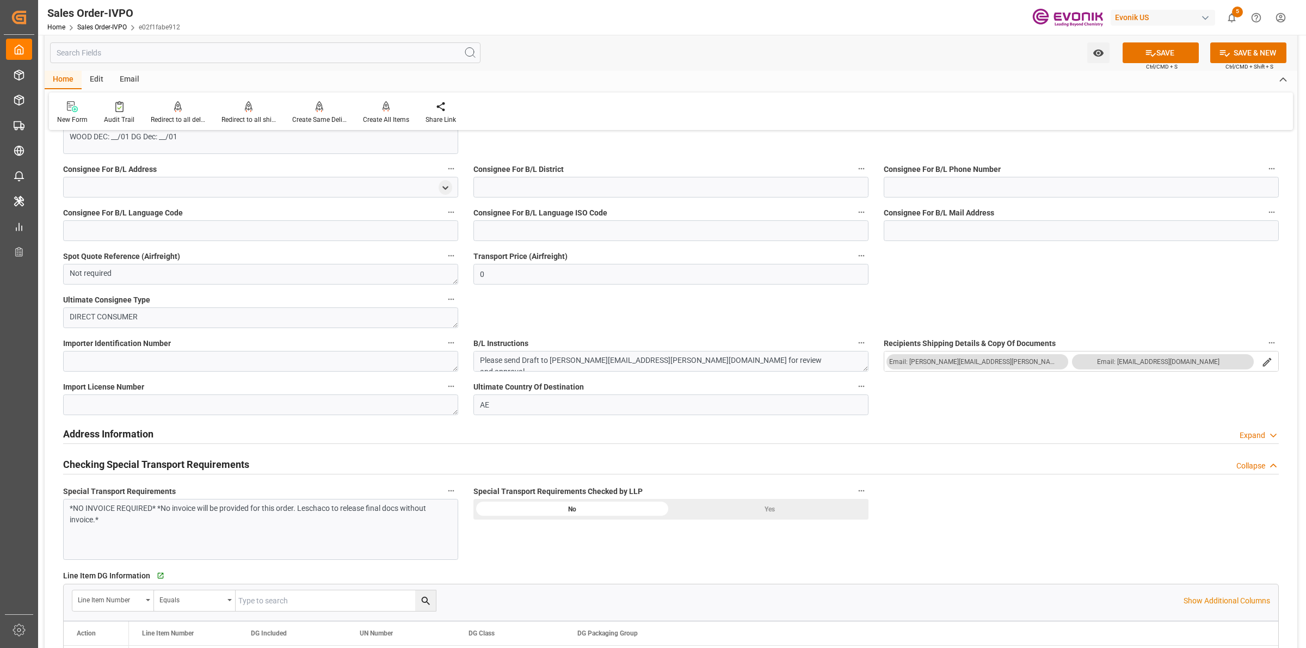
scroll to position [1225, 0]
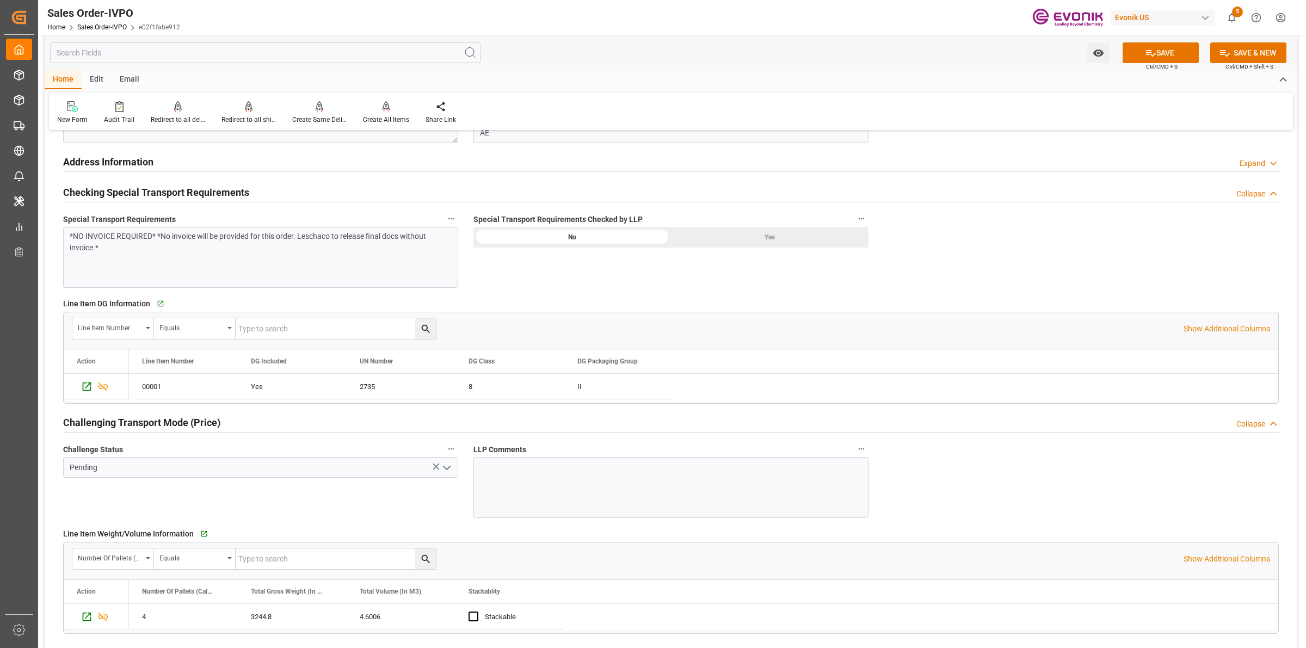
click at [771, 241] on div "Yes" at bounding box center [770, 237] width 198 height 21
click at [450, 471] on icon "open menu" at bounding box center [446, 468] width 13 height 13
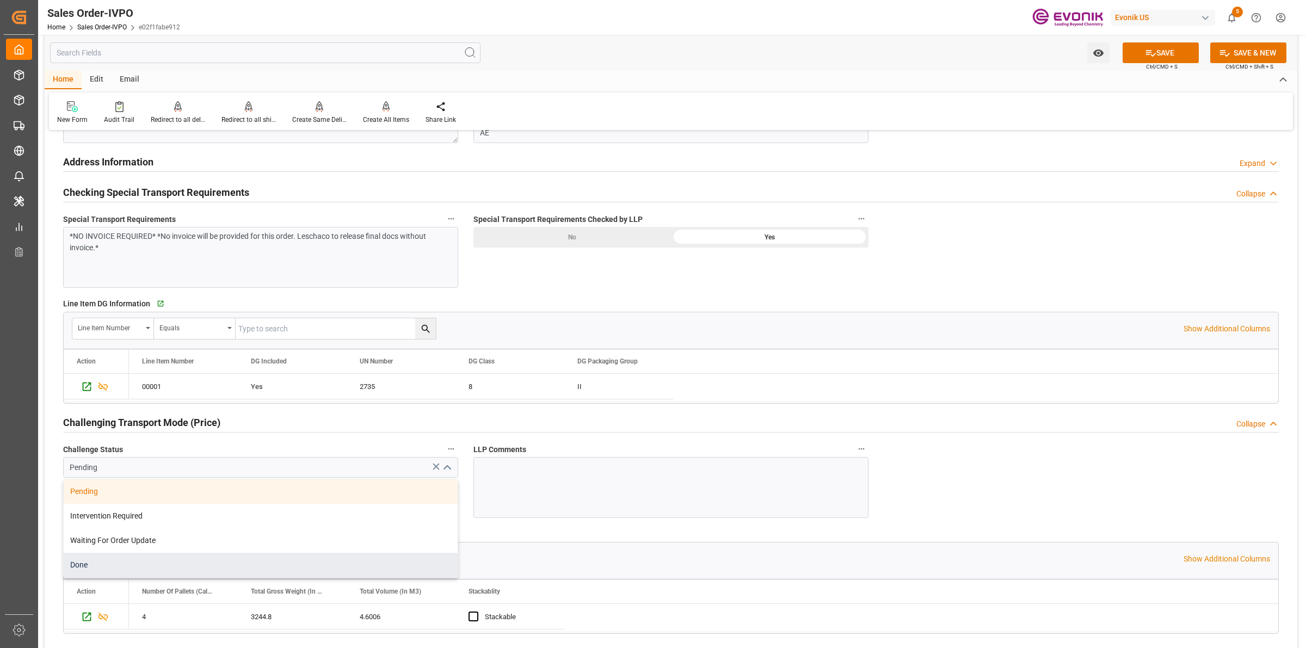
click at [179, 570] on div "Done" at bounding box center [261, 565] width 394 height 24
type input "Done"
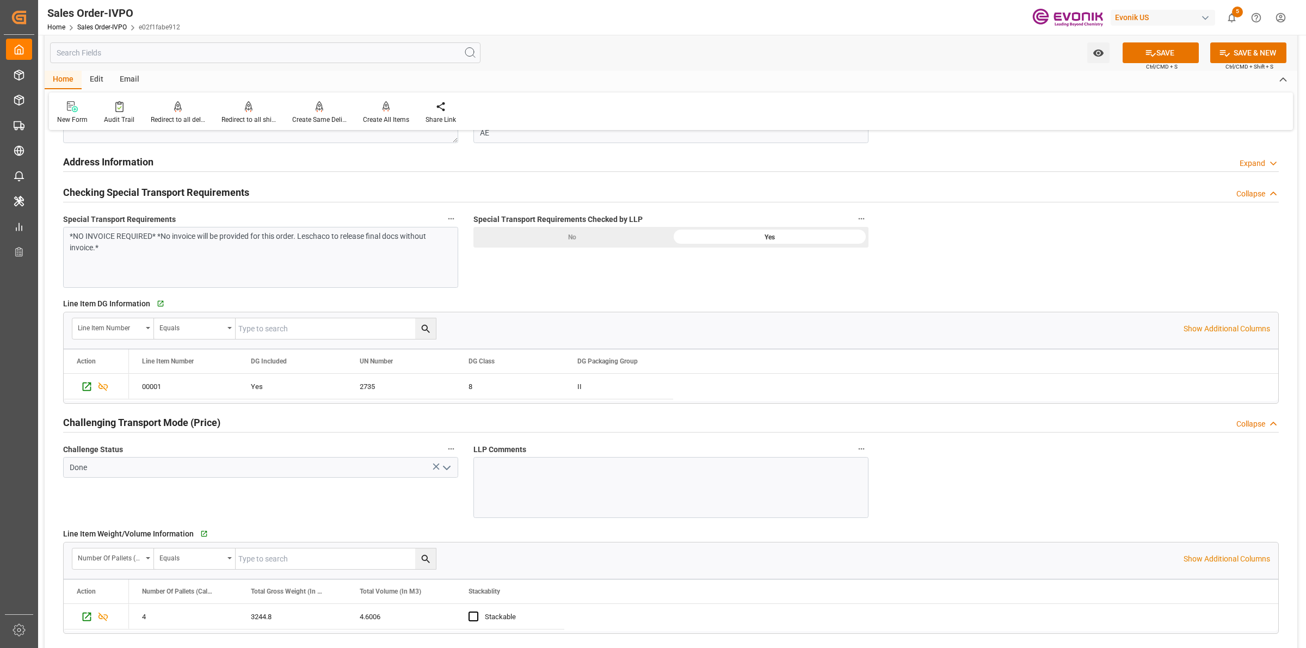
click at [361, 520] on div "Challenge Status Done" at bounding box center [261, 480] width 410 height 84
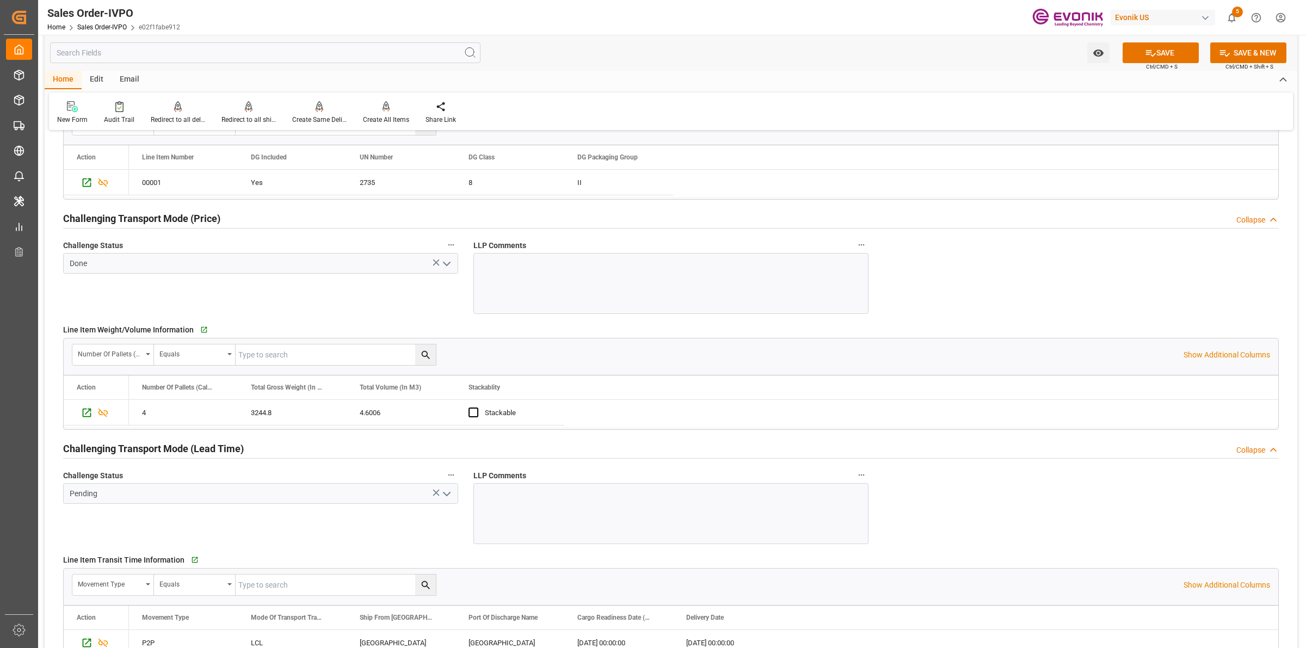
click at [448, 494] on icon "open menu" at bounding box center [446, 494] width 13 height 13
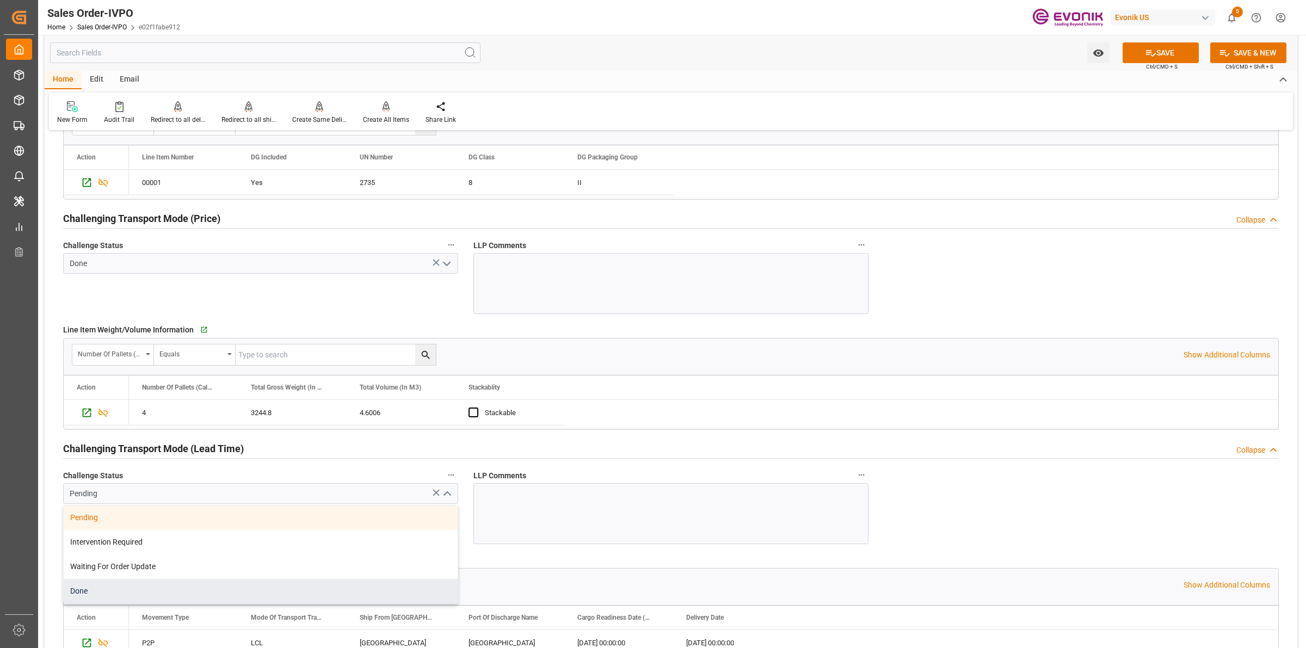
click at [102, 601] on div "Done" at bounding box center [261, 591] width 394 height 24
type input "Done"
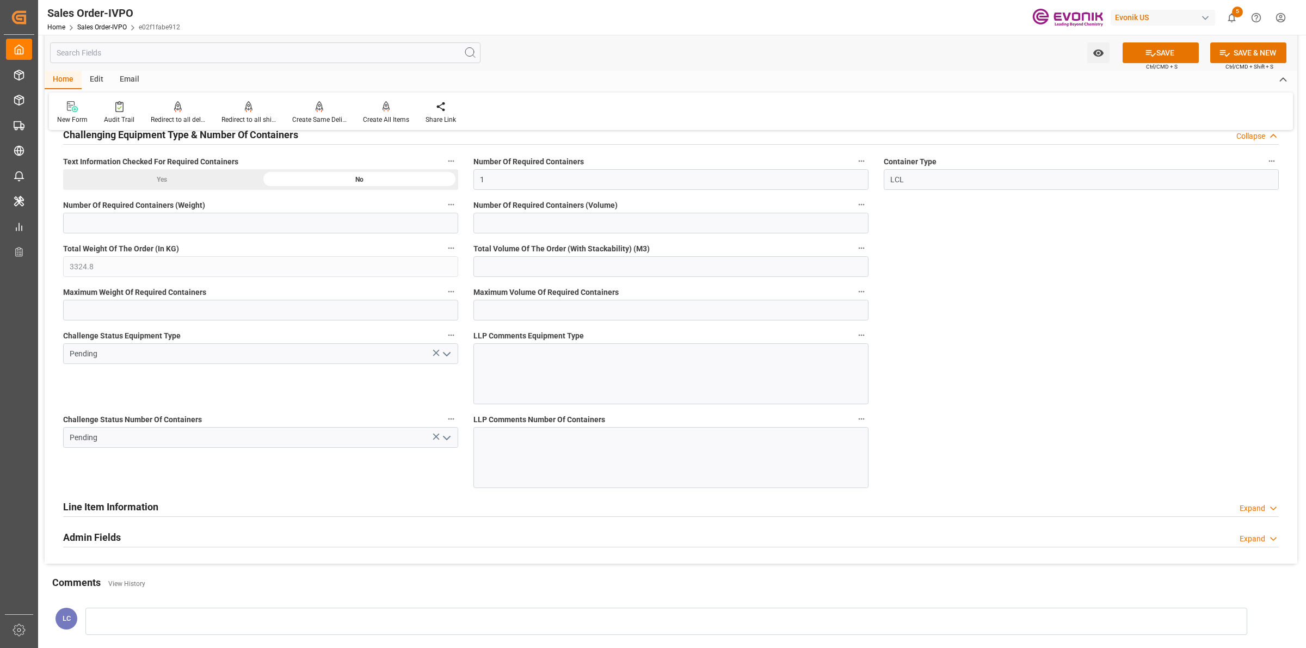
scroll to position [1701, 0]
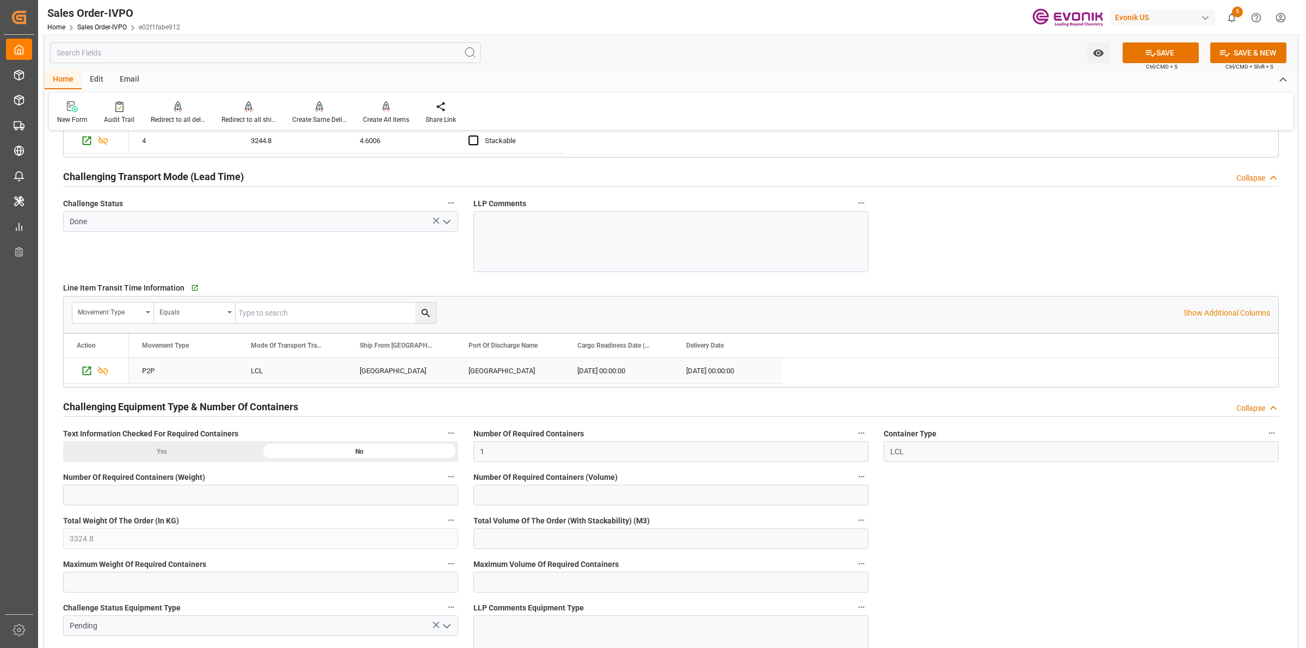
click at [388, 378] on div "LOS ANGELES" at bounding box center [401, 370] width 109 height 25
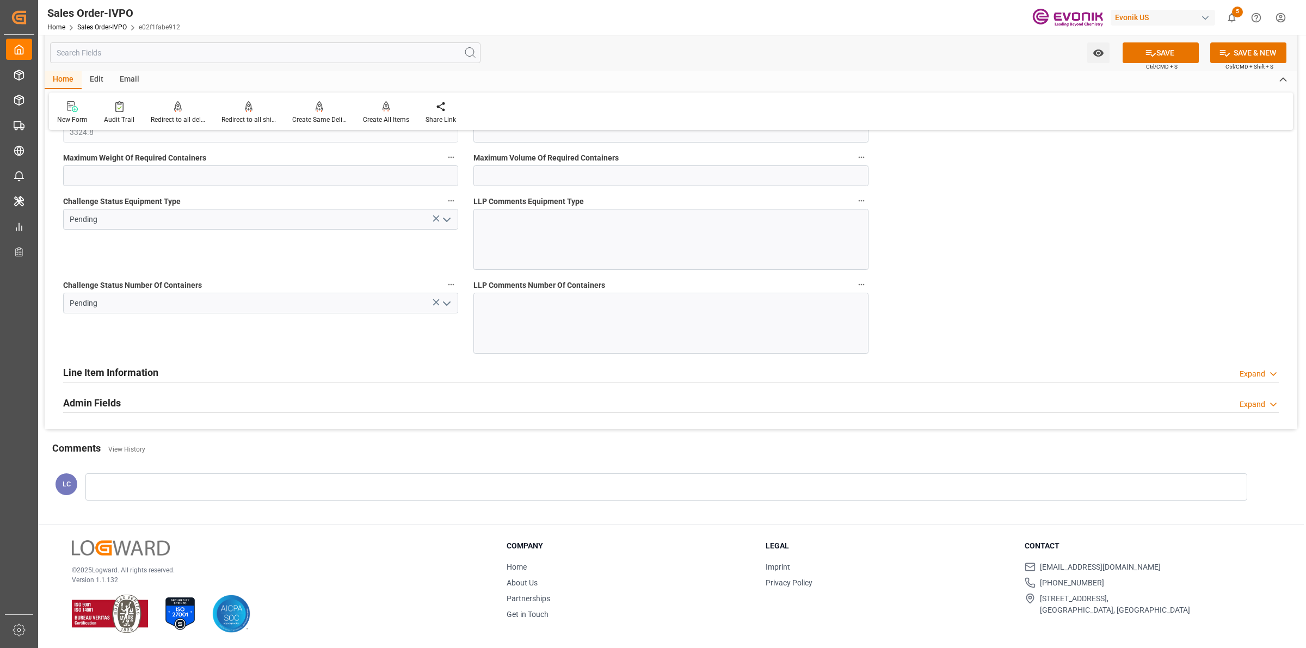
click at [447, 303] on icon "open menu" at bounding box center [446, 303] width 13 height 13
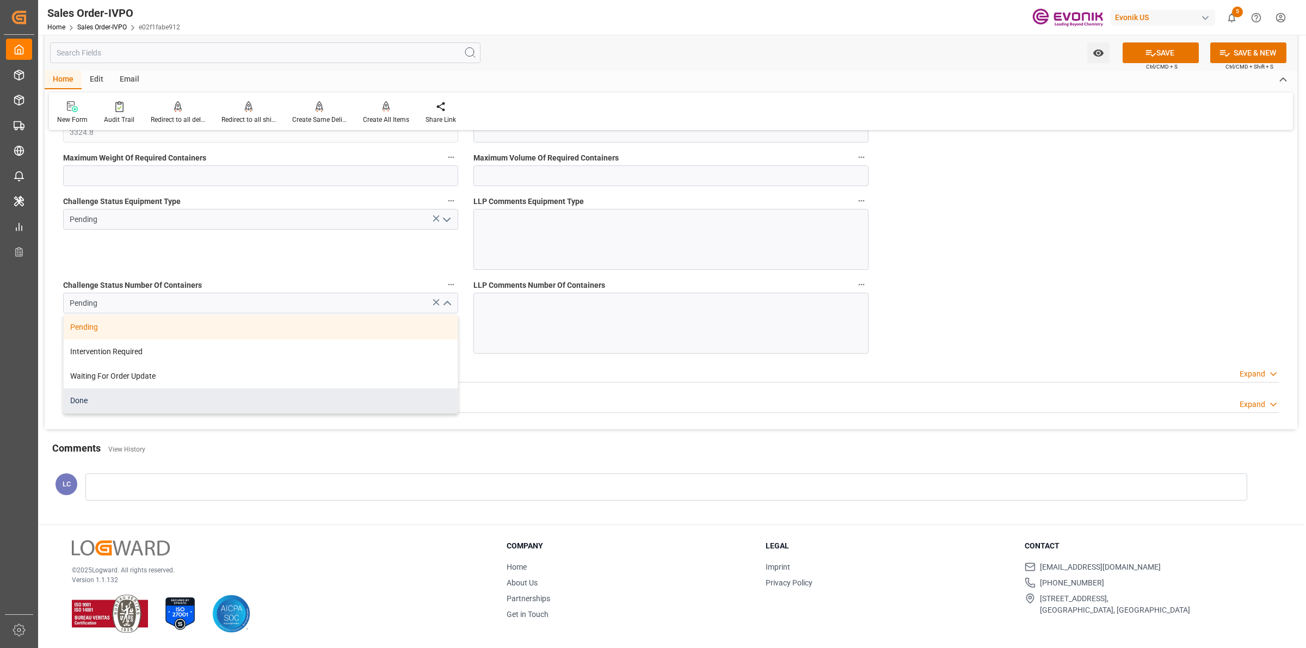
click at [90, 409] on div "Done" at bounding box center [261, 401] width 394 height 24
type input "Done"
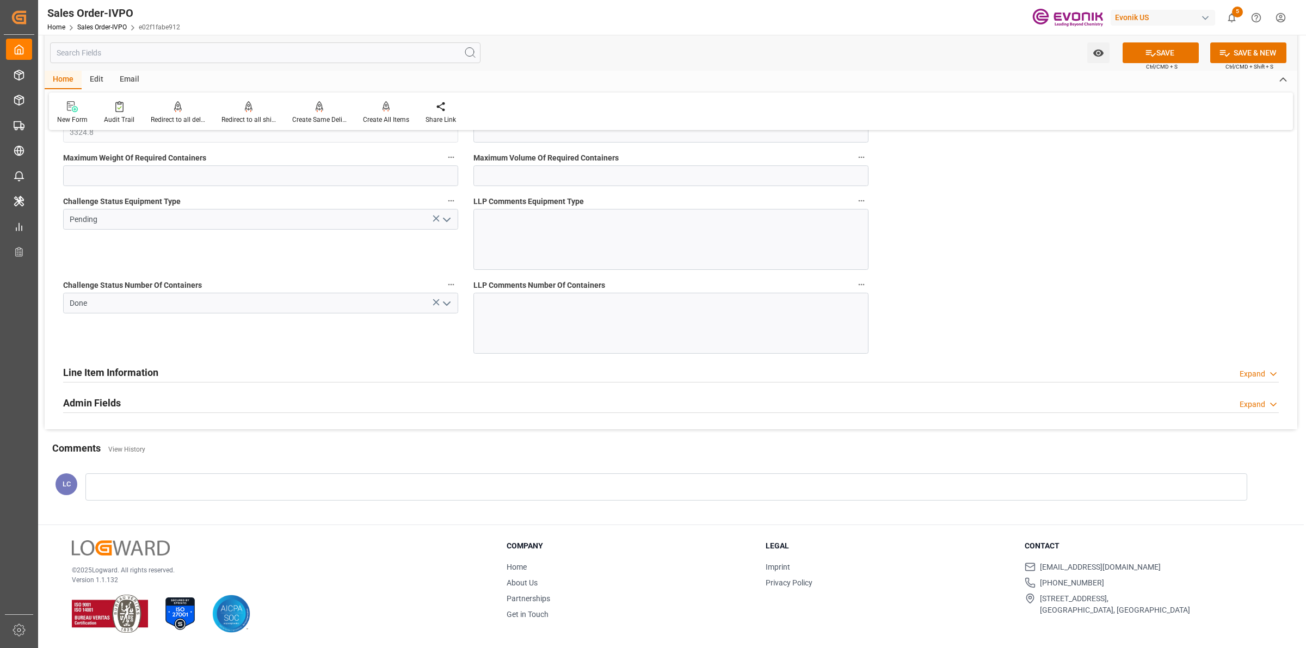
click at [185, 268] on div "Challenge Status Equipment Type Pending" at bounding box center [261, 232] width 410 height 84
click at [445, 222] on icon "open menu" at bounding box center [446, 219] width 13 height 13
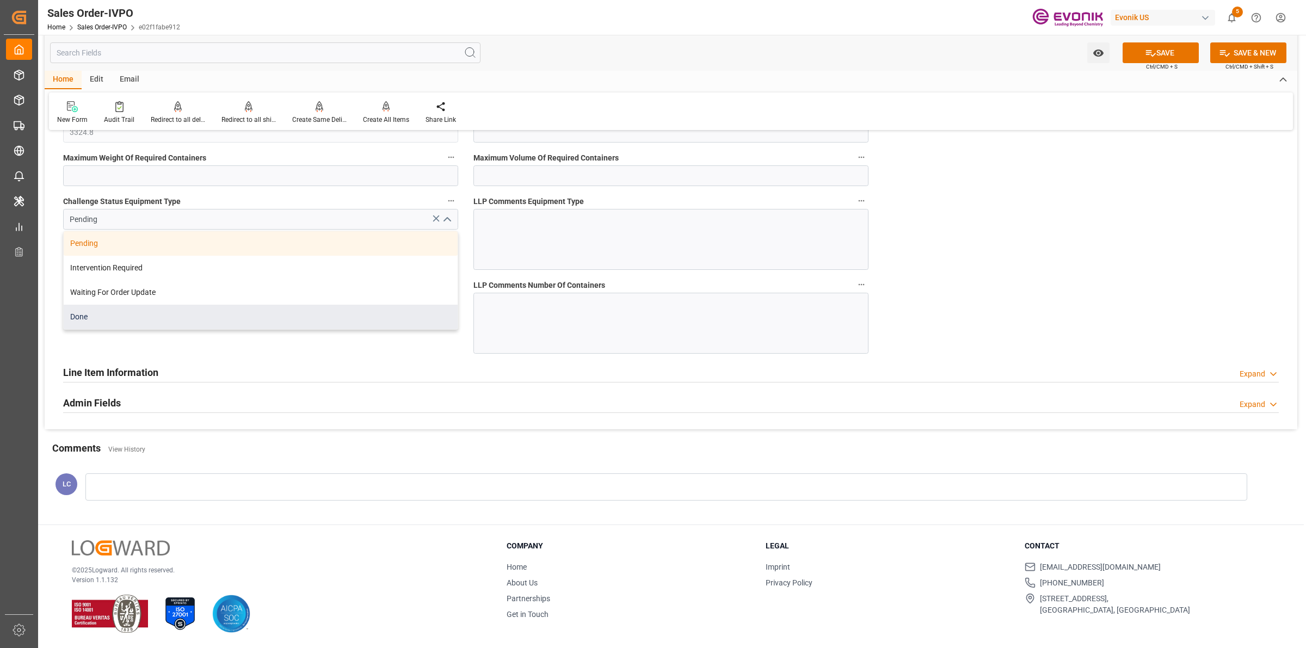
click at [89, 316] on div "Done" at bounding box center [261, 317] width 394 height 24
type input "Done"
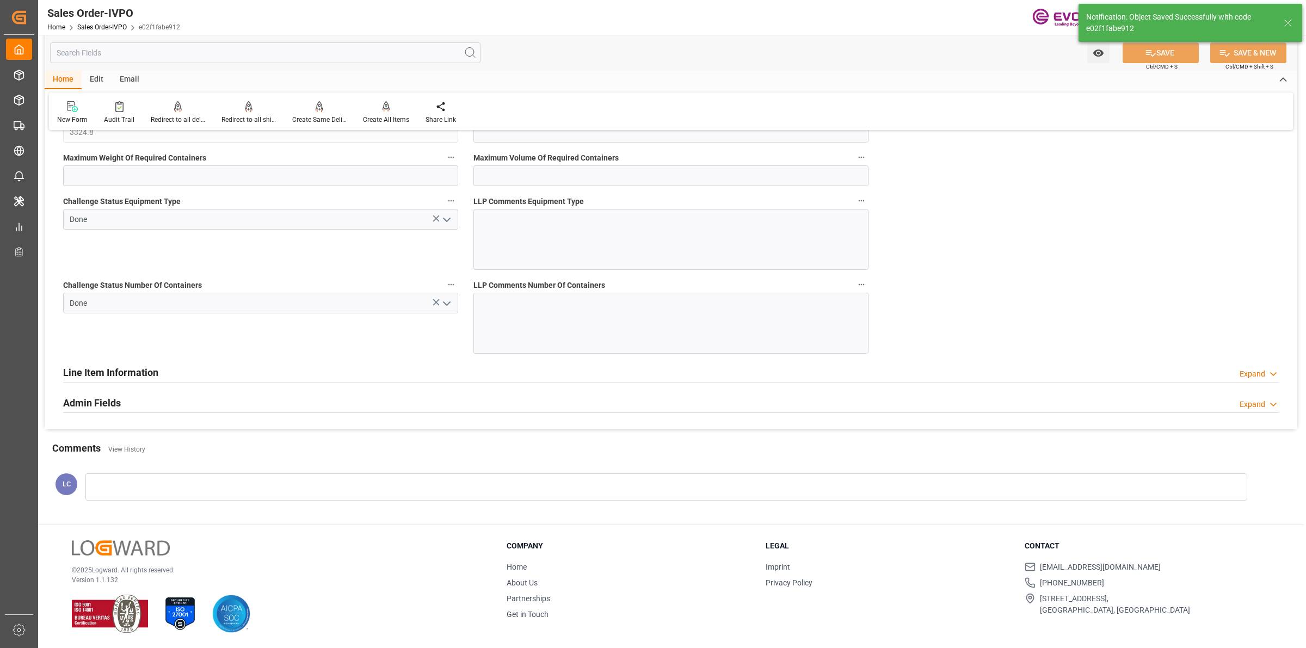
type input "[DATE] 05:41"
type input "No"
click at [373, 104] on p "Creates one shipment for all the line items, irrespective of the delivery date." at bounding box center [423, 91] width 136 height 28
click at [372, 109] on div at bounding box center [386, 106] width 46 height 11
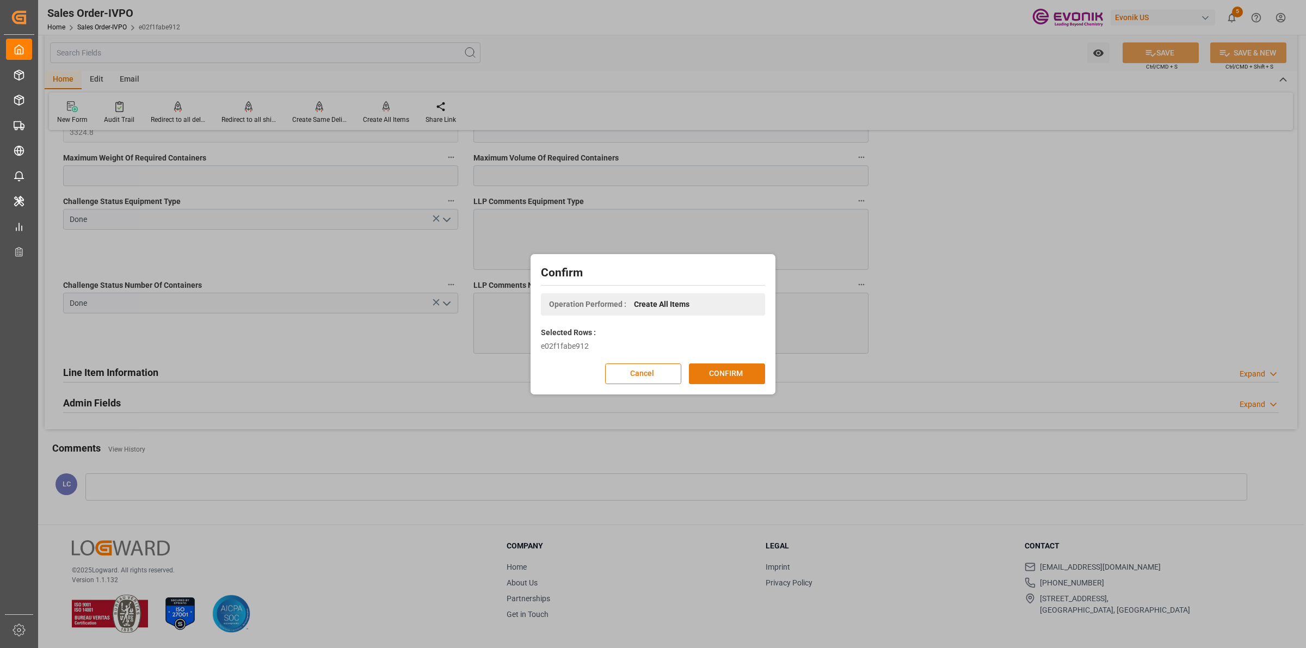
click at [741, 380] on button "CONFIRM" at bounding box center [727, 374] width 76 height 21
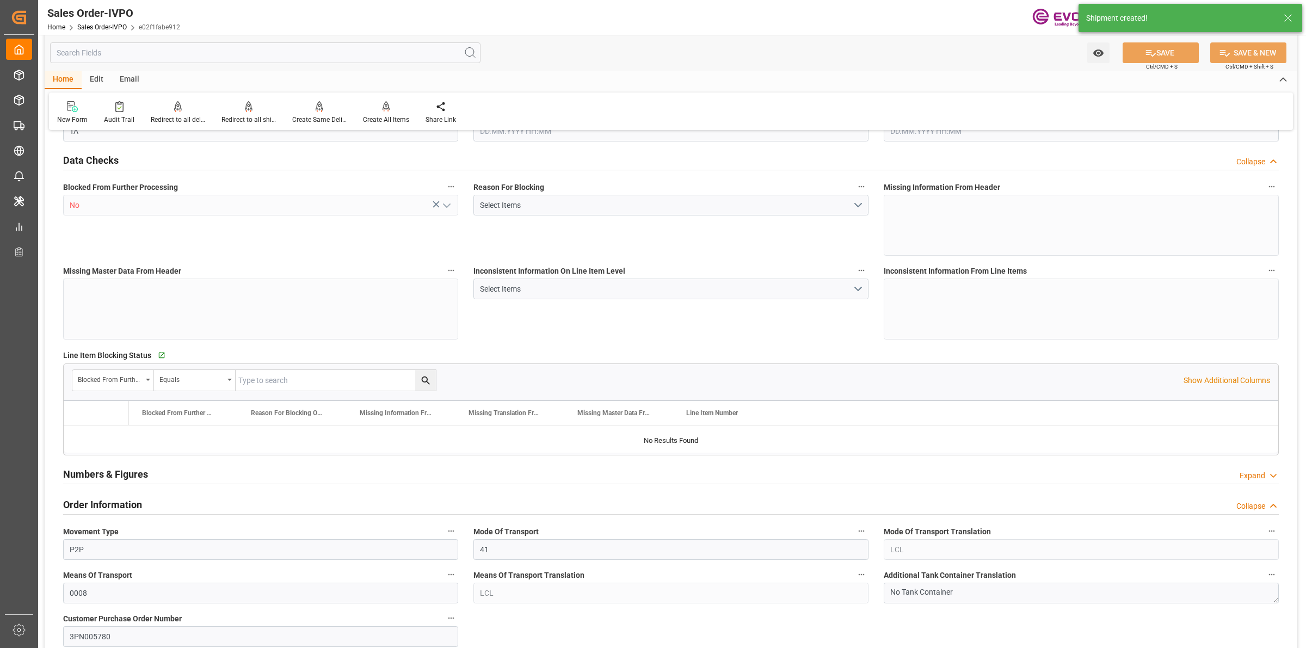
type input "AEJEA"
type input "0"
type input "1"
type input "3324.8"
type input "[DATE] 15:56"
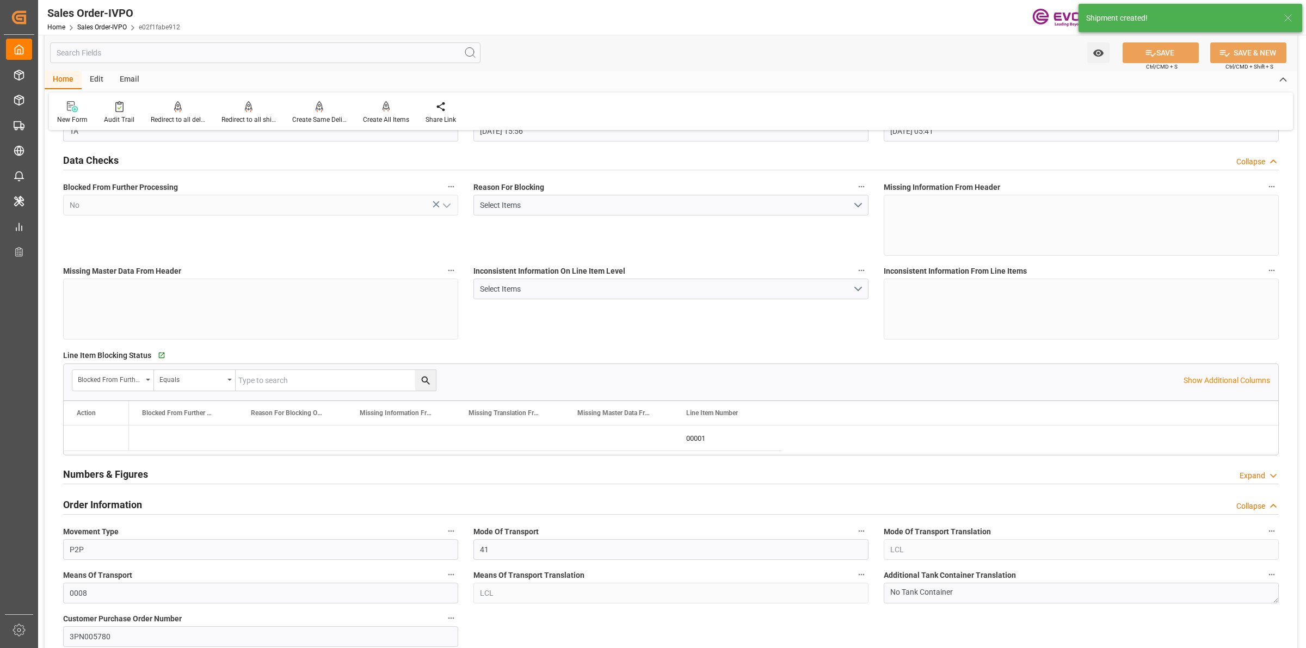
type input "[DATE] 05:41"
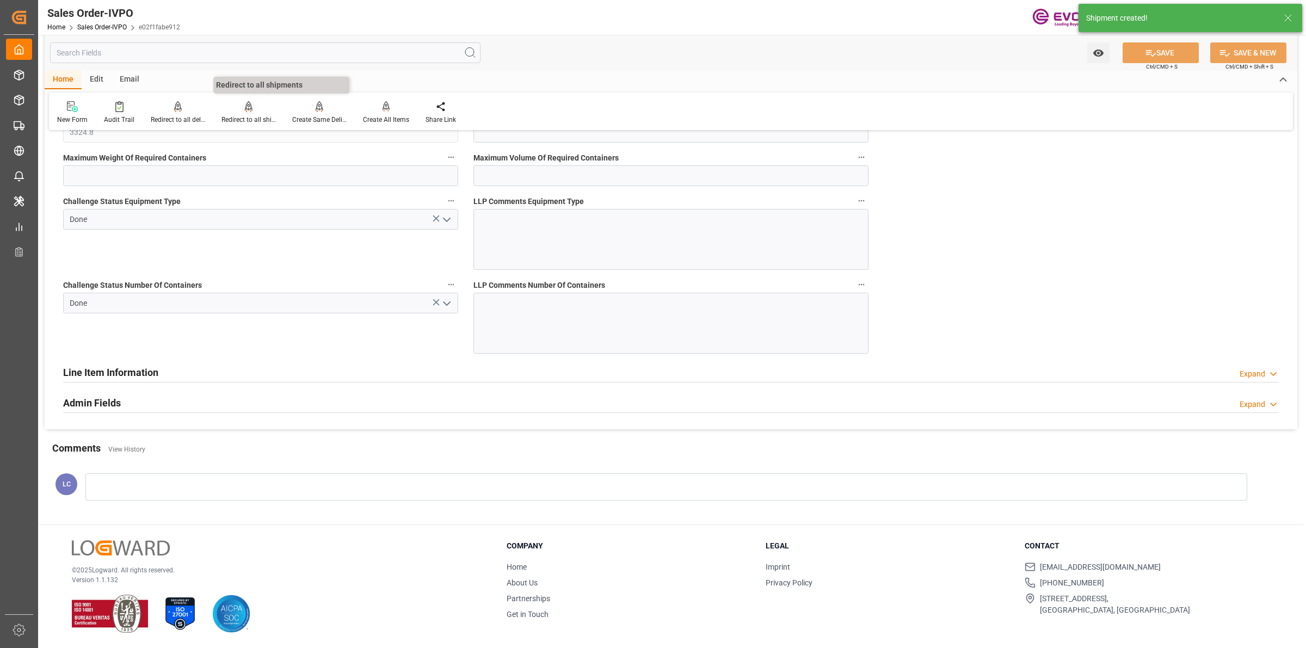
click at [237, 113] on div "Redirect to all shipments" at bounding box center [248, 113] width 71 height 24
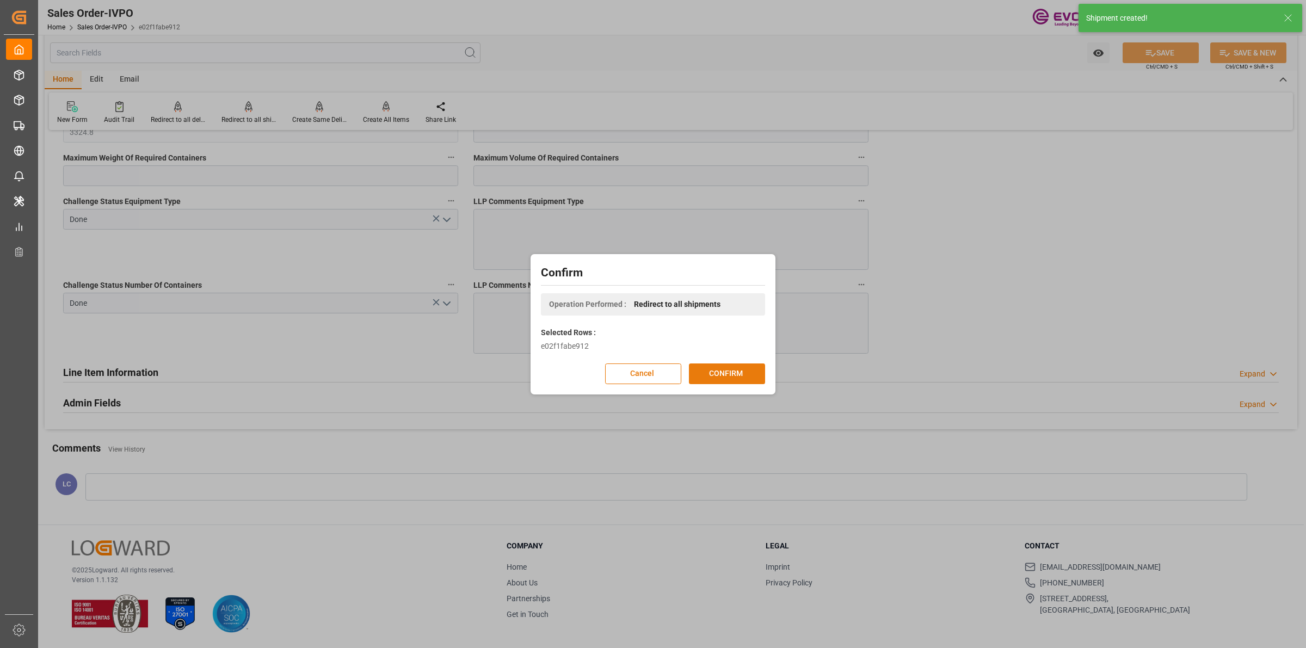
click at [711, 366] on button "CONFIRM" at bounding box center [727, 374] width 76 height 21
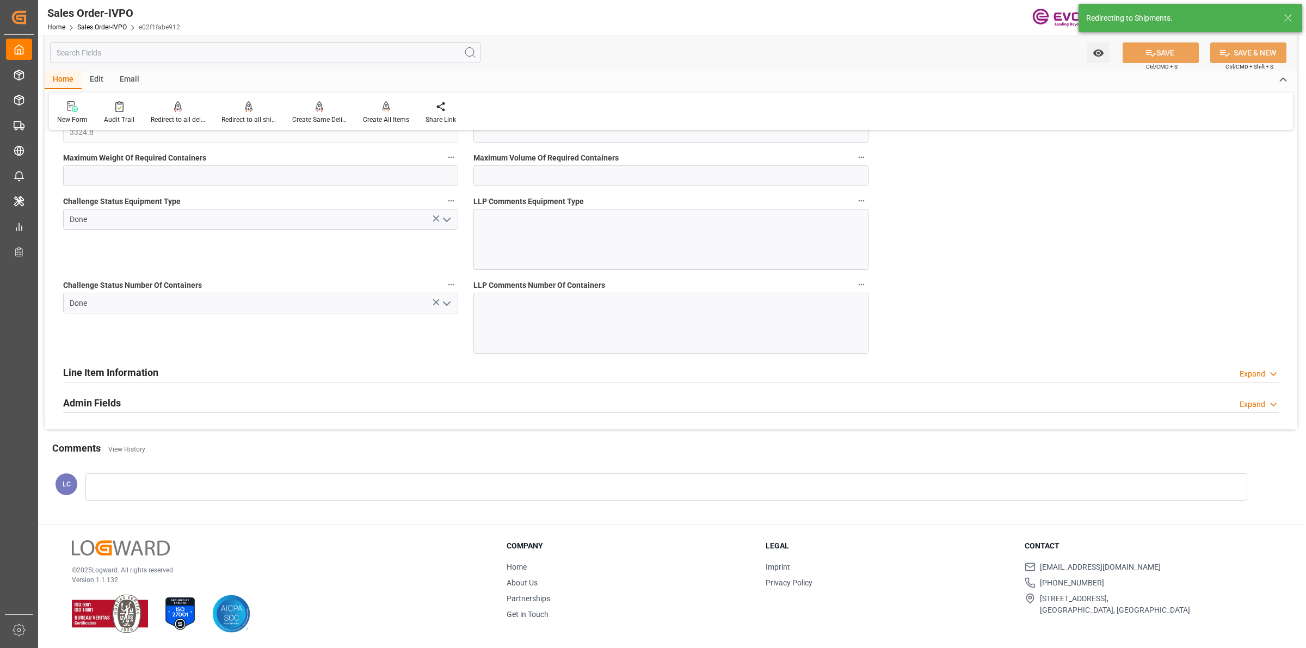
type input "[DATE] 15:56"
type input "[DATE] 05:41"
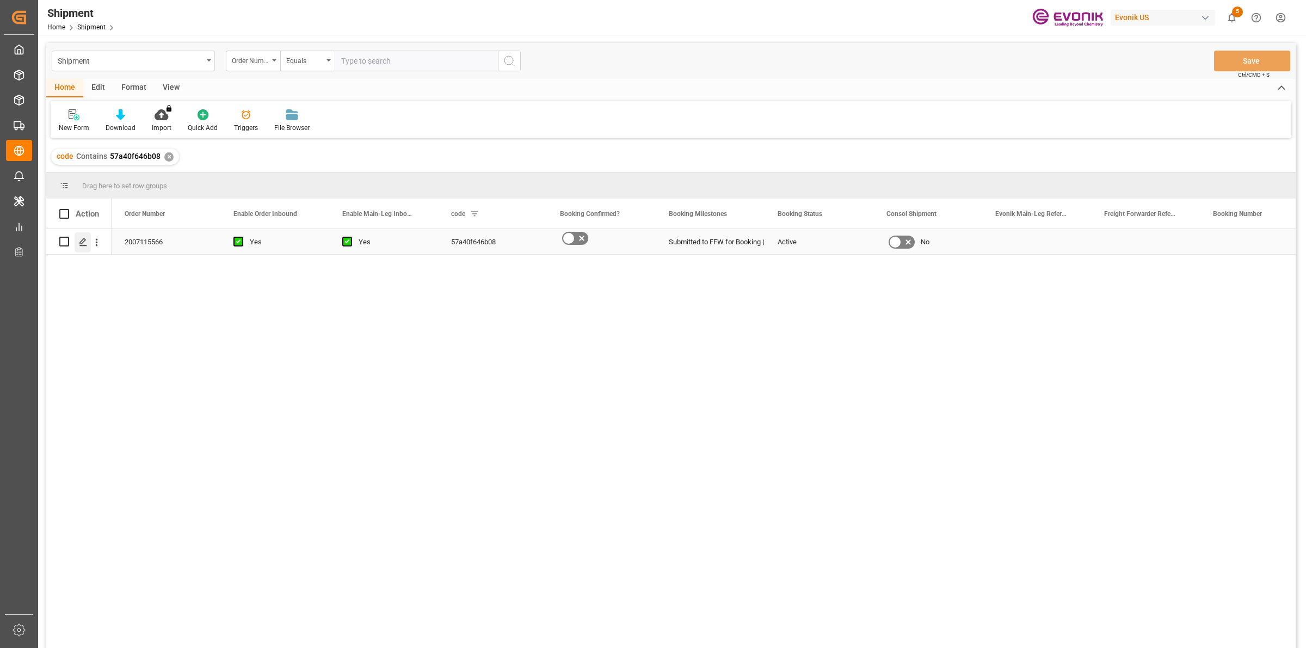
click at [88, 241] on div "Press SPACE to select this row." at bounding box center [83, 242] width 16 height 20
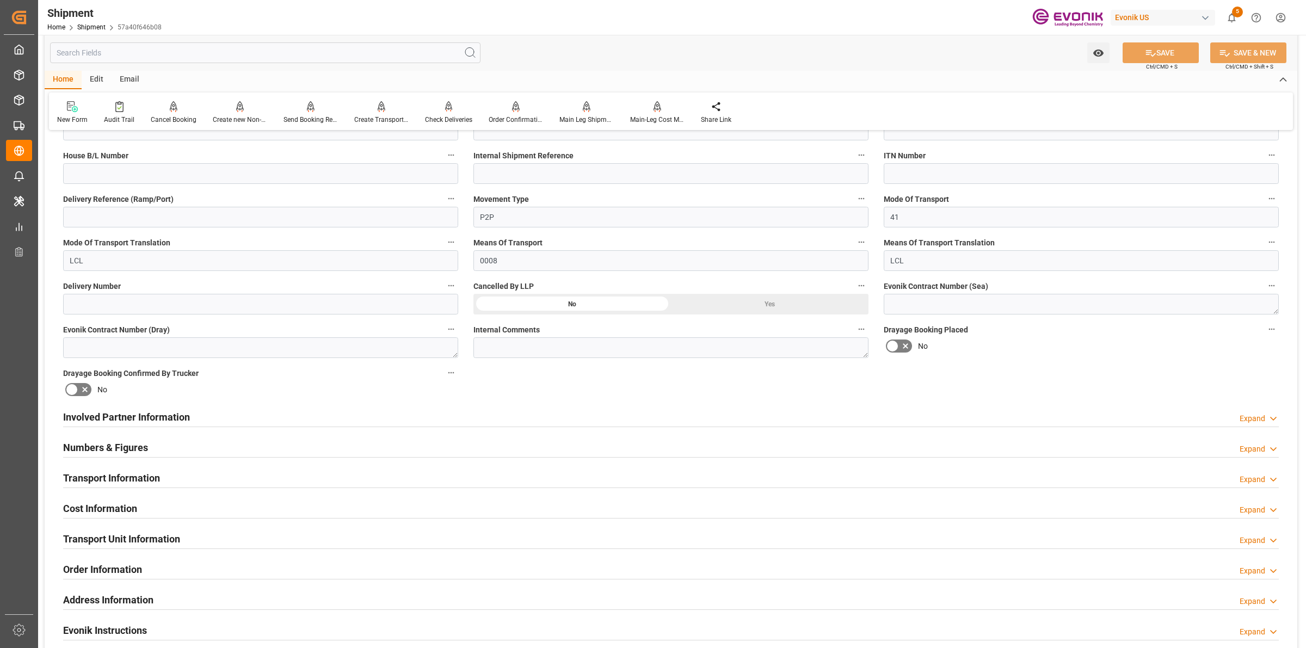
scroll to position [544, 0]
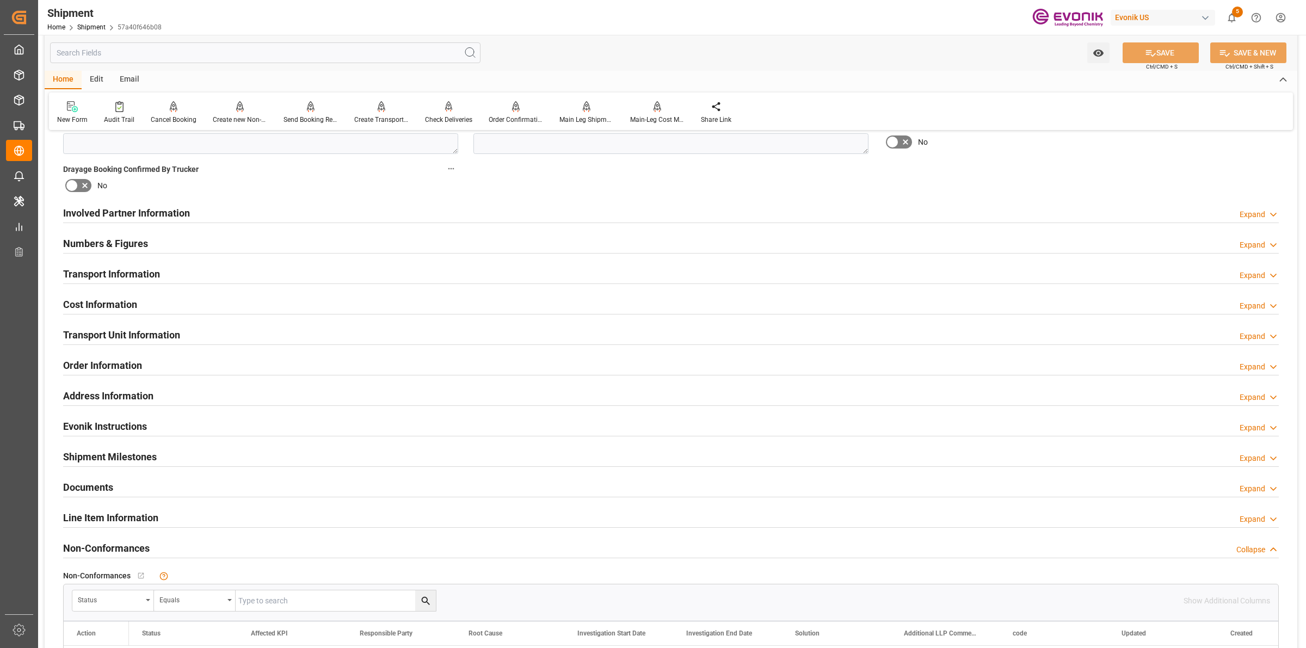
click at [207, 223] on div "Involved Partner Information Expand" at bounding box center [671, 213] width 1231 height 30
click at [207, 212] on div "Involved Partner Information Expand" at bounding box center [671, 212] width 1216 height 21
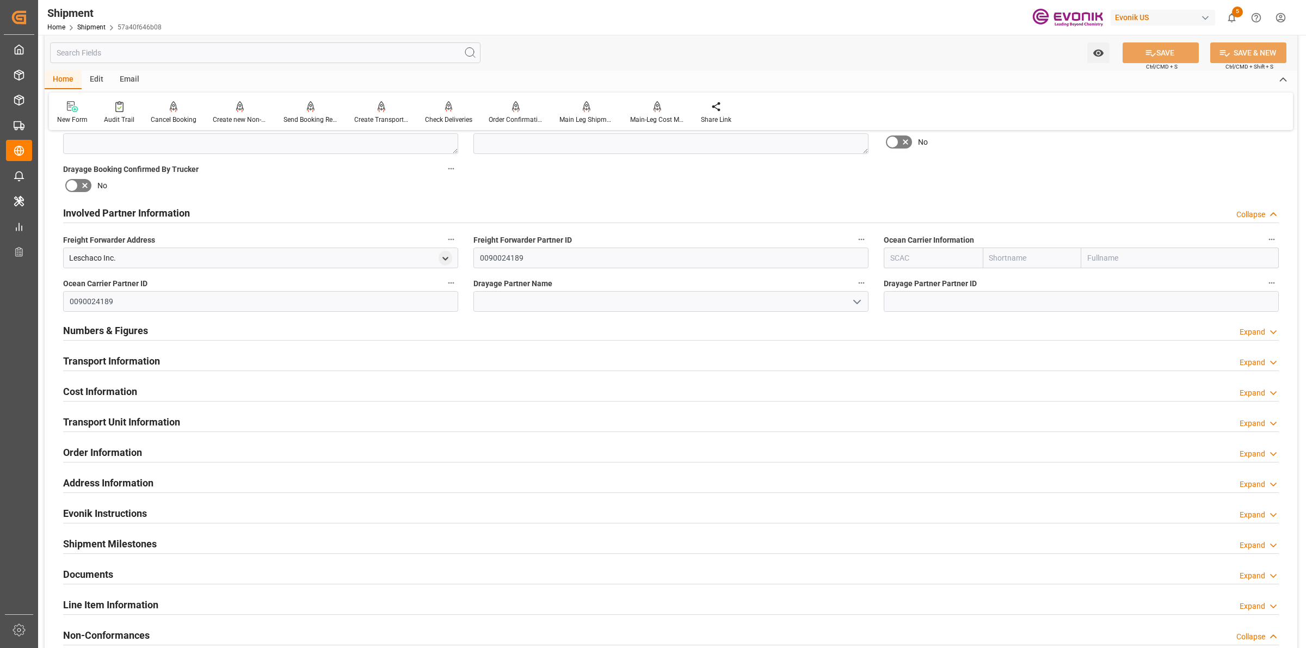
click at [948, 257] on input "text" at bounding box center [933, 258] width 99 height 21
click at [904, 279] on b "ALRB" at bounding box center [900, 282] width 19 height 9
type input "ALRB"
type input "AC Containerline"
type input "AC Containerline GmbH"
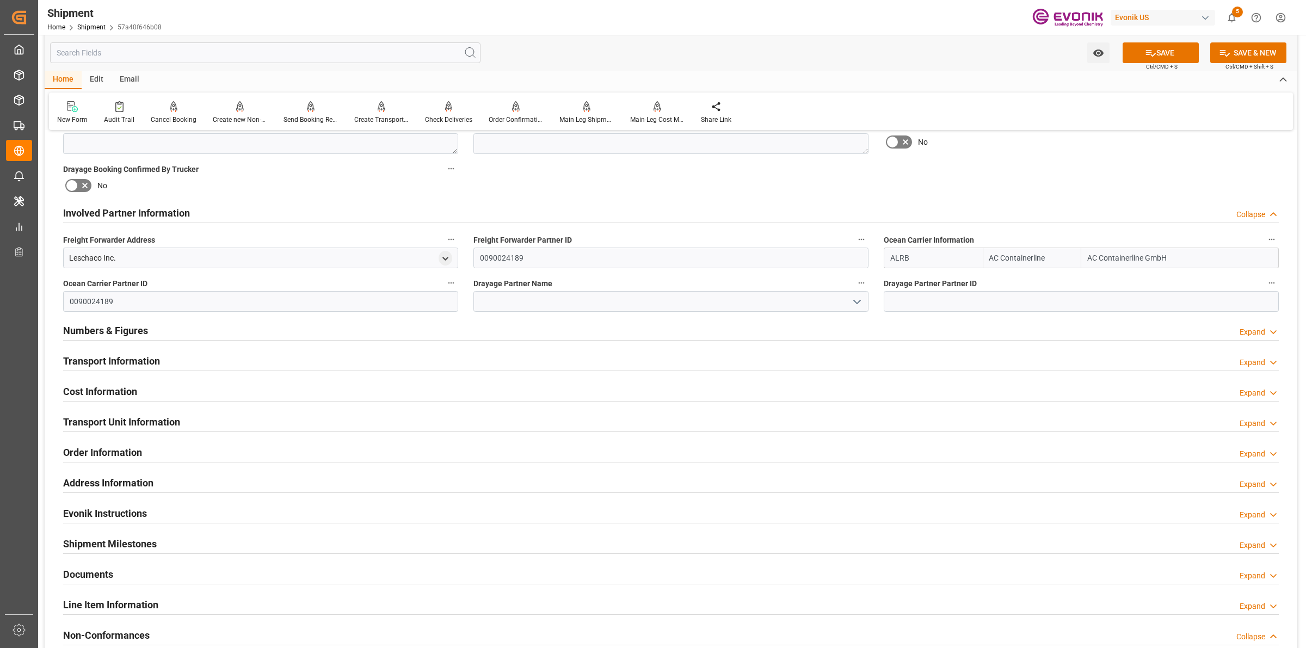
type input "ALRB"
click at [547, 295] on input at bounding box center [671, 301] width 395 height 21
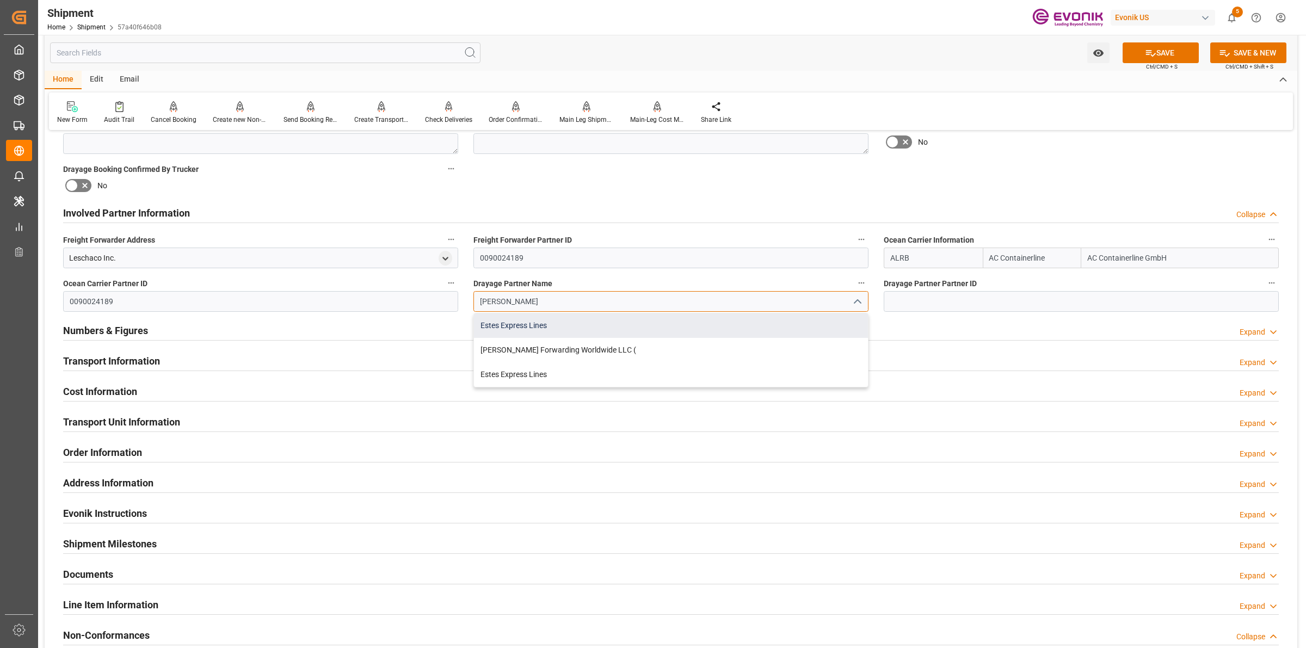
click at [537, 324] on div "Estes Express Lines" at bounding box center [671, 326] width 394 height 24
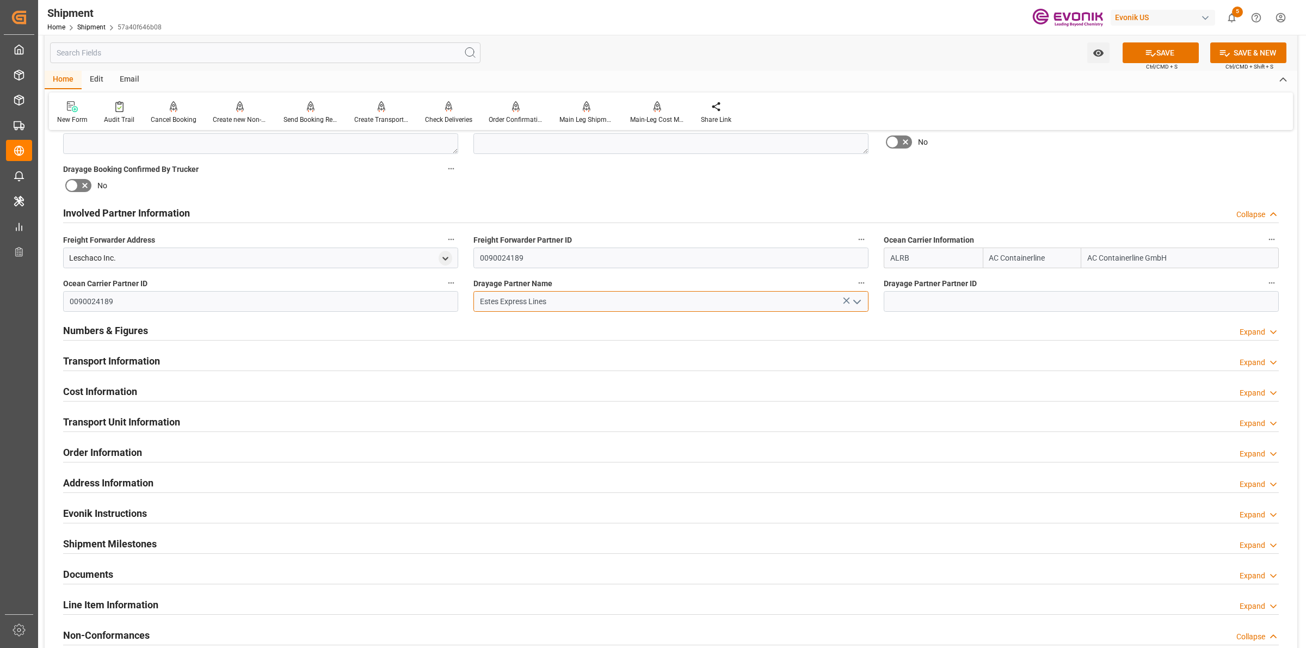
type input "Estes Express Lines"
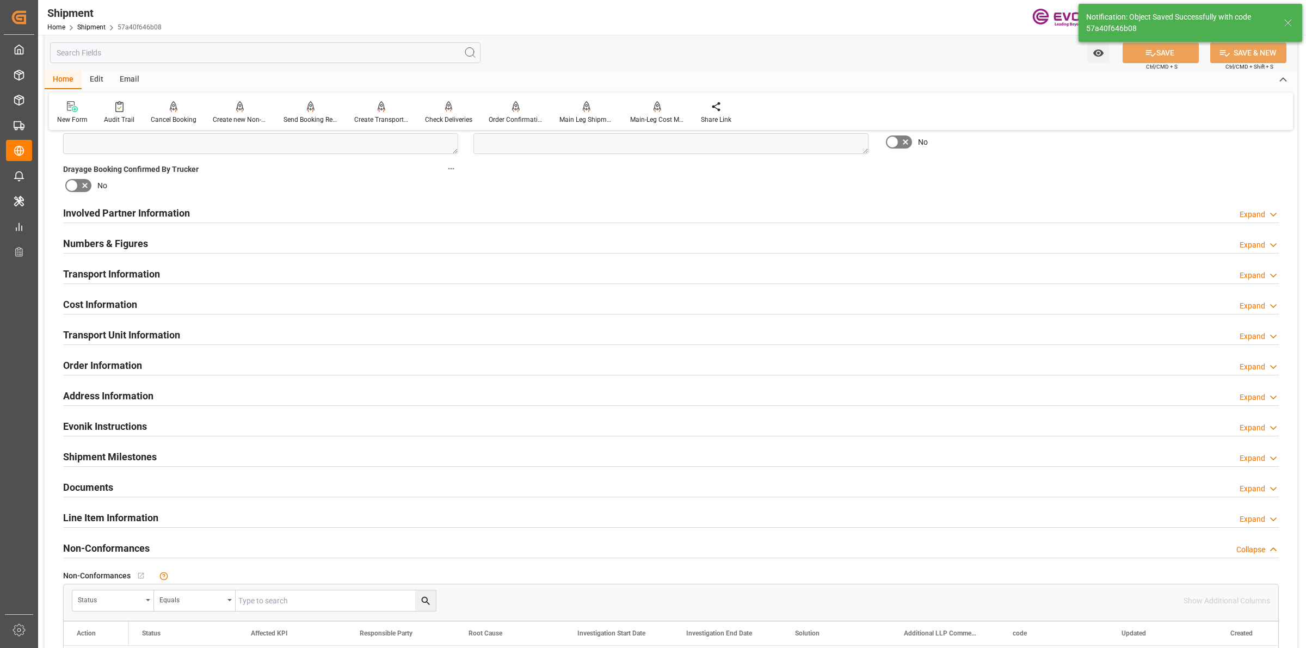
click at [195, 211] on div "Involved Partner Information Expand" at bounding box center [671, 212] width 1216 height 21
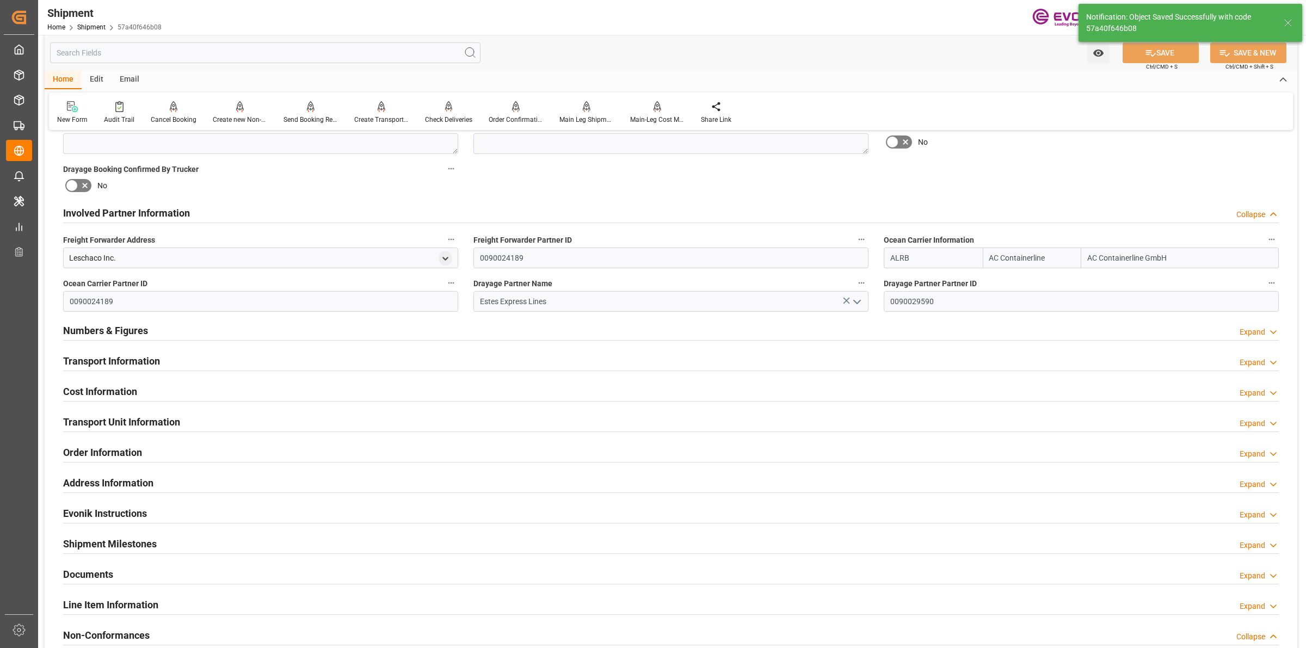
click at [195, 211] on div "Involved Partner Information Collapse" at bounding box center [671, 212] width 1216 height 21
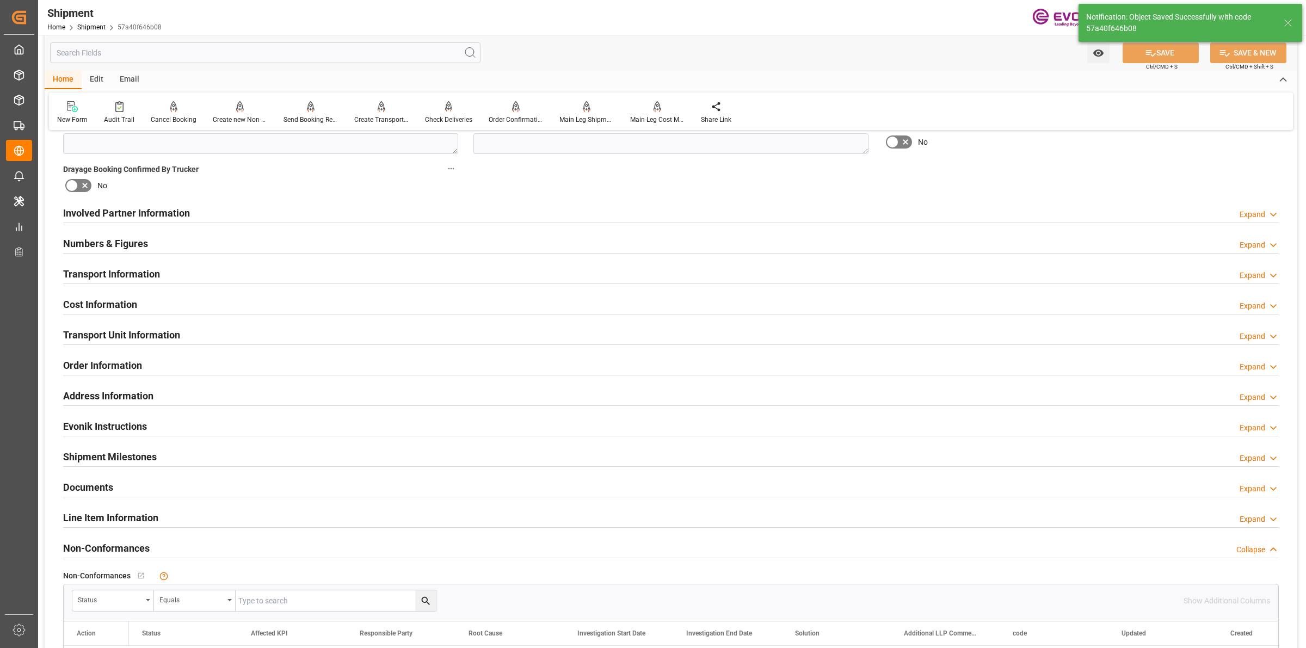
click at [155, 238] on div "Numbers & Figures Expand" at bounding box center [671, 242] width 1216 height 21
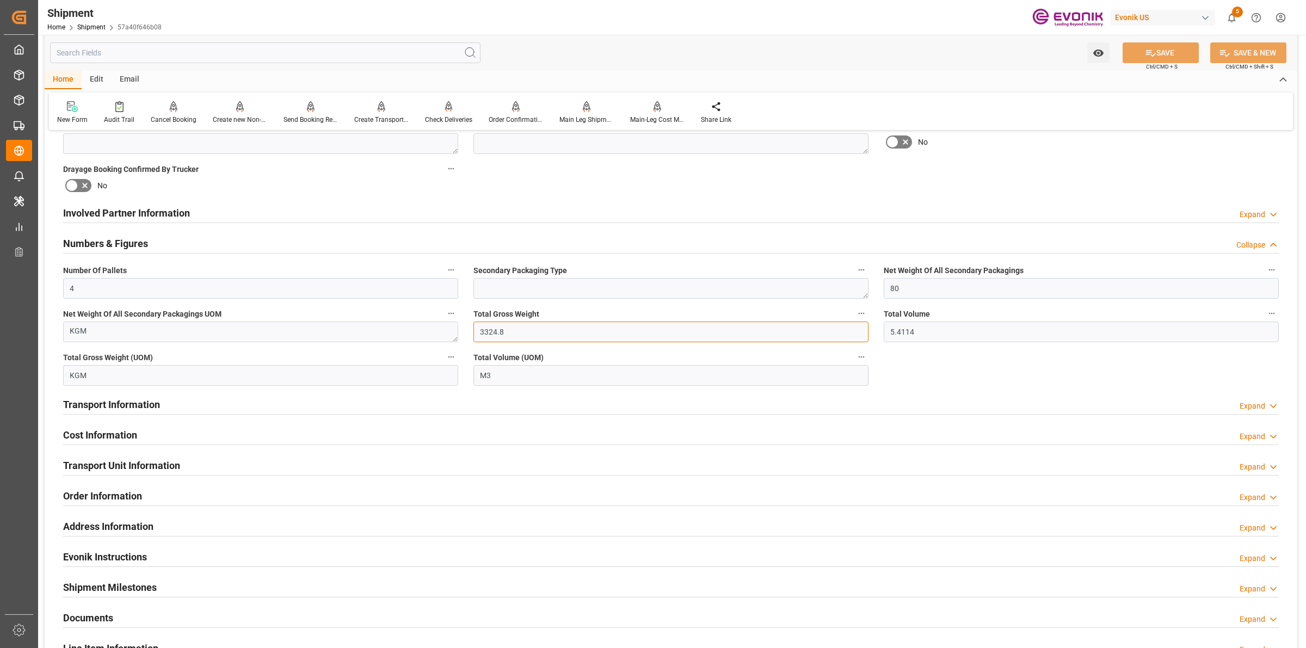
drag, startPoint x: 538, startPoint y: 336, endPoint x: 439, endPoint y: 327, distance: 99.5
click at [428, 328] on div "Booking Confirmation Milestone Bar Collapse Submitted to FFW for Booking (Pendi…" at bounding box center [671, 224] width 1253 height 1256
drag, startPoint x: 923, startPoint y: 330, endPoint x: 802, endPoint y: 309, distance: 123.2
click at [786, 309] on div "Booking Confirmation Milestone Bar Collapse Submitted to FFW for Booking (Pendi…" at bounding box center [671, 224] width 1253 height 1256
click at [191, 244] on div "Numbers & Figures Collapse" at bounding box center [671, 242] width 1216 height 21
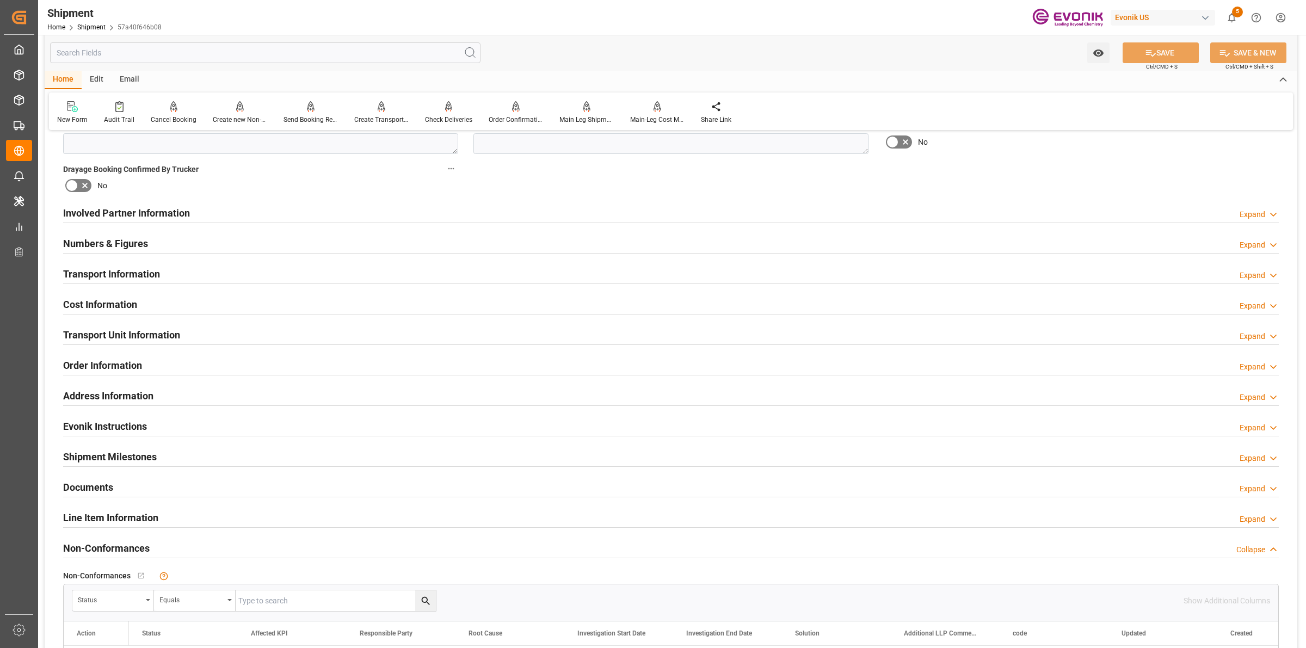
click at [148, 268] on h2 "Transport Information" at bounding box center [111, 274] width 97 height 15
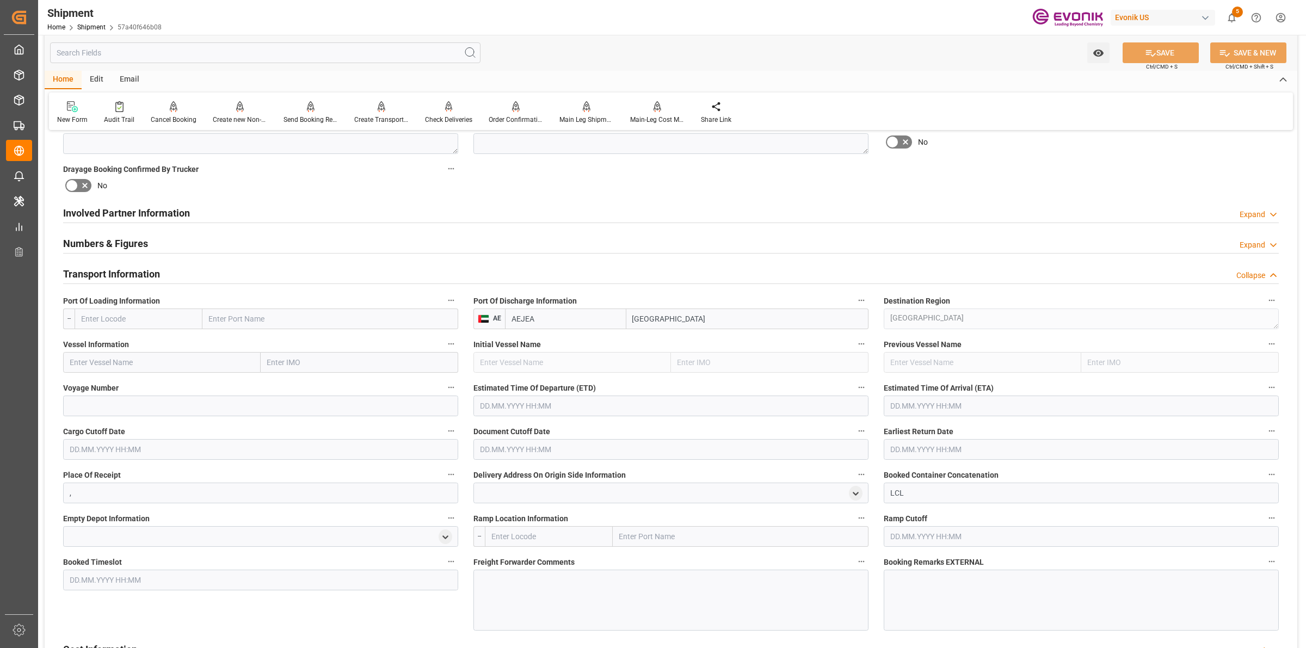
click at [133, 319] on input "text" at bounding box center [139, 319] width 128 height 21
paste input "USLAX"
type input "USLAX"
click at [114, 345] on span "USLAX - [GEOGRAPHIC_DATA]" at bounding box center [132, 343] width 100 height 9
type input "[GEOGRAPHIC_DATA]"
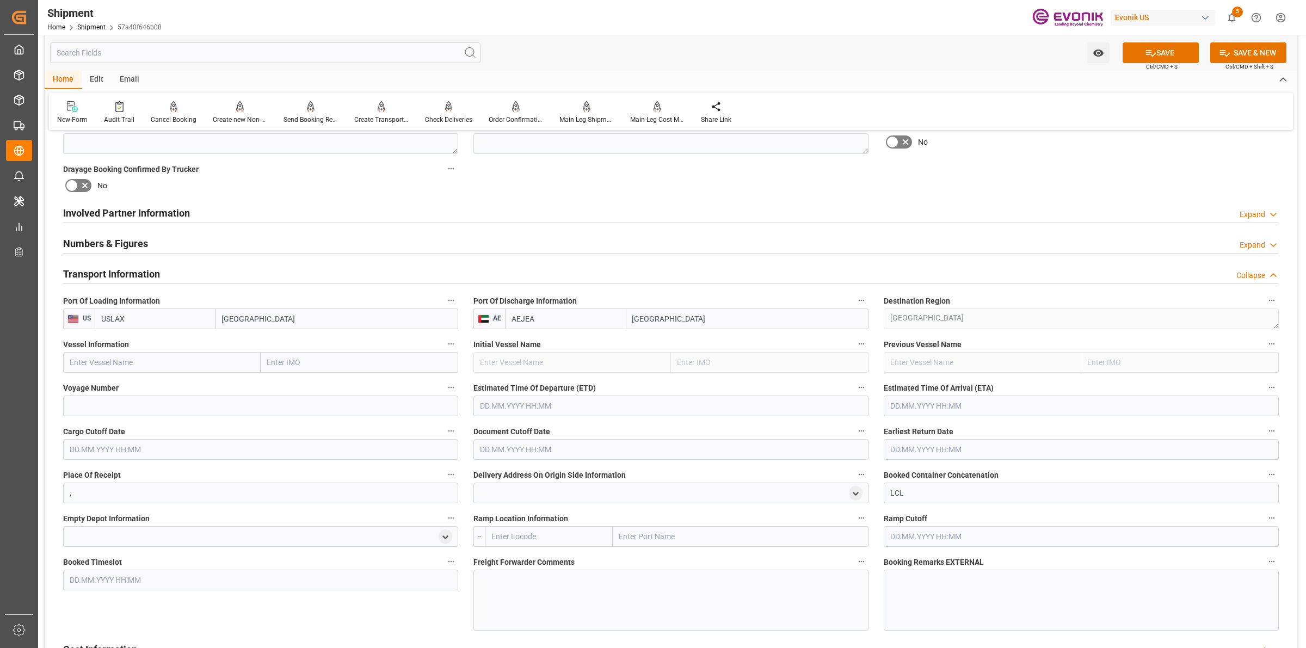
type input "USLAX"
click at [194, 358] on input "text" at bounding box center [162, 362] width 198 height 21
paste input "NYK [PERSON_NAME]"
click at [132, 382] on span "NYK [PERSON_NAME] - 9312781" at bounding box center [124, 386] width 108 height 9
type input "NYK [PERSON_NAME]"
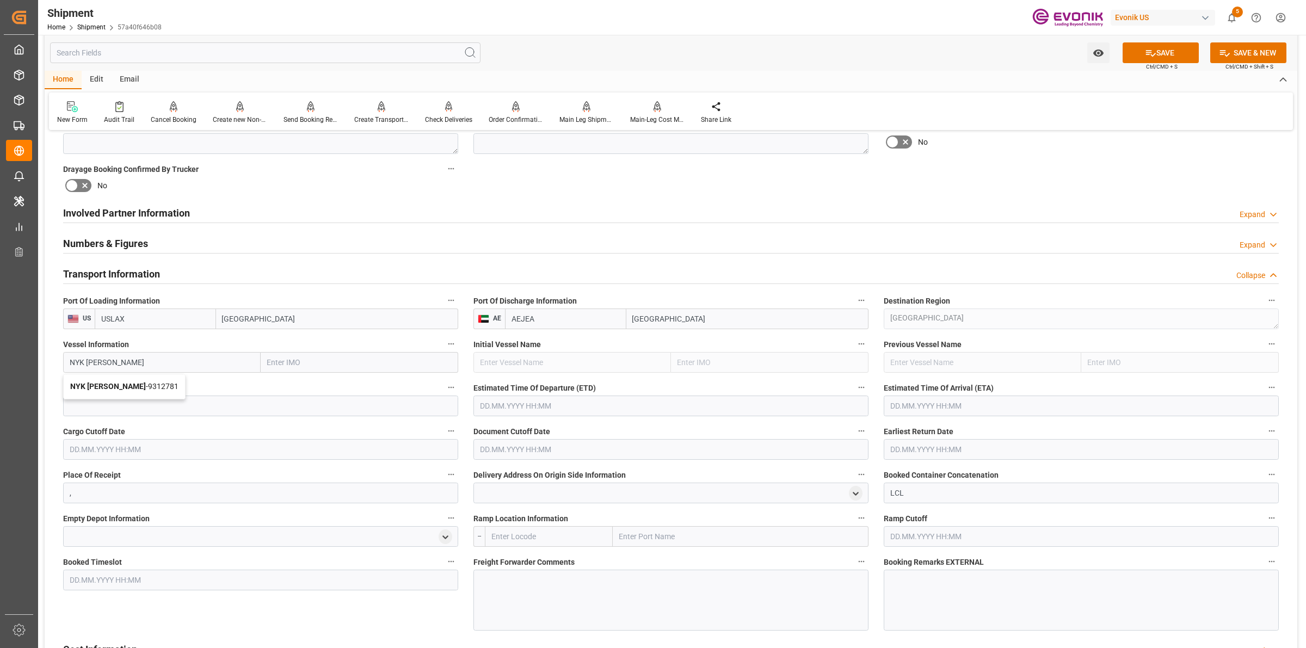
type input "9312781"
type input "NYK [PERSON_NAME]"
click at [237, 401] on input at bounding box center [260, 406] width 395 height 21
paste input "[DEMOGRAPHIC_DATA]"
type input "[DEMOGRAPHIC_DATA]"
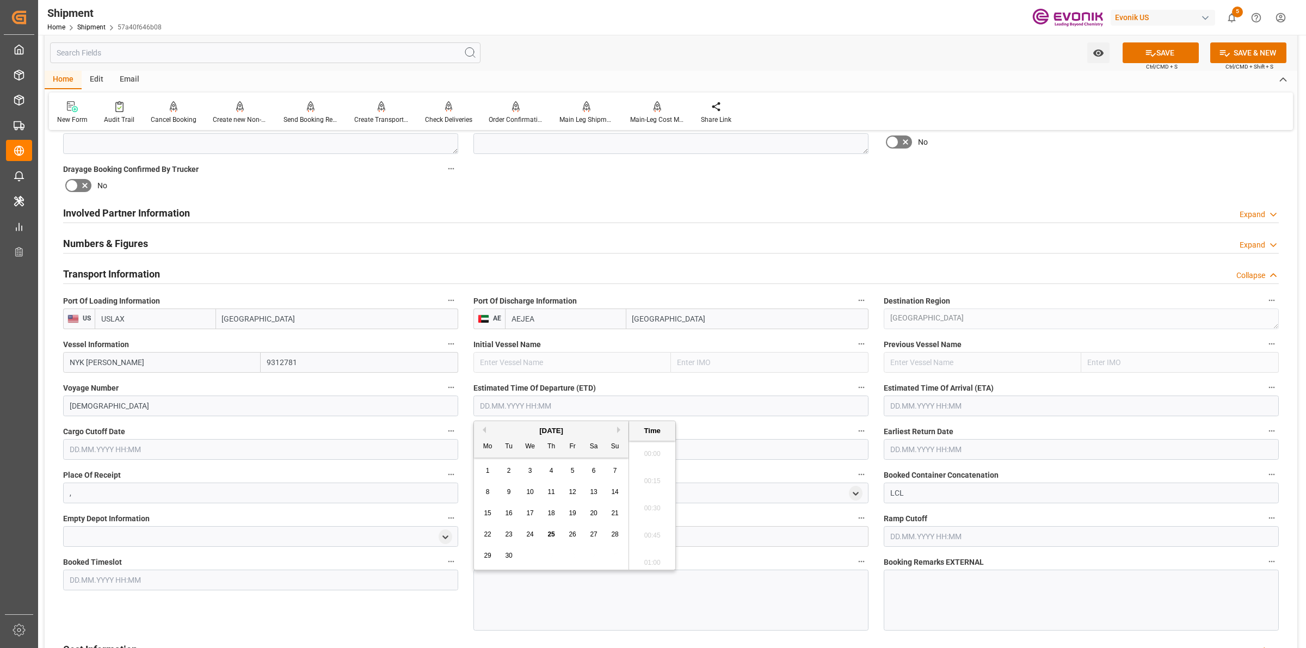
scroll to position [3, 0]
type input "[DATE] 00:00"
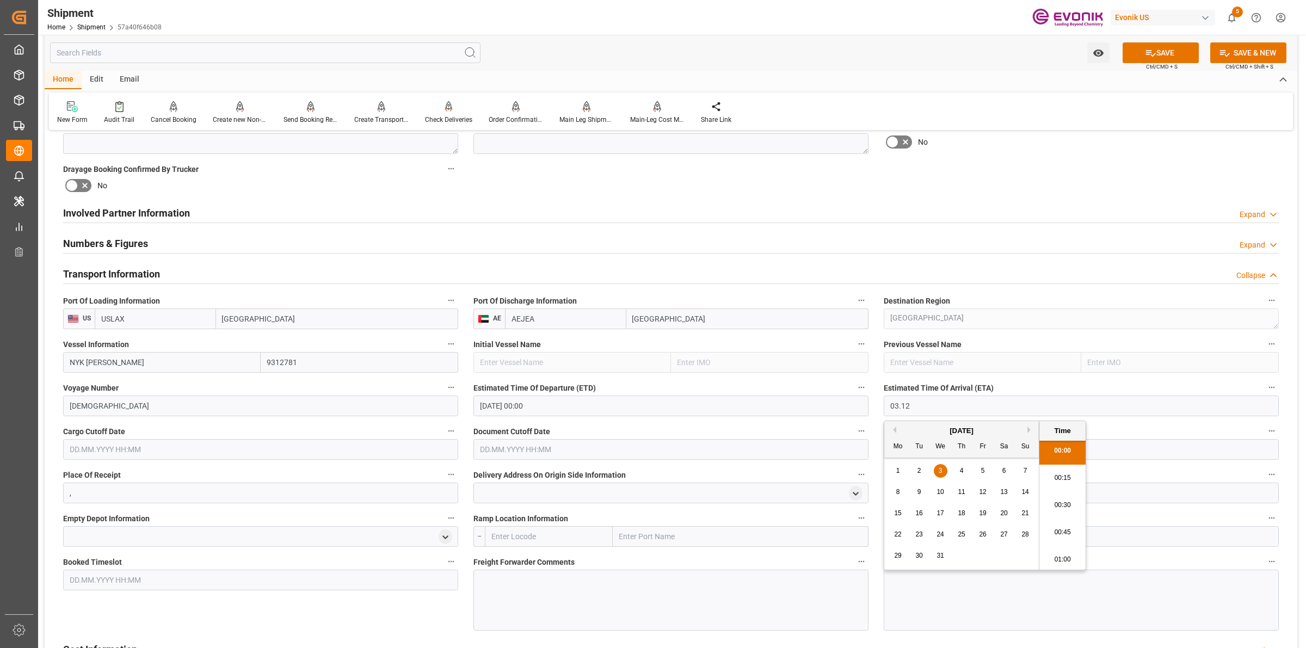
type input "[DATE] 00:00"
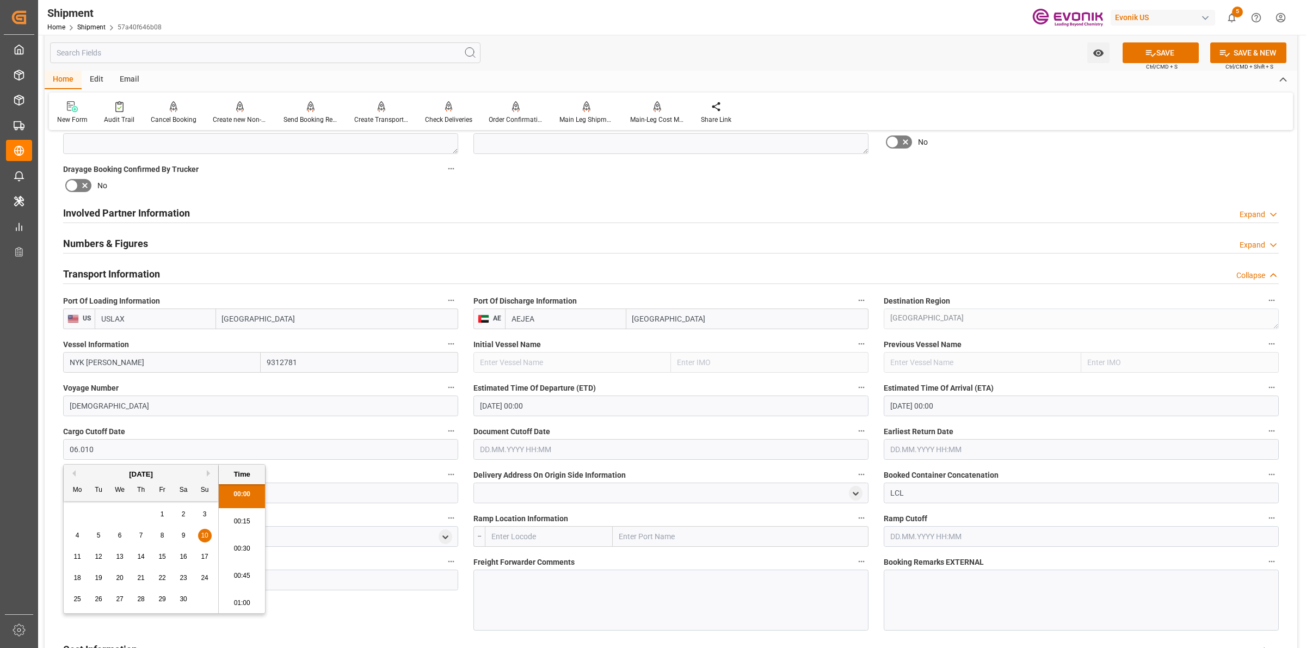
type input "10.06.2001 00:00"
click at [64, 442] on input "10.06.2001 00:00" at bounding box center [260, 449] width 395 height 21
type input "[DATE] 00:00"
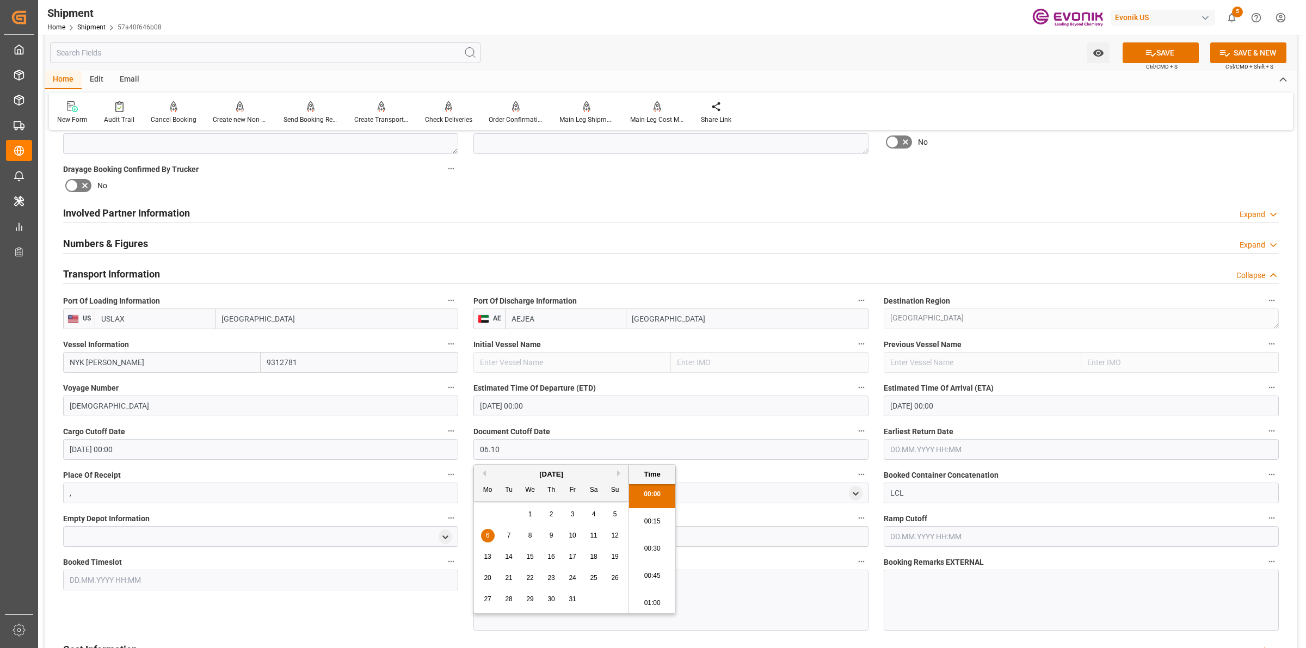
type input "[DATE] 00:00"
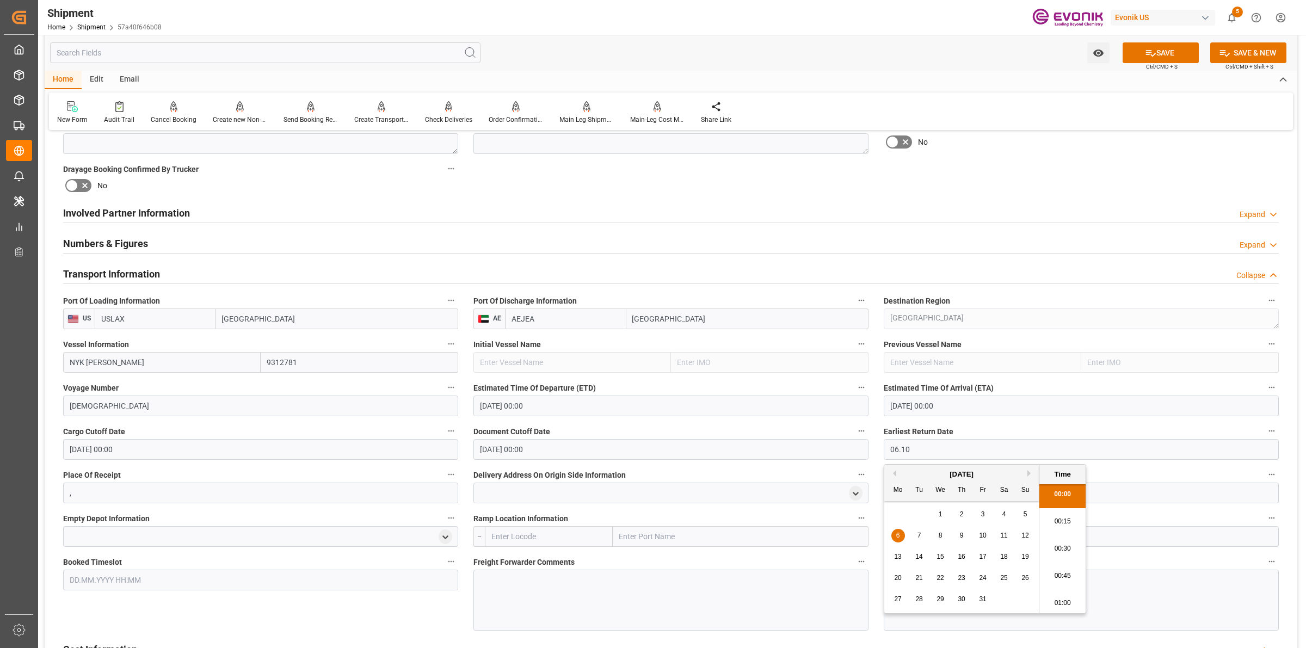
type input "[DATE] 00:00"
click at [526, 537] on input "text" at bounding box center [549, 536] width 128 height 21
type input "USLAX"
click at [516, 551] on div "USLAX - Los Angeles" at bounding box center [541, 561] width 113 height 24
type input "Los Angeles"
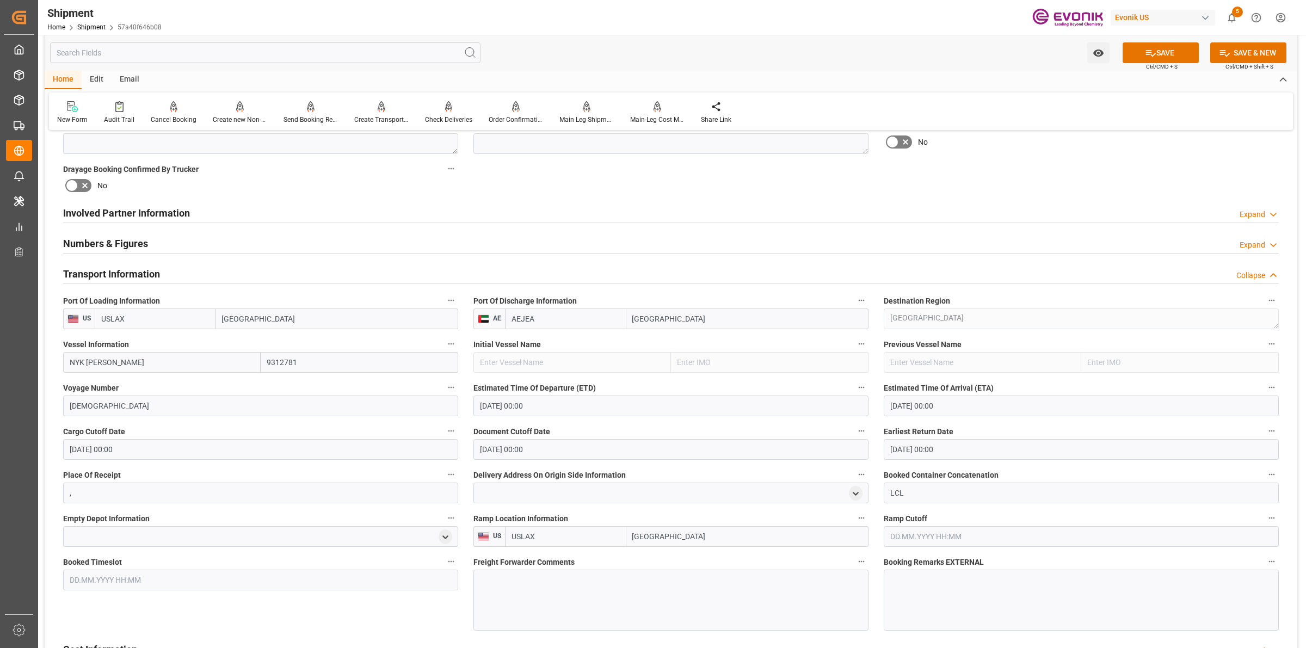
type input "USLAX"
click at [576, 595] on div at bounding box center [671, 600] width 395 height 61
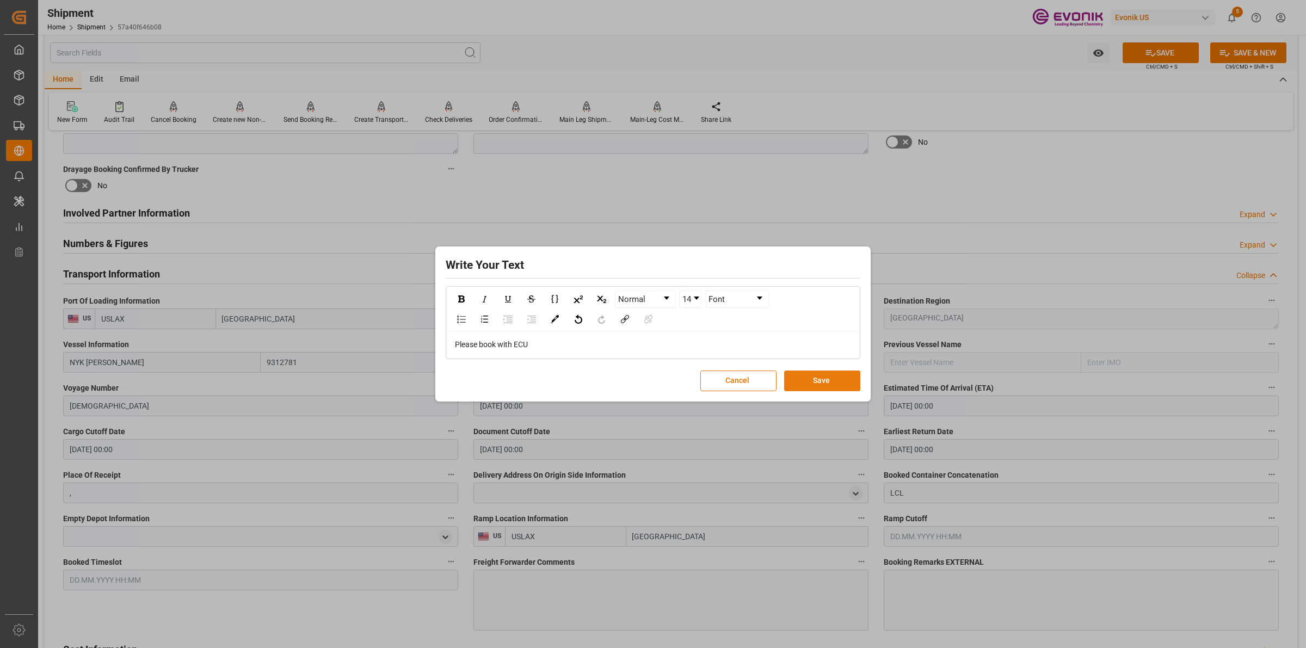
click at [847, 385] on button "Save" at bounding box center [822, 381] width 76 height 21
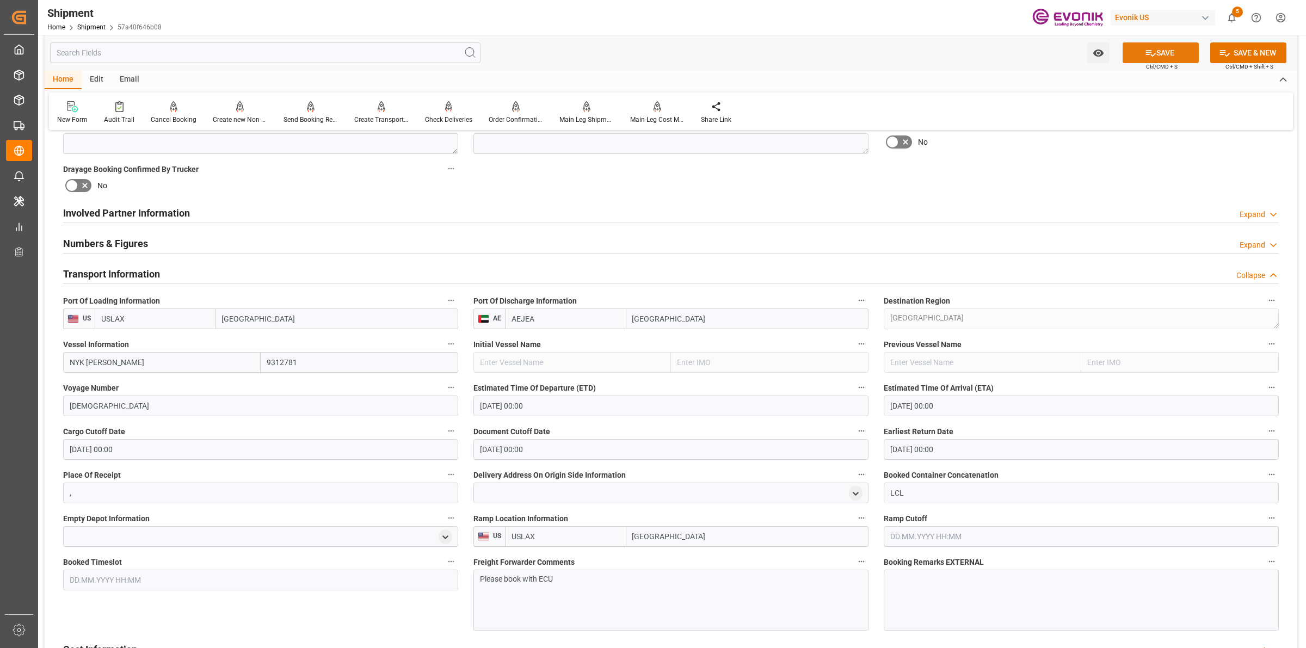
click at [1153, 52] on icon at bounding box center [1150, 52] width 11 height 11
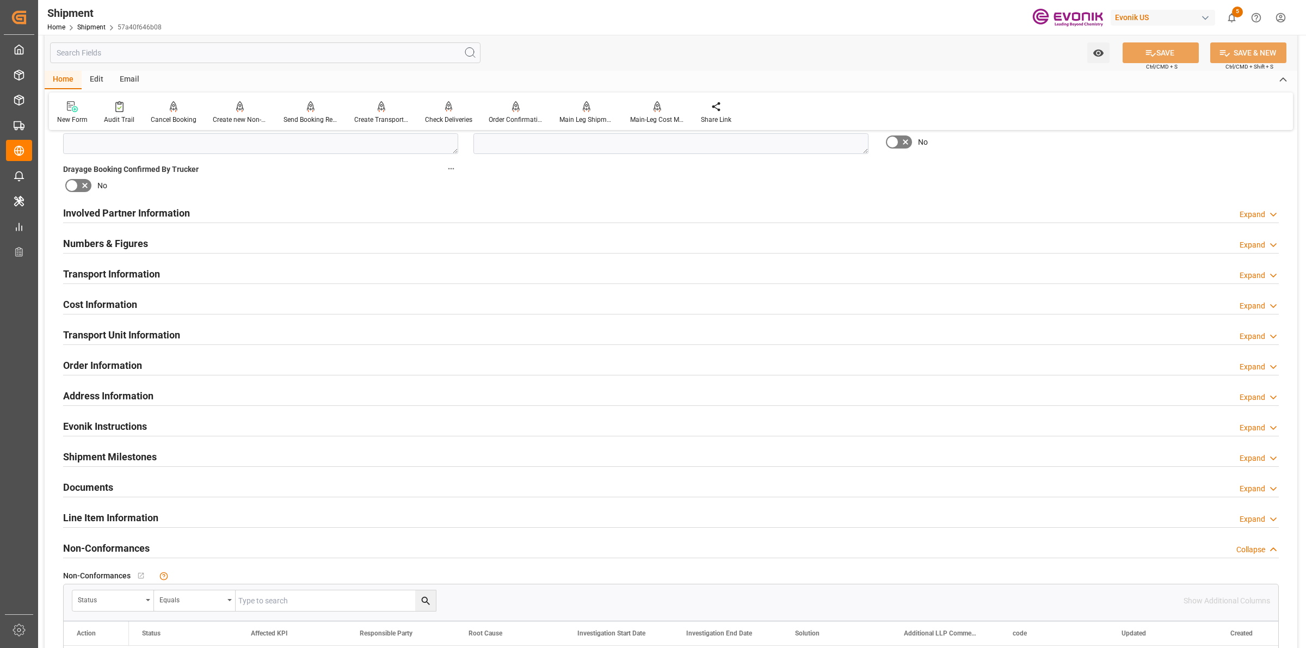
click at [124, 314] on div at bounding box center [671, 314] width 1216 height 1
click at [127, 314] on div at bounding box center [671, 314] width 1216 height 1
click at [145, 304] on div "Cost Information Expand" at bounding box center [671, 303] width 1216 height 21
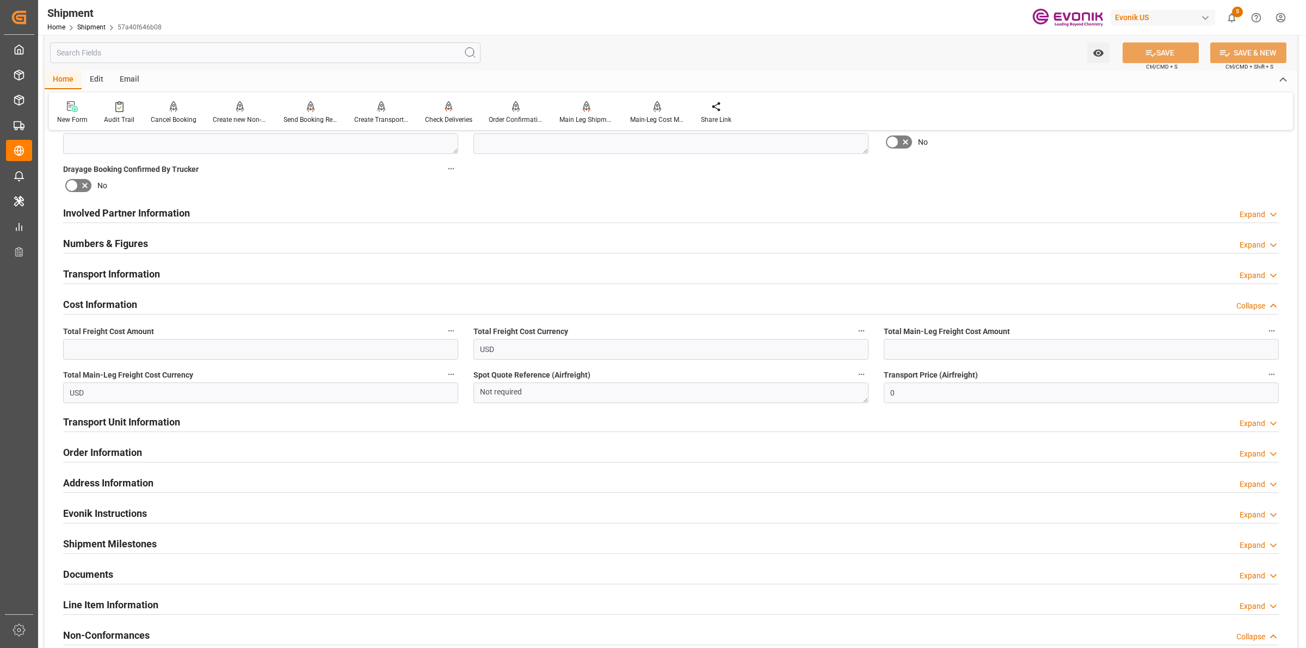
click at [112, 241] on h2 "Numbers & Figures" at bounding box center [105, 243] width 85 height 15
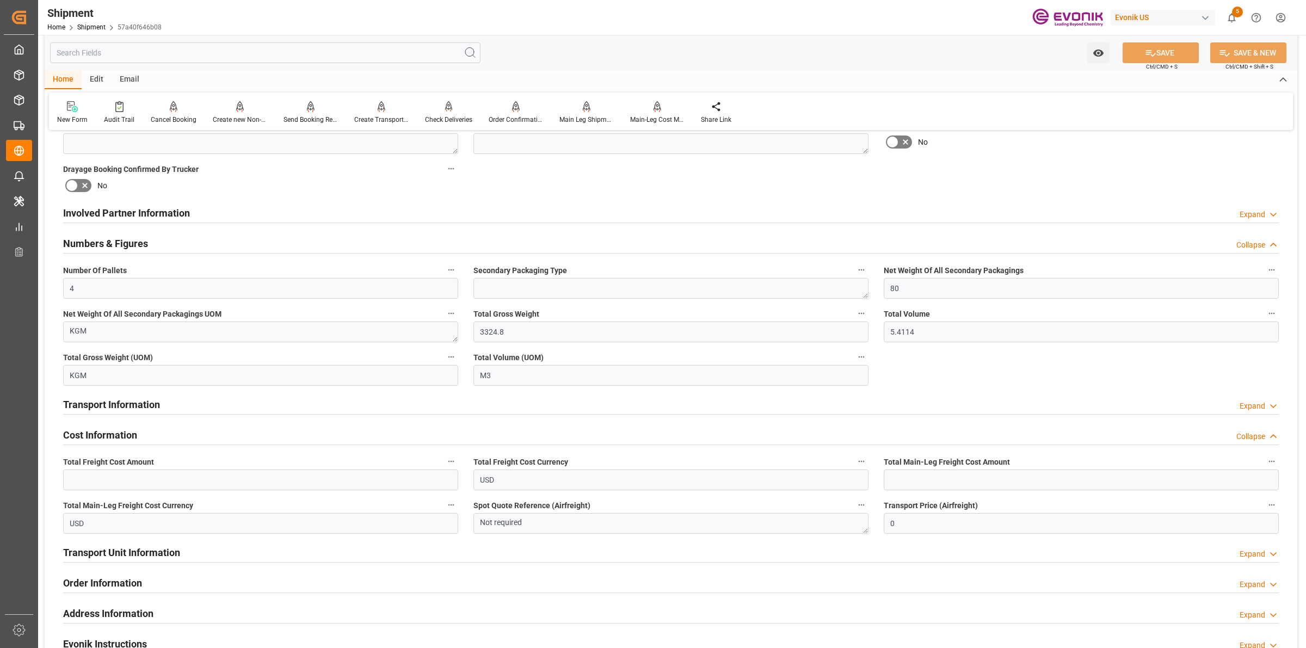
click at [112, 241] on h2 "Numbers & Figures" at bounding box center [105, 243] width 85 height 15
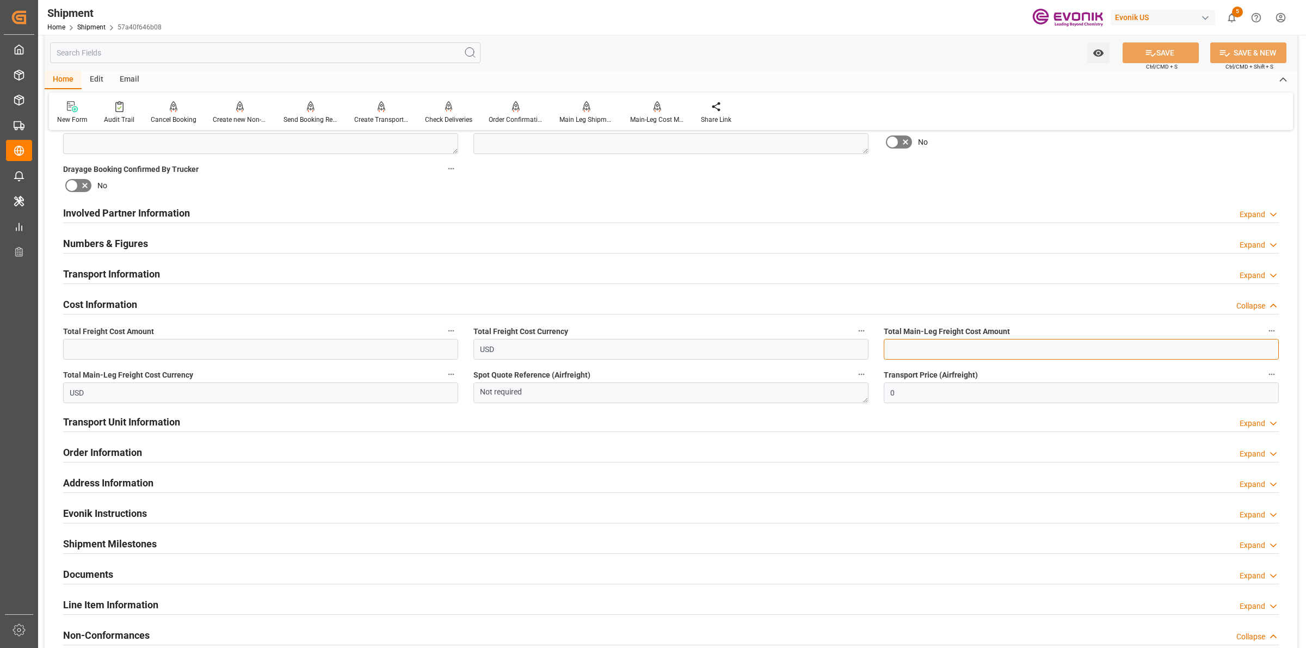
click at [923, 348] on input "text" at bounding box center [1081, 349] width 395 height 21
paste input "738.4"
type input "738.4"
click at [224, 349] on input "text" at bounding box center [260, 349] width 395 height 21
type input "1042.4"
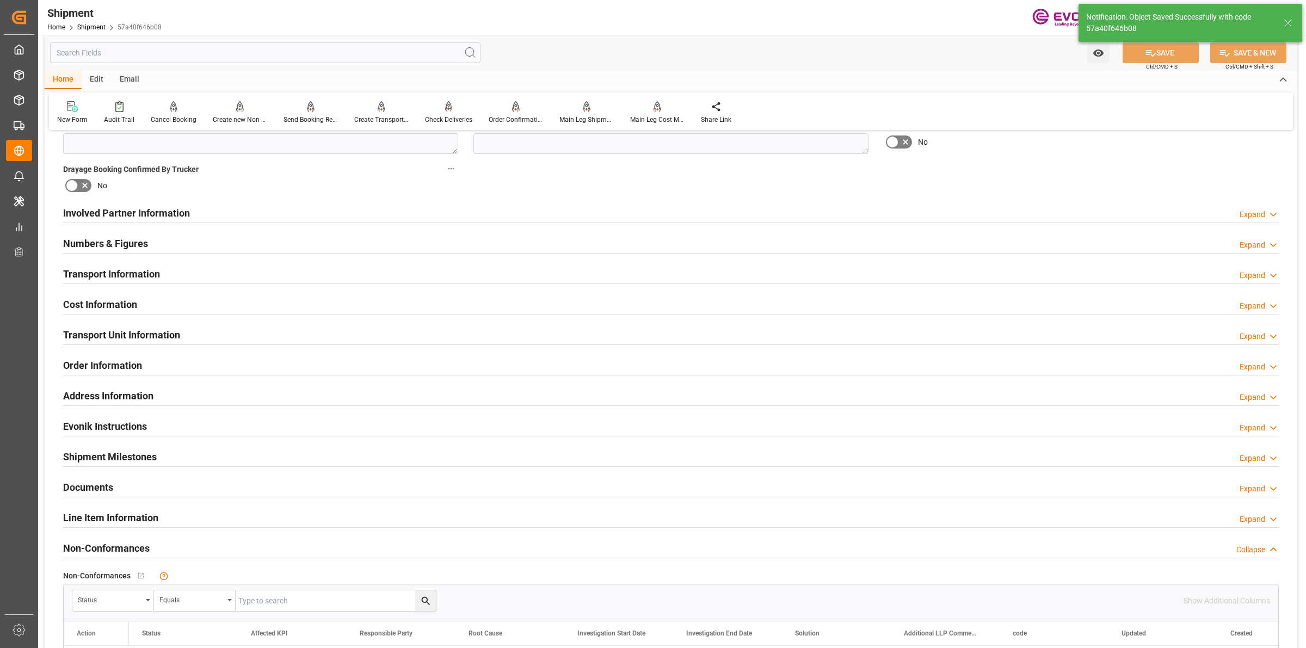
click at [169, 296] on div "Cost Information Expand" at bounding box center [671, 303] width 1216 height 21
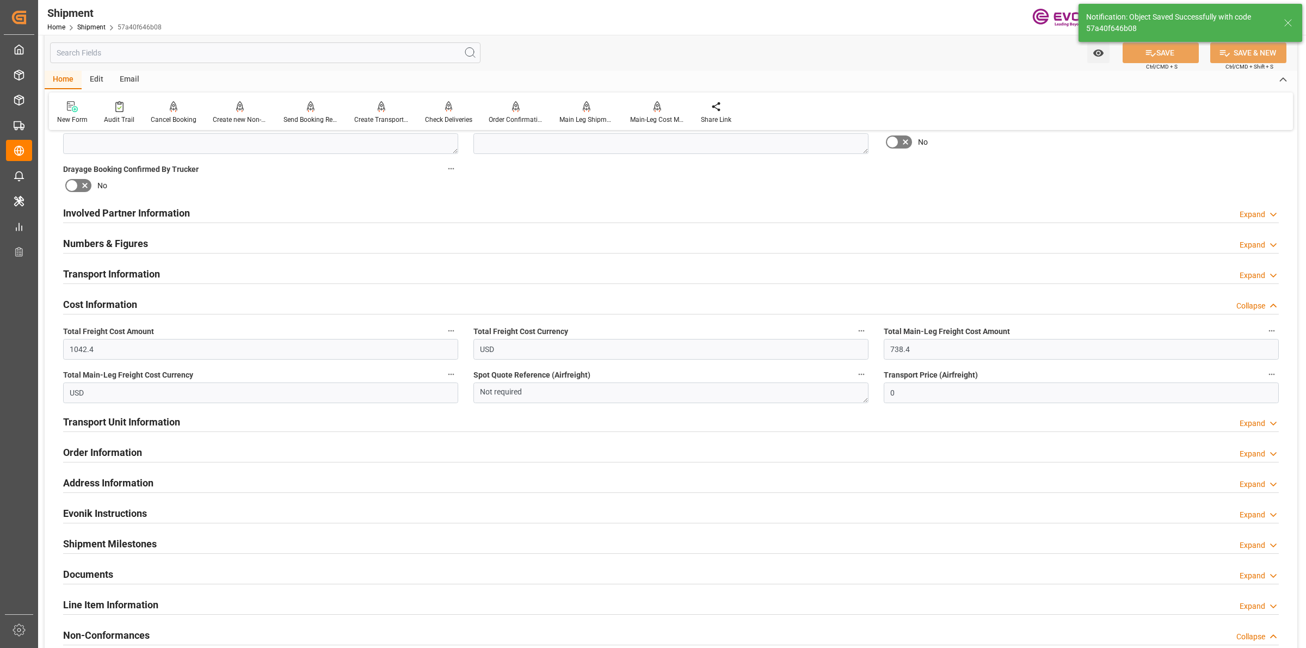
click at [147, 305] on div "Cost Information Collapse" at bounding box center [671, 303] width 1216 height 21
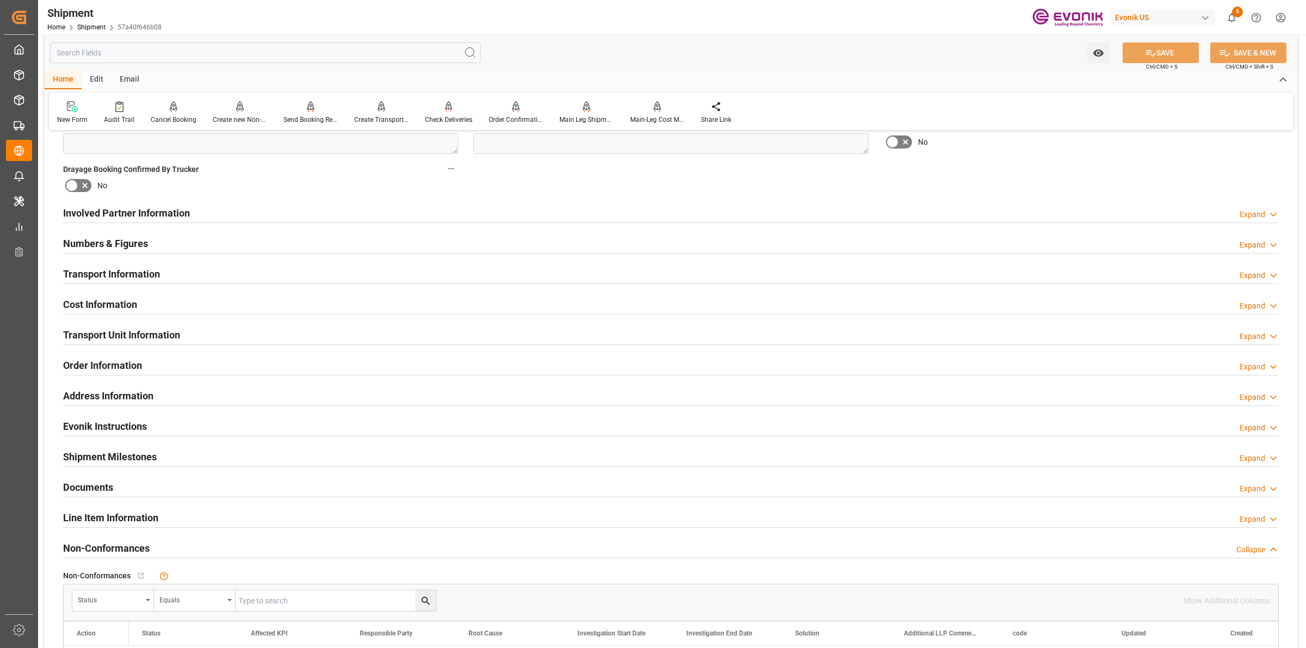
click at [123, 324] on div "Transport Unit Information" at bounding box center [121, 334] width 117 height 21
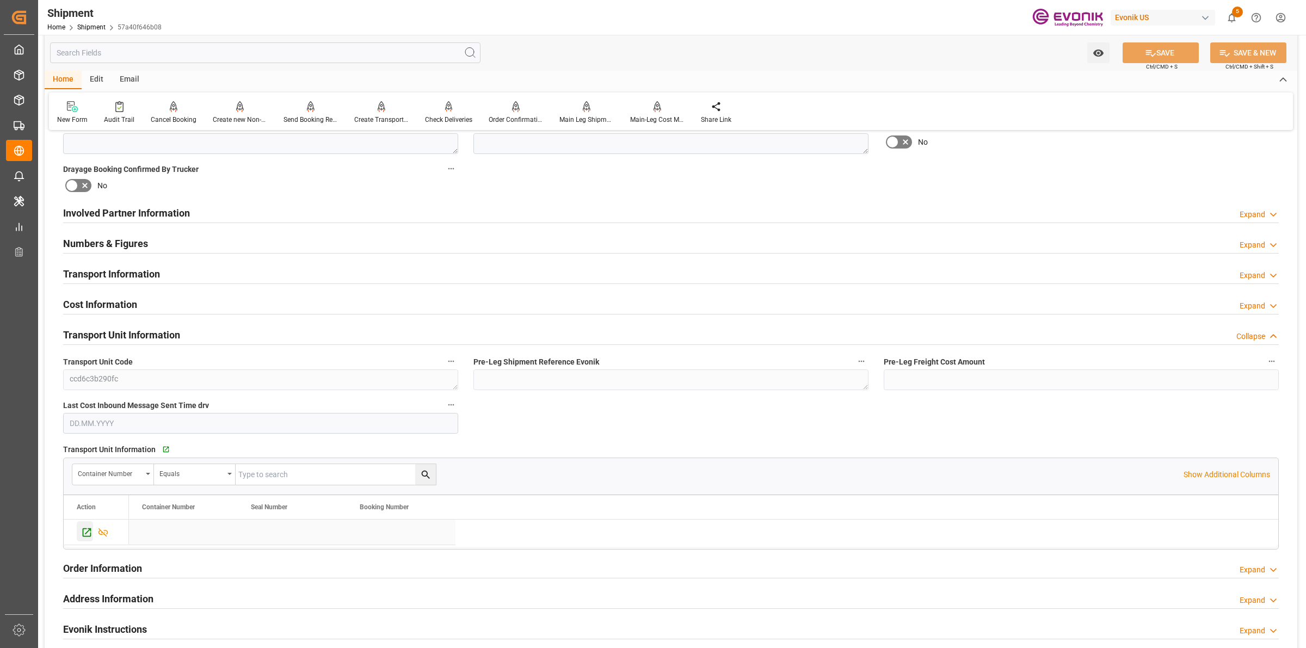
click at [83, 537] on icon "Press SPACE to select this row." at bounding box center [87, 532] width 9 height 9
click at [319, 115] on div "Send Booking Request To ABS" at bounding box center [311, 120] width 54 height 10
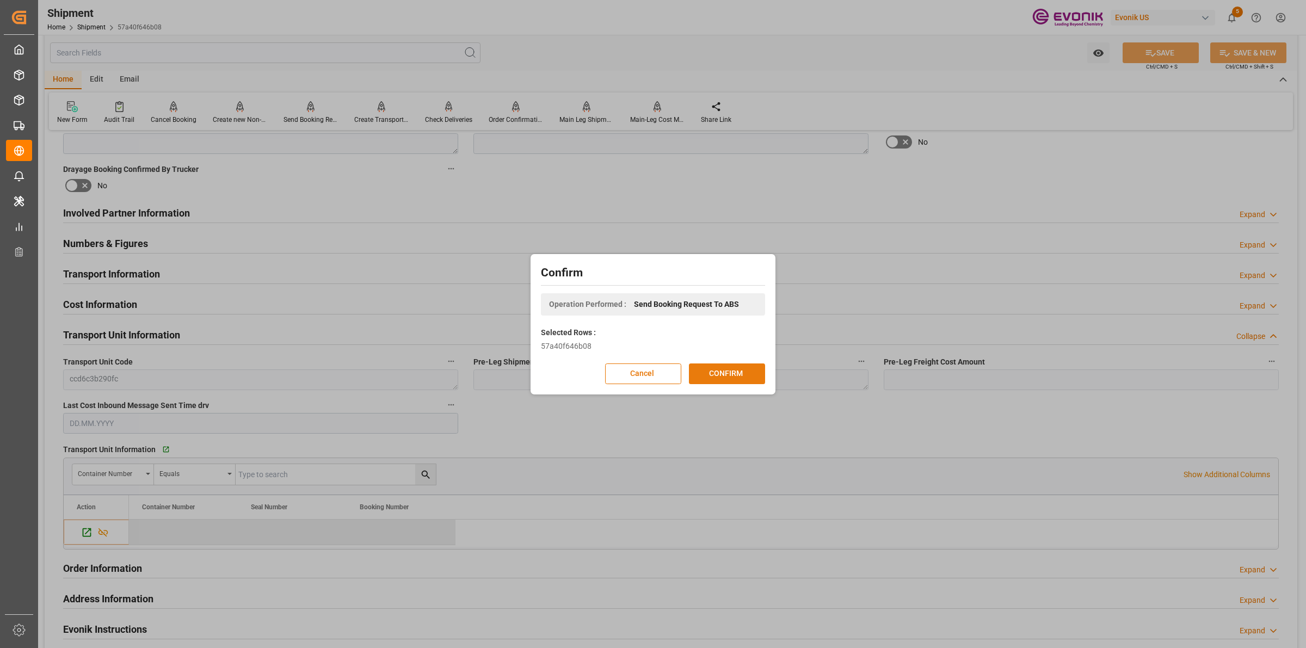
click at [716, 371] on button "CONFIRM" at bounding box center [727, 374] width 76 height 21
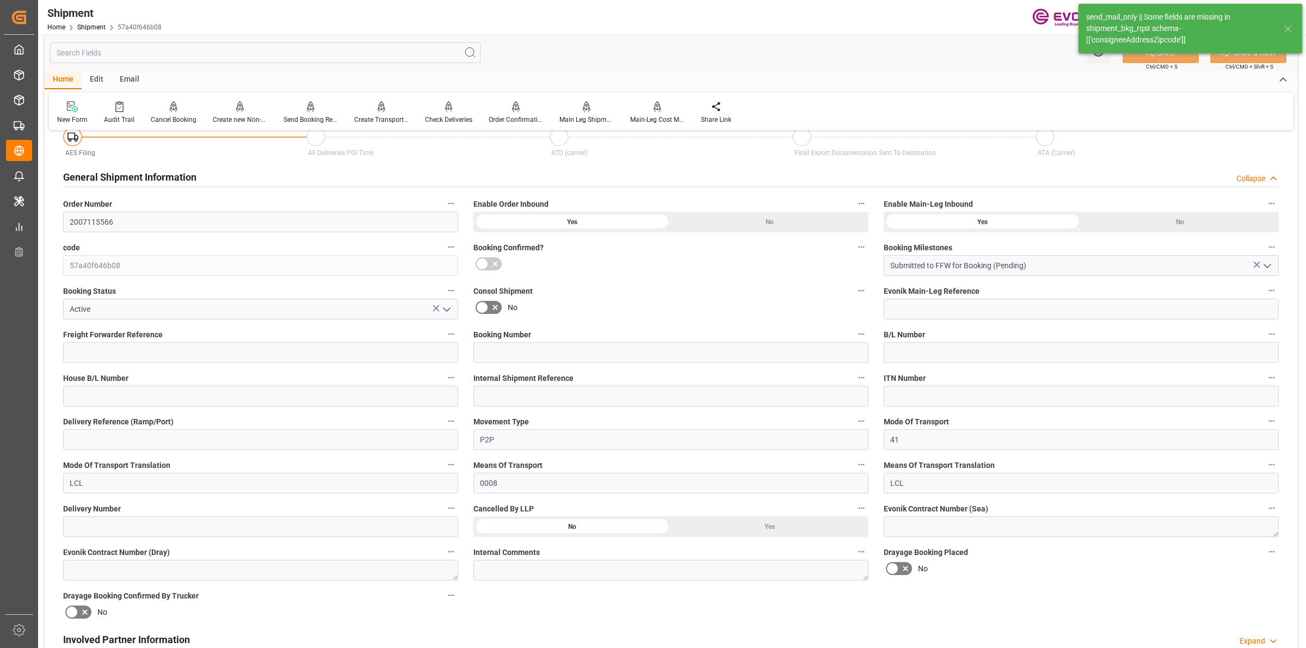
scroll to position [544, 0]
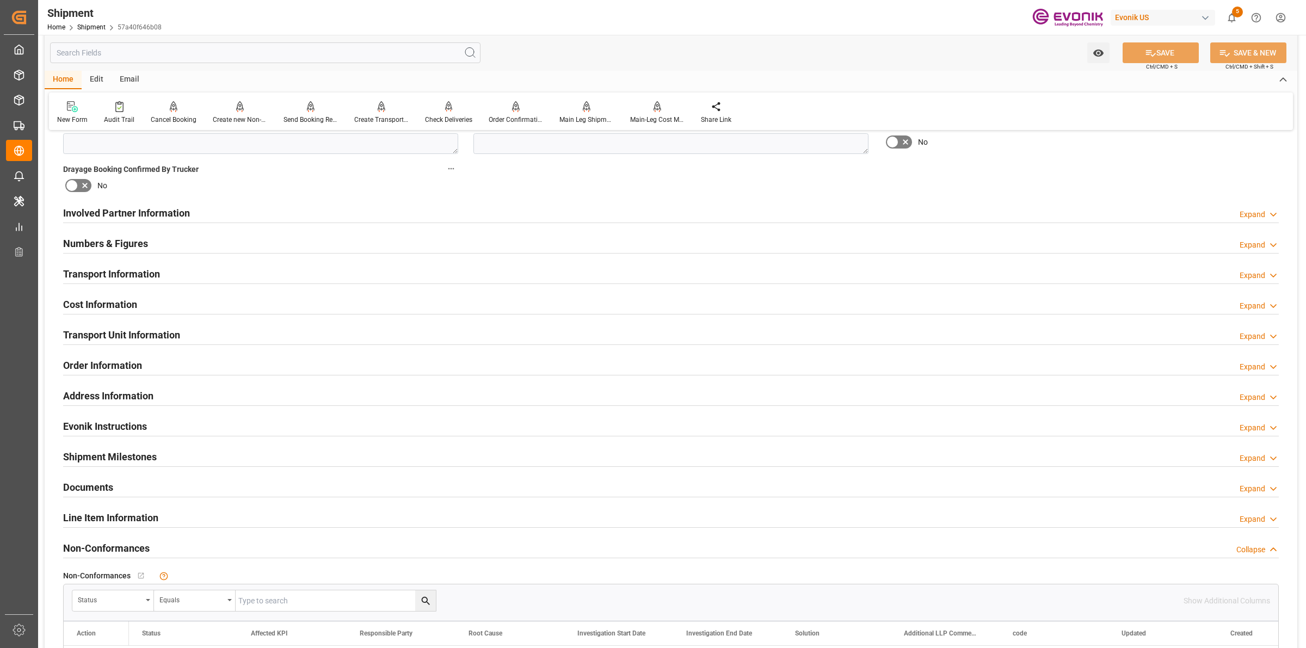
click at [139, 53] on input "text" at bounding box center [265, 52] width 431 height 21
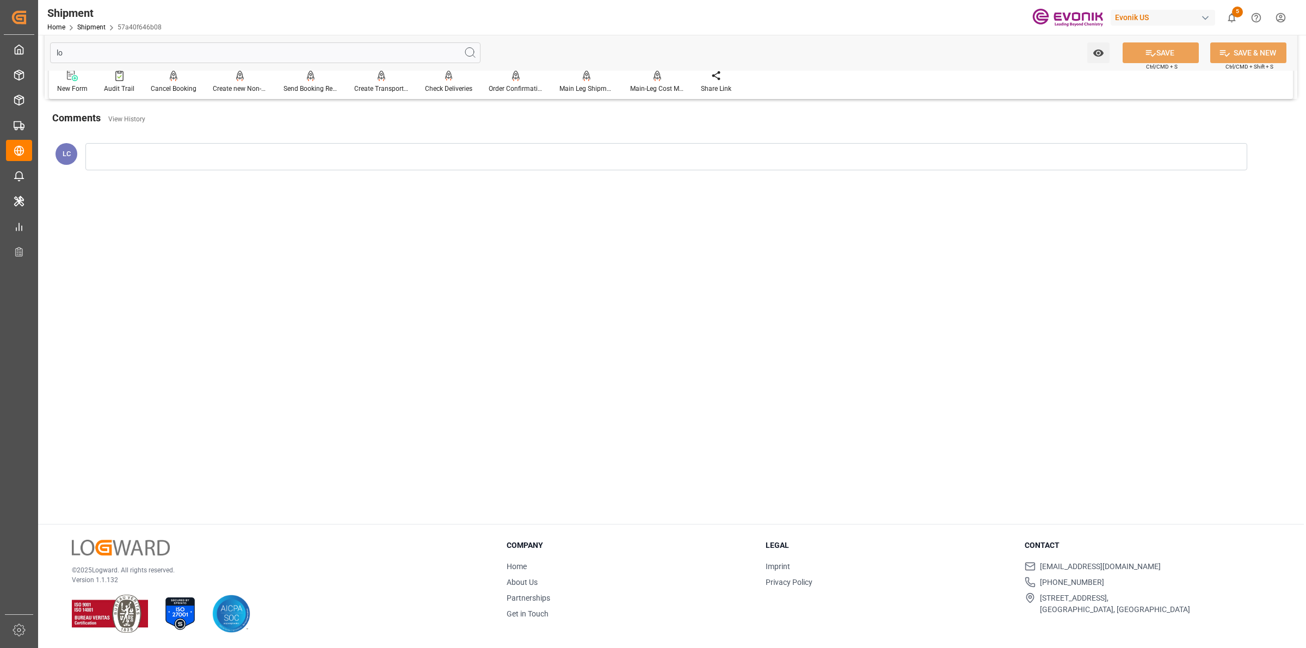
scroll to position [0, 0]
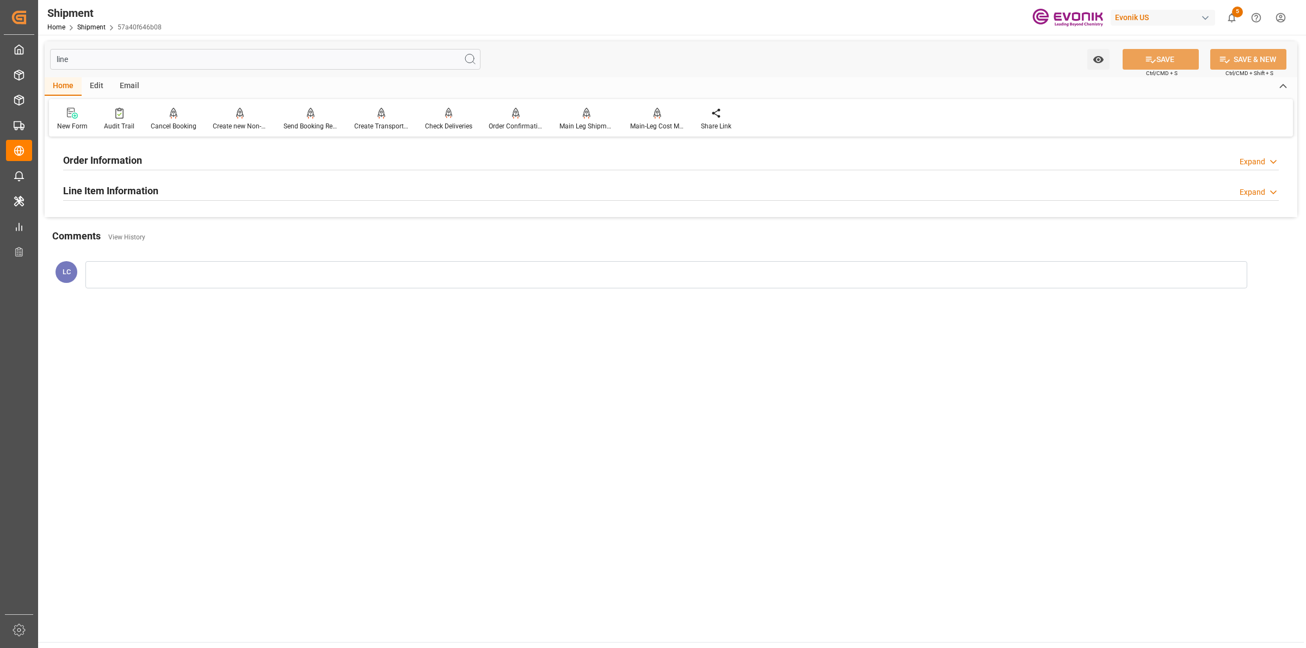
type input "line"
click at [121, 185] on h2 "Line Item Information" at bounding box center [110, 190] width 95 height 15
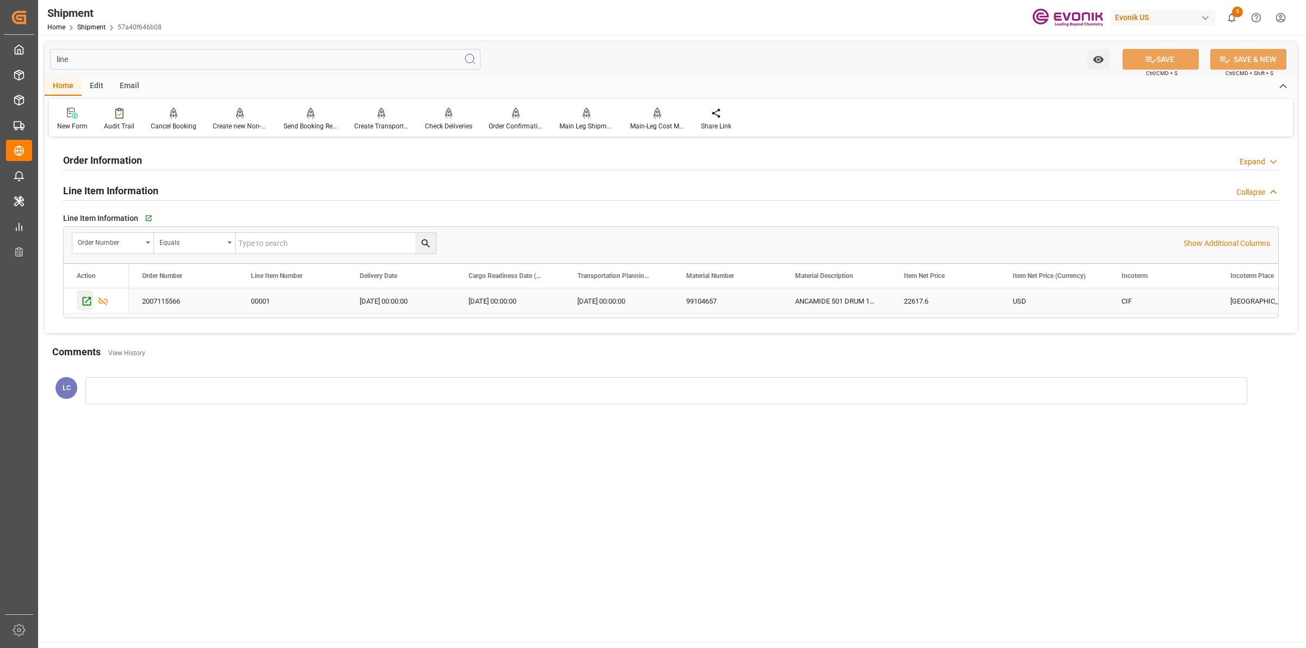
click at [85, 304] on icon "Press SPACE to select this row." at bounding box center [87, 301] width 9 height 9
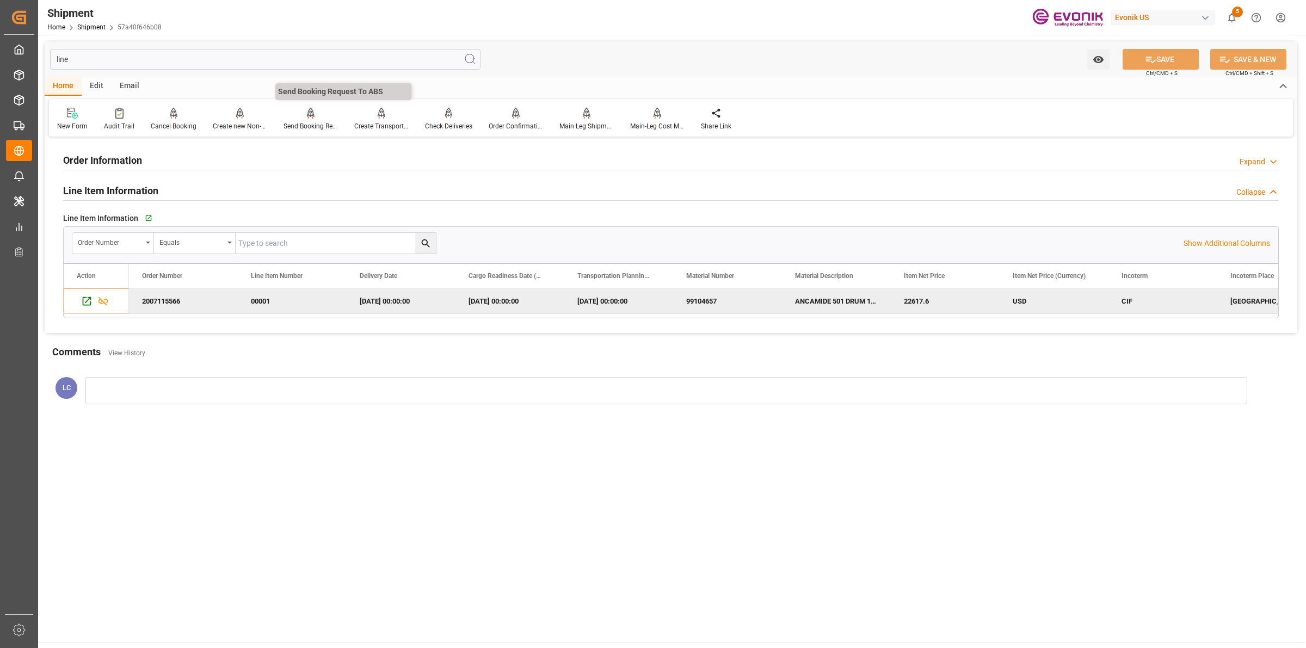
click at [314, 116] on div at bounding box center [311, 112] width 54 height 11
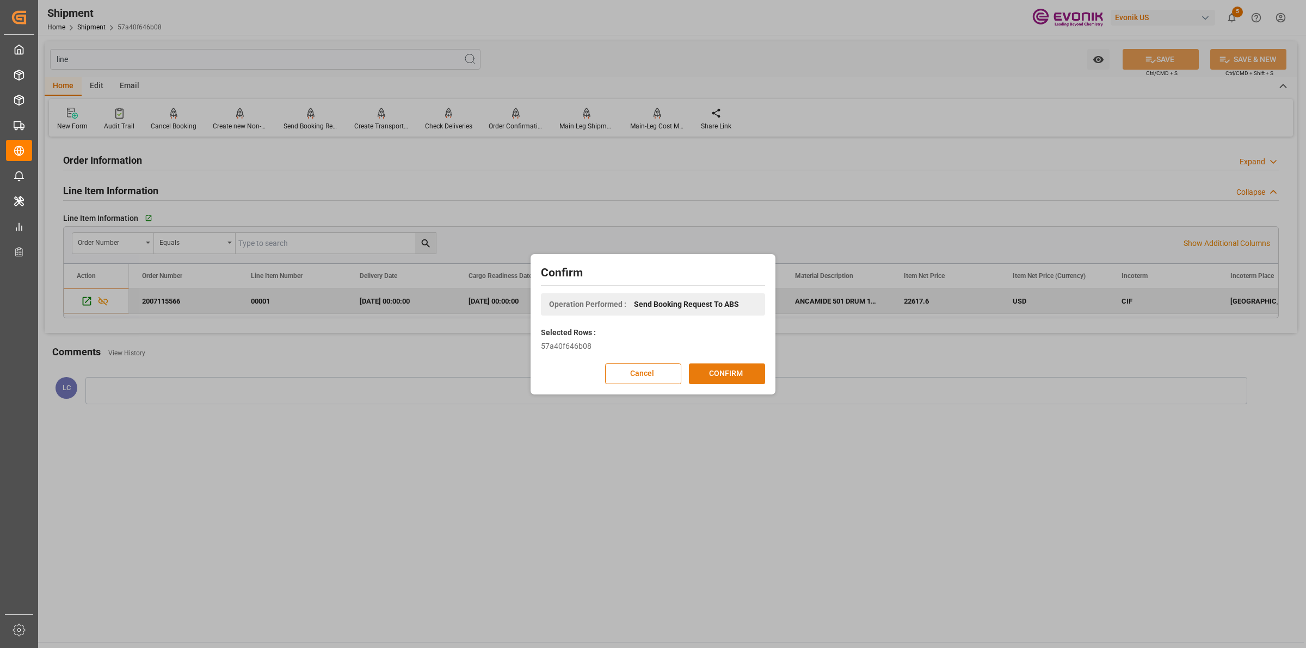
click at [730, 368] on button "CONFIRM" at bounding box center [727, 374] width 76 height 21
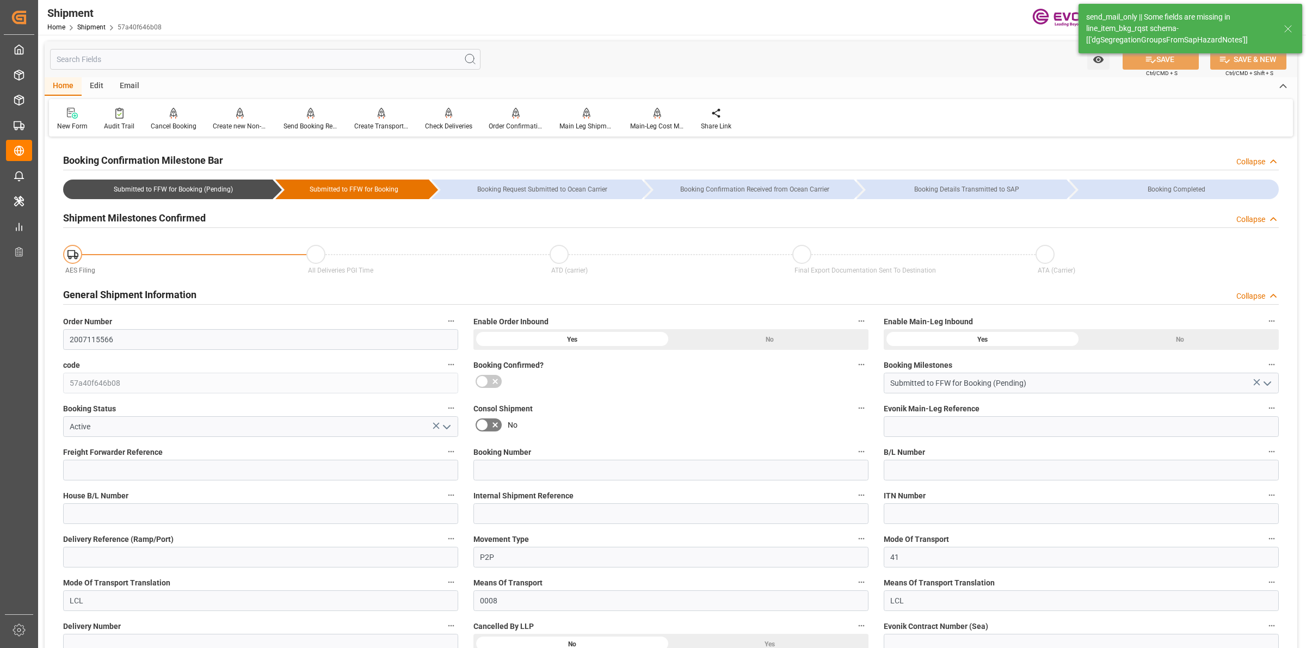
type input "AC Containerline"
type input "Leschaco Inc."
type input "4"
type input "80"
type input "3324.8"
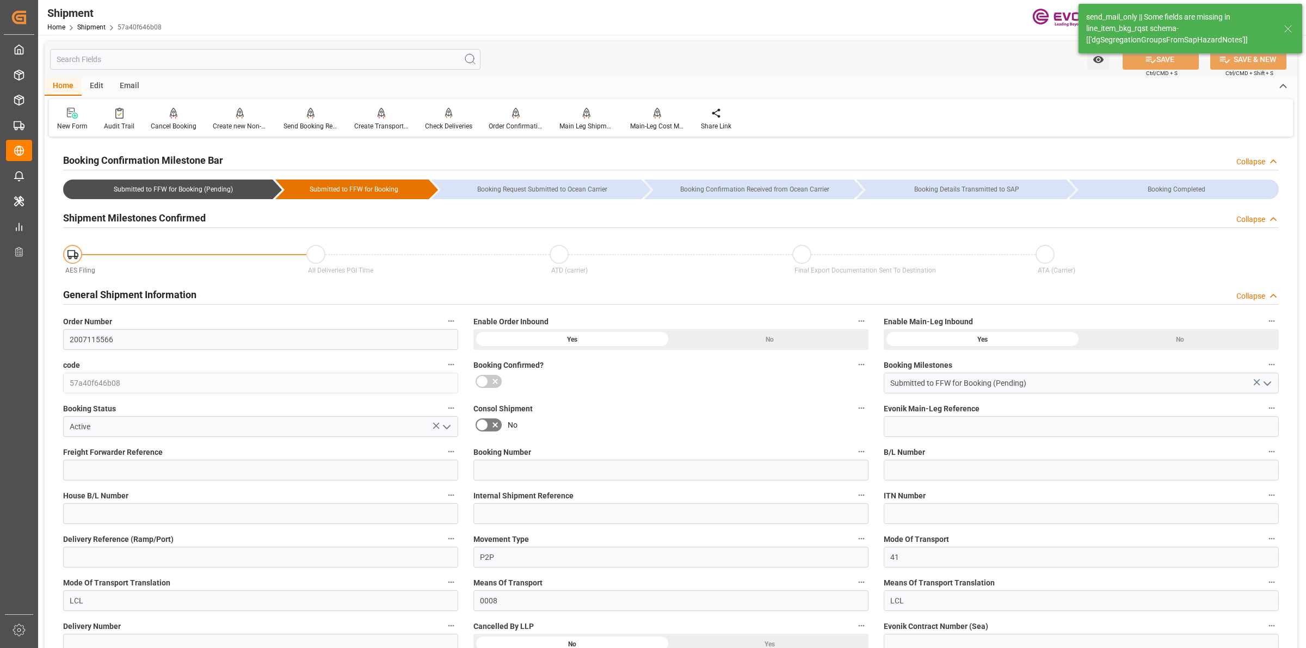
type input "5.4114"
type input "USLAX"
type input "AEJEA"
type input "9312781"
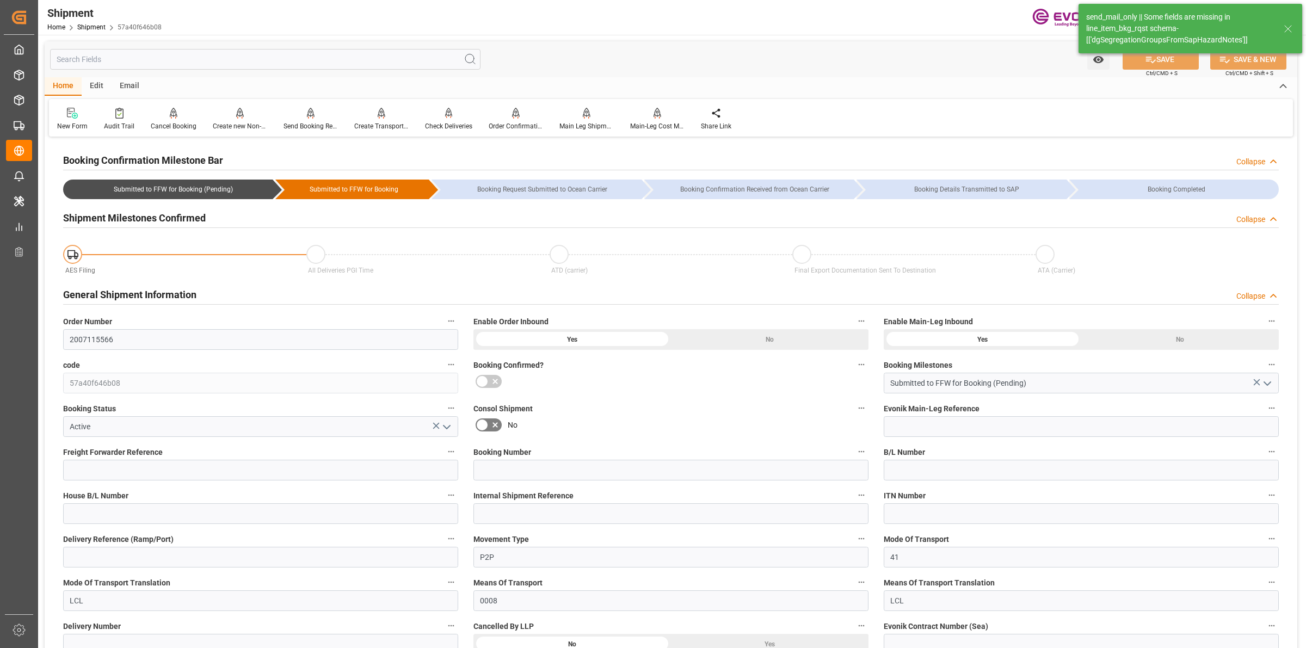
type input "USLAX"
type input "1042.4"
type input "738.4"
type input "0"
type input "304"
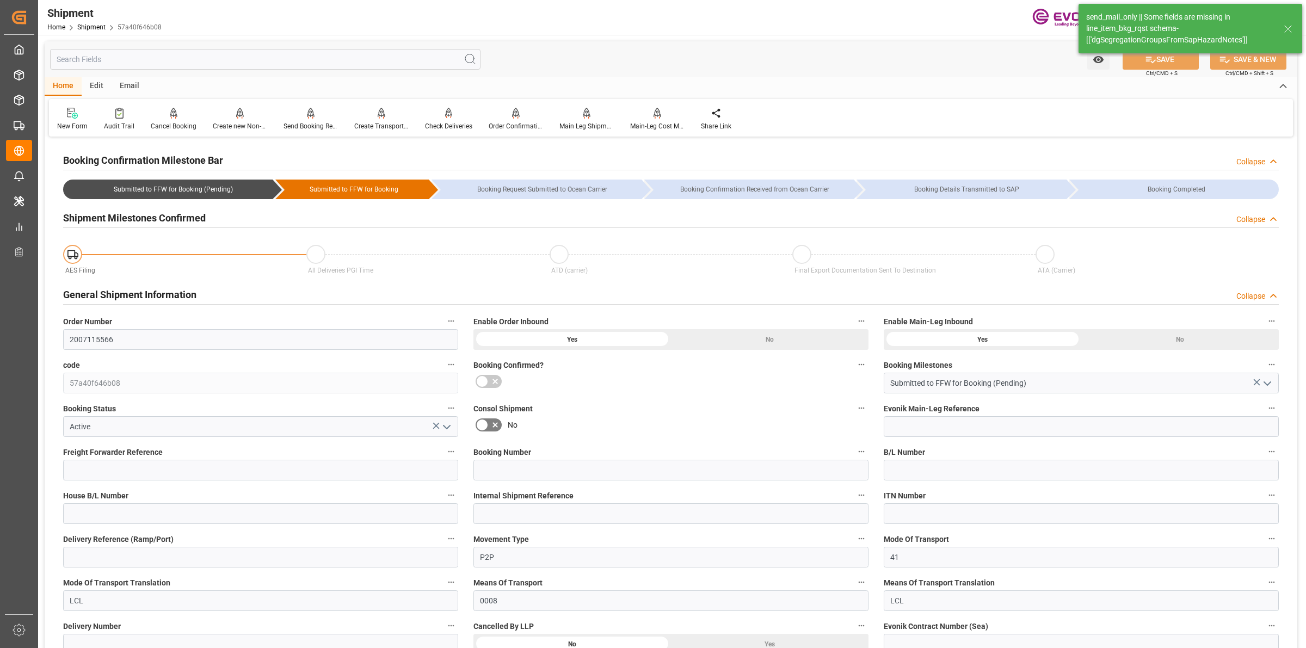
type input "16"
type input "DR"
type input "0"
type input "AC Containerline"
type input "Leschaco Inc."
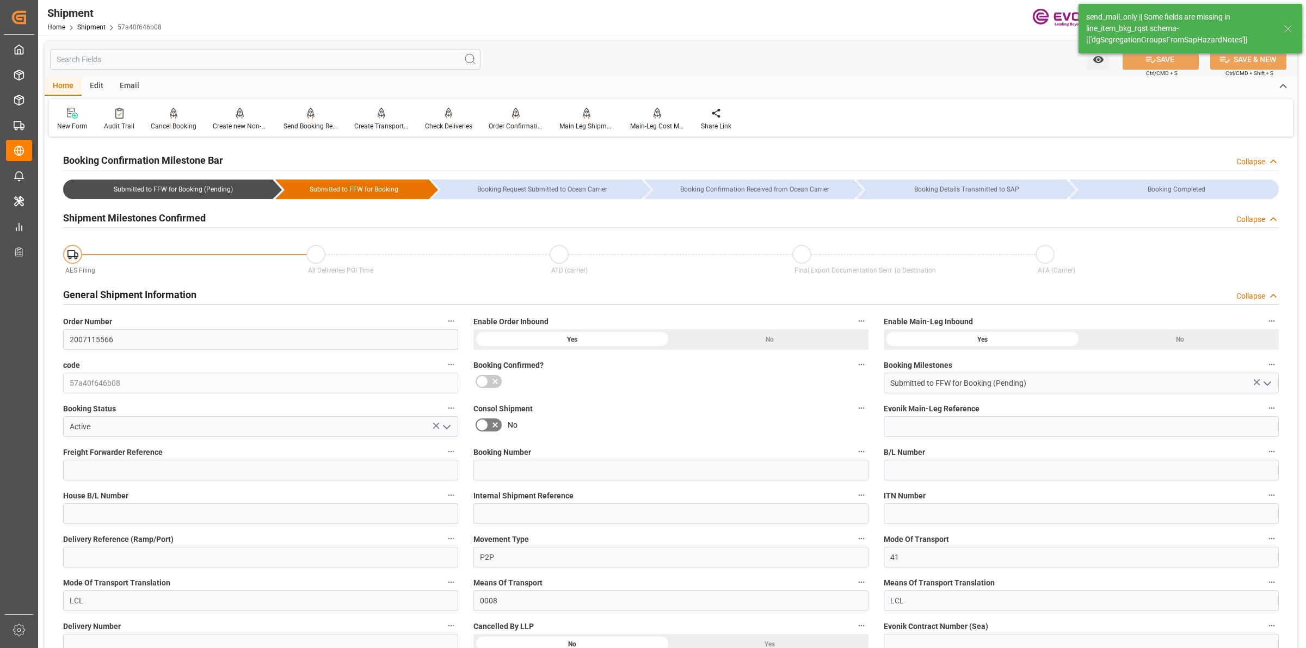
type input "13.10.2025 00:00"
type input "03.12.2025 00:00"
type input "06.10.2025 00:00"
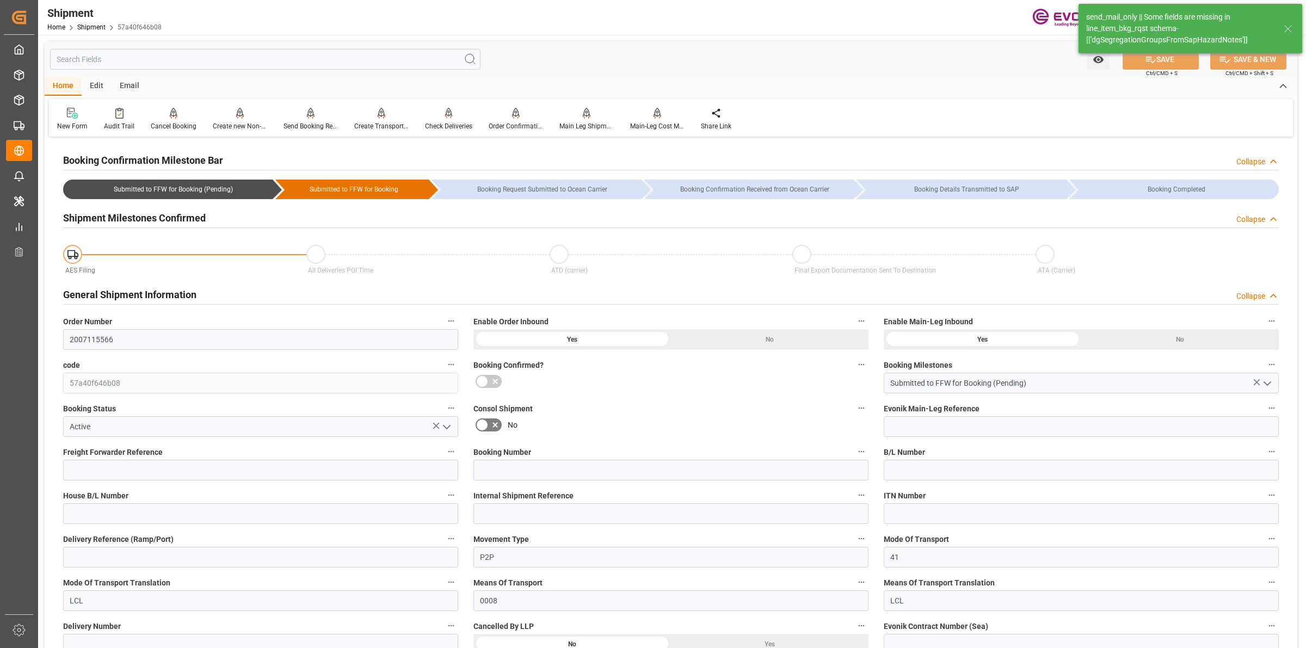
type input "[DATE]"
type input "[DATE] 05:41"
type input "[DATE] 05:50"
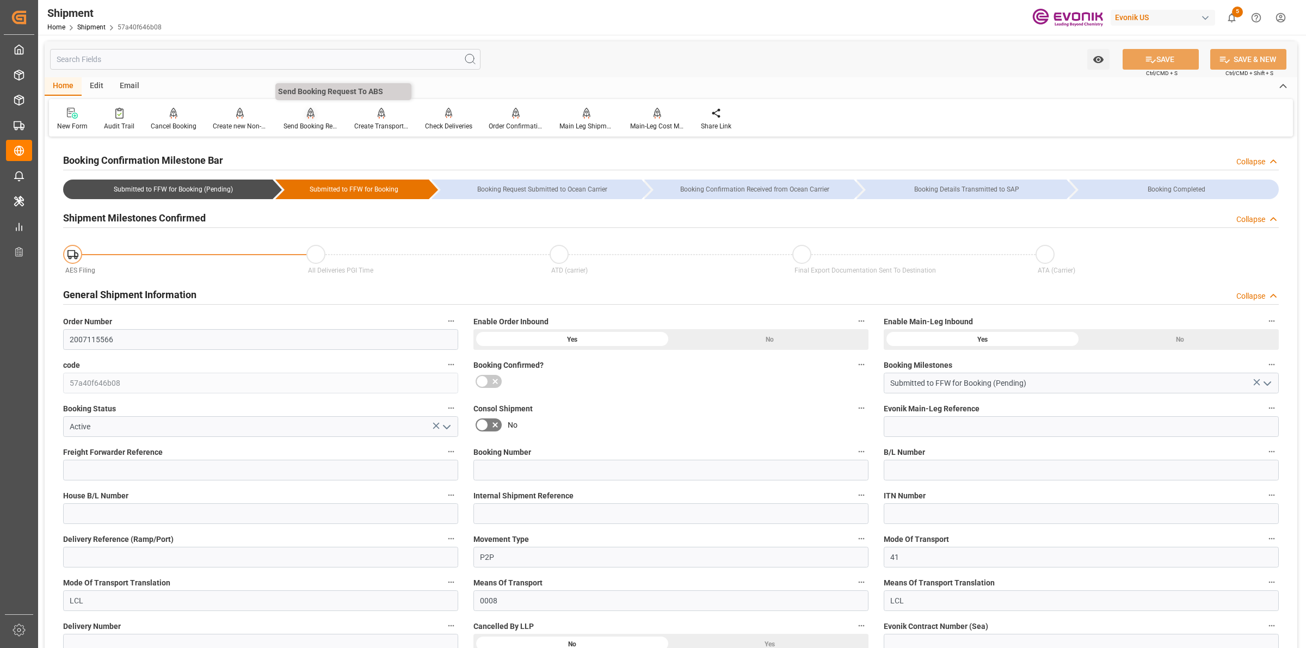
click at [314, 122] on div "Send Booking Request To ABS" at bounding box center [311, 126] width 54 height 10
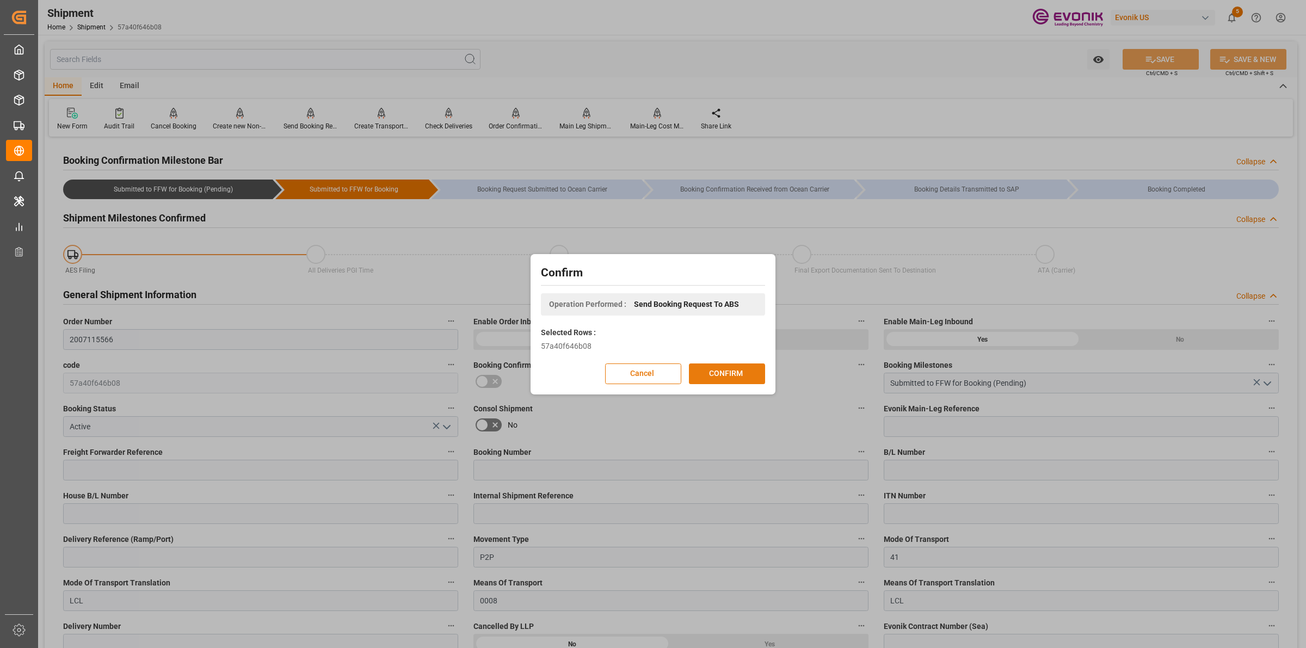
click at [721, 374] on button "CONFIRM" at bounding box center [727, 374] width 76 height 21
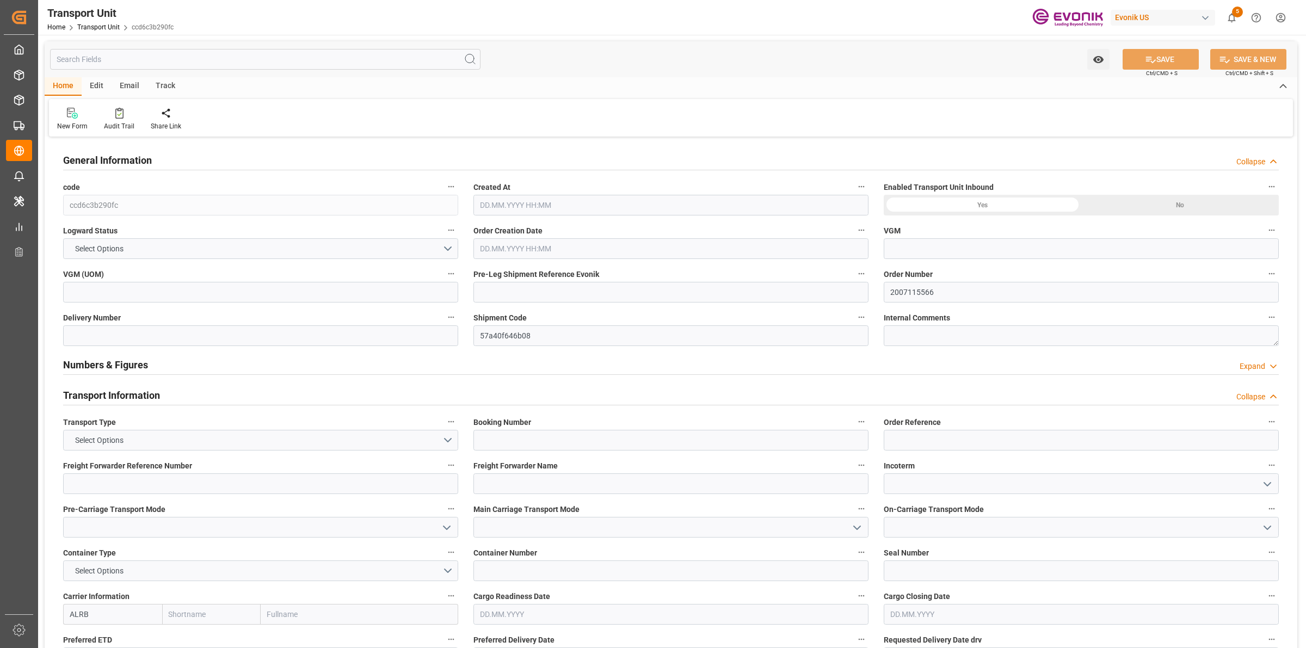
type input "AC Containerline"
type input "Leschaco Inc."
type input "USLAX"
type input "AEJEA"
type input "3324.8"
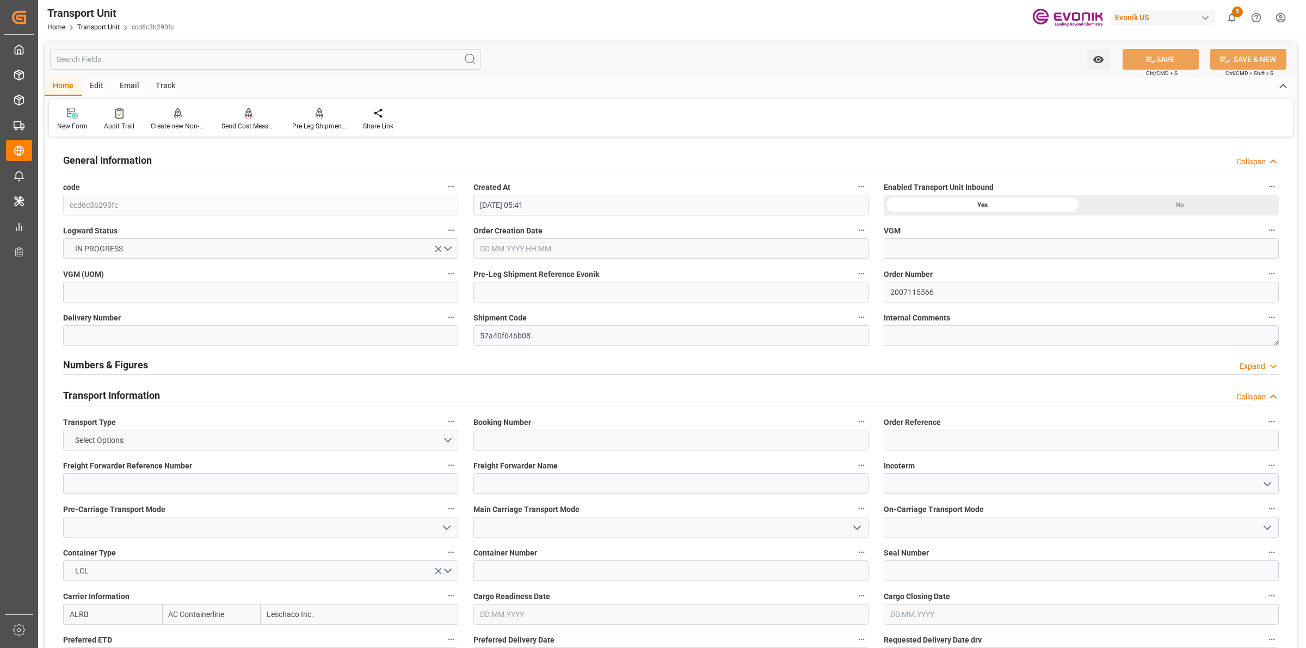
type input "[DATE] 05:41"
type input "[DATE]"
type input "[DATE] 00:00"
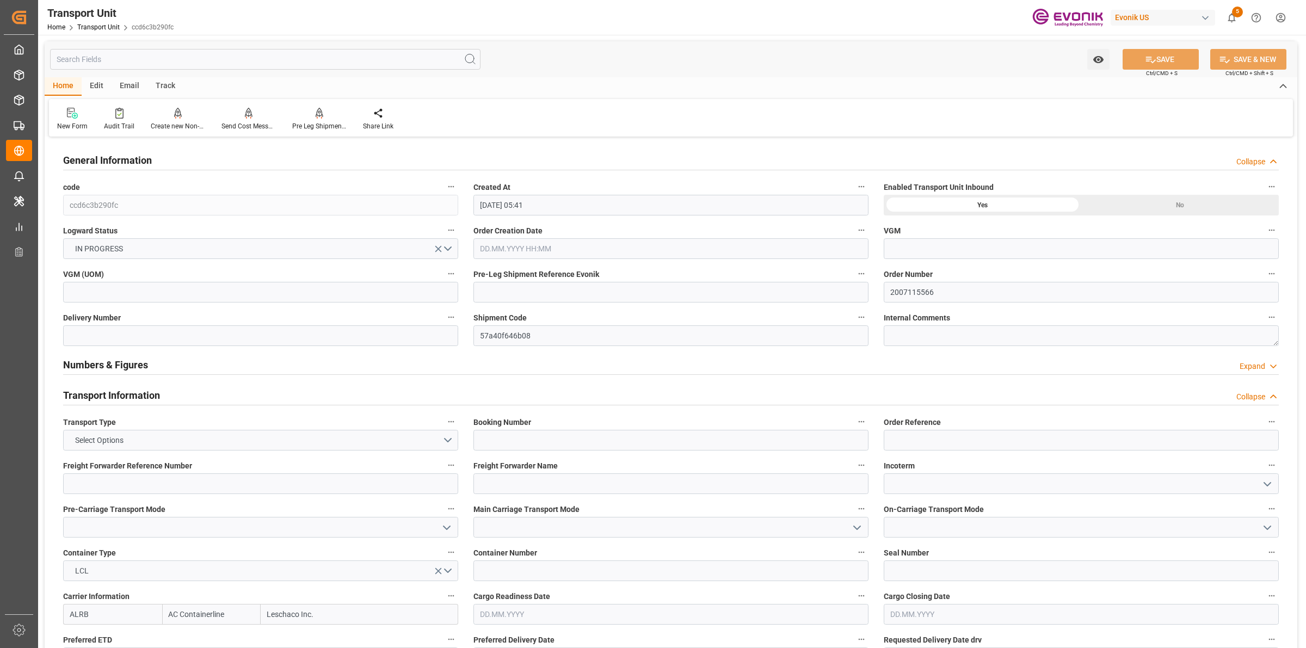
type input "[DATE] 00:00"
click at [224, 60] on input "text" at bounding box center [265, 59] width 431 height 21
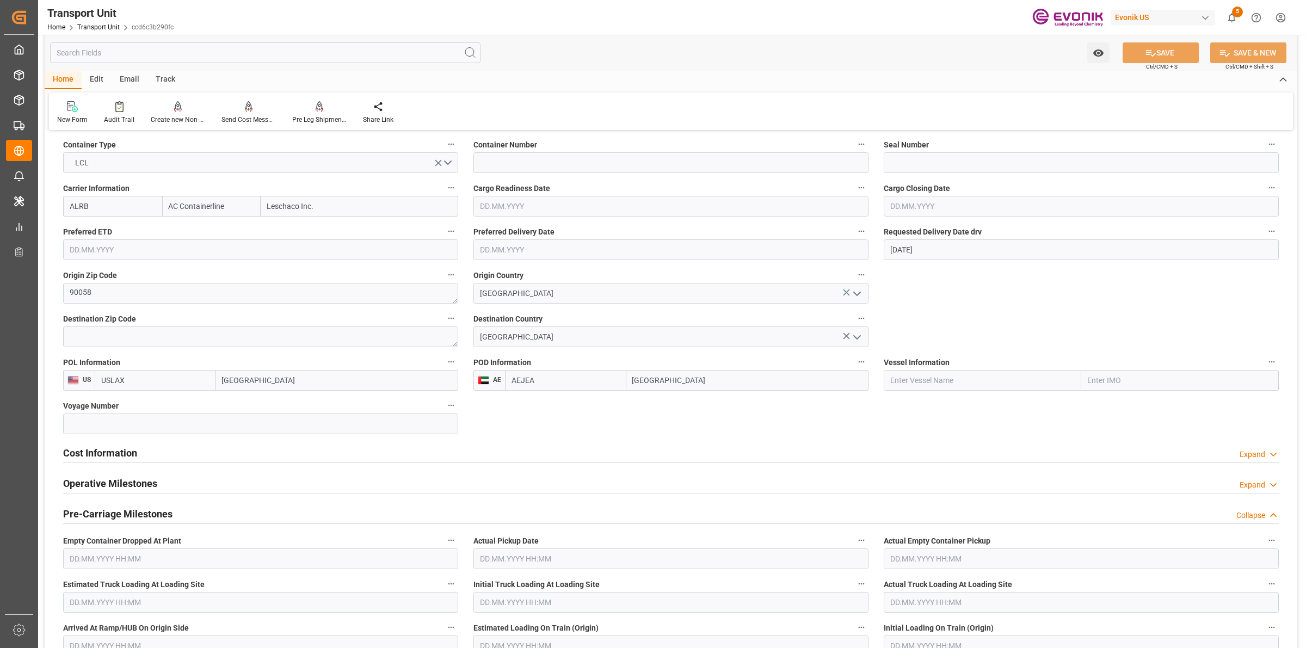
scroll to position [544, 0]
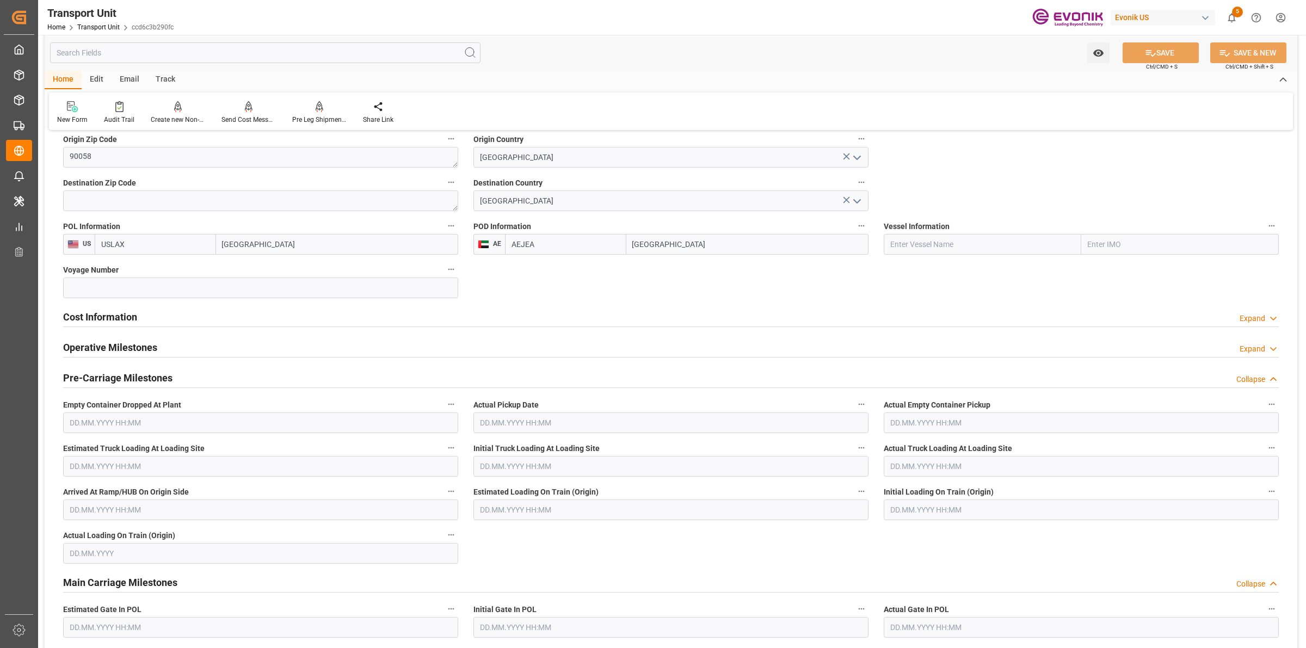
click at [103, 316] on h2 "Cost Information" at bounding box center [100, 317] width 74 height 15
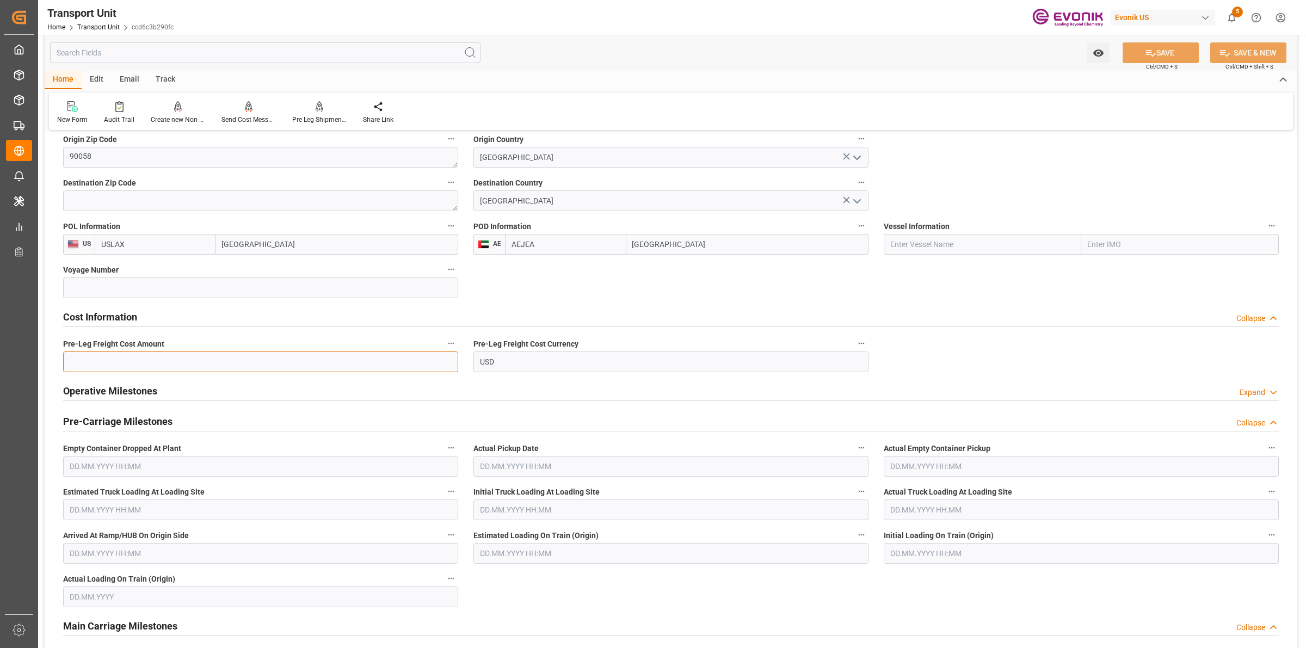
click at [161, 362] on input "text" at bounding box center [260, 362] width 395 height 21
paste input "304"
type input "304"
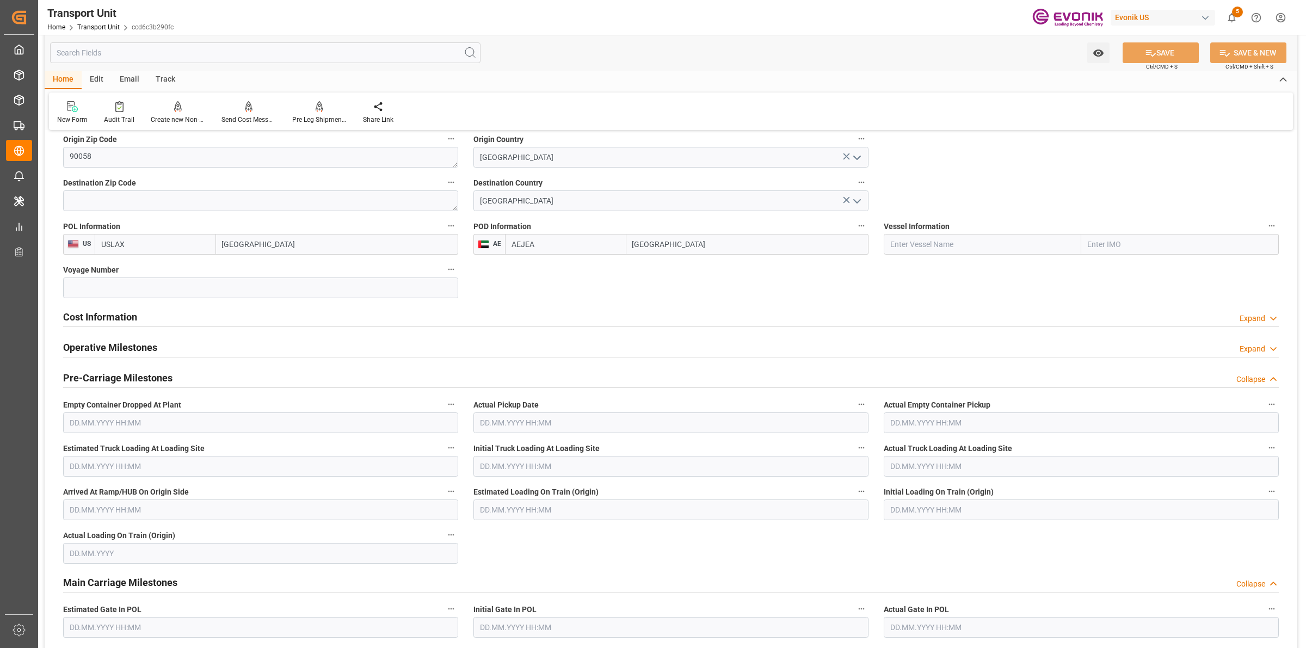
click at [172, 324] on div "Cost Information Expand" at bounding box center [671, 316] width 1216 height 21
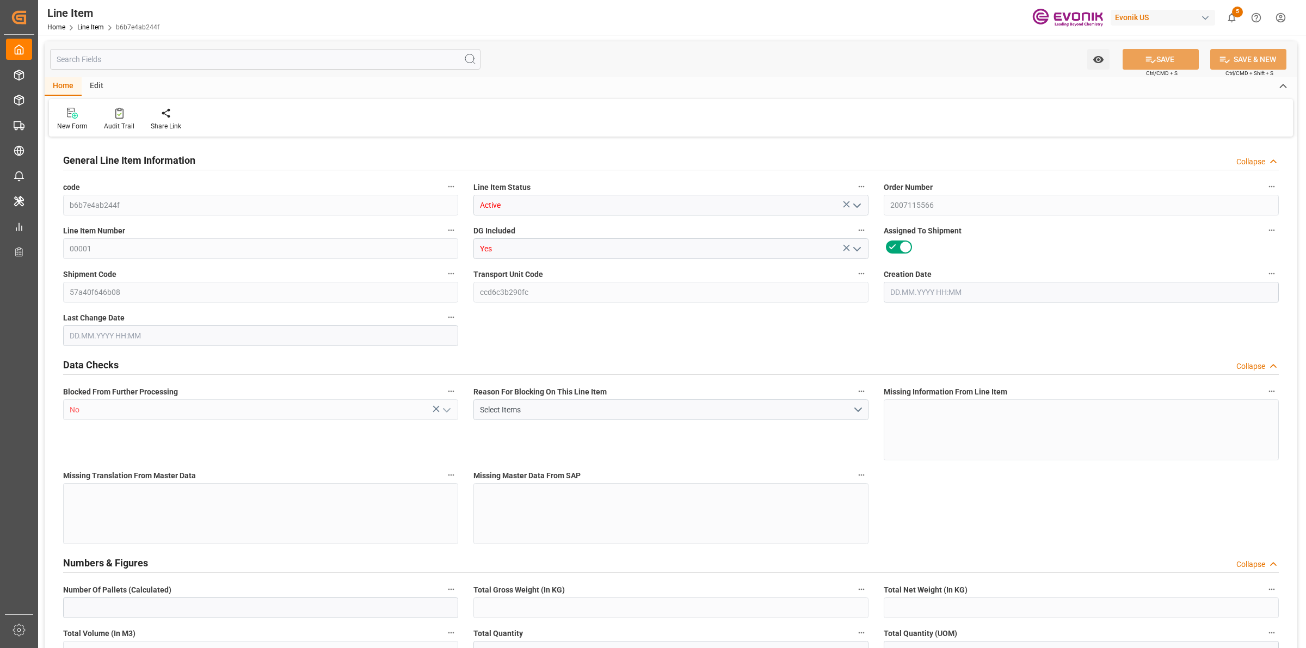
click at [120, 58] on input "text" at bounding box center [265, 59] width 431 height 21
type input "4"
type input "3244.8"
type input "2976"
type input "4.6006"
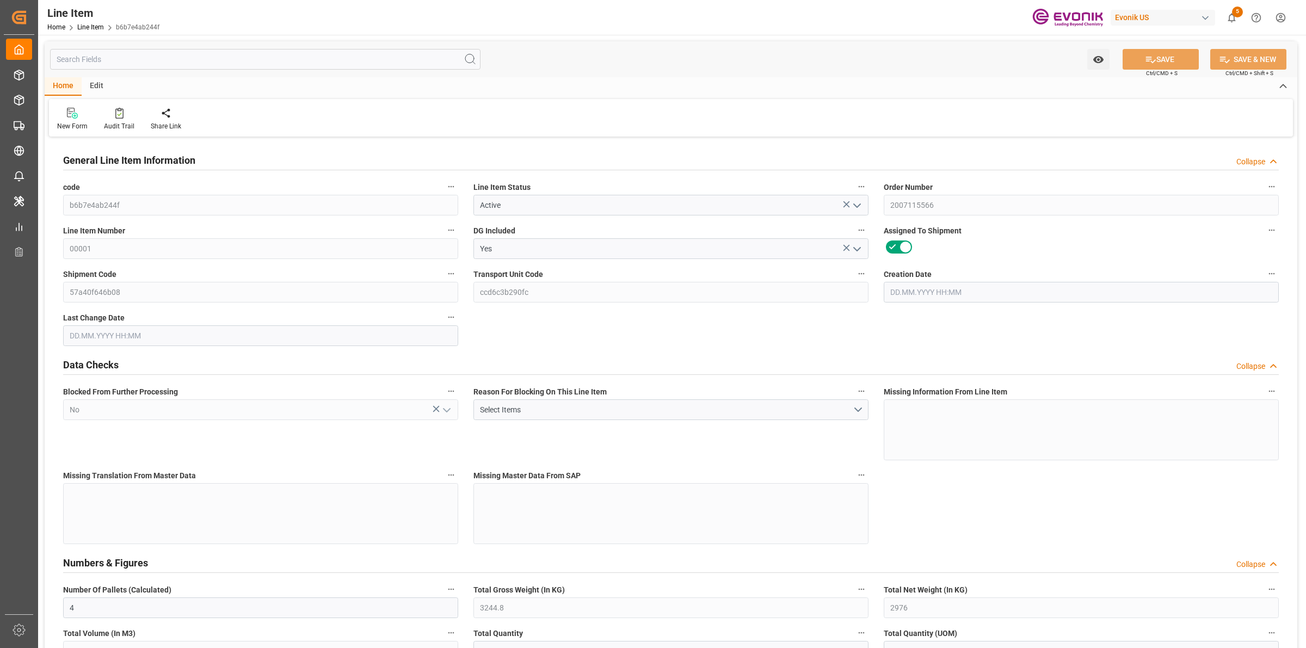
type input "16"
type input "22617.6"
type input "16"
type input "3244.8"
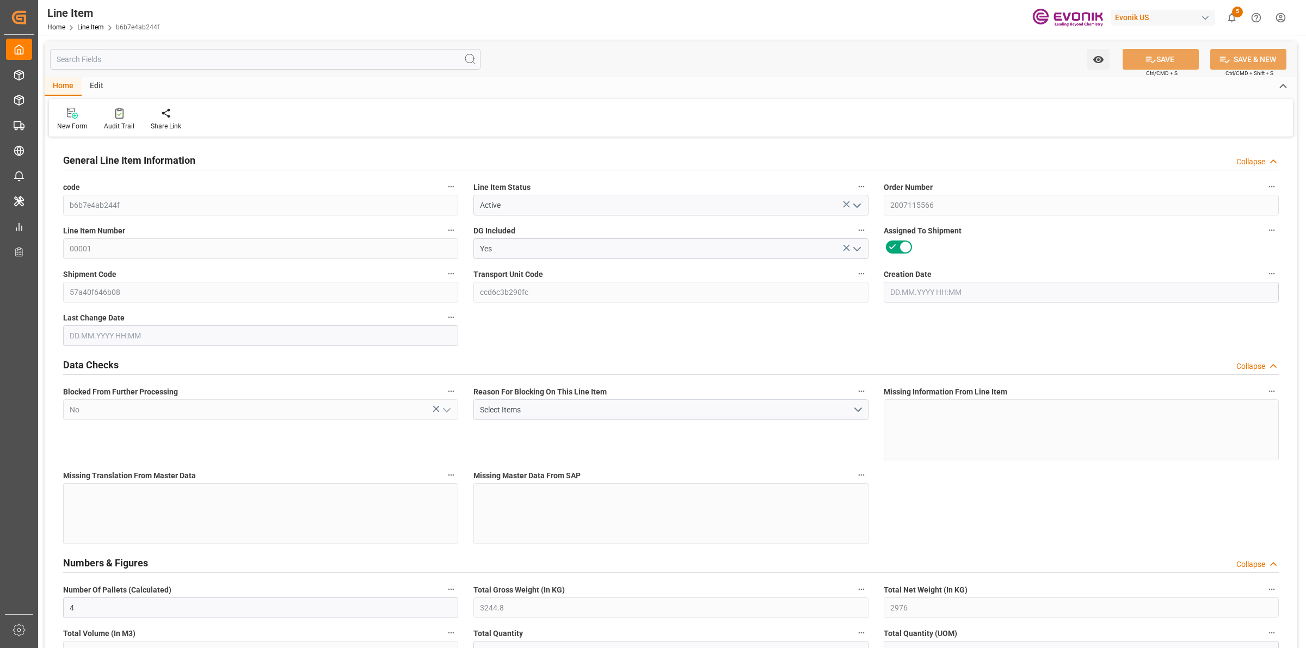
type input "3244.8"
type input "3324.8"
type input "2976"
type input "4.6006"
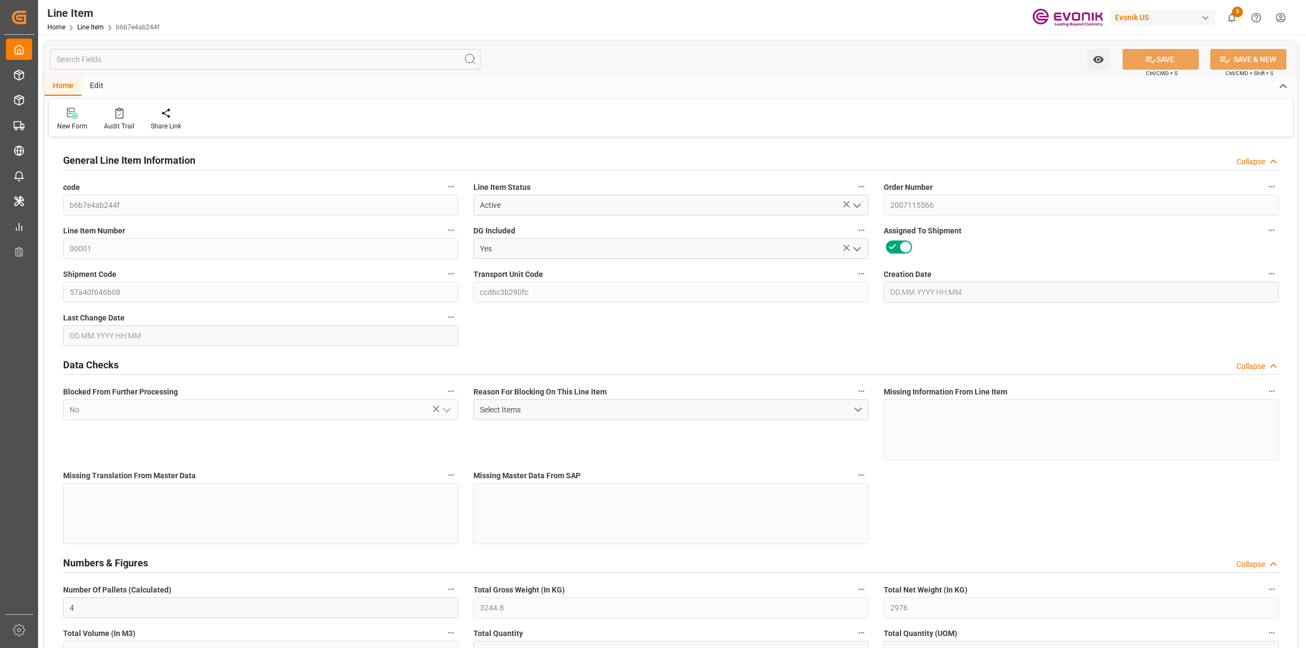
type input "4600.592"
type input "0"
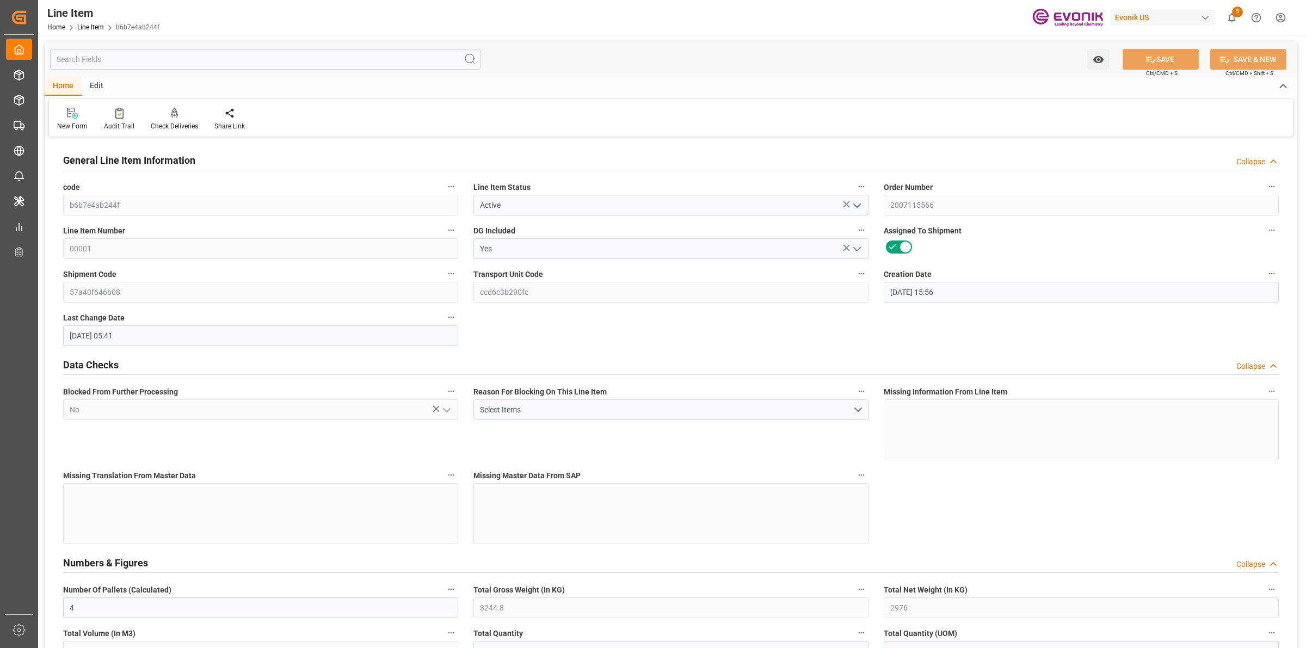
type input "[DATE] 15:56"
type input "[DATE] 05:41"
type input "[DATE]"
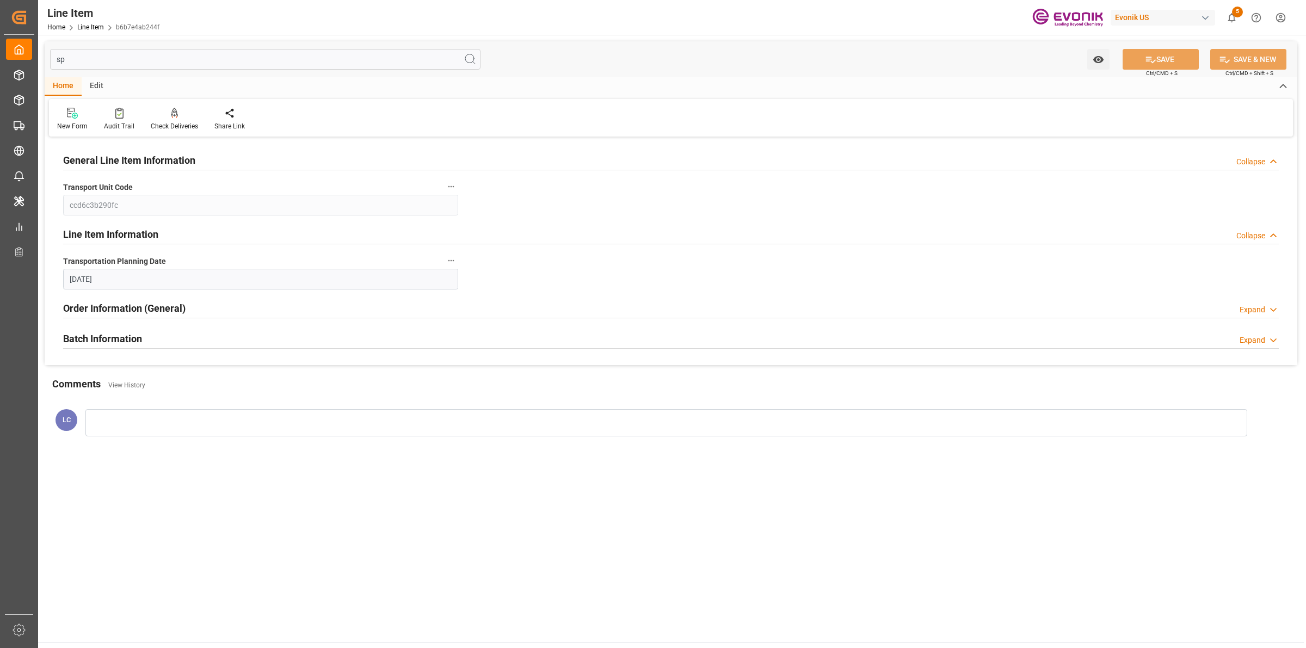
type input "s"
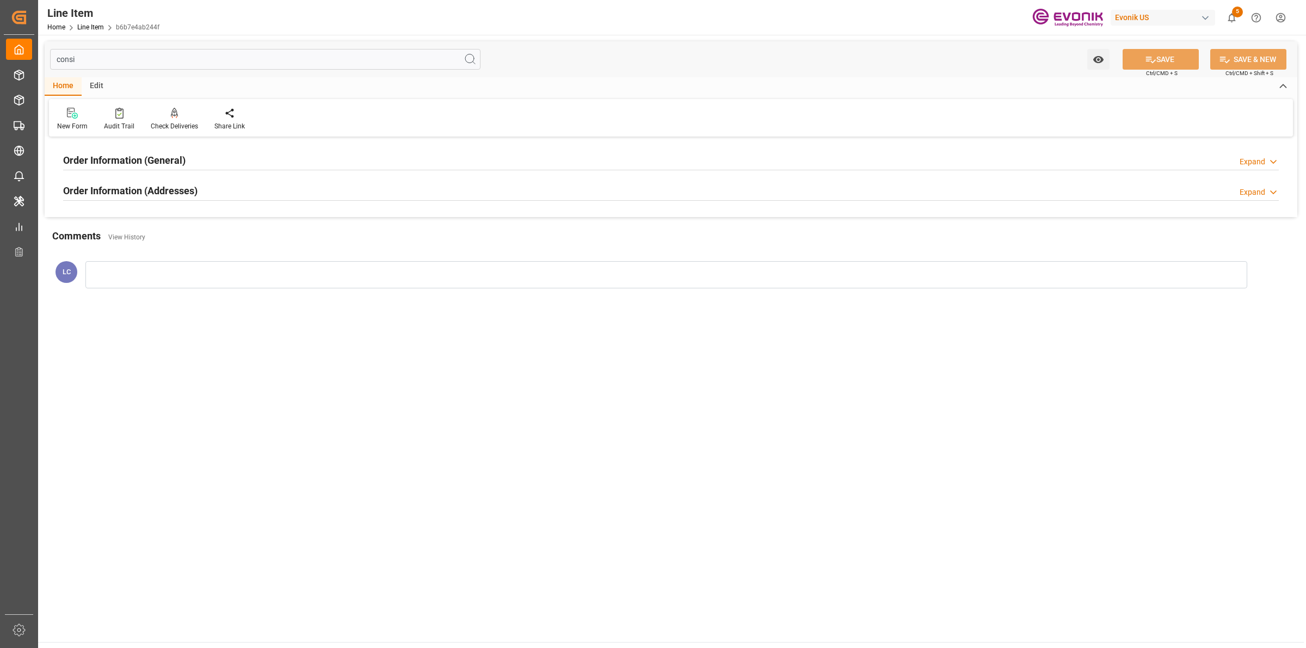
type input "consi"
click at [183, 192] on h2 "Order Information (Addresses)" at bounding box center [130, 190] width 134 height 15
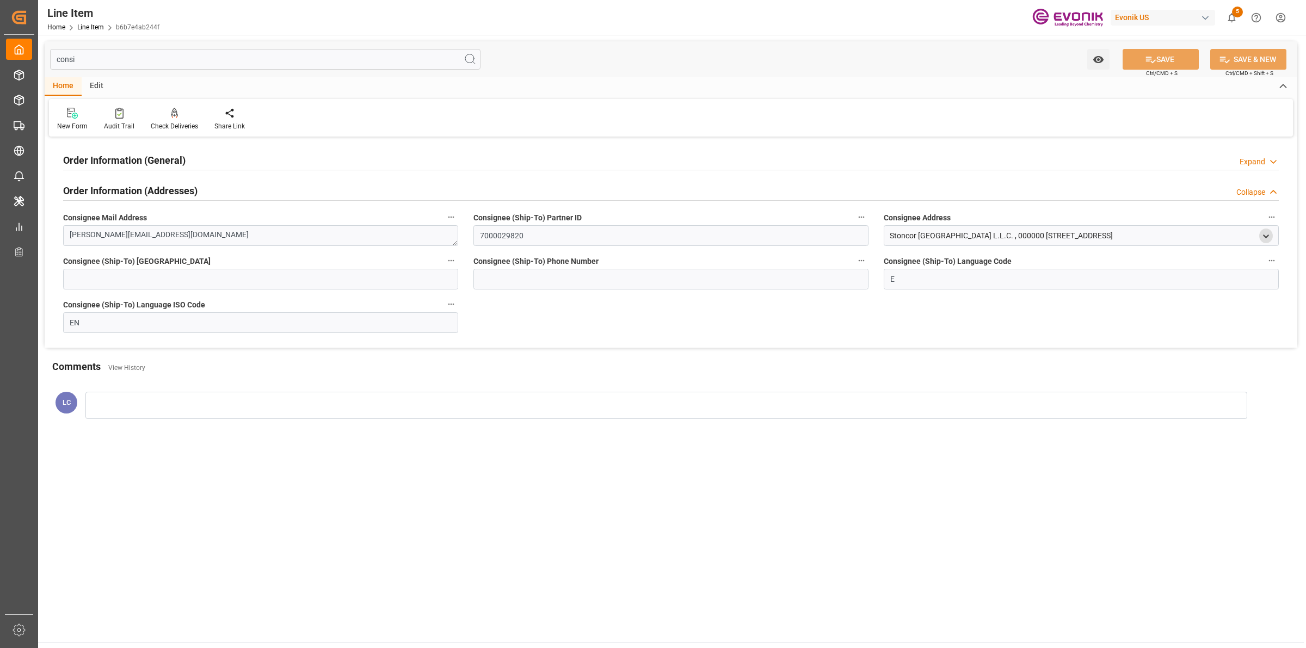
click at [1265, 240] on icon "open menu" at bounding box center [1266, 236] width 9 height 9
click at [1107, 327] on input "text" at bounding box center [1175, 328] width 180 height 12
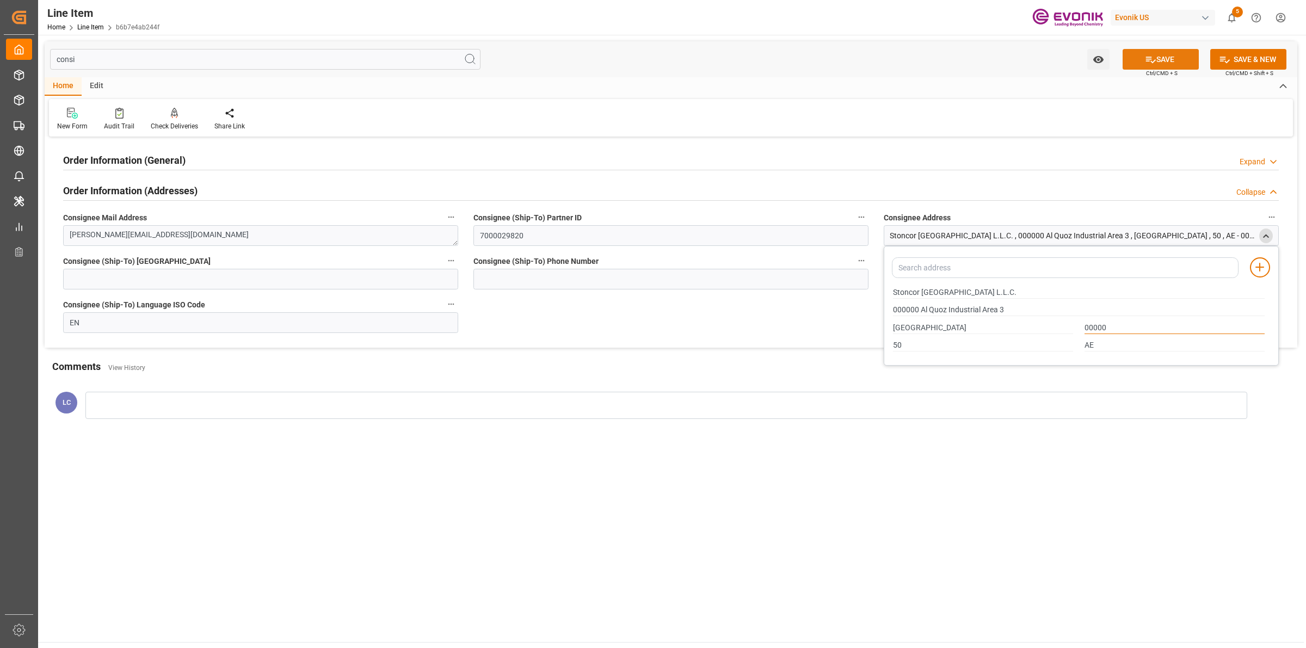
type input "00000"
click at [1171, 60] on button "SAVE" at bounding box center [1161, 59] width 76 height 21
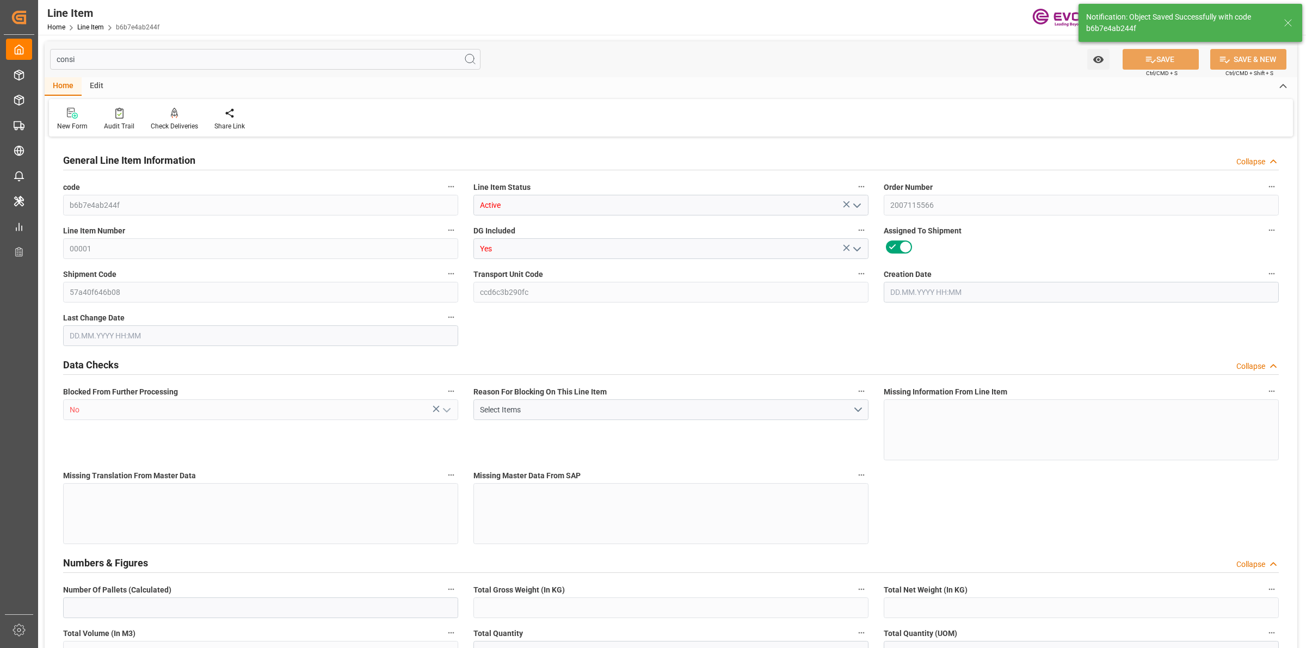
type input "4"
type input "3244.8"
type input "2976"
type input "4.6006"
type input "16"
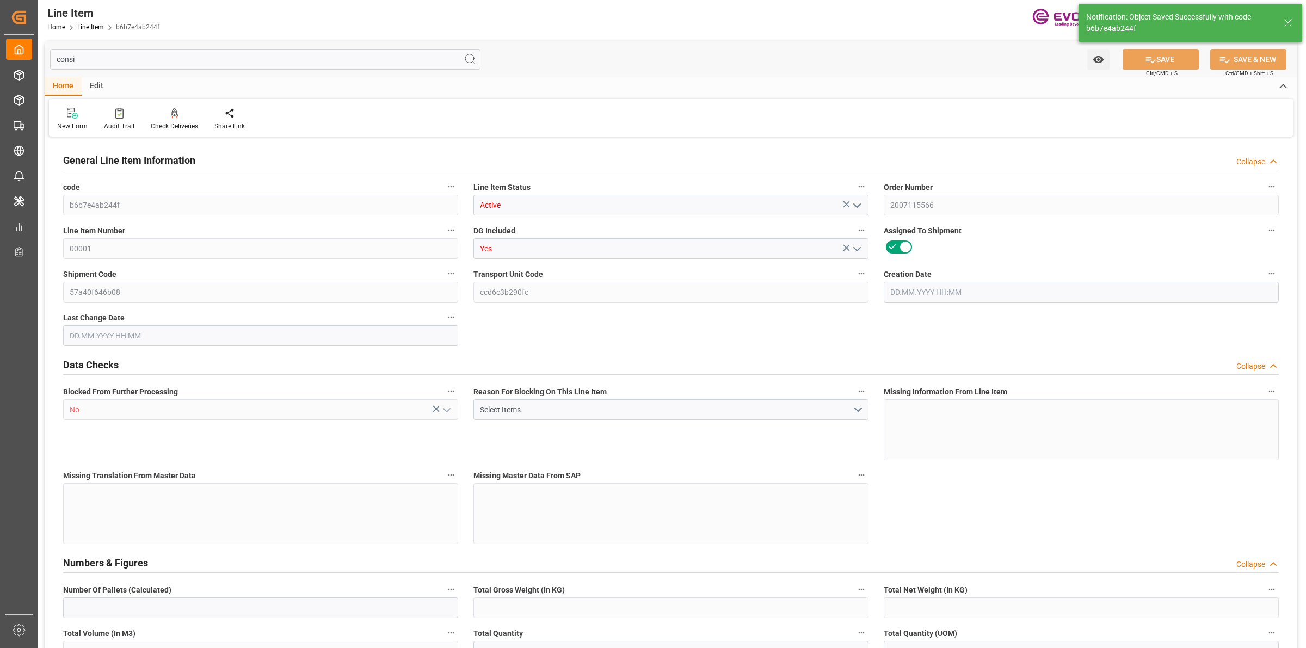
type input "22617.6"
type input "16"
type input "3244.8"
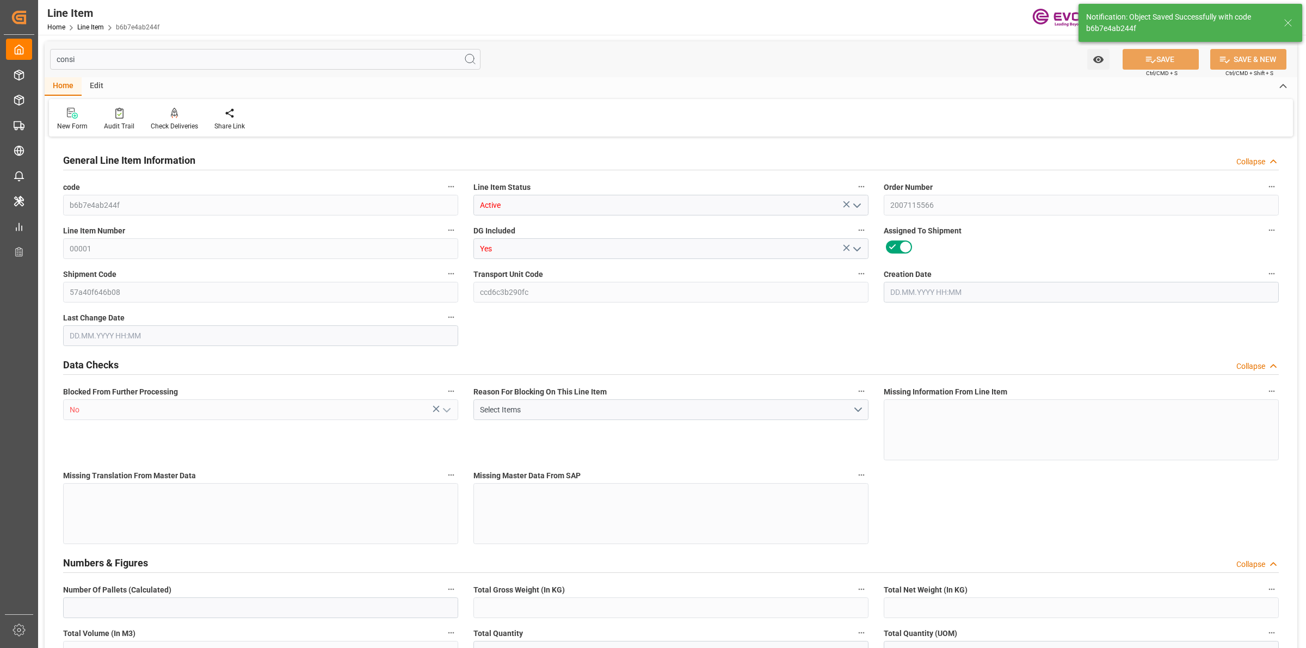
type input "3324.8"
type input "2976"
type input "4.6006"
type input "4600.592"
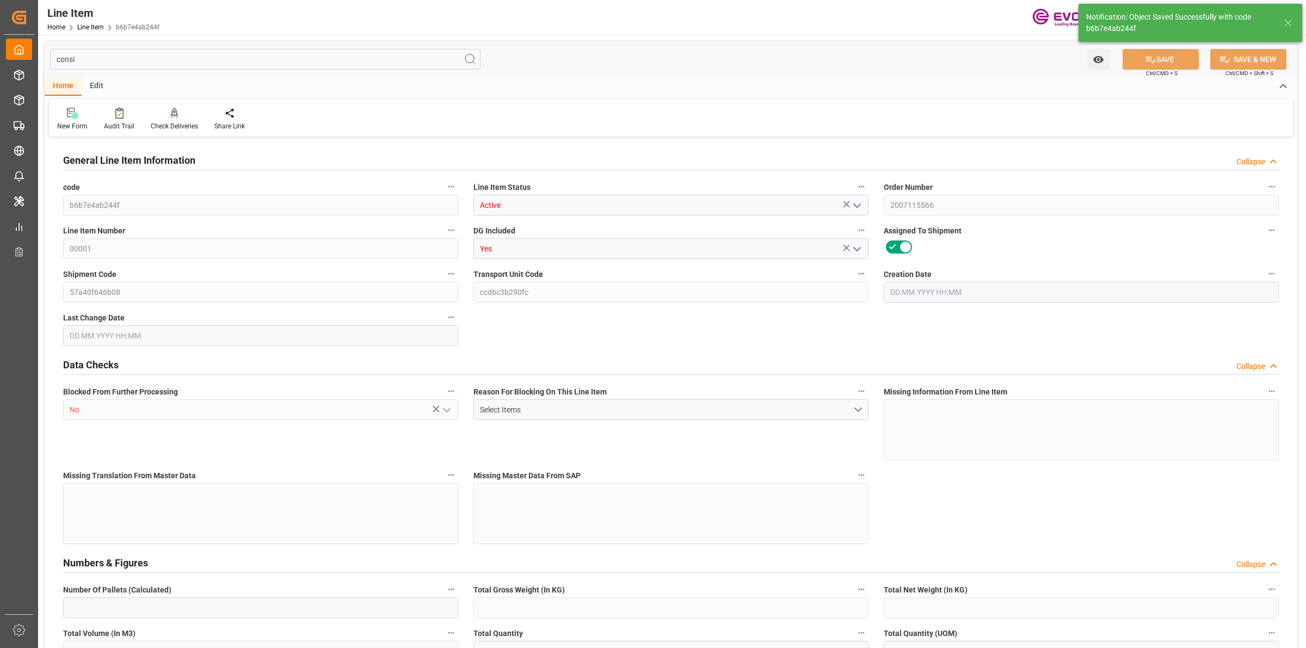
type input "0"
type input "[DATE] 15:56"
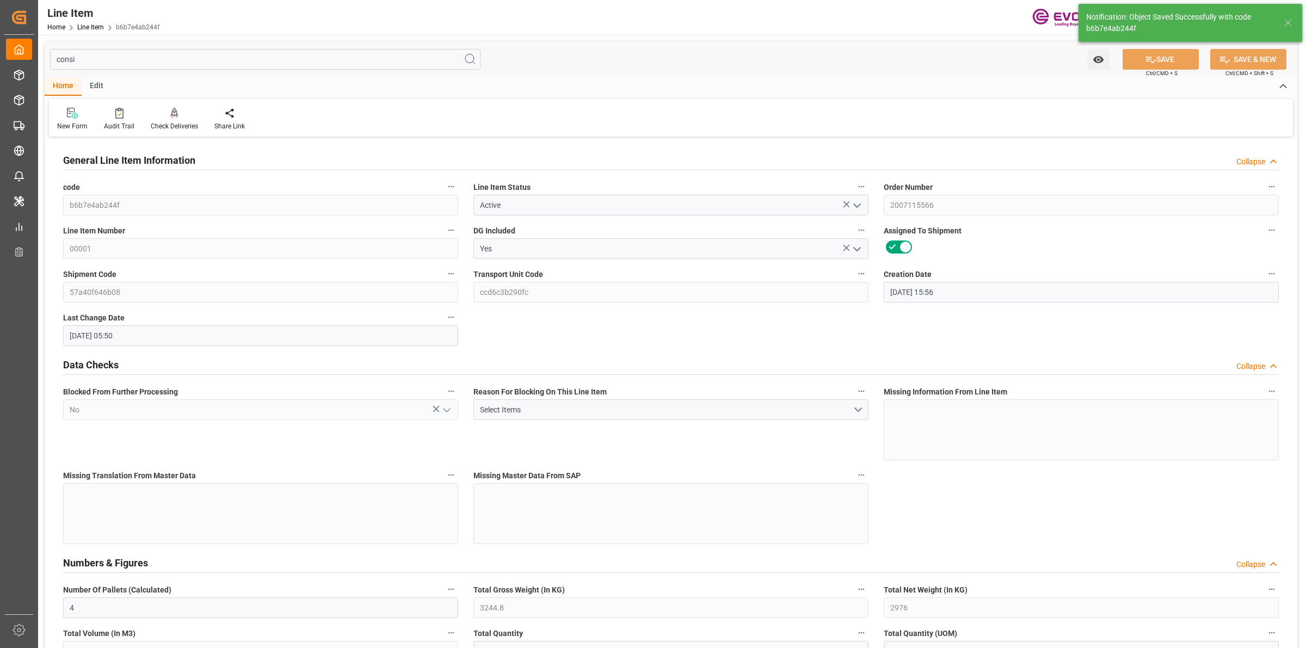
type input "[DATE] 05:50"
type input "[DATE]"
click at [147, 50] on input "consi" at bounding box center [265, 59] width 431 height 21
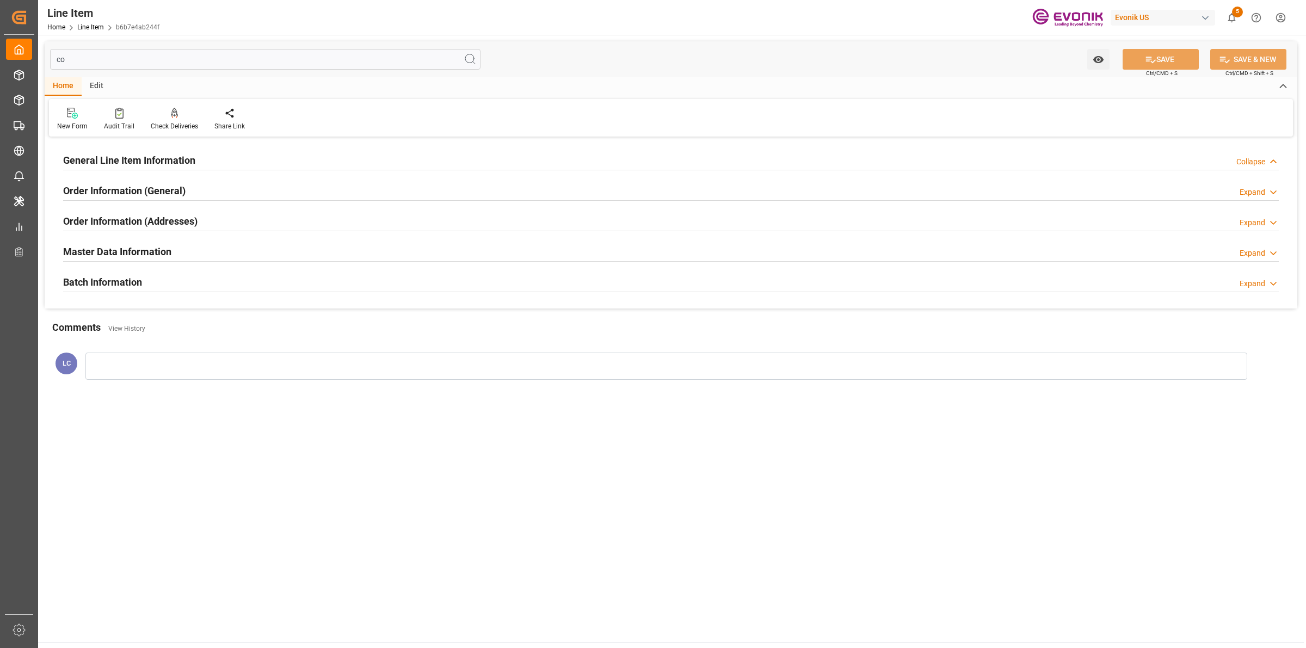
type input "c"
type input "seg"
click at [240, 155] on h2 "Dangerous Goods Information (Ocean/IMDG)" at bounding box center [161, 160] width 196 height 15
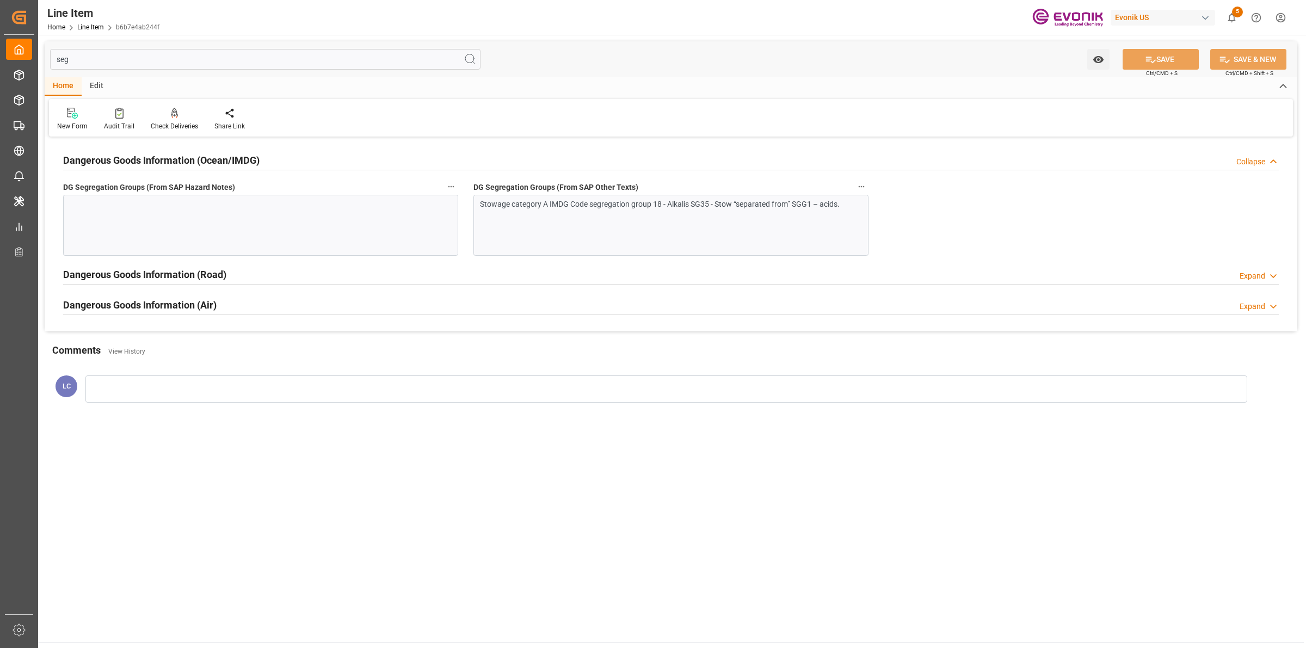
click at [635, 249] on div "Stowage category A IMDG Code segregation group 18 - Alkalis SG35 - Stow “separa…" at bounding box center [671, 225] width 395 height 61
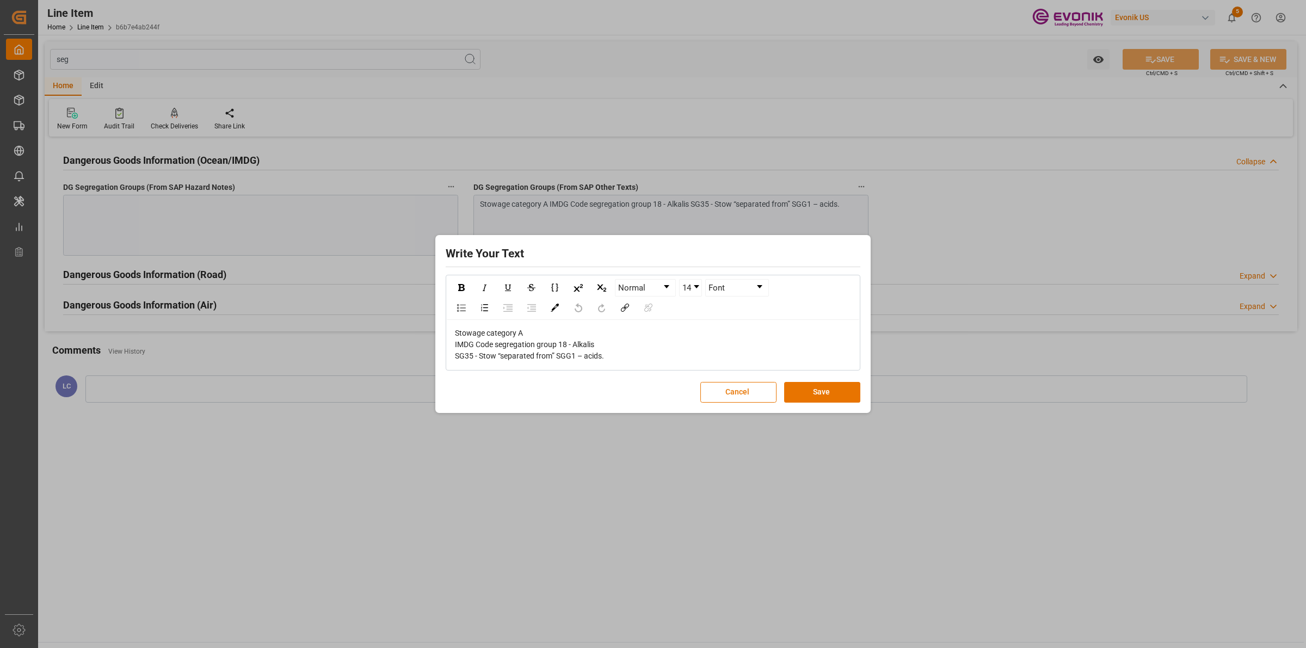
click at [573, 352] on span "Stowage category A IMDG Code segregation group 18 - Alkalis SG35 - Stow “separa…" at bounding box center [529, 345] width 149 height 32
drag, startPoint x: 627, startPoint y: 355, endPoint x: 283, endPoint y: 250, distance: 359.7
click at [283, 250] on div "Write Your Text Normal 14 Font Stowage category A IMDG Code segregation group 1…" at bounding box center [653, 324] width 1306 height 648
copy span "Stowage category A IMDG Code segregation group 18 - Alkalis SG35 - Stow “separa…"
click at [229, 213] on div "Write Your Text Normal 14 Font Stowage category A IMDG Code segregation group 1…" at bounding box center [653, 324] width 1306 height 648
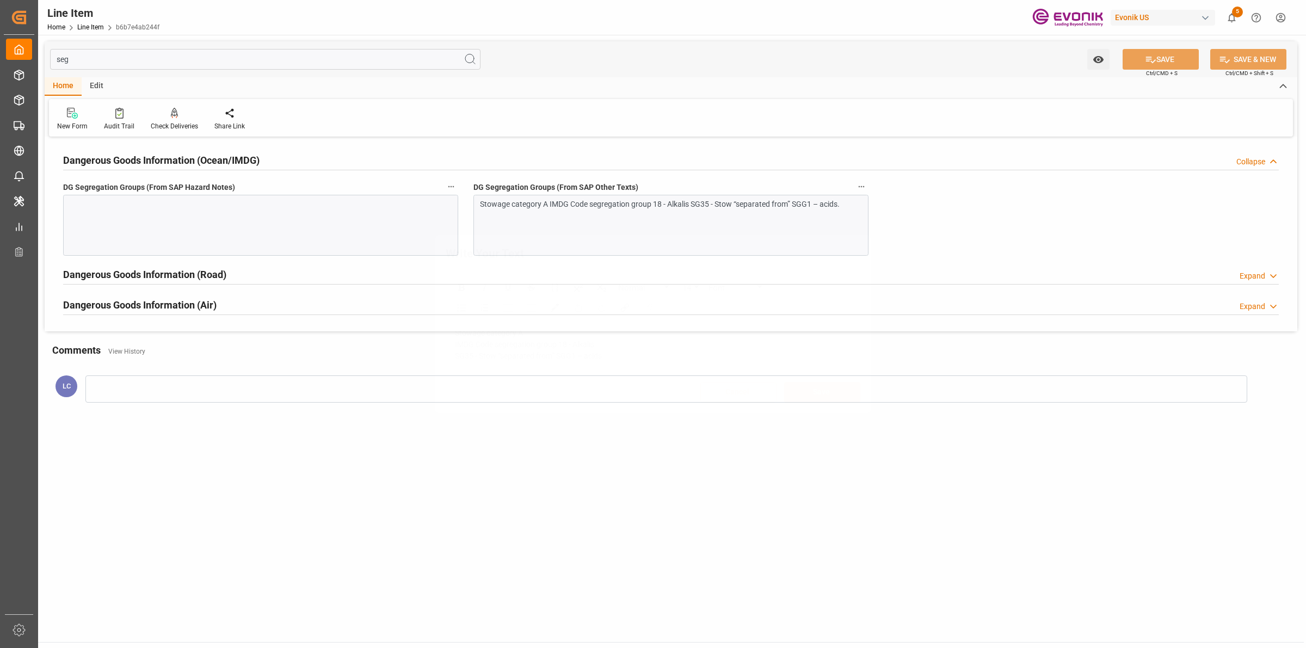
click at [297, 213] on div "Write Your Text Normal 14 Font Stowage category A IMDG Code segregation group 1…" at bounding box center [653, 324] width 1306 height 648
click at [297, 213] on div at bounding box center [260, 225] width 395 height 61
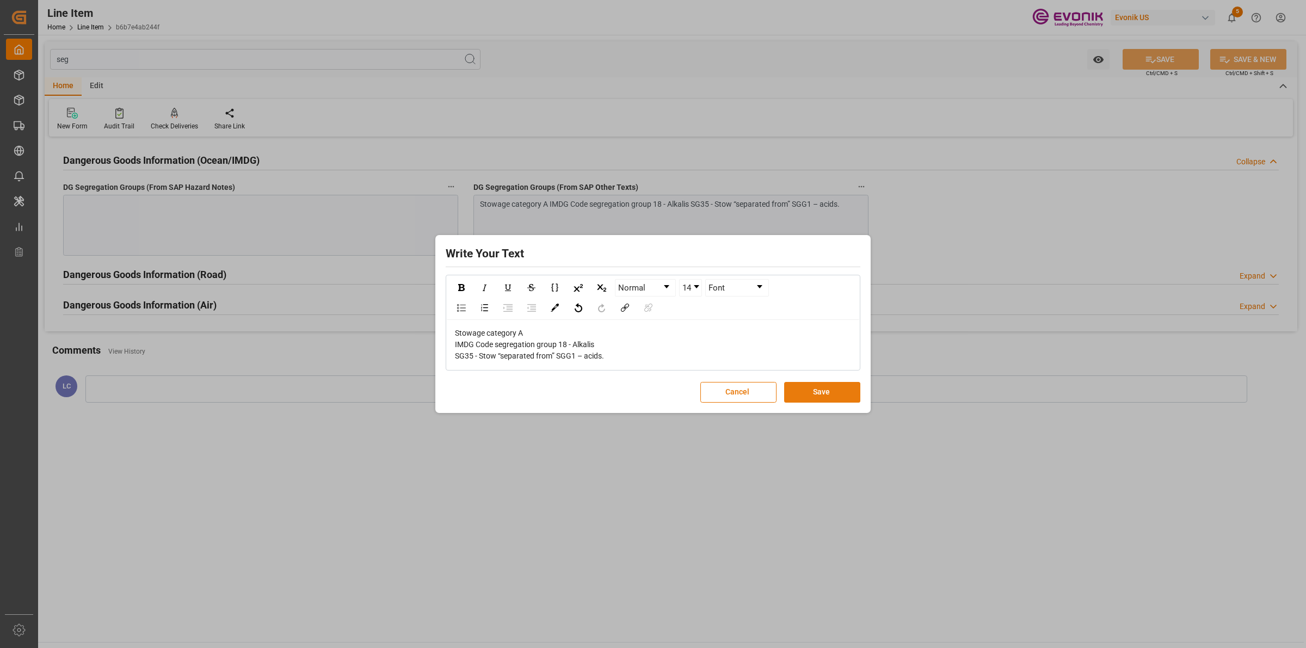
click at [809, 396] on button "Save" at bounding box center [822, 392] width 76 height 21
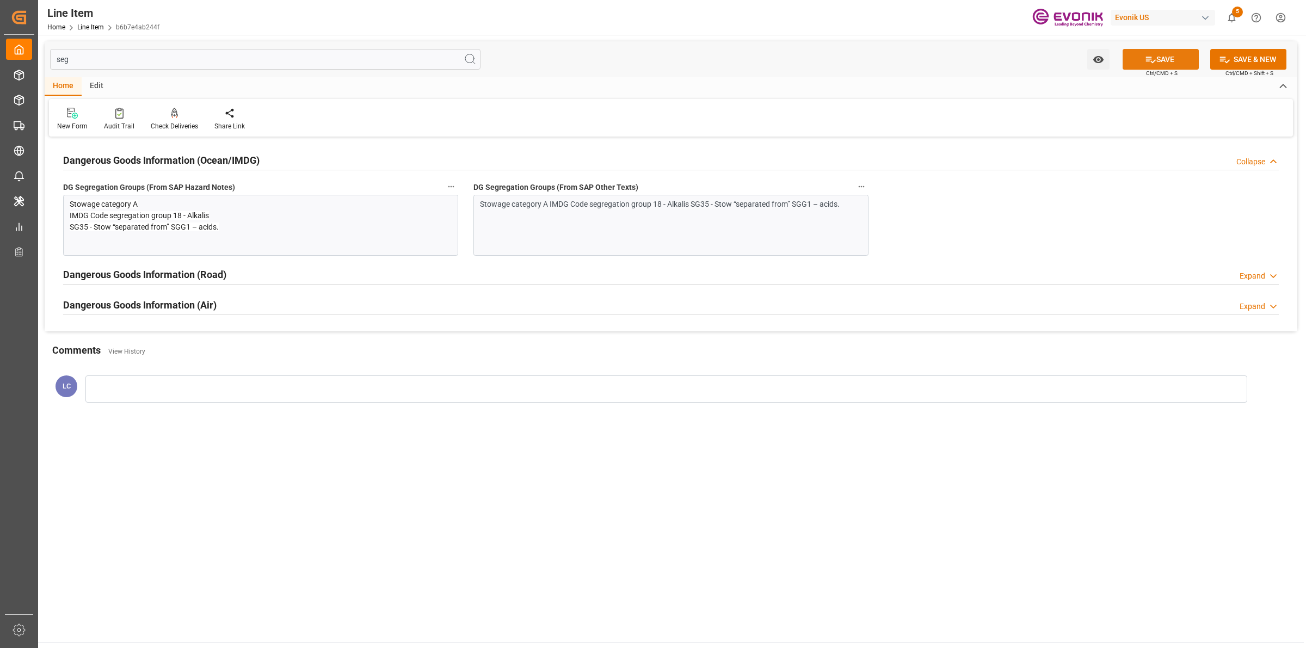
click at [1161, 58] on button "SAVE" at bounding box center [1161, 59] width 76 height 21
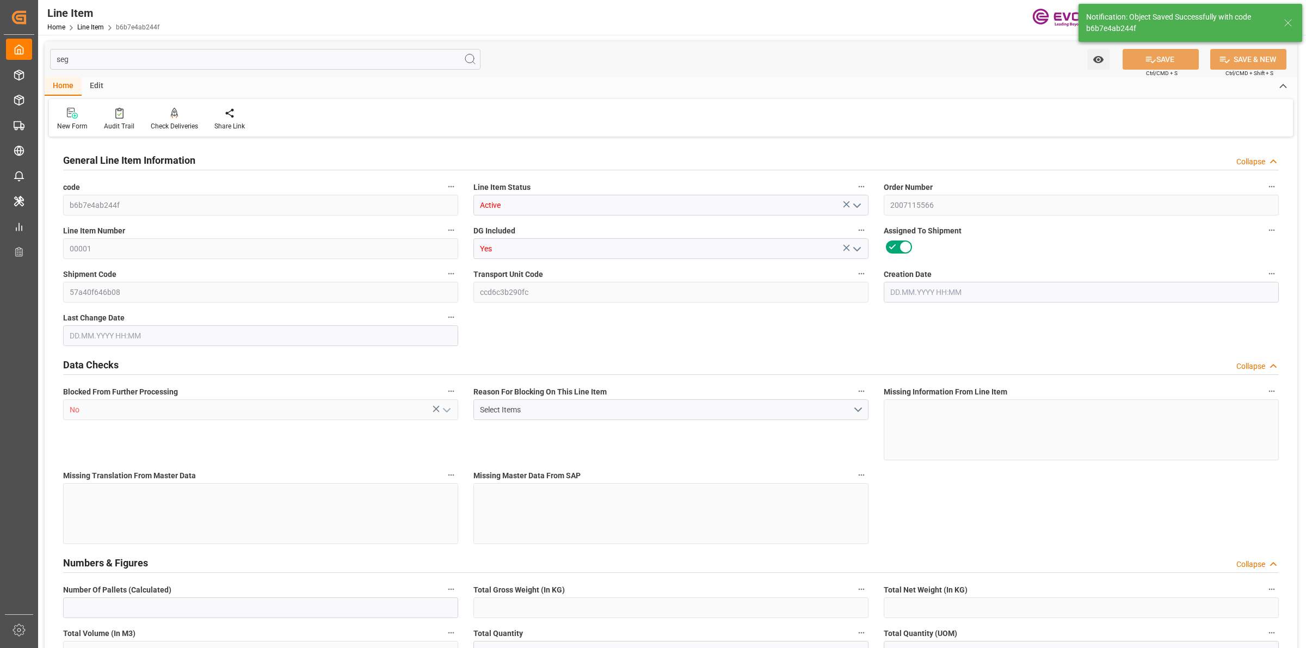
type input "4"
type input "3244.8"
type input "2976"
type input "4.6006"
type input "16"
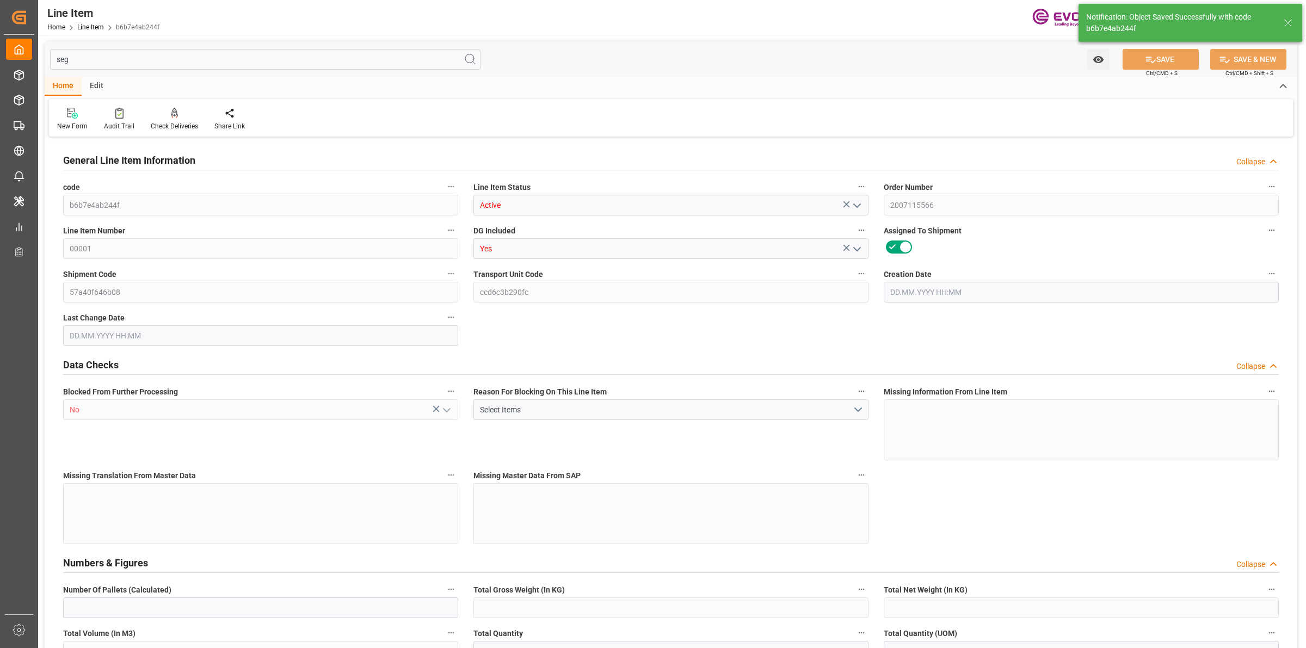
type input "22617.6"
type input "16"
type input "3244.8"
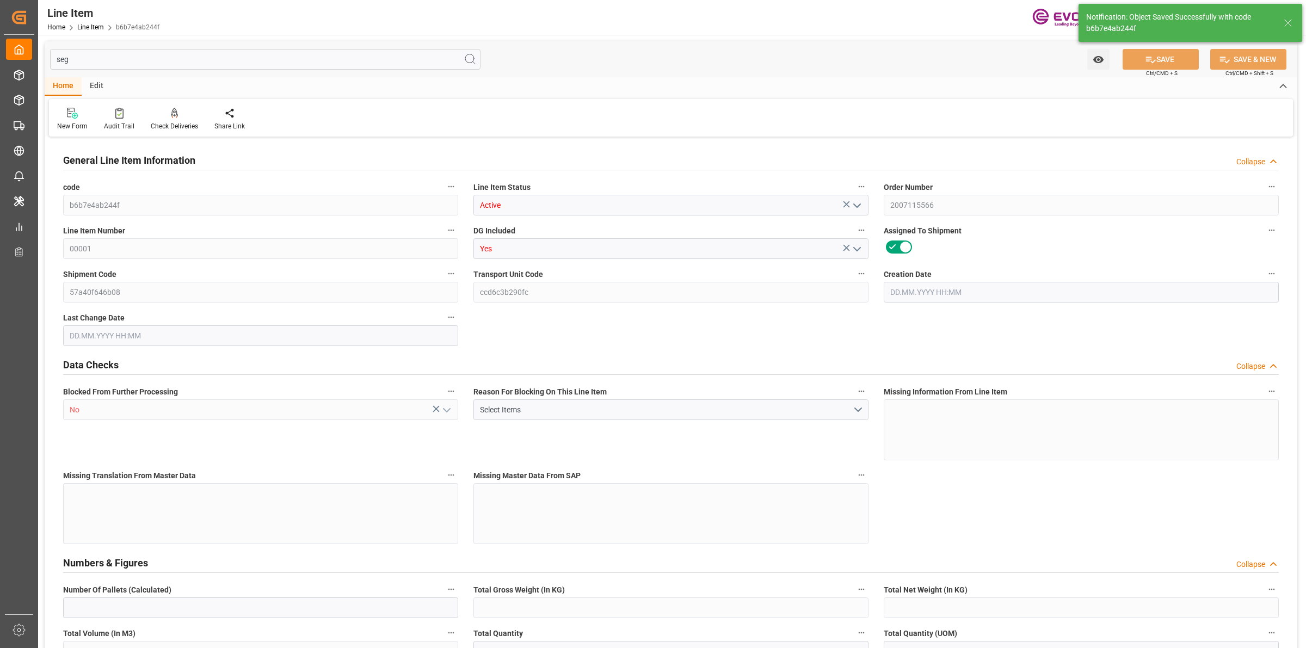
type input "3324.8"
type input "2976"
type input "4.6006"
type input "4600.592"
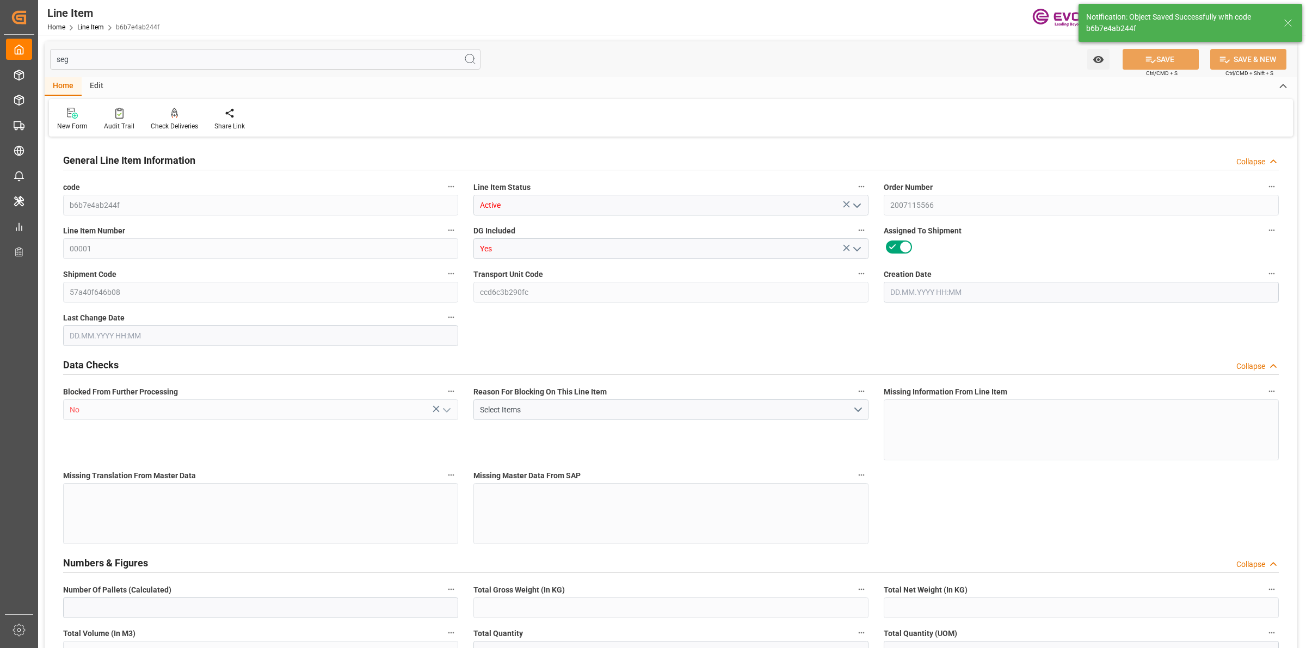
type input "0"
type input "[DATE] 15:56"
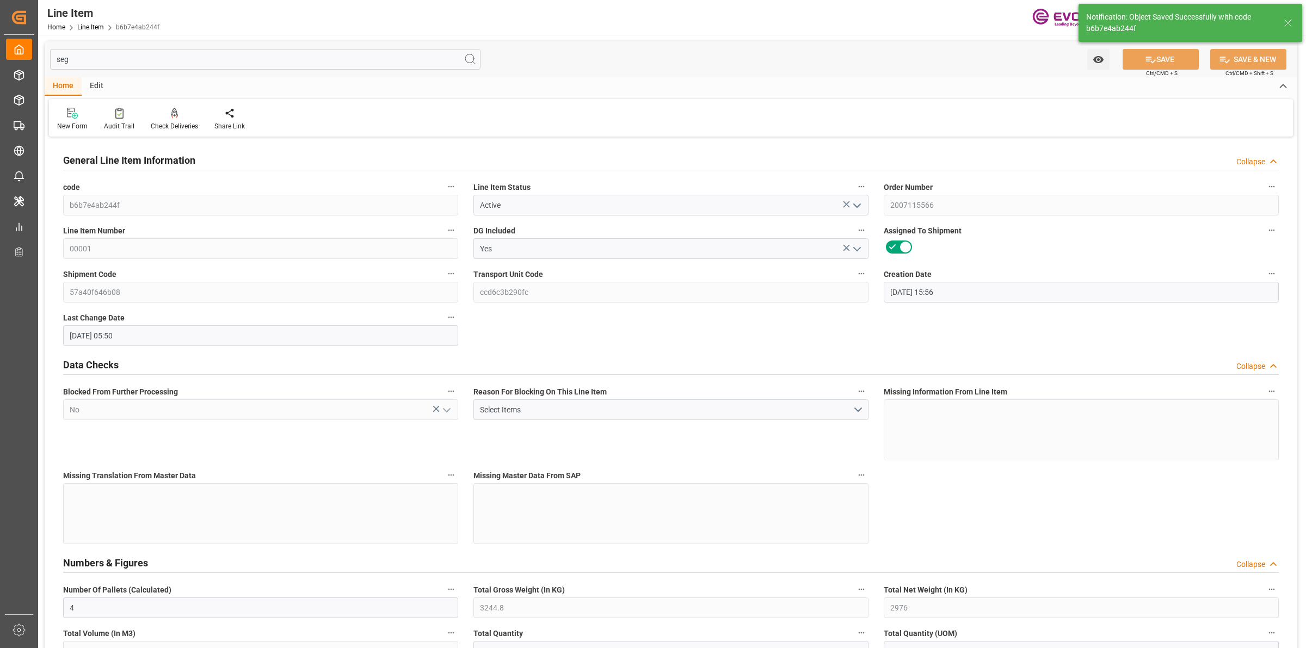
type input "[DATE] 05:50"
type input "[DATE]"
